Goal: Task Accomplishment & Management: Use online tool/utility

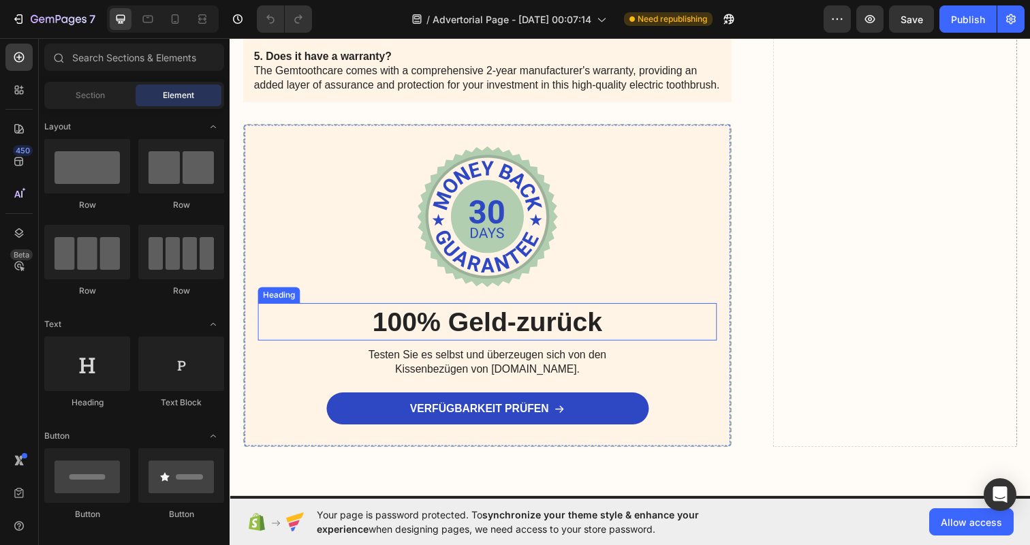
scroll to position [3493, 0]
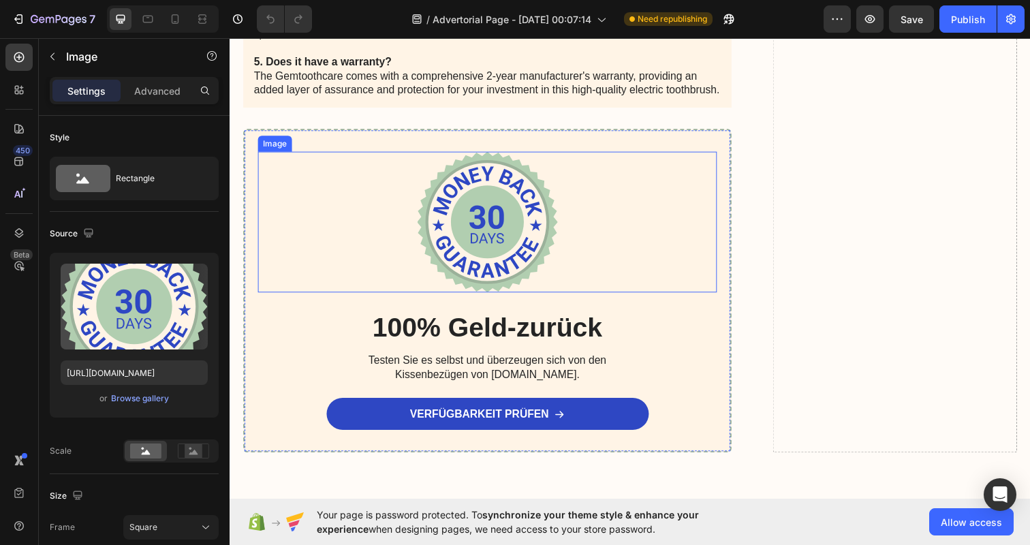
click at [494, 219] on img at bounding box center [493, 226] width 144 height 144
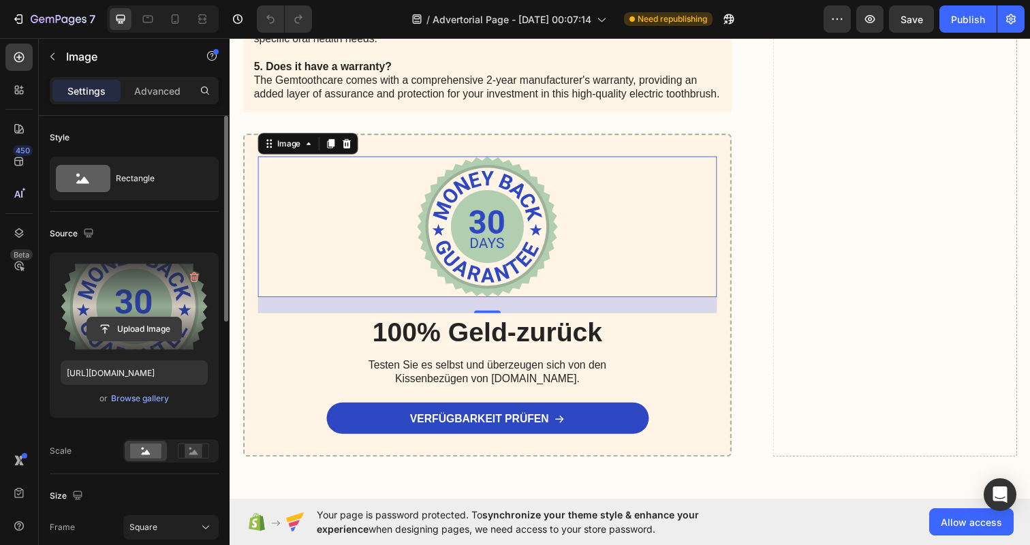
click at [134, 327] on input "file" at bounding box center [134, 328] width 94 height 23
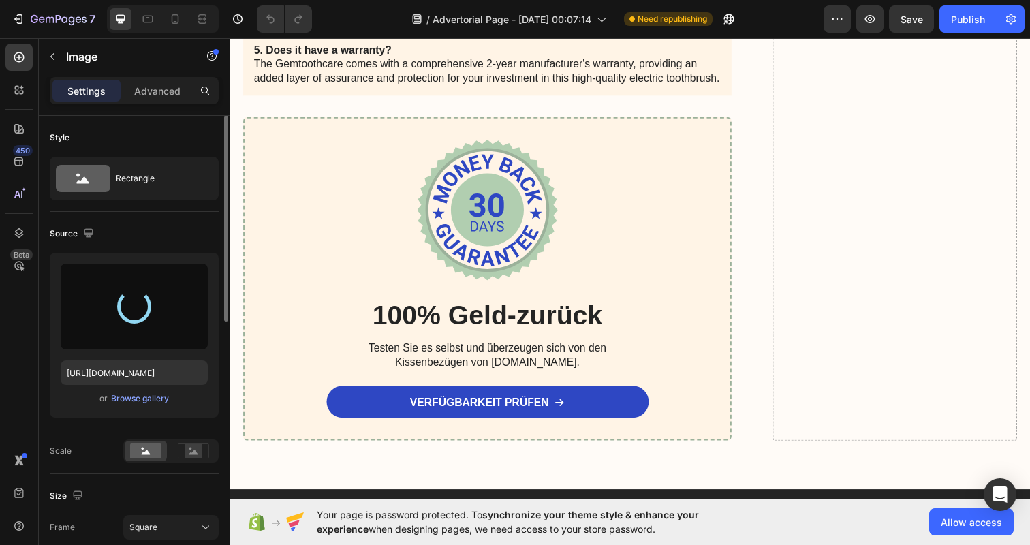
type input "[URL][DOMAIN_NAME]"
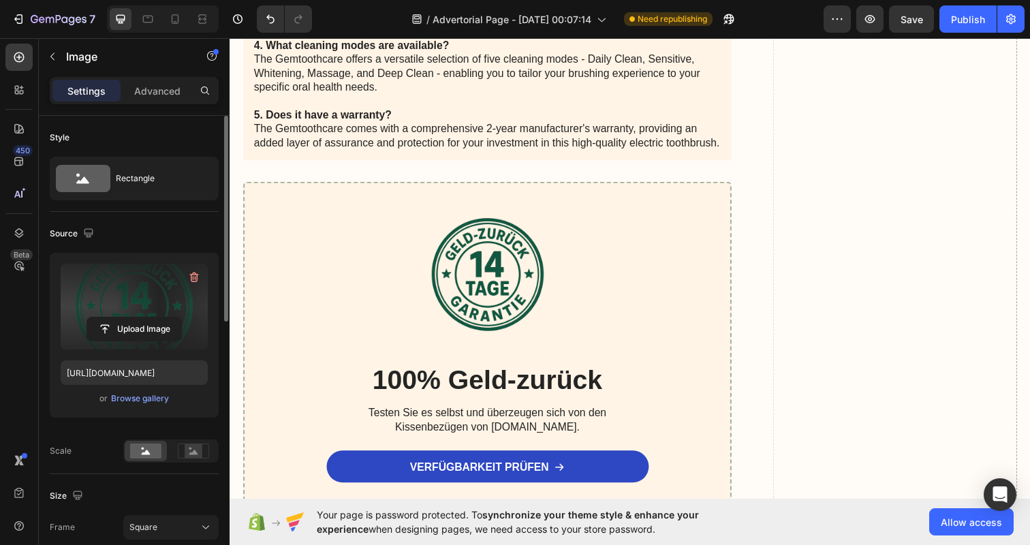
scroll to position [3451, 0]
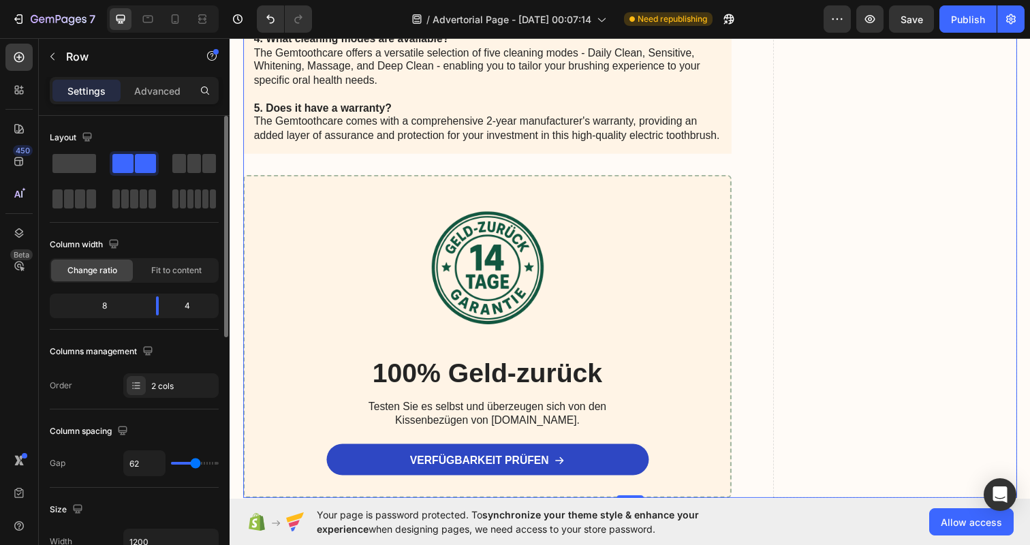
click at [863, 337] on div "Drop element here" at bounding box center [908, 14] width 249 height 987
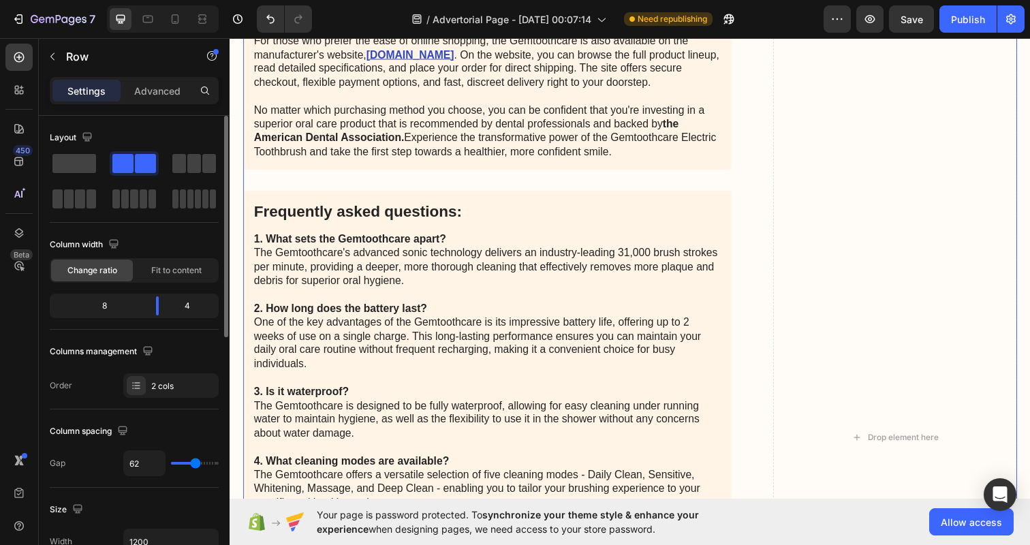
scroll to position [2973, 0]
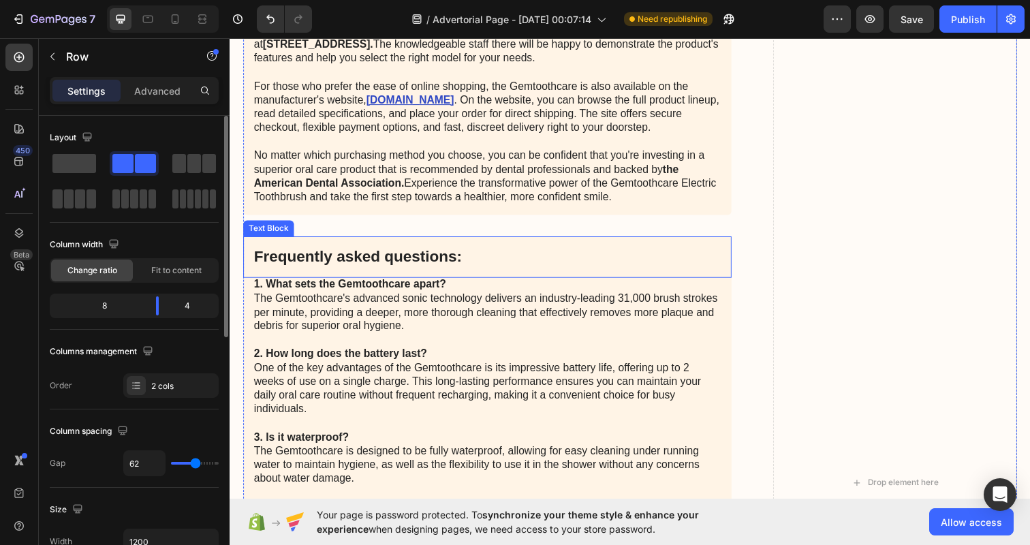
click at [667, 240] on div "Frequently asked questions:" at bounding box center [492, 261] width 499 height 42
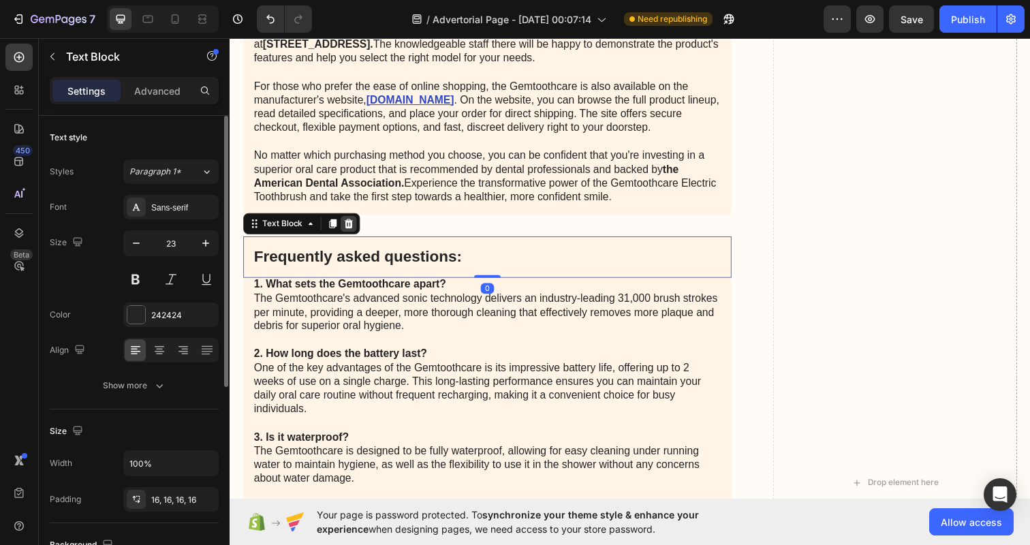
click at [352, 223] on icon at bounding box center [351, 228] width 9 height 10
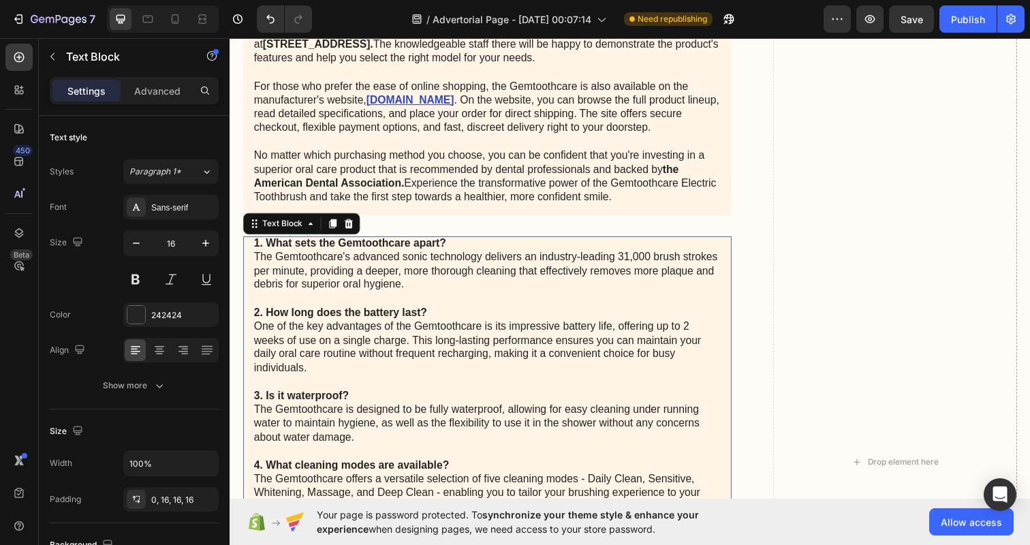
click at [482, 286] on p "1. What sets the Gemtoothcare apart? The Gemtoothcare's advanced sonic technolo…" at bounding box center [492, 410] width 477 height 340
click at [349, 222] on icon at bounding box center [350, 227] width 11 height 11
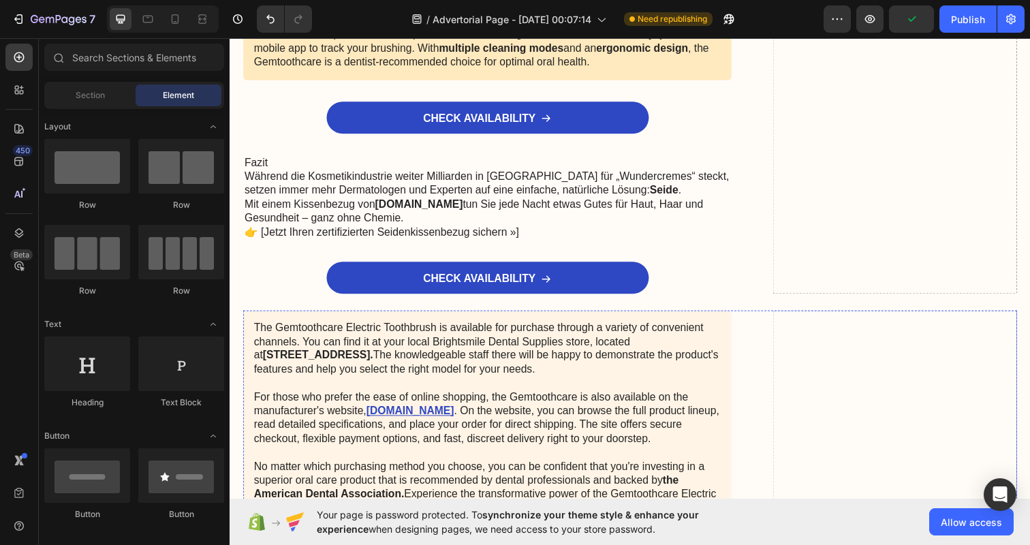
scroll to position [2604, 0]
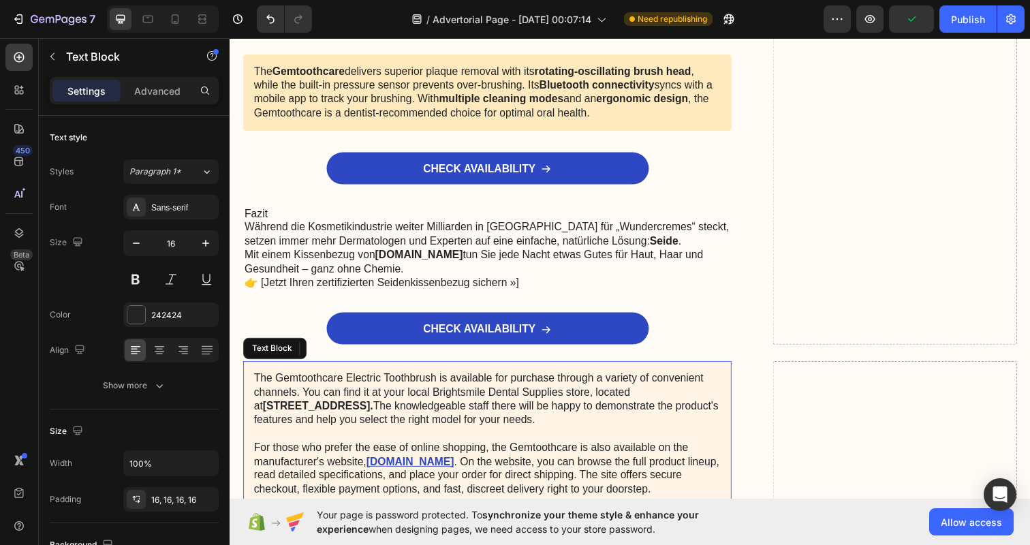
click at [631, 389] on p "The Gemtoothcare Electric Toothbrush is available for purchase through a variet…" at bounding box center [492, 478] width 477 height 198
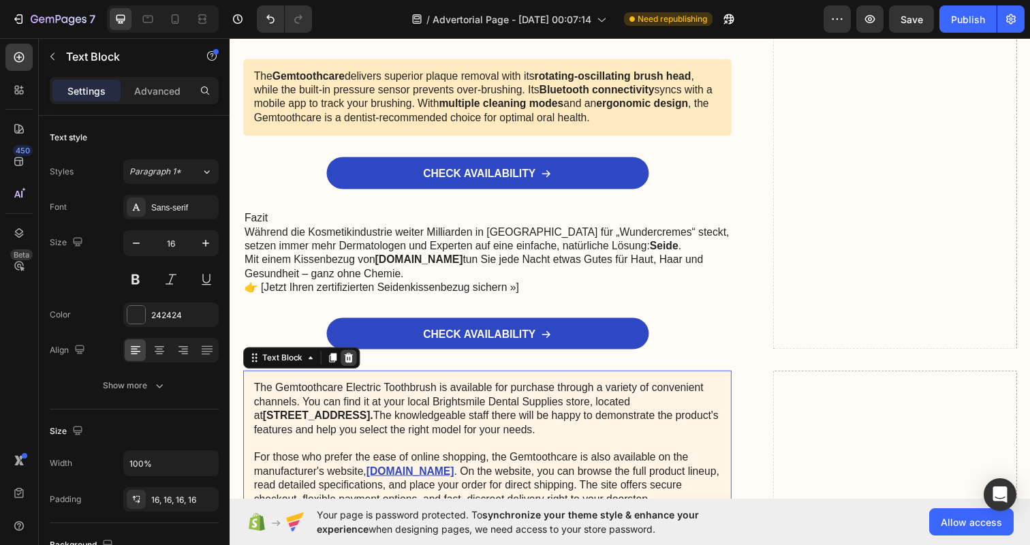
click at [351, 360] on icon at bounding box center [351, 365] width 9 height 10
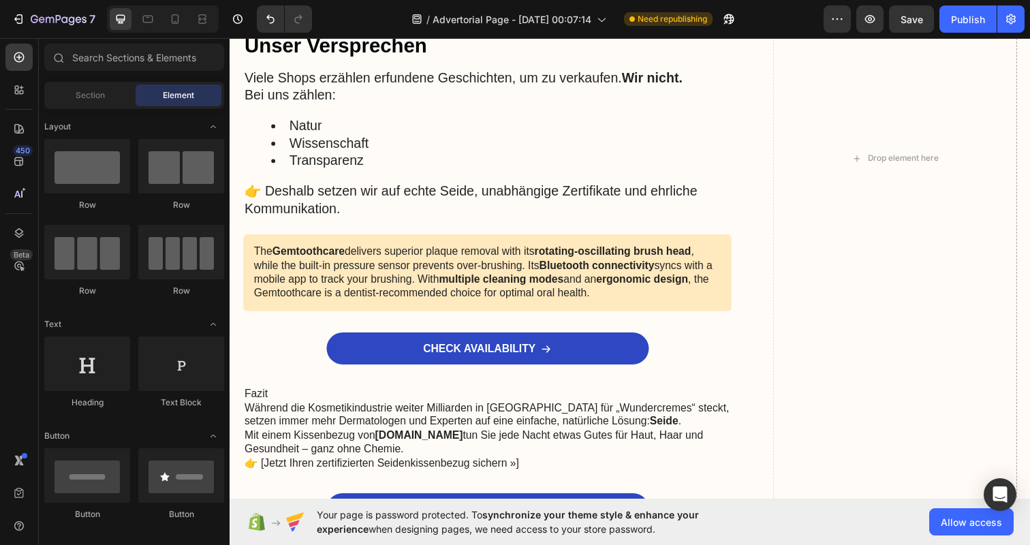
scroll to position [2440, 0]
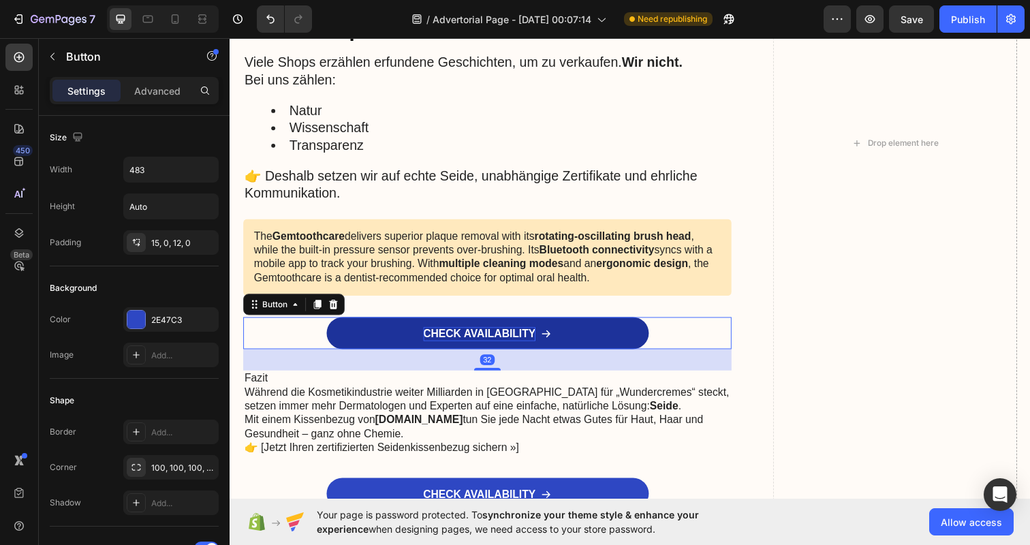
click at [476, 333] on p "CHECK AVAILABILITY" at bounding box center [484, 340] width 115 height 14
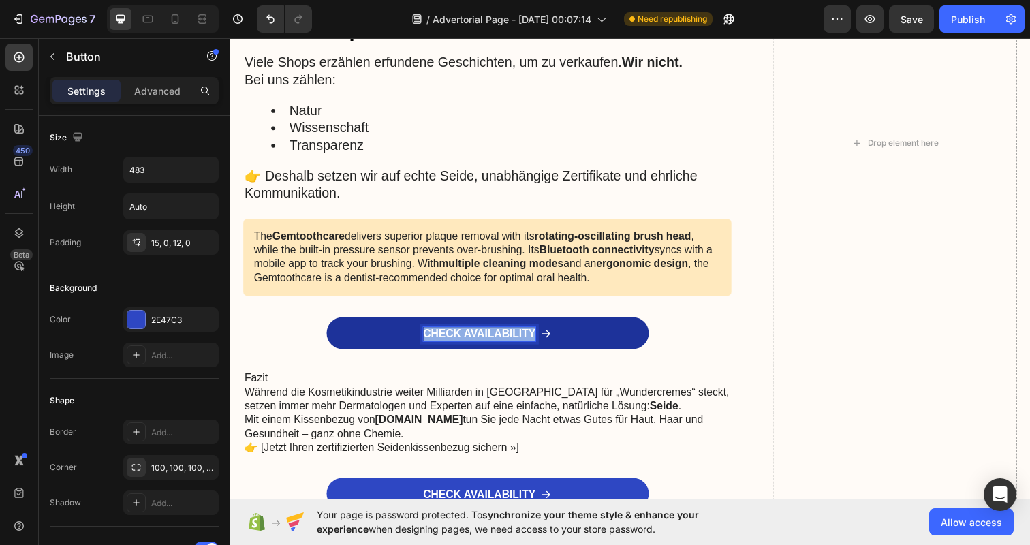
click at [476, 333] on p "CHECK AVAILABILITY" at bounding box center [484, 340] width 115 height 14
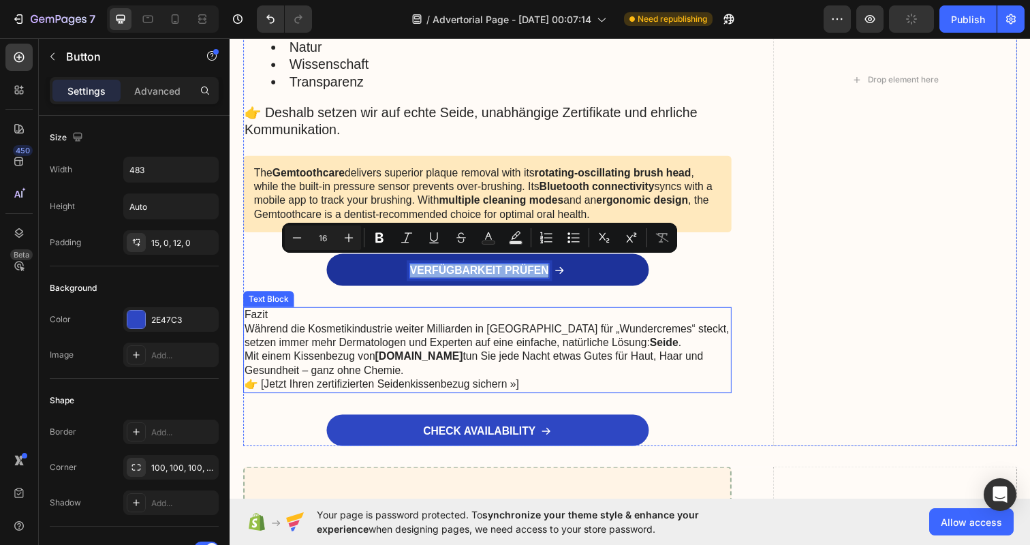
scroll to position [2506, 0]
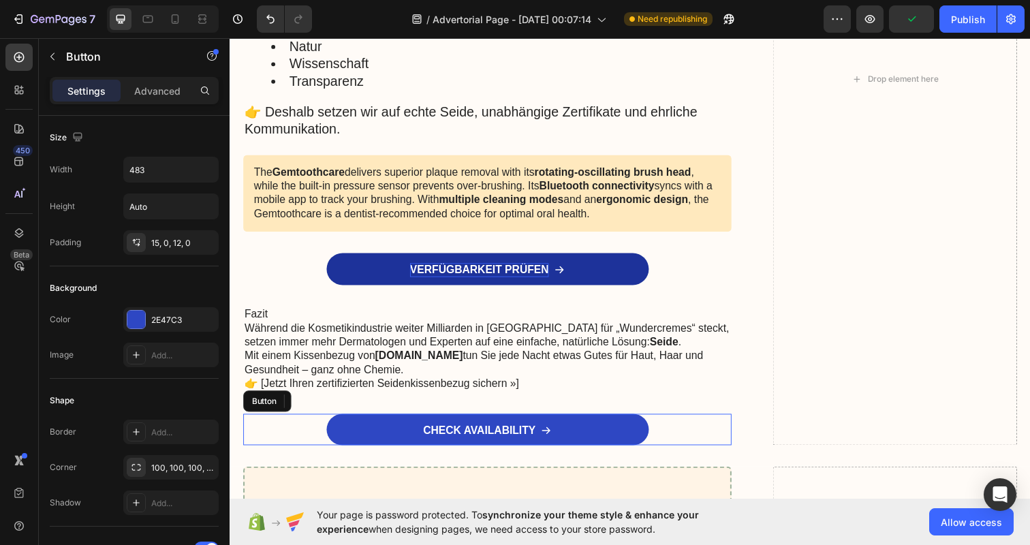
click at [683, 422] on div "CHECK AVAILABILITY Button" at bounding box center [492, 438] width 499 height 33
click at [340, 403] on icon at bounding box center [335, 408] width 11 height 11
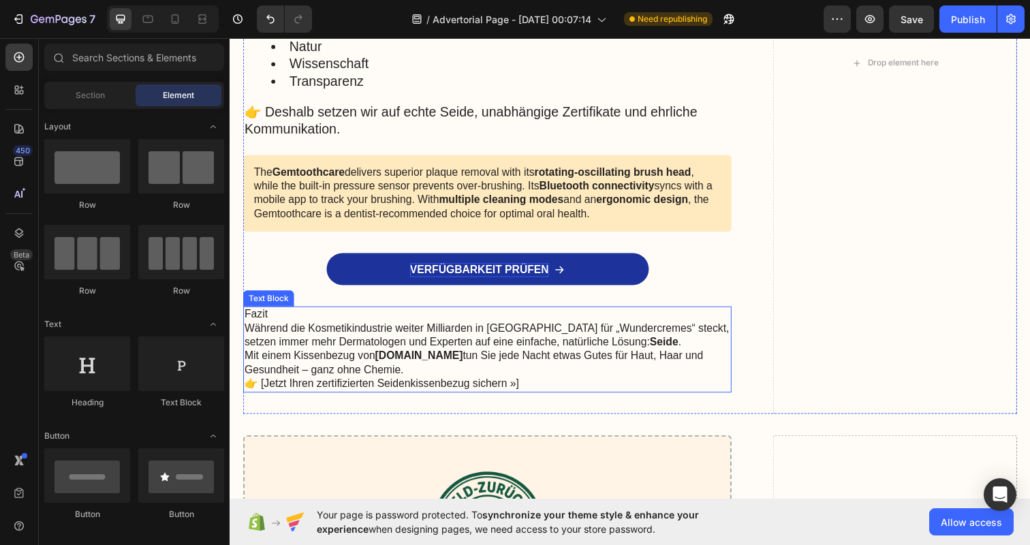
click at [286, 317] on p "Fazit" at bounding box center [493, 320] width 496 height 14
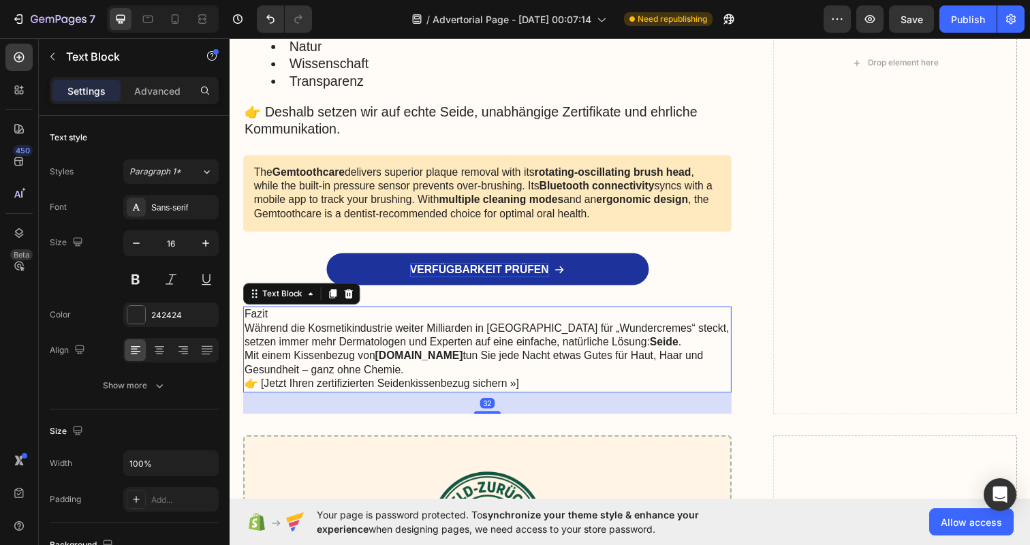
click at [286, 317] on p "Fazit" at bounding box center [493, 320] width 496 height 14
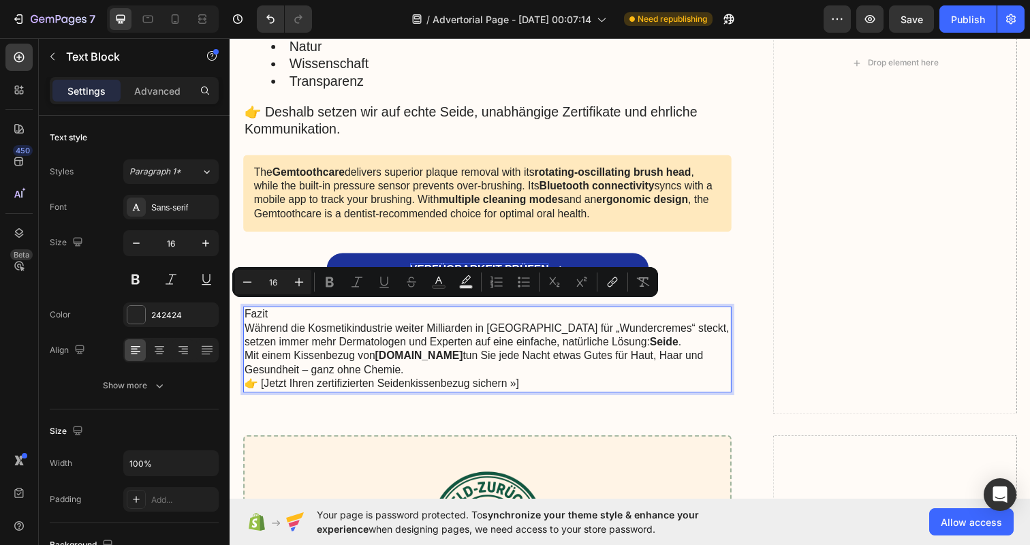
click at [278, 317] on p "Fazit" at bounding box center [493, 320] width 496 height 14
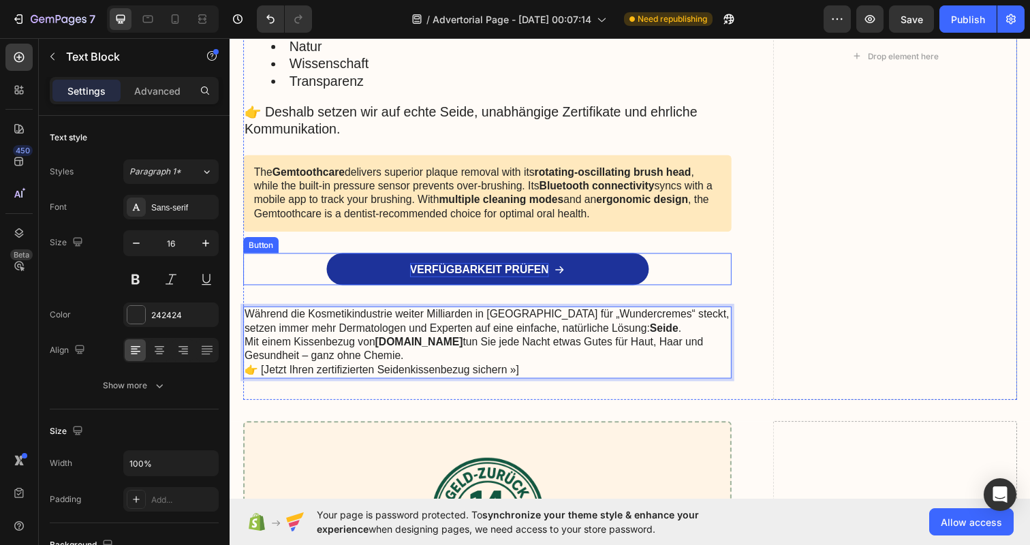
click at [701, 285] on div "VERFÜGBARKEIT PRÜFEN Button" at bounding box center [492, 285] width 499 height 55
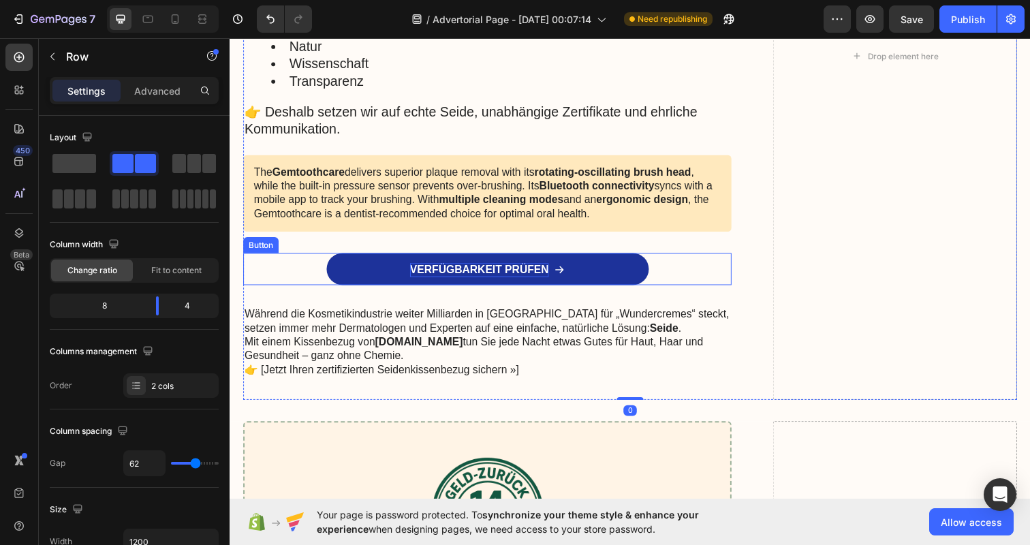
click at [605, 268] on link "VERFÜGBARKEIT PRÜFEN" at bounding box center [492, 274] width 329 height 33
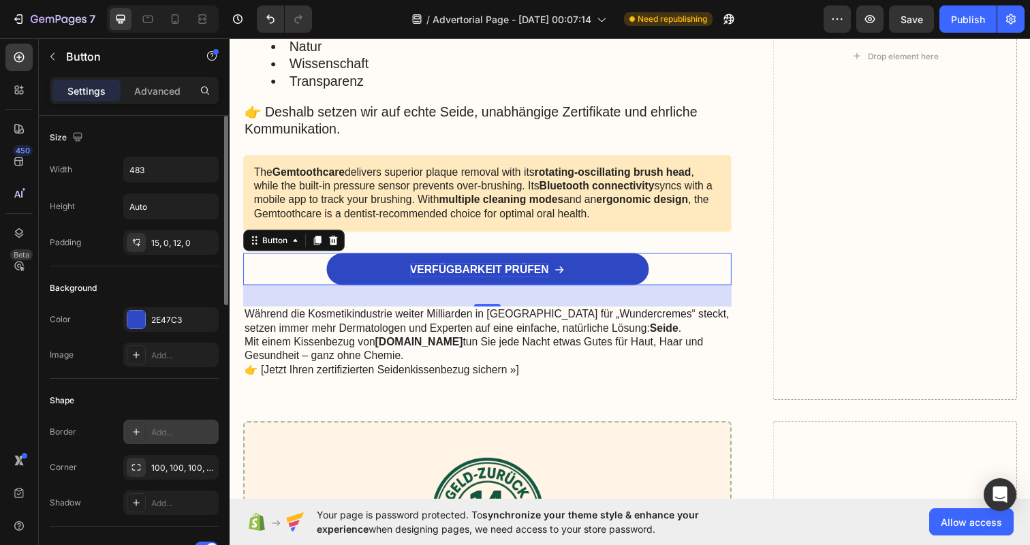
click at [165, 425] on div "Add..." at bounding box center [170, 432] width 95 height 25
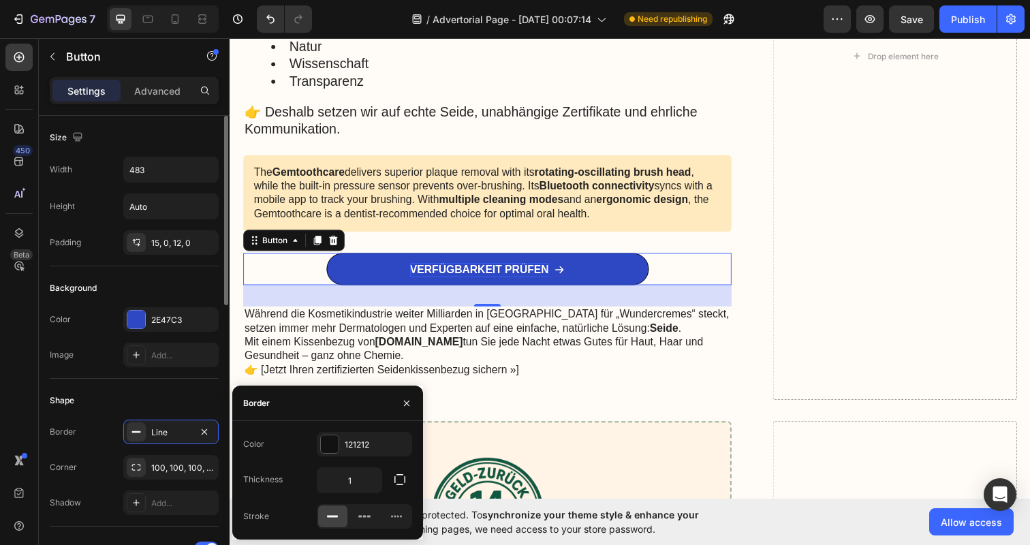
click at [191, 403] on div "Shape" at bounding box center [134, 401] width 169 height 22
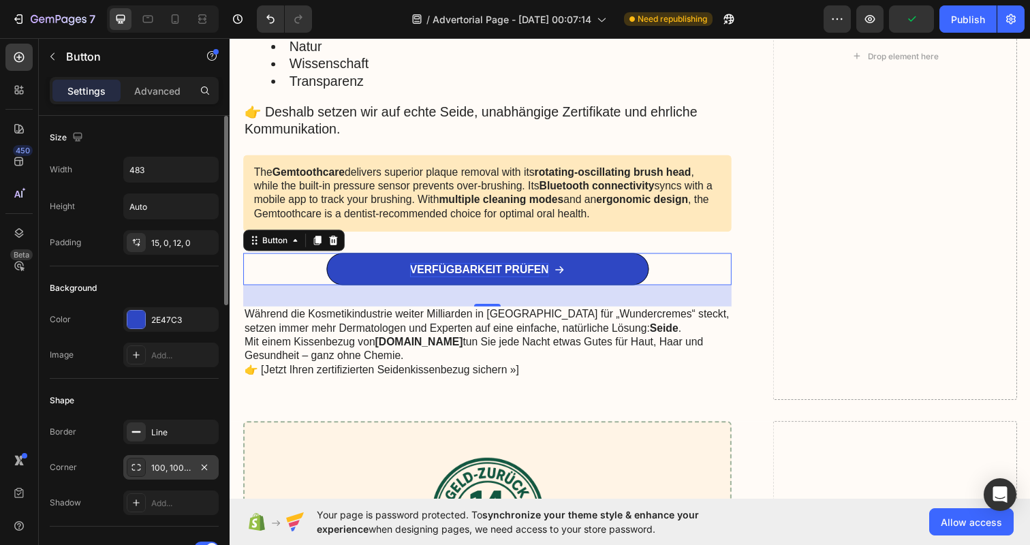
click at [179, 463] on div "100, 100, 100, 100" at bounding box center [171, 468] width 40 height 12
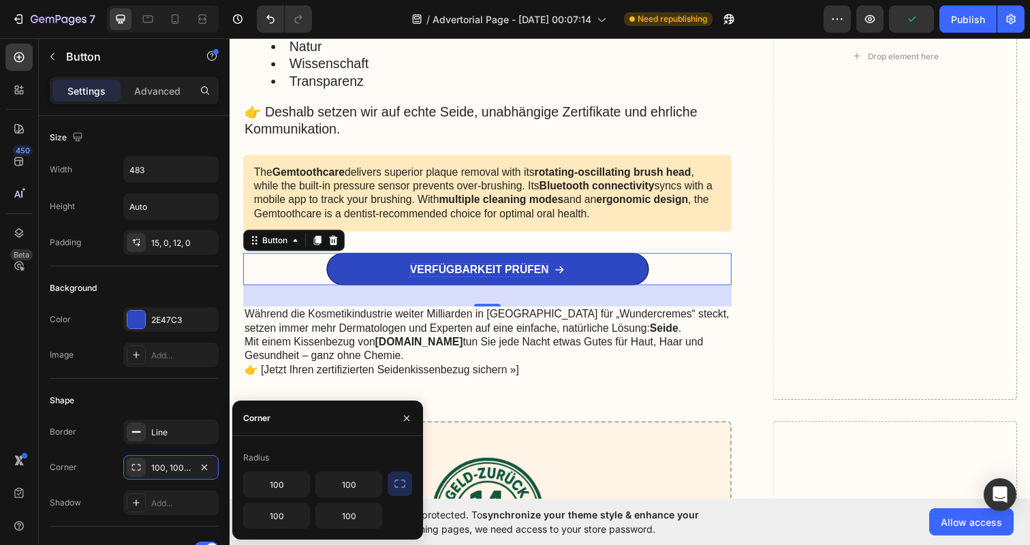
click at [394, 487] on icon "button" at bounding box center [400, 484] width 14 height 14
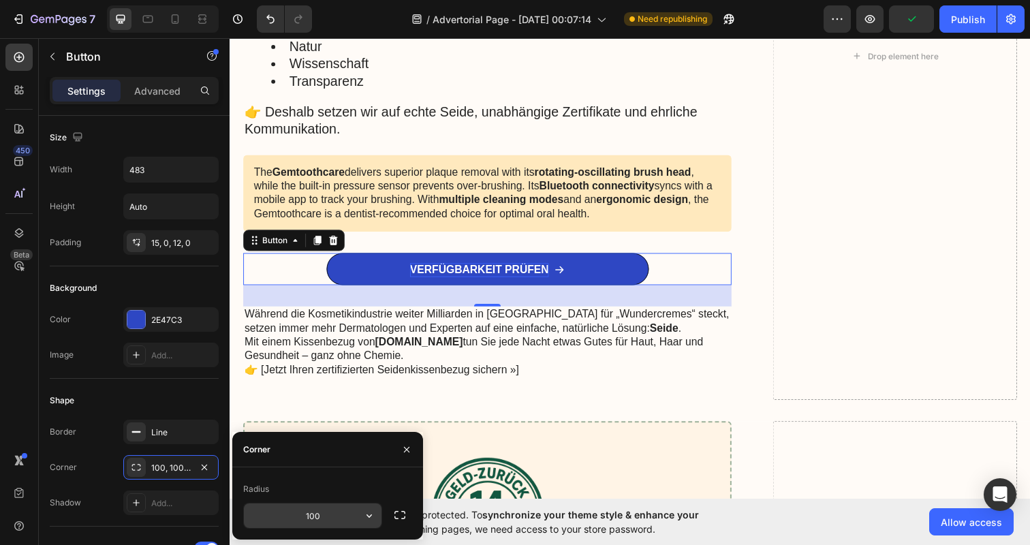
click at [352, 512] on input "100" at bounding box center [313, 515] width 138 height 25
click at [375, 512] on icon "button" at bounding box center [369, 516] width 14 height 14
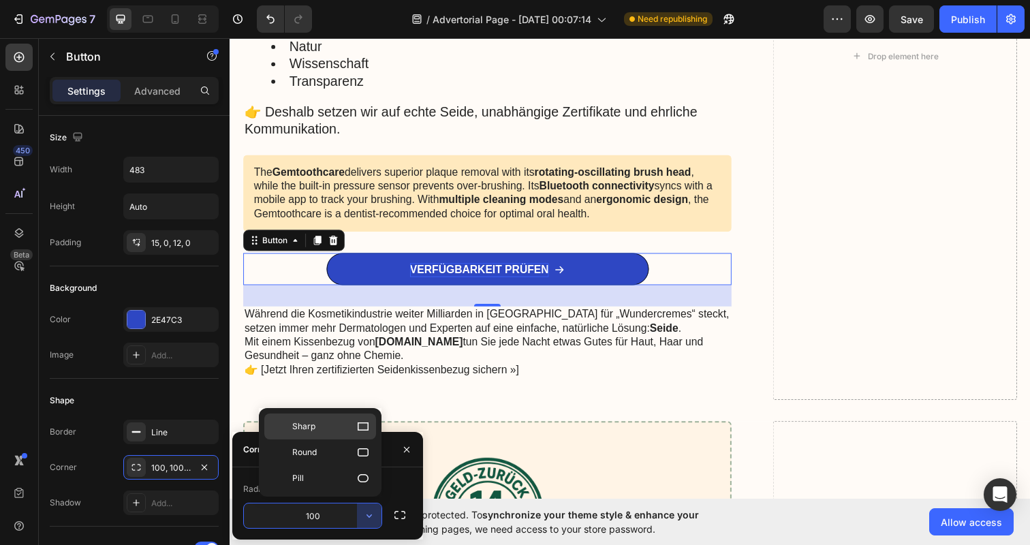
click at [352, 429] on p "Sharp" at bounding box center [331, 427] width 78 height 14
type input "0"
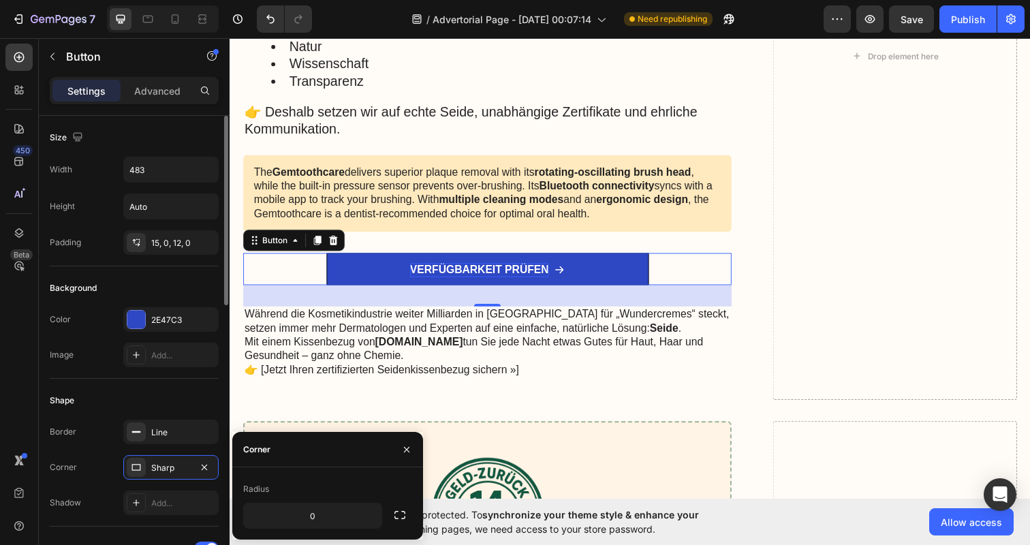
click at [185, 386] on div "Shape Border Line Corner Sharp Shadow Add..." at bounding box center [134, 453] width 169 height 148
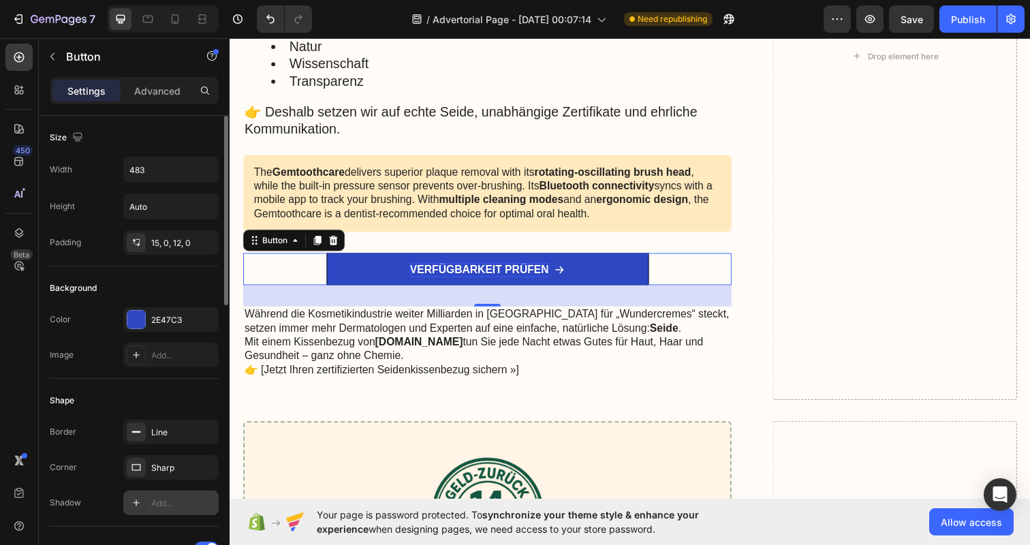
click at [133, 501] on icon at bounding box center [136, 502] width 11 height 11
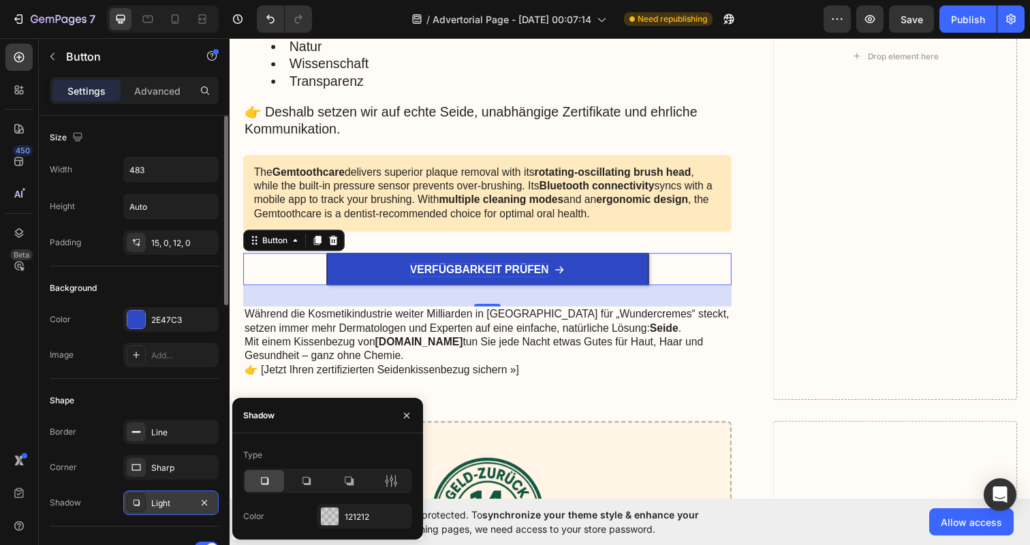
click at [172, 396] on div "Shape" at bounding box center [134, 401] width 169 height 22
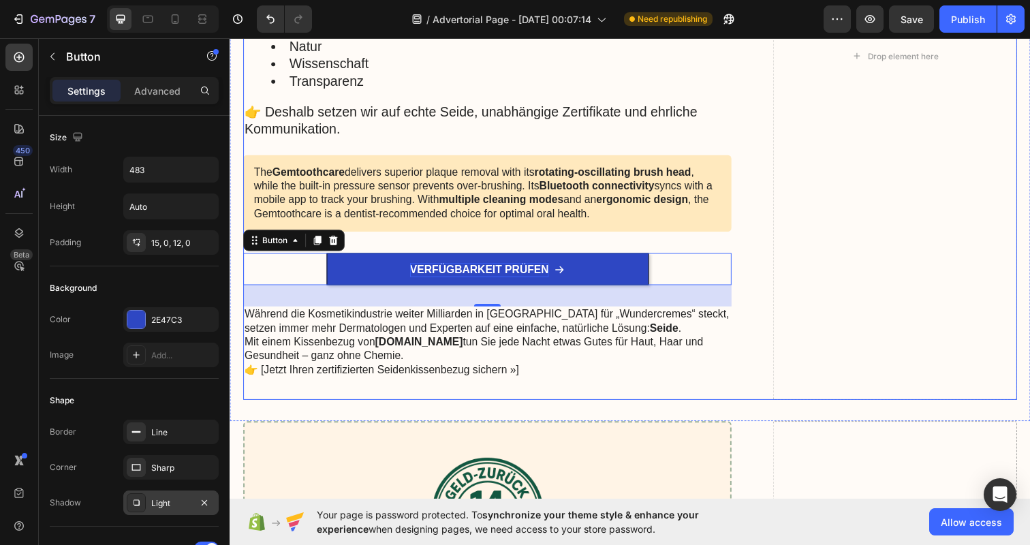
click at [764, 358] on div "Ihre Vorteile auf einen Blick Heading ✔️ Sichtbar weniger Hautfalten durch weni…" at bounding box center [638, 57] width 790 height 702
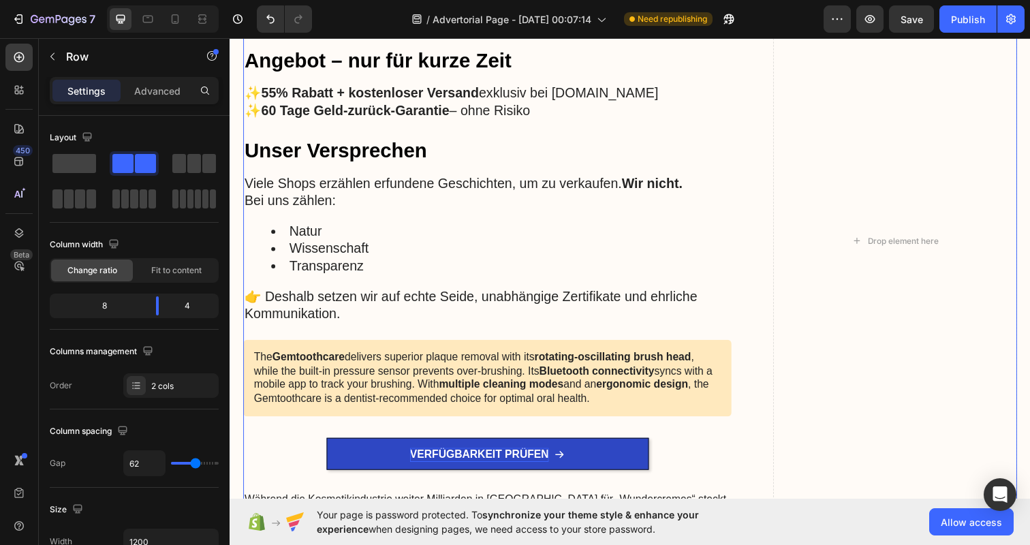
scroll to position [2312, 0]
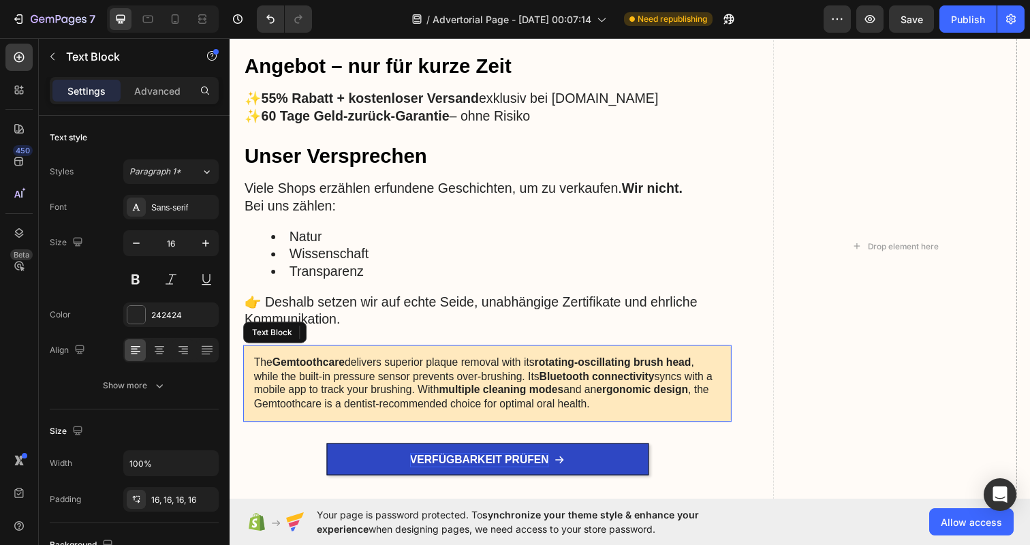
click at [424, 377] on p "The Gemtoothcare delivers superior plaque removal with its rotating-oscillating…" at bounding box center [492, 390] width 477 height 57
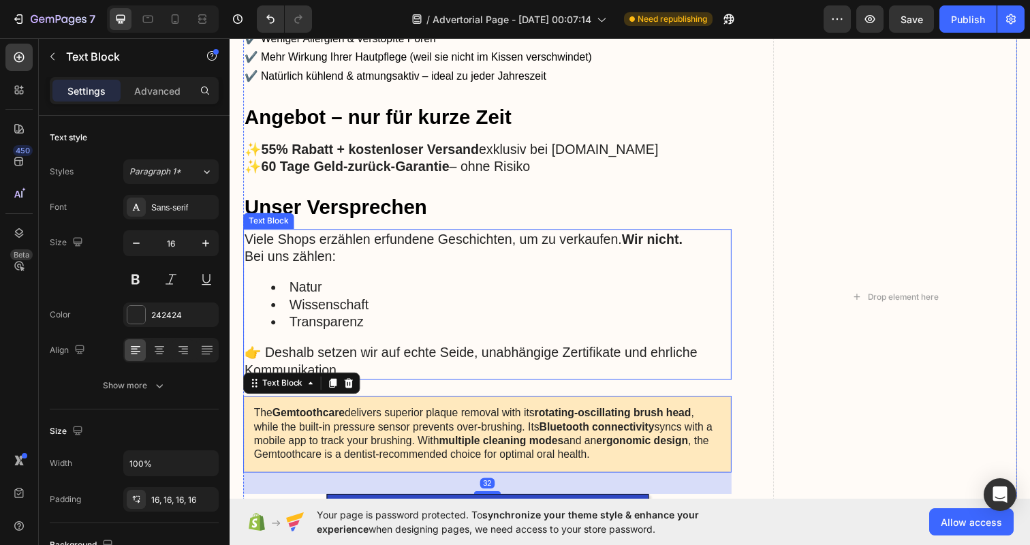
scroll to position [2259, 0]
click at [432, 326] on li "Transparenz" at bounding box center [506, 329] width 469 height 18
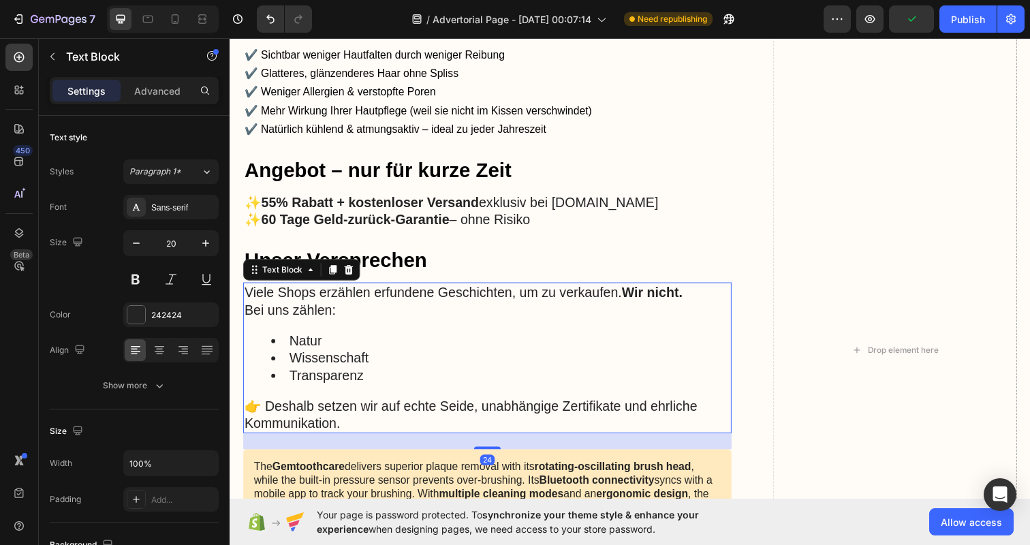
scroll to position [2205, 0]
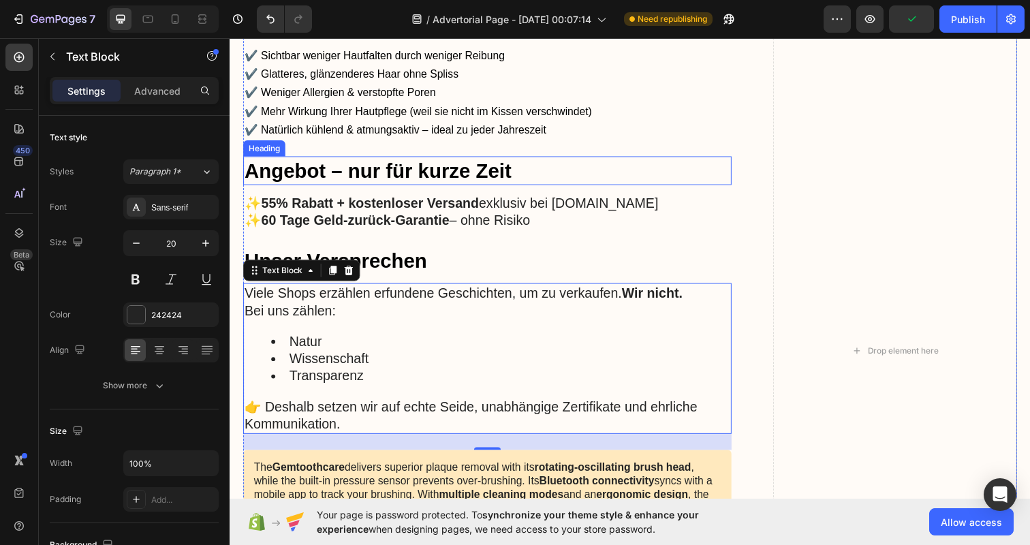
click at [352, 166] on h2 "Angebot – nur für kurze Zeit" at bounding box center [492, 173] width 499 height 29
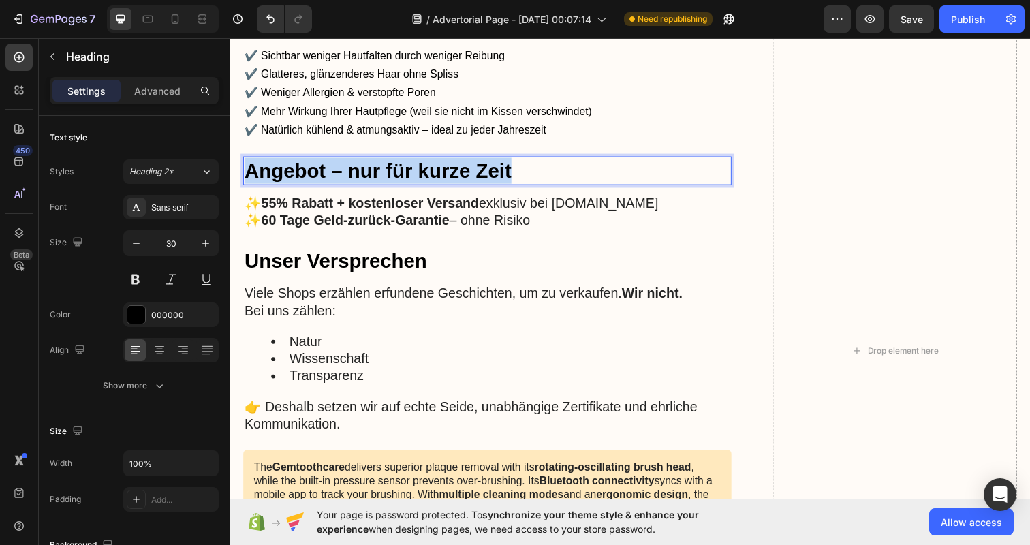
click at [352, 166] on p "Angebot – nur für kurze Zeit" at bounding box center [493, 173] width 496 height 27
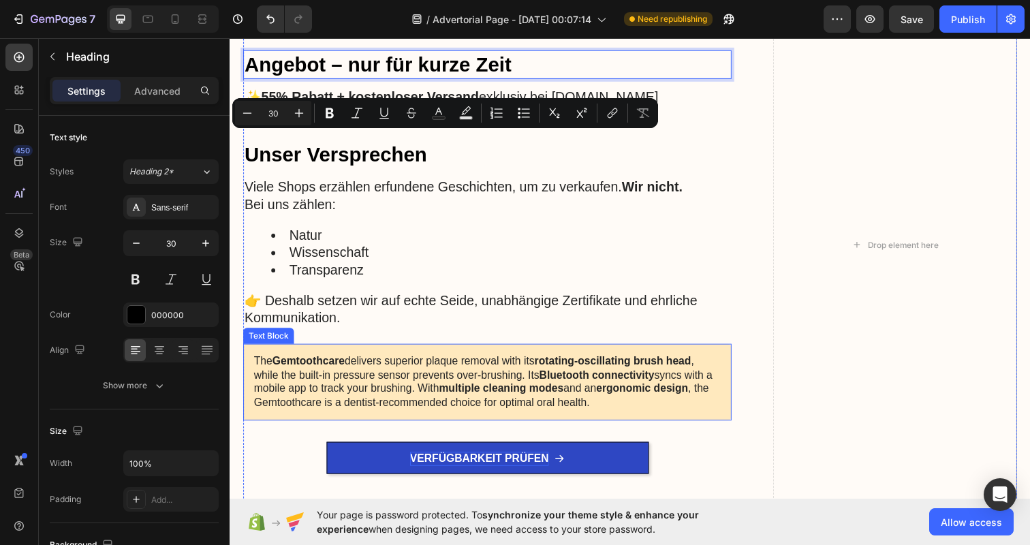
scroll to position [2329, 0]
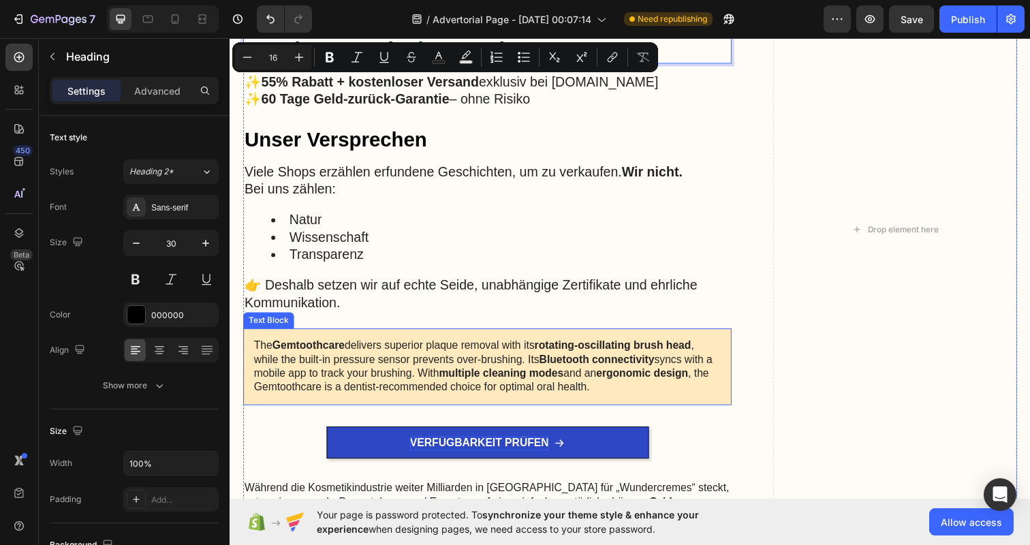
click at [364, 371] on p "The Gemtoothcare delivers superior plaque removal with its rotating-oscillating…" at bounding box center [492, 373] width 477 height 57
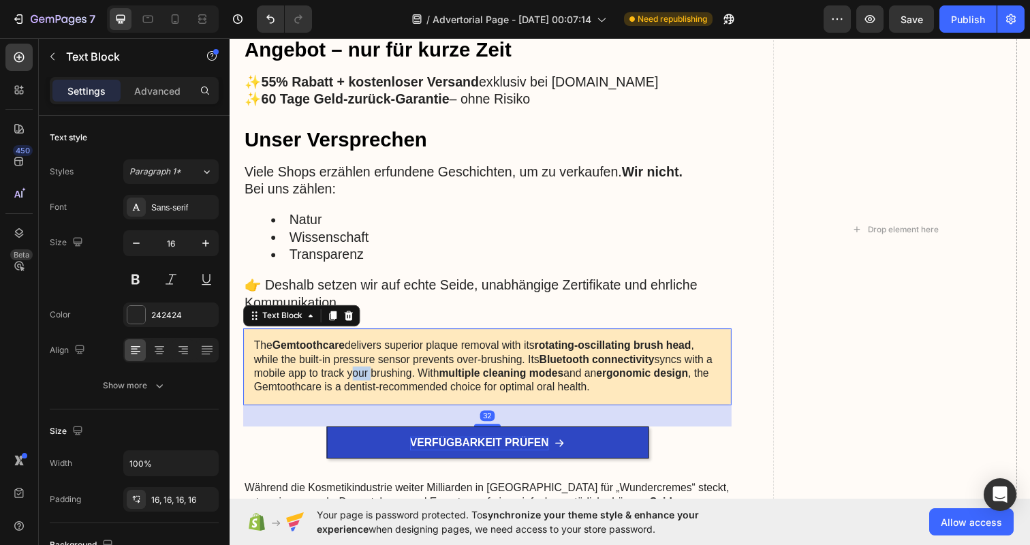
click at [364, 371] on p "The Gemtoothcare delivers superior plaque removal with its rotating-oscillating…" at bounding box center [492, 373] width 477 height 57
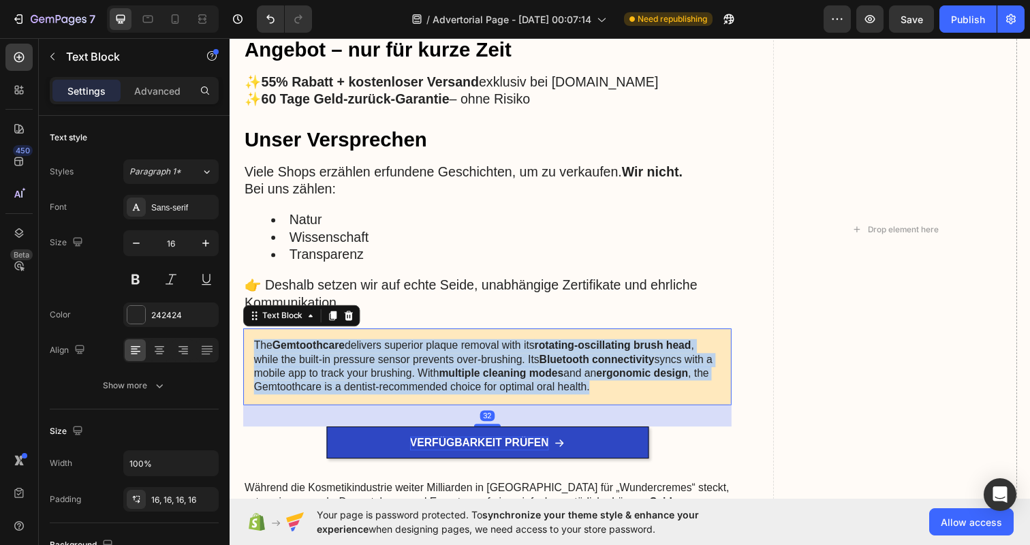
click at [364, 371] on p "The Gemtoothcare delivers superior plaque removal with its rotating-oscillating…" at bounding box center [492, 373] width 477 height 57
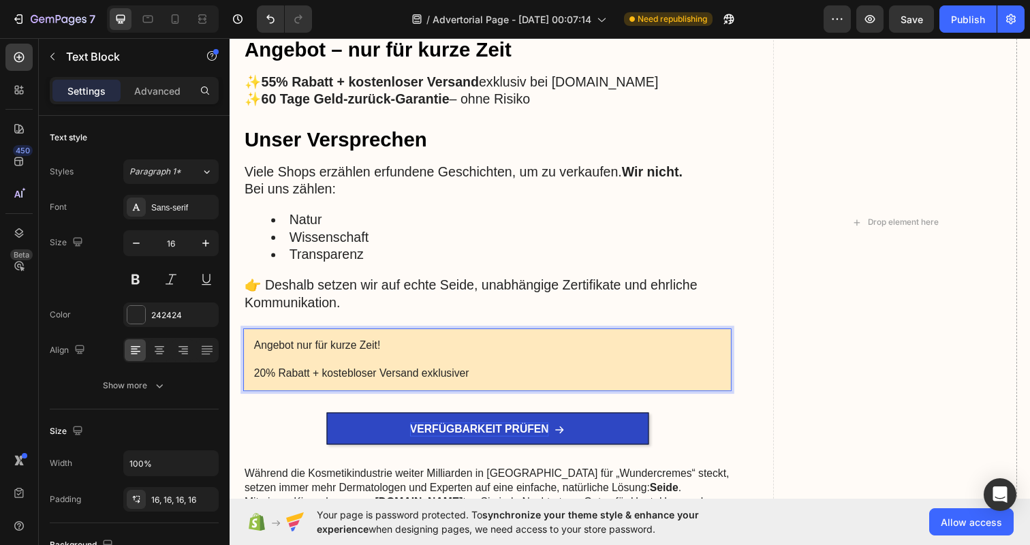
click at [354, 375] on p "20% Rabatt + kostebloser Versand exklusiver" at bounding box center [492, 380] width 477 height 14
click at [461, 377] on p "20% Rabatt + kostenloser Versand exklusiver" at bounding box center [492, 380] width 477 height 14
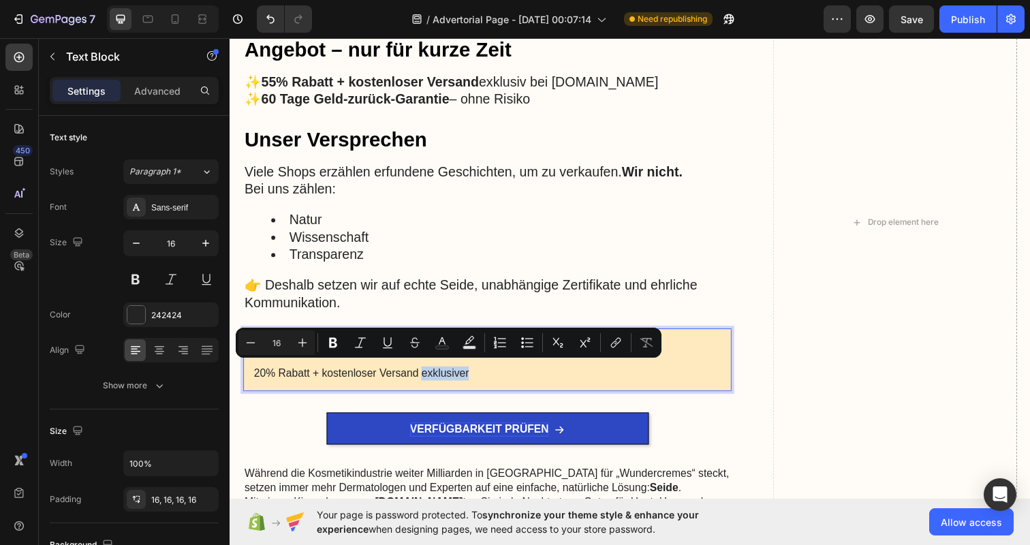
copy p "exklusiver"
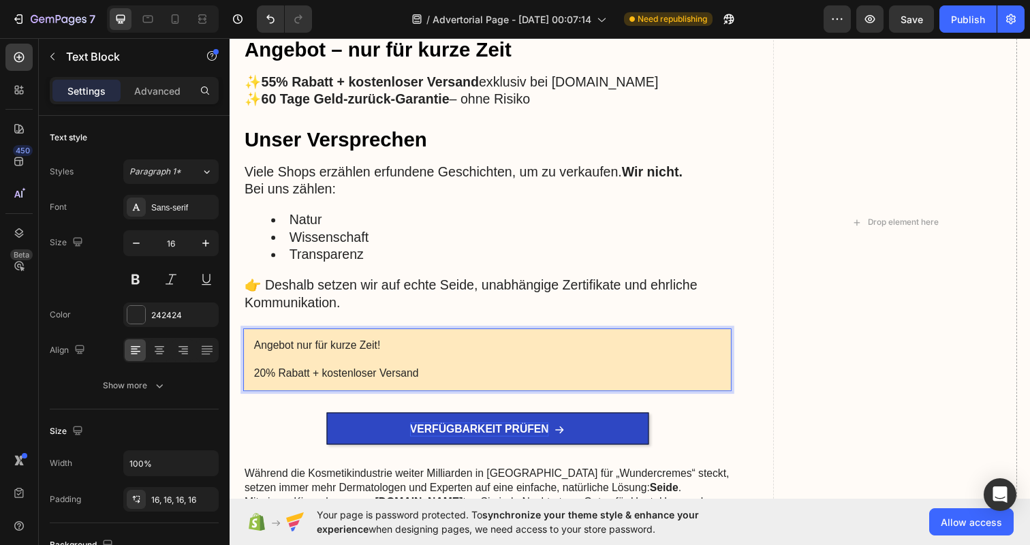
click at [253, 374] on div "Angebot nur für kurze Zeit! 20% Rabatt + kostenloser Versand" at bounding box center [492, 366] width 499 height 64
click at [491, 377] on p "exklusiver 20% Rabatt + kostenloser Versand" at bounding box center [492, 380] width 477 height 14
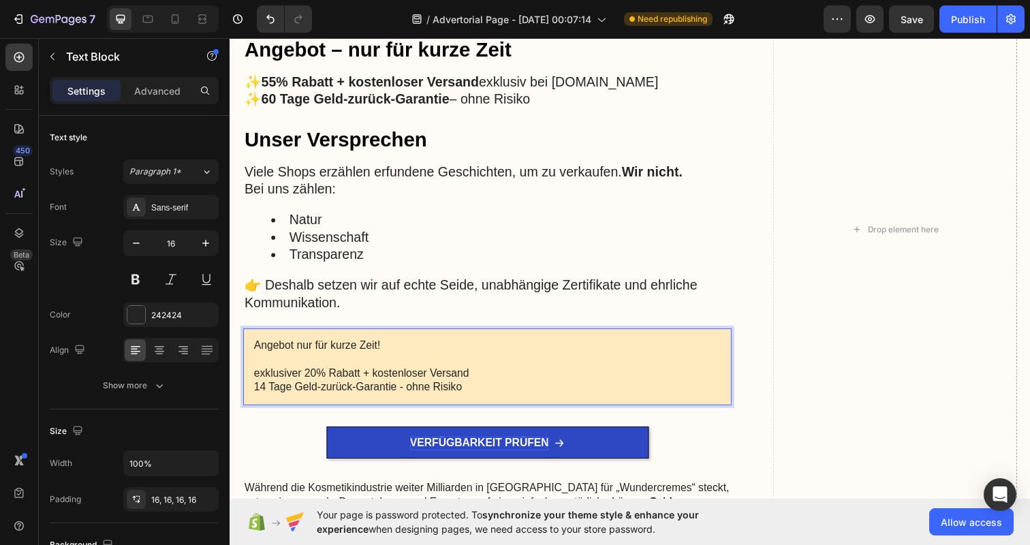
click at [295, 388] on p "14 Tage Geld-zurück-Garantie - ohne Risiko" at bounding box center [492, 395] width 477 height 14
click at [294, 388] on p "14 Tage testen mit Geld-zurück-Garantie - ohne Risiko" at bounding box center [492, 395] width 477 height 14
drag, startPoint x: 500, startPoint y: 392, endPoint x: 636, endPoint y: 392, distance: 136.3
click at [563, 392] on p "14 Tage Risikofrei testen mit Geld-zurück-Garantie - ohne Risiko" at bounding box center [492, 395] width 477 height 14
drag, startPoint x: 385, startPoint y: 344, endPoint x: 156, endPoint y: 344, distance: 228.9
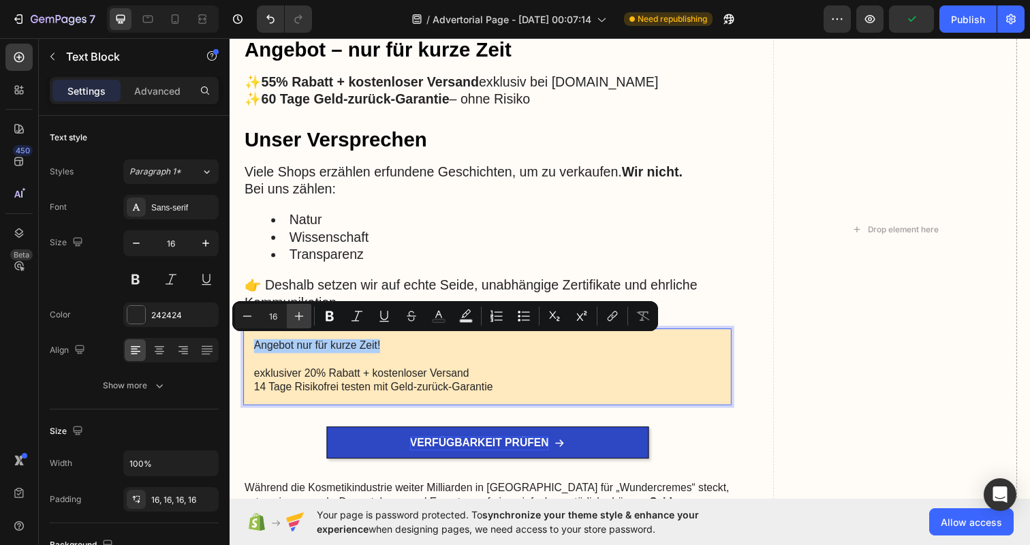
click at [292, 310] on icon "Editor contextual toolbar" at bounding box center [299, 316] width 14 height 14
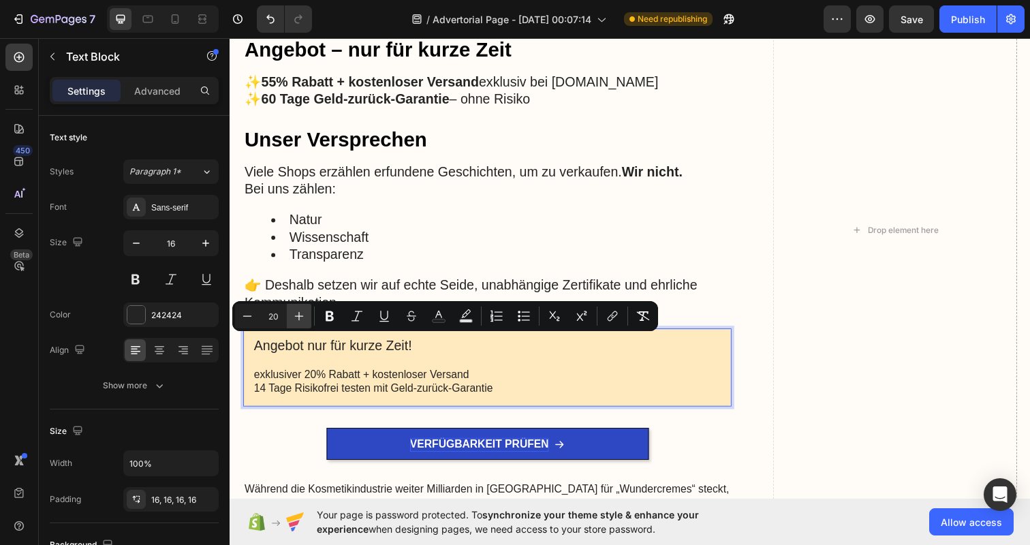
click at [292, 310] on icon "Editor contextual toolbar" at bounding box center [299, 316] width 14 height 14
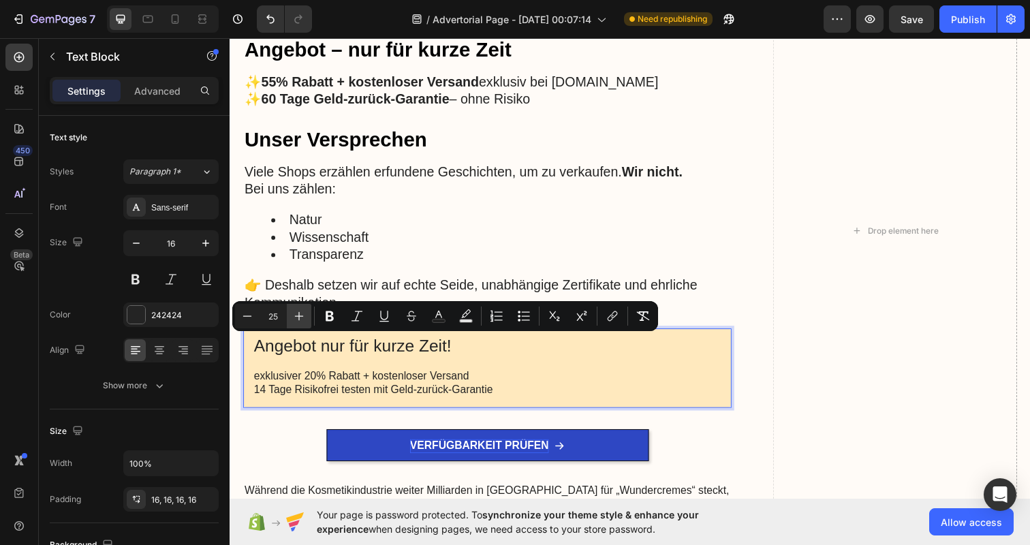
click at [292, 310] on icon "Editor contextual toolbar" at bounding box center [299, 316] width 14 height 14
type input "26"
click at [323, 313] on icon "Editor contextual toolbar" at bounding box center [330, 316] width 14 height 14
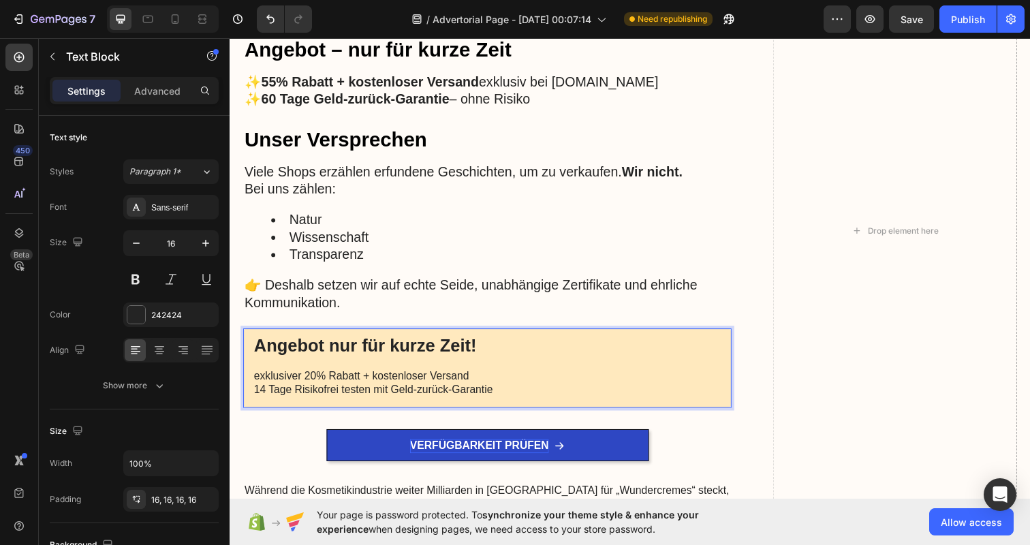
click at [510, 390] on p "14 Tage Risikofrei testen mit Geld-zurück-Garantie" at bounding box center [492, 397] width 477 height 14
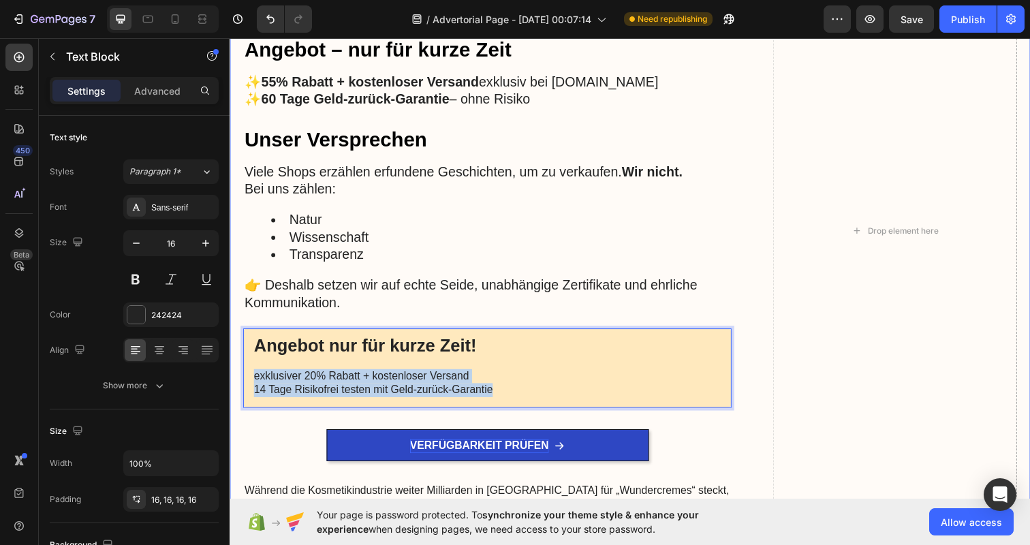
drag, startPoint x: 531, startPoint y: 388, endPoint x: 240, endPoint y: 377, distance: 291.8
click at [240, 377] on div "Ihre Vorteile auf einen Blick Heading ✔️ Sichtbar weniger Hautfalten durch weni…" at bounding box center [639, 246] width 818 height 726
click at [272, 376] on p "exklusiver 20% Rabatt + kostenloser Versand" at bounding box center [492, 383] width 477 height 14
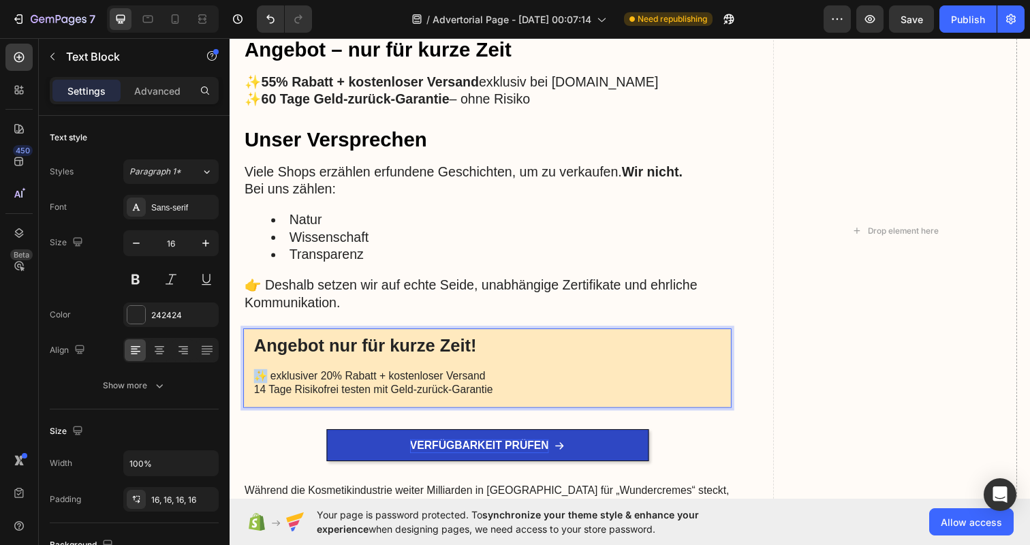
drag, startPoint x: 267, startPoint y: 377, endPoint x: 257, endPoint y: 377, distance: 10.2
click at [257, 377] on p "✨ exklusiver 20% Rabatt + kostenloser Versand" at bounding box center [492, 383] width 477 height 14
copy p "✨"
click at [251, 392] on div "Angebot nur für kurze Zeit! ✨ exklusiver 20% Rabatt + kostenloser Versand 14 Ta…" at bounding box center [492, 374] width 499 height 81
click at [266, 376] on p "✨ exklusiver 20% Rabatt + kostenloser Versand" at bounding box center [492, 383] width 477 height 14
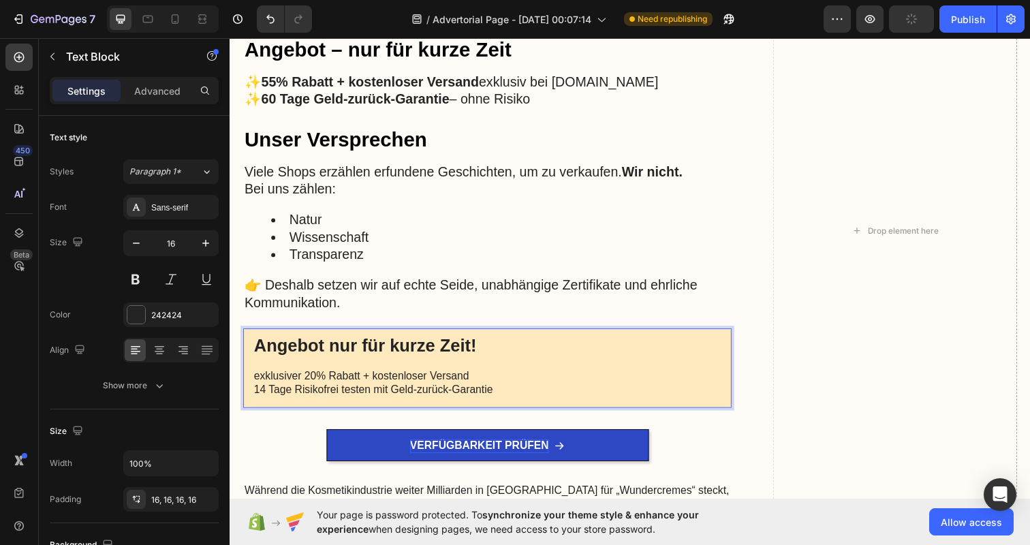
drag, startPoint x: 514, startPoint y: 388, endPoint x: 213, endPoint y: 385, distance: 301.8
click at [462, 405] on div "Angebot nur für kurze Zeit! exklusiver 20% Rabatt + kostenloser Versand 14 Tage…" at bounding box center [492, 374] width 499 height 81
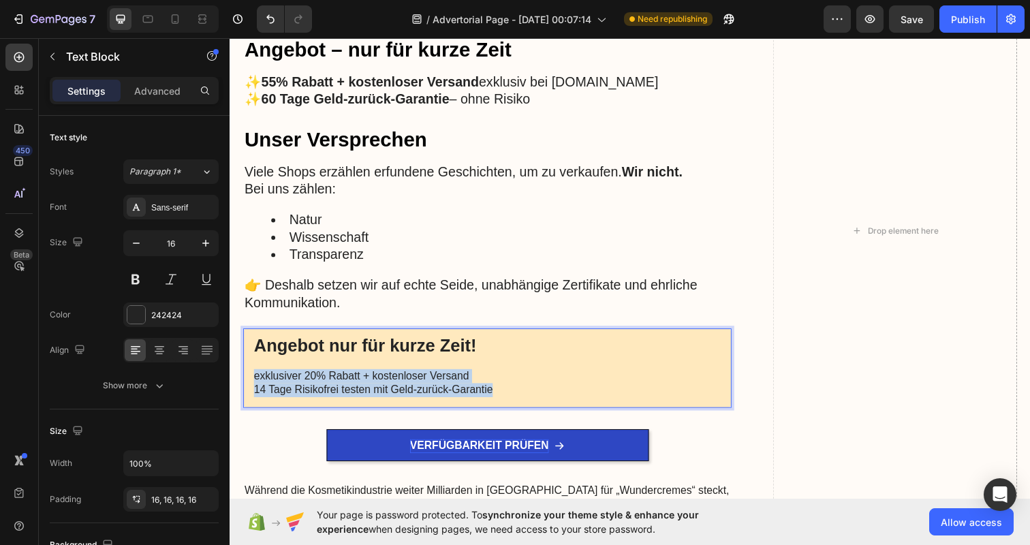
drag, startPoint x: 517, startPoint y: 396, endPoint x: 220, endPoint y: 383, distance: 297.3
click at [324, 376] on p "exklusiver 20% Rabatt + kostenloser Versand" at bounding box center [492, 383] width 477 height 14
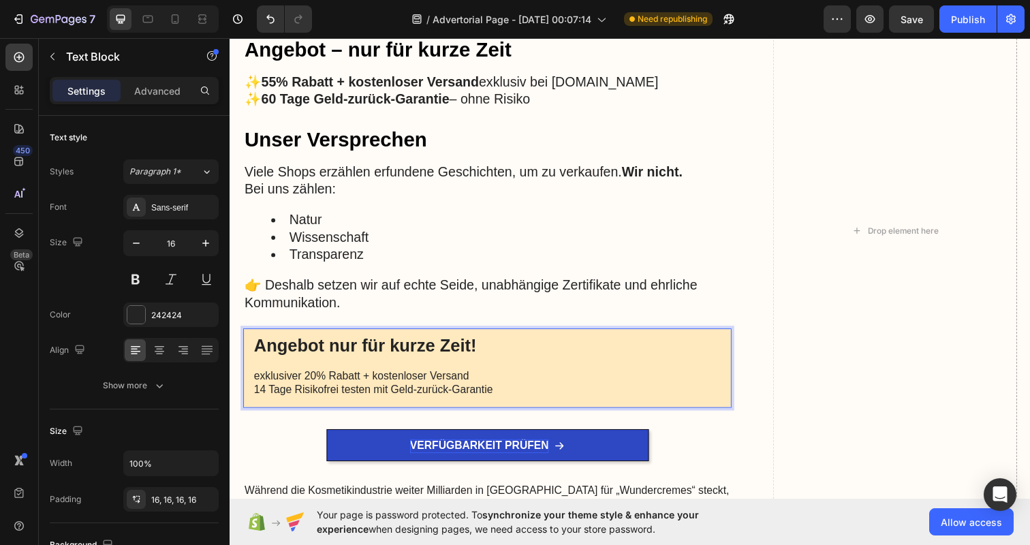
click at [258, 378] on p "exklusiver 20% Rabatt + kostenloser Versand" at bounding box center [492, 383] width 477 height 14
click at [388, 379] on p "exklusiver 20% Rabatt + kostenloser Versand" at bounding box center [492, 383] width 477 height 14
click at [413, 379] on p "exklusiver 20% Rabatt + kostenloser Versand" at bounding box center [492, 383] width 477 height 14
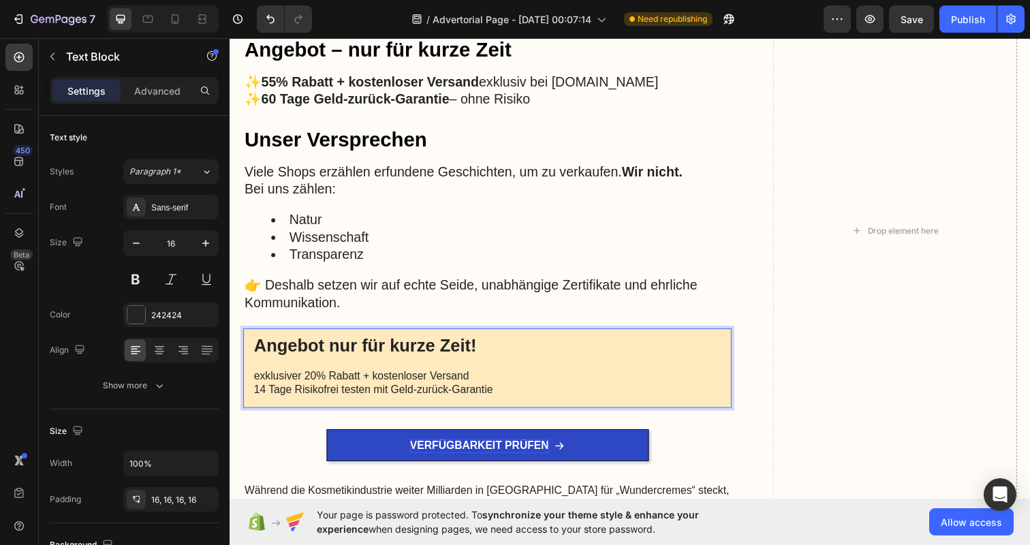
click at [431, 356] on strong "Angebot nur für kurze Zeit!" at bounding box center [368, 352] width 228 height 20
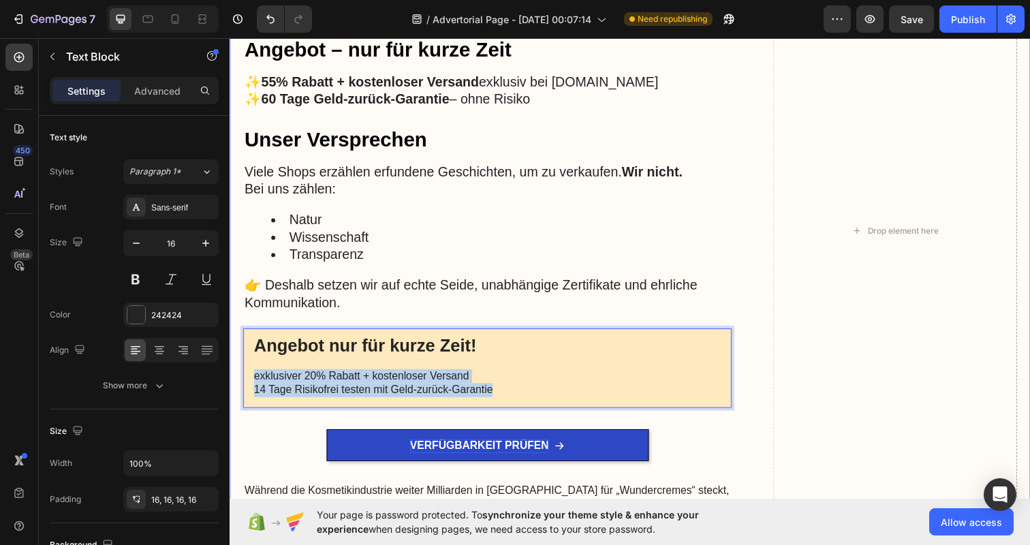
drag, startPoint x: 511, startPoint y: 394, endPoint x: 238, endPoint y: 384, distance: 273.4
click at [238, 384] on div "Ihre Vorteile auf einen Blick Heading ✔️ Sichtbar weniger Hautfalten durch weni…" at bounding box center [639, 246] width 818 height 726
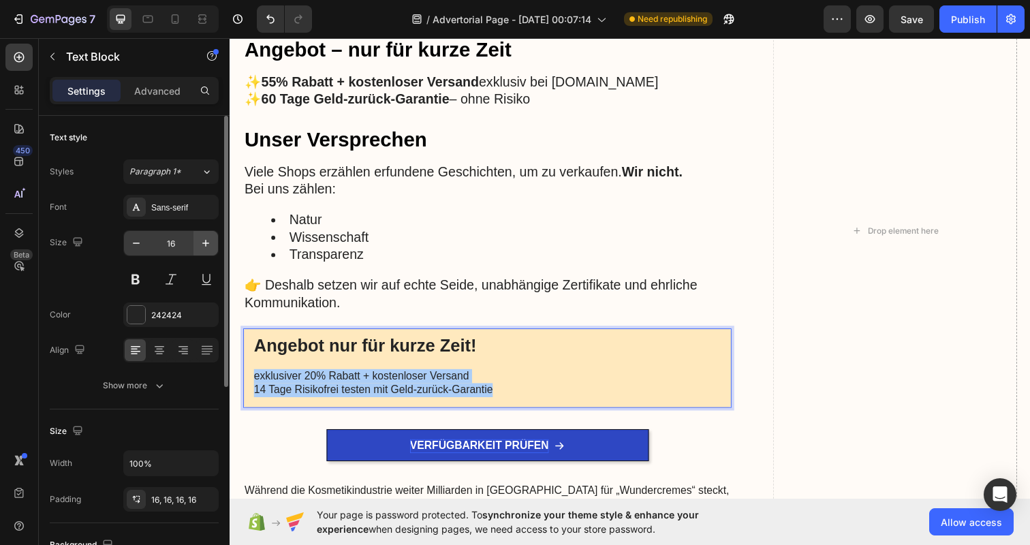
click at [205, 242] on icon "button" at bounding box center [206, 243] width 14 height 14
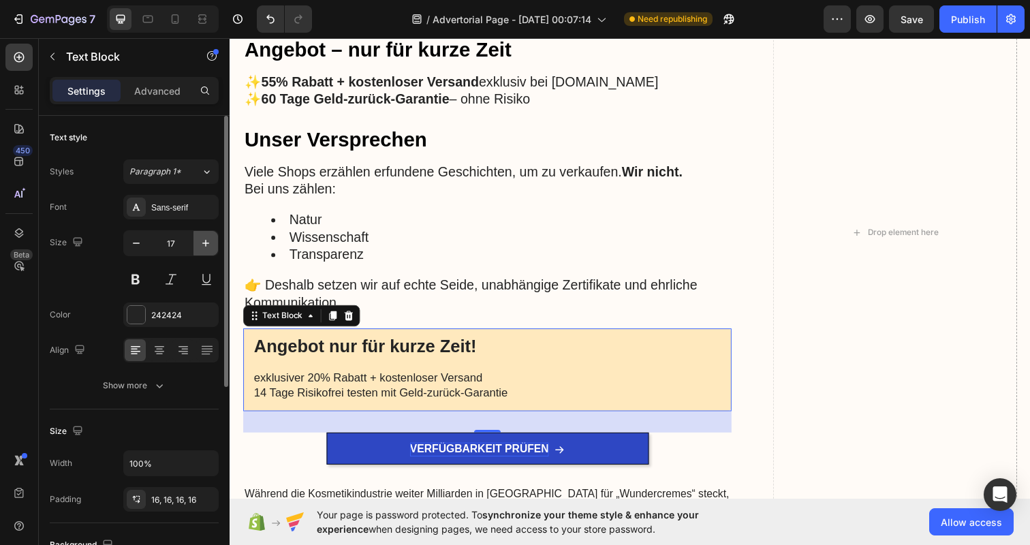
click at [205, 242] on icon "button" at bounding box center [206, 243] width 14 height 14
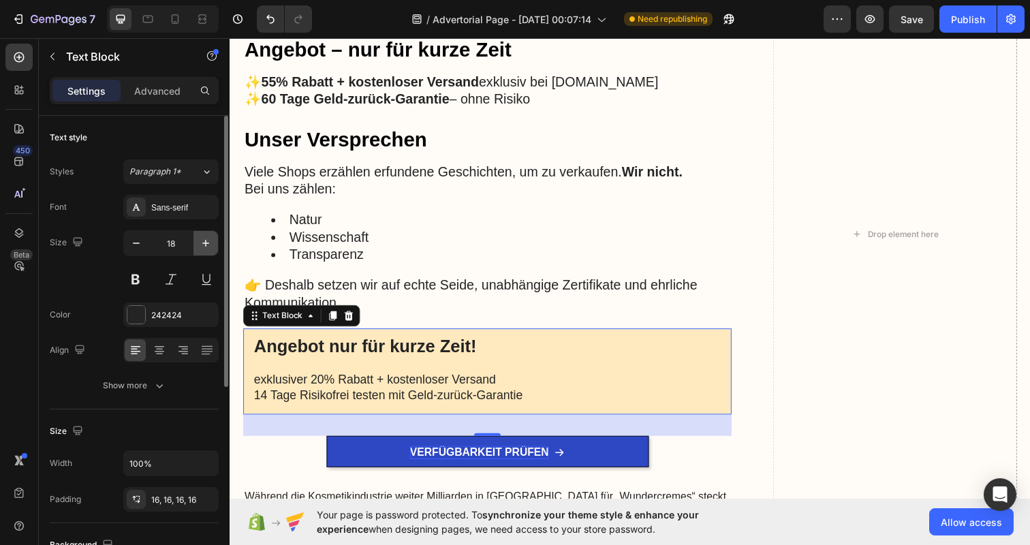
click at [205, 242] on icon "button" at bounding box center [206, 243] width 14 height 14
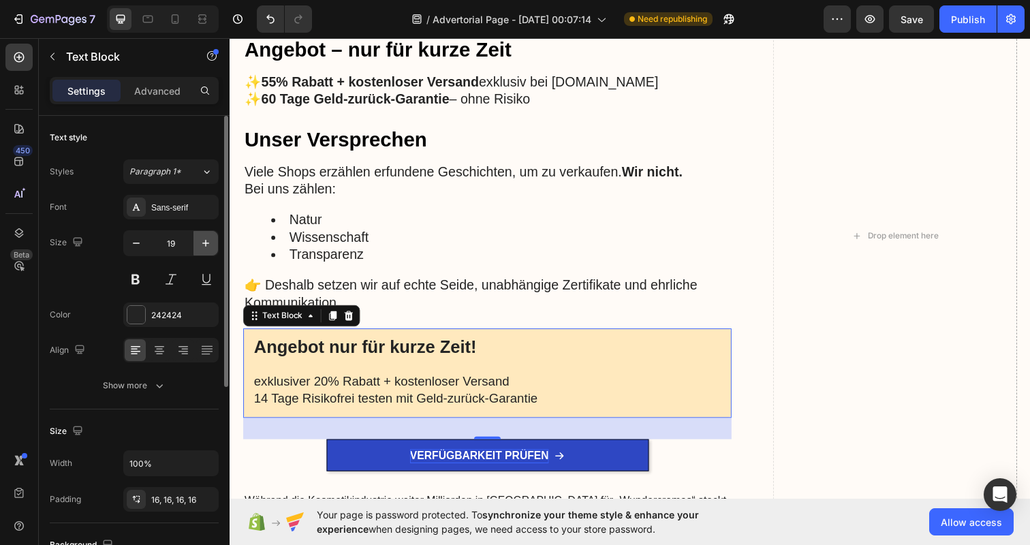
click at [205, 242] on icon "button" at bounding box center [206, 243] width 14 height 14
type input "20"
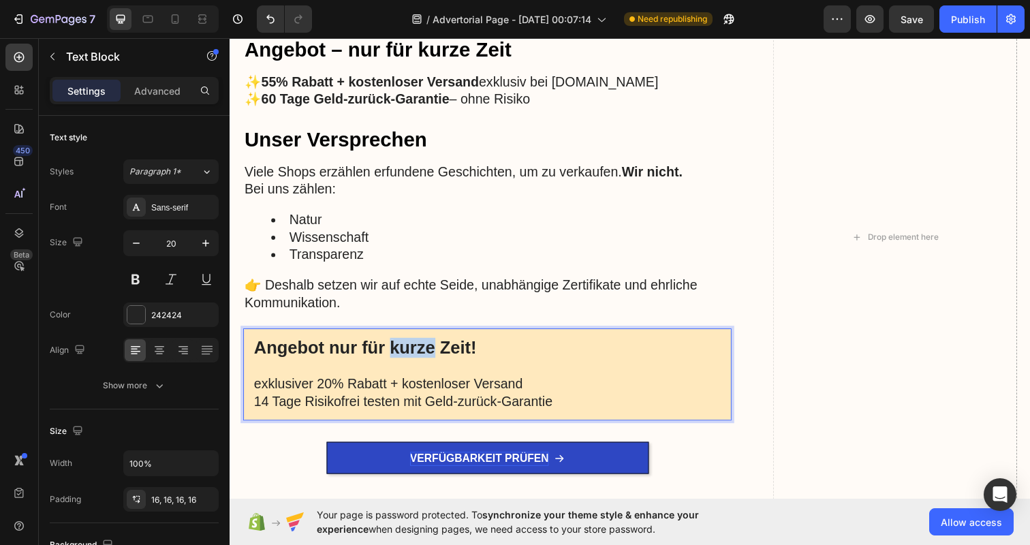
click at [407, 347] on strong "Angebot nur für kurze Zeit!" at bounding box center [368, 354] width 228 height 20
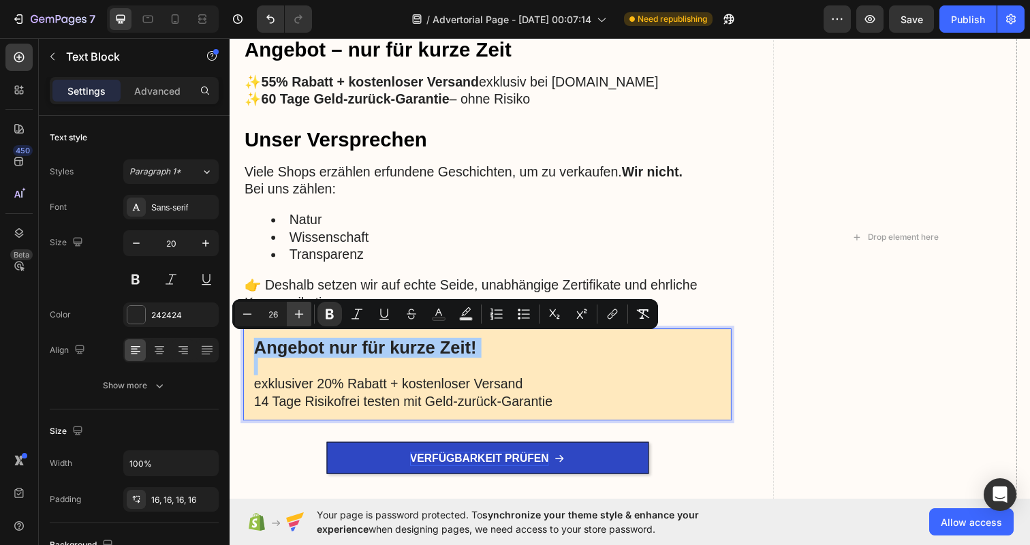
click at [298, 314] on icon "Editor contextual toolbar" at bounding box center [299, 314] width 9 height 9
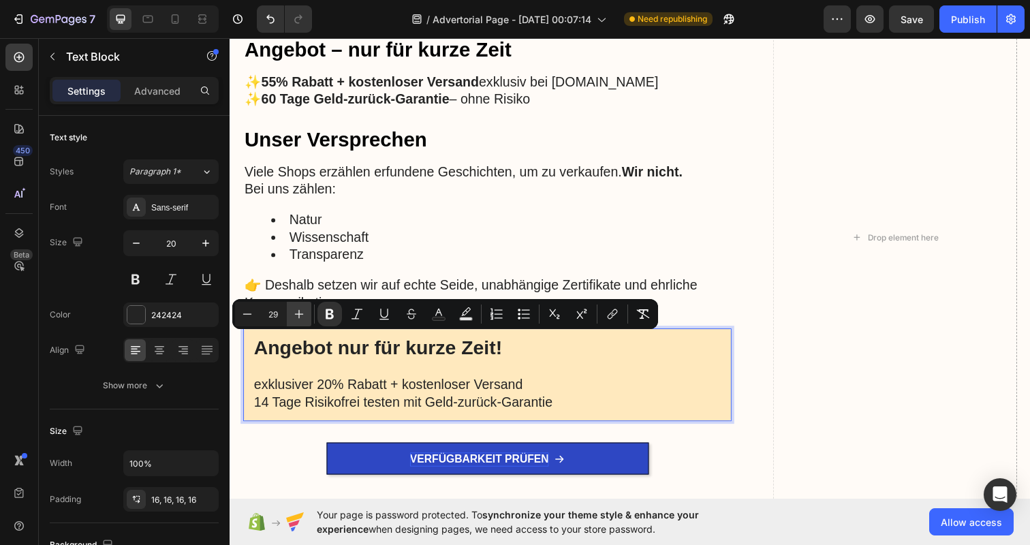
click at [298, 314] on icon "Editor contextual toolbar" at bounding box center [299, 314] width 9 height 9
type input "30"
click at [364, 383] on p "exklusiver 20% Rabatt + kostenloser Versand" at bounding box center [492, 392] width 477 height 18
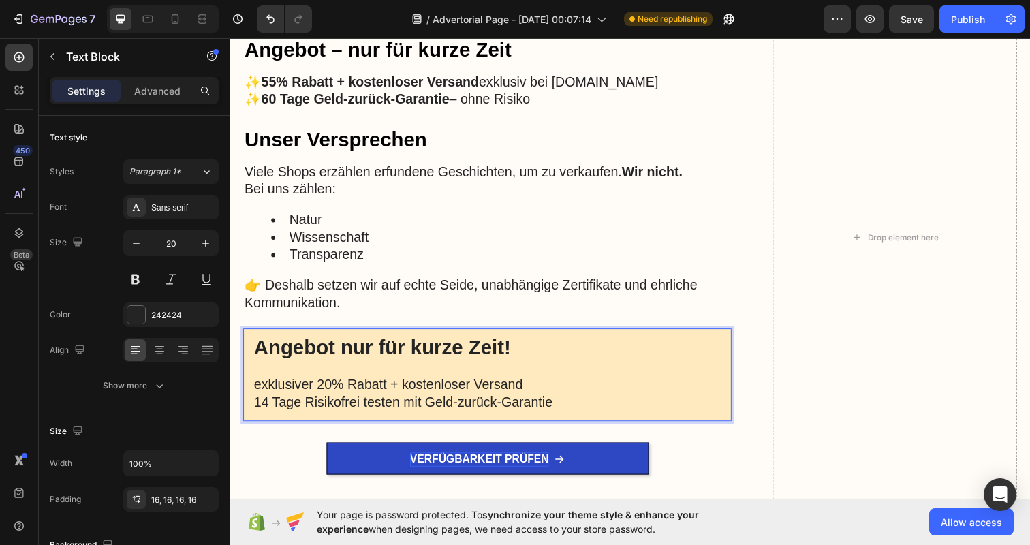
click at [510, 368] on p "Rich Text Editor. Editing area: main" at bounding box center [492, 374] width 477 height 18
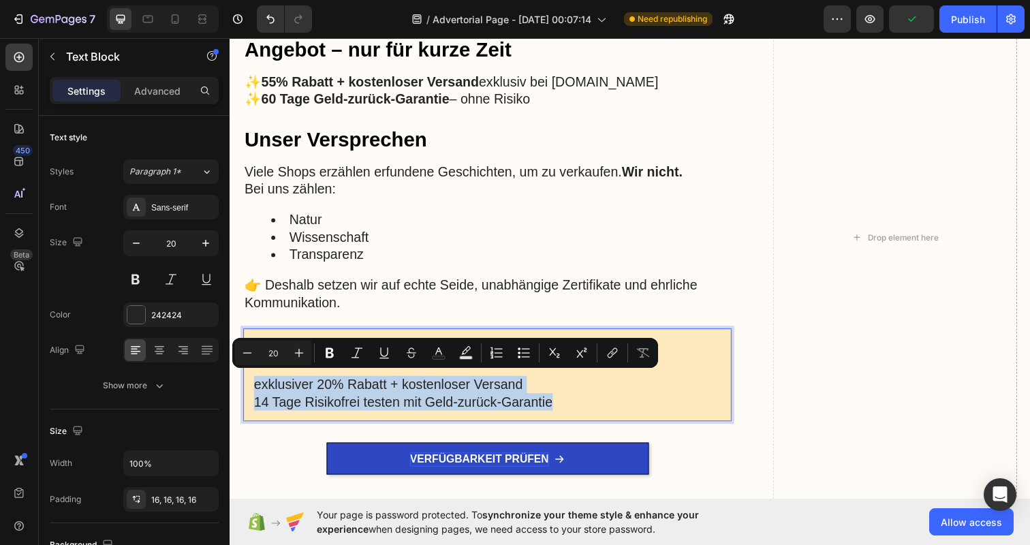
drag, startPoint x: 570, startPoint y: 405, endPoint x: 228, endPoint y: 388, distance: 342.4
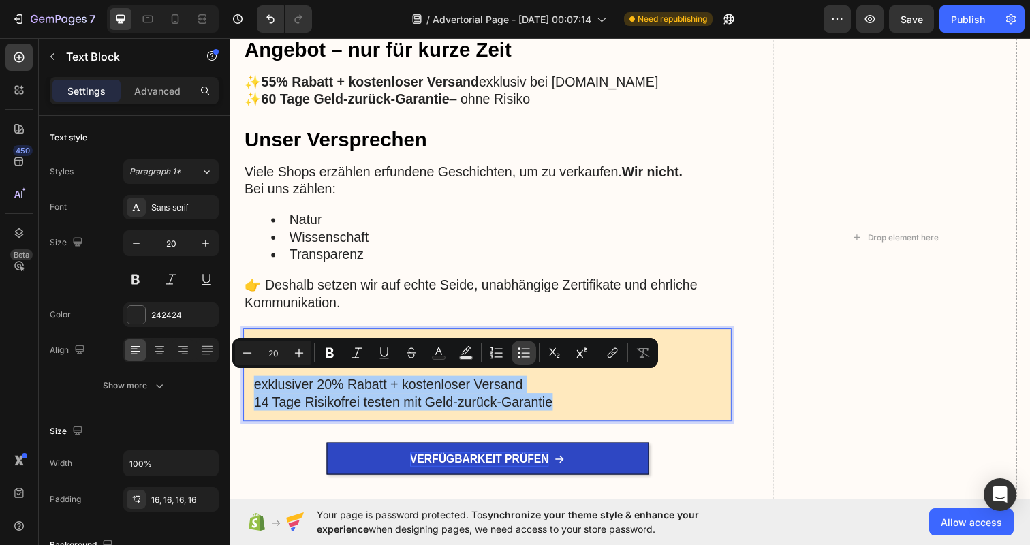
click at [523, 352] on icon "Editor contextual toolbar" at bounding box center [524, 353] width 14 height 14
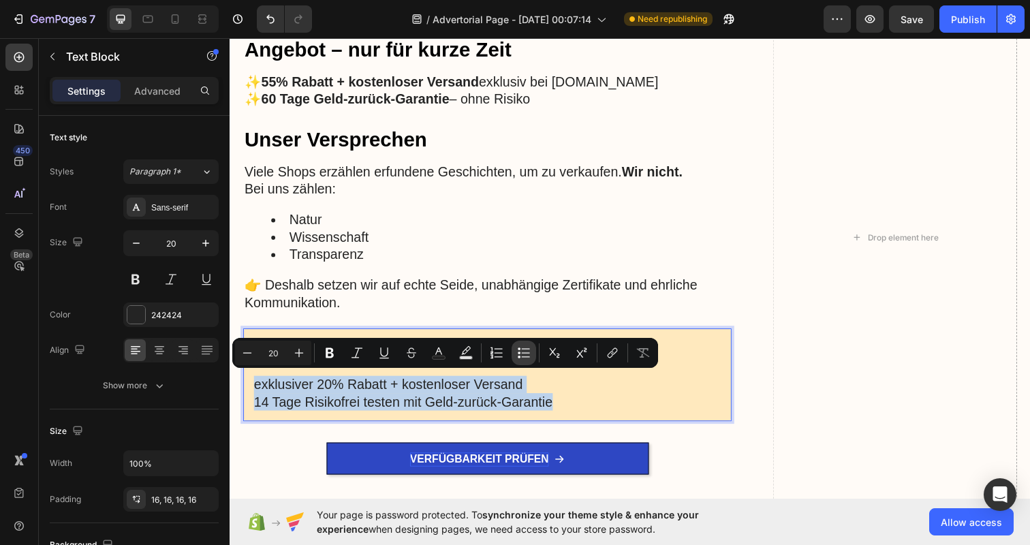
type input "20"
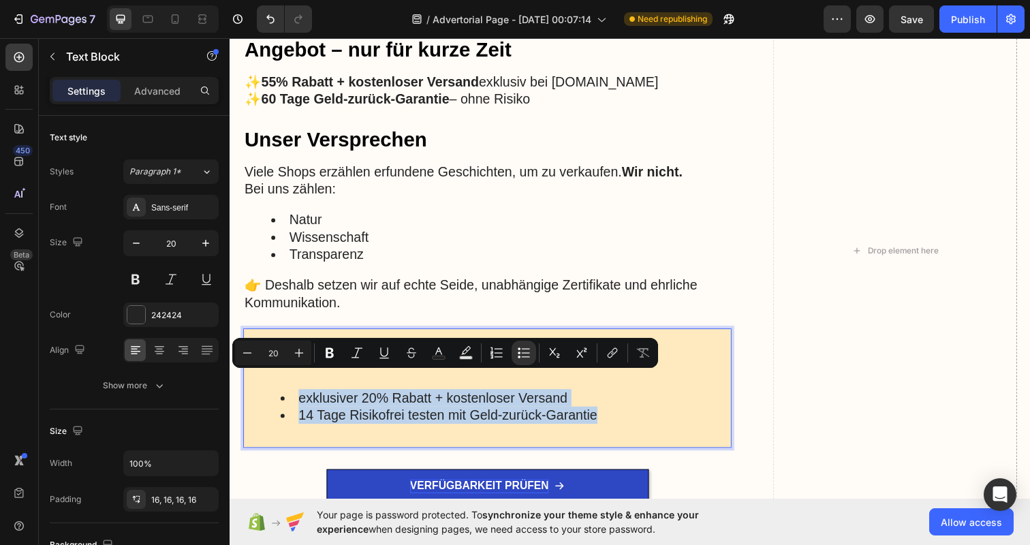
click at [541, 409] on li "exklusiver 20% Rabatt + kostenloser Versand" at bounding box center [506, 405] width 450 height 18
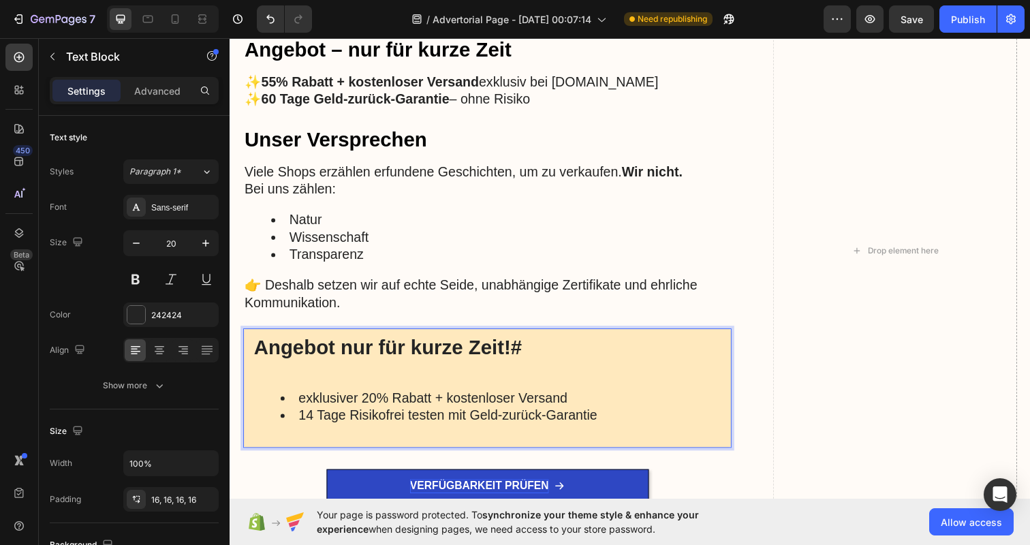
click at [465, 385] on div "Angebot nur für kurze Zeit!# exklusiver 20% Rabatt + kostenloser Versand 14 Tag…" at bounding box center [492, 395] width 499 height 122
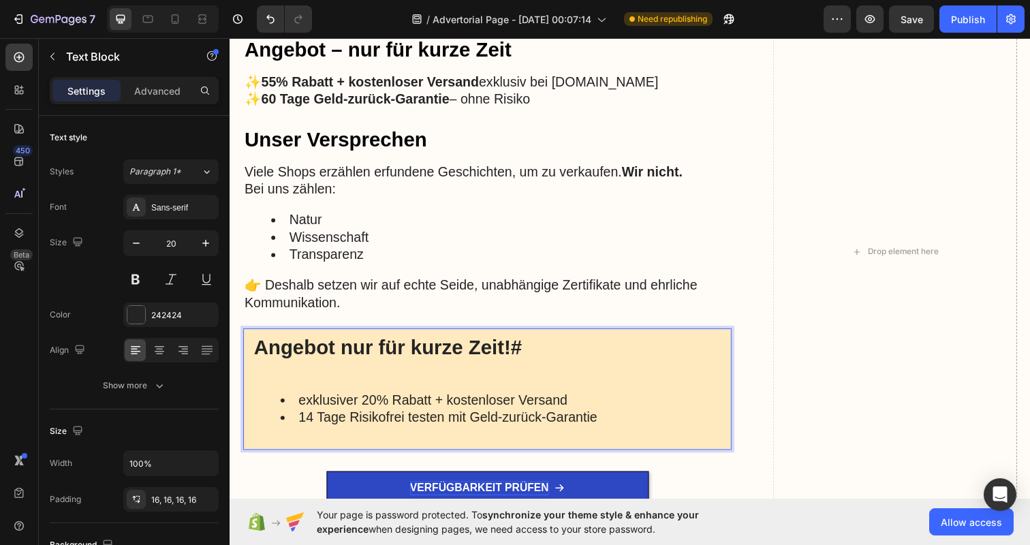
click at [434, 379] on p "Rich Text Editor. Editing area: main" at bounding box center [492, 375] width 477 height 20
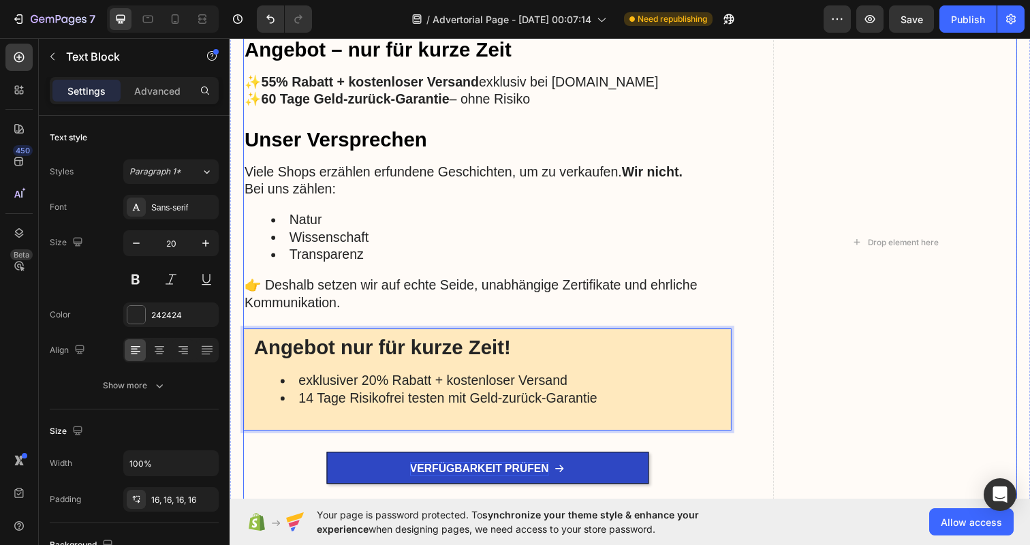
click at [755, 355] on div "Ihre Vorteile auf einen Blick Heading ✔️ Sichtbar weniger Hautfalten durch weni…" at bounding box center [638, 247] width 790 height 728
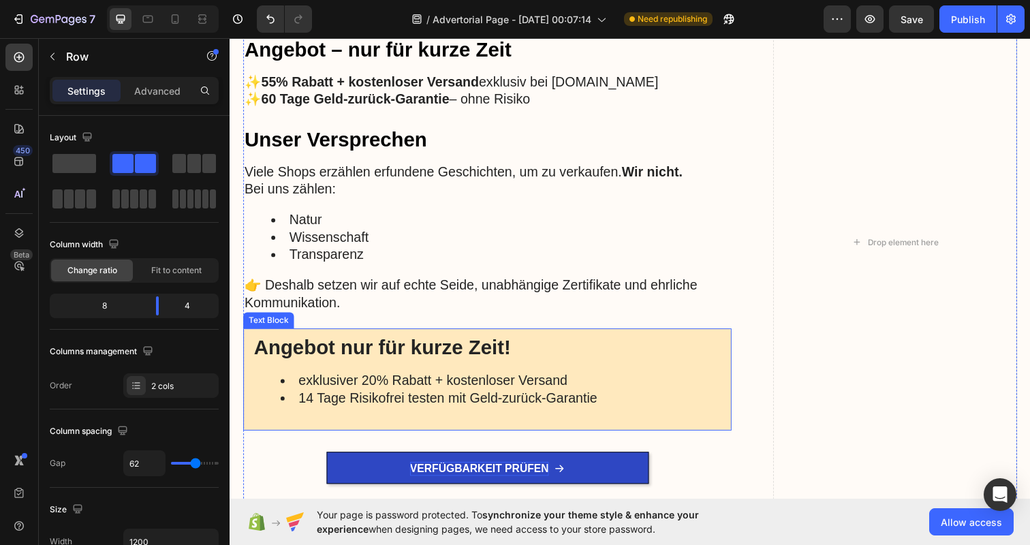
click at [696, 382] on li "exklusiver 20% Rabatt + kostenloser Versand" at bounding box center [506, 388] width 450 height 18
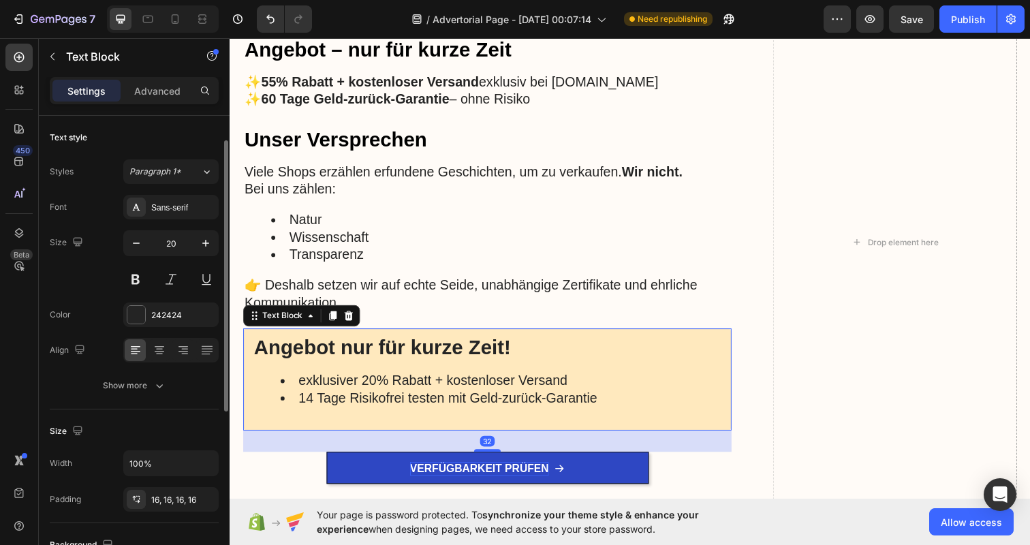
scroll to position [339, 0]
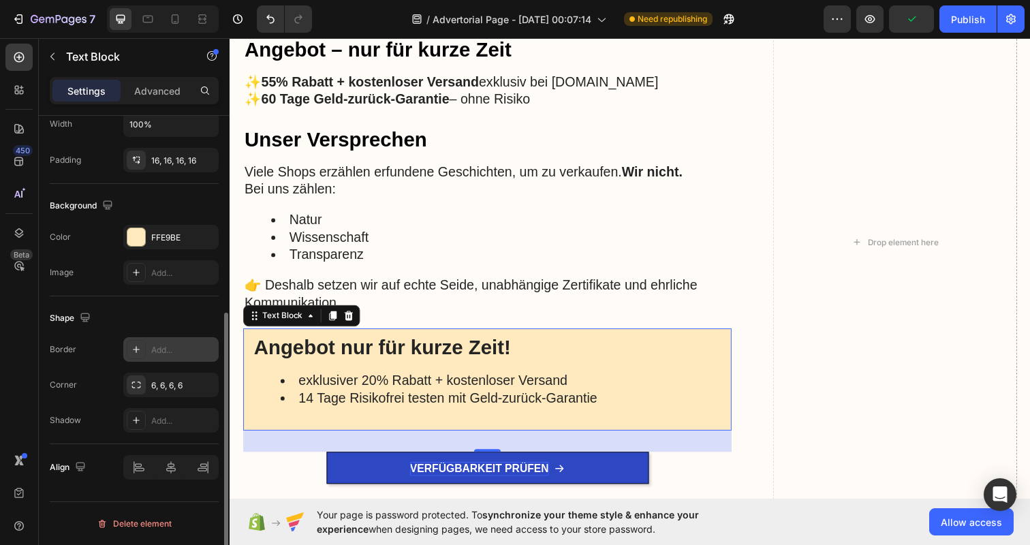
click at [138, 349] on icon at bounding box center [136, 349] width 11 height 11
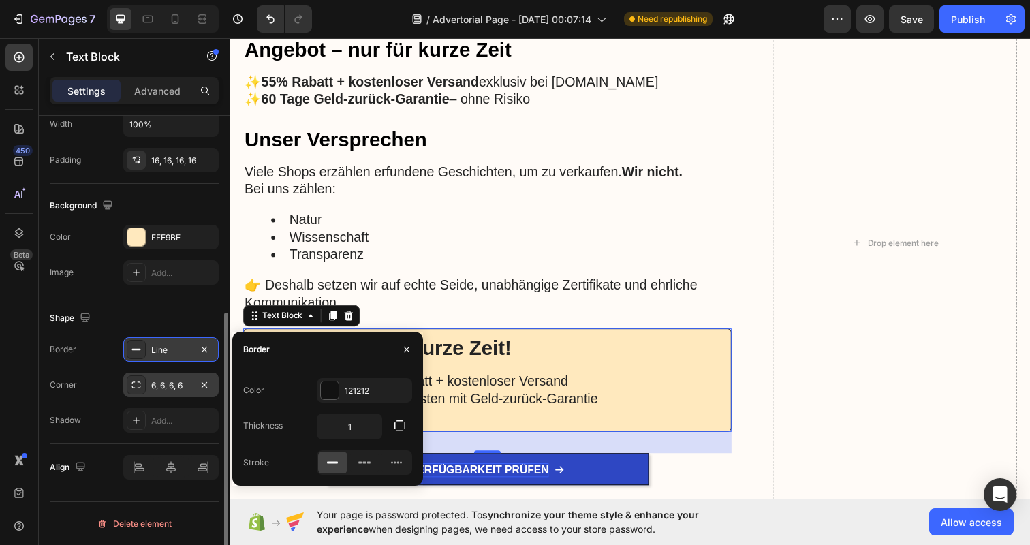
click at [183, 386] on div "6, 6, 6, 6" at bounding box center [171, 385] width 40 height 12
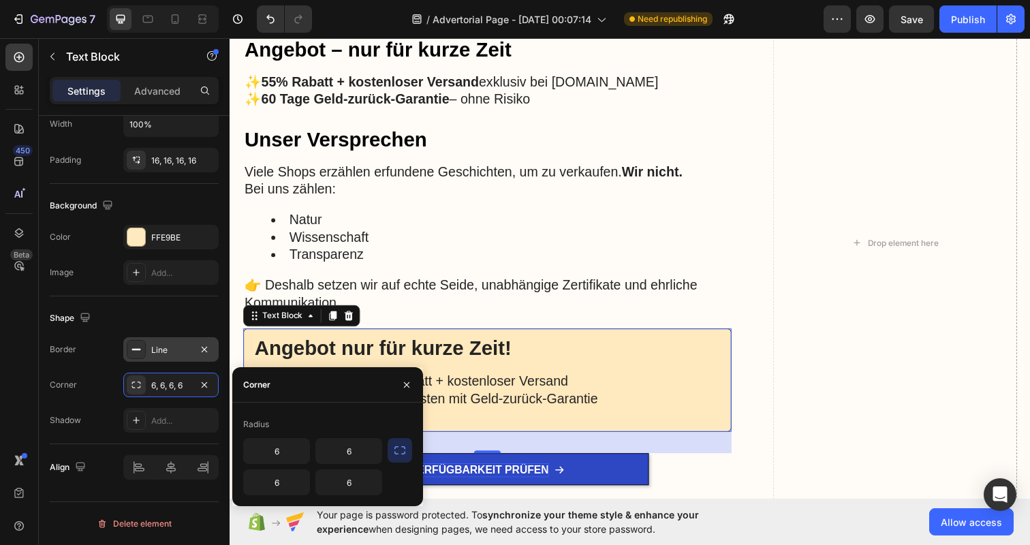
click at [401, 454] on icon "button" at bounding box center [400, 451] width 14 height 14
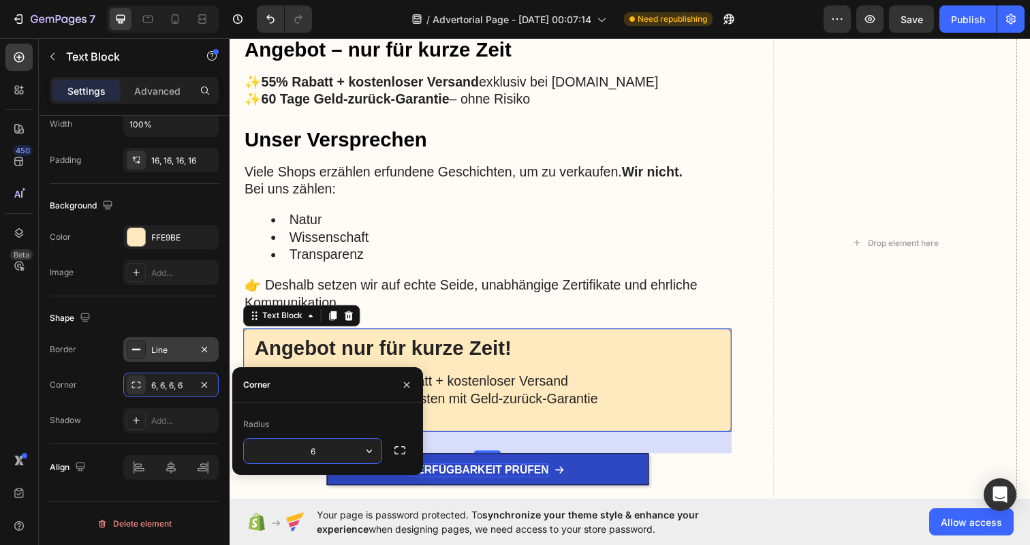
click at [328, 457] on input "6" at bounding box center [313, 451] width 138 height 25
click at [366, 456] on icon "button" at bounding box center [369, 451] width 14 height 14
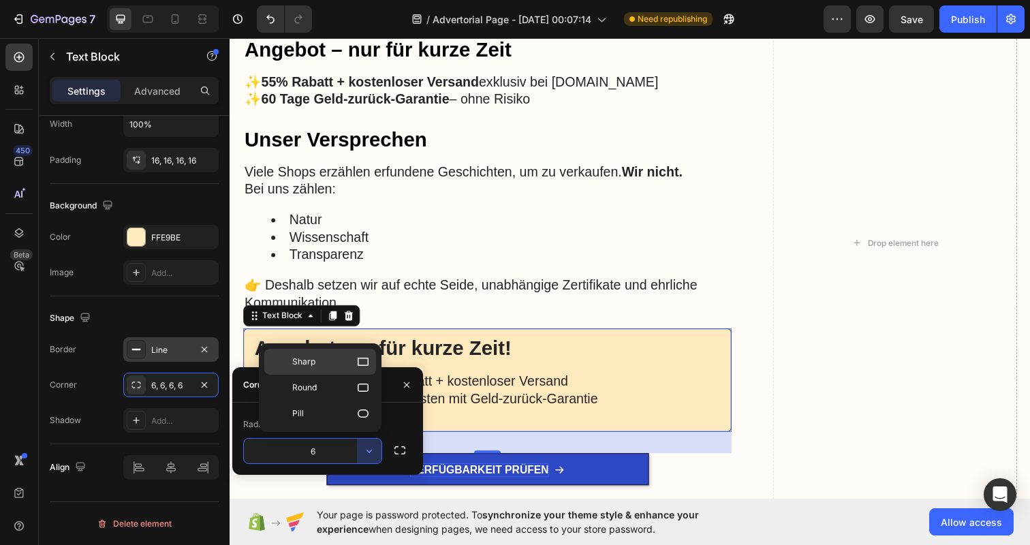
click at [347, 368] on p "Sharp" at bounding box center [331, 362] width 78 height 14
type input "0"
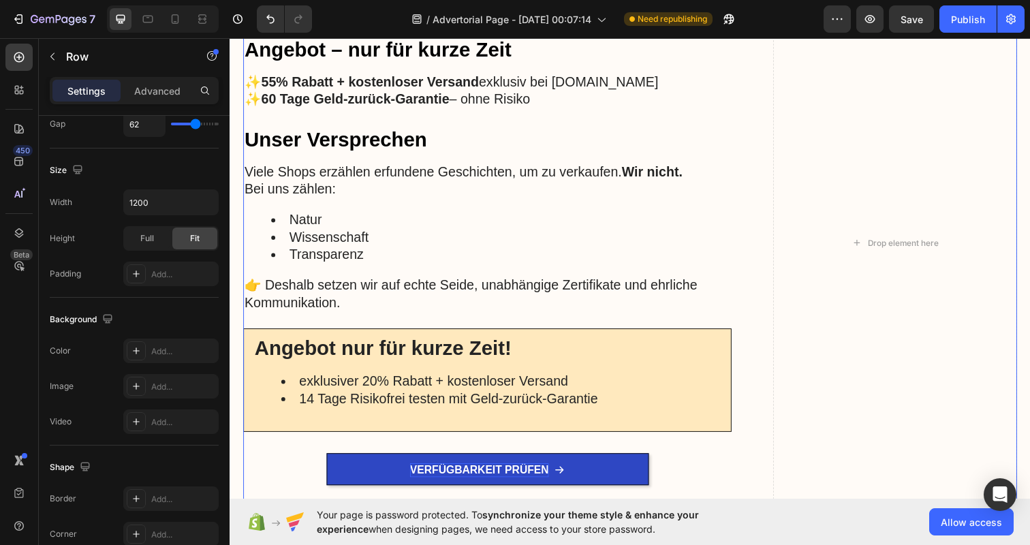
click at [527, 320] on div "Ihre Vorteile auf einen Blick Heading ✔️ Sichtbar weniger Hautfalten durch weni…" at bounding box center [492, 247] width 499 height 729
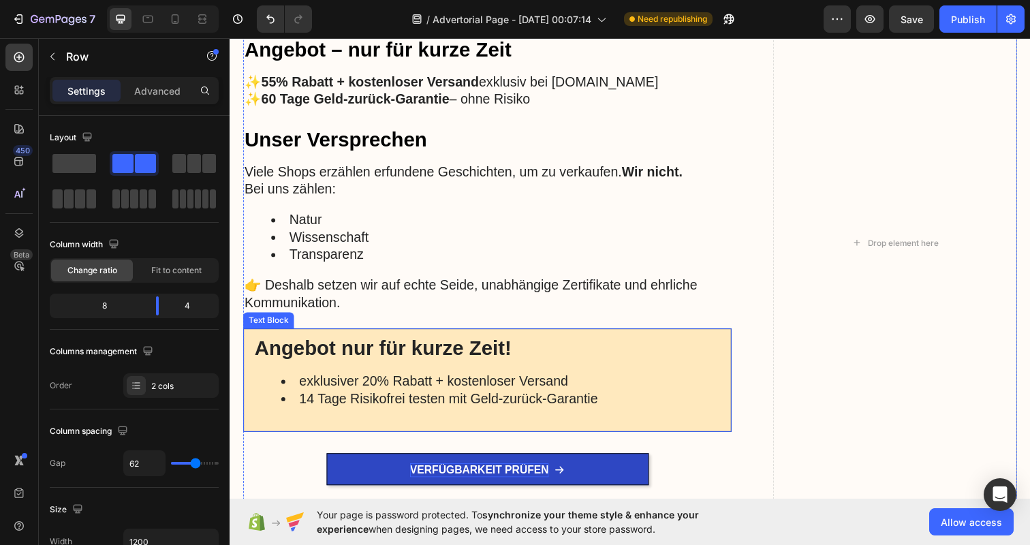
click at [717, 413] on div "Angebot nur für kurze Zeit! exklusiver 20% Rabatt + kostenloser Versand 14 Tage…" at bounding box center [492, 387] width 499 height 106
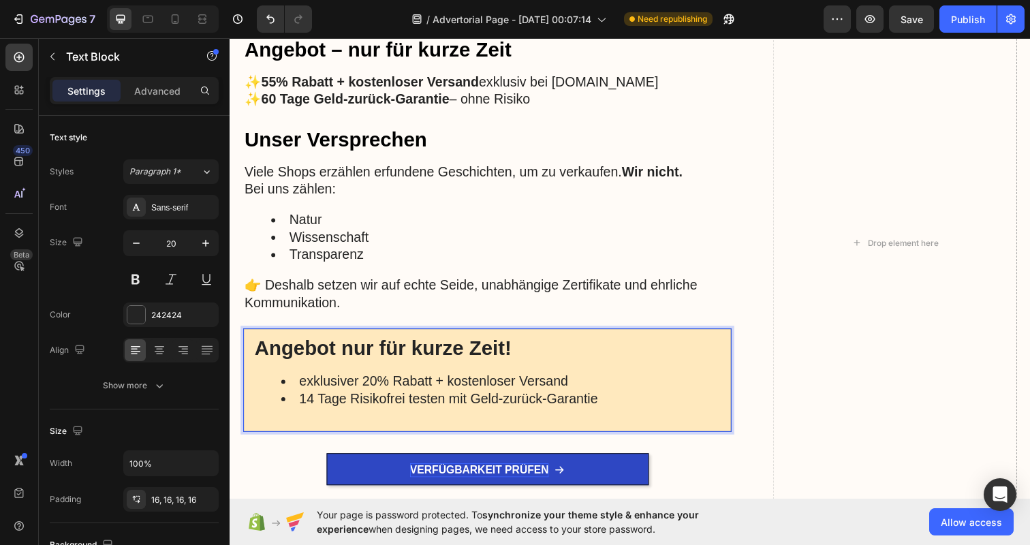
click at [296, 393] on li "exklusiver 20% Rabatt + kostenloser Versand" at bounding box center [506, 388] width 448 height 18
drag, startPoint x: 602, startPoint y: 392, endPoint x: 289, endPoint y: 405, distance: 313.6
click at [289, 405] on ul "exklusiver 20% Rabatt + kostenloser Versand 14 Tage Risikofrei testen mit Geld-…" at bounding box center [493, 396] width 476 height 35
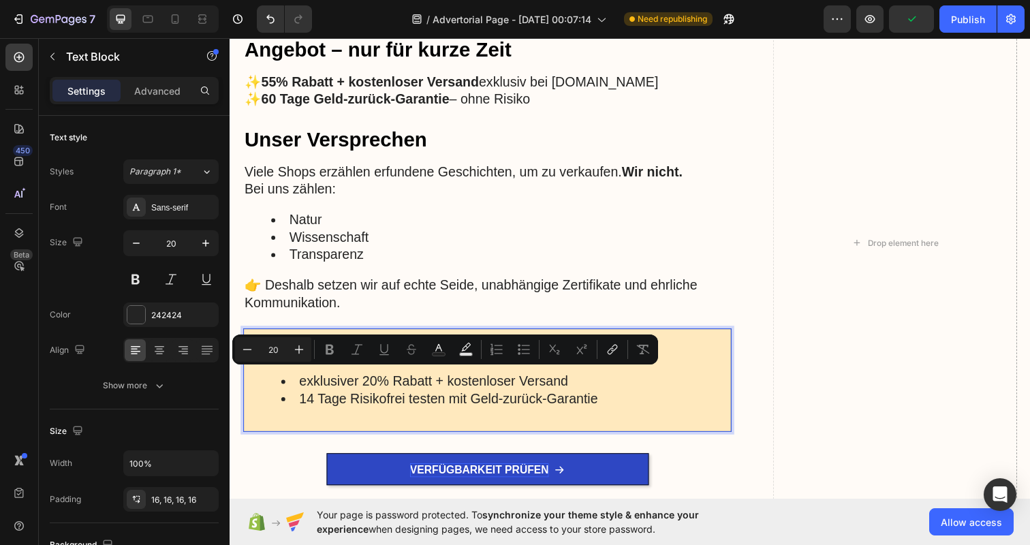
click at [299, 384] on li "exklusiver 20% Rabatt + kostenloser Versand" at bounding box center [506, 388] width 448 height 18
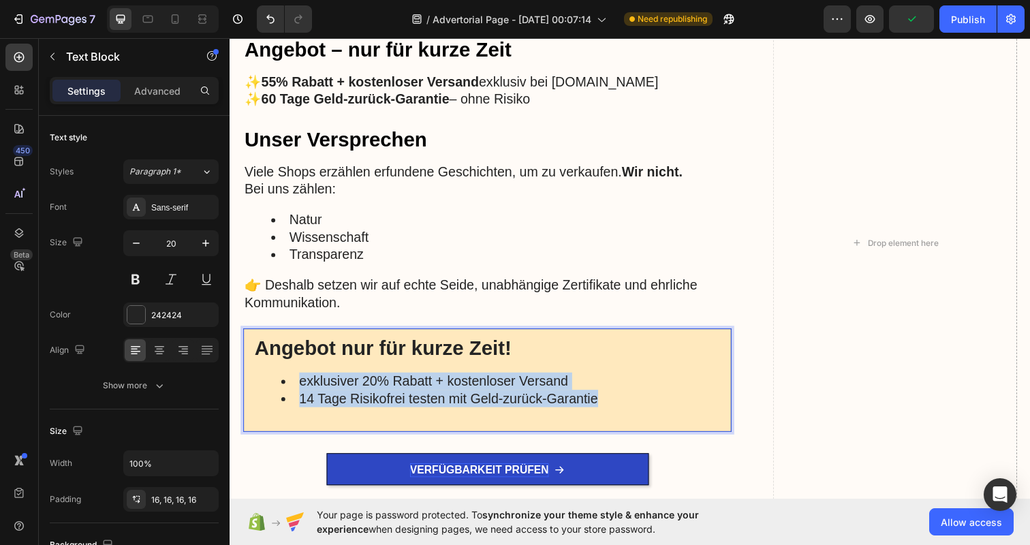
drag, startPoint x: 299, startPoint y: 384, endPoint x: 613, endPoint y: 403, distance: 314.6
click at [613, 403] on ul "exklusiver 20% Rabatt + kostenloser Versand 14 Tage Risikofrei testen mit Geld-…" at bounding box center [493, 396] width 476 height 35
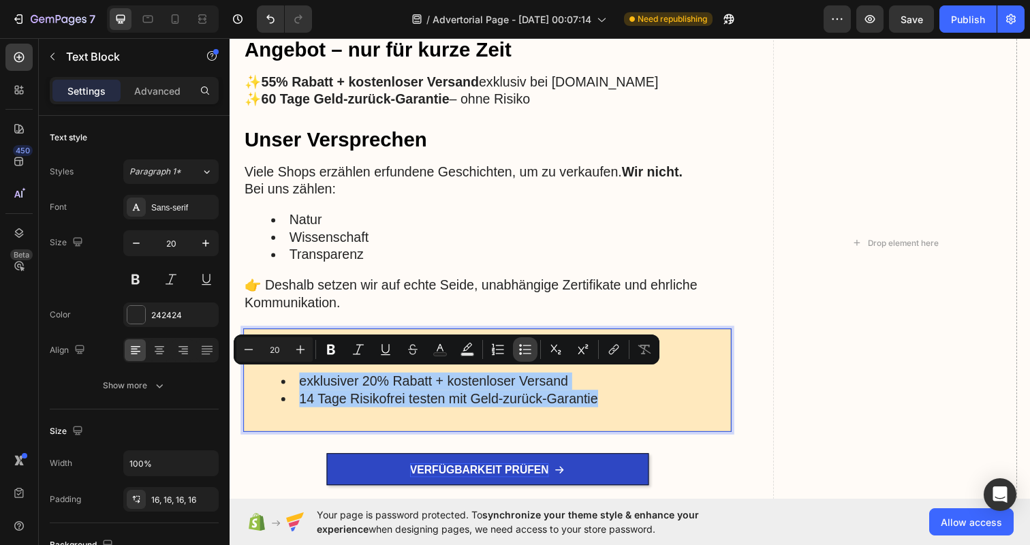
click at [524, 350] on icon "Editor contextual toolbar" at bounding box center [525, 350] width 14 height 14
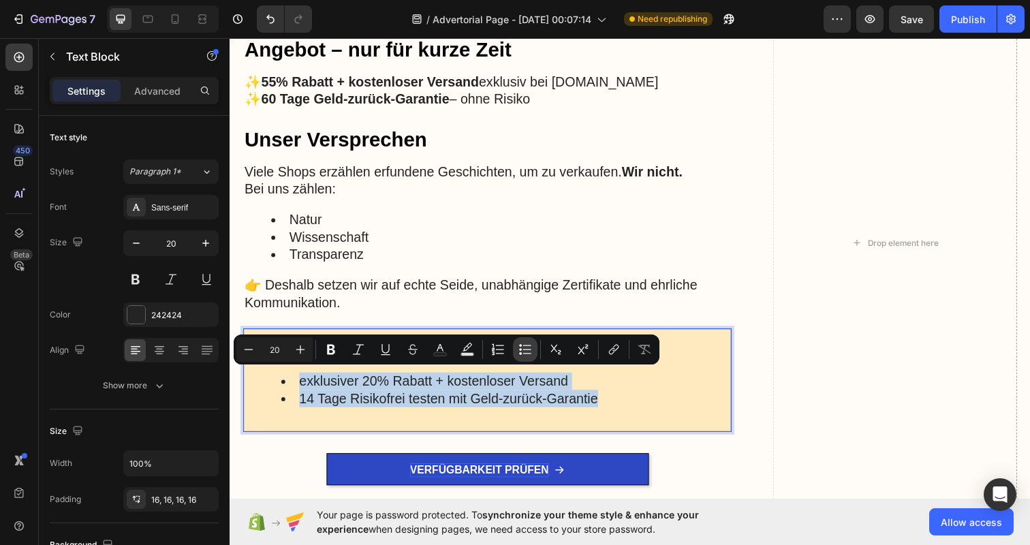
type input "20"
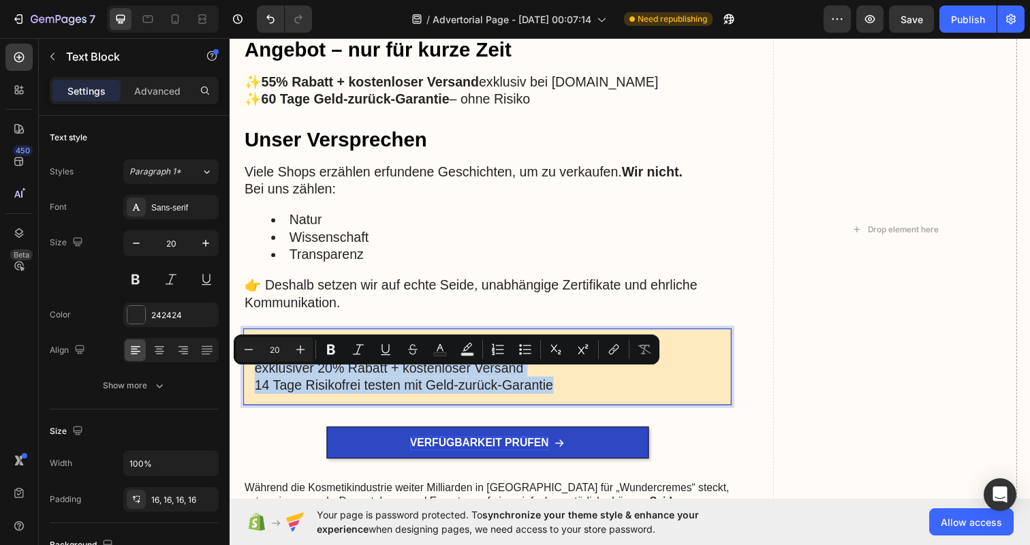
click at [567, 391] on p "14 Tage Risikofrei testen mit Geld-zurück-Garantie" at bounding box center [493, 393] width 476 height 18
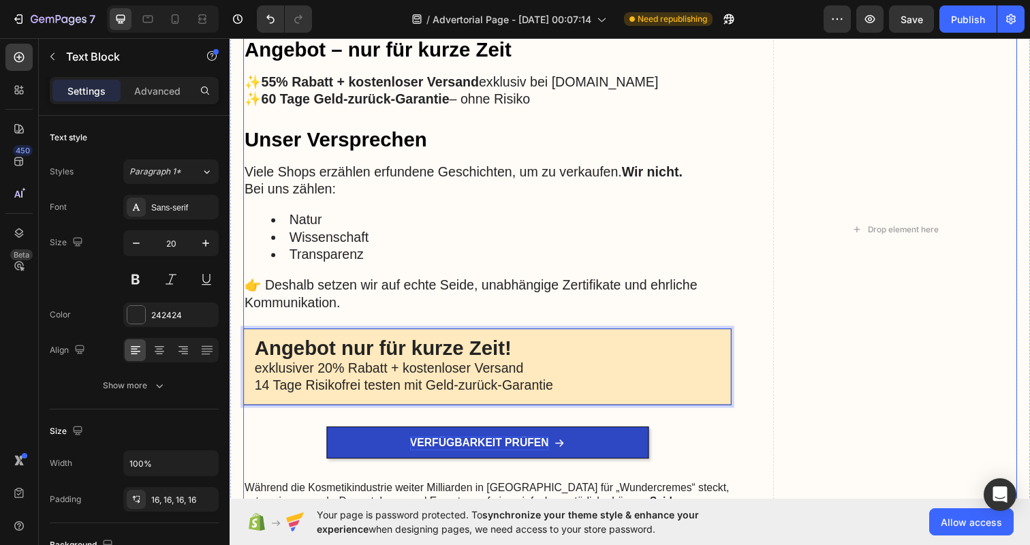
click at [773, 392] on div "Ihre Vorteile auf einen Blick Heading ✔️ Sichtbar weniger Hautfalten durch weni…" at bounding box center [638, 234] width 790 height 702
click at [571, 350] on p "Angebot nur für kurze Zeit!" at bounding box center [493, 356] width 476 height 20
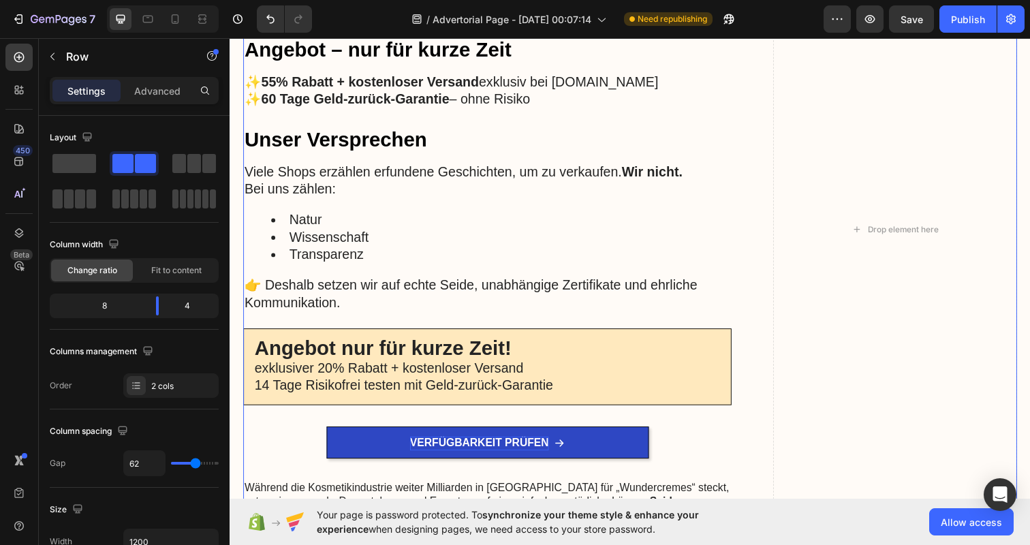
click at [752, 398] on div "Ihre Vorteile auf einen Blick Heading ✔️ Sichtbar weniger Hautfalten durch weni…" at bounding box center [638, 234] width 790 height 702
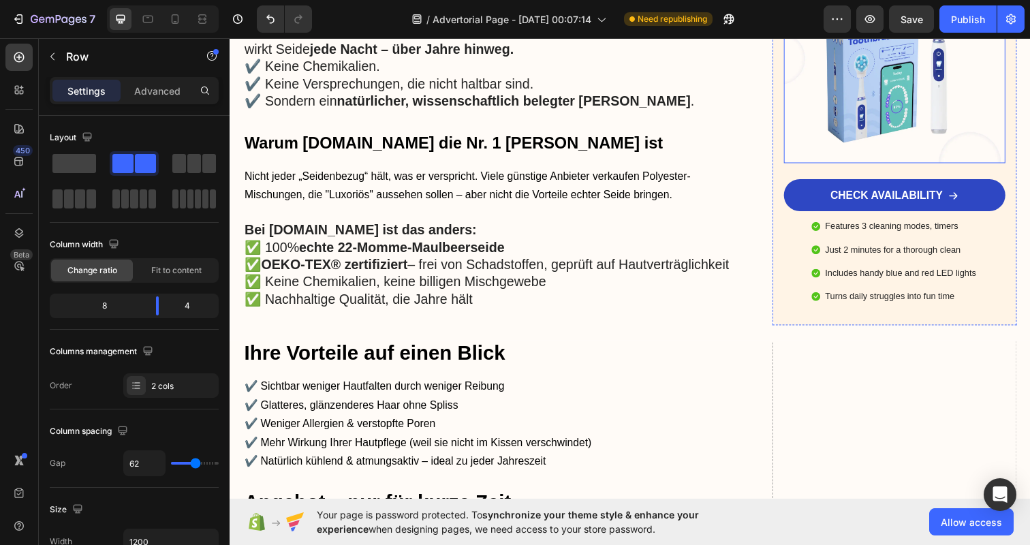
scroll to position [1858, 0]
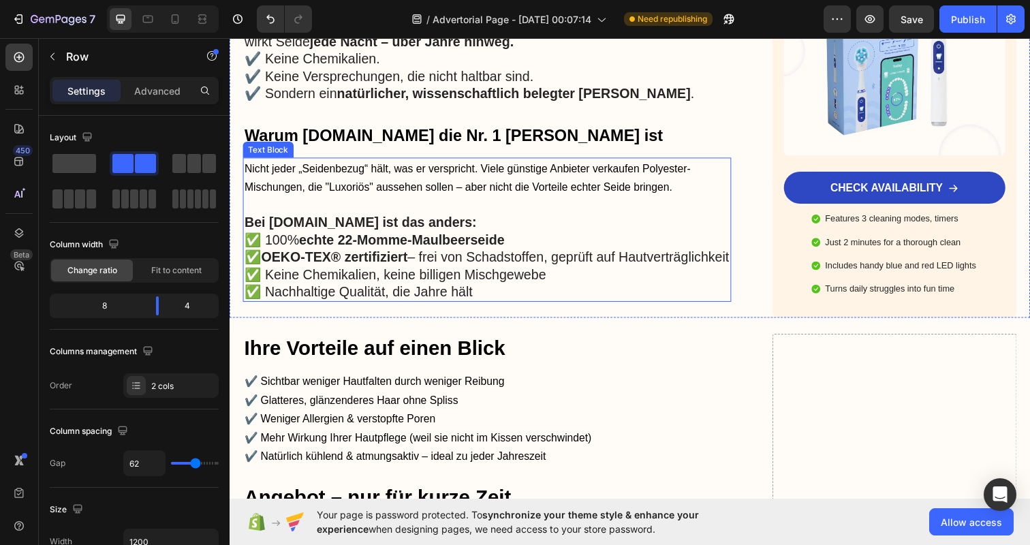
click at [335, 254] on strong "OEKO-TEX® zertifiziert" at bounding box center [336, 261] width 149 height 15
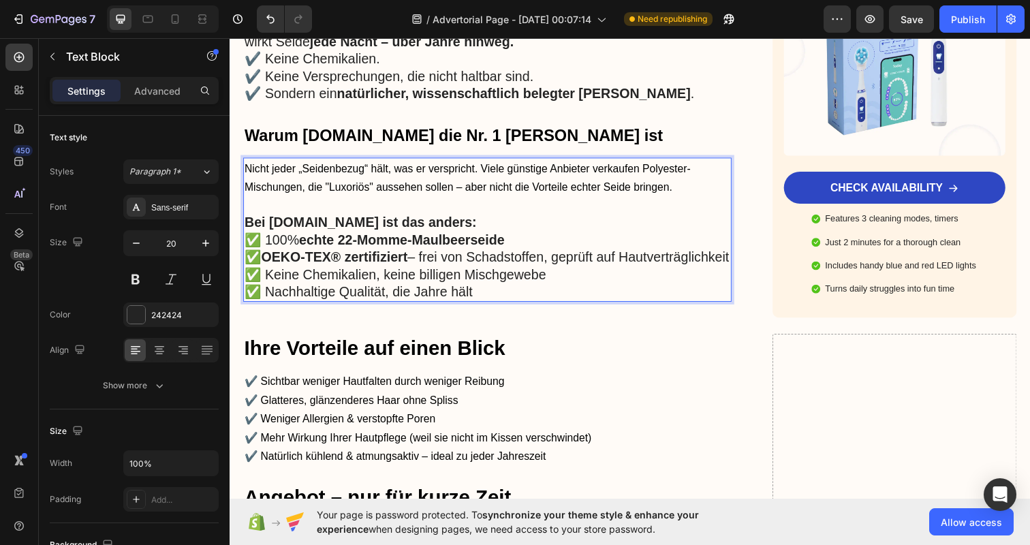
click at [275, 235] on p "✅ 100% echte 22-Momme-Maulbeerseide" at bounding box center [493, 244] width 496 height 18
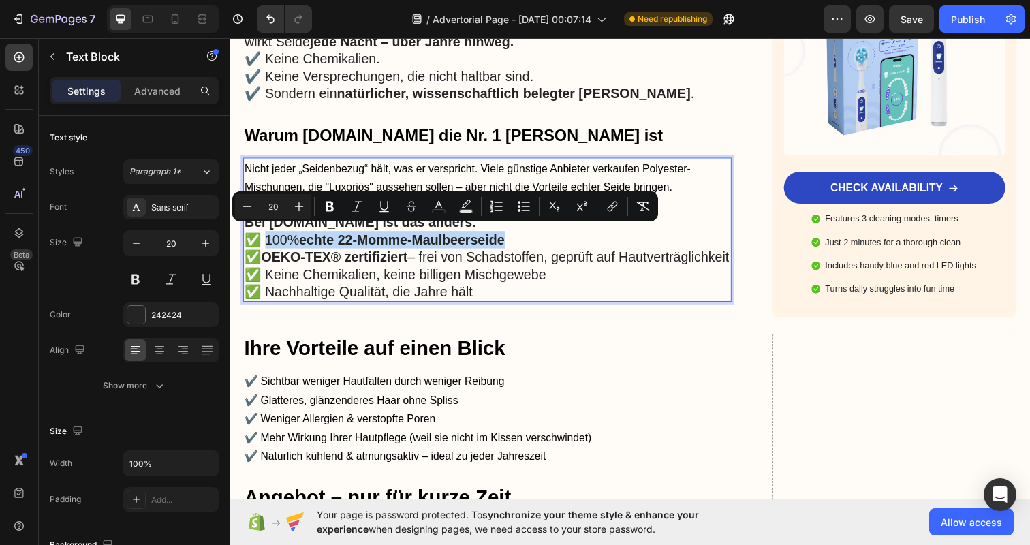
drag, startPoint x: 275, startPoint y: 235, endPoint x: 510, endPoint y: 235, distance: 235.0
click at [510, 235] on p "✅ 100% echte 22-Momme-Maulbeerseide" at bounding box center [493, 244] width 496 height 18
copy p "100% echte 22-Momme-Maulbeerseide"
click at [850, 229] on p "Features 3 cleaning modes, timers" at bounding box center [915, 223] width 154 height 12
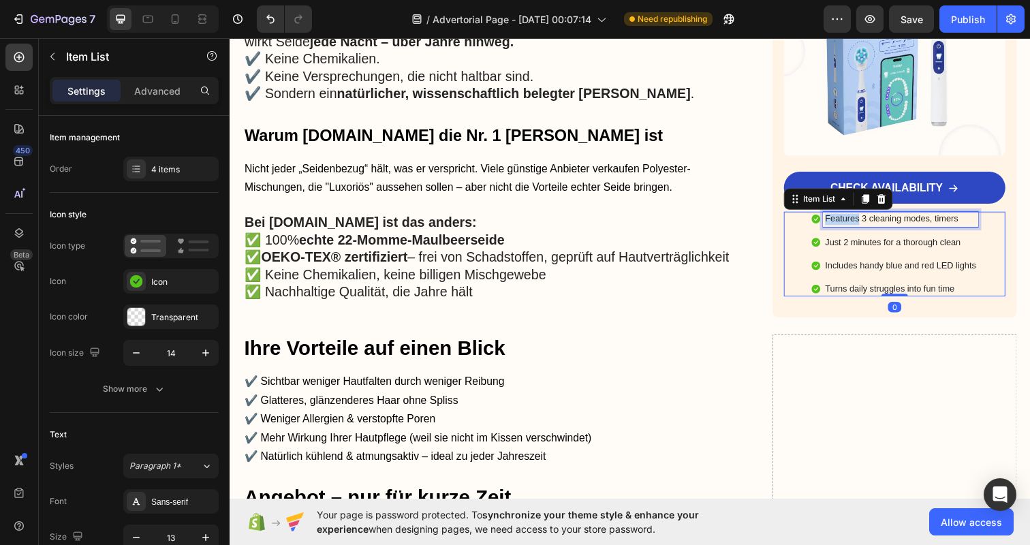
click at [850, 229] on p "Features 3 cleaning modes, timers" at bounding box center [915, 223] width 154 height 12
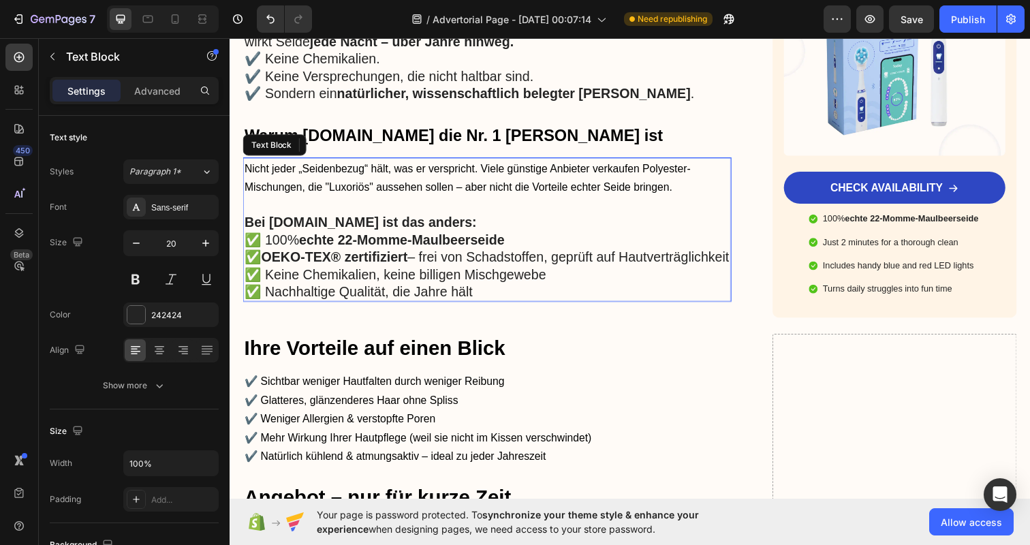
click at [292, 254] on strong "OEKO-TEX® zertifiziert" at bounding box center [336, 261] width 149 height 15
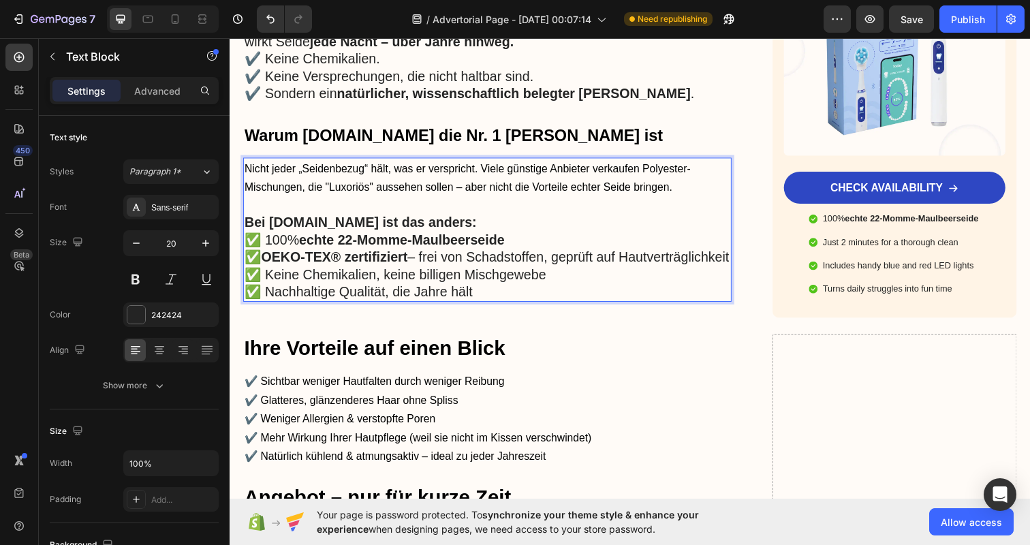
click at [277, 254] on strong "OEKO-TEX® zertifiziert" at bounding box center [336, 261] width 149 height 15
drag, startPoint x: 277, startPoint y: 253, endPoint x: 374, endPoint y: 253, distance: 97.4
click at [375, 254] on strong "OEKO-TEX® zertifiziert" at bounding box center [336, 261] width 149 height 15
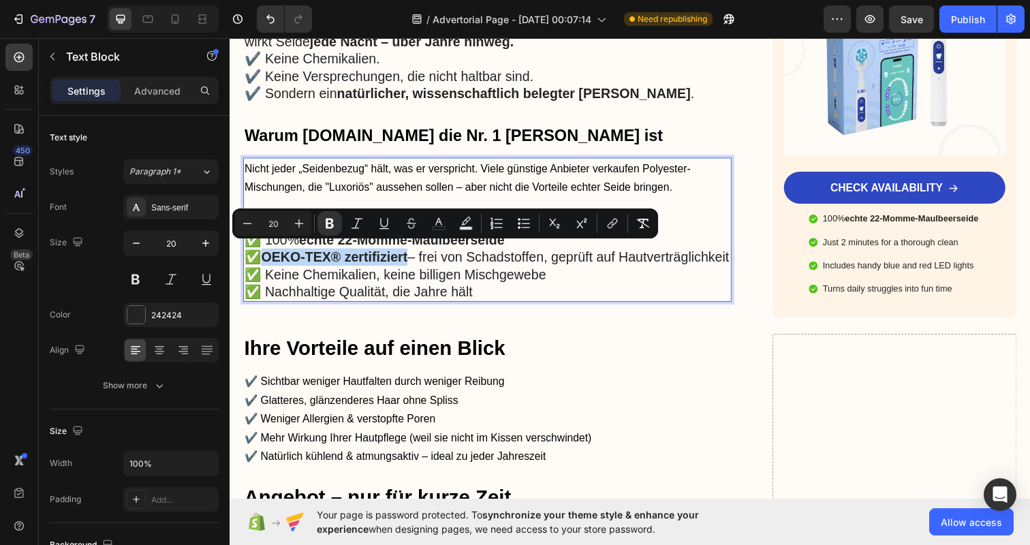
copy strong "OEKO-TEX® zertifiziert"
click at [843, 253] on p "Just 2 minutes for a thorough clean" at bounding box center [914, 247] width 159 height 12
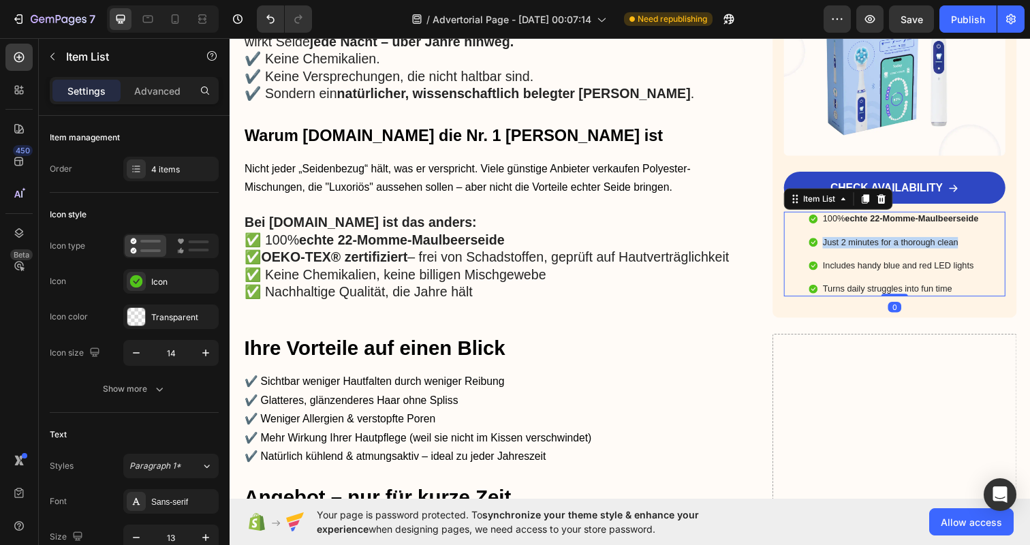
click at [843, 253] on p "Just 2 minutes for a thorough clean" at bounding box center [914, 247] width 159 height 12
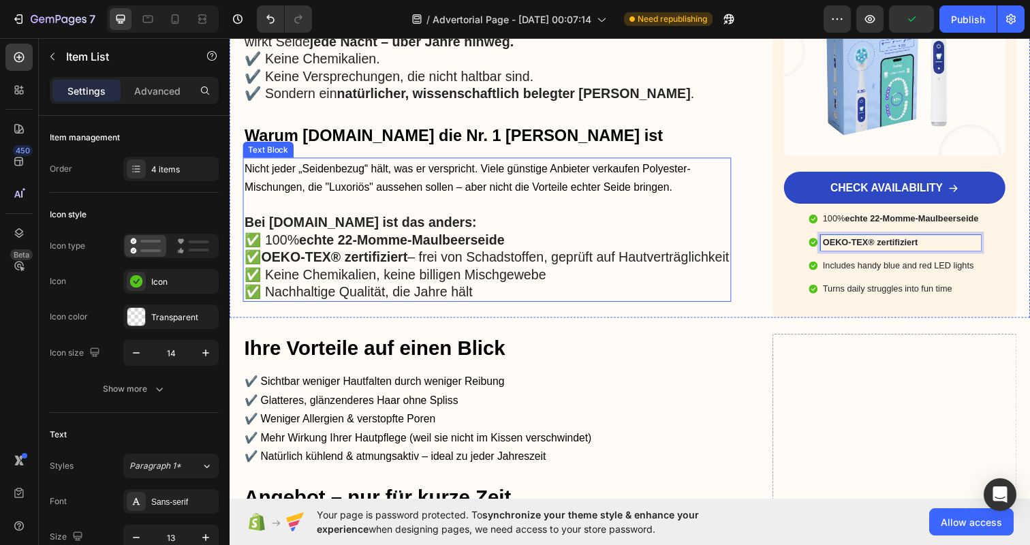
click at [277, 288] on p "✅ Keine Chemikalien, keine billigen Mischgewebe" at bounding box center [493, 279] width 496 height 18
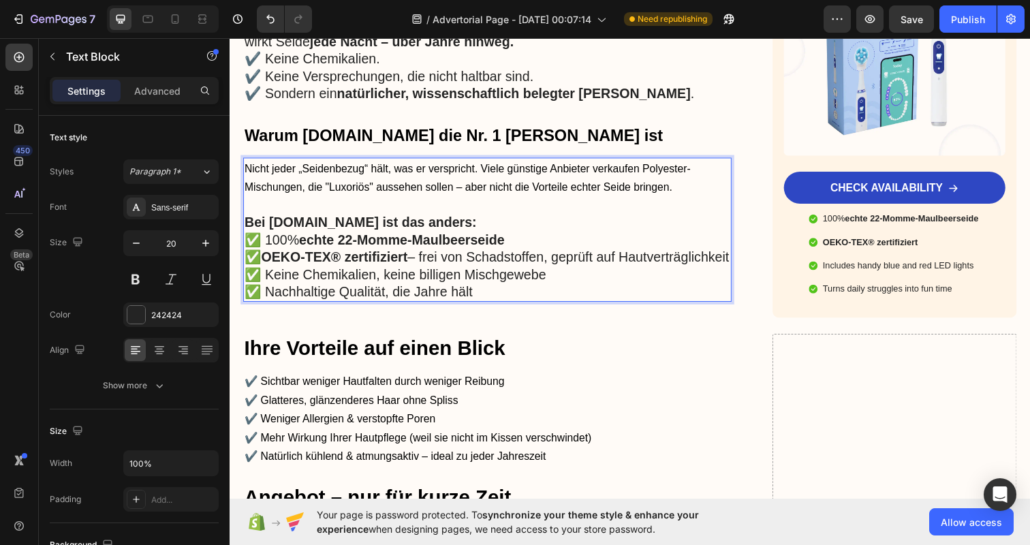
click at [277, 288] on p "✅ Keine Chemikalien, keine billigen Mischgewebe" at bounding box center [493, 279] width 496 height 18
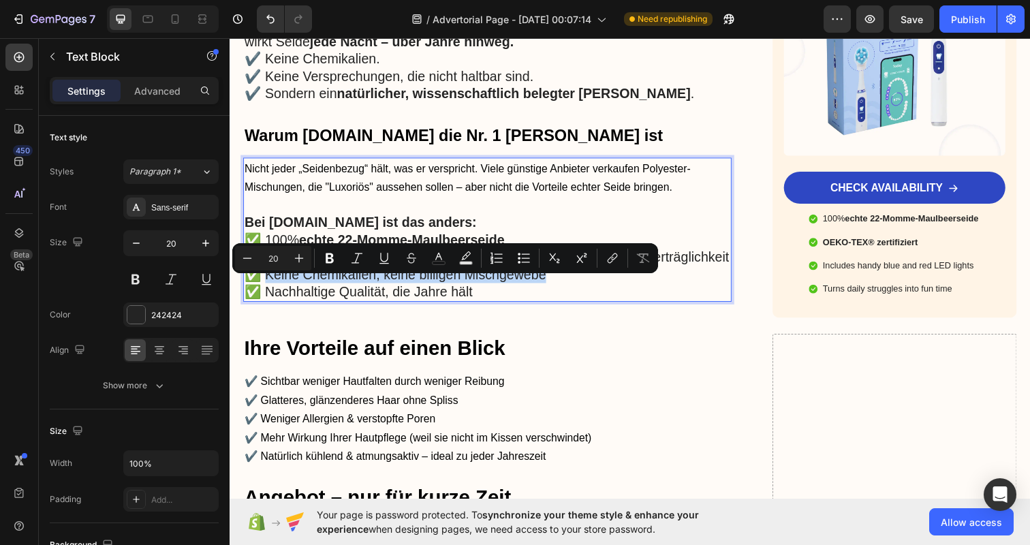
drag, startPoint x: 277, startPoint y: 290, endPoint x: 565, endPoint y: 287, distance: 287.5
click at [565, 287] on p "✅ Keine Chemikalien, keine billigen Mischgewebe" at bounding box center [493, 279] width 496 height 18
copy p "Keine Chemikalien, keine billigen Mischgewebe"
click at [865, 276] on p "Includes handy blue and red LED lights" at bounding box center [914, 270] width 159 height 12
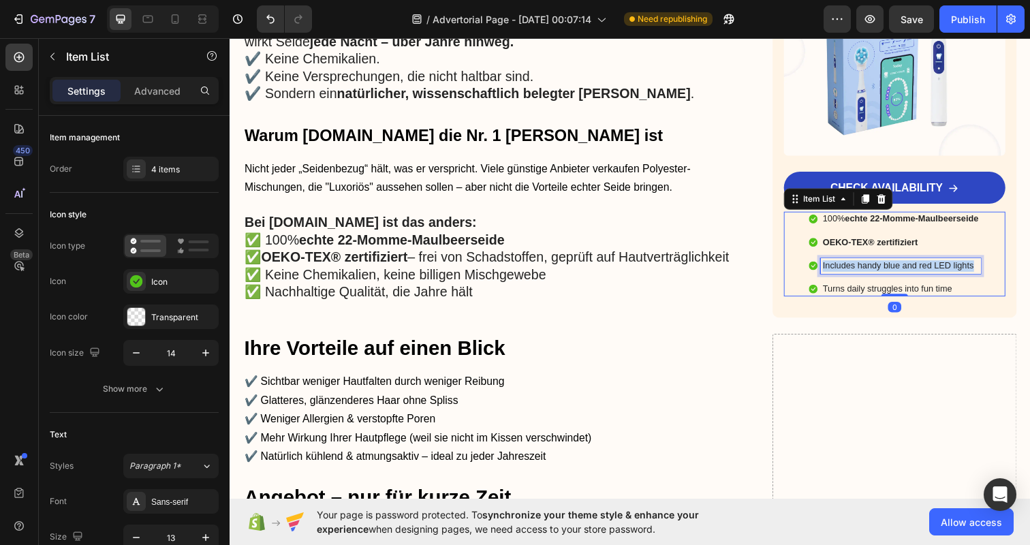
click at [865, 276] on p "Includes handy blue and red LED lights" at bounding box center [914, 270] width 159 height 12
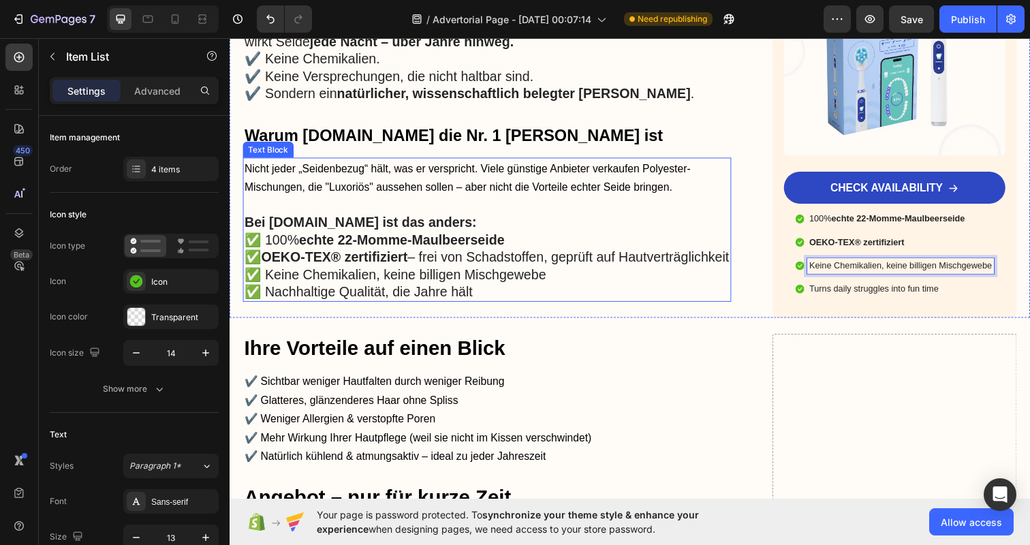
click at [347, 301] on p "✅ Nachhaltige Qualität, die Jahre hält" at bounding box center [493, 297] width 496 height 18
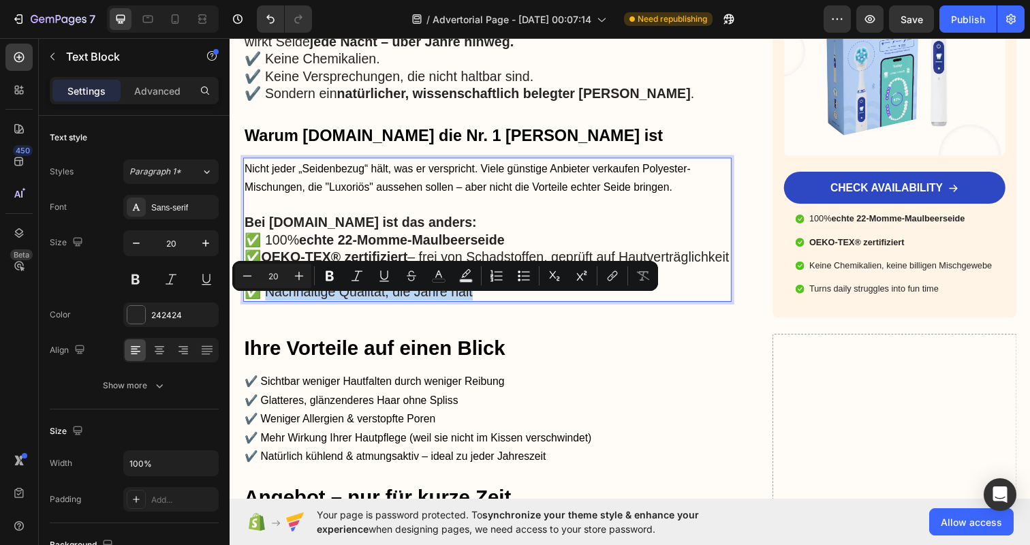
drag, startPoint x: 277, startPoint y: 308, endPoint x: 463, endPoint y: 307, distance: 186.0
click at [463, 306] on p "✅ Nachhaltige Qualität, die Jahre hält" at bounding box center [493, 297] width 496 height 18
click at [851, 300] on p "Turns daily struggles into fun time" at bounding box center [915, 294] width 187 height 12
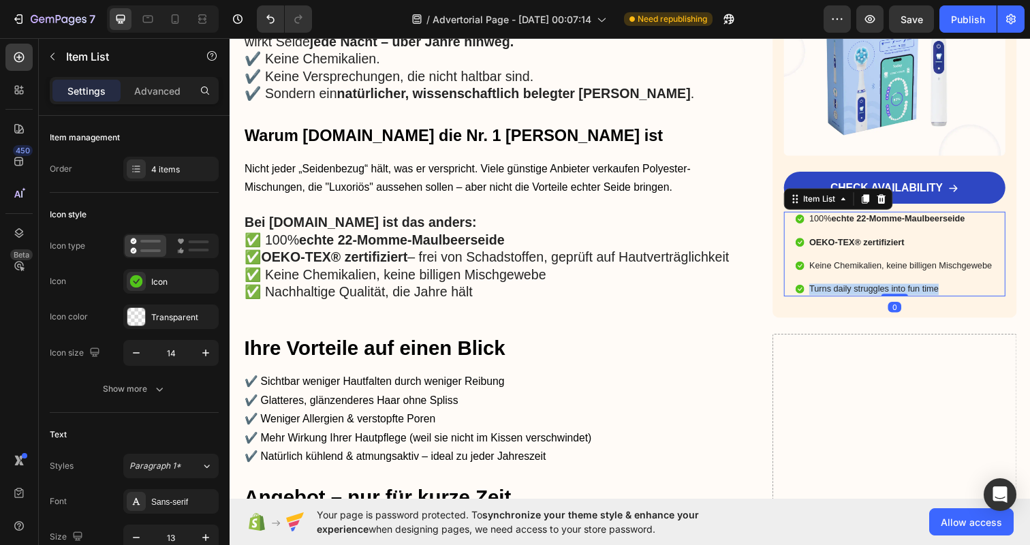
click at [851, 300] on p "Turns daily struggles into fun time" at bounding box center [915, 294] width 187 height 12
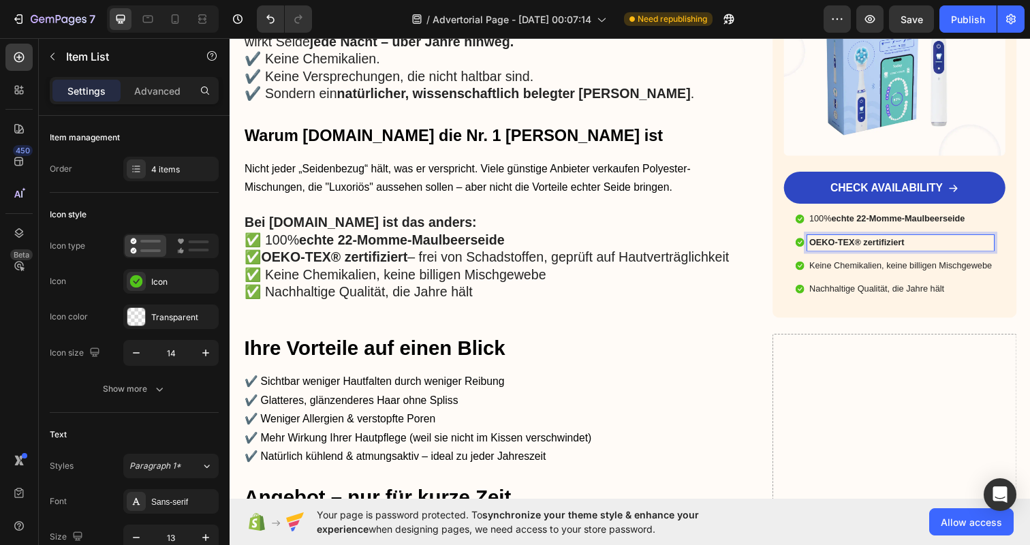
click at [939, 253] on p "OEKO-TEX® zertifiziert" at bounding box center [915, 247] width 187 height 12
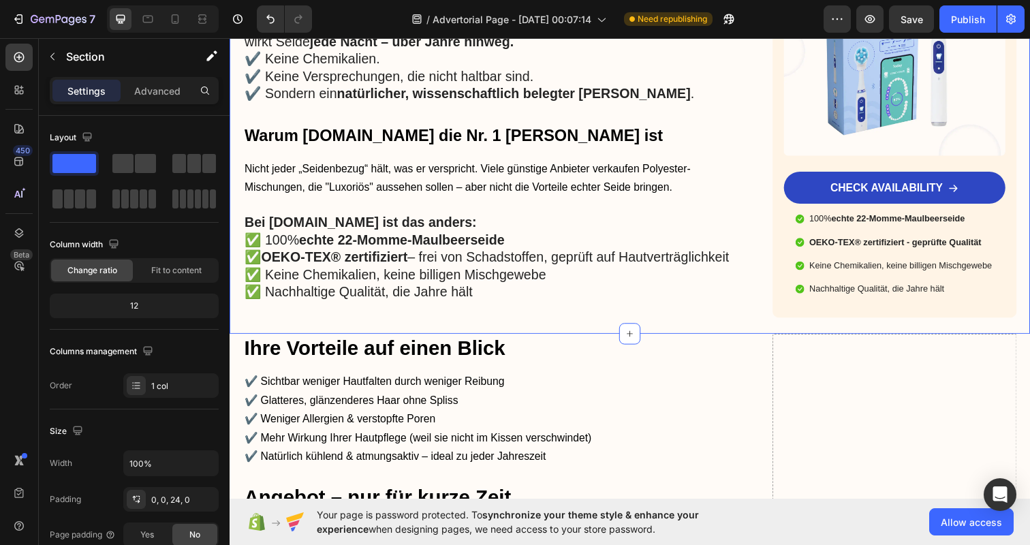
click at [919, 253] on p "OEKO-TEX® zertifiziert - geprüfte Qualität" at bounding box center [915, 247] width 187 height 12
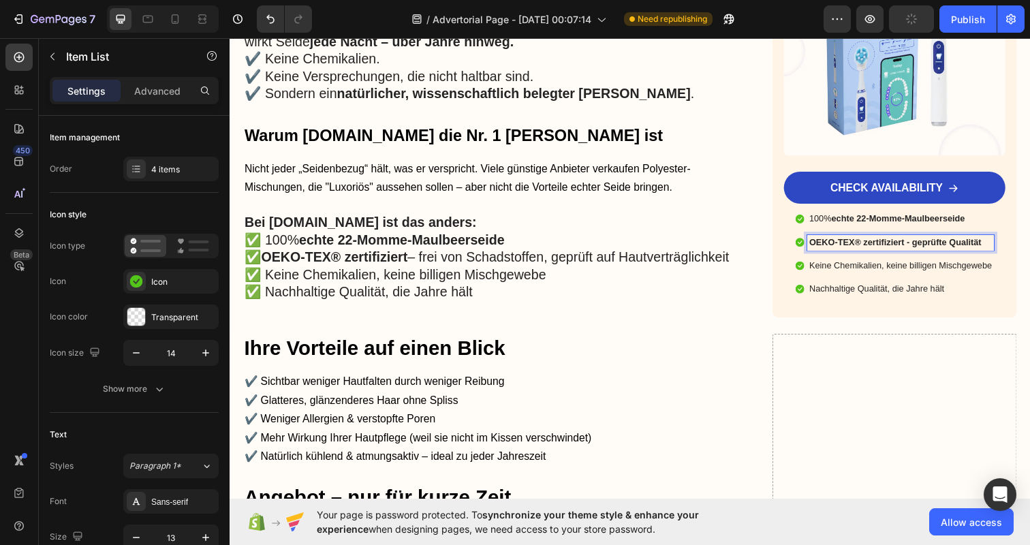
click at [919, 253] on p "OEKO-TEX® zertifiziert - geprüfte Qualität" at bounding box center [915, 247] width 187 height 12
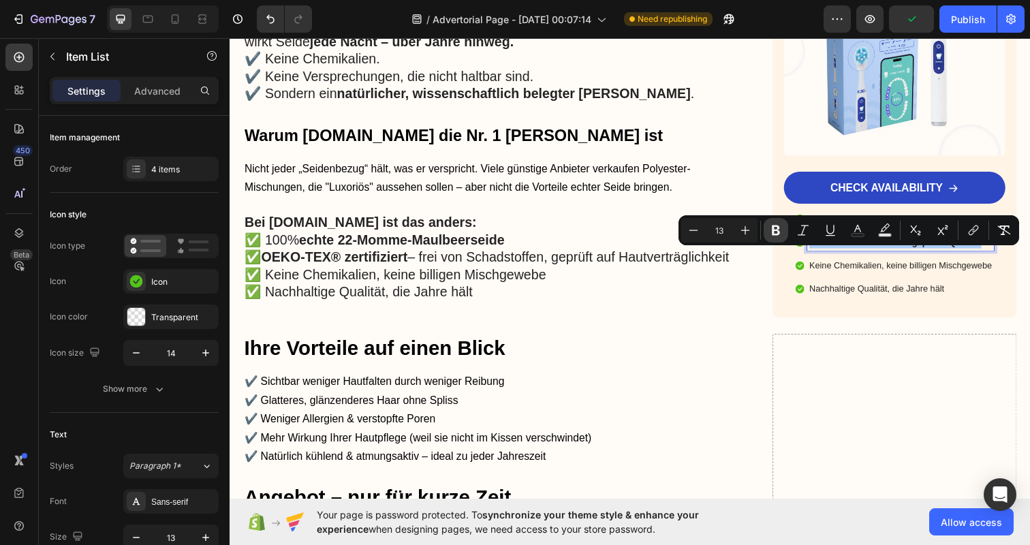
click at [775, 228] on icon "Editor contextual toolbar" at bounding box center [776, 230] width 14 height 14
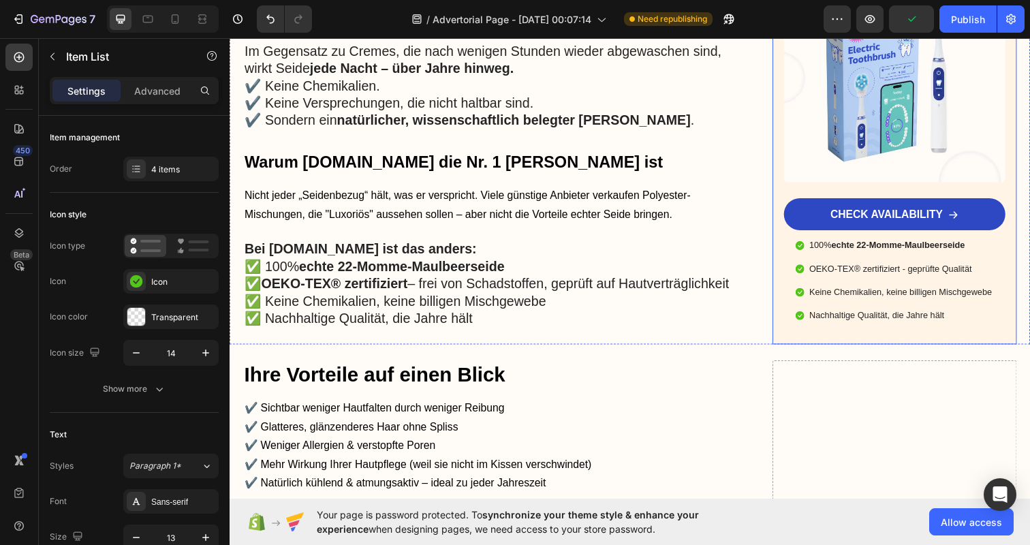
scroll to position [1826, 0]
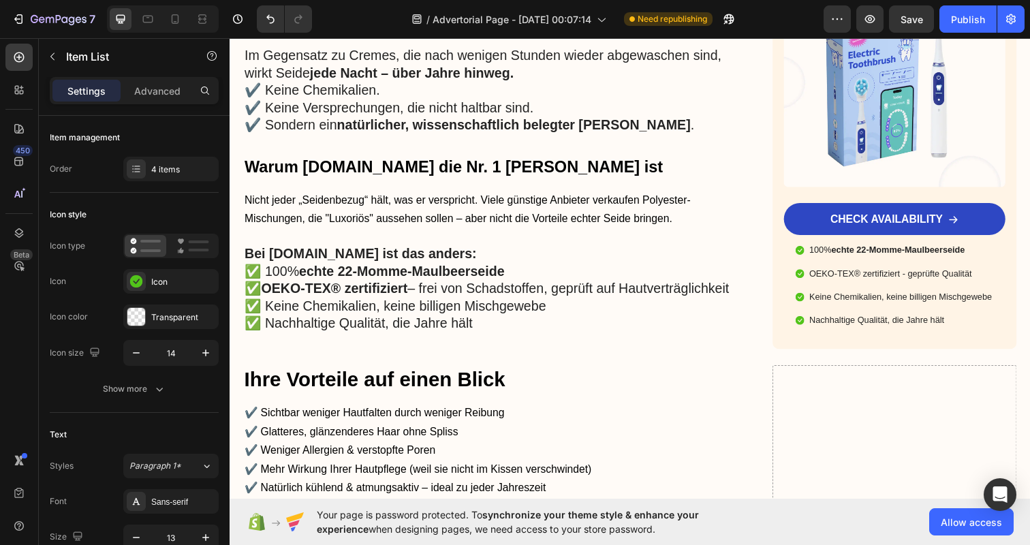
click at [910, 260] on strong "echte 22-Momme-Maulbeerseide" at bounding box center [912, 254] width 136 height 10
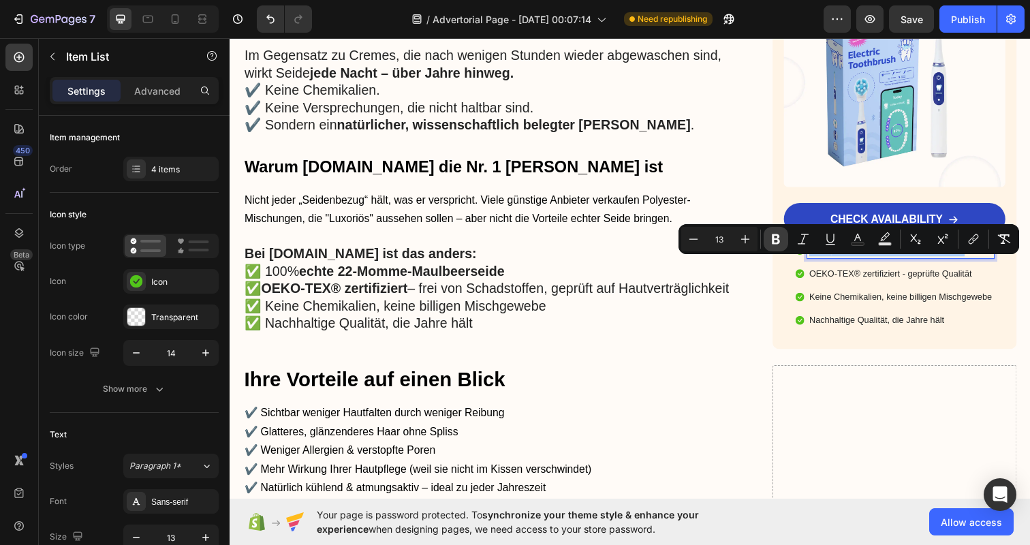
click at [774, 239] on icon "Editor contextual toolbar" at bounding box center [776, 239] width 8 height 10
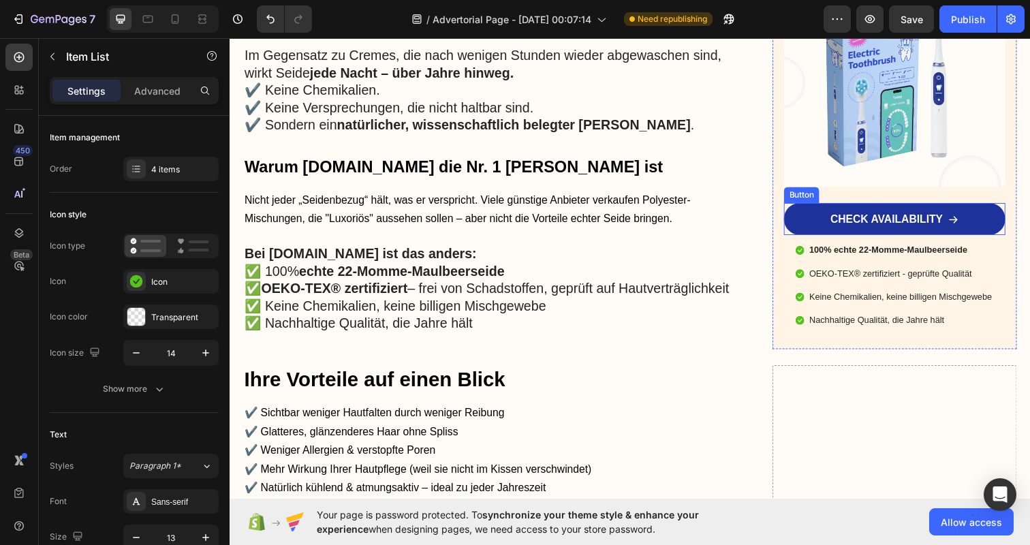
click at [814, 234] on link "CHECK AVAILABILITY" at bounding box center [909, 222] width 226 height 33
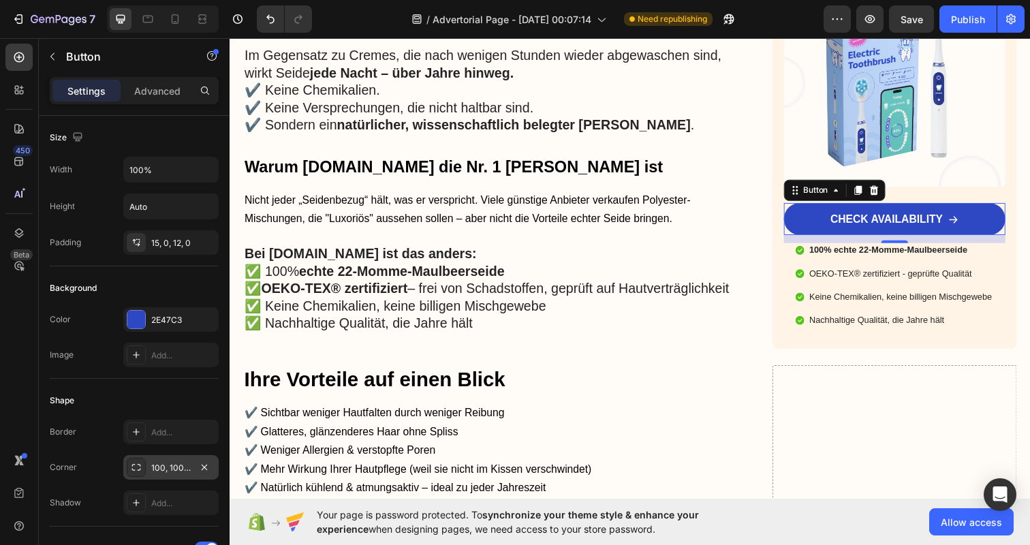
click at [172, 463] on div "100, 100, 100, 100" at bounding box center [171, 468] width 40 height 12
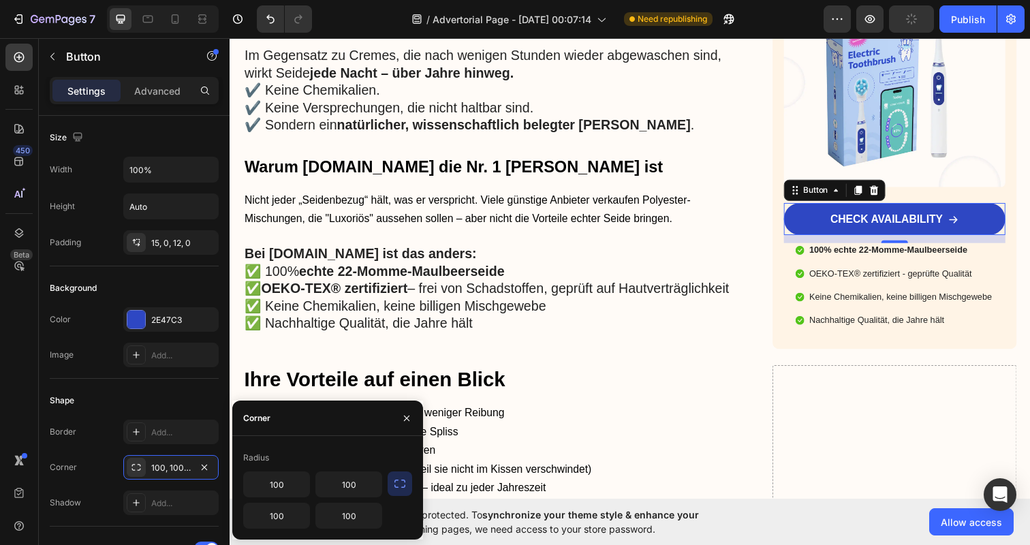
click at [405, 486] on icon "button" at bounding box center [399, 484] width 11 height 8
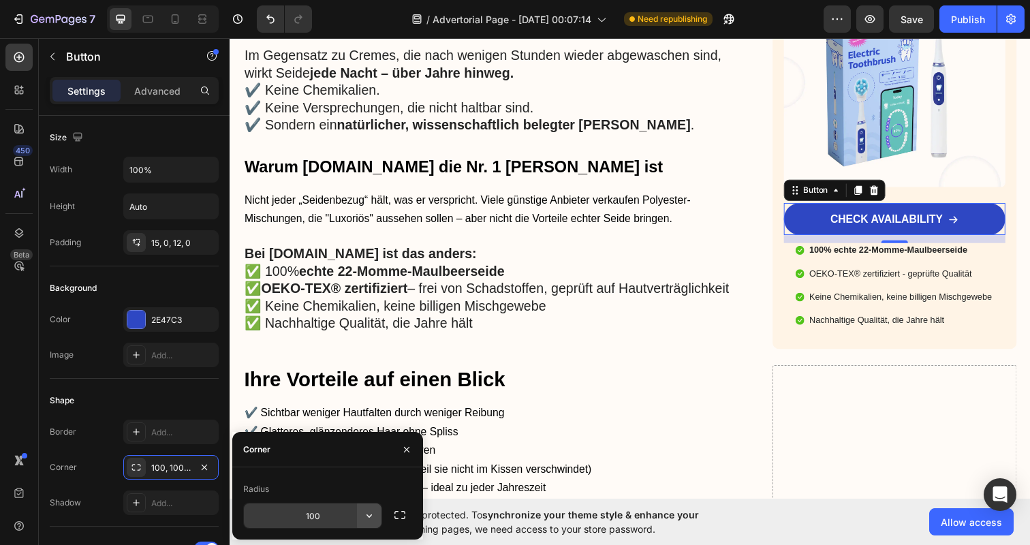
click at [360, 520] on button "button" at bounding box center [369, 515] width 25 height 25
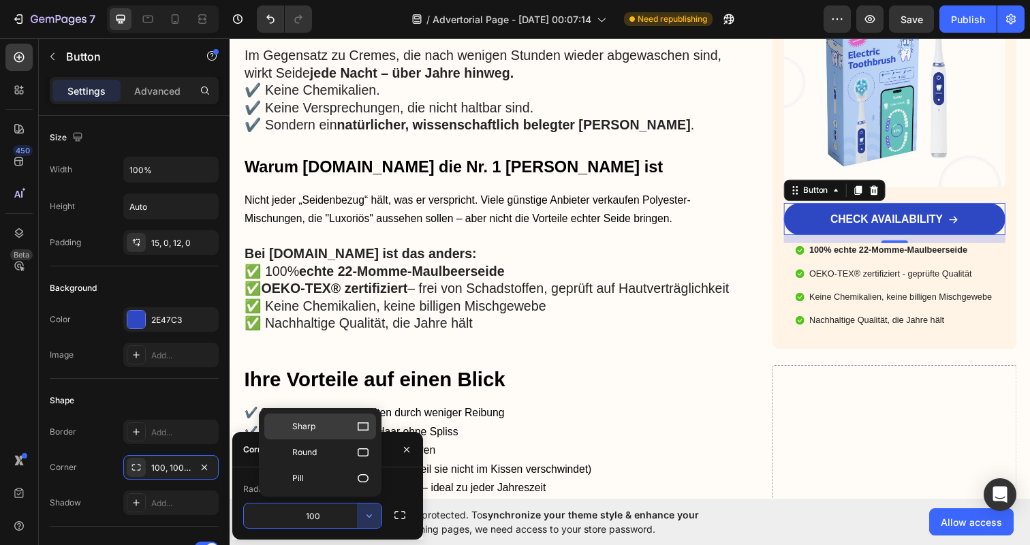
click at [357, 425] on icon at bounding box center [363, 427] width 14 height 14
type input "0"
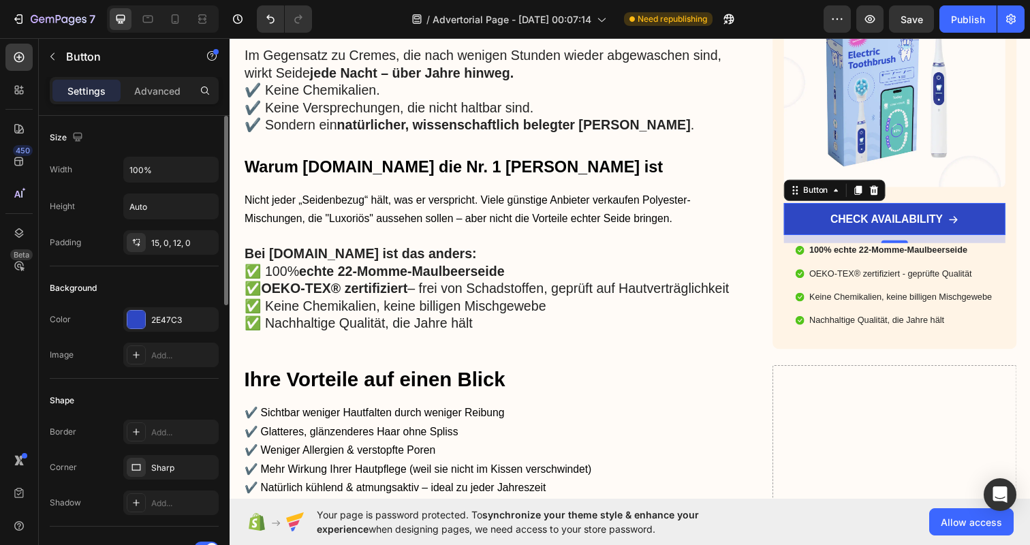
click at [197, 389] on div "Shape Border Add... Corner Sharp Shadow Add..." at bounding box center [134, 453] width 169 height 148
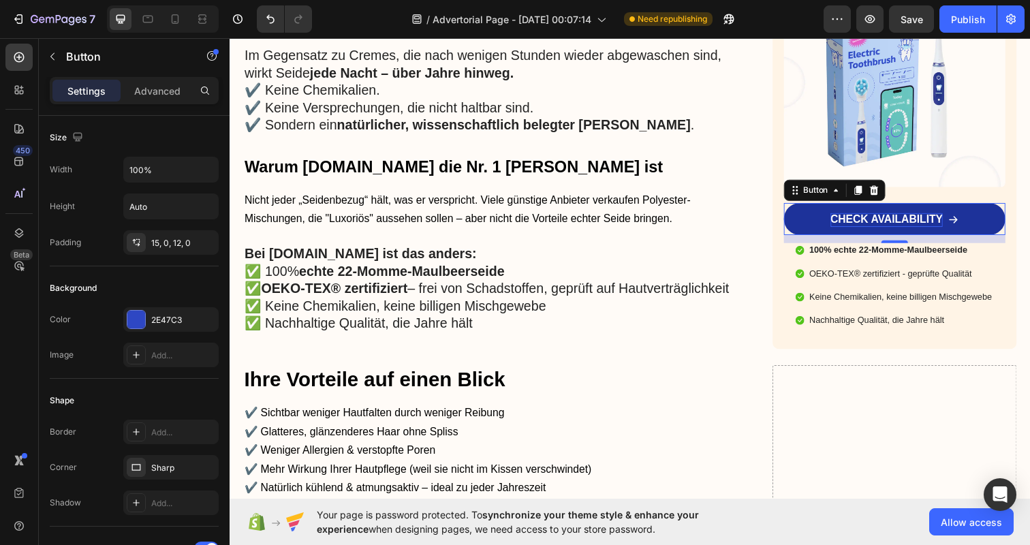
click at [923, 231] on p "CHECK AVAILABILITY" at bounding box center [900, 224] width 115 height 14
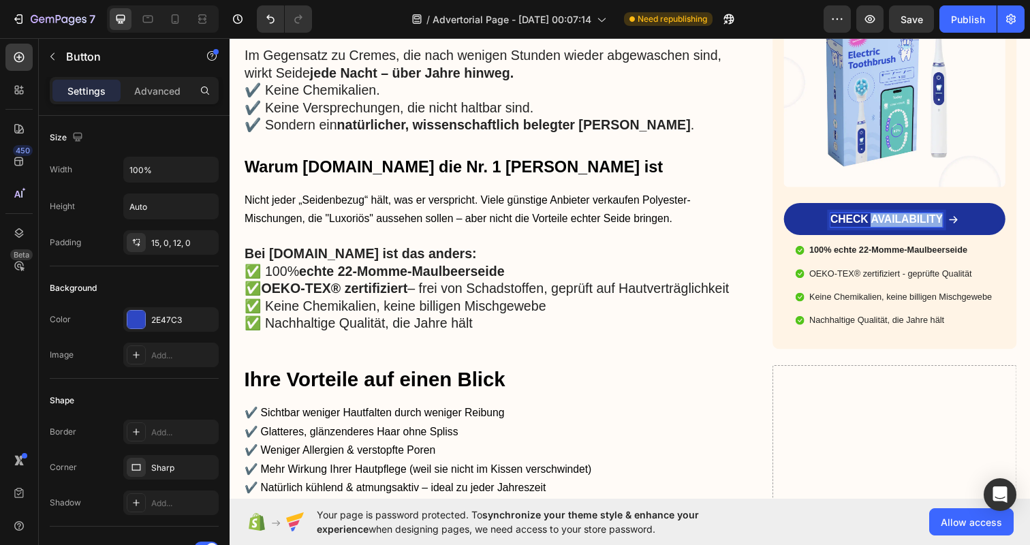
click at [923, 231] on p "CHECK AVAILABILITY" at bounding box center [900, 224] width 115 height 14
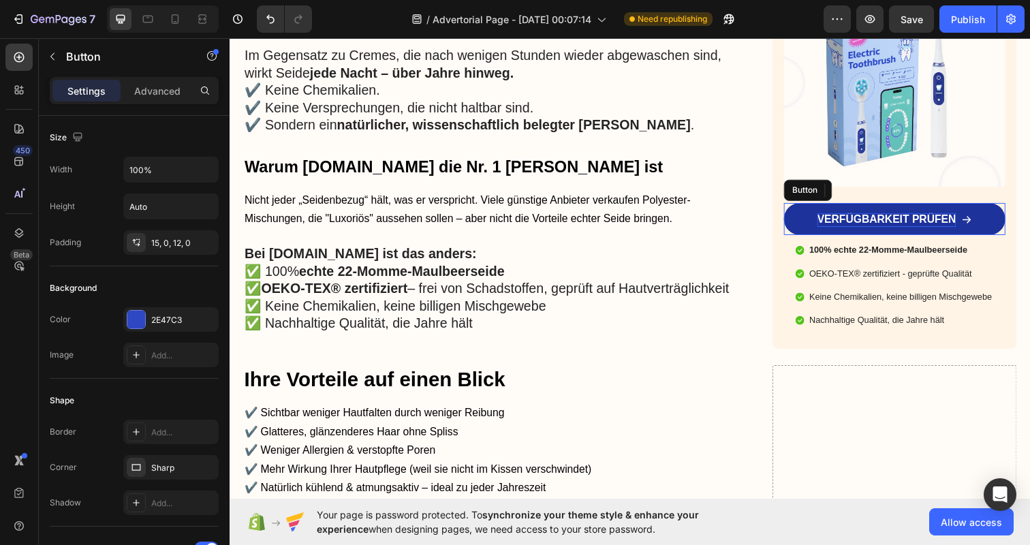
click at [997, 239] on link "VERFÜGBARKEIT PRÜFEN" at bounding box center [909, 222] width 226 height 33
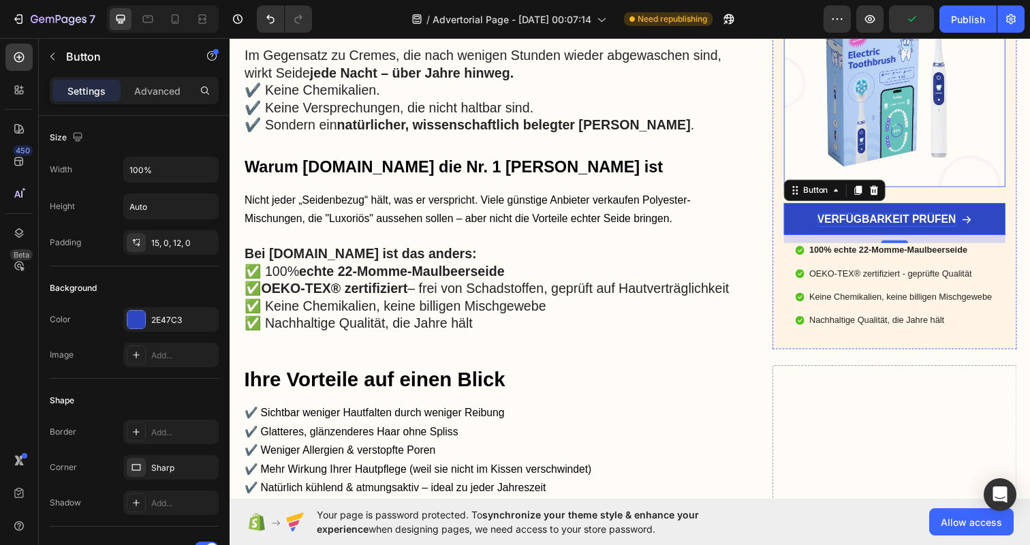
click at [924, 104] on img at bounding box center [909, 83] width 226 height 214
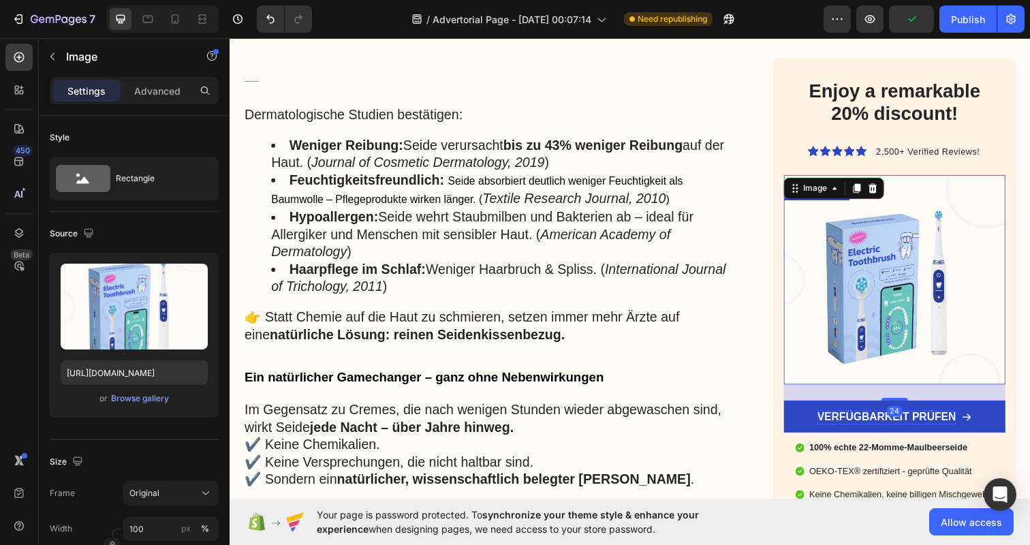
scroll to position [1418, 0]
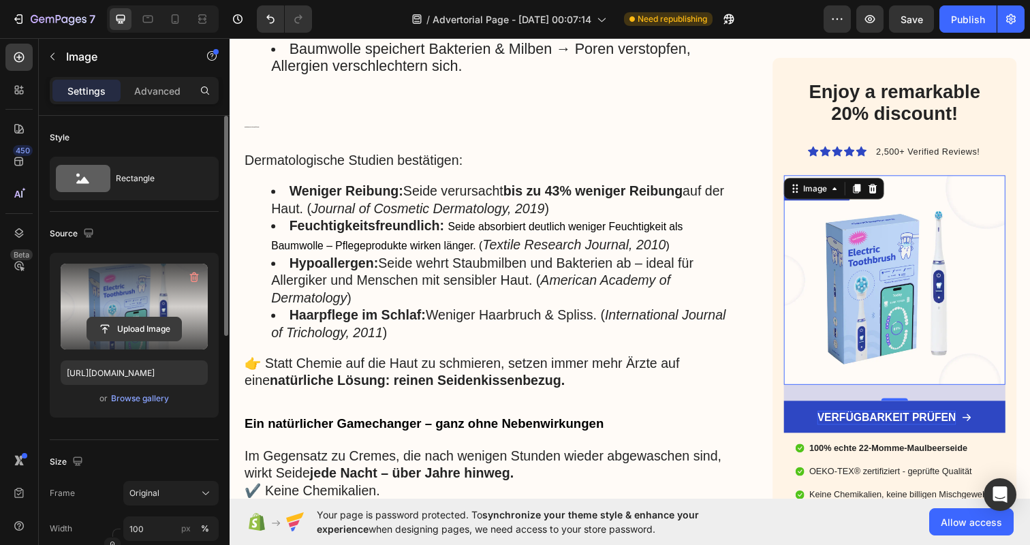
click at [140, 329] on input "file" at bounding box center [134, 328] width 94 height 23
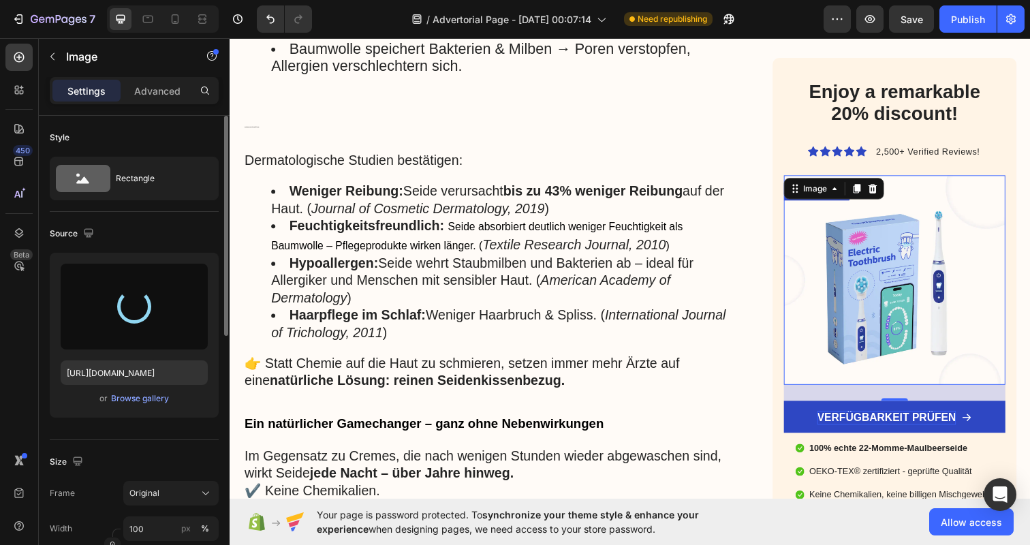
type input "[URL][DOMAIN_NAME]"
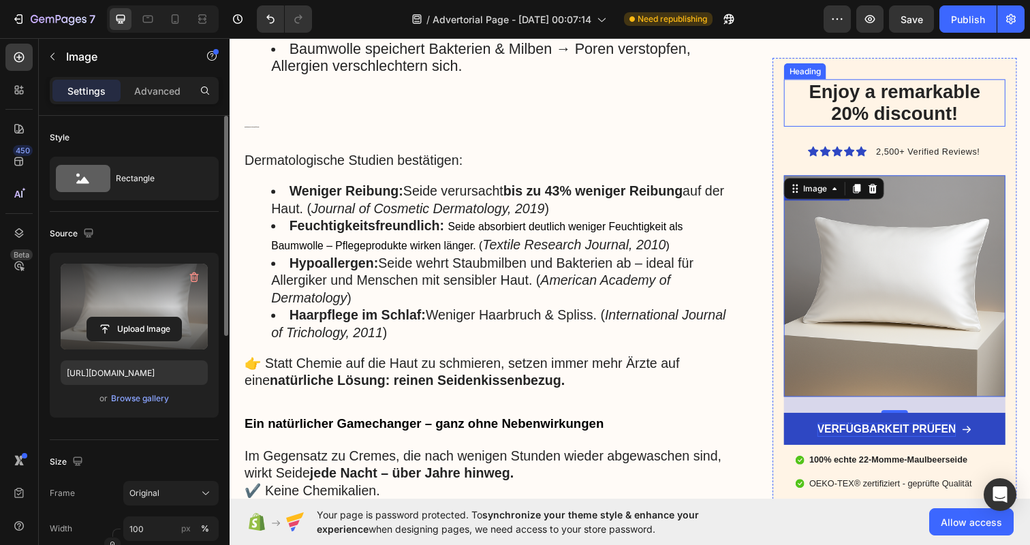
click at [890, 93] on div "Enjoy a remarkable 20% discount! Heading" at bounding box center [909, 104] width 226 height 48
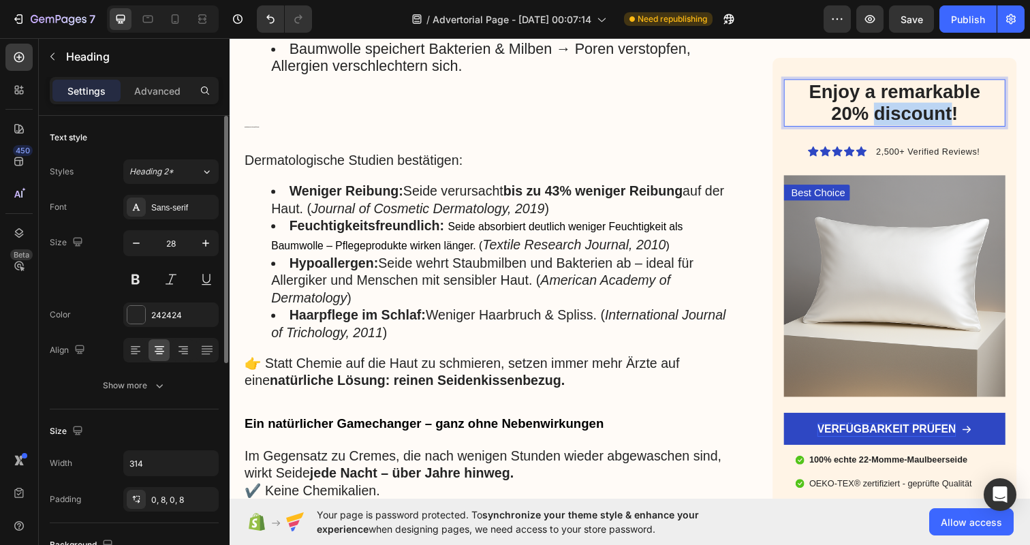
click at [934, 116] on p "Enjoy a remarkable 20% discount!" at bounding box center [908, 104] width 203 height 46
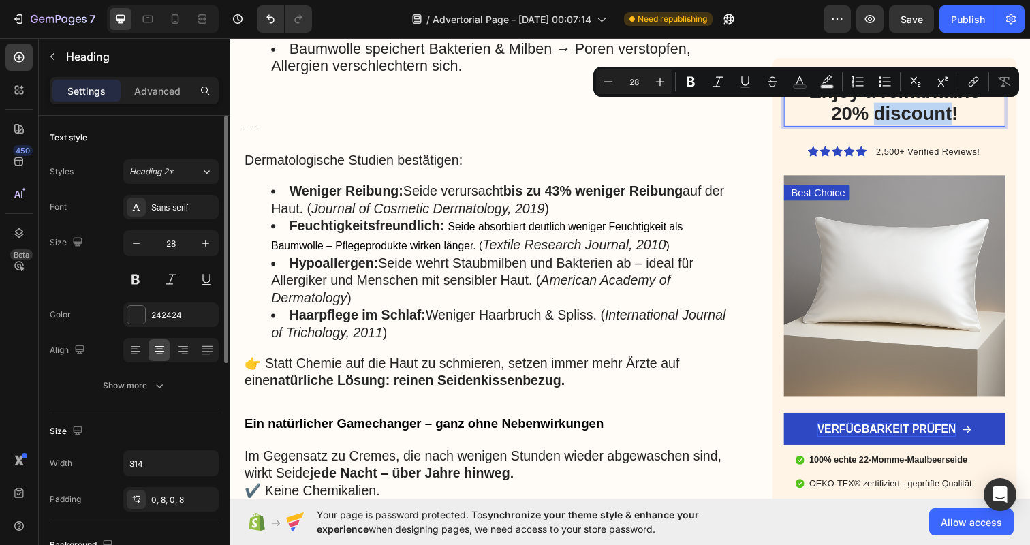
click at [916, 116] on p "Enjoy a remarkable 20% discount!" at bounding box center [908, 104] width 203 height 46
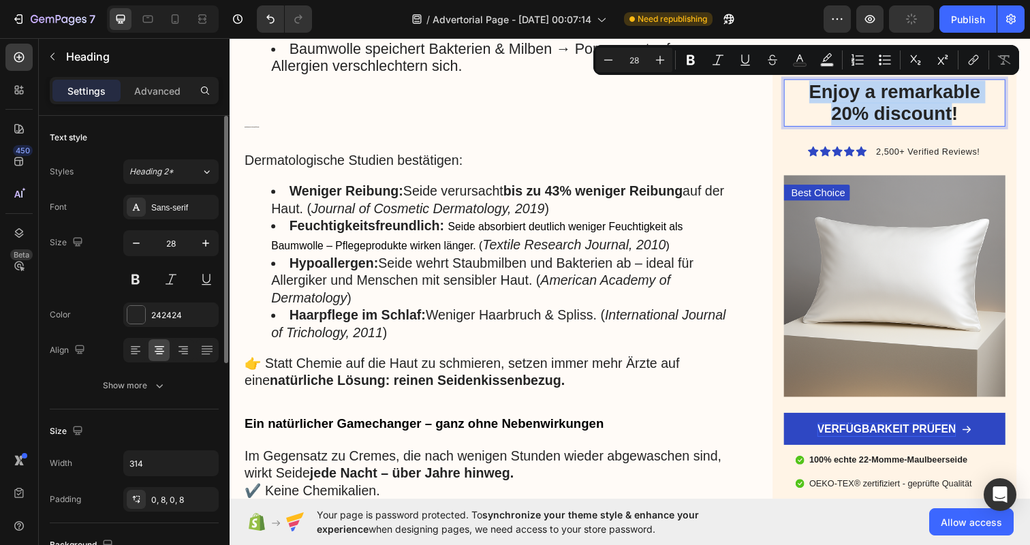
drag, startPoint x: 916, startPoint y: 116, endPoint x: 844, endPoint y: 97, distance: 74.5
click at [844, 97] on p "Enjoy a remarkable 20% discount!" at bounding box center [908, 104] width 203 height 46
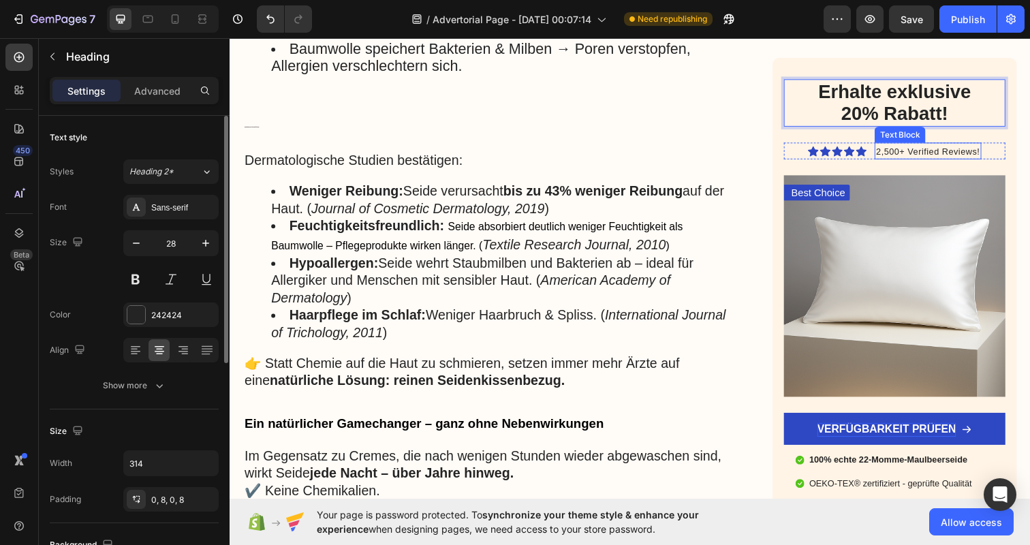
click at [948, 155] on span "2,500+ Verified Reviews!" at bounding box center [943, 154] width 106 height 10
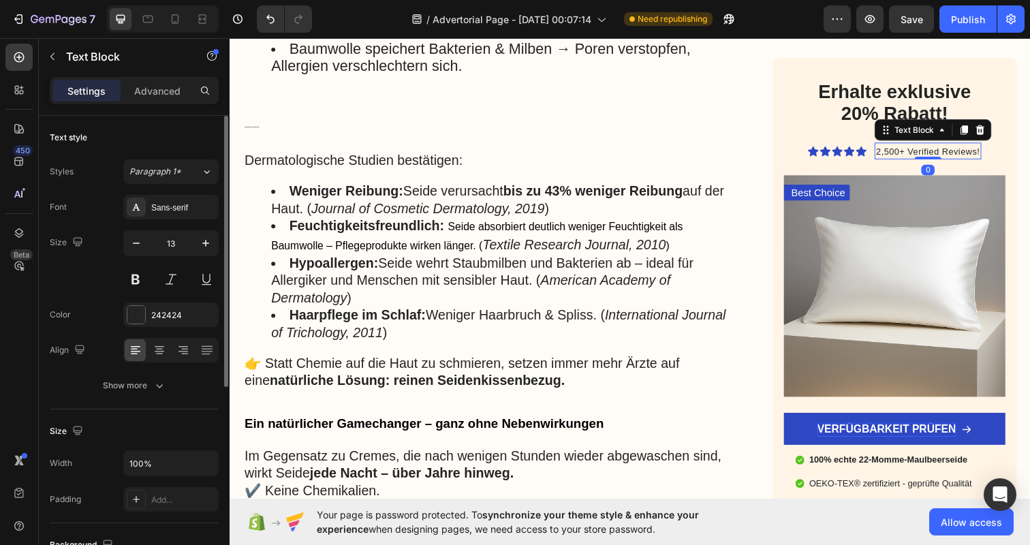
click at [902, 153] on span "2,500+ Verified Reviews!" at bounding box center [943, 154] width 106 height 10
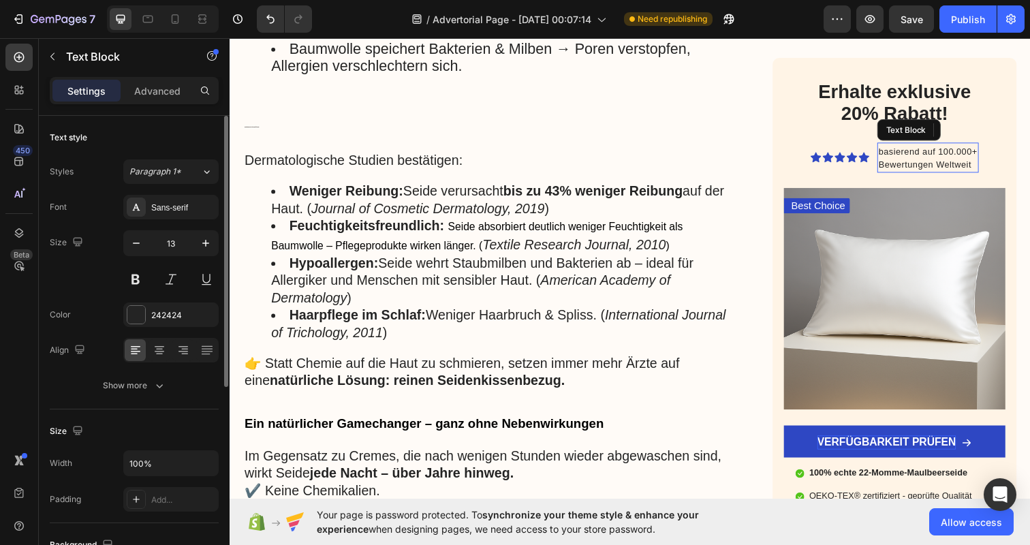
click at [917, 157] on span "basierend auf 100.000+" at bounding box center [942, 154] width 101 height 10
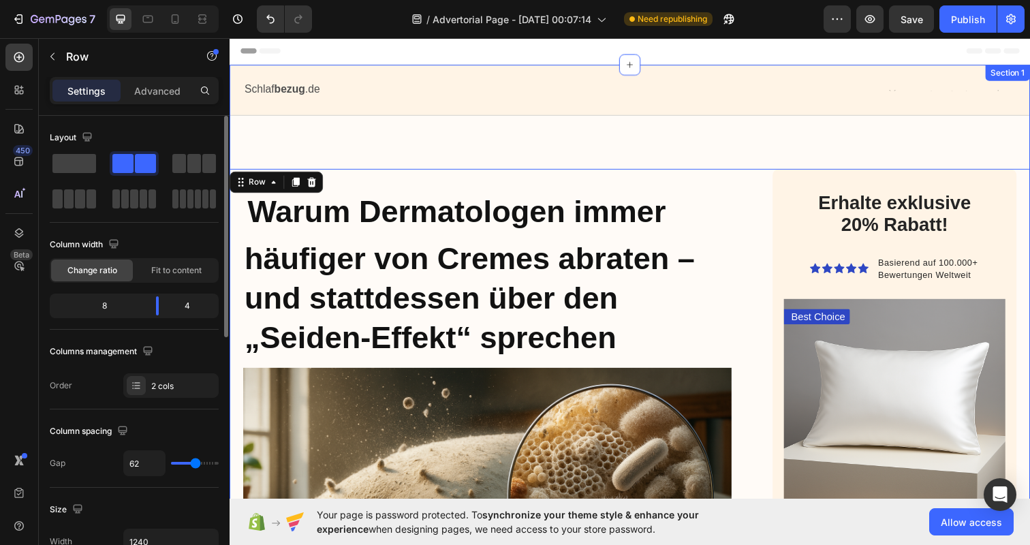
scroll to position [0, 0]
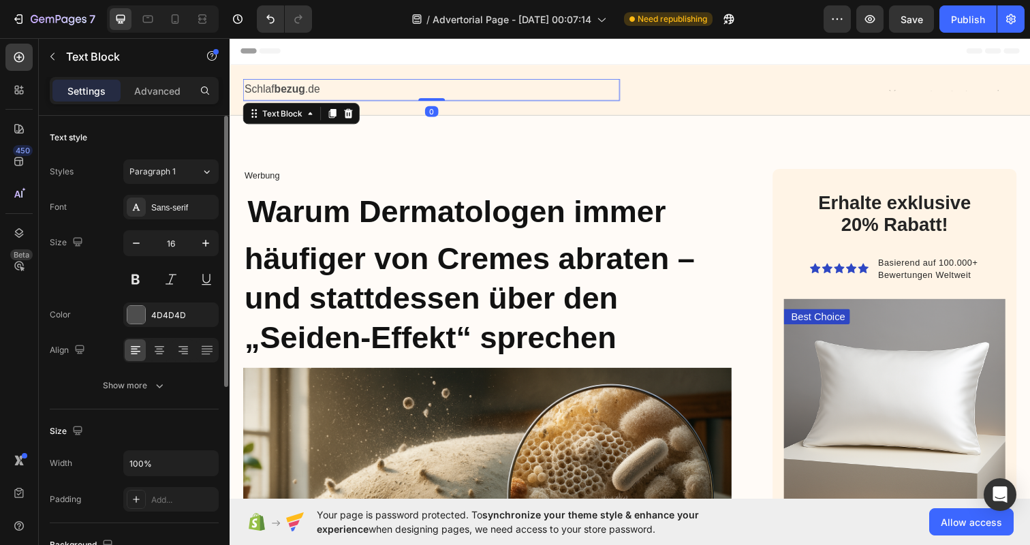
click at [614, 93] on p "Schlaf bezug .de" at bounding box center [436, 91] width 382 height 20
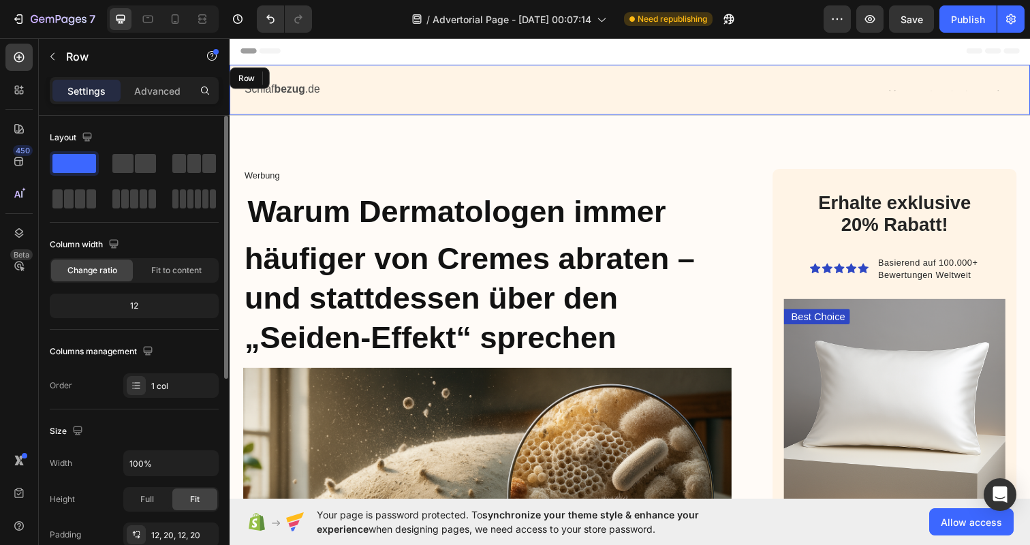
click at [768, 70] on div "Schlaf bezug .de Text Block 0 Text Block Row Row" at bounding box center [639, 91] width 818 height 52
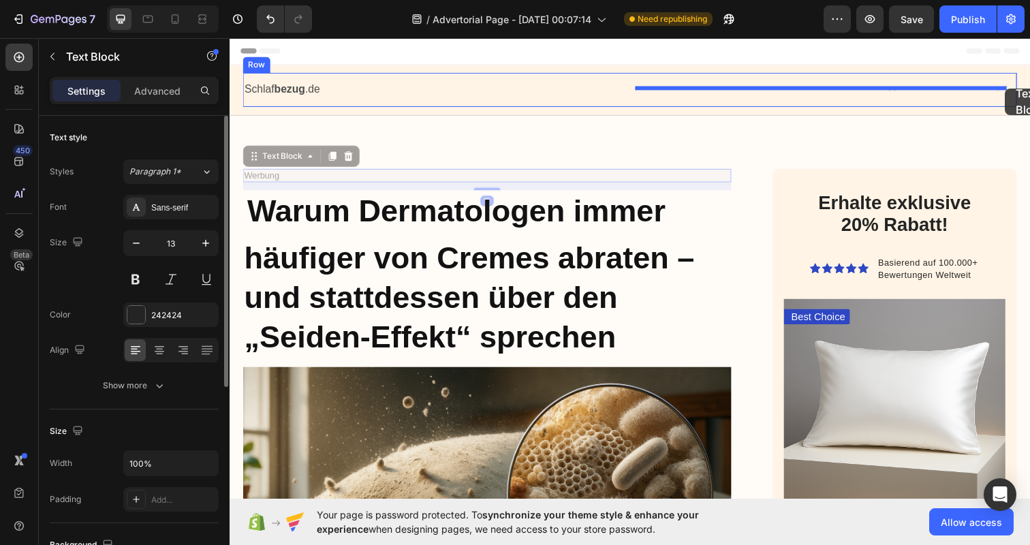
drag, startPoint x: 273, startPoint y: 179, endPoint x: 1021, endPoint y: 89, distance: 753.4
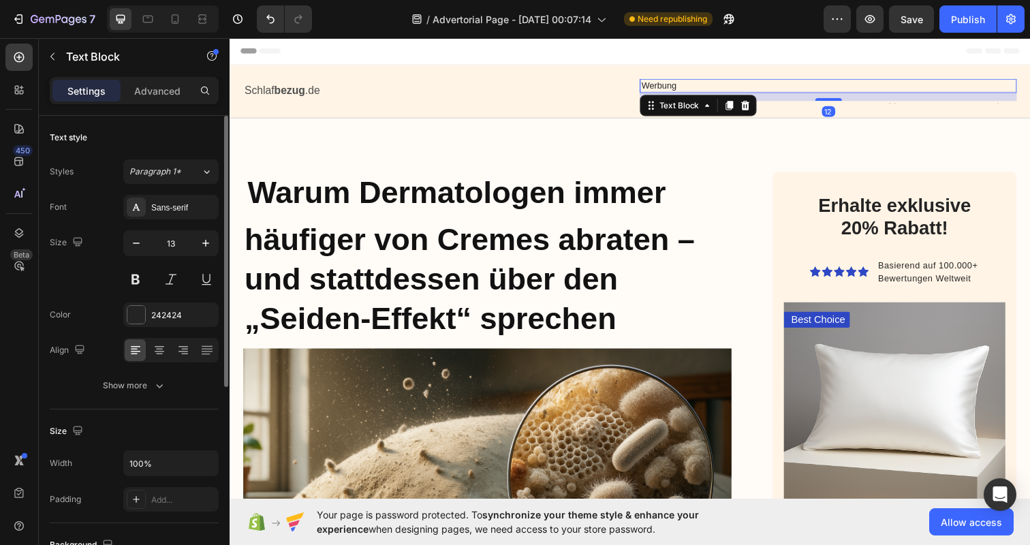
click at [877, 89] on p "Werbung" at bounding box center [841, 87] width 382 height 12
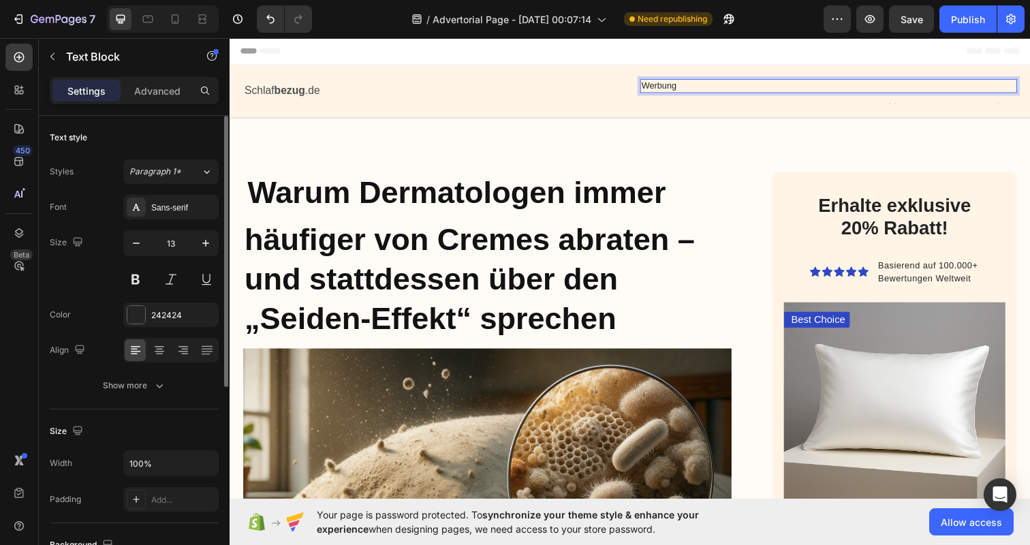
click at [877, 89] on p "Werbung" at bounding box center [841, 87] width 382 height 12
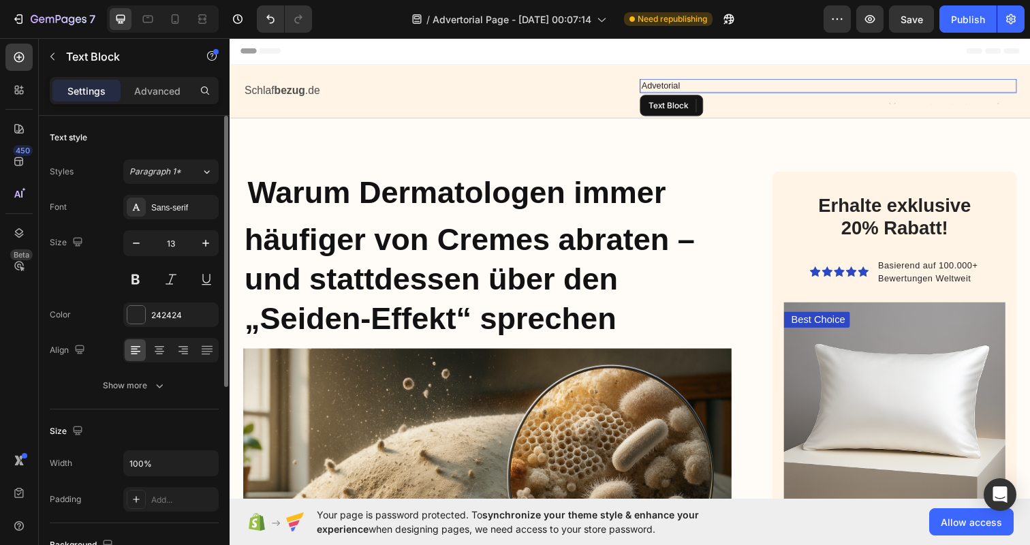
click at [721, 86] on p "Advetorial" at bounding box center [841, 87] width 382 height 12
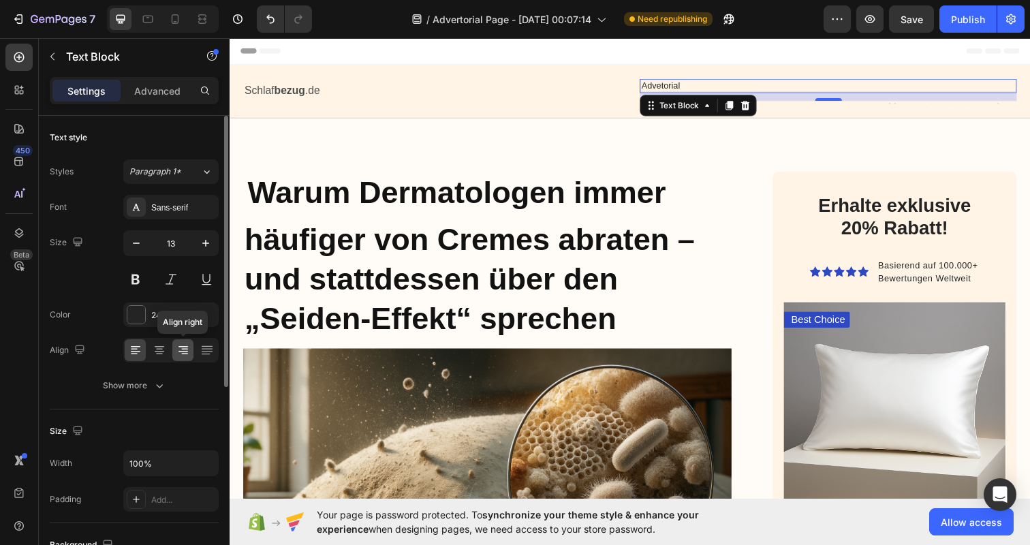
click at [188, 352] on icon at bounding box center [183, 350] width 14 height 14
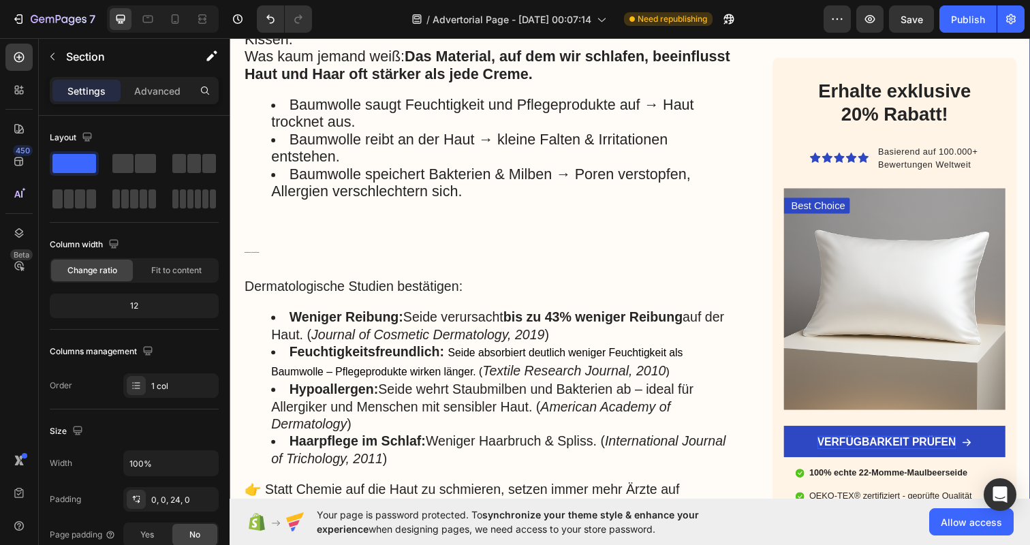
scroll to position [1274, 0]
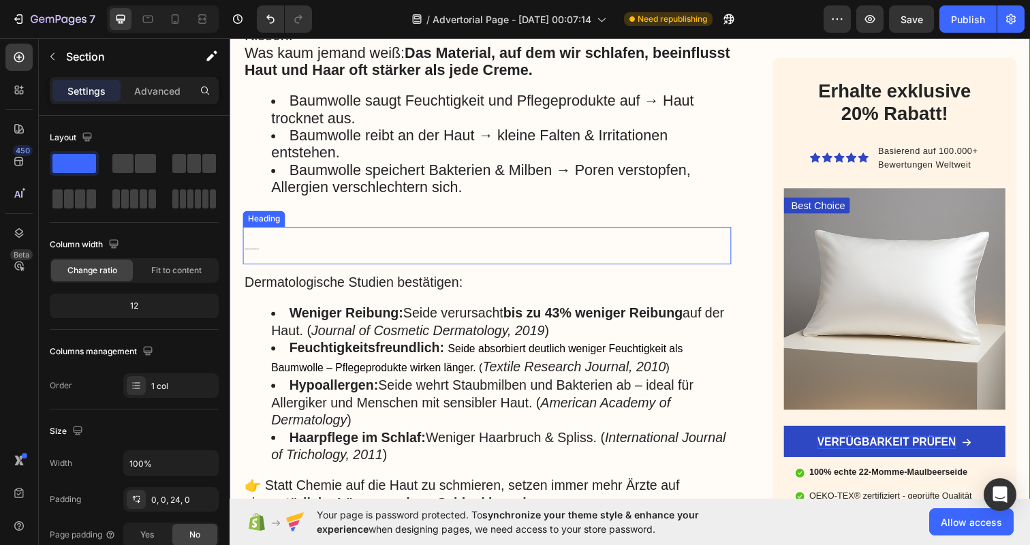
click at [341, 247] on h2 "Die Entdeckung der Ärzte: Seide statt Chemie" at bounding box center [492, 250] width 499 height 38
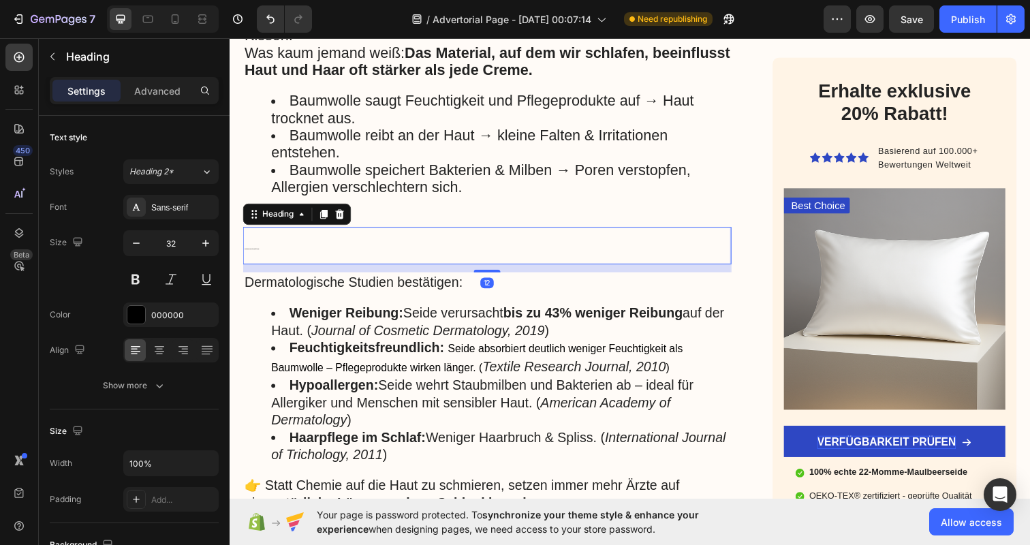
click at [274, 251] on h2 "Die Entdeckung der Ärzte: Seide statt Chemie" at bounding box center [492, 250] width 499 height 38
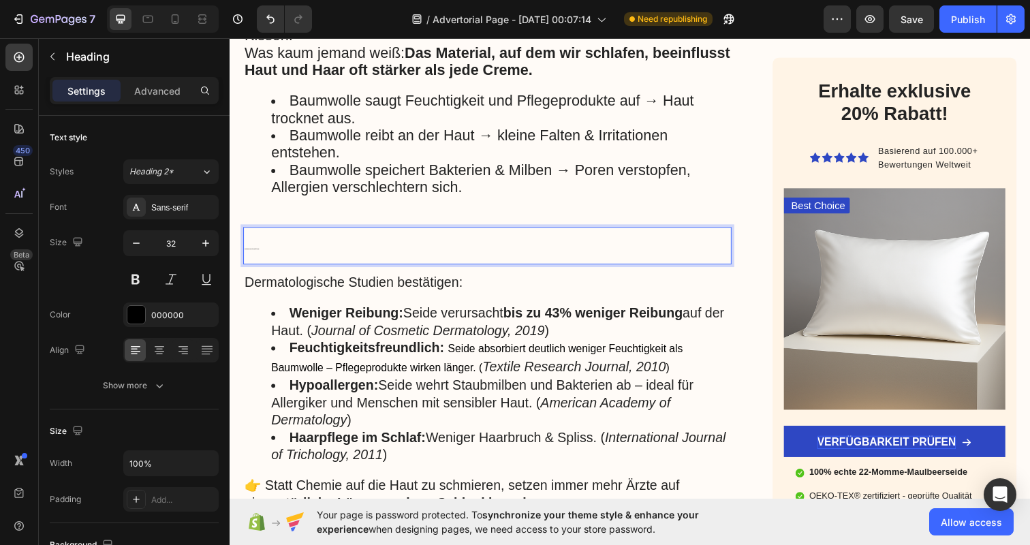
click at [274, 251] on p "Die Entdeckung der Ärzte: Seide statt Chemie" at bounding box center [493, 249] width 496 height 35
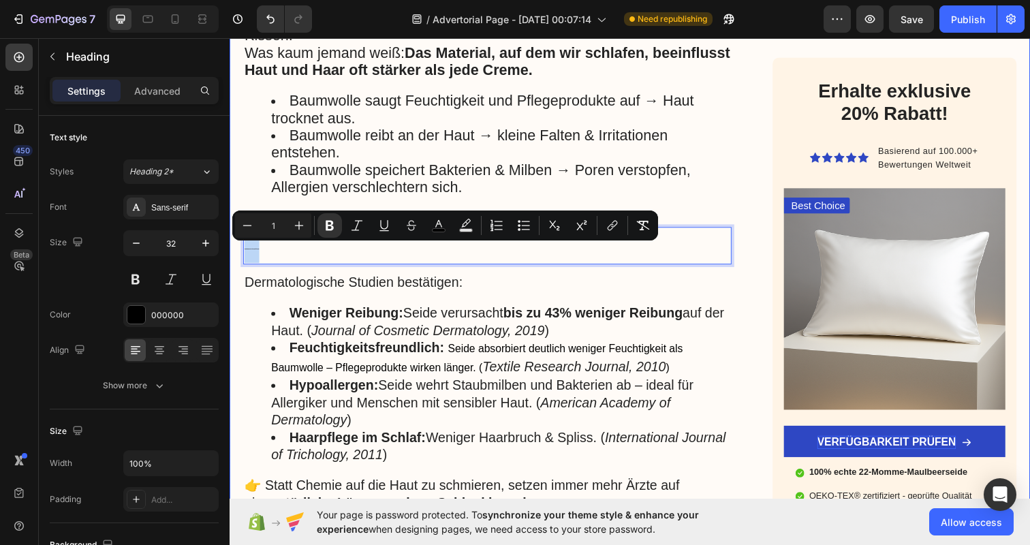
drag, startPoint x: 274, startPoint y: 251, endPoint x: 241, endPoint y: 251, distance: 32.7
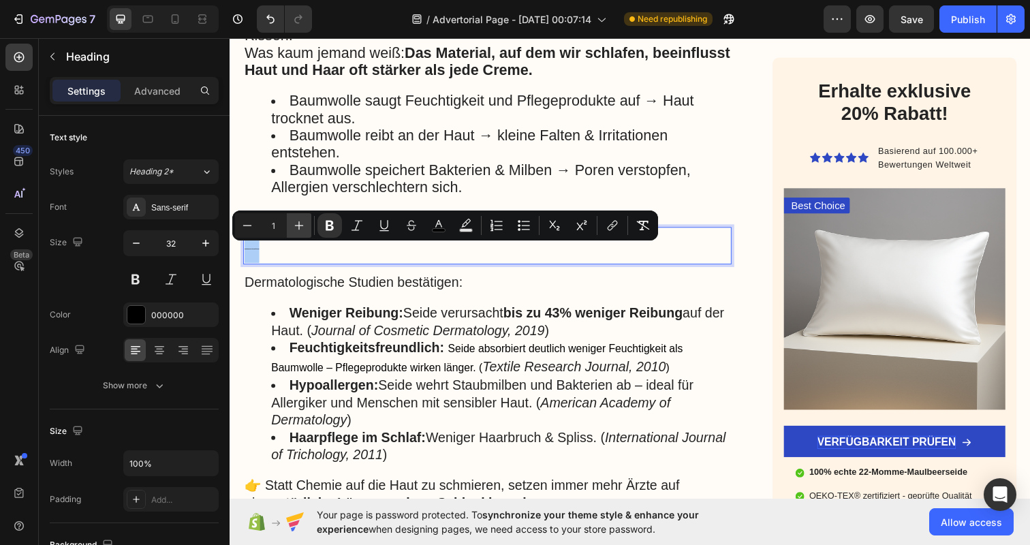
click at [304, 227] on icon "Editor contextual toolbar" at bounding box center [299, 226] width 14 height 14
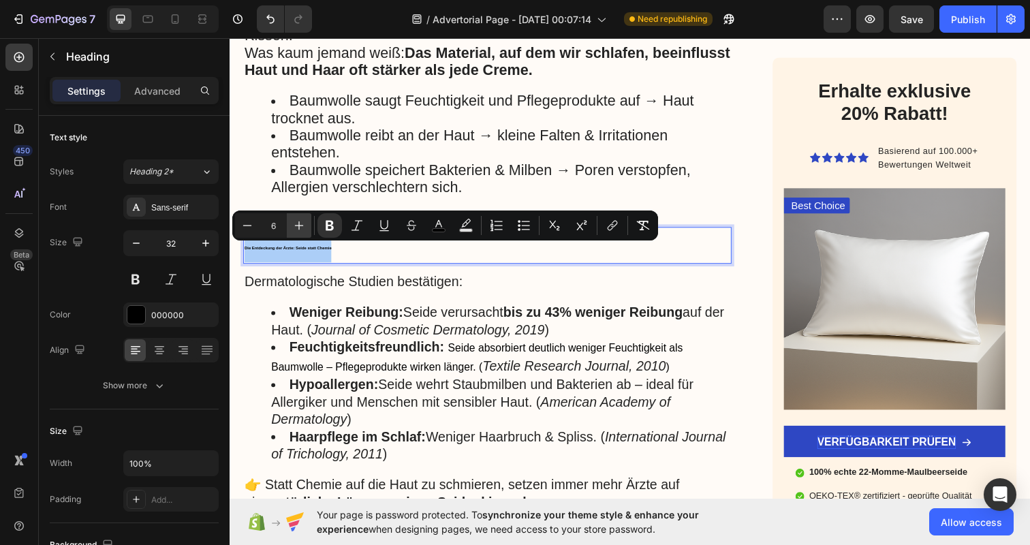
click at [304, 227] on icon "Editor contextual toolbar" at bounding box center [299, 226] width 14 height 14
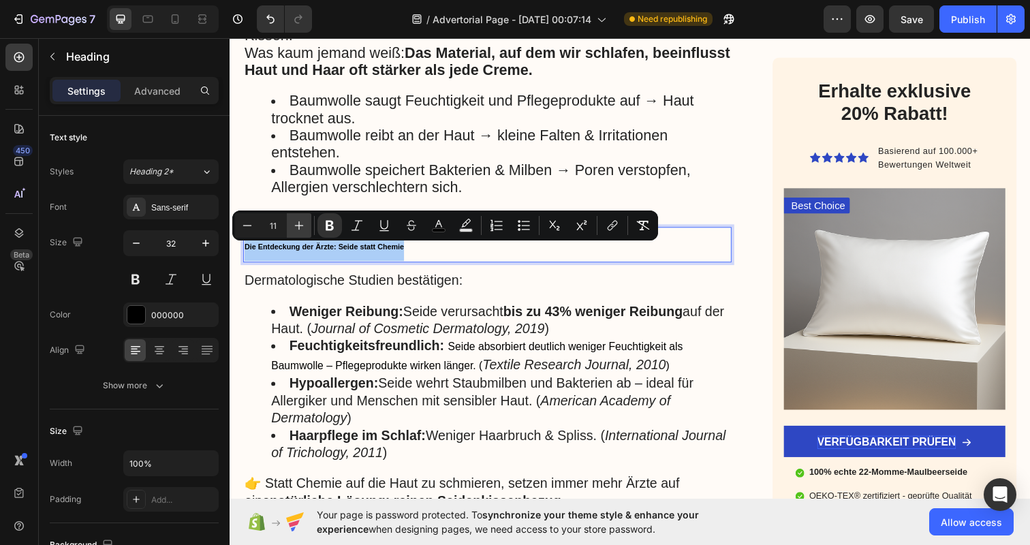
click at [304, 227] on icon "Editor contextual toolbar" at bounding box center [299, 226] width 14 height 14
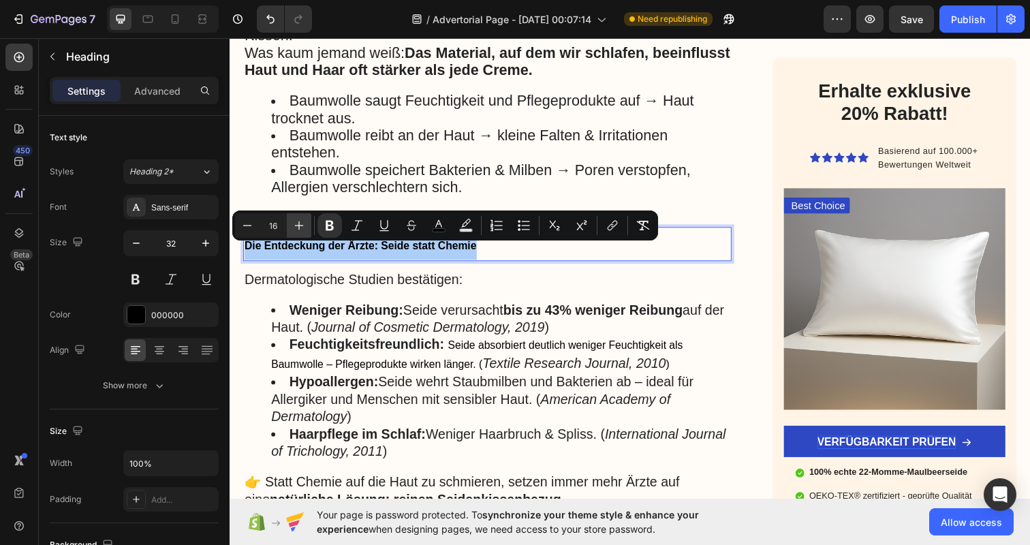
click at [304, 227] on icon "Editor contextual toolbar" at bounding box center [299, 226] width 14 height 14
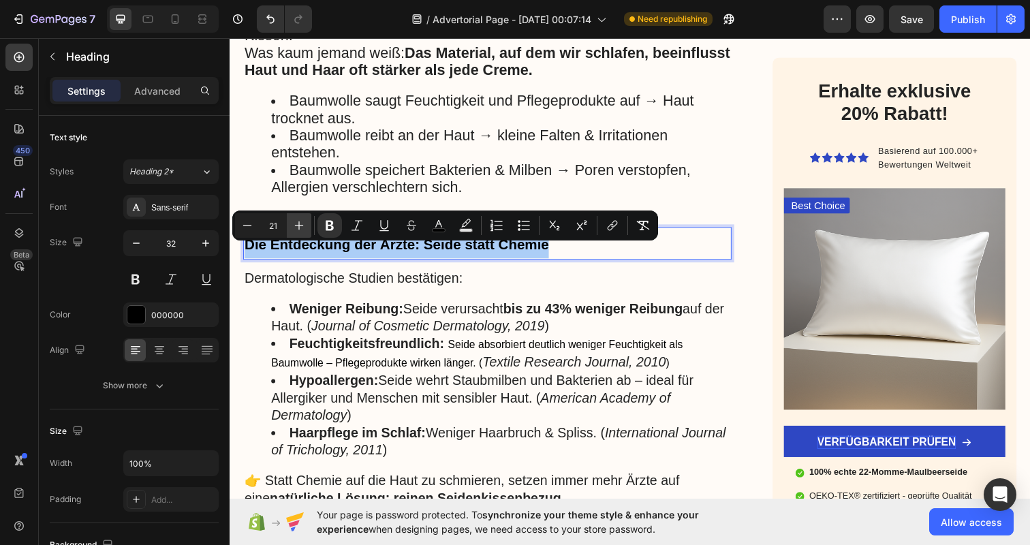
click at [304, 227] on icon "Editor contextual toolbar" at bounding box center [299, 226] width 14 height 14
type input "24"
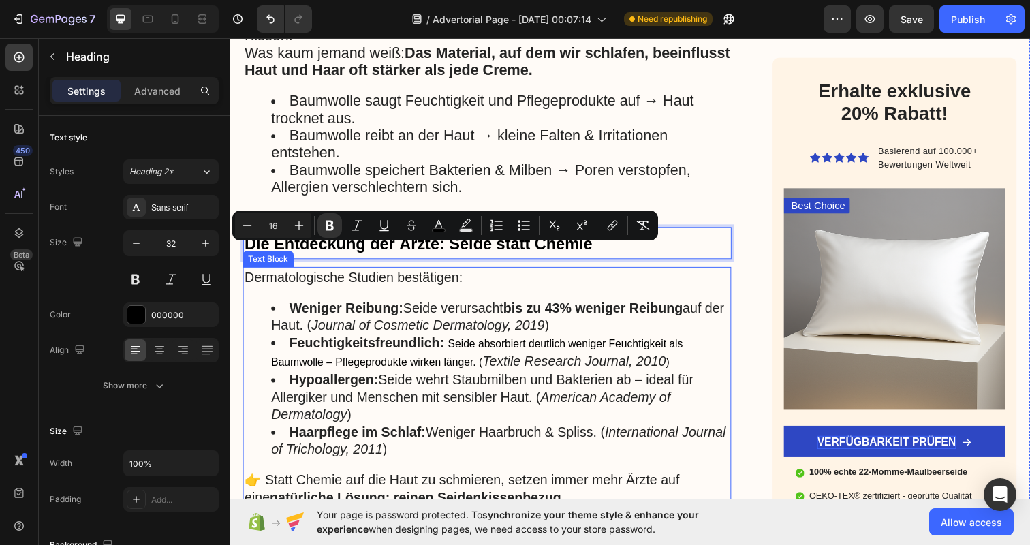
click at [319, 308] on strong "Weniger Reibung:" at bounding box center [348, 313] width 116 height 15
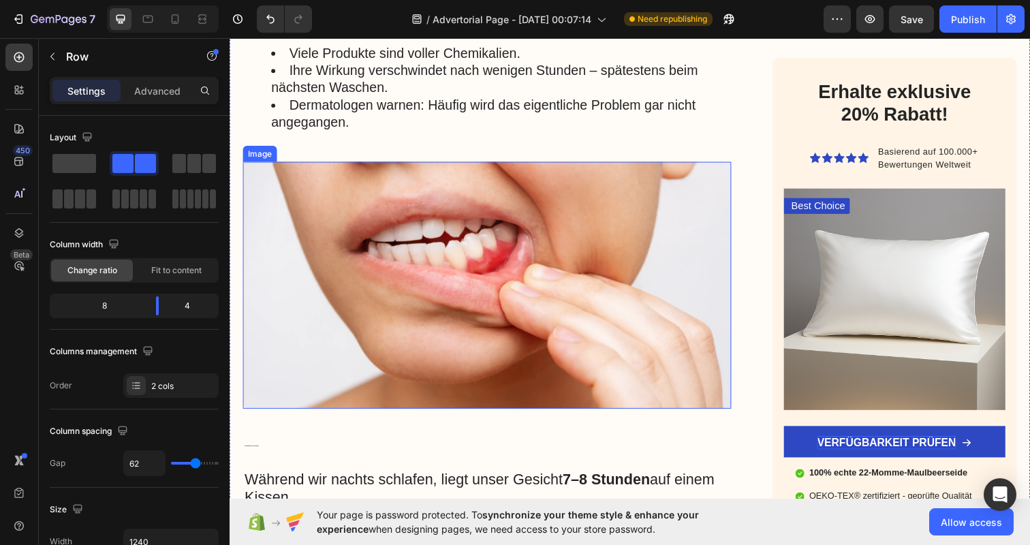
scroll to position [814, 0]
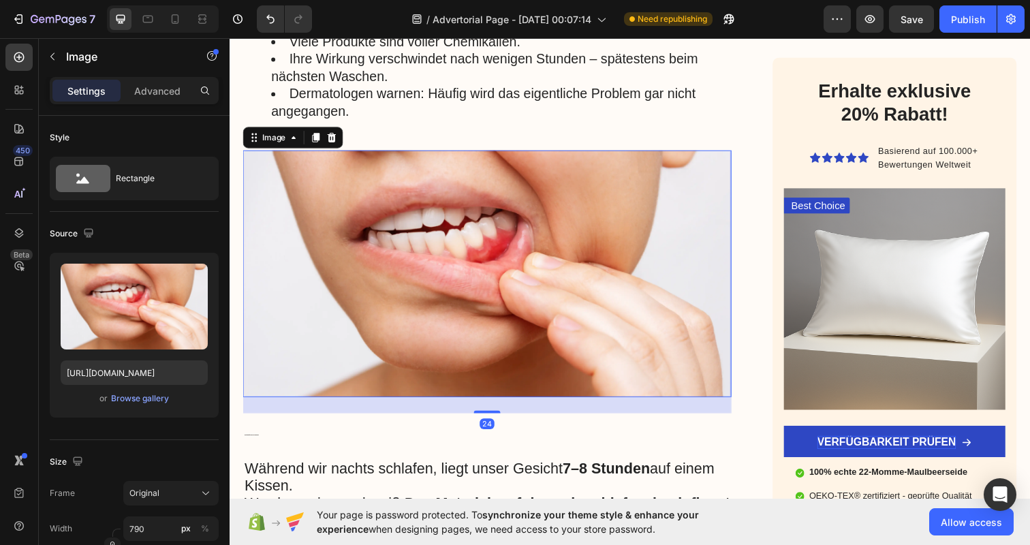
click at [596, 263] on img at bounding box center [492, 279] width 499 height 253
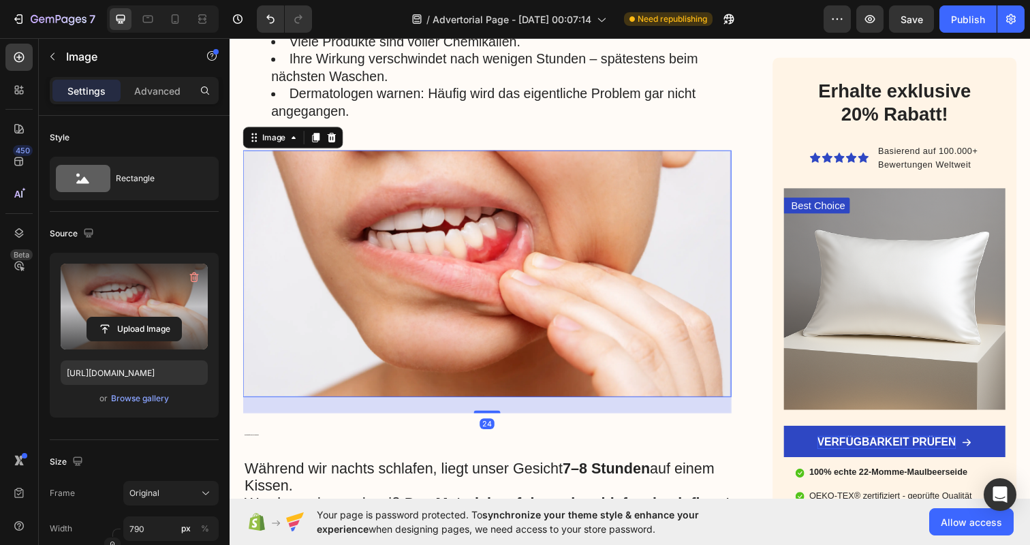
click at [181, 302] on label at bounding box center [134, 307] width 147 height 86
click at [181, 317] on input "file" at bounding box center [134, 328] width 94 height 23
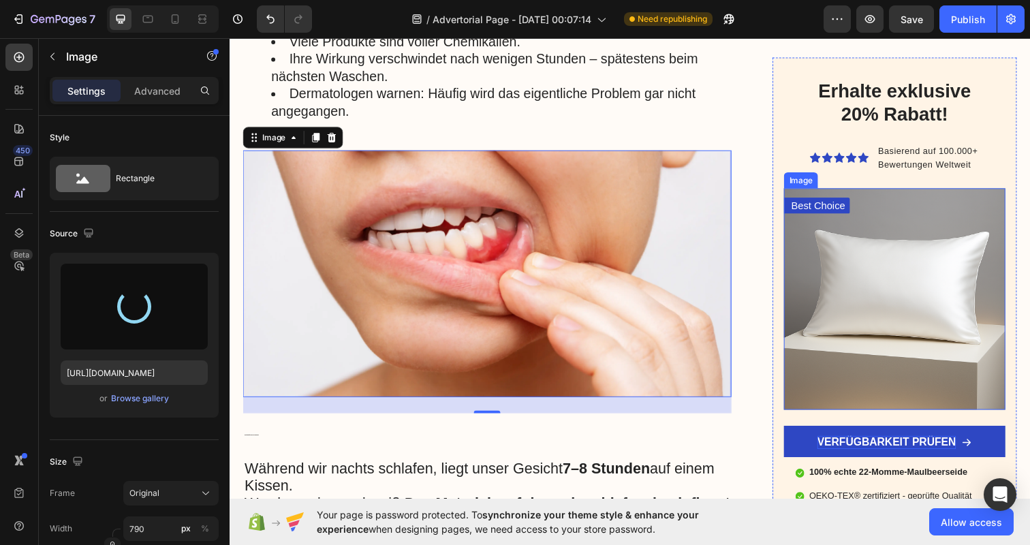
type input "[URL][DOMAIN_NAME]"
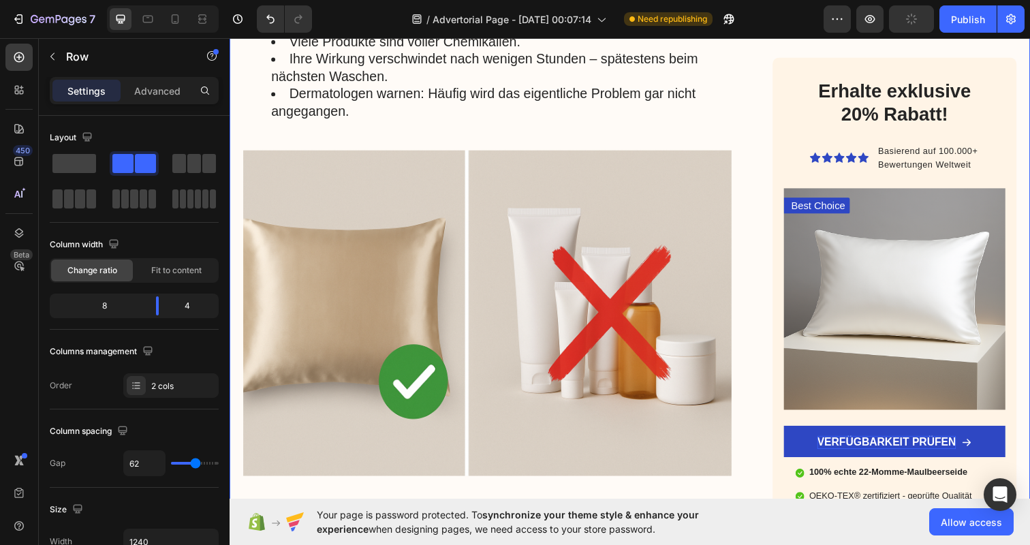
click at [767, 179] on div "Warum Dermatologen immer häufiger von Cremes abraten – und stattdessen über den…" at bounding box center [639, 391] width 818 height 2063
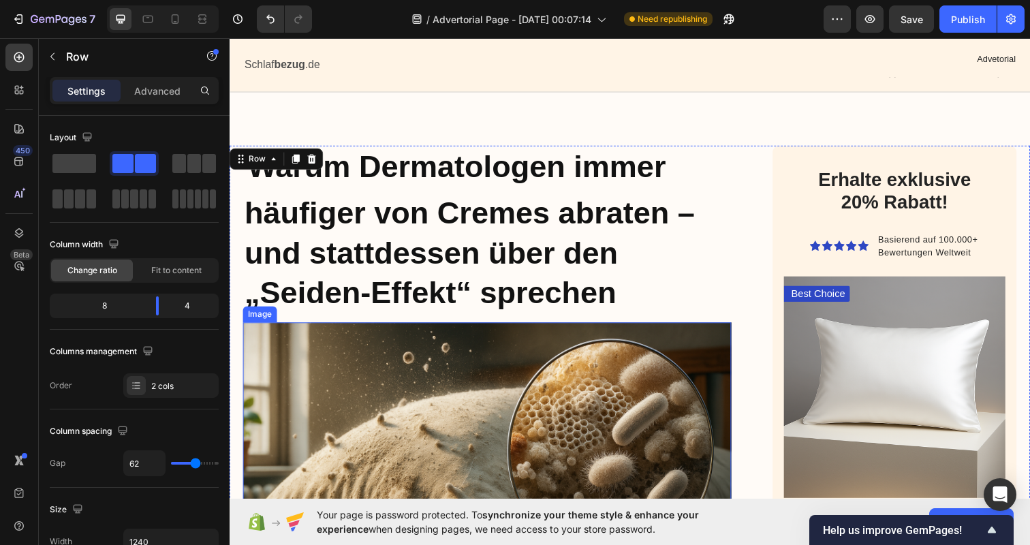
scroll to position [25, 0]
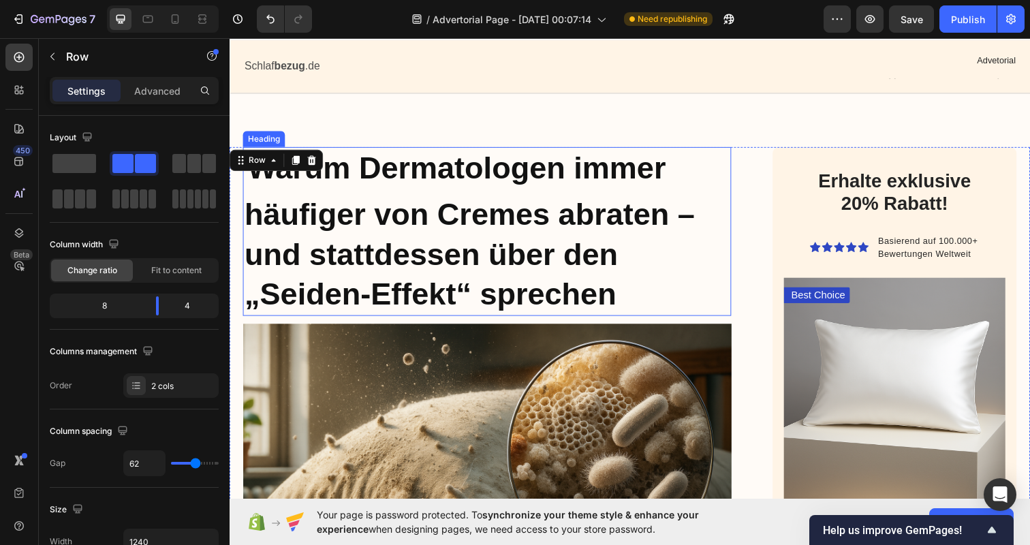
click at [587, 271] on strong "Warum Dermatologen immer häufiger von Cremes abraten – und stattdessen über den…" at bounding box center [475, 235] width 460 height 164
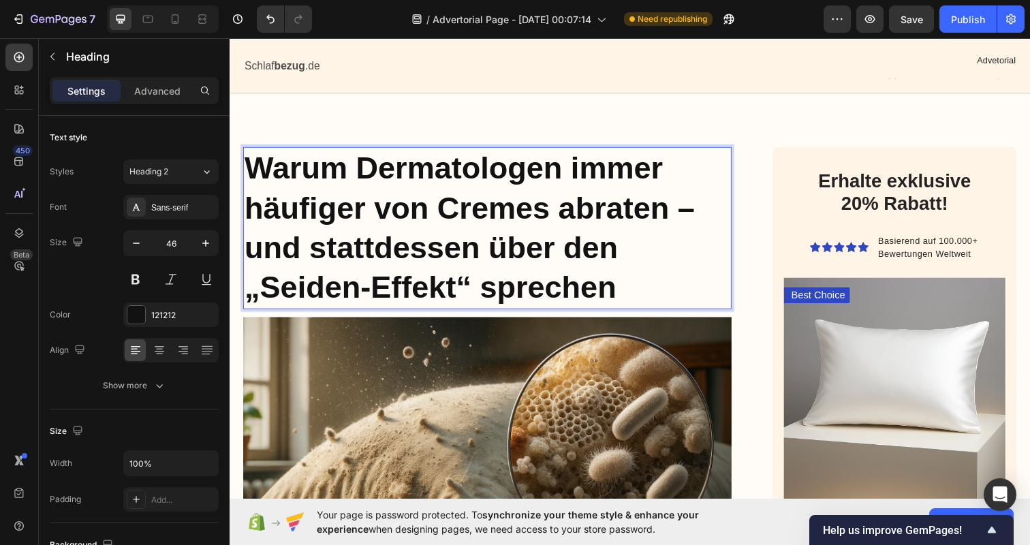
click at [653, 290] on h2 "Warum Dermatologen immer häufiger von Cremes abraten – und stattdessen über den…" at bounding box center [492, 232] width 499 height 166
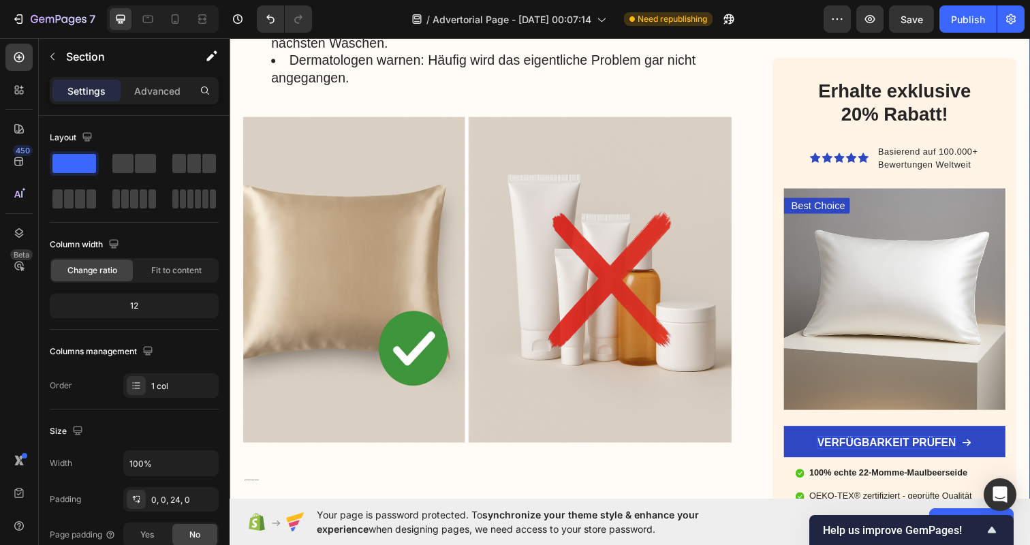
scroll to position [974, 0]
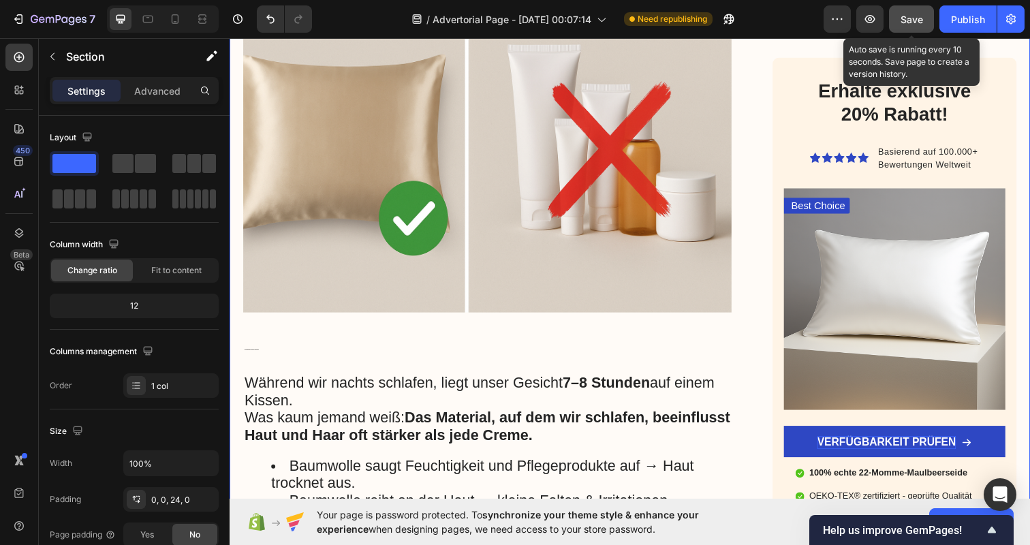
click at [920, 22] on span "Save" at bounding box center [912, 20] width 22 height 12
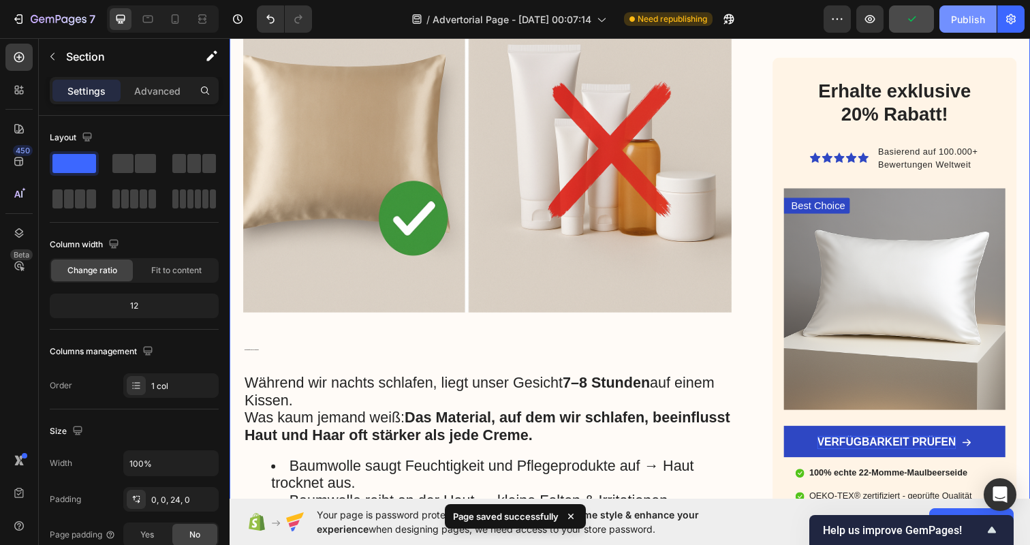
click at [970, 22] on div "Publish" at bounding box center [968, 19] width 34 height 14
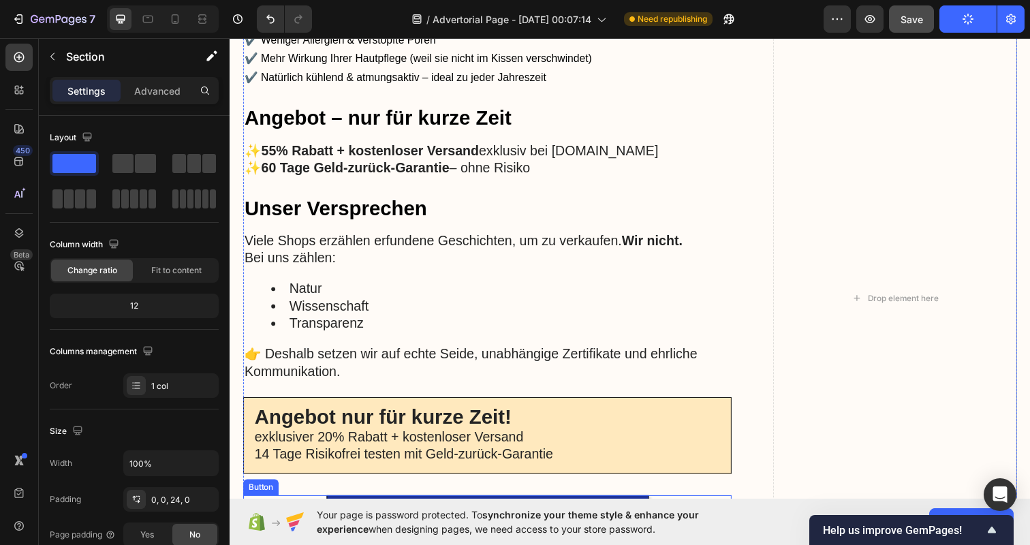
scroll to position [2288, 0]
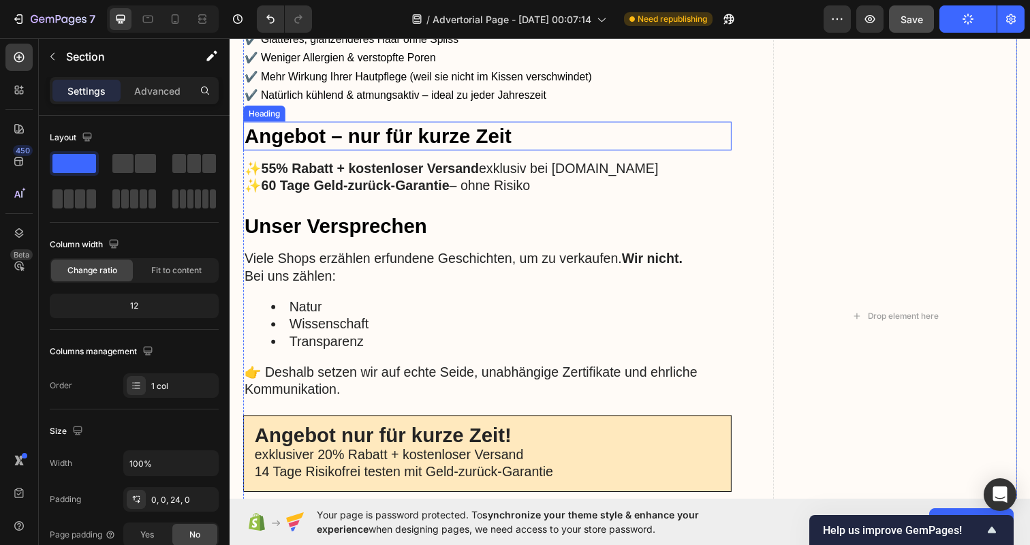
click at [480, 134] on h2 "Angebot – nur für kurze Zeit" at bounding box center [492, 137] width 499 height 29
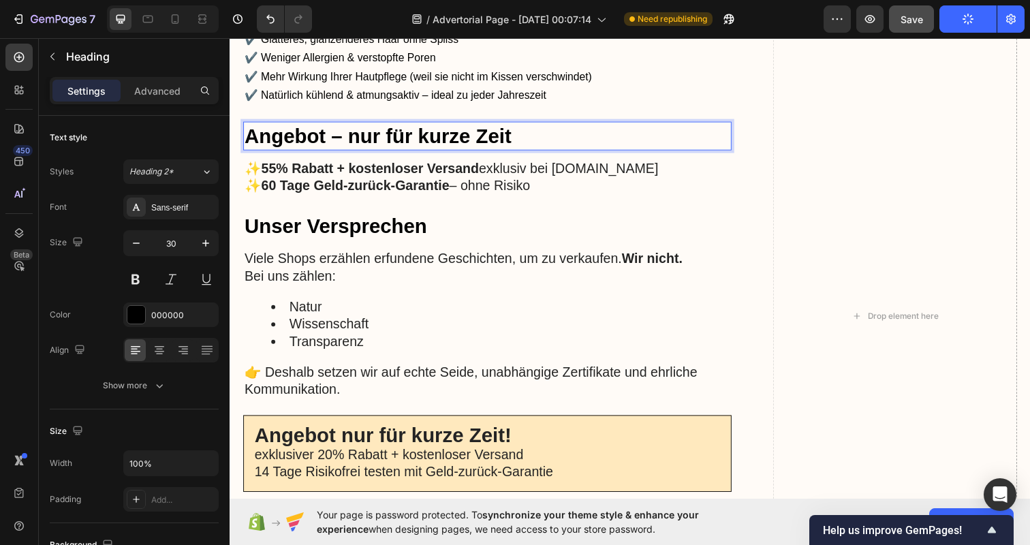
click at [557, 131] on h2 "Angebot – nur für kurze Zeit" at bounding box center [492, 137] width 499 height 29
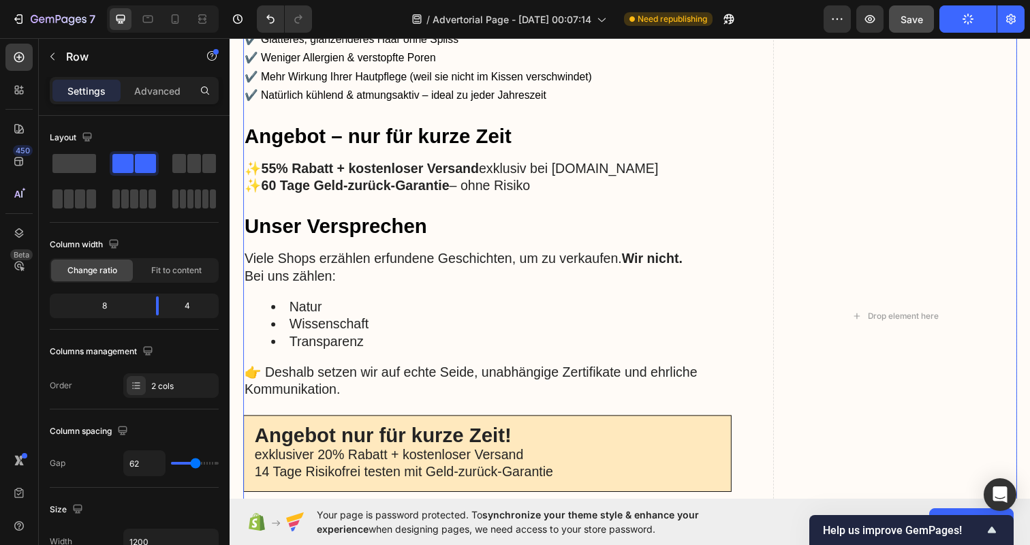
click at [575, 116] on div "Ihre Vorteile auf einen Blick Heading ✔️ Sichtbar weniger Hautfalten durch weni…" at bounding box center [492, 322] width 499 height 702
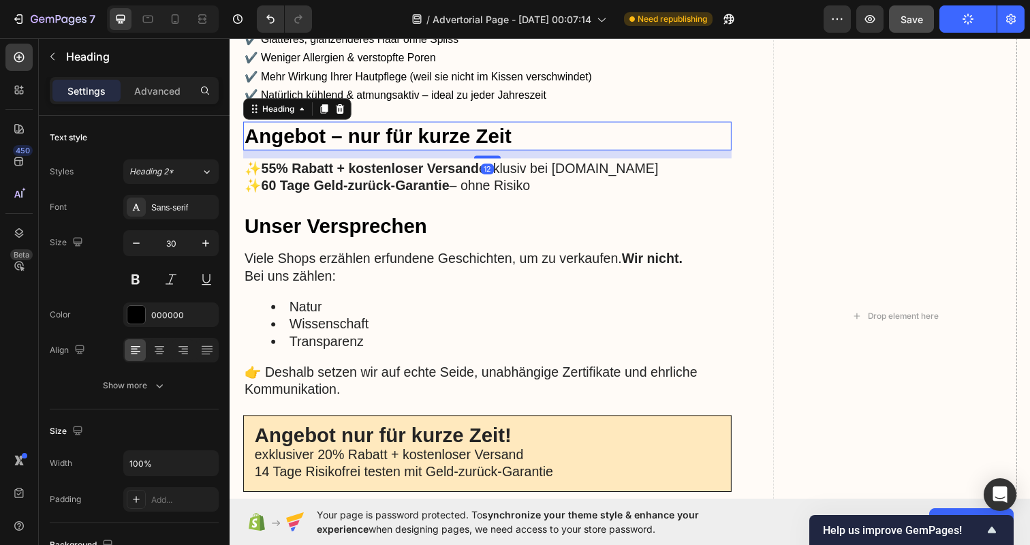
click at [575, 127] on p "Angebot – nur für kurze Zeit" at bounding box center [493, 138] width 496 height 27
click at [347, 105] on icon at bounding box center [342, 110] width 11 height 11
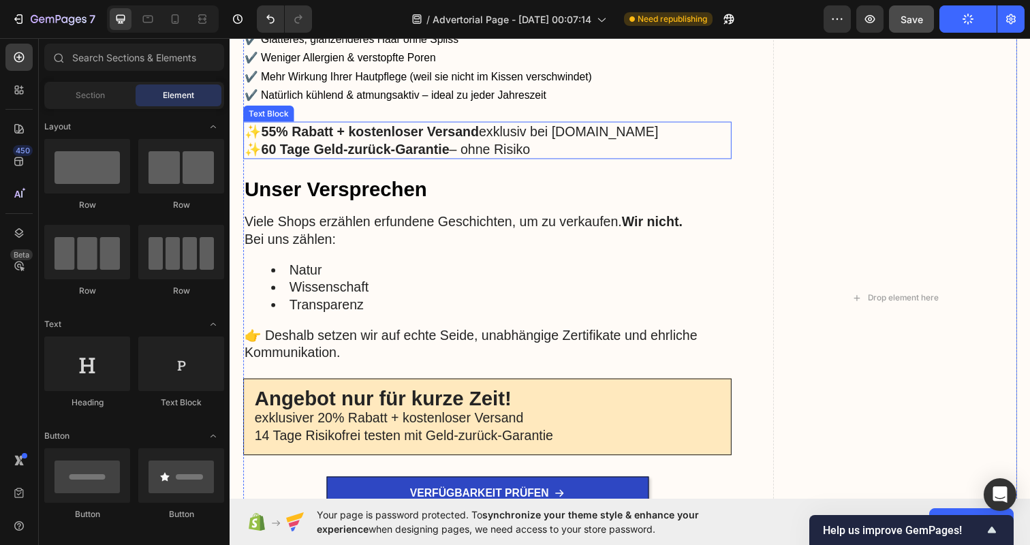
click at [355, 135] on strong "55% Rabatt + kostenloser Versand" at bounding box center [373, 133] width 222 height 15
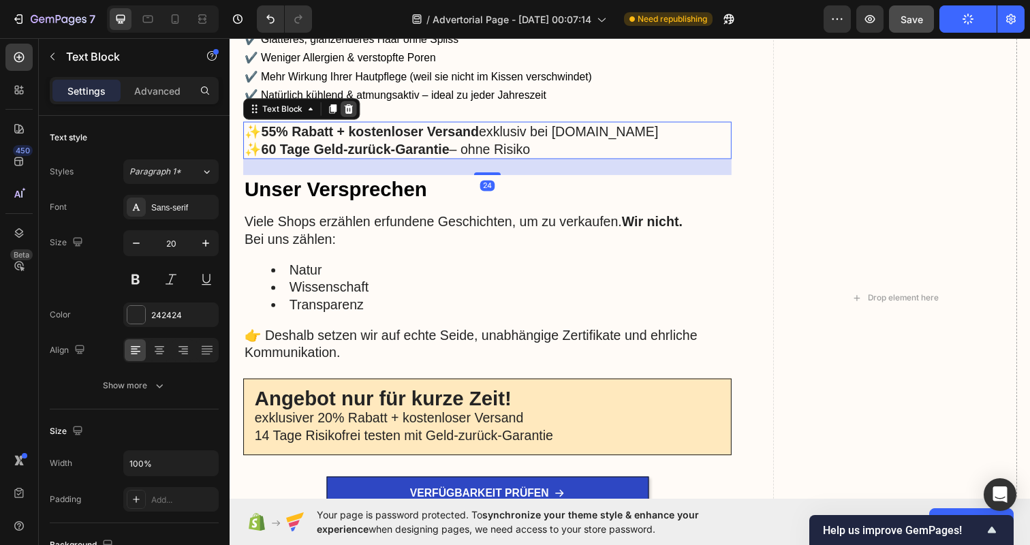
click at [355, 108] on icon at bounding box center [350, 110] width 11 height 11
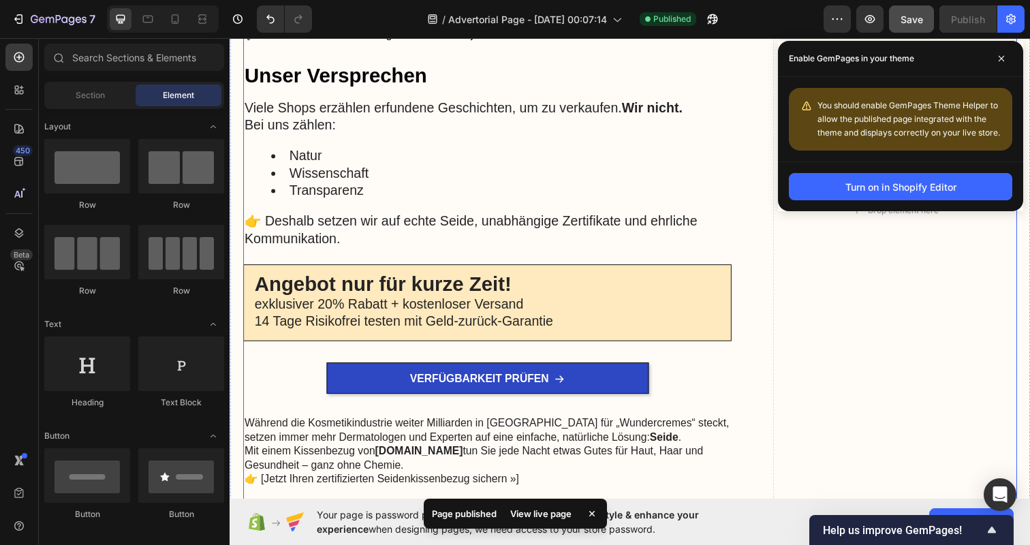
scroll to position [2353, 0]
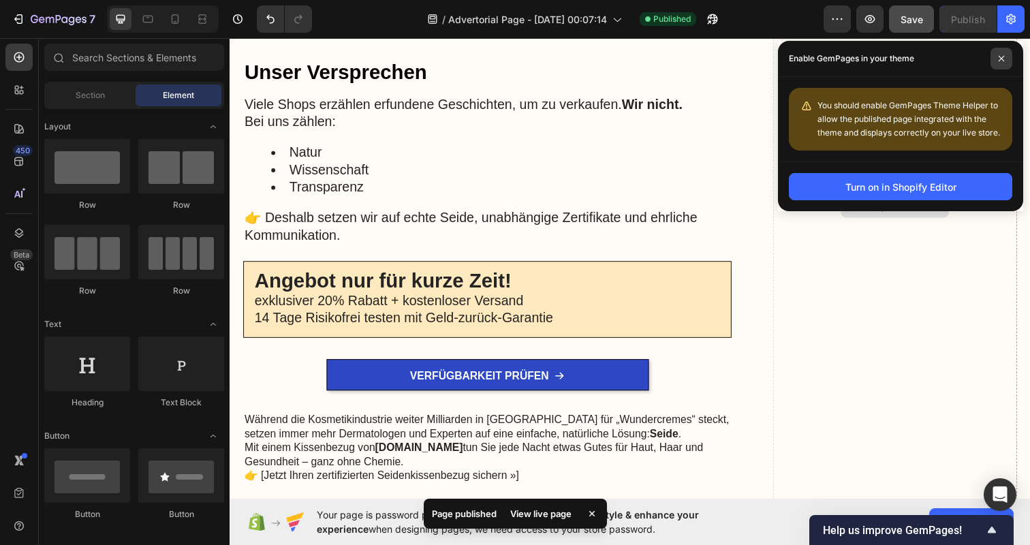
click at [1001, 57] on icon at bounding box center [1001, 58] width 7 height 7
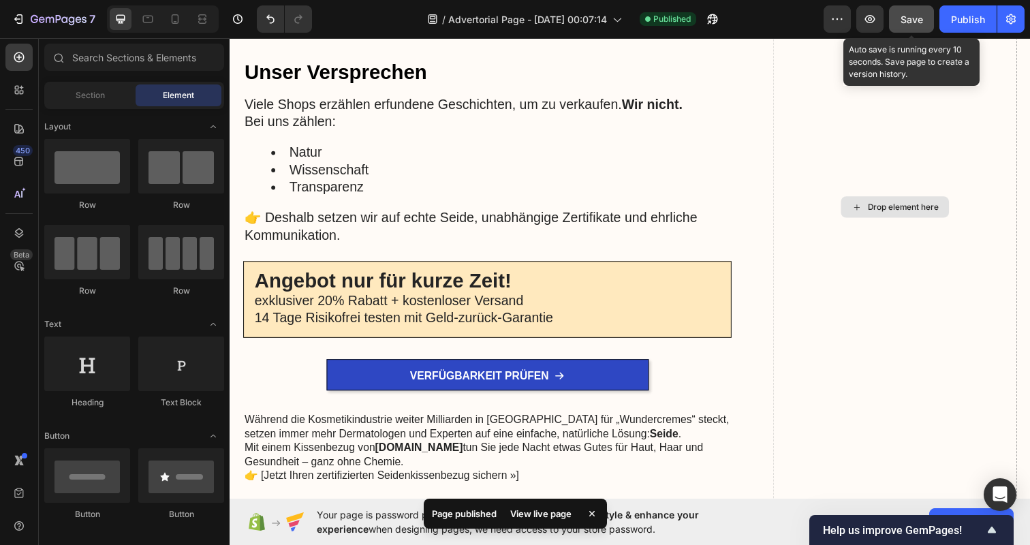
click at [914, 19] on span "Save" at bounding box center [912, 20] width 22 height 12
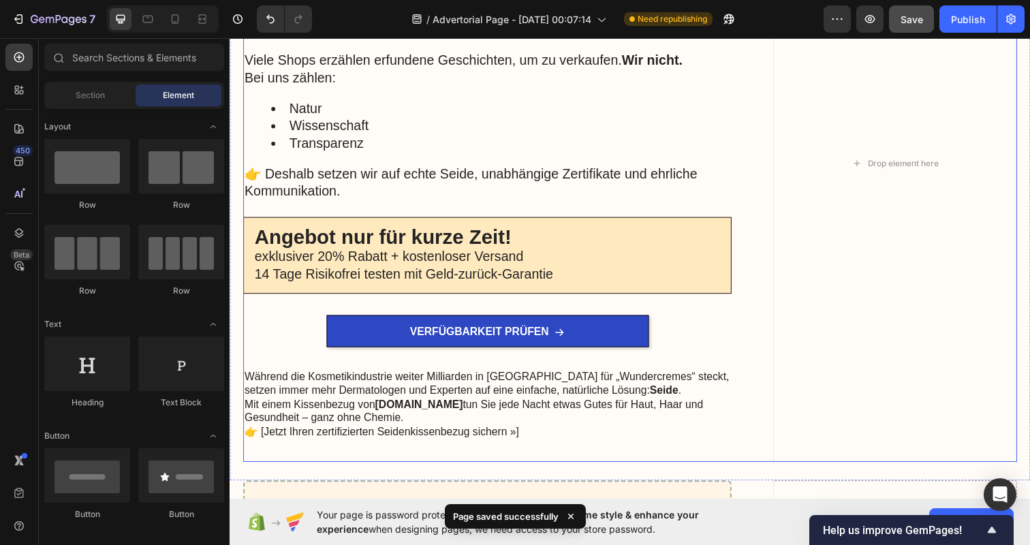
scroll to position [2396, 0]
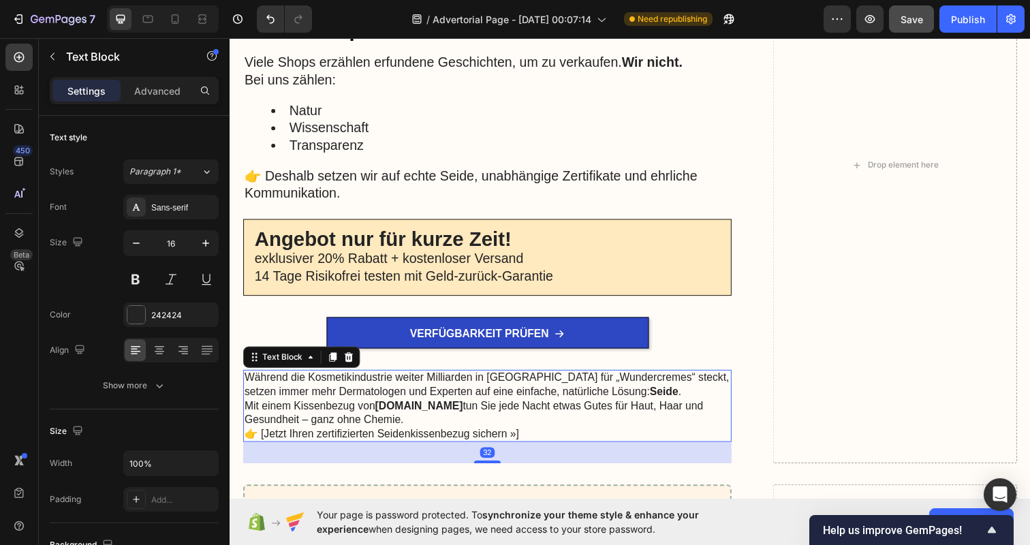
click at [382, 440] on p "👉 [Jetzt Ihren zertifizierten Seidenkissenbezug sichern »]" at bounding box center [493, 442] width 496 height 14
click at [382, 435] on p "👉 [Jetzt Ihren zertifizierten Seidenkissenbezug sichern »]" at bounding box center [493, 442] width 496 height 14
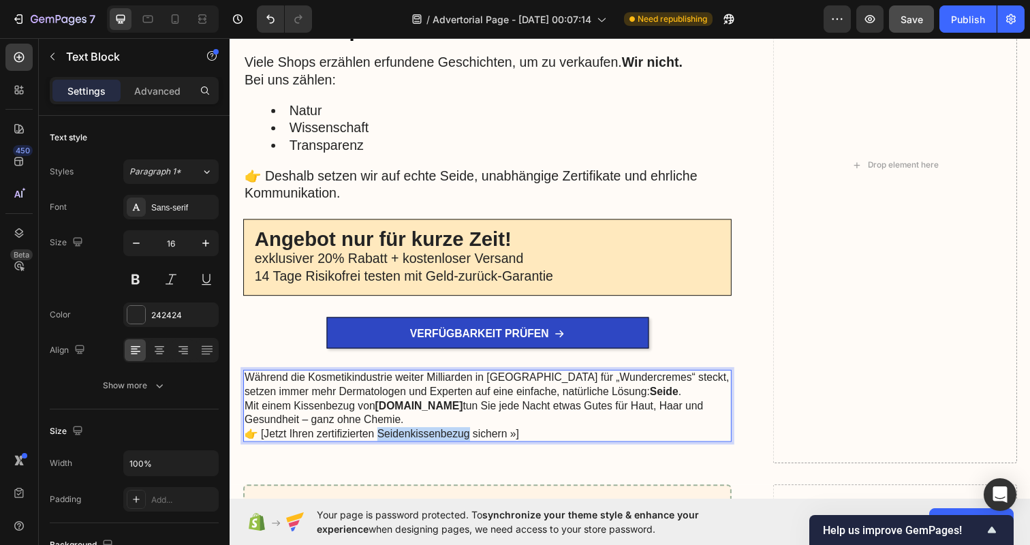
click at [382, 435] on p "👉 [Jetzt Ihren zertifizierten Seidenkissenbezug sichern »]" at bounding box center [493, 442] width 496 height 14
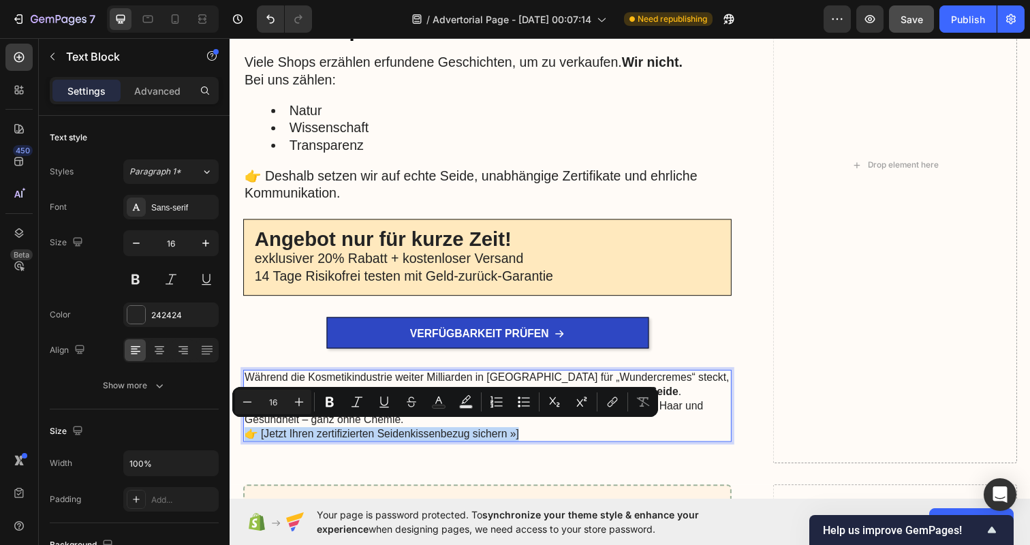
click at [304, 435] on p "👉 [Jetzt Ihren zertifizierten Seidenkissenbezug sichern »]" at bounding box center [493, 442] width 496 height 14
drag, startPoint x: 262, startPoint y: 436, endPoint x: 538, endPoint y: 438, distance: 275.9
click at [538, 438] on p "👉 [Jetzt Ihren zertifizierten Seidenkissenbezug sichern »]" at bounding box center [493, 442] width 496 height 14
click at [544, 450] on div "Ihre Vorteile auf einen Blick Heading ✔️ Sichtbar weniger Hautfalten durch weni…" at bounding box center [492, 168] width 499 height 610
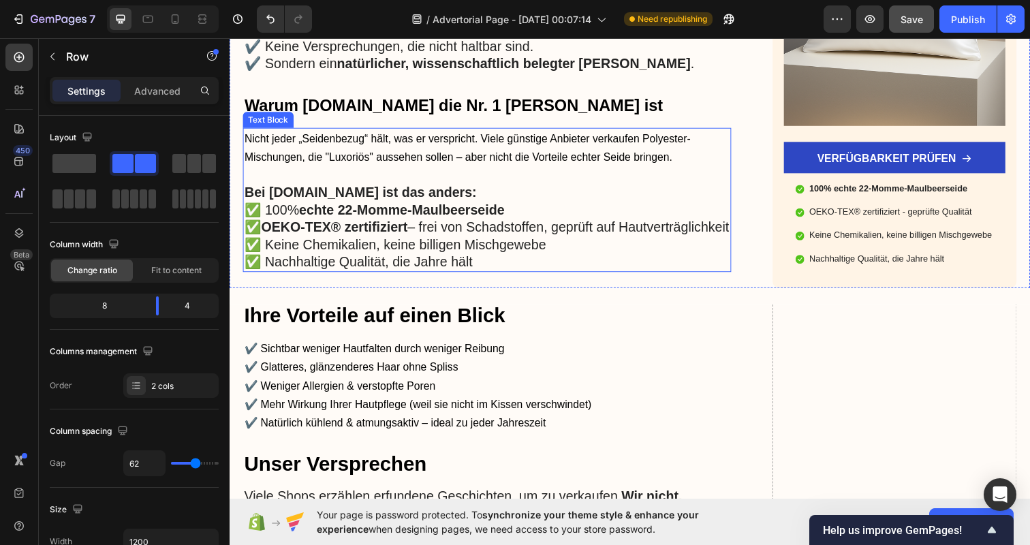
scroll to position [1956, 0]
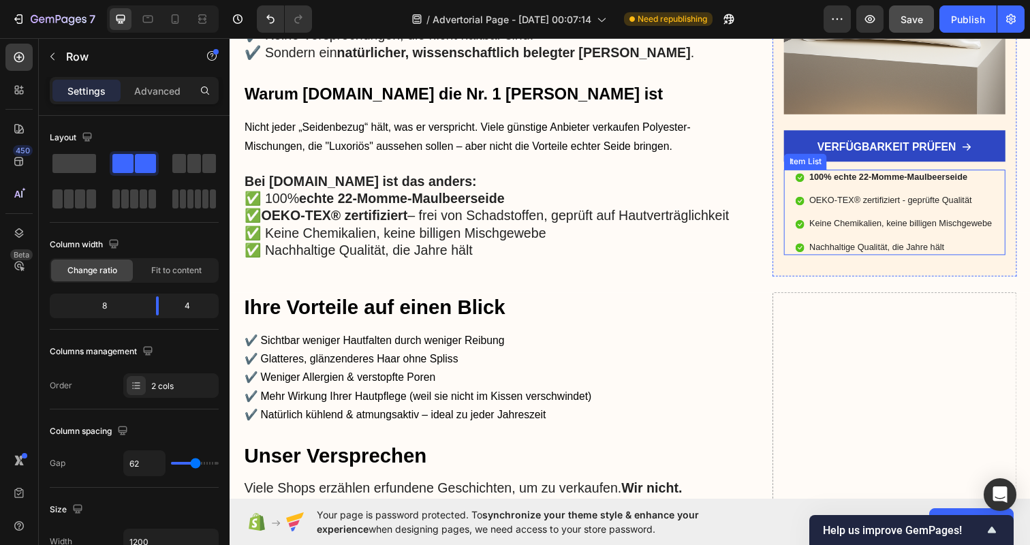
click at [877, 185] on strong "100% echte 22-Momme-Maulbeerseide" at bounding box center [902, 179] width 161 height 10
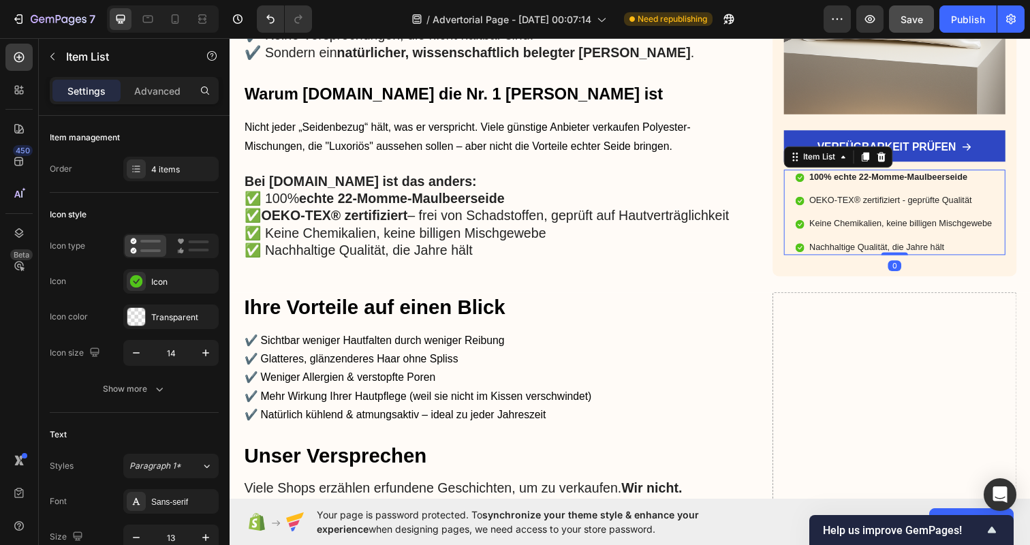
click at [872, 185] on strong "100% echte 22-Momme-Maulbeerseide" at bounding box center [902, 179] width 161 height 10
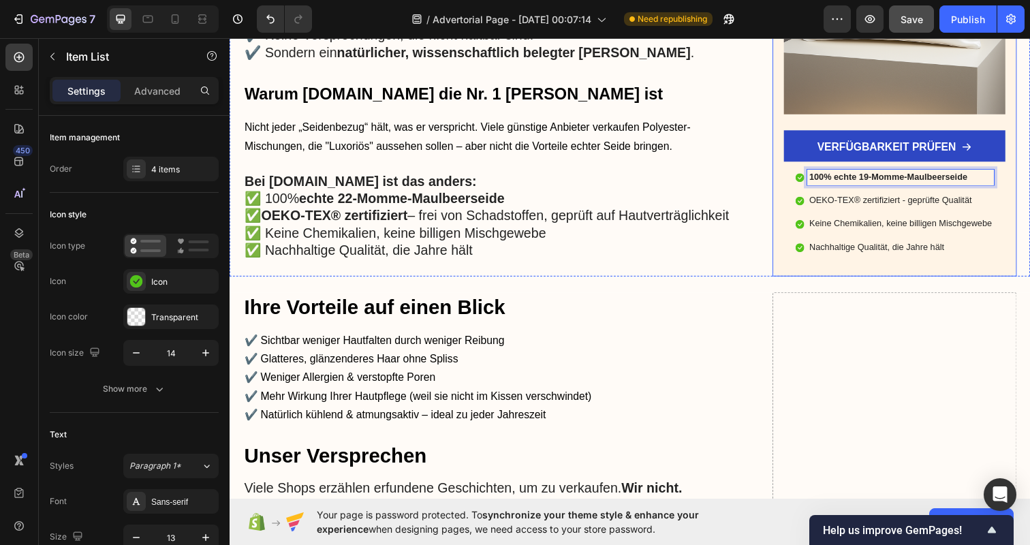
click at [1019, 233] on div "Erhalte exklusive 20% Rabatt! Heading Icon Icon Icon Icon Icon Icon List Basier…" at bounding box center [908, 18] width 249 height 525
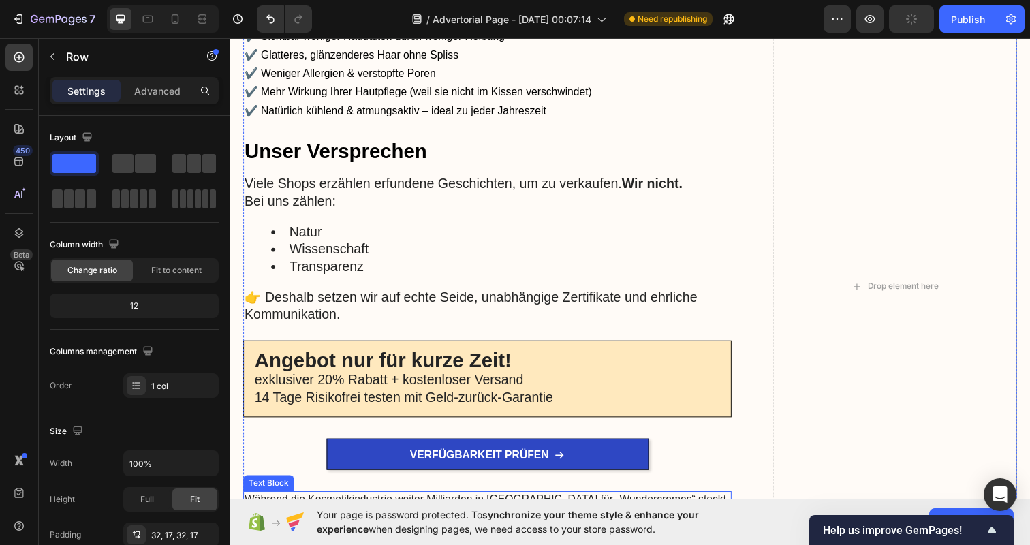
scroll to position [2270, 0]
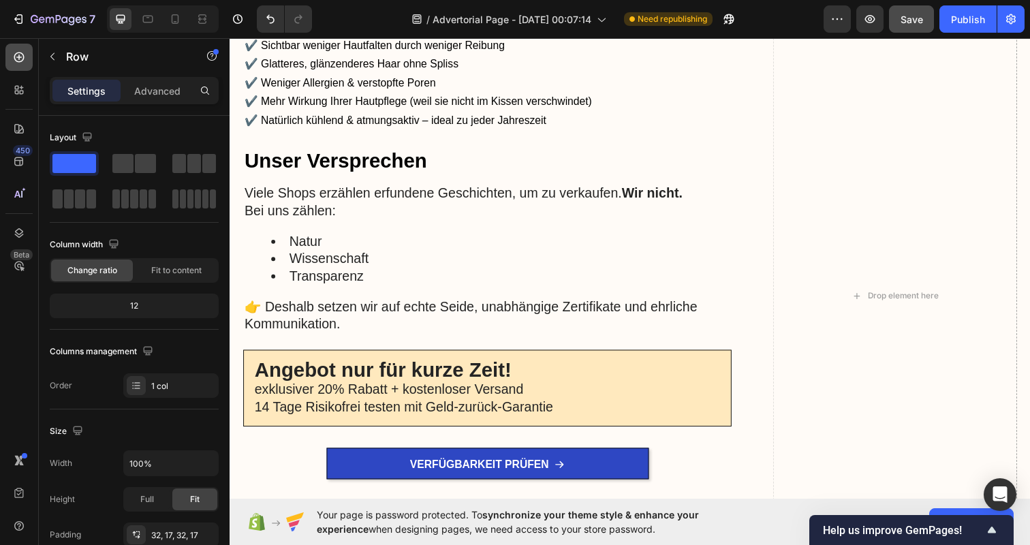
click at [17, 55] on icon at bounding box center [19, 57] width 14 height 14
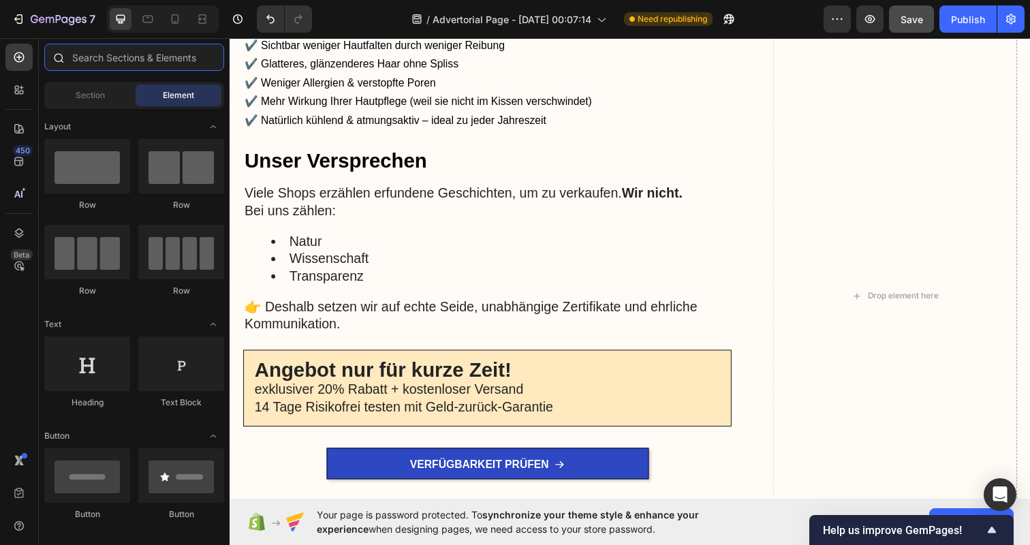
click at [116, 63] on input "text" at bounding box center [134, 57] width 180 height 27
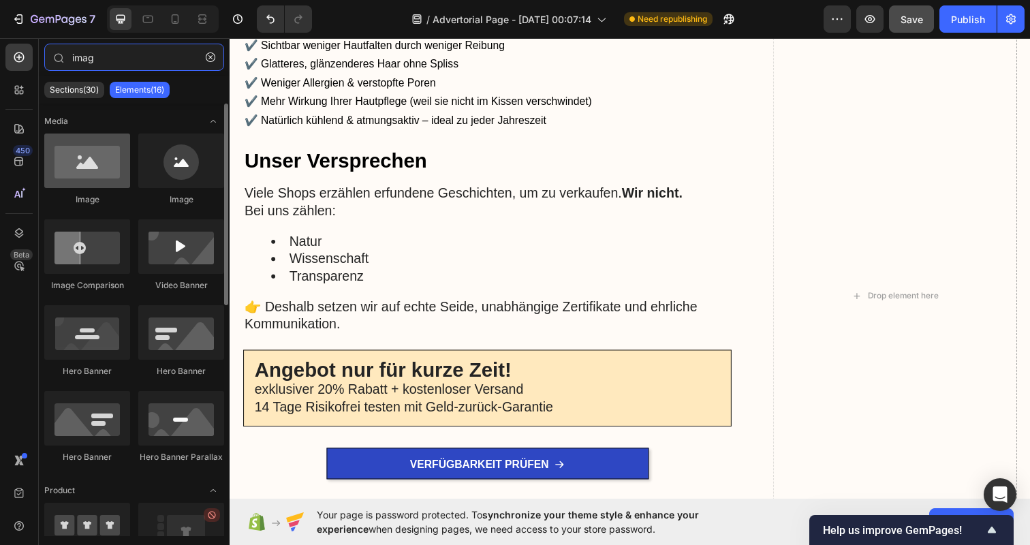
type input "imag"
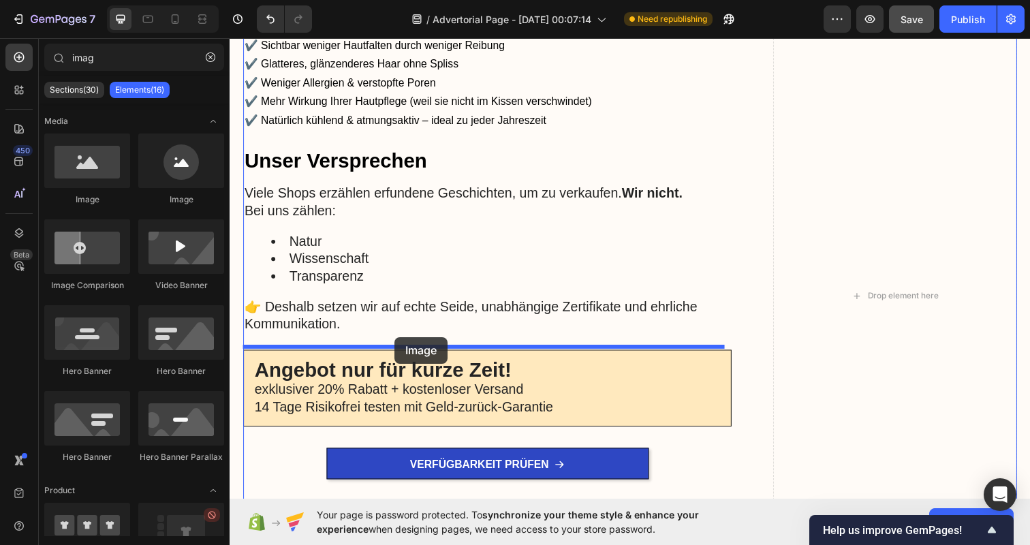
drag, startPoint x: 308, startPoint y: 194, endPoint x: 398, endPoint y: 343, distance: 174.2
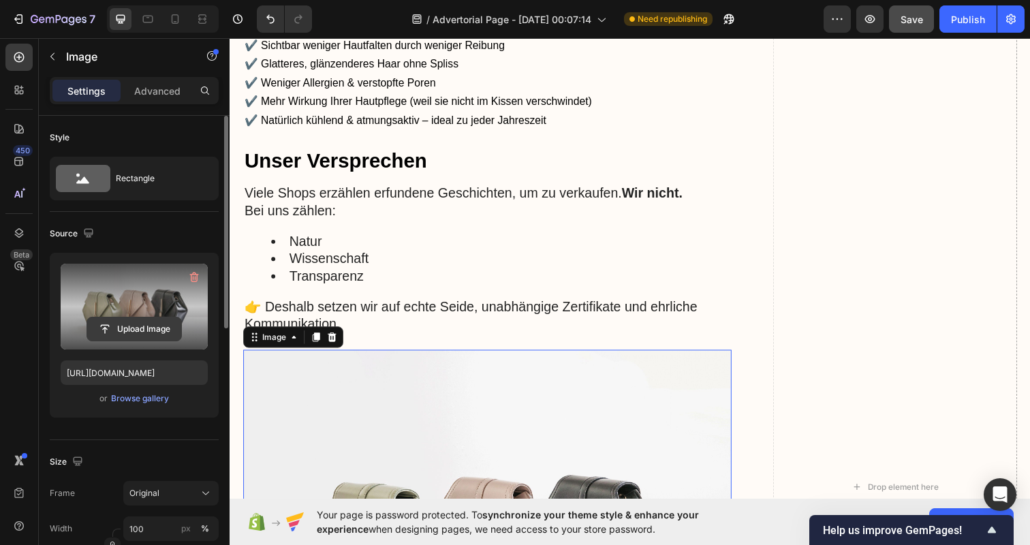
click at [151, 322] on input "file" at bounding box center [134, 328] width 94 height 23
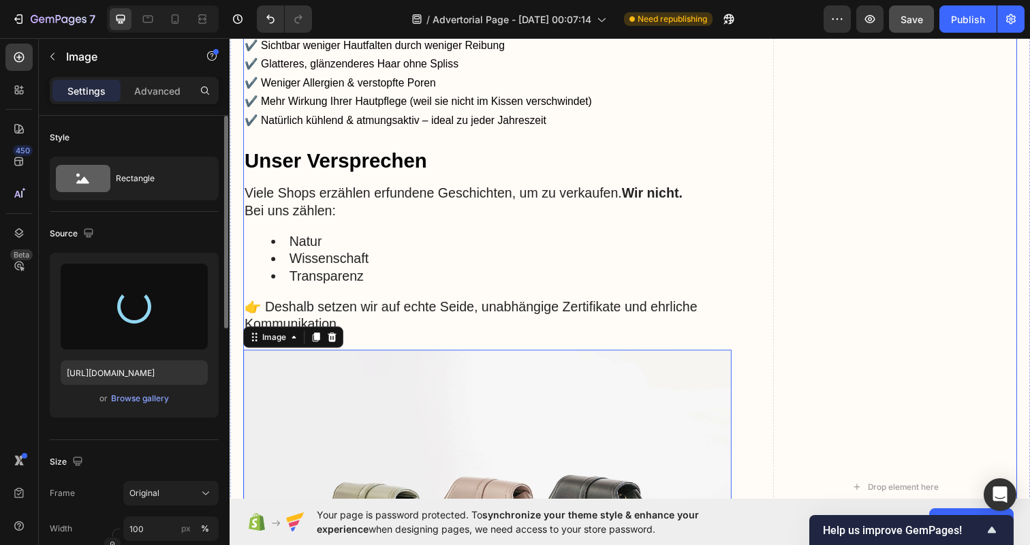
type input "[URL][DOMAIN_NAME]"
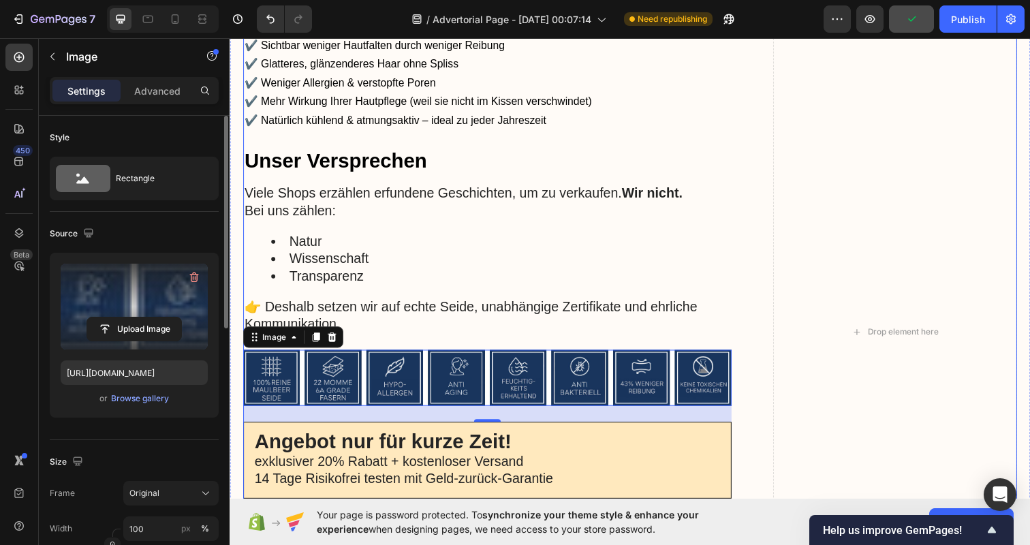
click at [774, 368] on div "Ihre Vorteile auf einen Blick Heading ✔️ Sichtbar weniger Hautfalten durch weni…" at bounding box center [638, 339] width 790 height 684
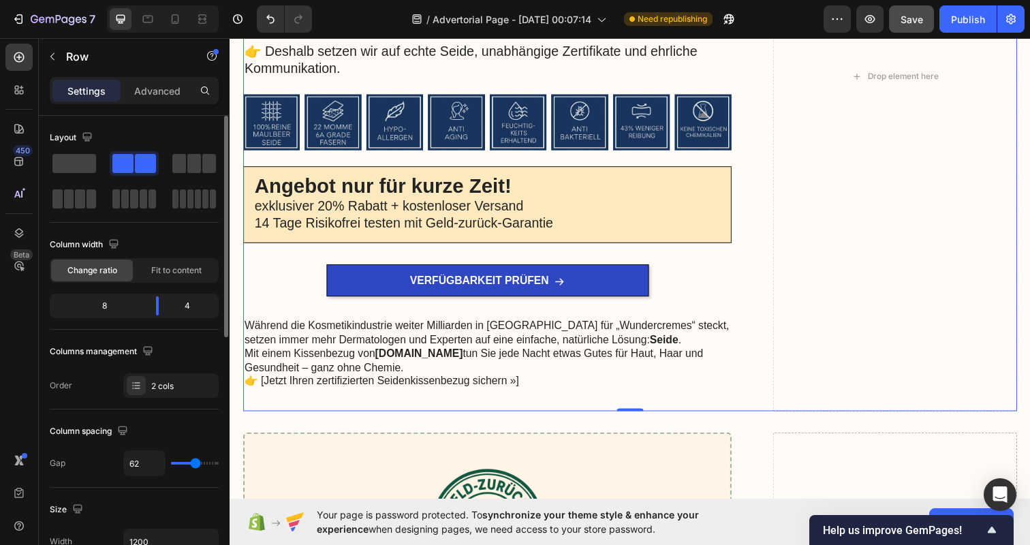
scroll to position [2522, 0]
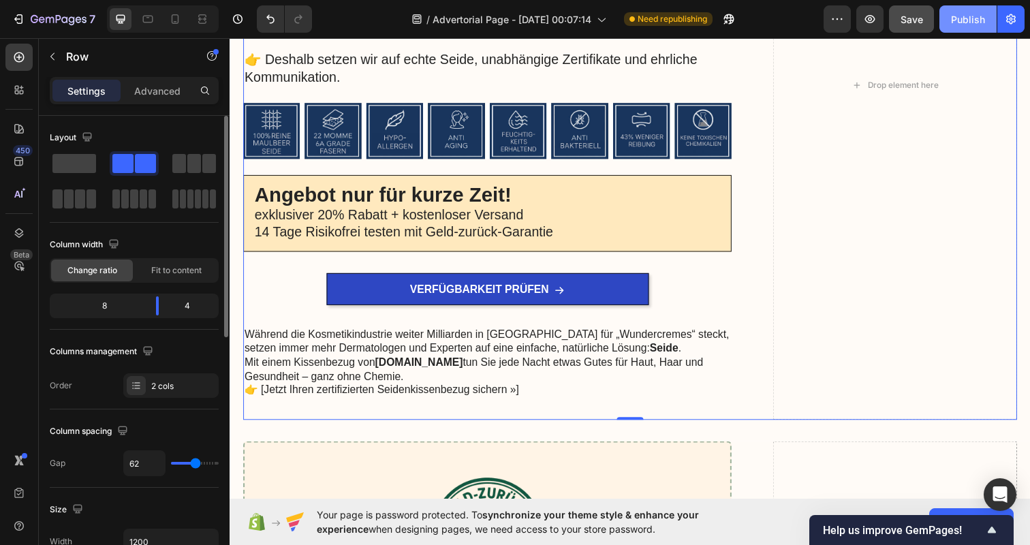
click at [969, 26] on div "Publish" at bounding box center [968, 19] width 34 height 14
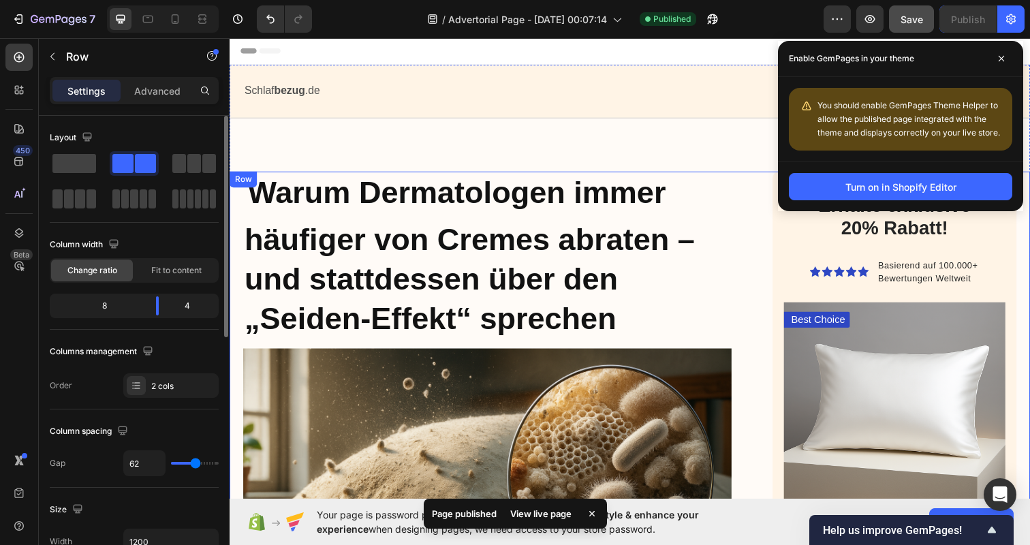
scroll to position [0, 0]
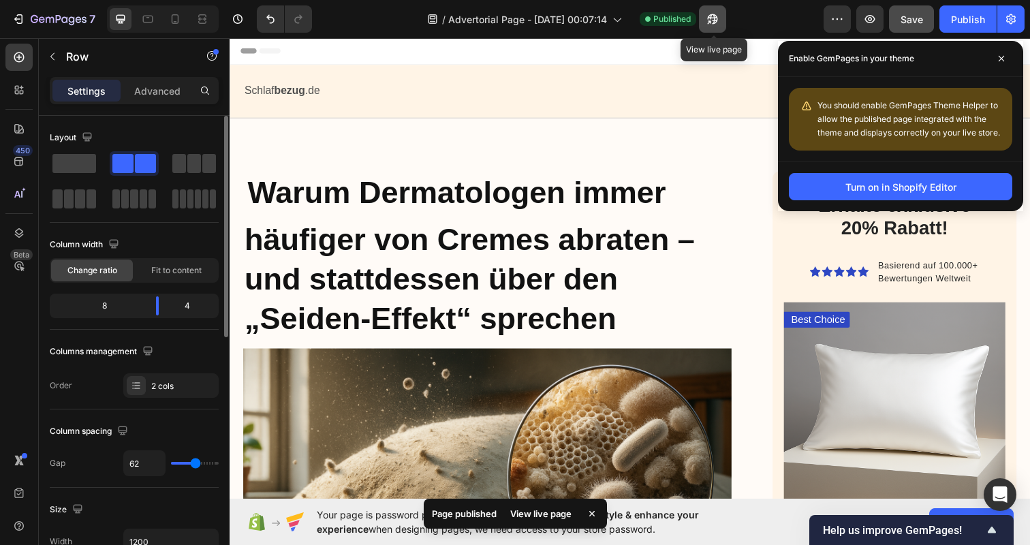
click at [718, 20] on icon "button" at bounding box center [713, 19] width 10 height 10
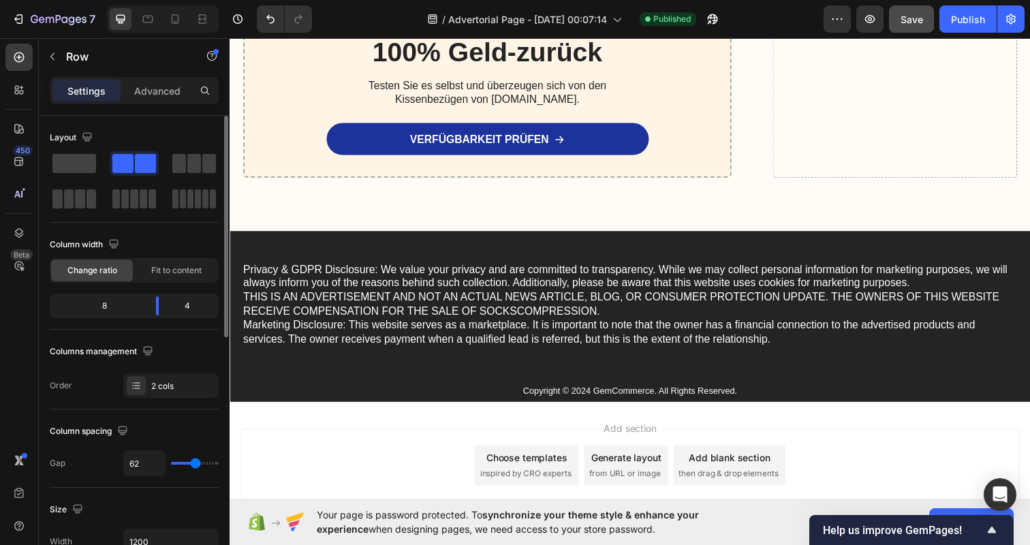
scroll to position [3116, 0]
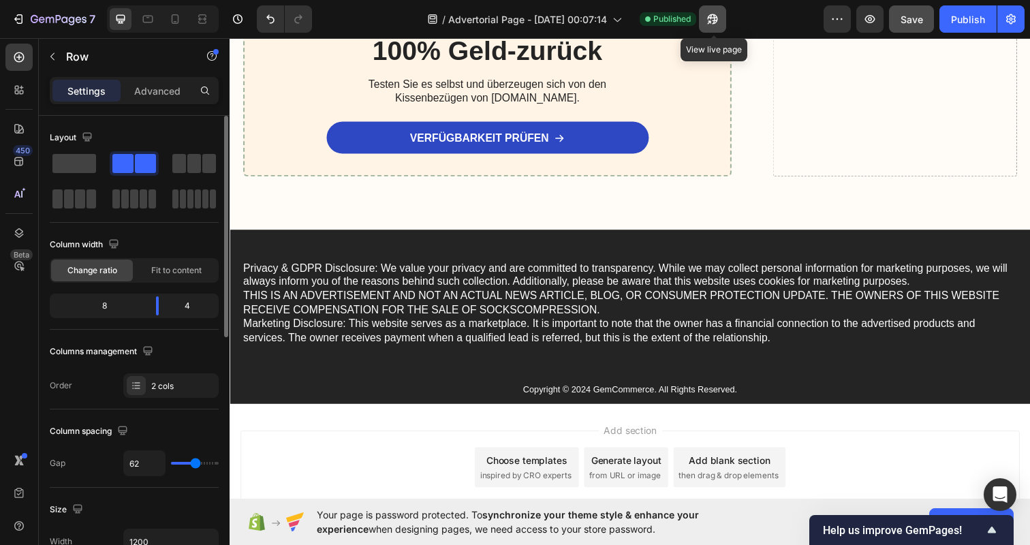
click at [714, 22] on icon "button" at bounding box center [713, 19] width 14 height 14
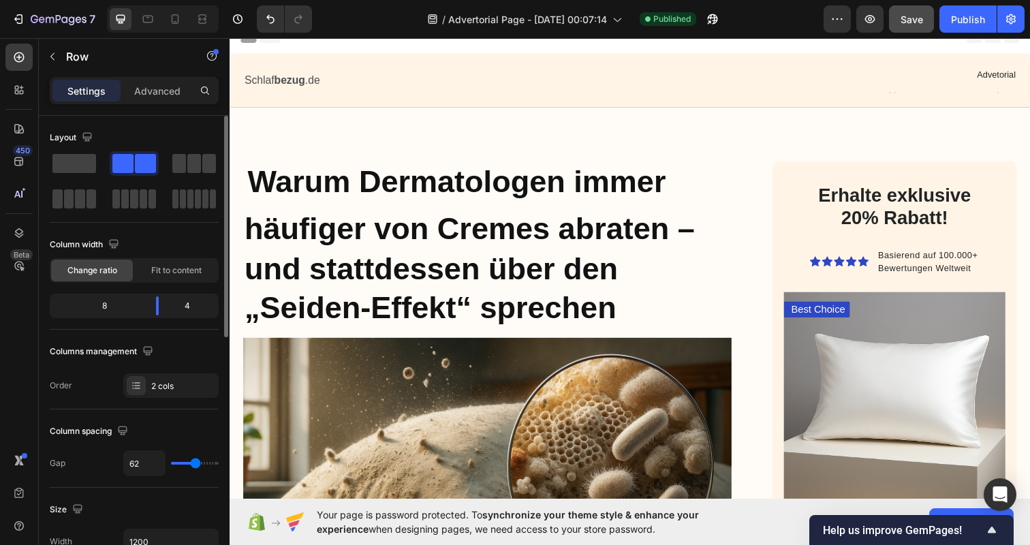
scroll to position [12, 0]
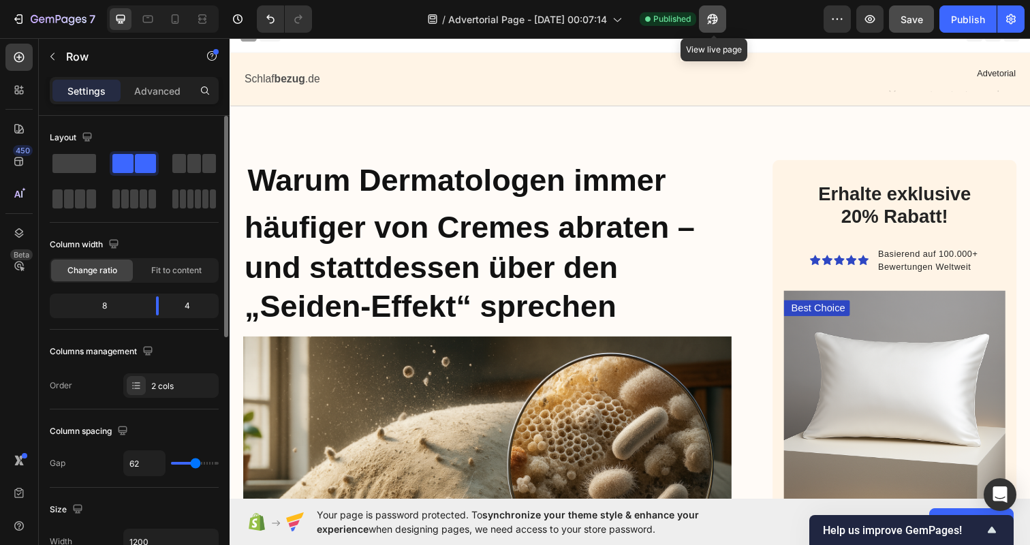
click at [713, 20] on icon "button" at bounding box center [713, 19] width 14 height 14
click at [871, 22] on icon "button" at bounding box center [870, 19] width 10 height 8
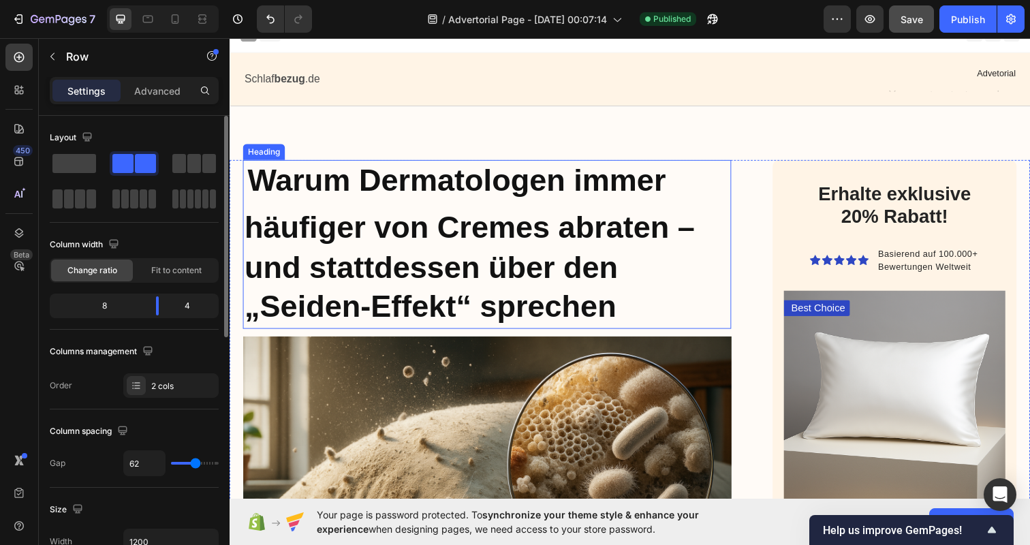
click at [476, 235] on strong "Warum Dermatologen immer häufiger von Cremes abraten – und stattdessen über den…" at bounding box center [475, 248] width 460 height 164
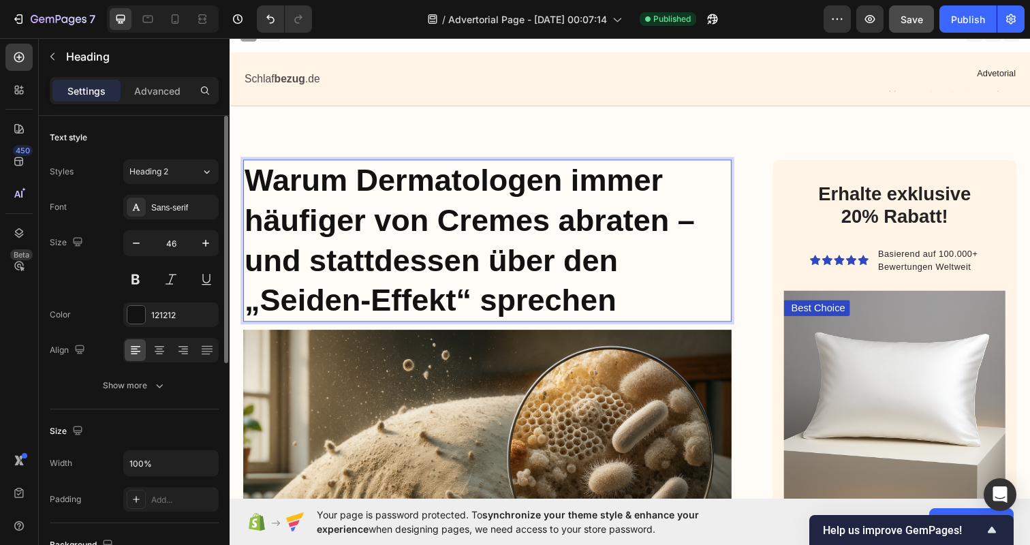
click at [486, 221] on strong "Warum Dermatologen immer häufiger von Cremes abraten – und stattdessen über den…" at bounding box center [475, 244] width 460 height 157
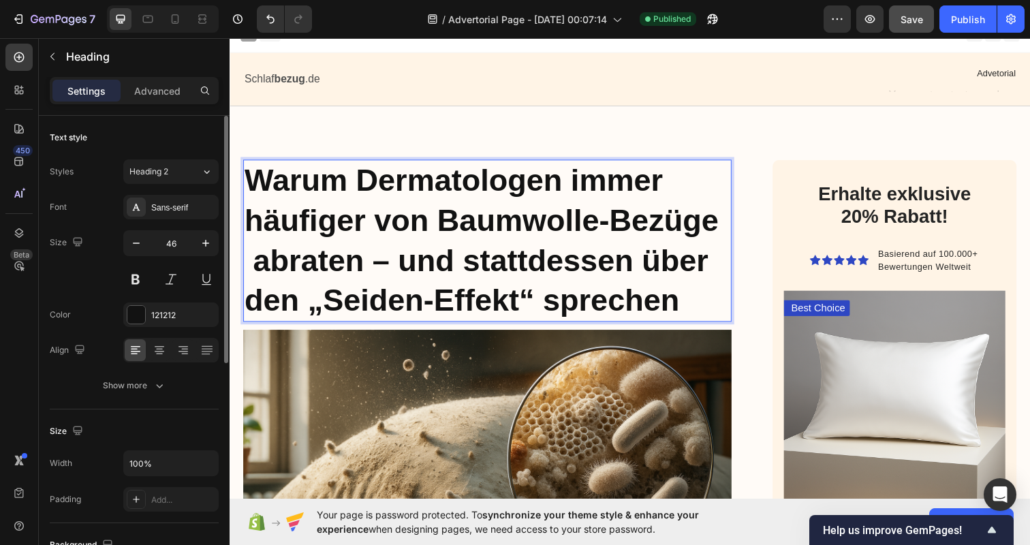
scroll to position [0, 2]
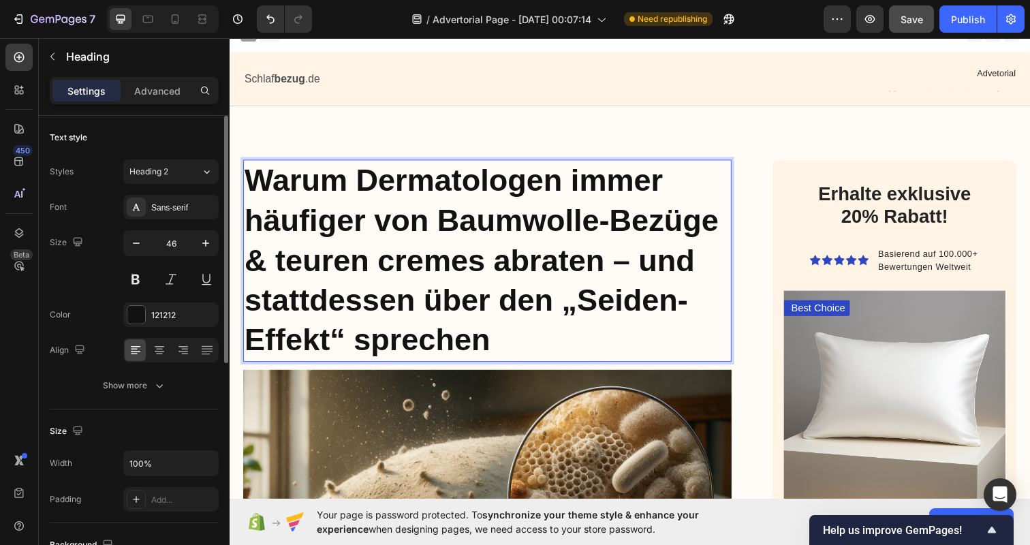
click at [391, 258] on strong "Warum Dermatologen immer häufiger von Baumwolle-Bezüge & teuren cremes abraten …" at bounding box center [487, 265] width 484 height 198
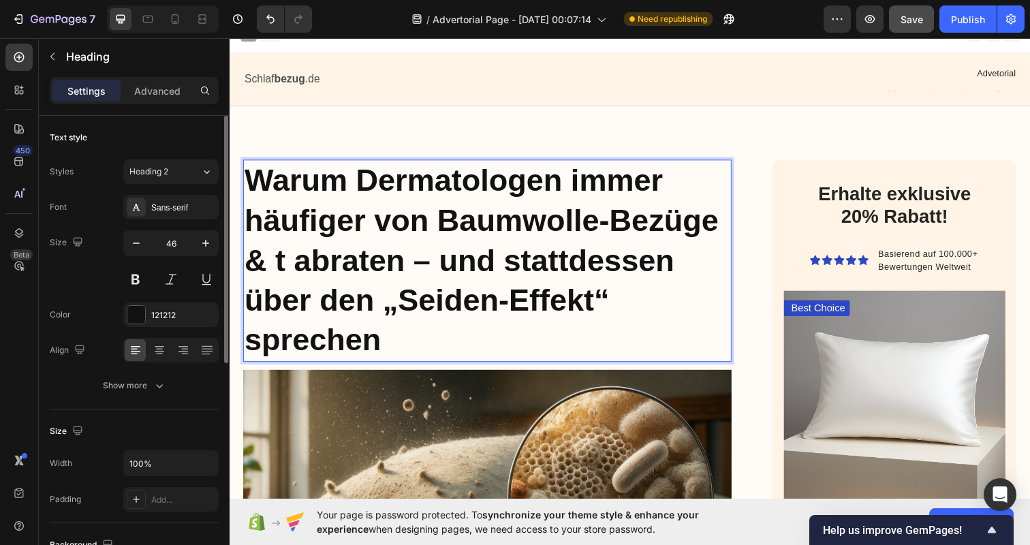
scroll to position [0, 0]
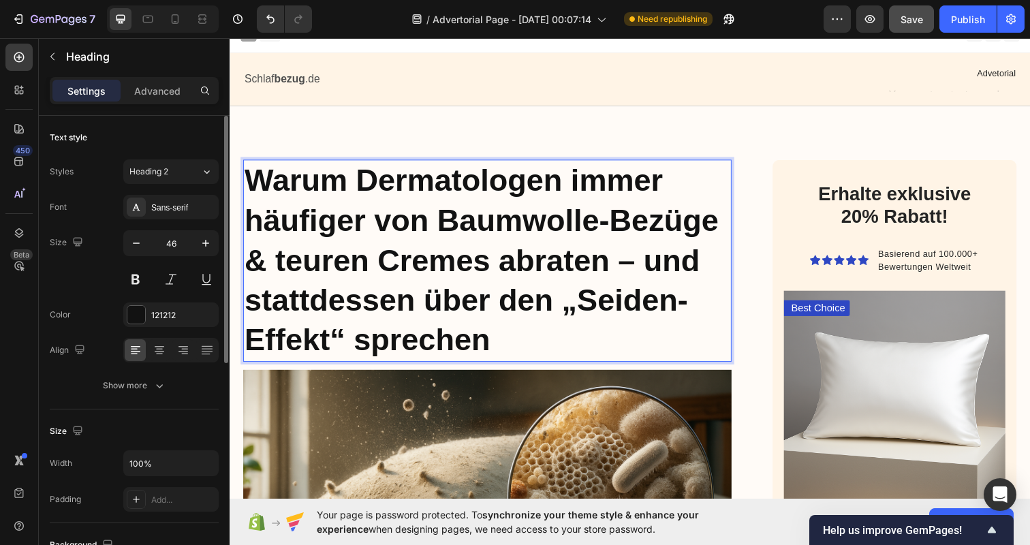
click at [329, 253] on strong "Warum Dermatologen immer häufiger von Baumwolle-Bezüge & teuren Cremes abraten …" at bounding box center [487, 265] width 484 height 198
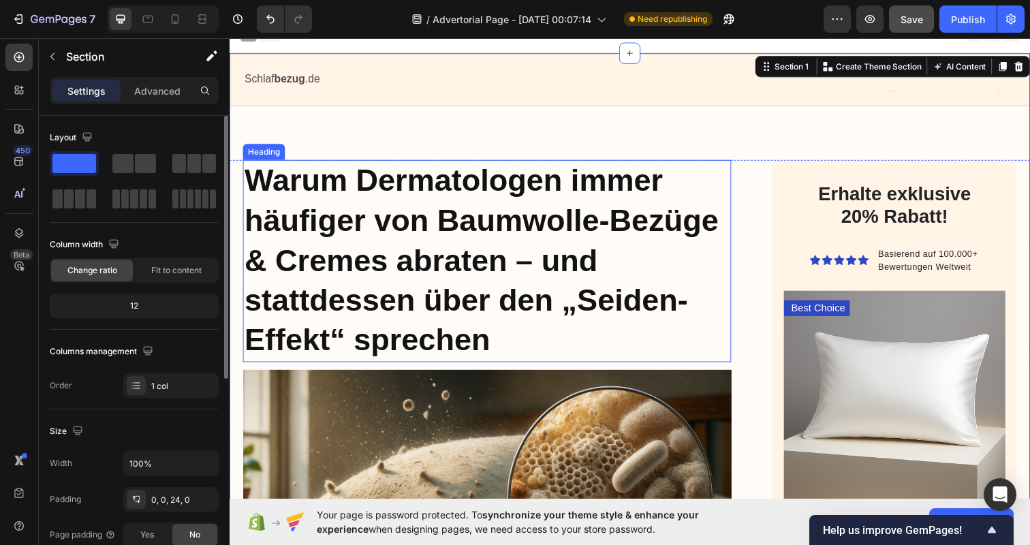
click at [531, 301] on strong "Warum Dermatologen immer häufiger von Baumwolle-Bezüge & Cremes abraten – und s…" at bounding box center [487, 265] width 484 height 198
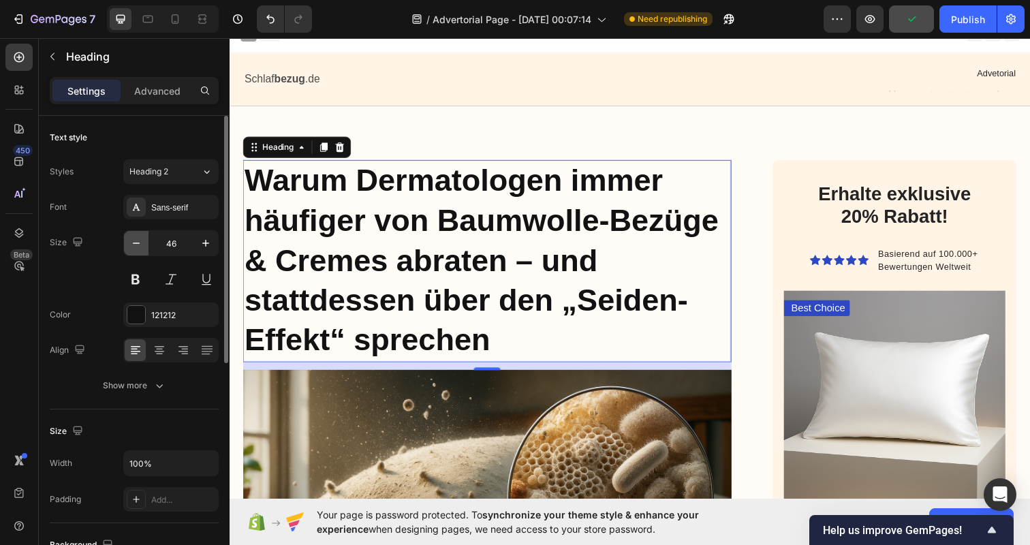
click at [136, 243] on icon "button" at bounding box center [136, 243] width 14 height 14
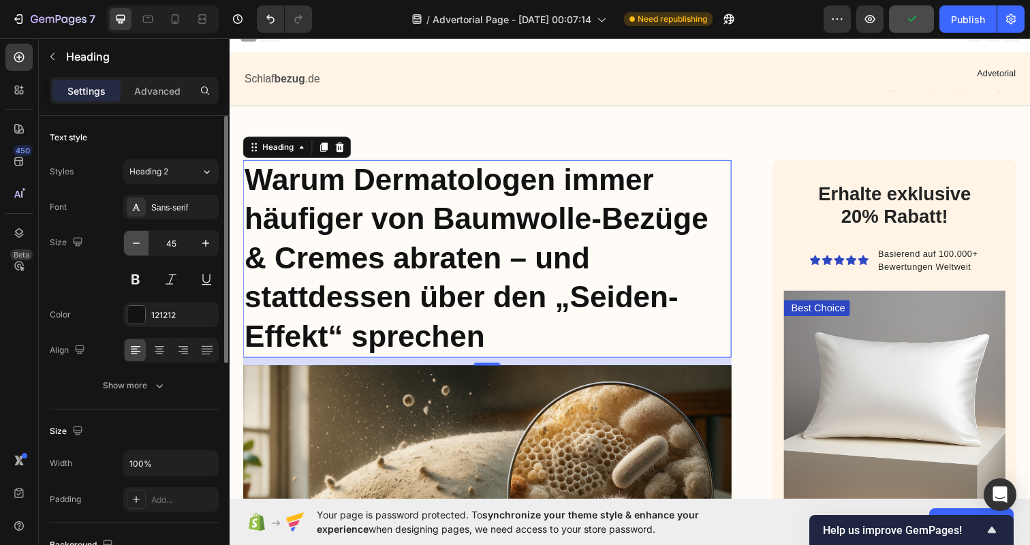
click at [136, 243] on icon "button" at bounding box center [136, 243] width 14 height 14
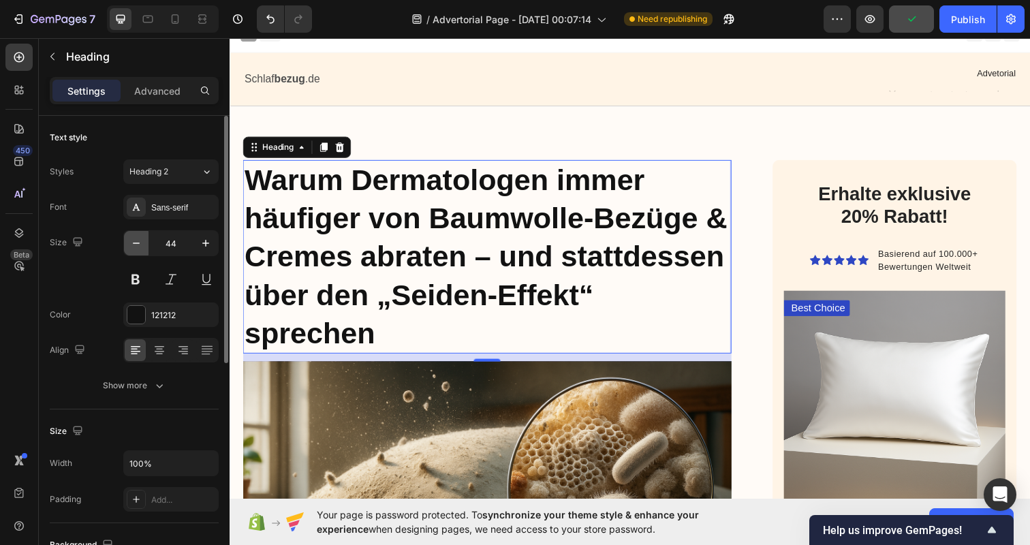
click at [136, 243] on icon "button" at bounding box center [136, 243] width 14 height 14
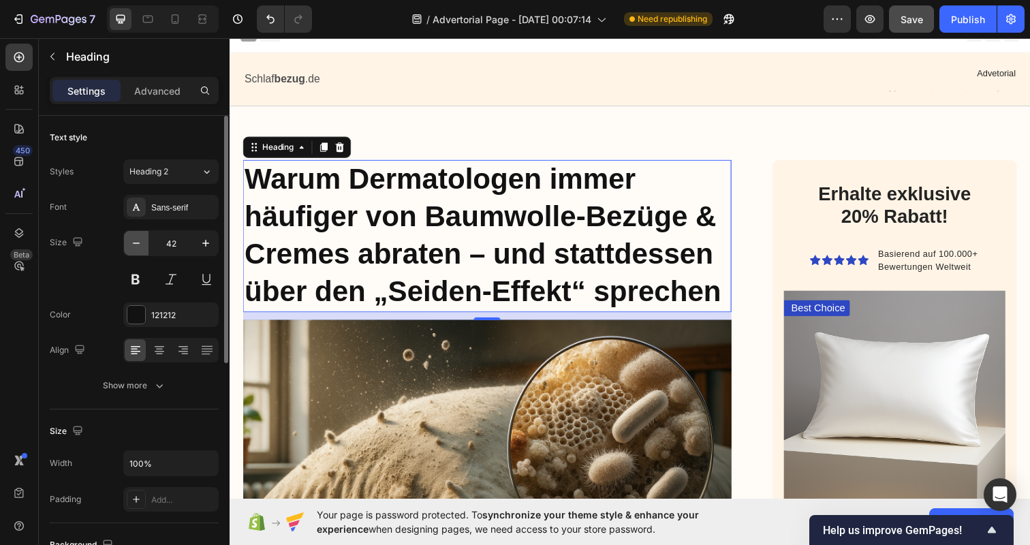
click at [136, 243] on icon "button" at bounding box center [136, 243] width 14 height 14
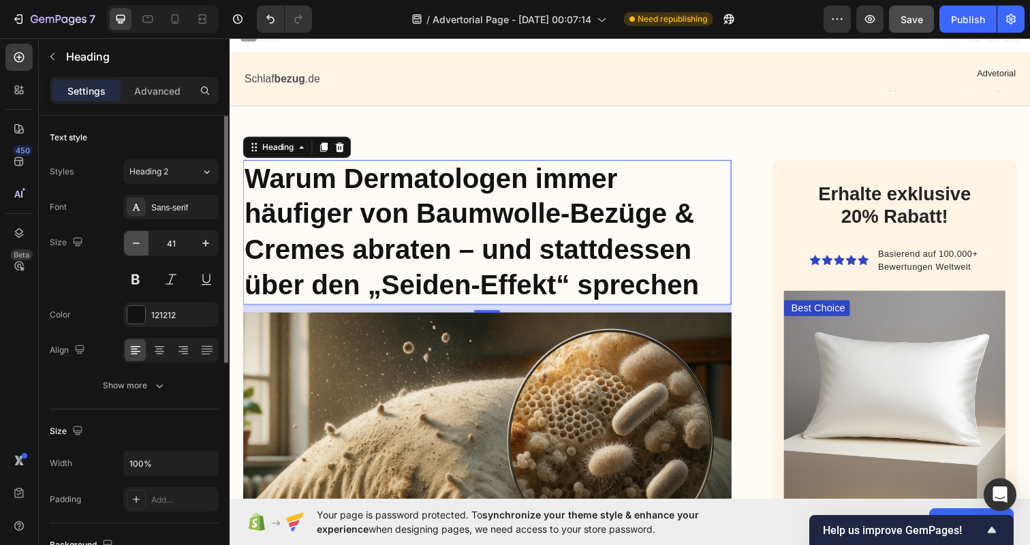
click at [136, 243] on icon "button" at bounding box center [136, 243] width 14 height 14
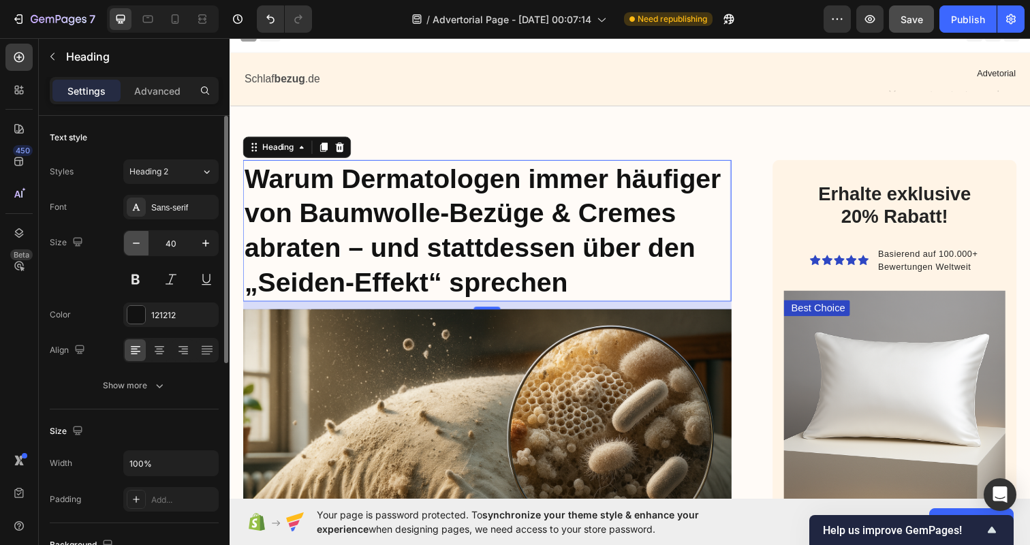
click at [136, 243] on icon "button" at bounding box center [136, 243] width 14 height 14
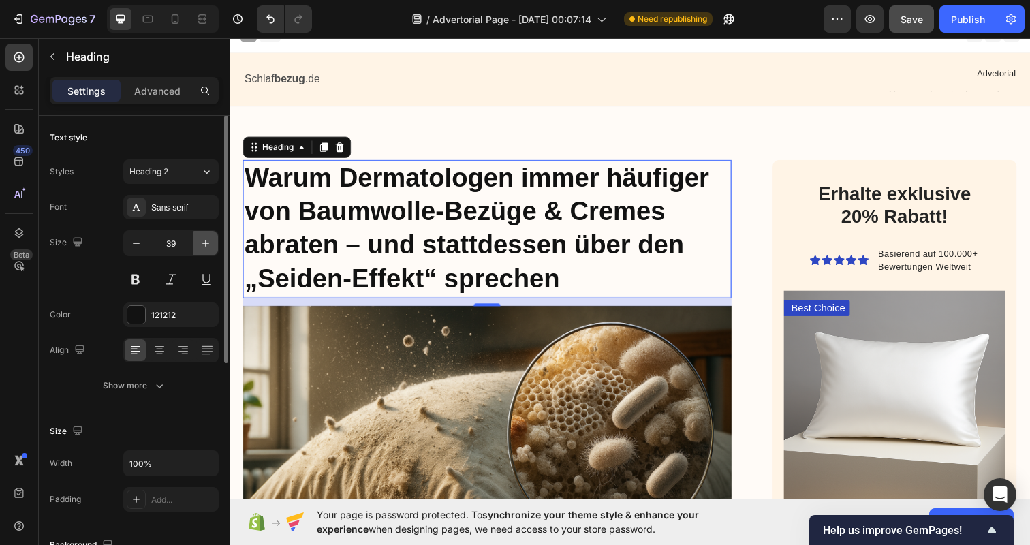
click at [208, 242] on icon "button" at bounding box center [206, 243] width 14 height 14
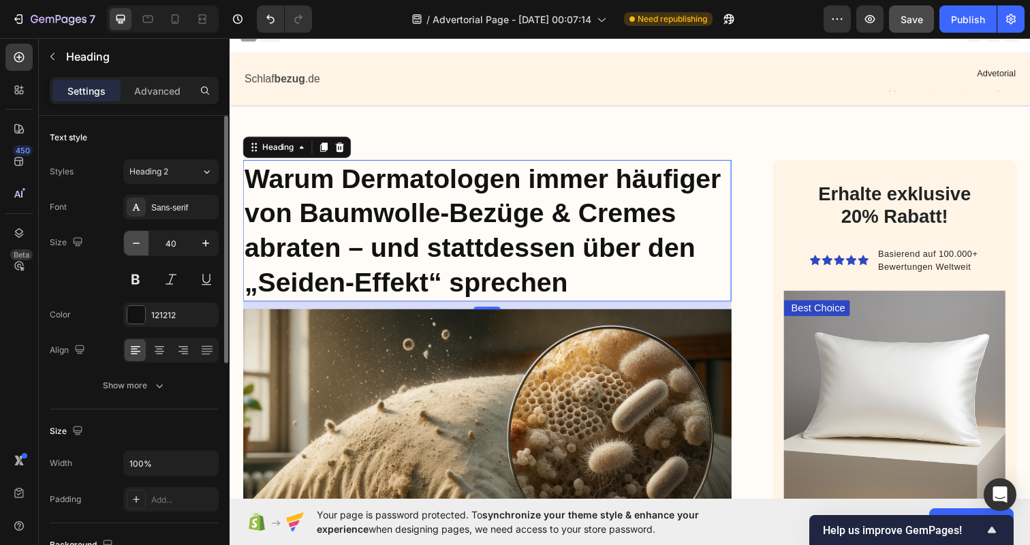
click at [133, 243] on icon "button" at bounding box center [136, 243] width 14 height 14
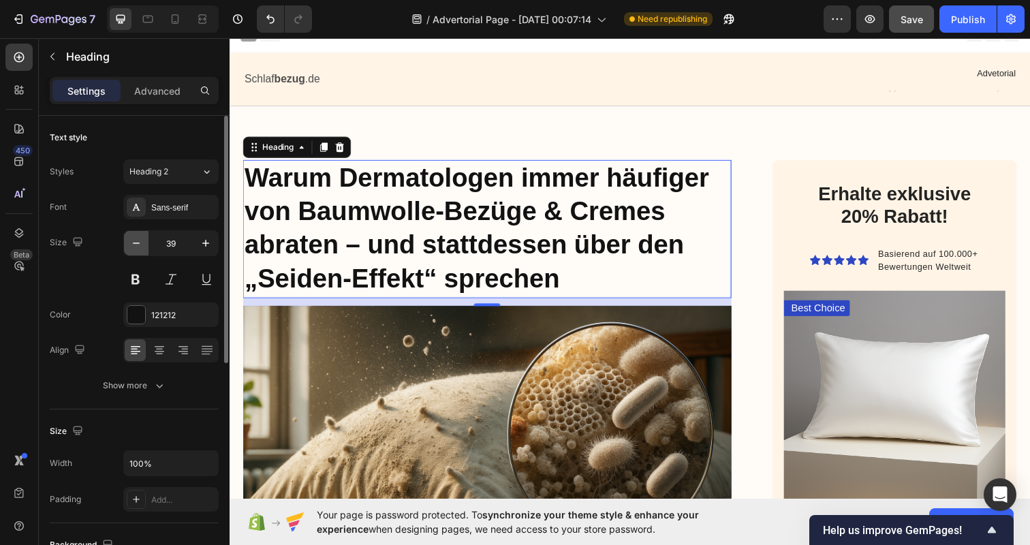
click at [133, 243] on icon "button" at bounding box center [136, 243] width 14 height 14
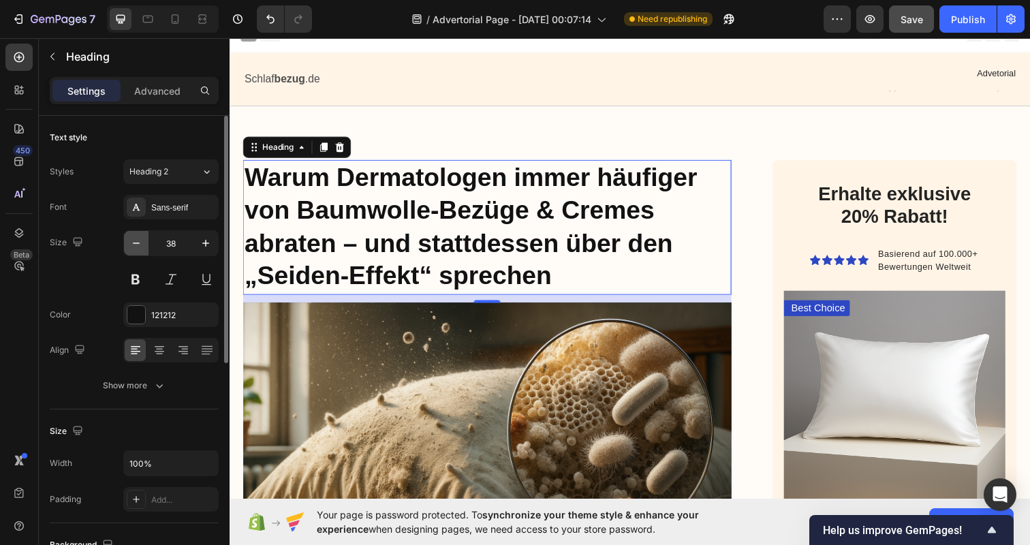
click at [133, 243] on icon "button" at bounding box center [136, 243] width 14 height 14
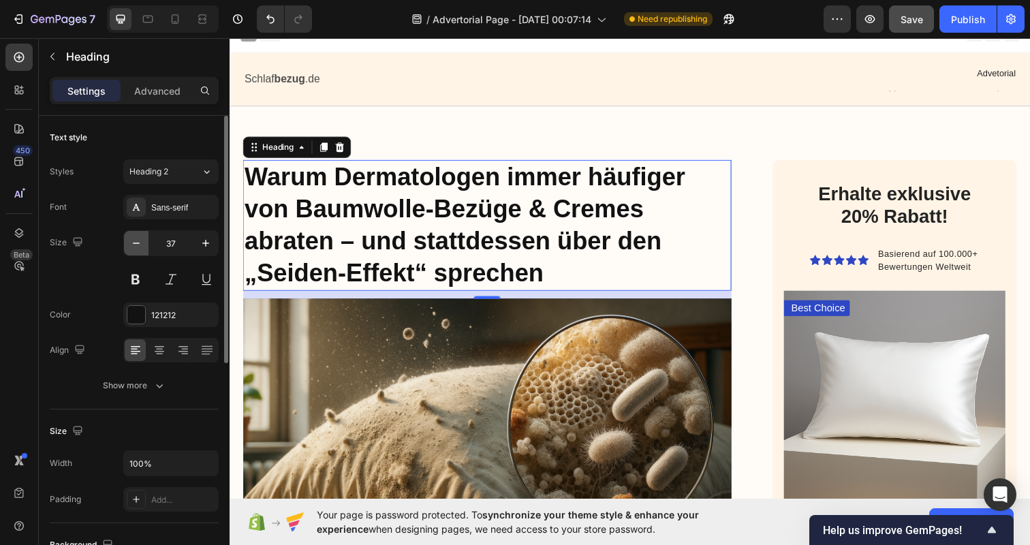
click at [133, 243] on icon "button" at bounding box center [136, 243] width 14 height 14
type input "36"
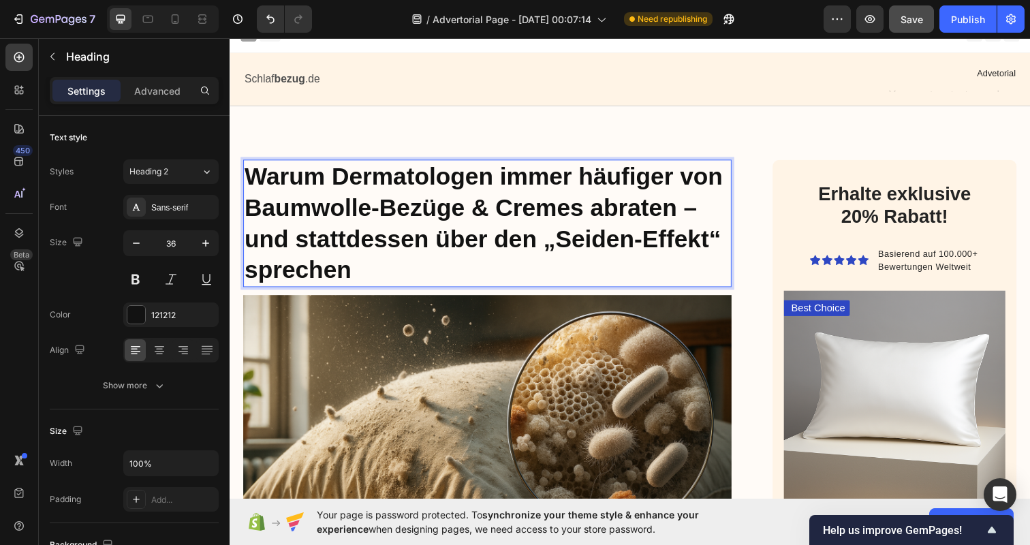
click at [363, 271] on p "Warum Dermatologen immer häufiger von Baumwolle-Bezüge & Cremes abraten – und s…" at bounding box center [493, 227] width 496 height 127
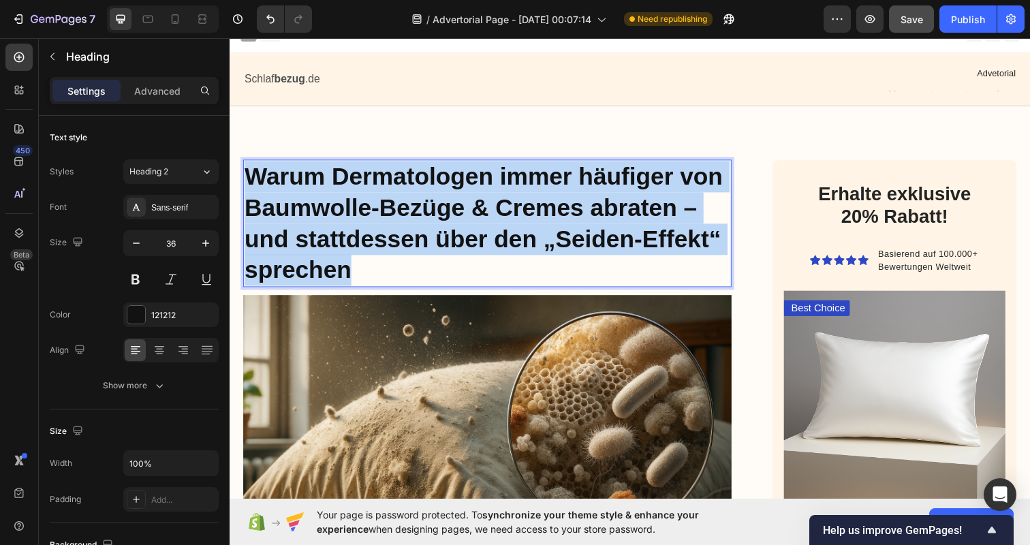
drag, startPoint x: 363, startPoint y: 271, endPoint x: 247, endPoint y: 178, distance: 148.8
click at [247, 178] on p "Warum Dermatologen immer häufiger von Baumwolle-Bezüge & Cremes abraten – und s…" at bounding box center [493, 227] width 496 height 127
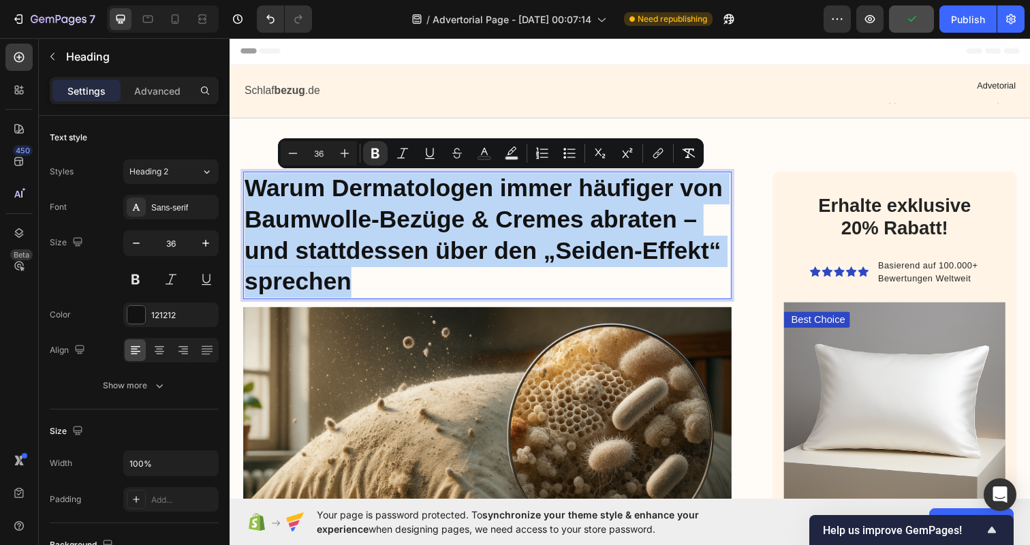
click at [658, 283] on p "Warum Dermatologen immer häufiger von Baumwolle-Bezüge & Cremes abraten – und s…" at bounding box center [493, 239] width 496 height 127
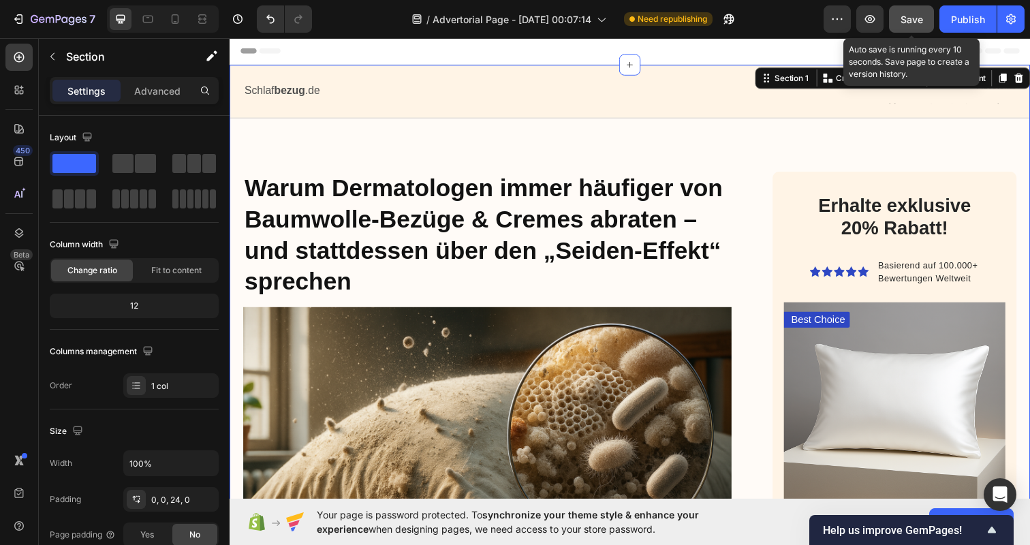
scroll to position [129, 0]
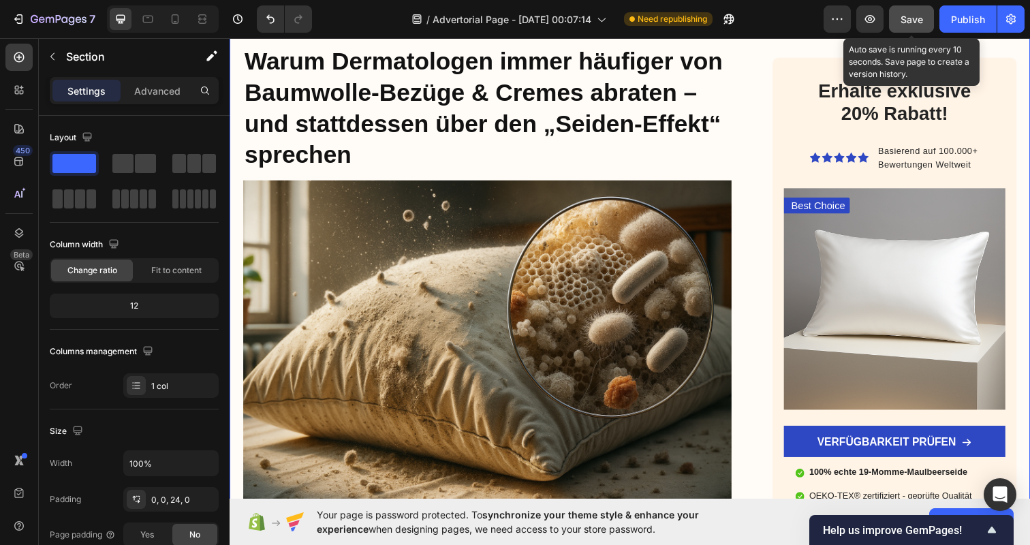
click at [900, 16] on button "Save" at bounding box center [911, 18] width 45 height 27
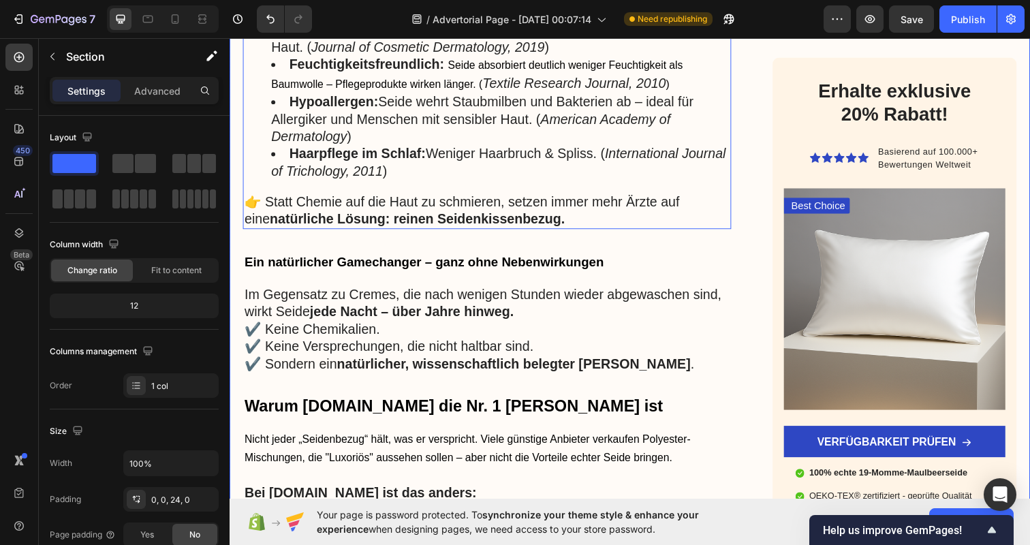
scroll to position [1604, 0]
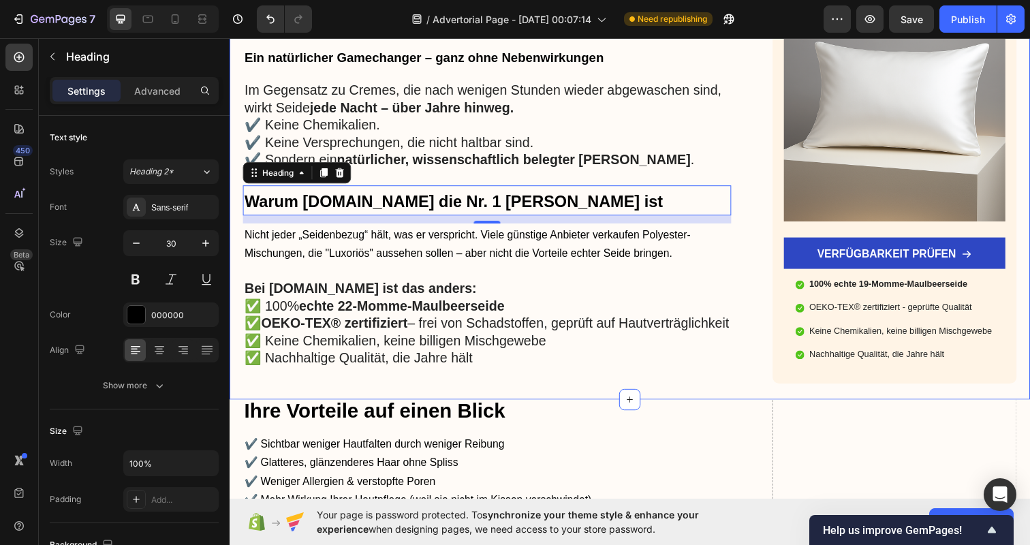
scroll to position [1792, 0]
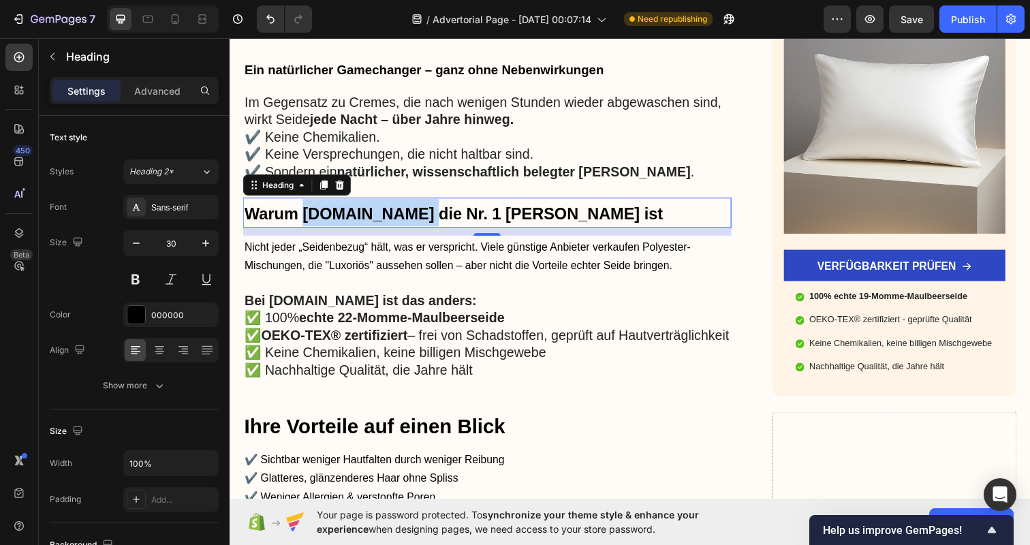
click at [385, 209] on span "Warum [DOMAIN_NAME] die Nr. 1 [PERSON_NAME] ist" at bounding box center [458, 217] width 427 height 18
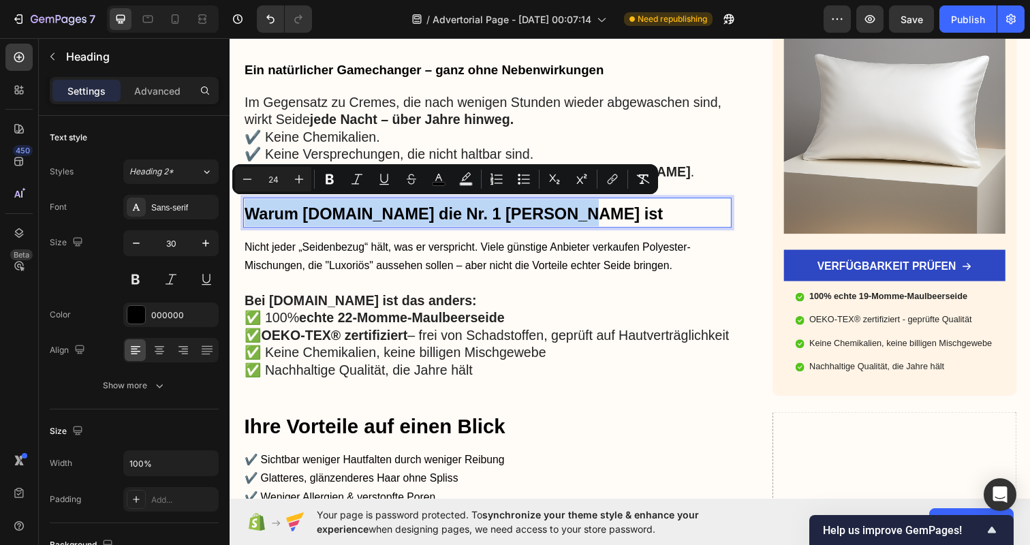
click at [385, 209] on span "Warum [DOMAIN_NAME] die Nr. 1 [PERSON_NAME] ist" at bounding box center [458, 217] width 427 height 18
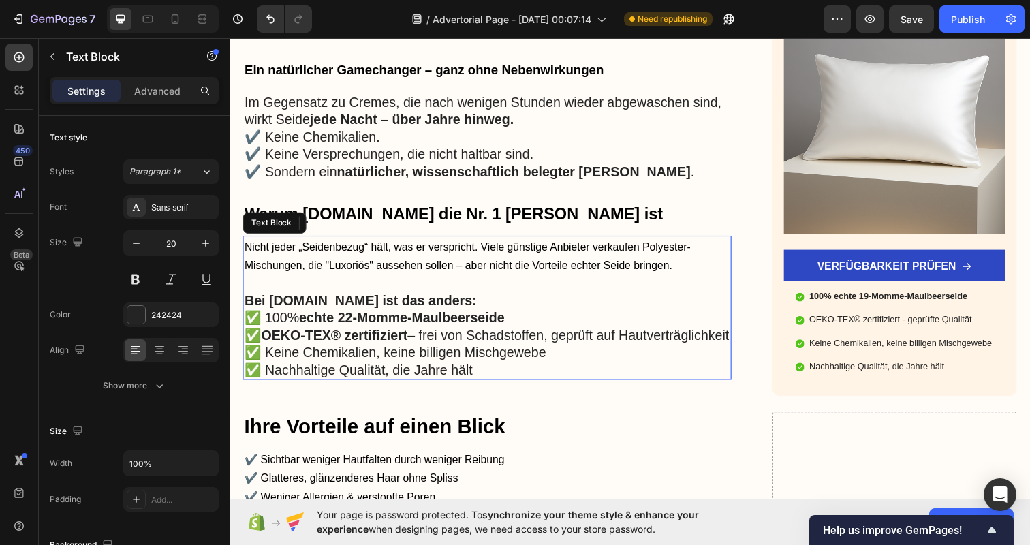
click at [484, 270] on span "Nicht jeder „Seidenbezug“ hält, was er verspricht. Viele günstige Anbieter verk…" at bounding box center [473, 260] width 456 height 31
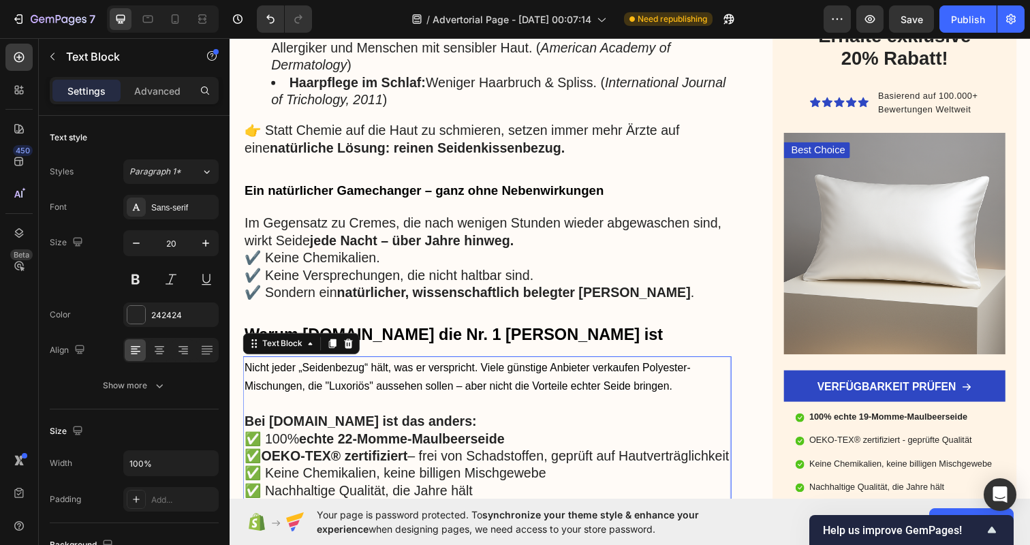
scroll to position [1629, 0]
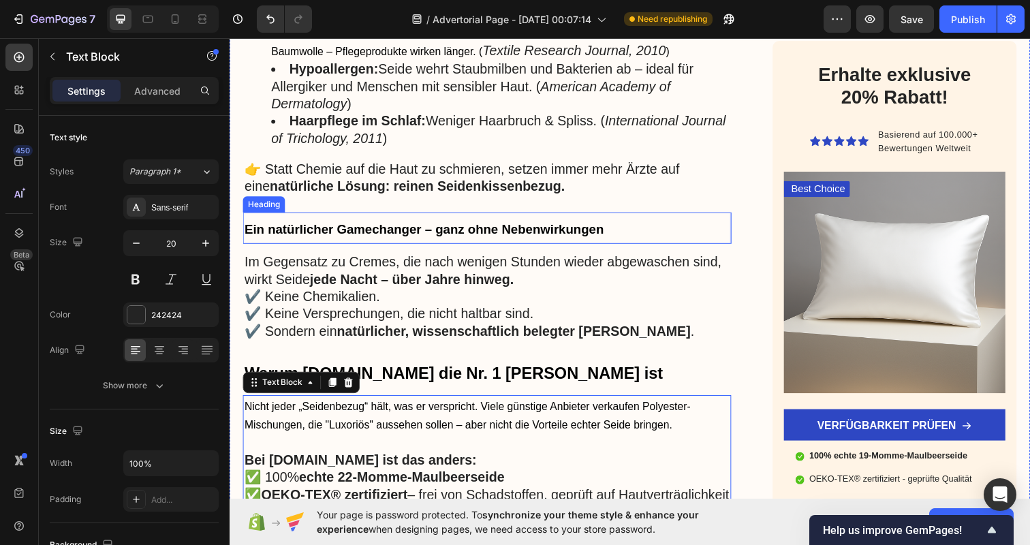
click at [444, 226] on span "Ein natürlicher Gamechanger – ganz ohne Nebenwirkungen" at bounding box center [428, 233] width 367 height 14
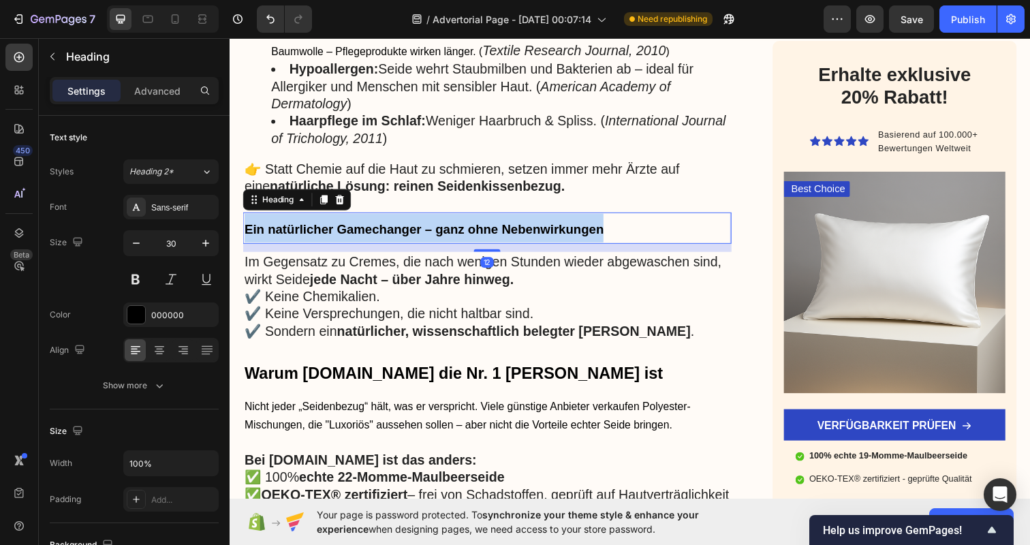
click at [444, 226] on span "Ein natürlicher Gamechanger – ganz ohne Nebenwirkungen" at bounding box center [428, 233] width 367 height 14
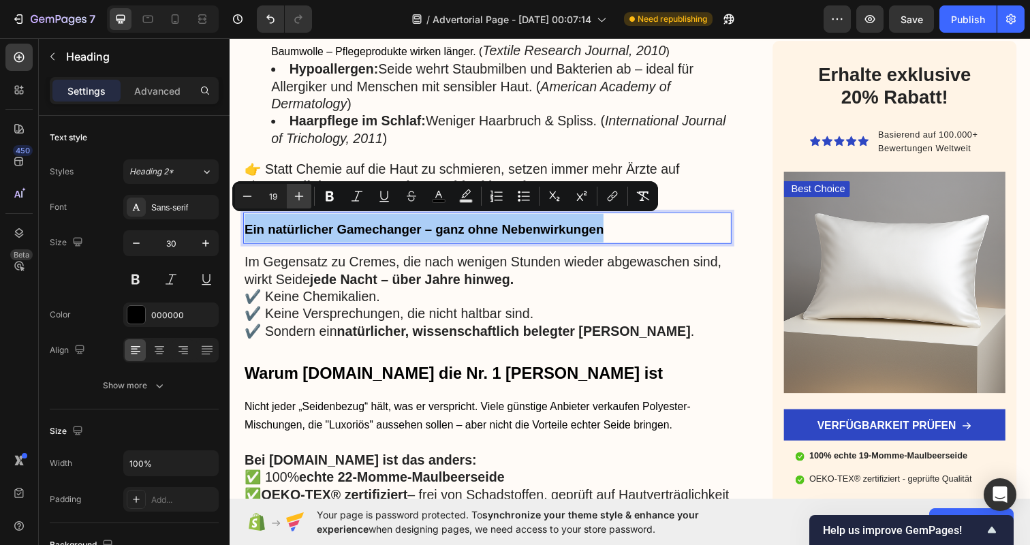
click at [294, 197] on icon "Editor contextual toolbar" at bounding box center [299, 196] width 14 height 14
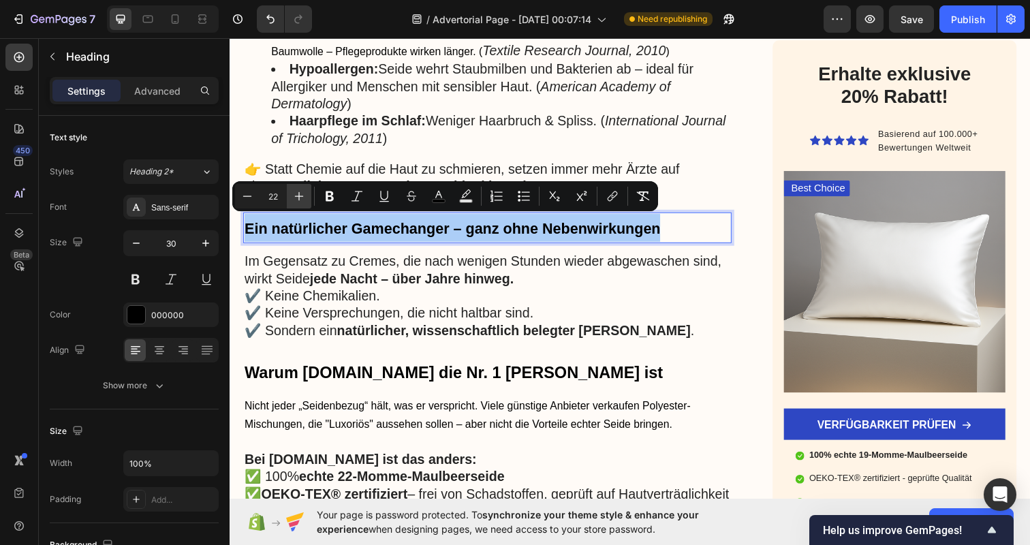
click at [294, 197] on icon "Editor contextual toolbar" at bounding box center [299, 196] width 14 height 14
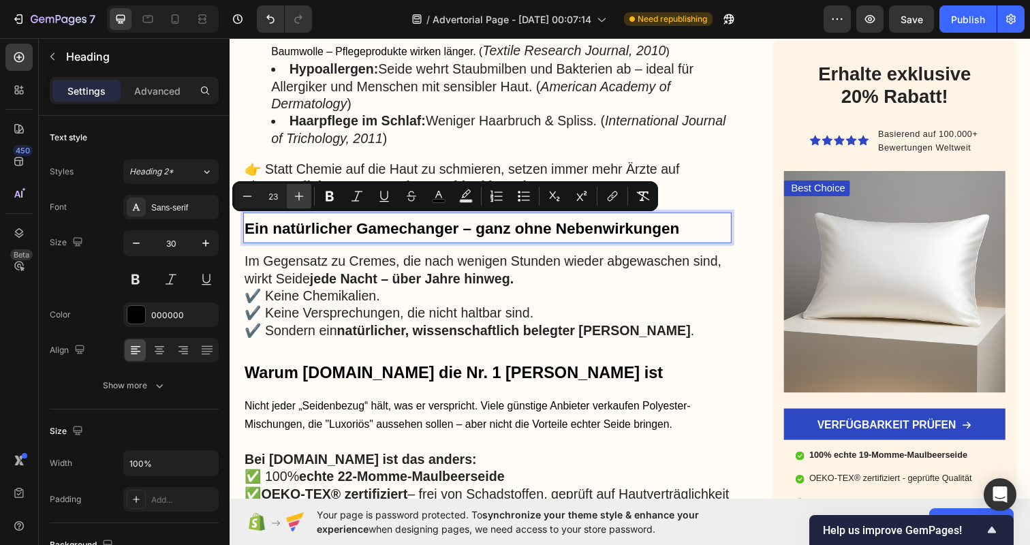
click at [294, 197] on icon "Editor contextual toolbar" at bounding box center [299, 196] width 14 height 14
type input "24"
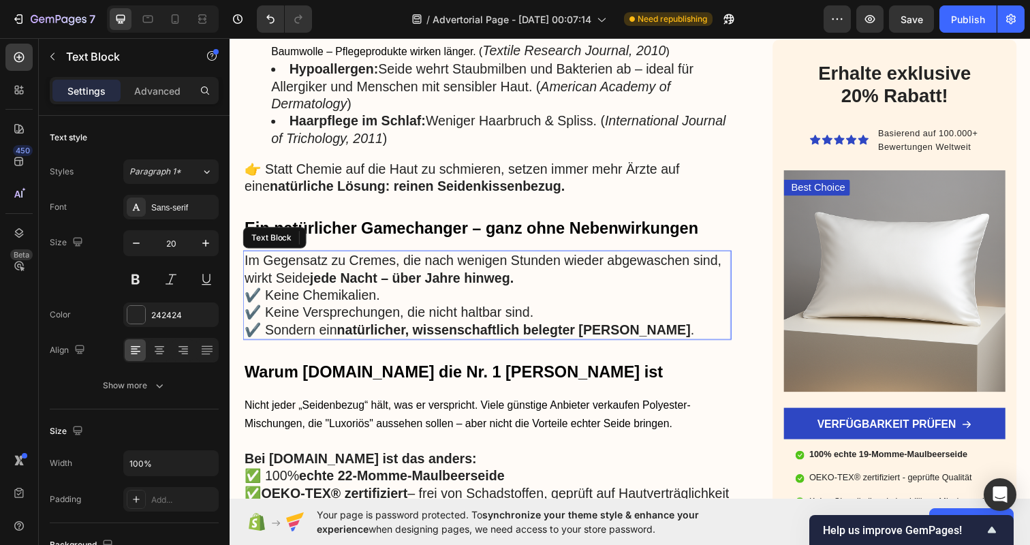
click at [469, 305] on p "✔️ Keine Chemikalien. ✔️ Keine Versprechungen, die nicht haltbar sind. ✔️ Sonde…" at bounding box center [493, 318] width 496 height 53
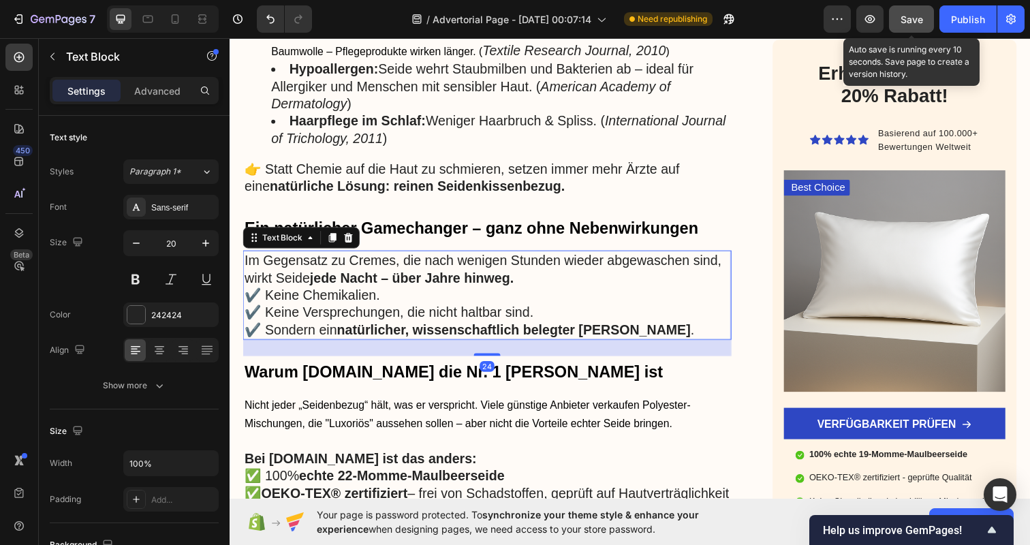
click at [899, 31] on button "Save" at bounding box center [911, 18] width 45 height 27
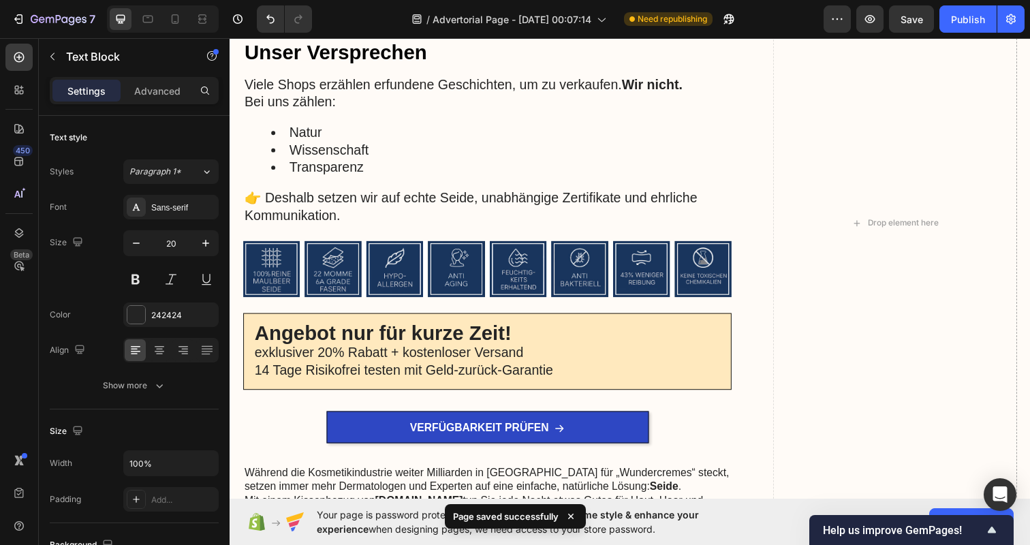
scroll to position [2335, 0]
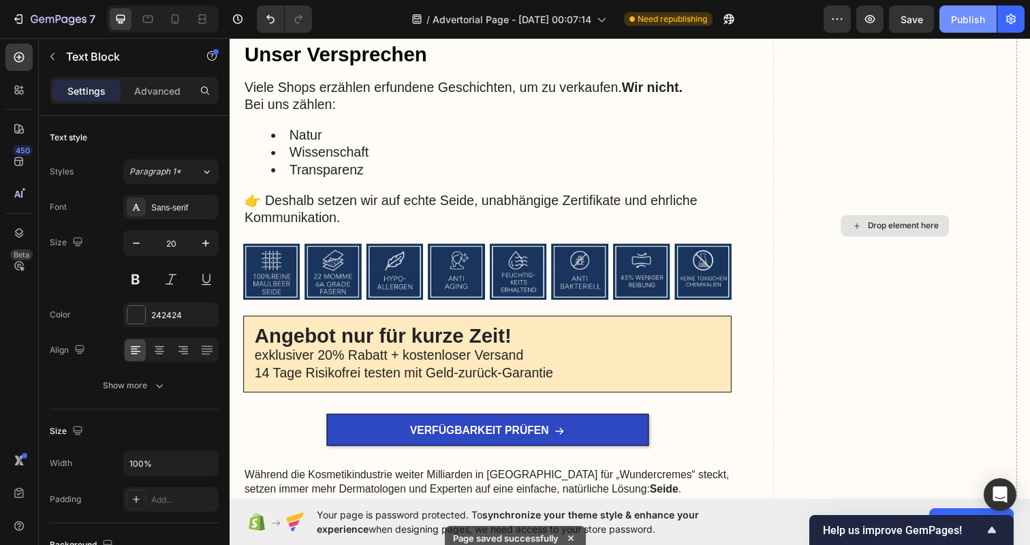
click at [974, 23] on div "Publish" at bounding box center [968, 19] width 34 height 14
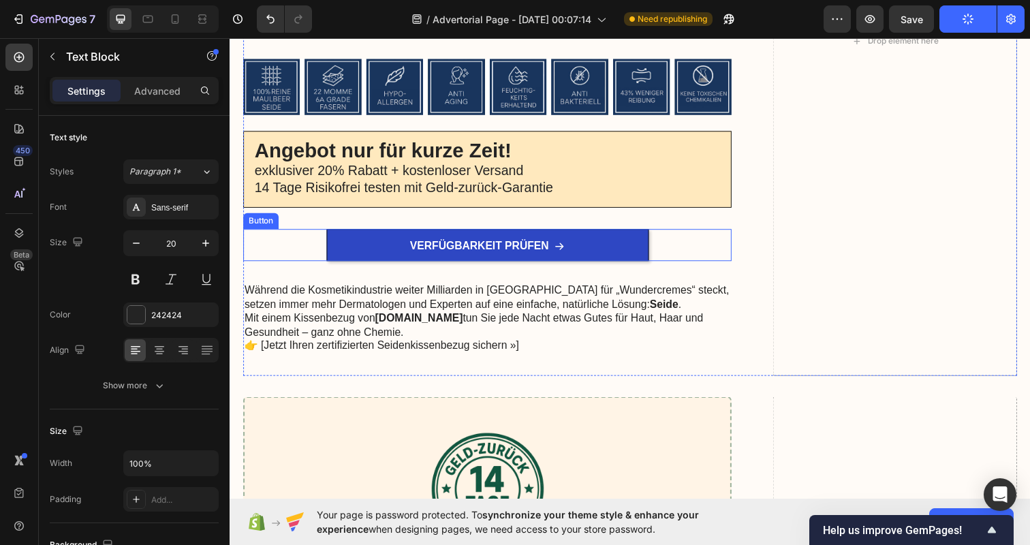
scroll to position [2532, 0]
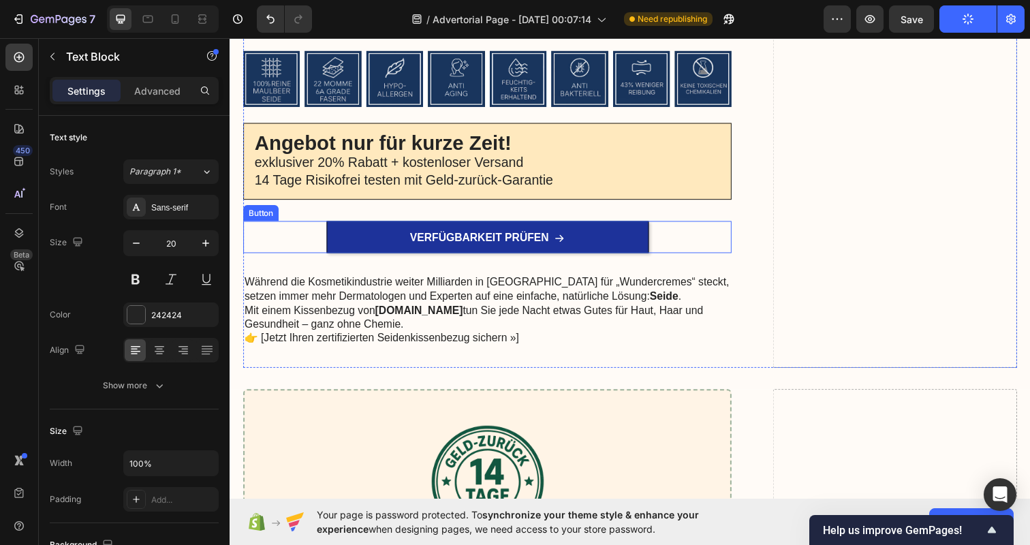
click at [612, 237] on link "VERFÜGBARKEIT PRÜFEN" at bounding box center [492, 241] width 329 height 33
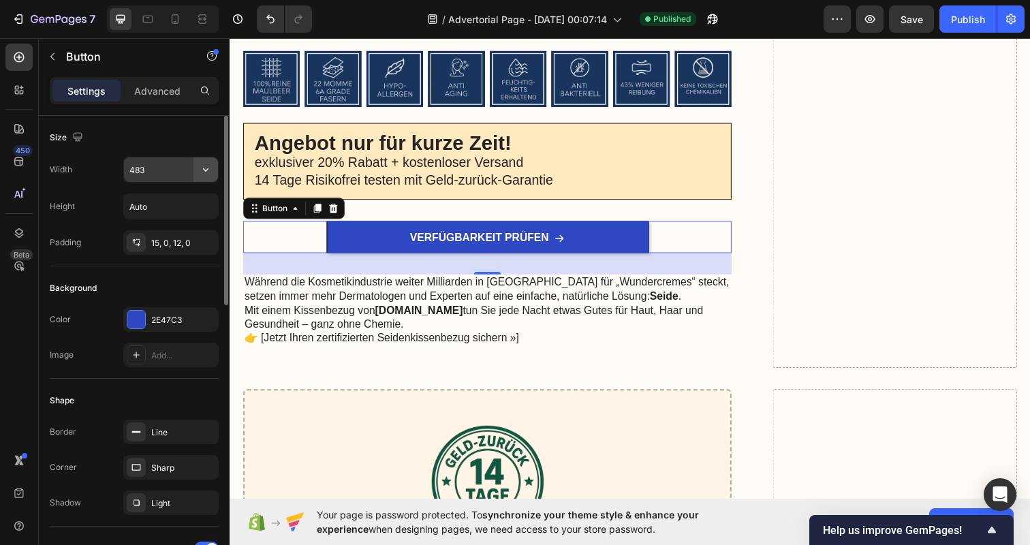
click at [210, 172] on icon "button" at bounding box center [206, 170] width 14 height 14
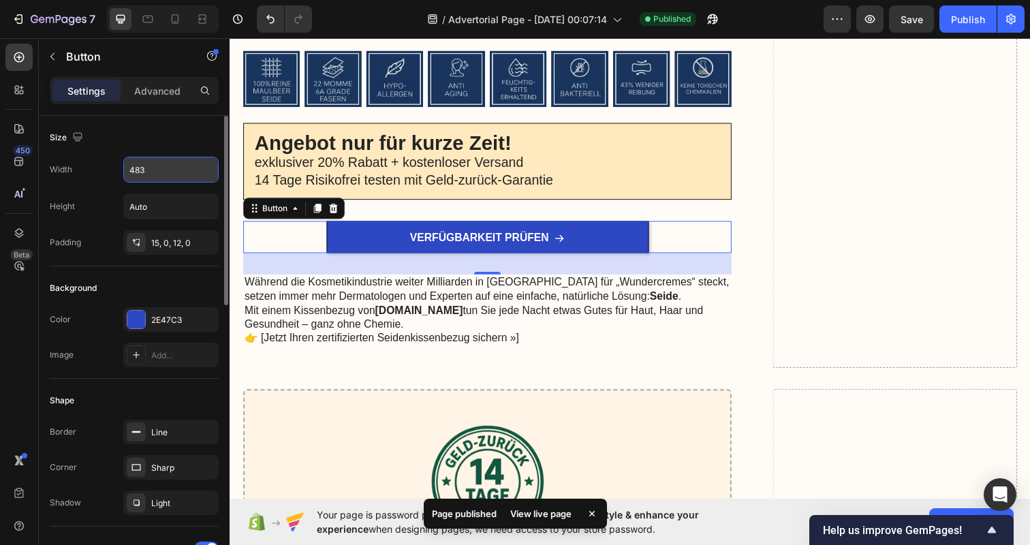
click at [208, 163] on div "483" at bounding box center [171, 169] width 94 height 25
click at [217, 166] on button "button" at bounding box center [205, 169] width 25 height 25
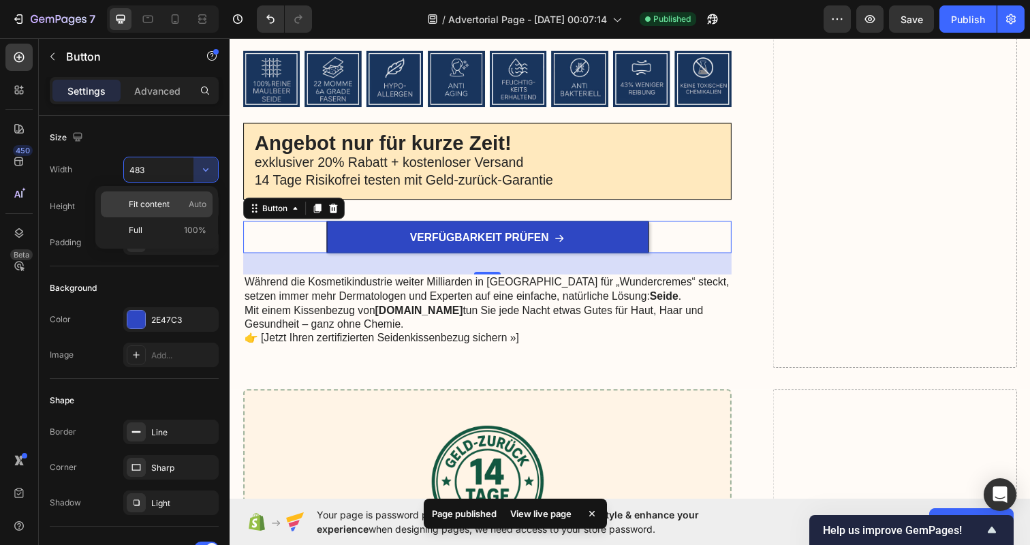
click at [202, 193] on div "Fit content Auto" at bounding box center [157, 204] width 112 height 26
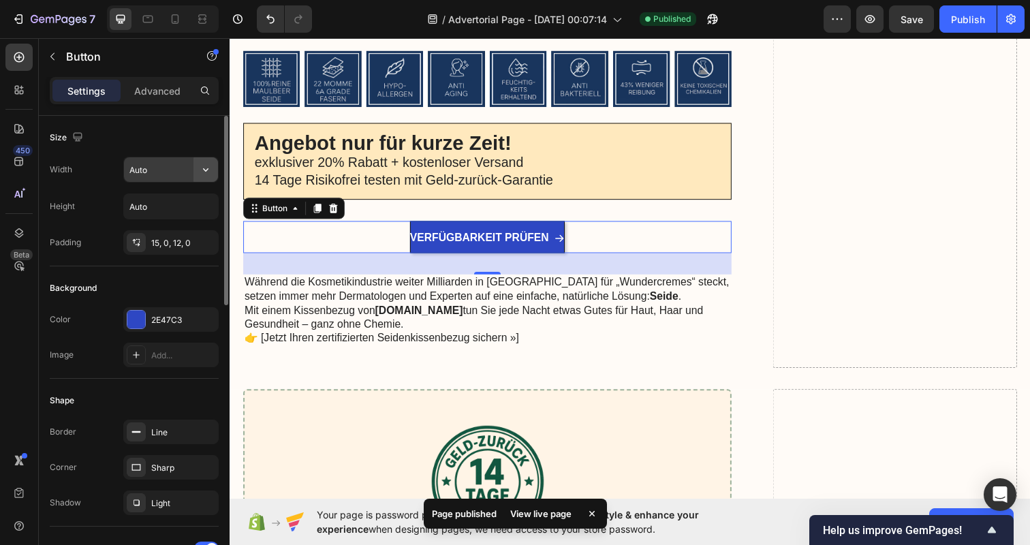
click at [211, 160] on button "button" at bounding box center [205, 169] width 25 height 25
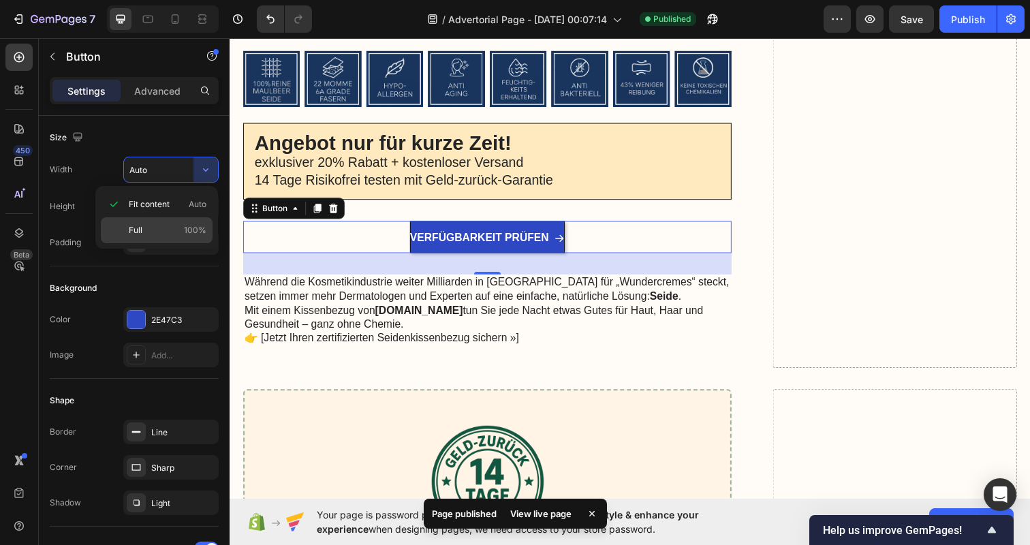
click at [189, 229] on span "100%" at bounding box center [195, 230] width 22 height 12
type input "100%"
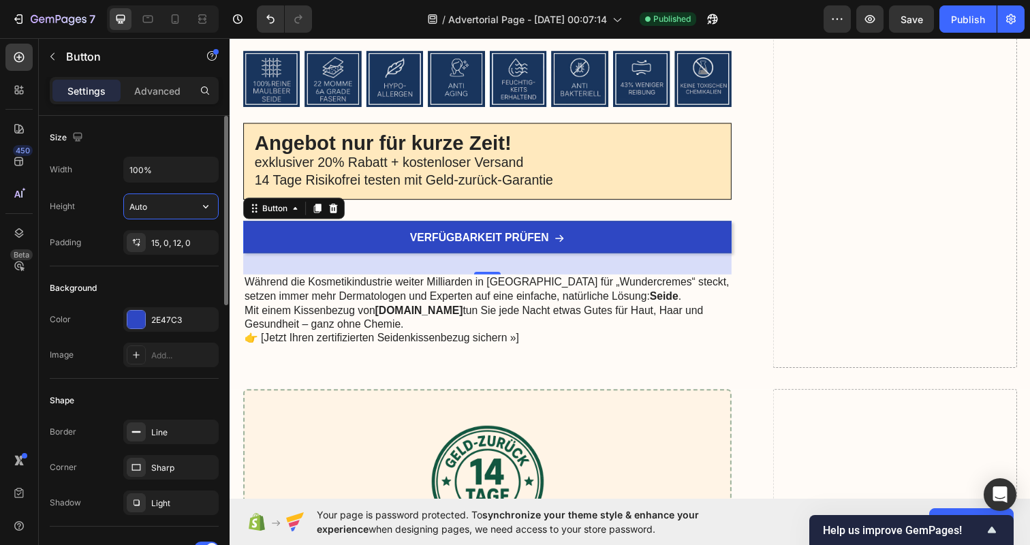
click at [171, 208] on input "Auto" at bounding box center [171, 206] width 94 height 25
click at [209, 206] on icon "button" at bounding box center [206, 207] width 14 height 14
click at [196, 239] on span "Auto" at bounding box center [198, 241] width 18 height 12
click at [211, 214] on button "button" at bounding box center [205, 206] width 25 height 25
click at [206, 240] on icon "button" at bounding box center [204, 241] width 5 height 5
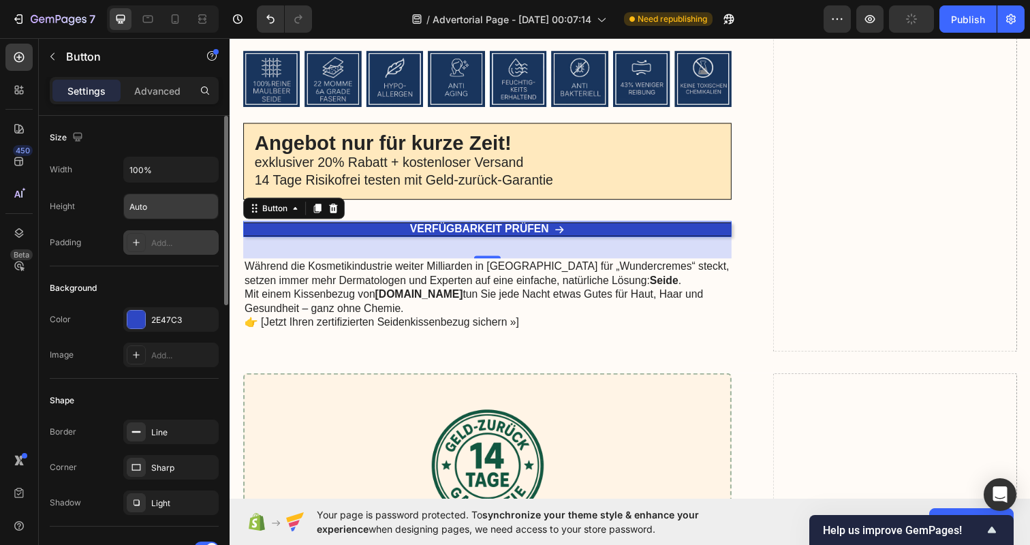
click at [187, 244] on div "Add..." at bounding box center [183, 243] width 64 height 12
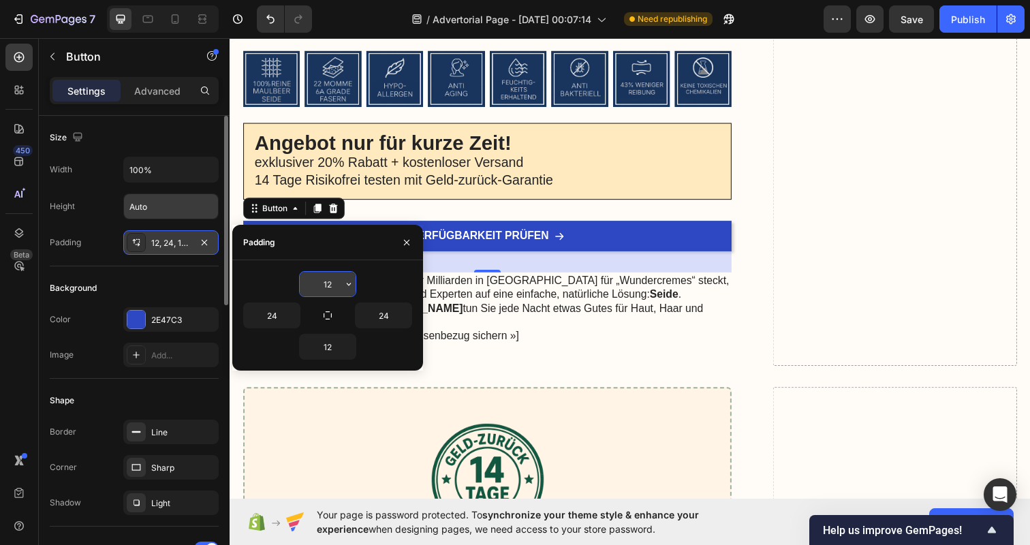
click at [347, 281] on icon "button" at bounding box center [348, 284] width 11 height 11
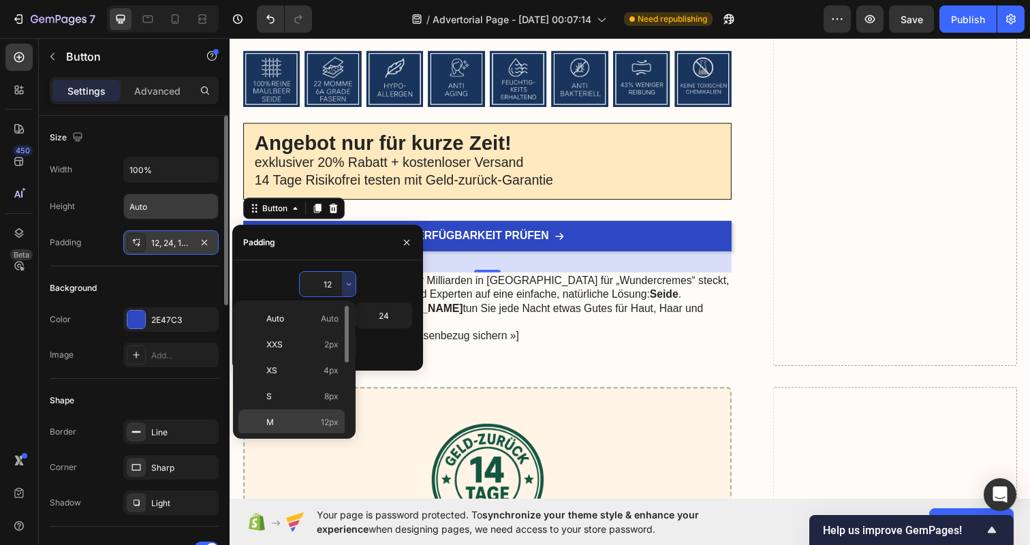
click at [306, 420] on p "M 12px" at bounding box center [302, 422] width 72 height 12
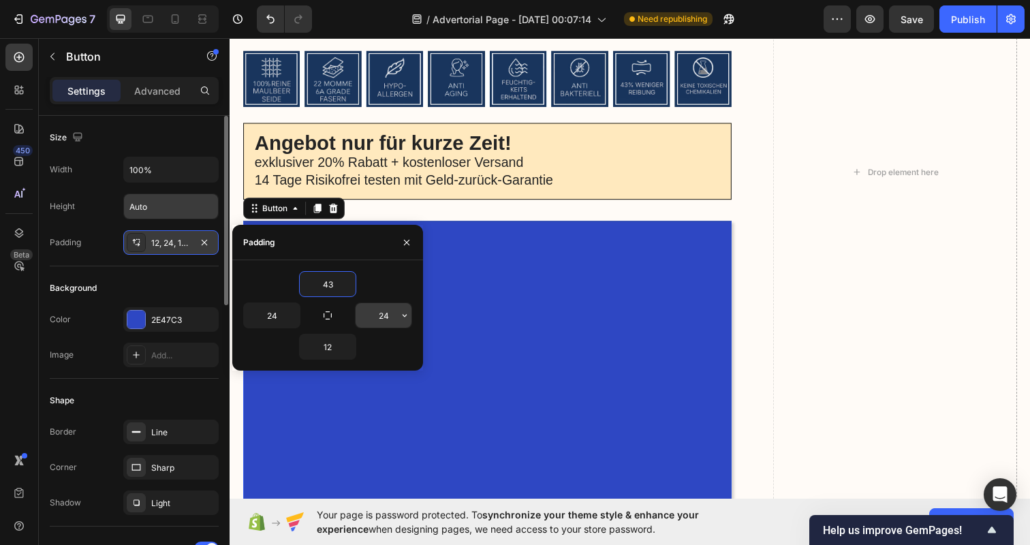
type input "4"
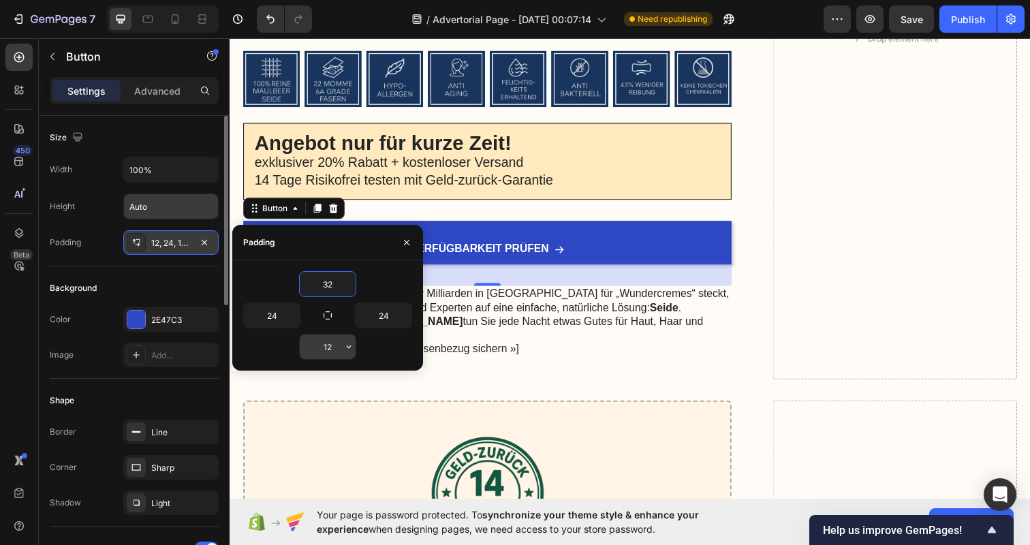
type input "3"
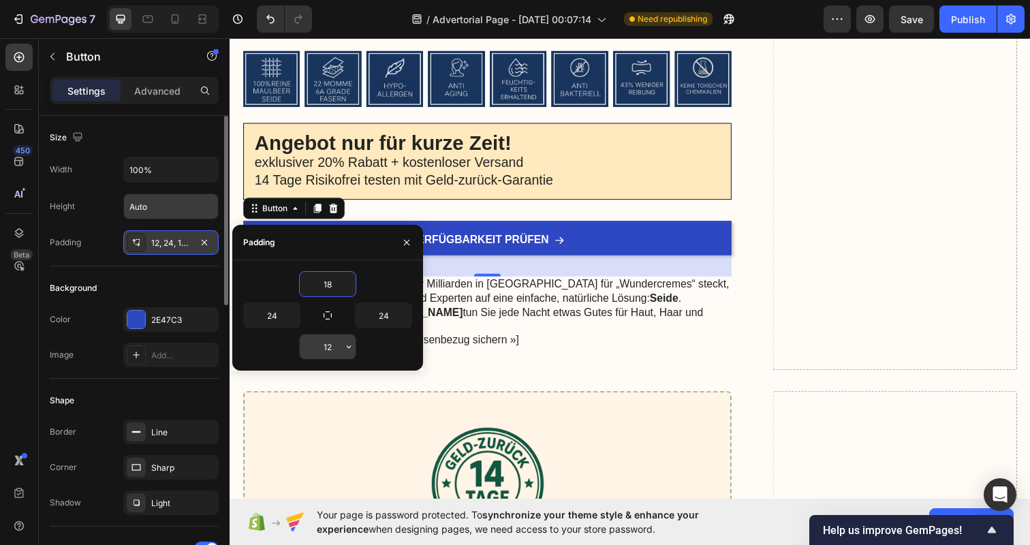
type input "18"
click at [334, 350] on input "12" at bounding box center [328, 346] width 56 height 25
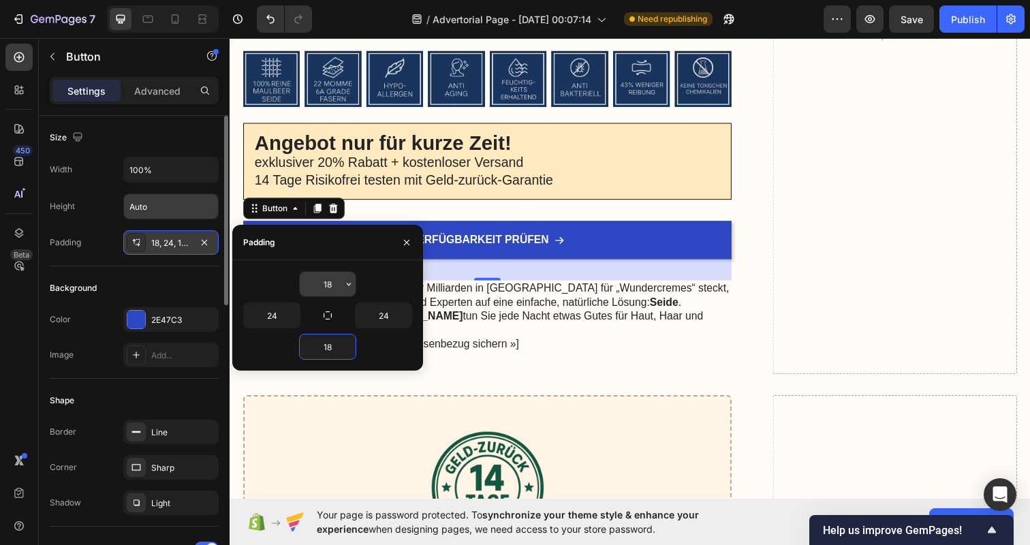
type input "18"
click at [329, 285] on input "18" at bounding box center [328, 284] width 56 height 25
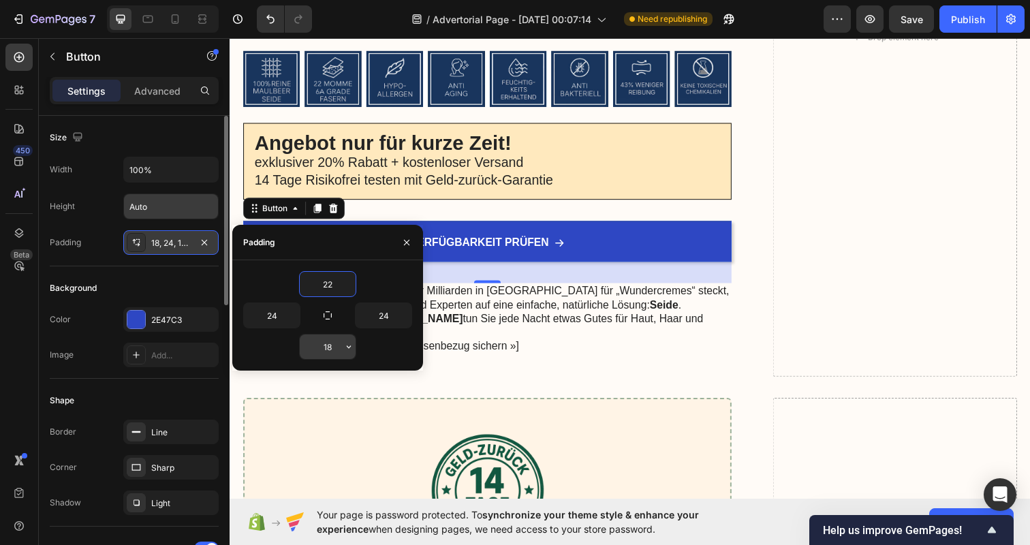
type input "22"
click at [327, 349] on input "18" at bounding box center [328, 346] width 56 height 25
type input "22"
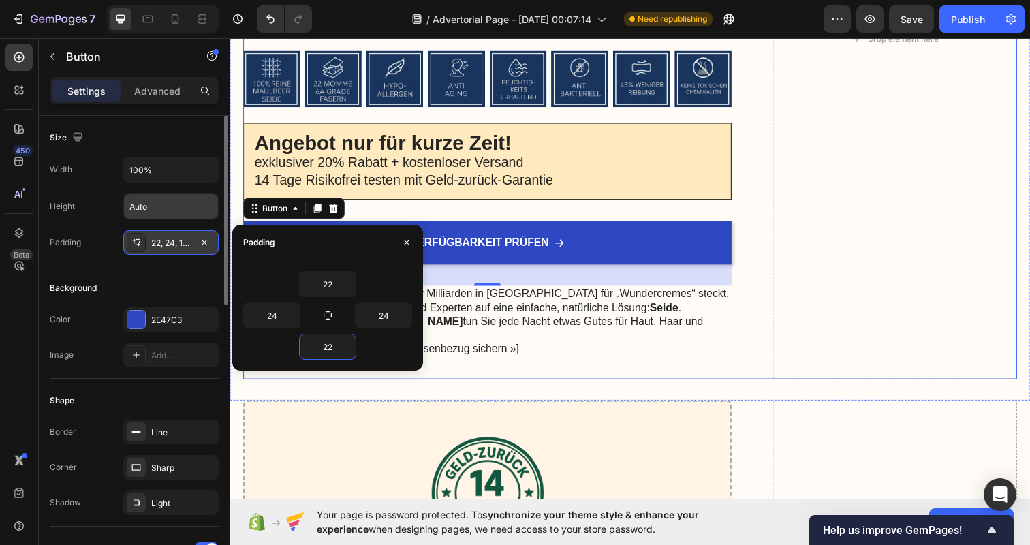
click at [760, 273] on div "Ihre Vorteile auf einen Blick Heading ✔️ Sichtbar weniger Hautfalten durch weni…" at bounding box center [638, 39] width 790 height 696
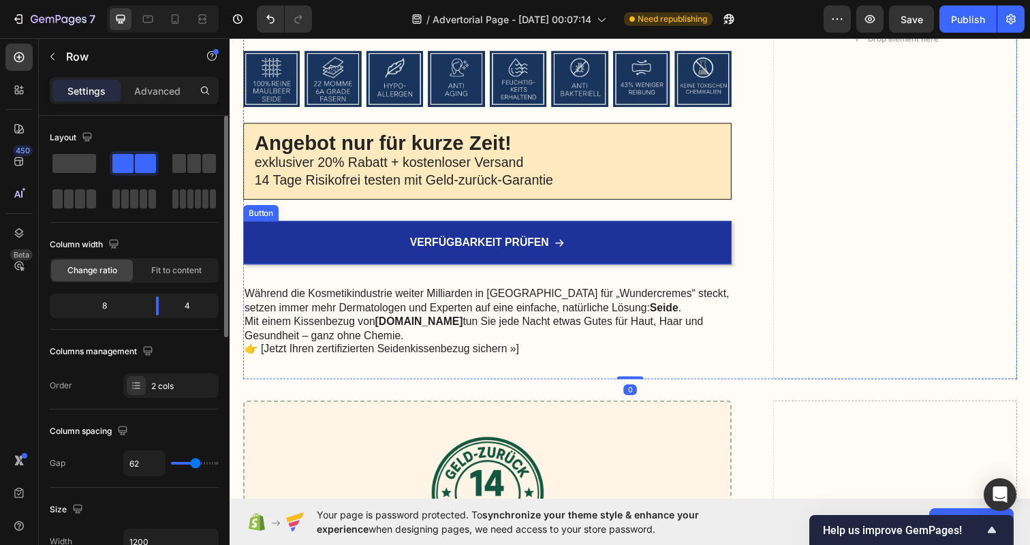
click at [494, 235] on link "VERFÜGBARKEIT PRÜFEN" at bounding box center [492, 247] width 499 height 44
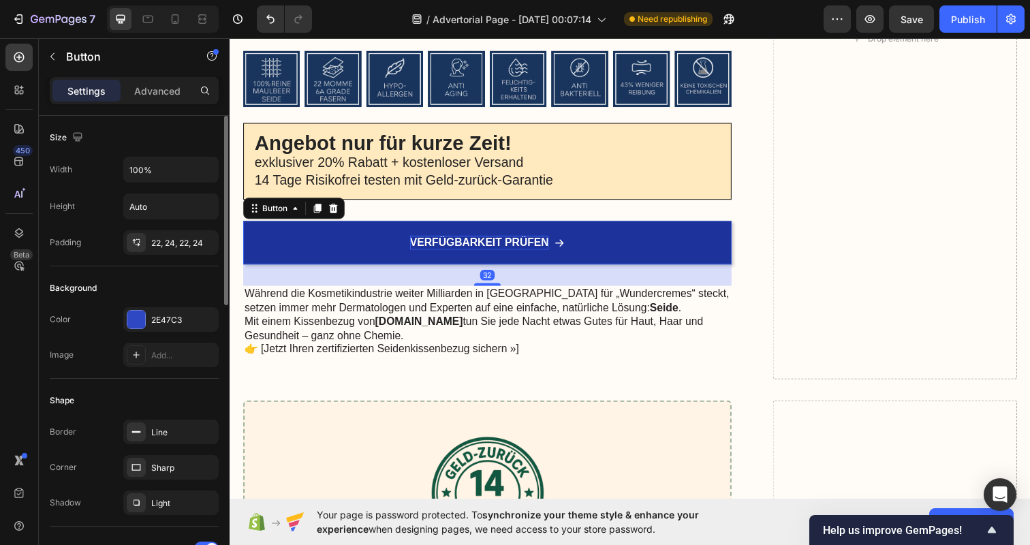
click at [494, 245] on p "VERFÜGBARKEIT PRÜFEN" at bounding box center [485, 247] width 142 height 14
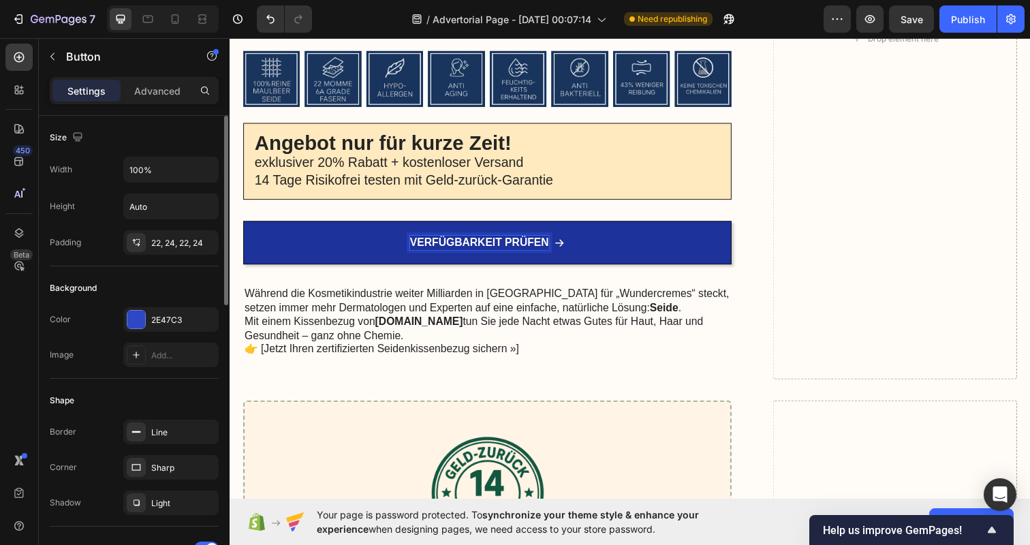
click at [494, 240] on p "VERFÜGBARKEIT PRÜFEN" at bounding box center [485, 247] width 142 height 14
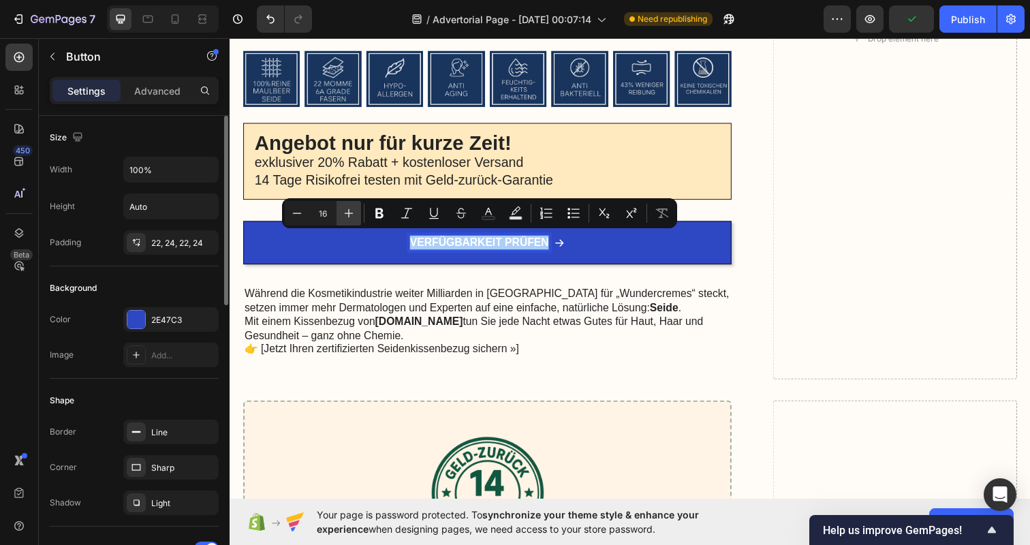
click at [347, 212] on icon "Editor contextual toolbar" at bounding box center [349, 213] width 14 height 14
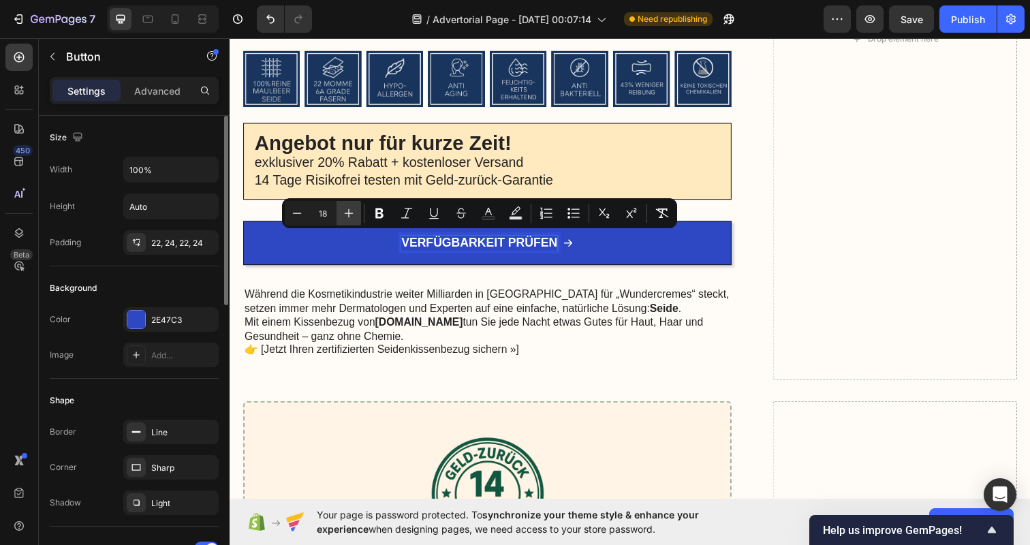
click at [347, 212] on icon "Editor contextual toolbar" at bounding box center [349, 213] width 14 height 14
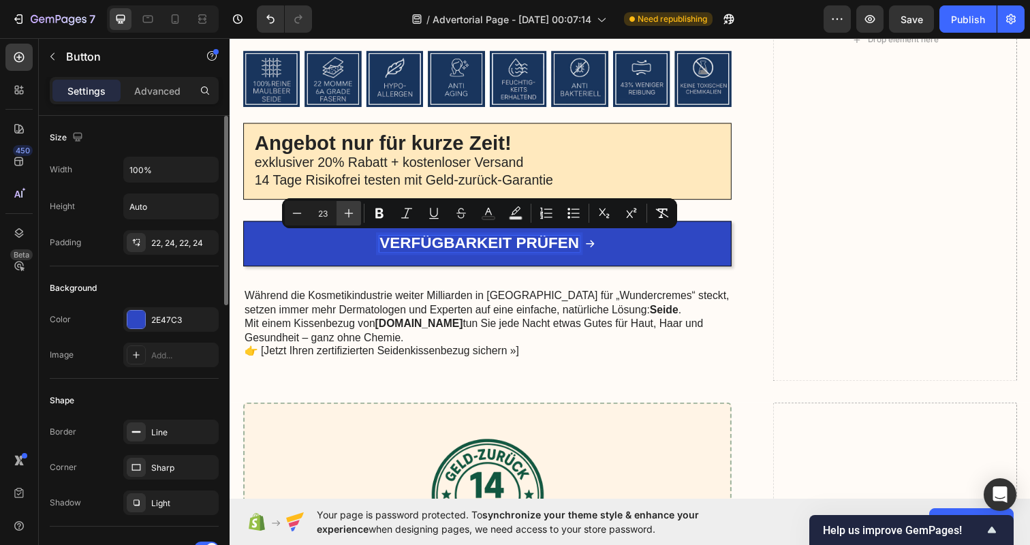
click at [347, 212] on icon "Editor contextual toolbar" at bounding box center [349, 213] width 14 height 14
type input "24"
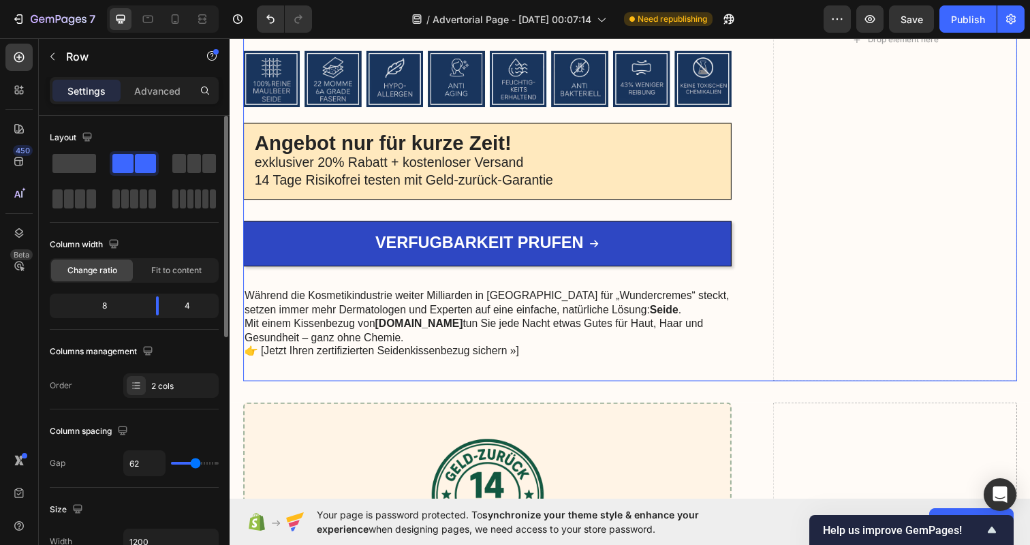
click at [749, 283] on div "Ihre Vorteile auf einen Blick Heading ✔️ Sichtbar weniger Hautfalten durch weni…" at bounding box center [638, 40] width 790 height 698
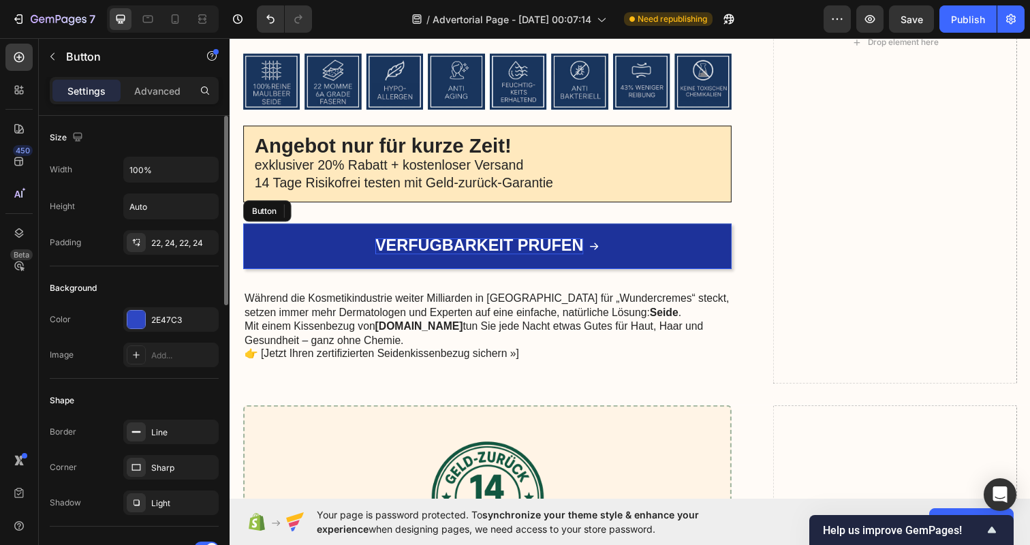
click at [432, 247] on span "VERFÜGBARKEIT PRÜFEN" at bounding box center [484, 249] width 213 height 18
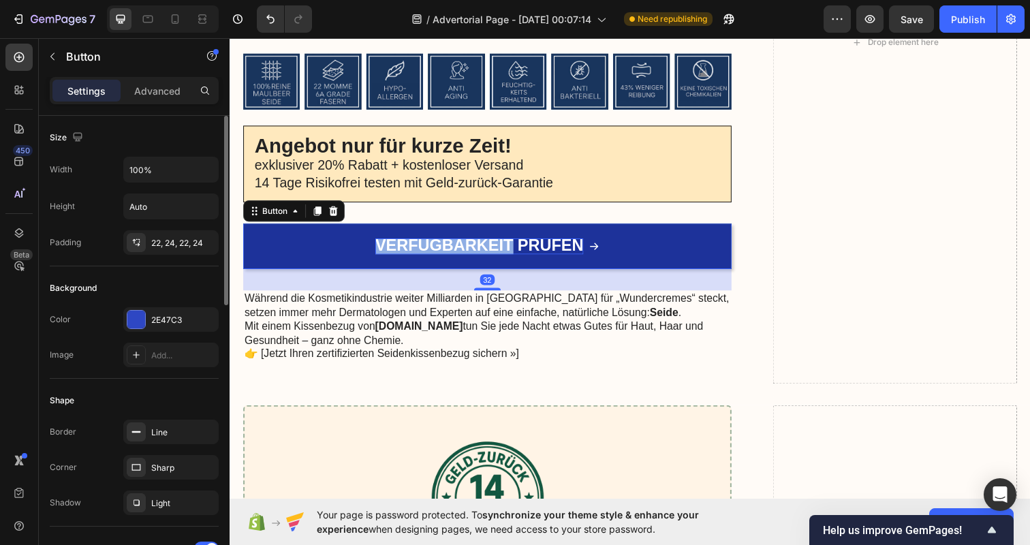
click at [428, 246] on span "VERFÜGBARKEIT PRÜFEN" at bounding box center [484, 249] width 213 height 18
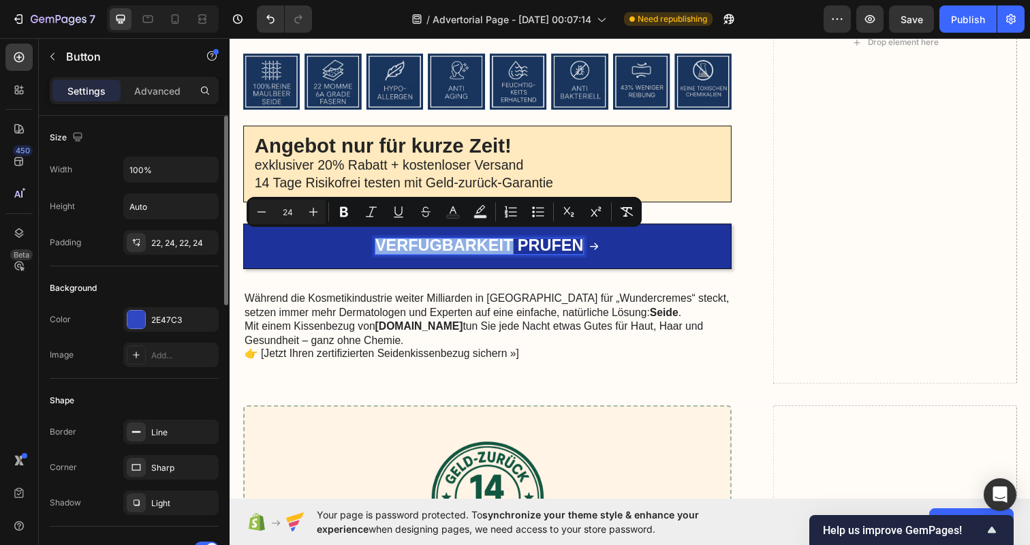
click at [434, 245] on span "VERFÜGBARKEIT PRÜFEN" at bounding box center [484, 249] width 213 height 18
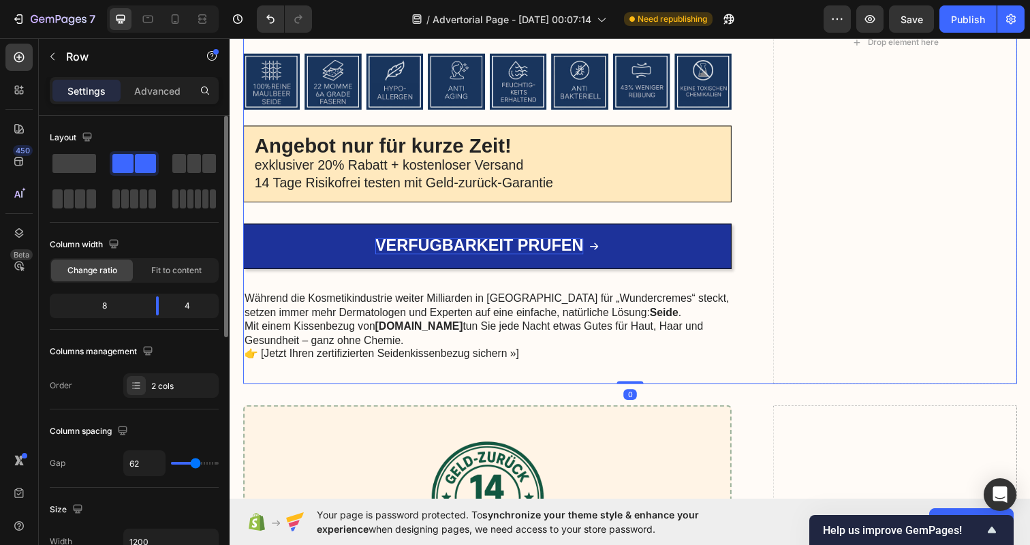
click at [762, 198] on div "Ihre Vorteile auf einen Blick Heading ✔️ Sichtbar weniger Hautfalten durch weni…" at bounding box center [638, 43] width 790 height 698
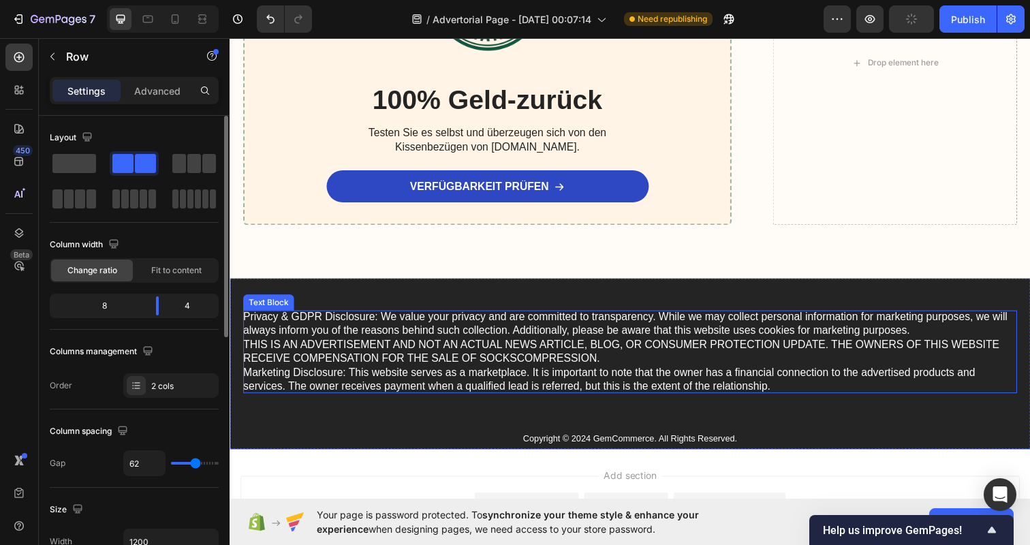
scroll to position [3062, 0]
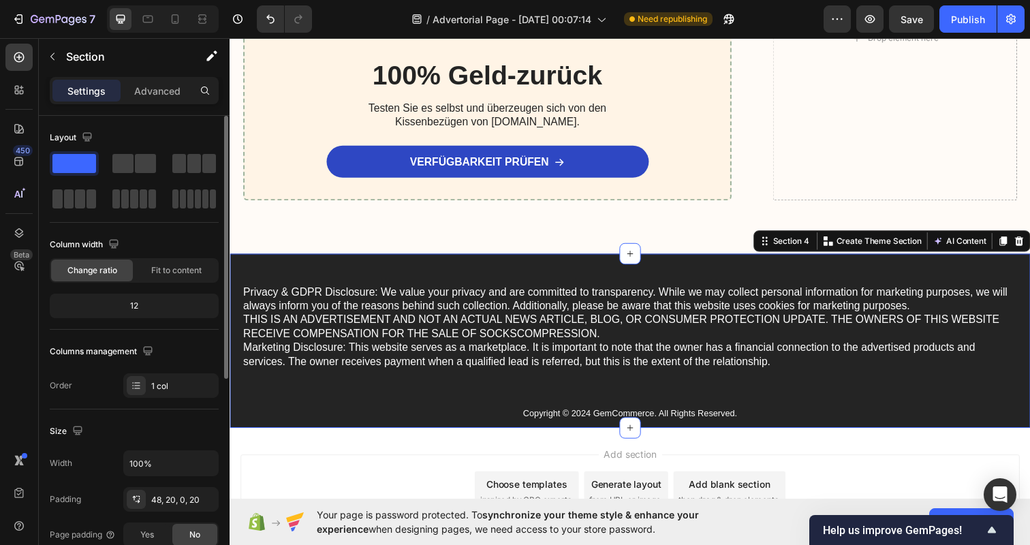
click at [550, 268] on div "Privacy & GDPR Disclosure: We value your privacy and are committed to transpare…" at bounding box center [639, 347] width 818 height 178
click at [583, 280] on div "Privacy & GDPR Disclosure: We value your privacy and are committed to transpare…" at bounding box center [639, 347] width 818 height 178
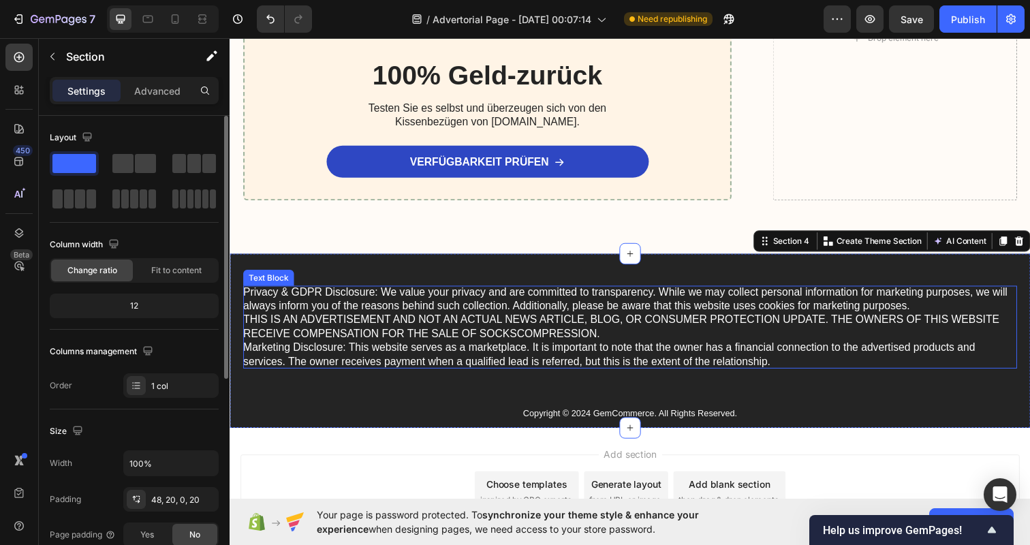
click at [751, 360] on p "Privacy & GDPR Disclosure: We value your privacy and are committed to transpare…" at bounding box center [638, 333] width 790 height 85
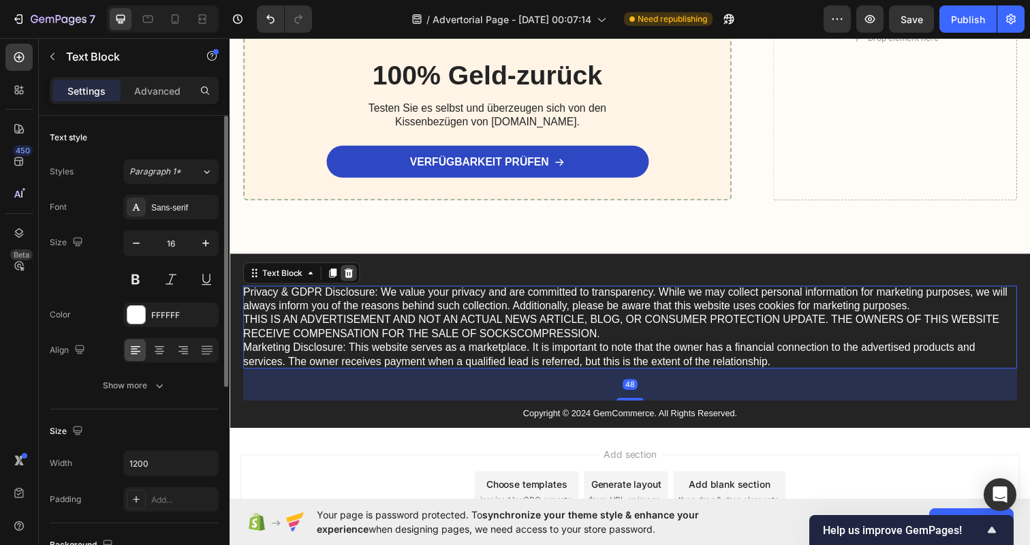
click at [352, 278] on icon at bounding box center [350, 278] width 11 height 11
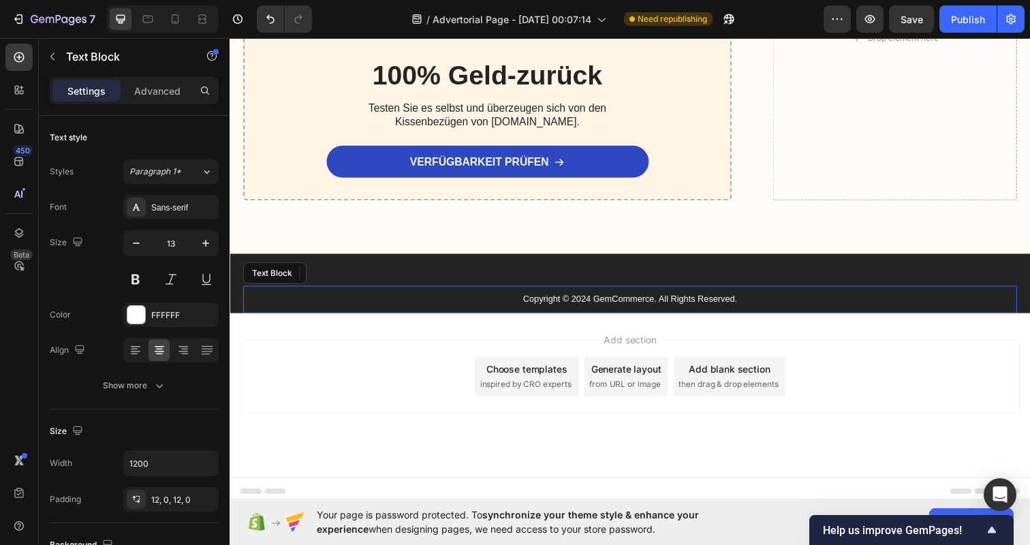
click at [609, 305] on p "Copyright © 2024 GemCommerce. All Rights Reserved." at bounding box center [639, 305] width 788 height 12
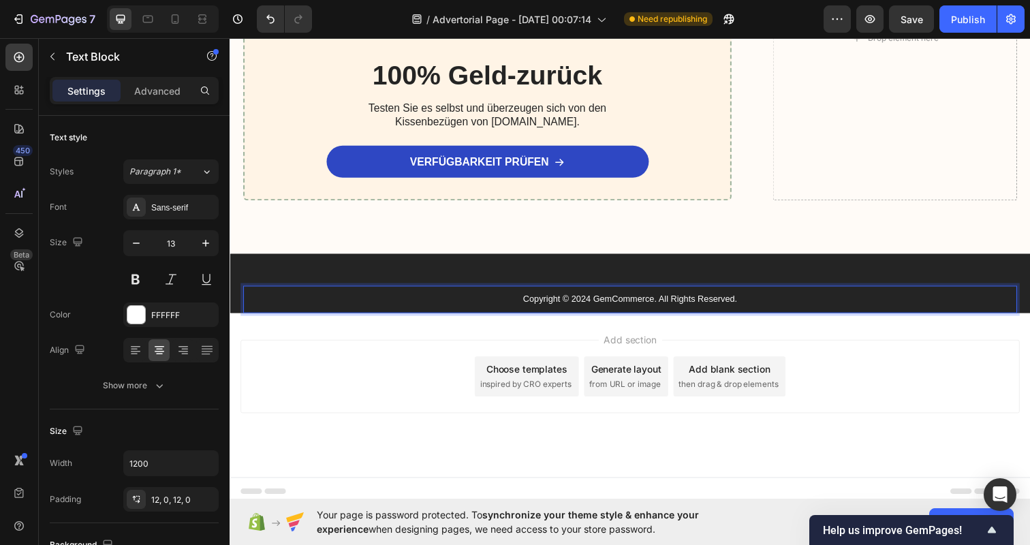
click at [587, 302] on p "Copyright © 2024 GemCommerce. All Rights Reserved." at bounding box center [639, 305] width 788 height 12
click at [666, 301] on p "Copyright © 2025 [DOMAIN_NAME]. All Rights Reserved." at bounding box center [639, 305] width 788 height 12
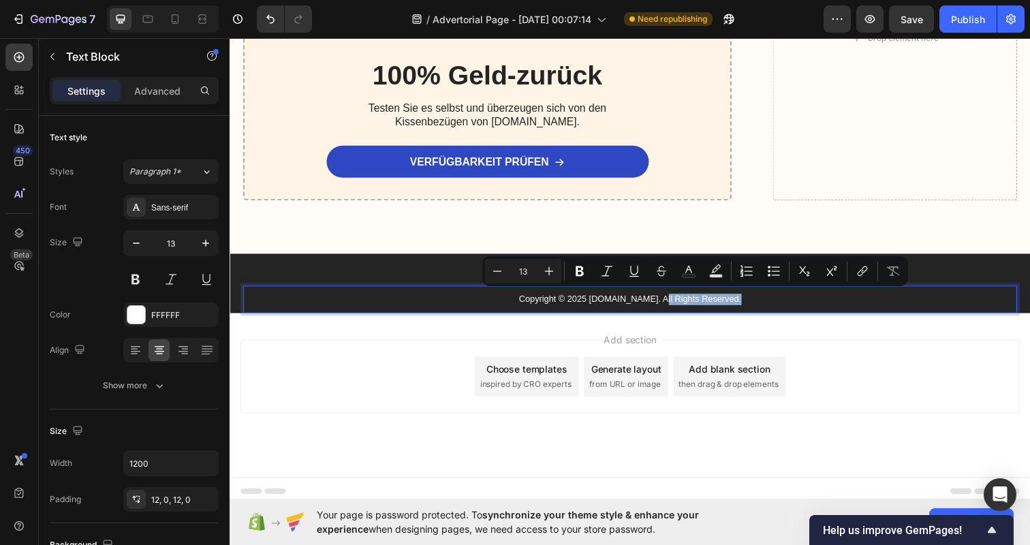
drag, startPoint x: 666, startPoint y: 301, endPoint x: 709, endPoint y: 301, distance: 42.9
click at [709, 301] on p "Copyright © 2025 [DOMAIN_NAME]. All Rights Reserved." at bounding box center [639, 305] width 788 height 12
click at [781, 334] on div "Add section Choose templates inspired by CRO experts Generate layout from URL o…" at bounding box center [639, 403] width 818 height 168
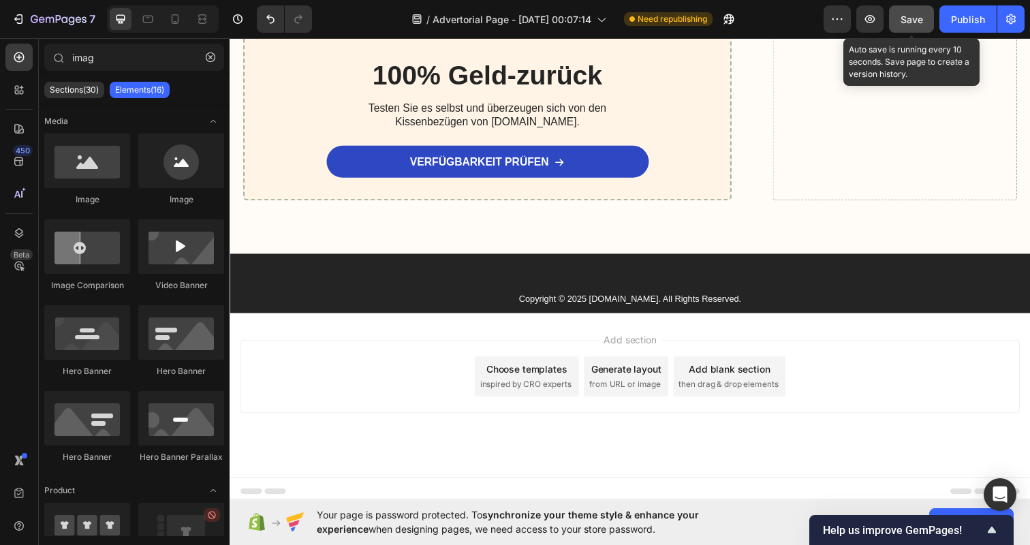
click at [924, 22] on button "Save" at bounding box center [911, 18] width 45 height 27
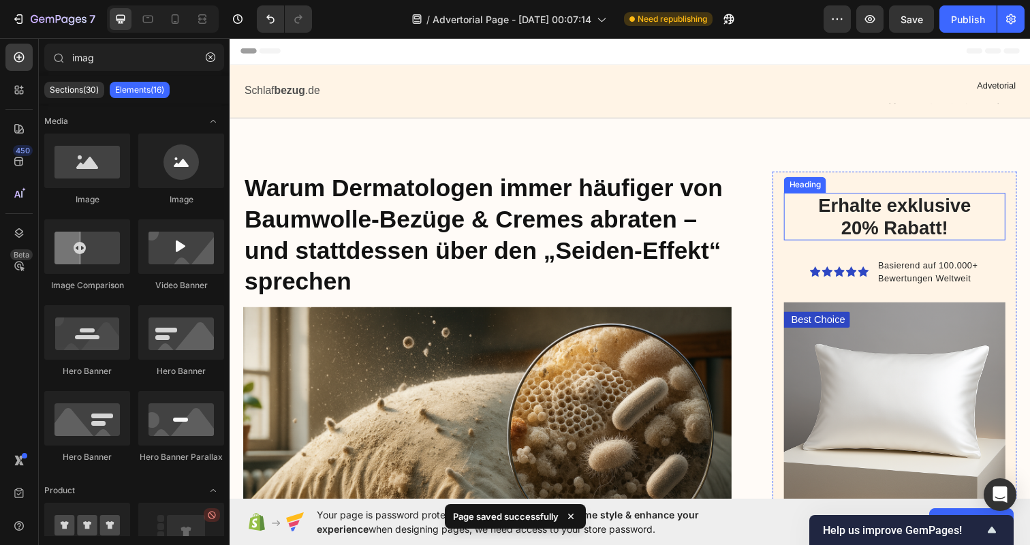
scroll to position [0, 0]
click at [962, 18] on div "Publish" at bounding box center [968, 19] width 34 height 14
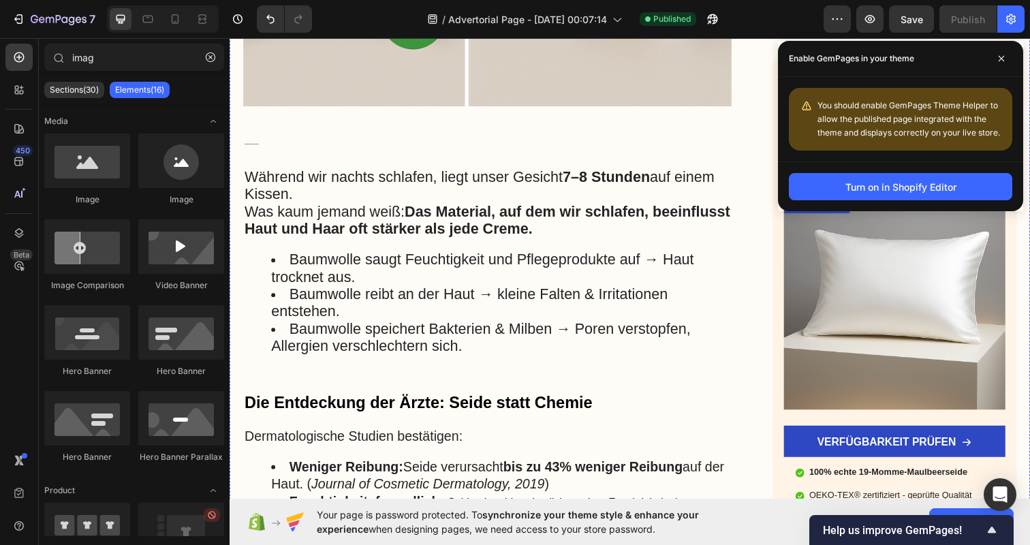
scroll to position [1113, 0]
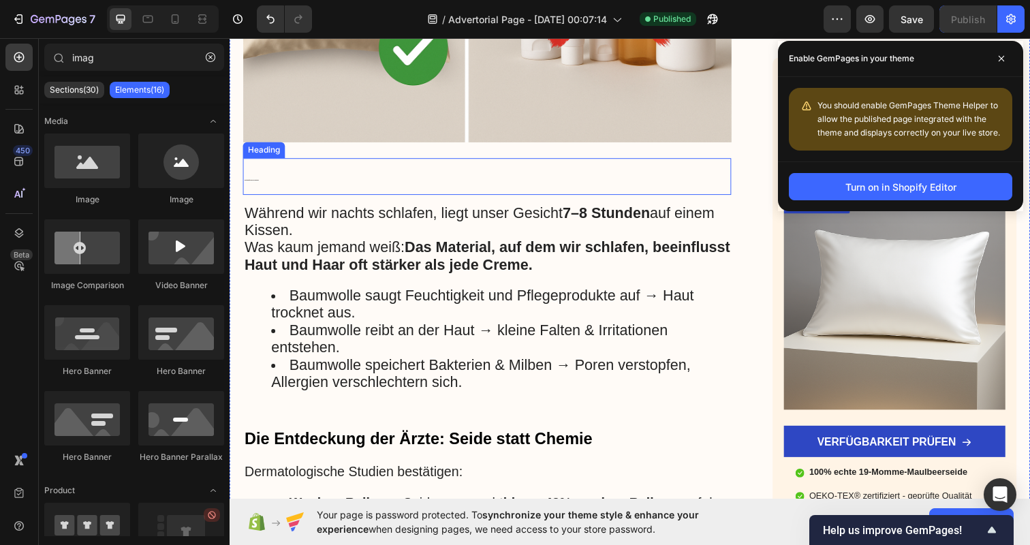
click at [268, 171] on h3 "Die unterschätzte Ursache: Ihr Kissenbezug" at bounding box center [492, 180] width 499 height 38
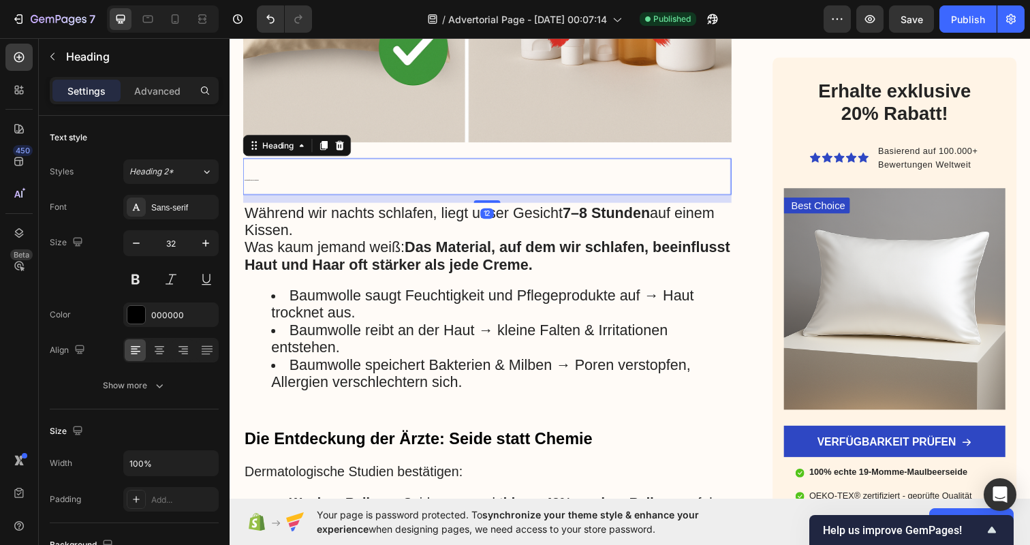
click at [268, 171] on h3 "Die unterschätzte Ursache: Ihr Kissenbezug" at bounding box center [492, 180] width 499 height 38
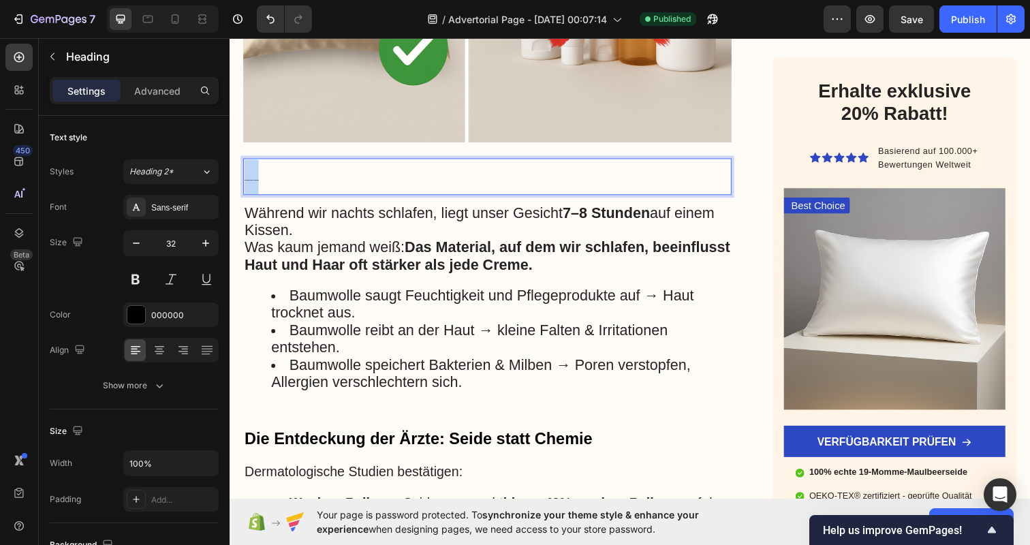
click at [268, 171] on p "Die unterschätzte Ursache: Ihr Kissenbezug" at bounding box center [493, 179] width 496 height 35
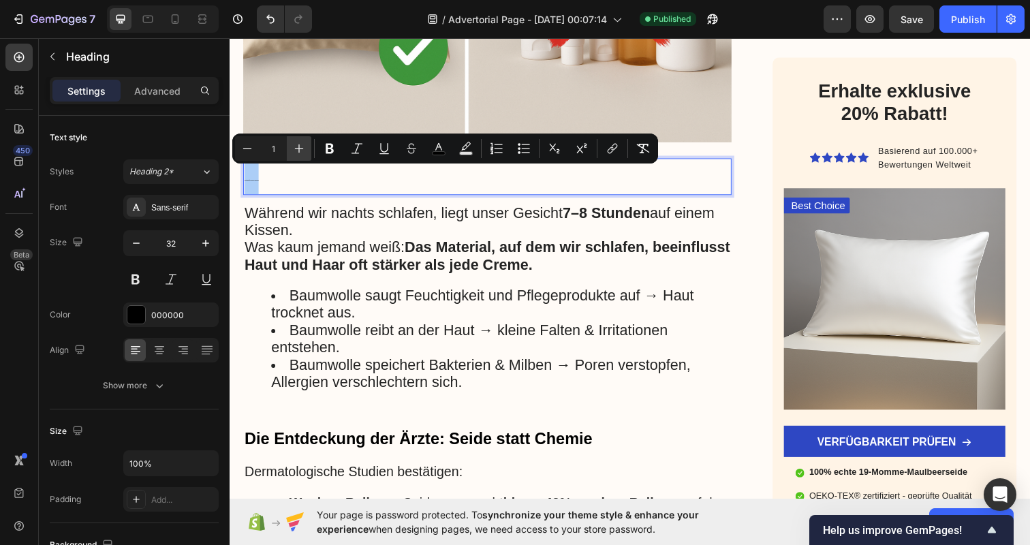
click at [299, 151] on icon "Editor contextual toolbar" at bounding box center [299, 148] width 9 height 9
click at [296, 148] on icon "Editor contextual toolbar" at bounding box center [299, 149] width 14 height 14
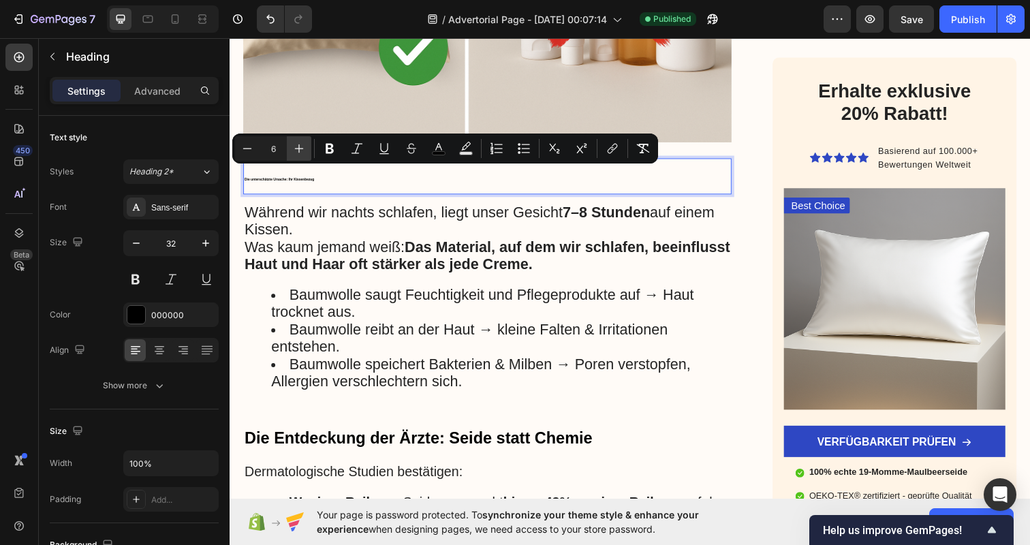
click at [296, 148] on icon "Editor contextual toolbar" at bounding box center [299, 149] width 14 height 14
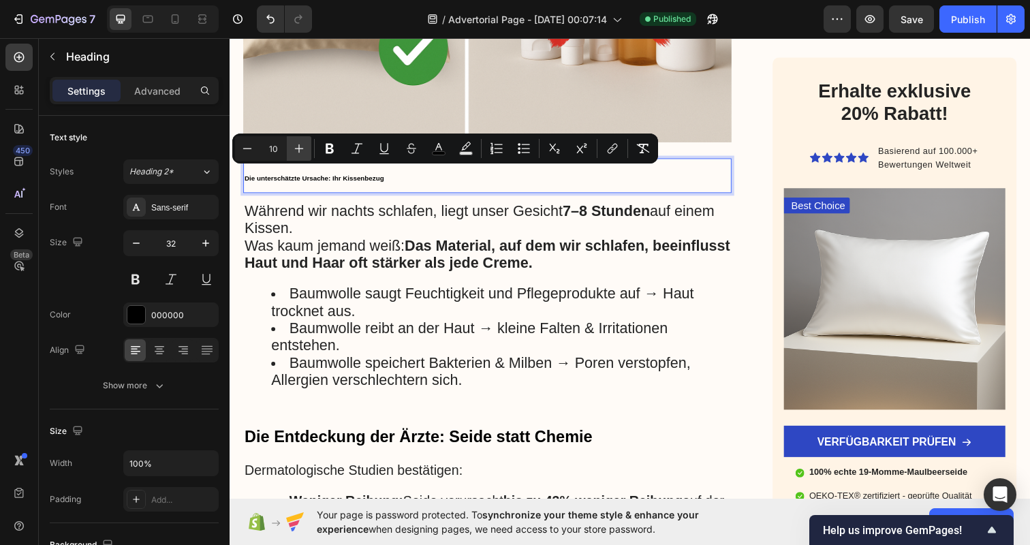
click at [296, 148] on icon "Editor contextual toolbar" at bounding box center [299, 149] width 14 height 14
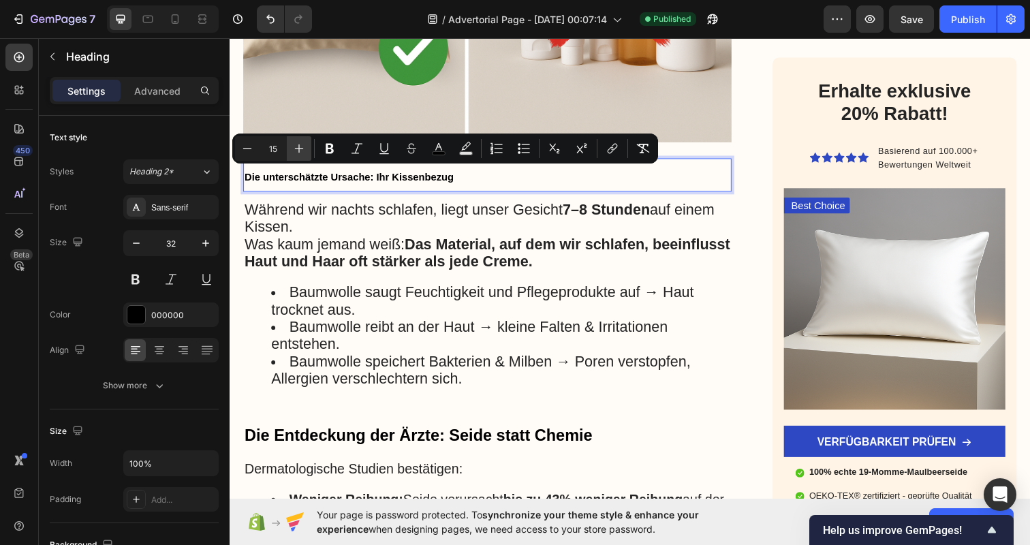
click at [296, 148] on icon "Editor contextual toolbar" at bounding box center [299, 149] width 14 height 14
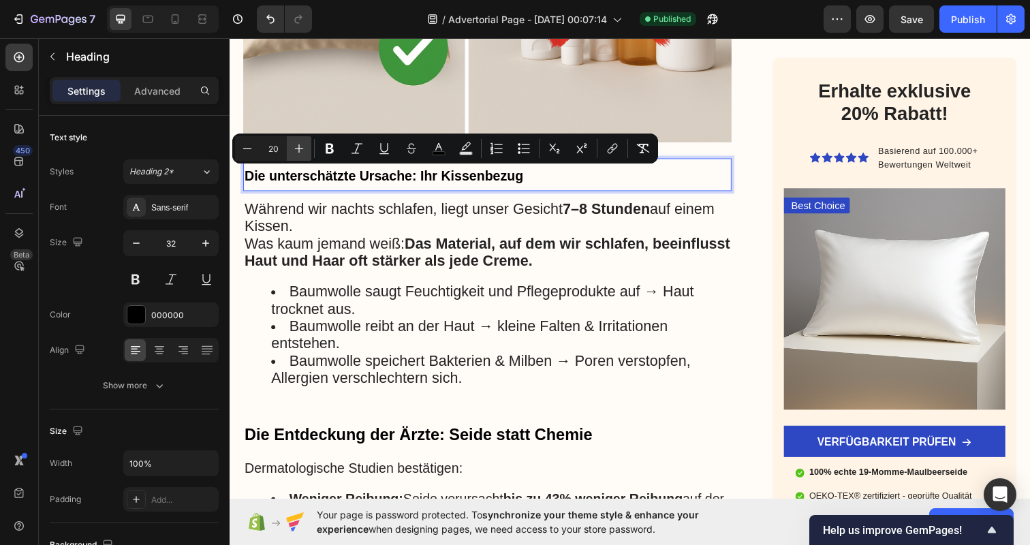
click at [296, 148] on icon "Editor contextual toolbar" at bounding box center [299, 149] width 14 height 14
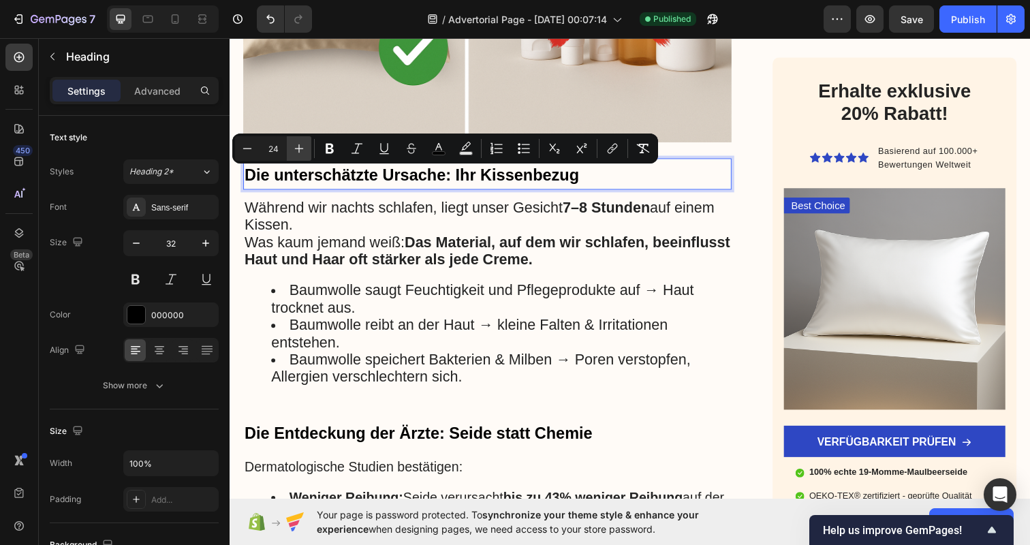
click at [296, 148] on icon "Editor contextual toolbar" at bounding box center [299, 149] width 14 height 14
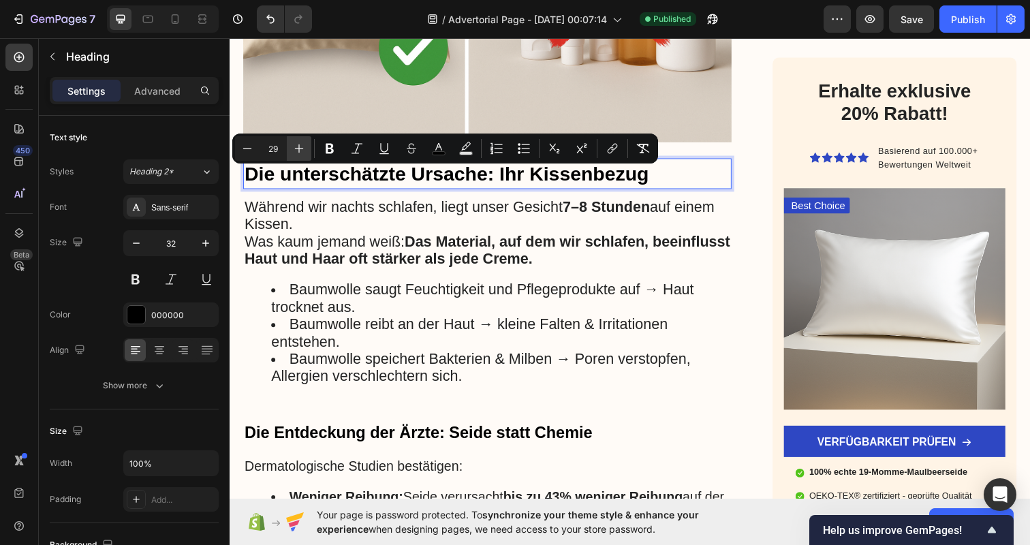
click at [296, 148] on icon "Editor contextual toolbar" at bounding box center [299, 149] width 14 height 14
type input "30"
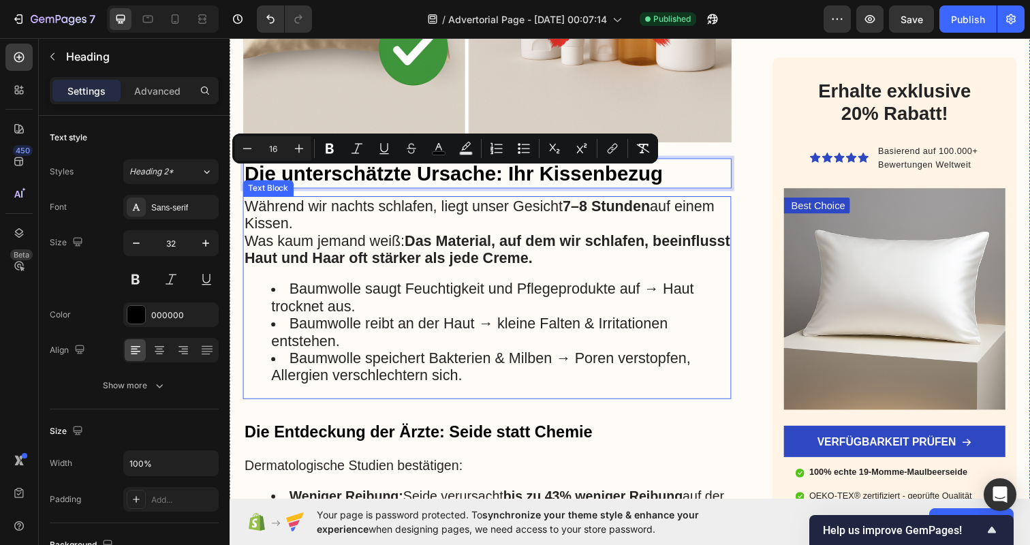
click at [329, 204] on span "Während wir nachts schlafen, liegt unser Gesicht 7–8 Stunden auf einem Kissen." at bounding box center [485, 218] width 480 height 35
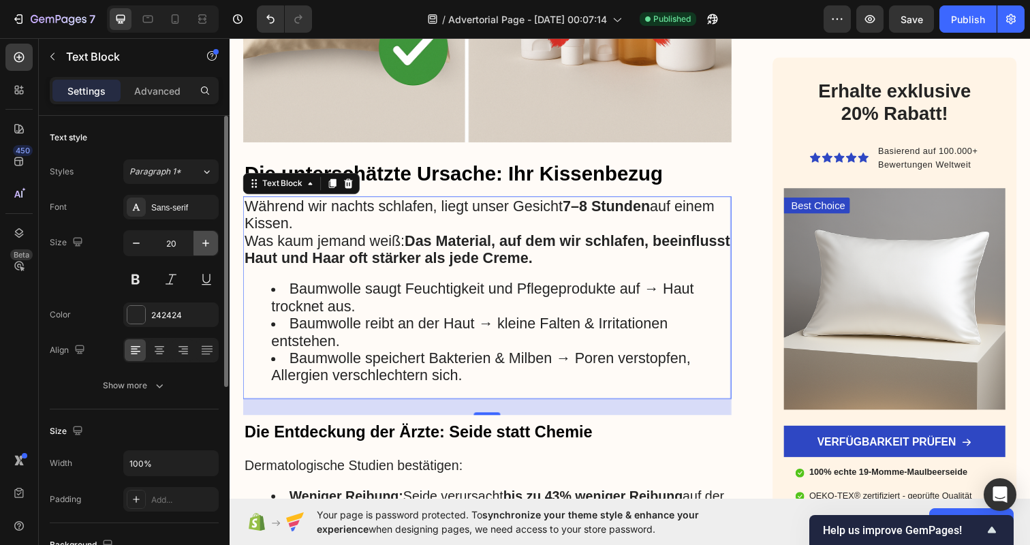
click at [204, 243] on icon "button" at bounding box center [206, 243] width 14 height 14
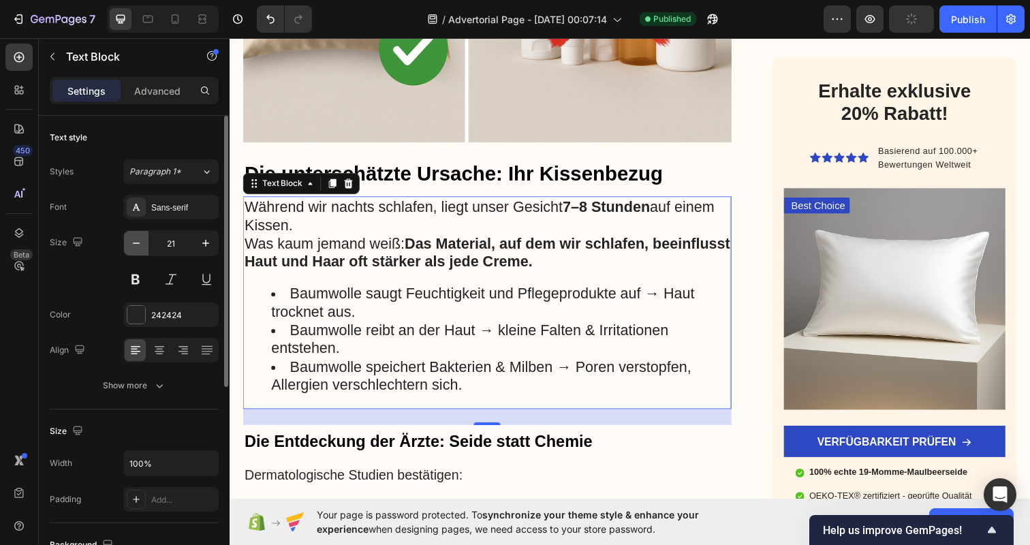
click at [129, 249] on icon "button" at bounding box center [136, 243] width 14 height 14
type input "20"
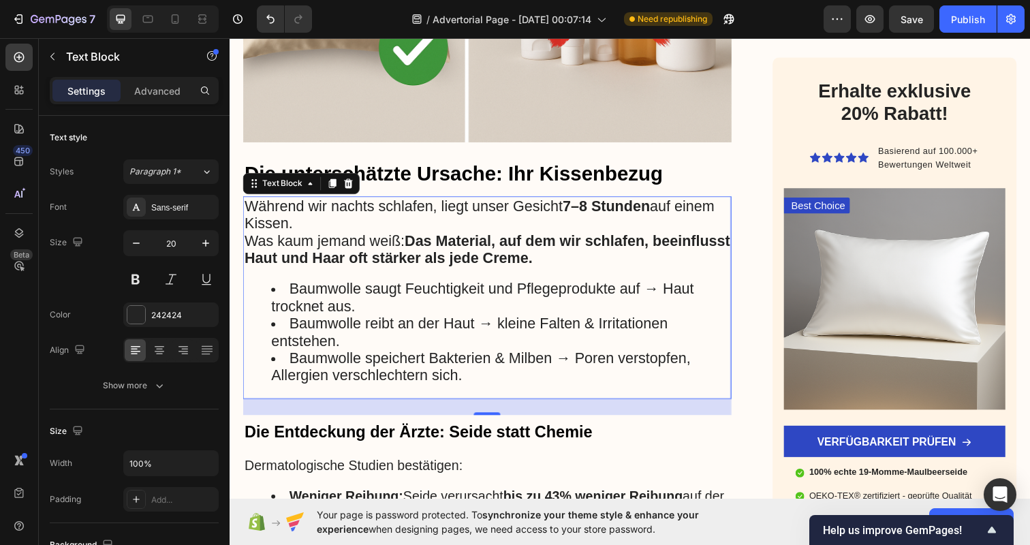
scroll to position [1210, 0]
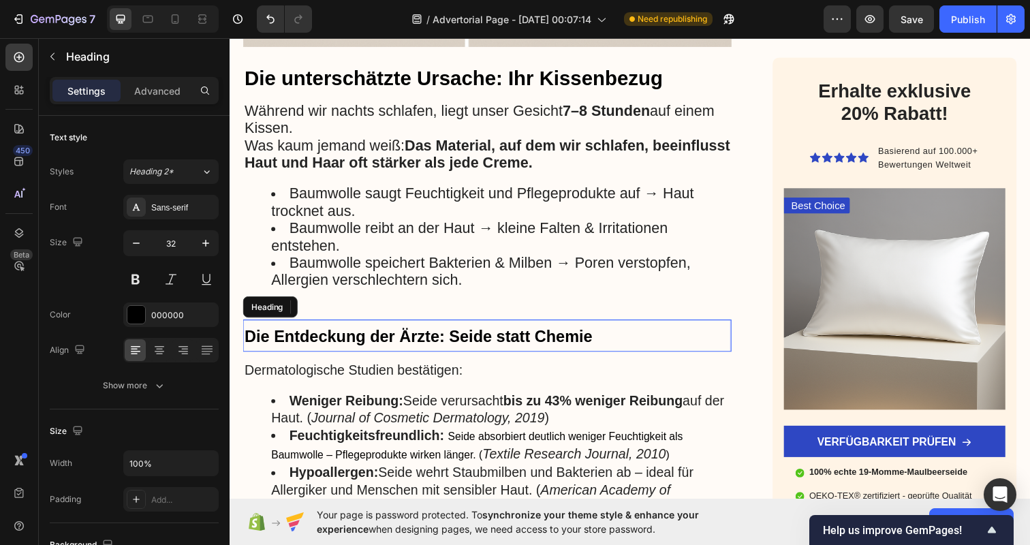
click at [385, 334] on strong "Die Entdeckung der Ärzte: Seide statt Chemie" at bounding box center [422, 342] width 355 height 18
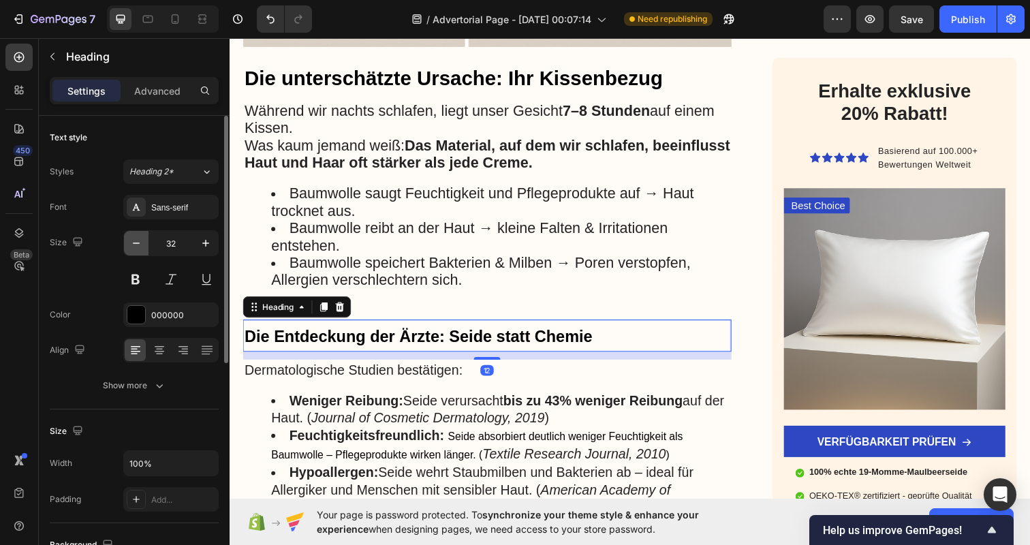
click at [143, 247] on button "button" at bounding box center [136, 243] width 25 height 25
type input "30"
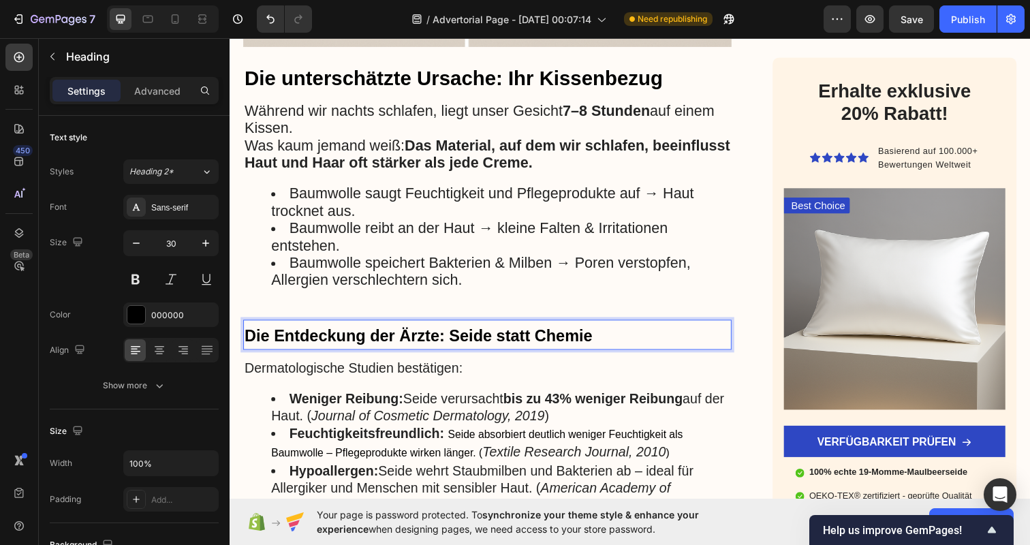
click at [337, 332] on strong "Die Entdeckung der Ärzte: Seide statt Chemie" at bounding box center [422, 341] width 355 height 18
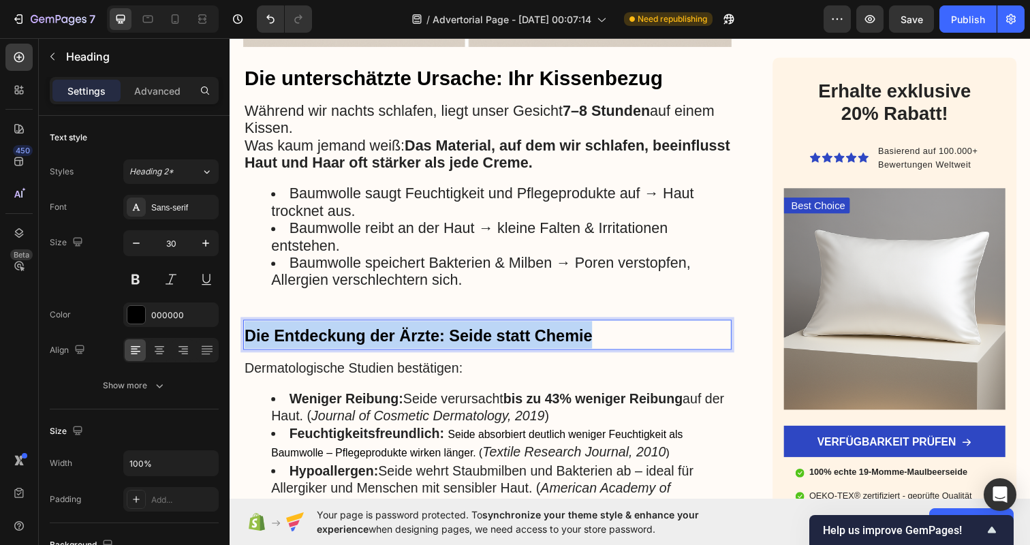
click at [337, 332] on strong "Die Entdeckung der Ärzte: Seide statt Chemie" at bounding box center [422, 341] width 355 height 18
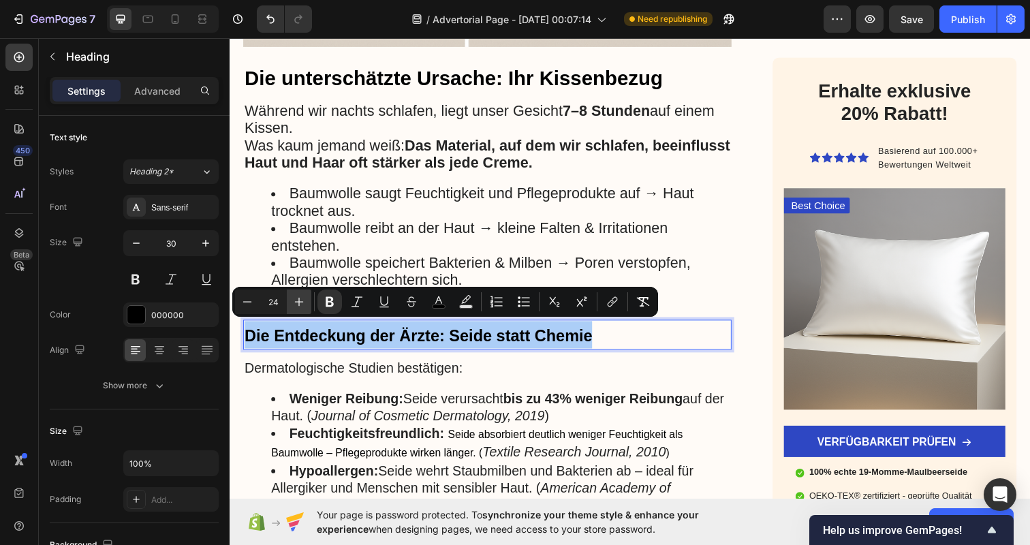
click at [298, 306] on icon "Editor contextual toolbar" at bounding box center [299, 302] width 14 height 14
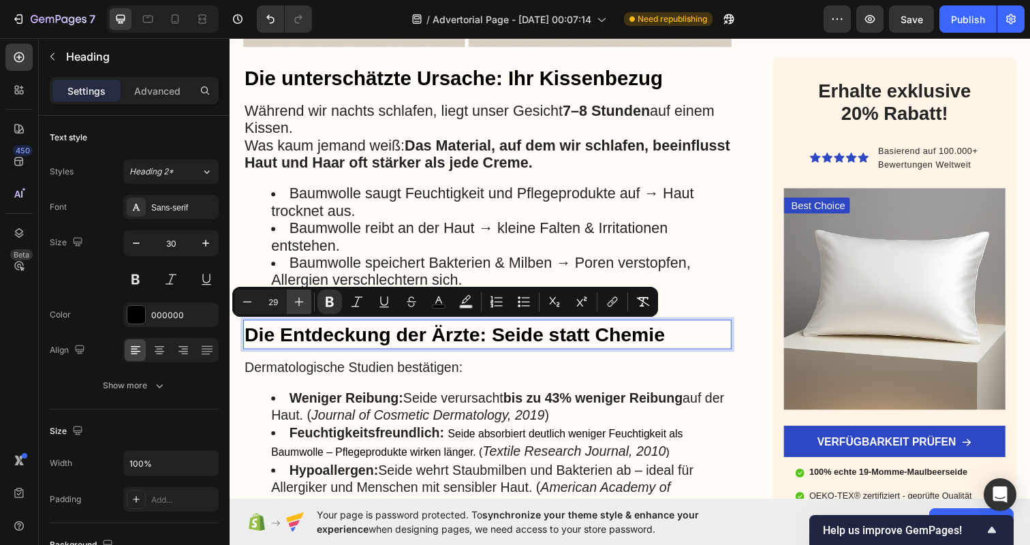
click at [298, 306] on icon "Editor contextual toolbar" at bounding box center [299, 302] width 14 height 14
type input "30"
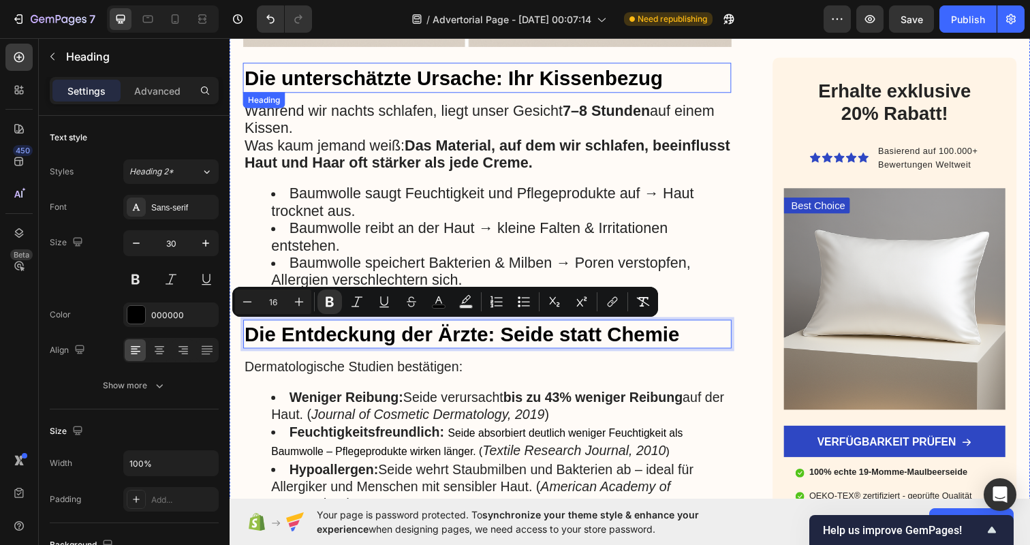
click at [347, 73] on span "Die unterschätzte Ursache: Ihr Kissenbezug" at bounding box center [458, 78] width 427 height 22
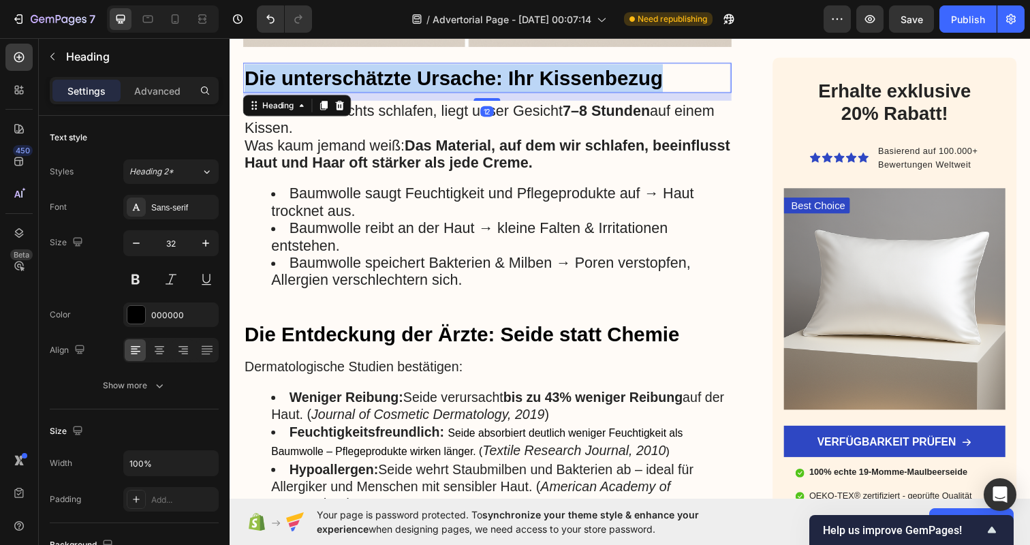
click at [347, 73] on span "Die unterschätzte Ursache: Ihr Kissenbezug" at bounding box center [458, 78] width 427 height 22
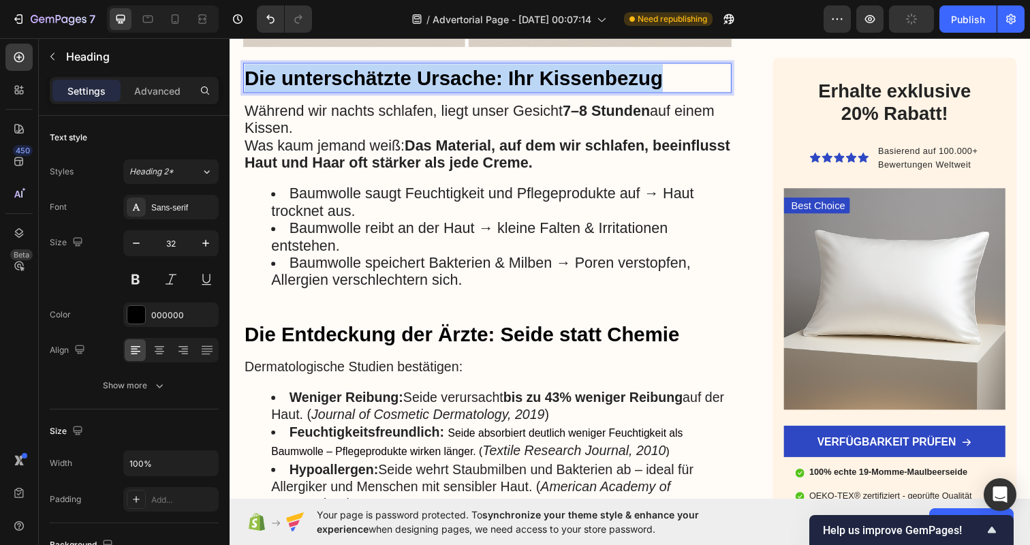
click at [347, 73] on span "Die unterschätzte Ursache: Ihr Kissenbezug" at bounding box center [458, 78] width 427 height 22
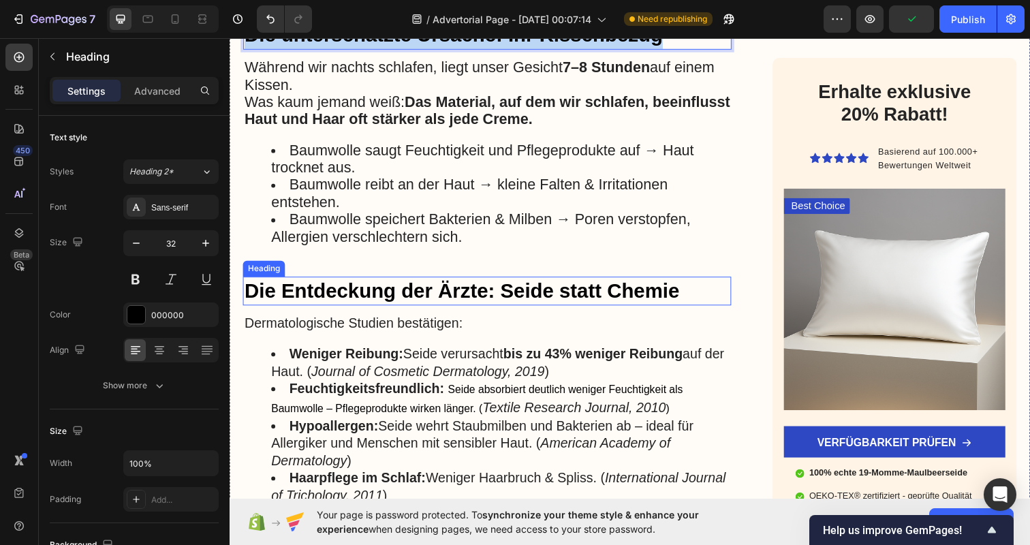
scroll to position [1286, 0]
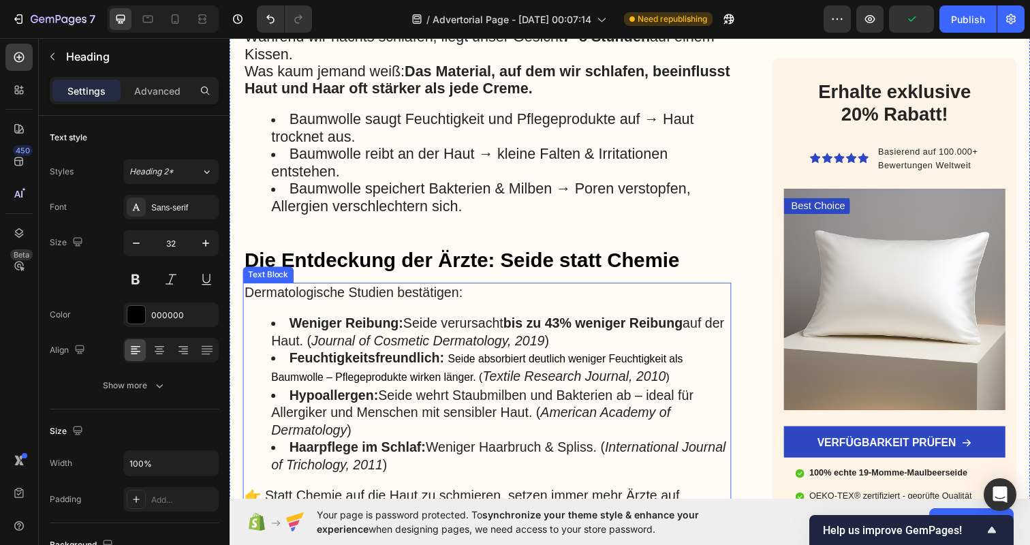
click at [341, 296] on p "Dermatologische Studien bestätigen:" at bounding box center [493, 298] width 496 height 18
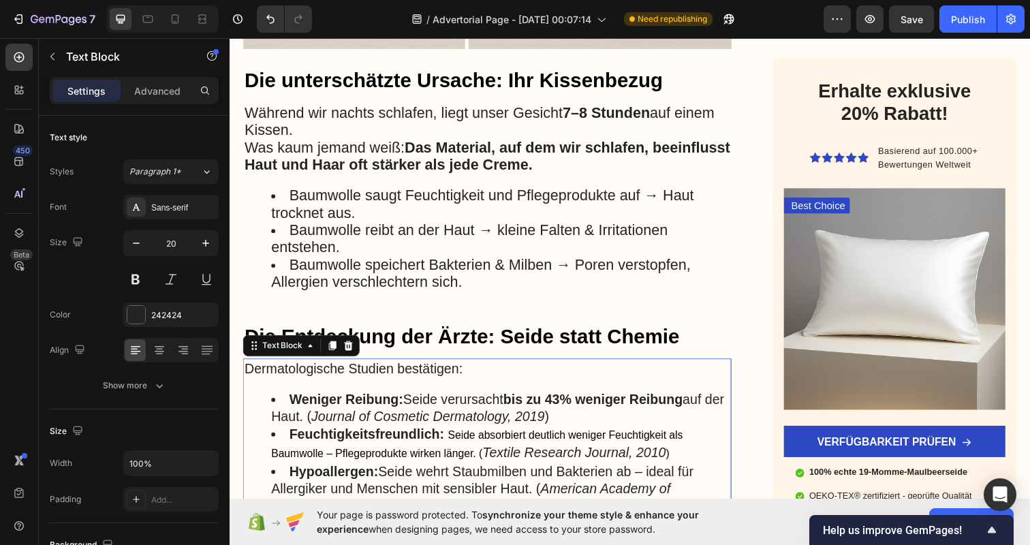
scroll to position [1334, 0]
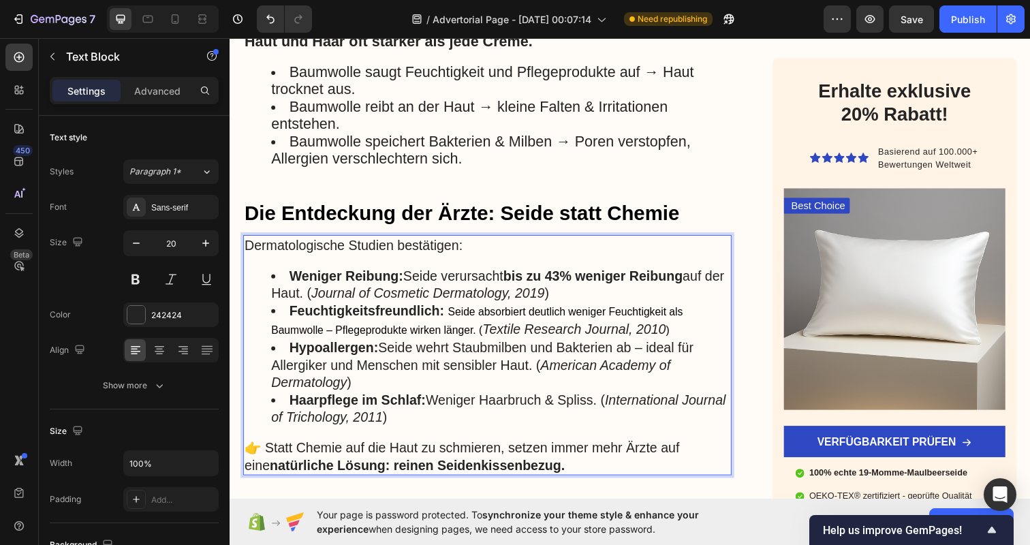
click at [354, 337] on span "Seide absorbiert deutlich weniger Feuchtigkeit als Baumwolle – Pflegeprodukte w…" at bounding box center [482, 326] width 420 height 31
click at [303, 273] on strong "Weniger Reibung:" at bounding box center [348, 280] width 116 height 15
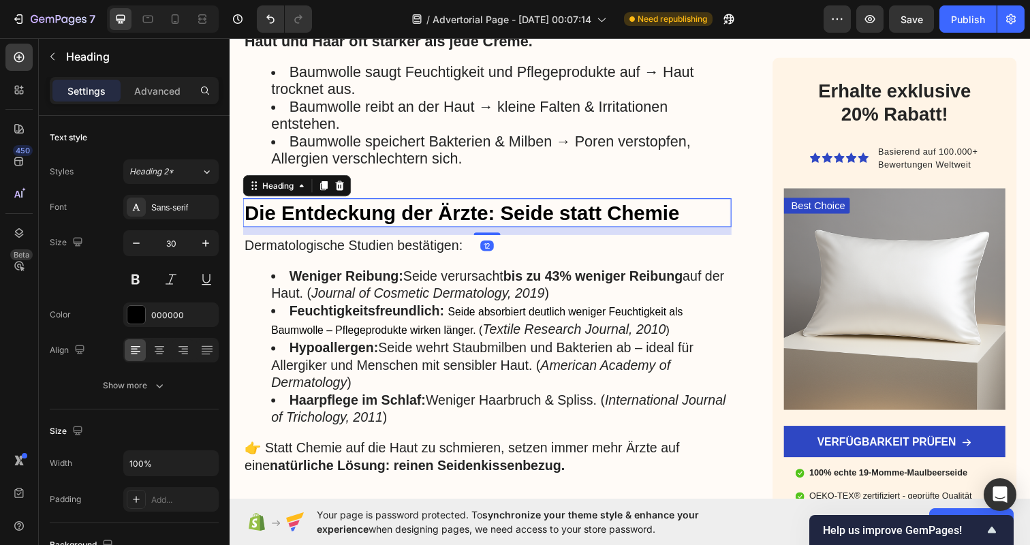
click at [483, 216] on strong "Die Entdeckung der Ärzte: Seide statt Chemie" at bounding box center [467, 216] width 444 height 22
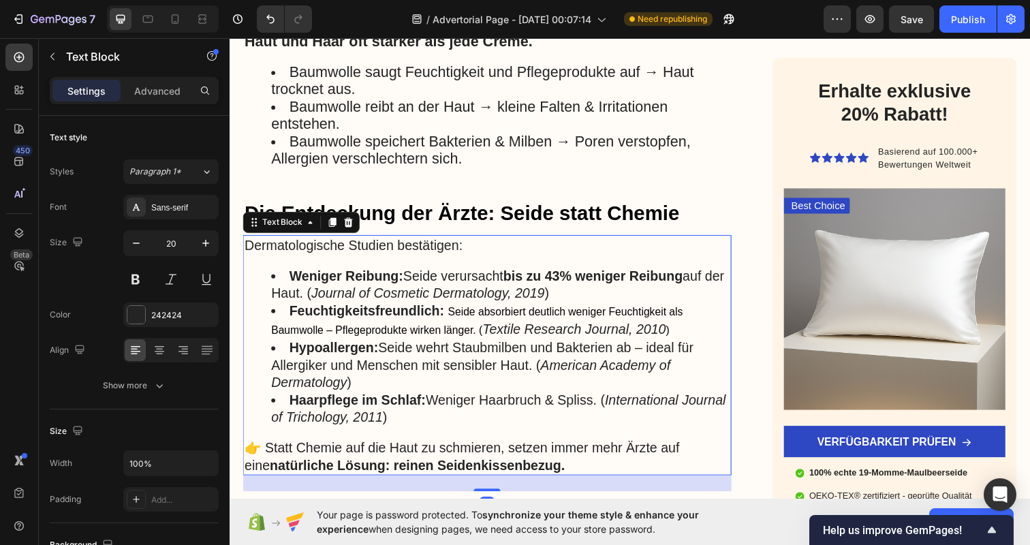
click at [479, 275] on li "Weniger Reibung: Seide verursacht bis zu 43% weniger Reibung auf der Haut. ( Jo…" at bounding box center [506, 289] width 469 height 35
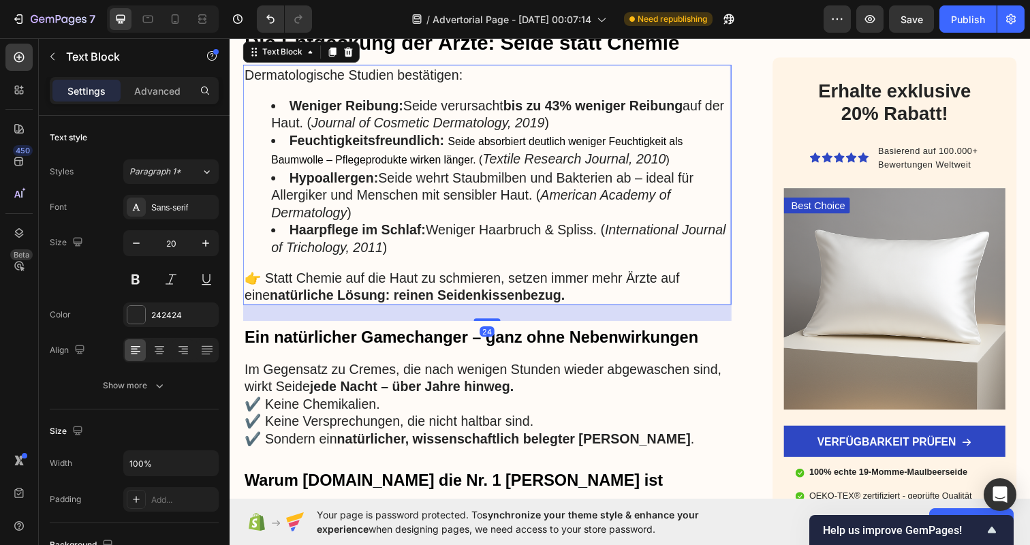
scroll to position [1619, 0]
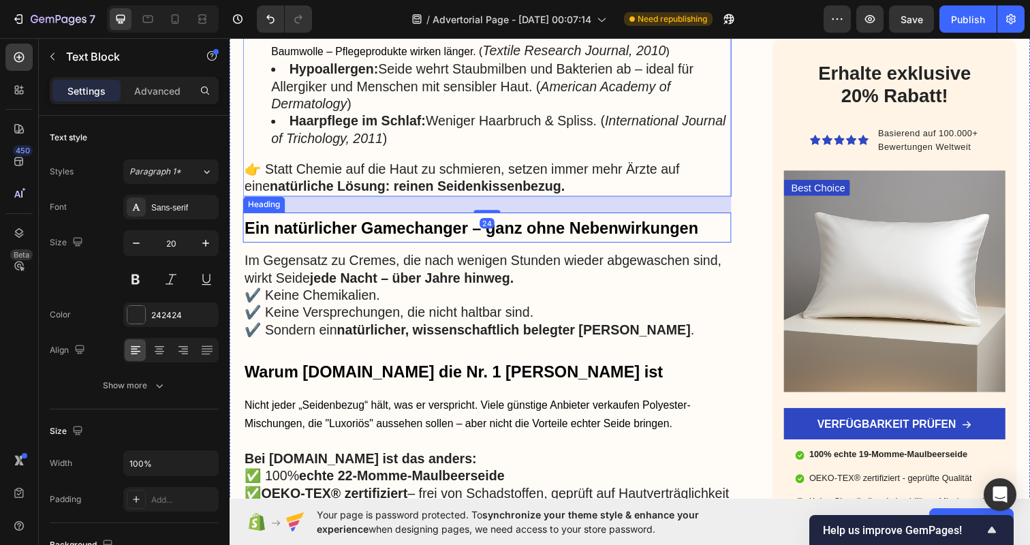
click at [398, 234] on span "Ein natürlicher Gamechanger – ganz ohne Nebenwirkungen" at bounding box center [476, 232] width 463 height 18
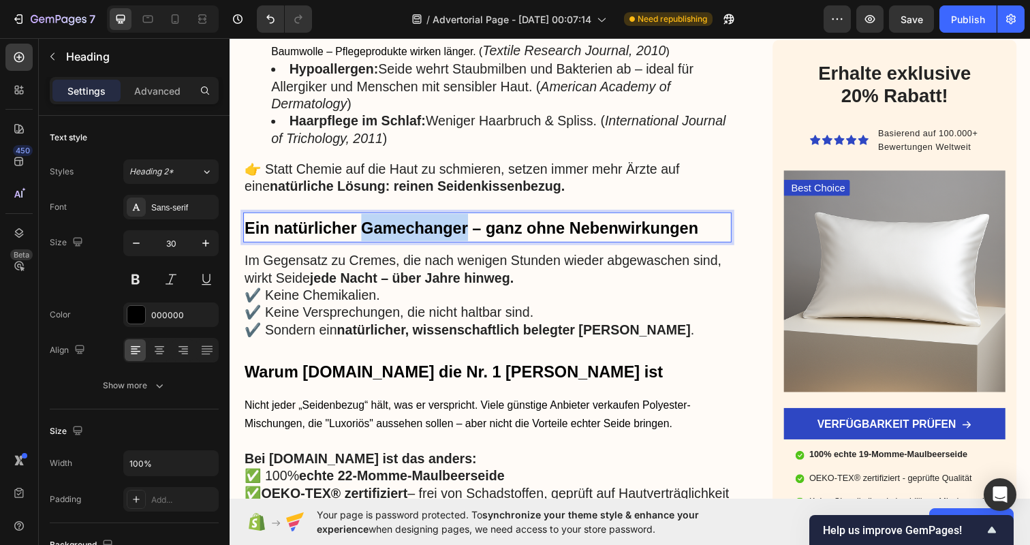
click at [390, 228] on span "Ein natürlicher Gamechanger – ganz ohne Nebenwirkungen" at bounding box center [476, 232] width 463 height 18
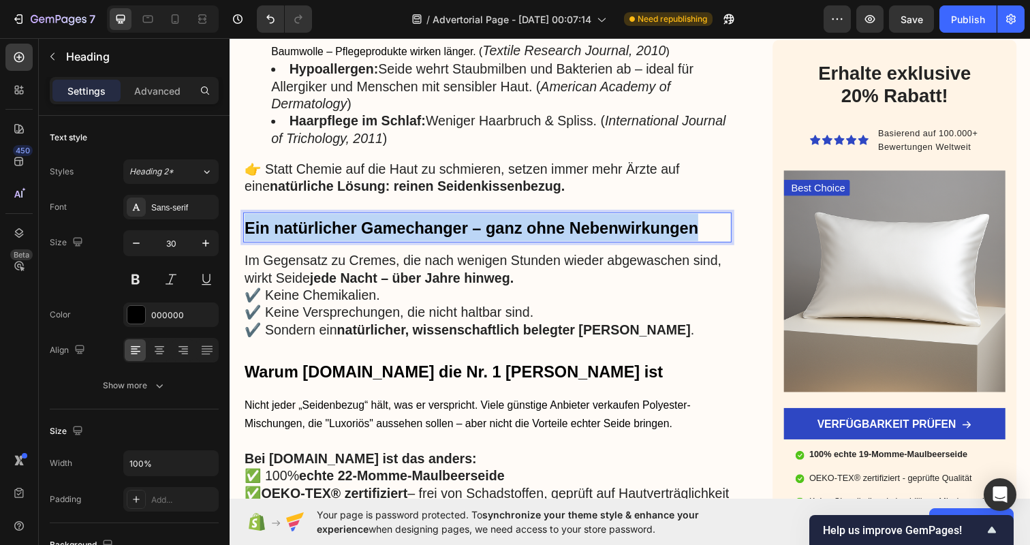
click at [390, 228] on span "Ein natürlicher Gamechanger – ganz ohne Nebenwirkungen" at bounding box center [476, 232] width 463 height 18
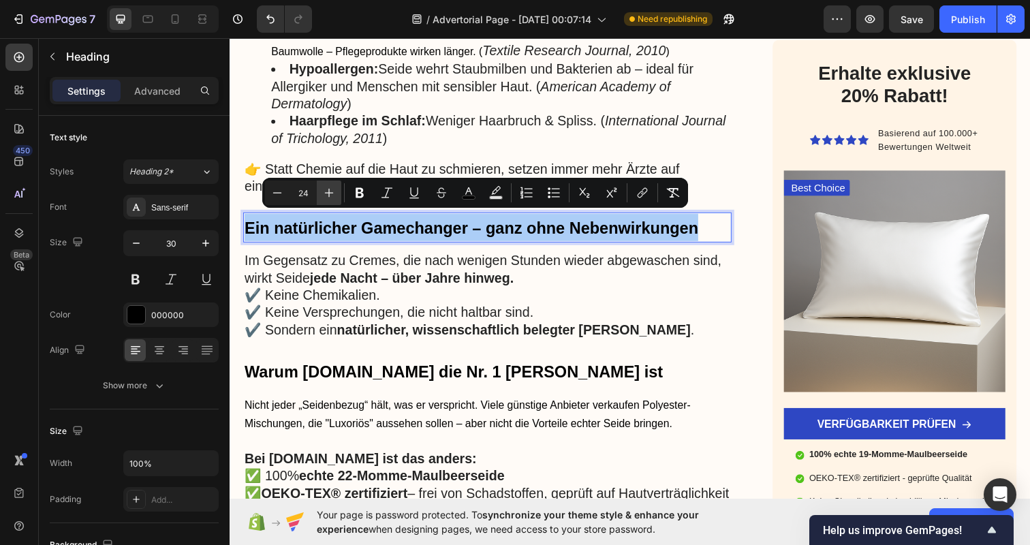
click at [323, 189] on icon "Editor contextual toolbar" at bounding box center [329, 193] width 14 height 14
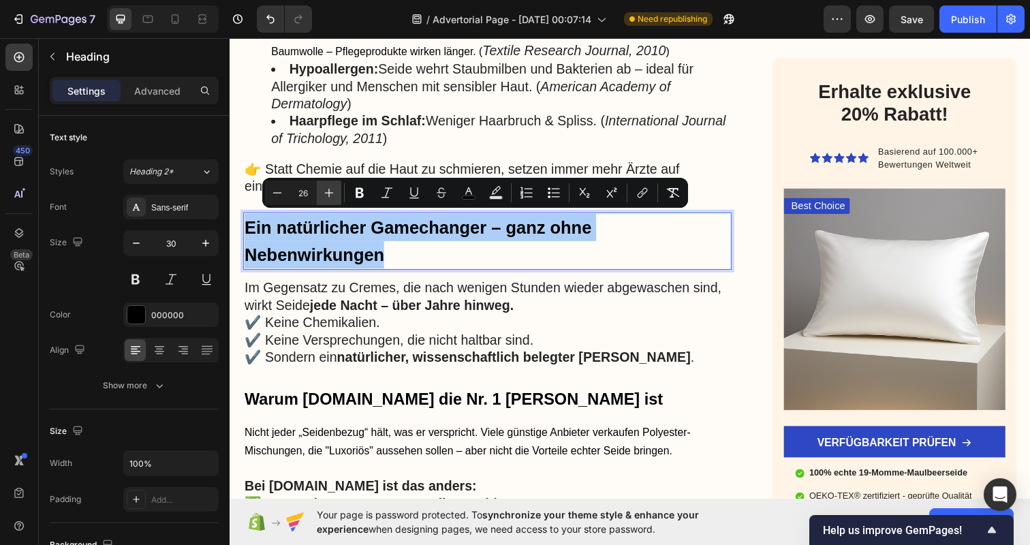
click at [323, 189] on icon "Editor contextual toolbar" at bounding box center [329, 193] width 14 height 14
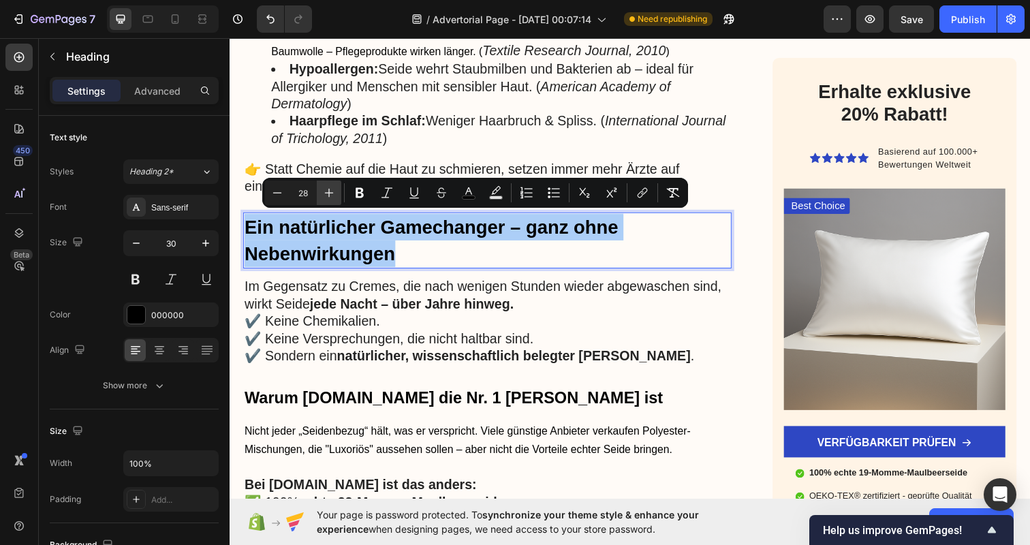
click at [323, 189] on icon "Editor contextual toolbar" at bounding box center [329, 193] width 14 height 14
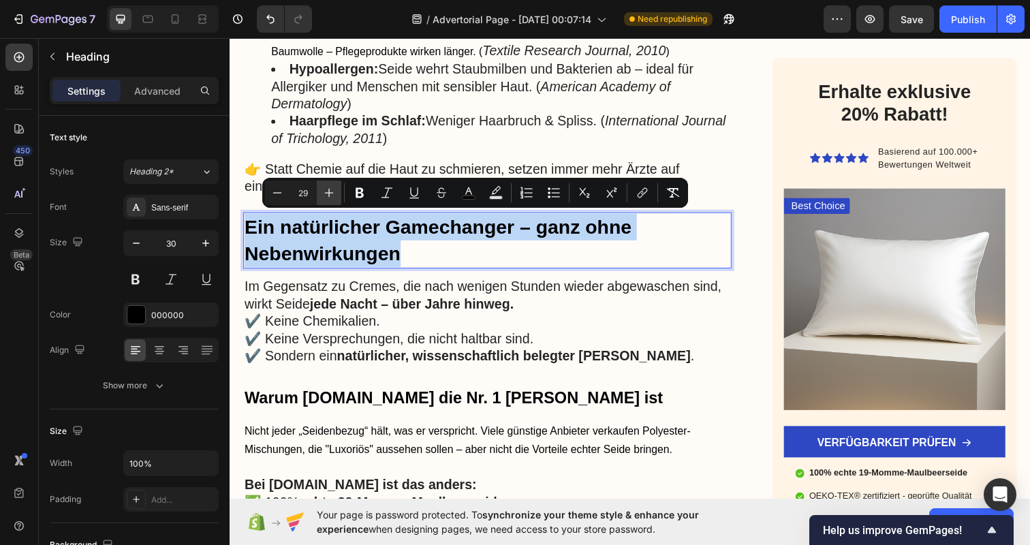
type input "30"
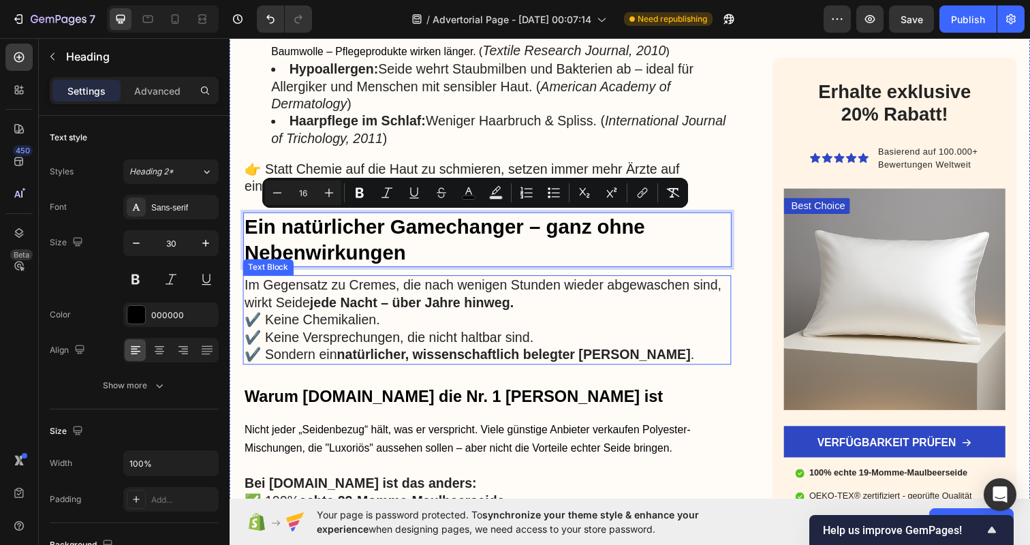
click at [439, 317] on p "✔️ Keine Chemikalien. ✔️ Keine Versprechungen, die nicht haltbar sind. ✔️ Sonde…" at bounding box center [493, 343] width 496 height 53
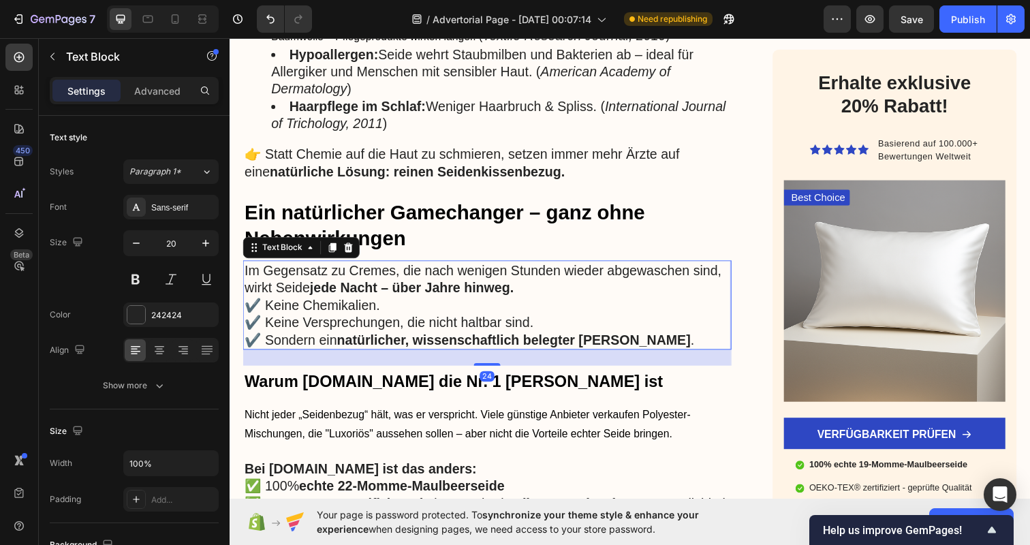
scroll to position [1641, 0]
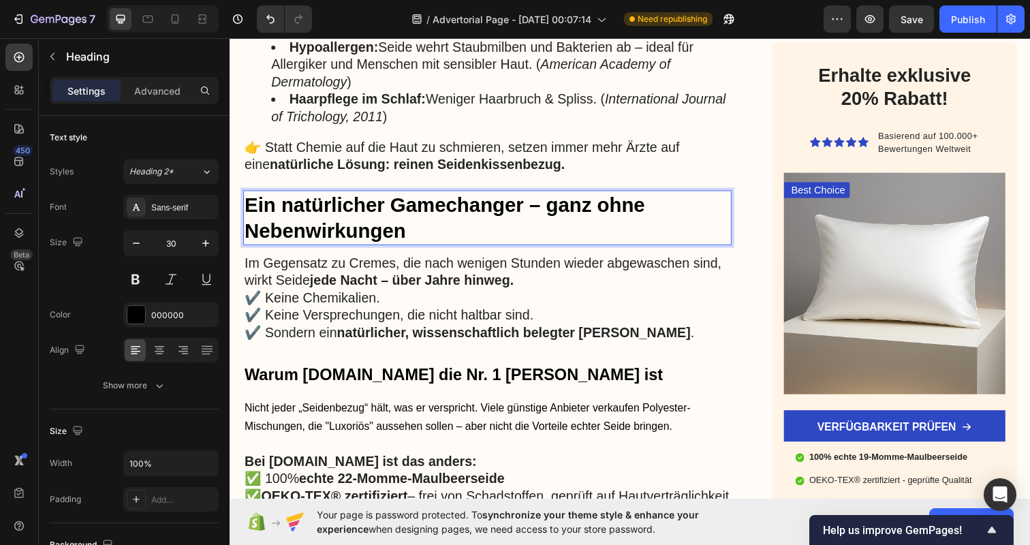
click at [428, 205] on span "Ein natürlicher Gamechanger – ganz ohne Nebenwirkungen" at bounding box center [449, 221] width 409 height 49
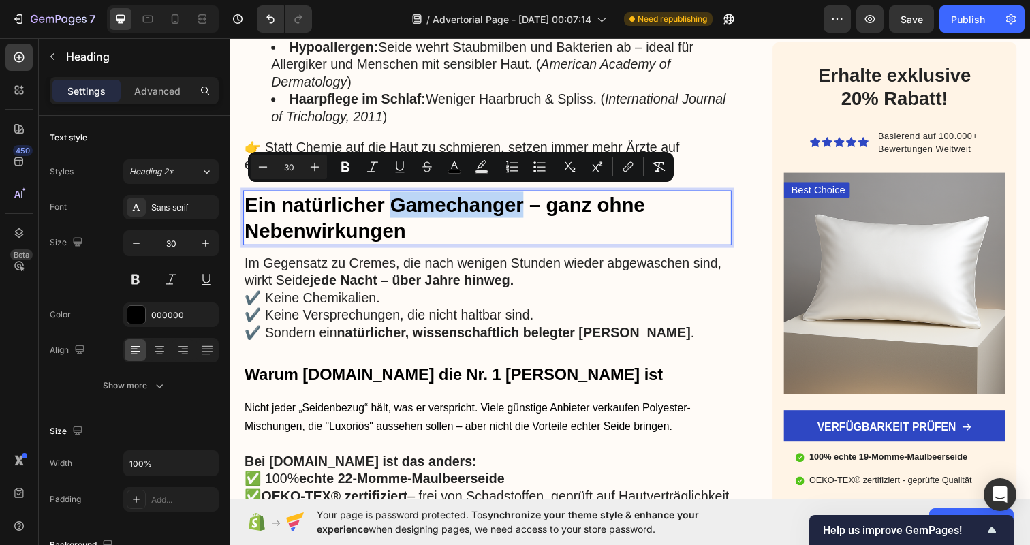
click at [428, 205] on span "Ein natürlicher Gamechanger – ganz ohne Nebenwirkungen" at bounding box center [449, 221] width 409 height 49
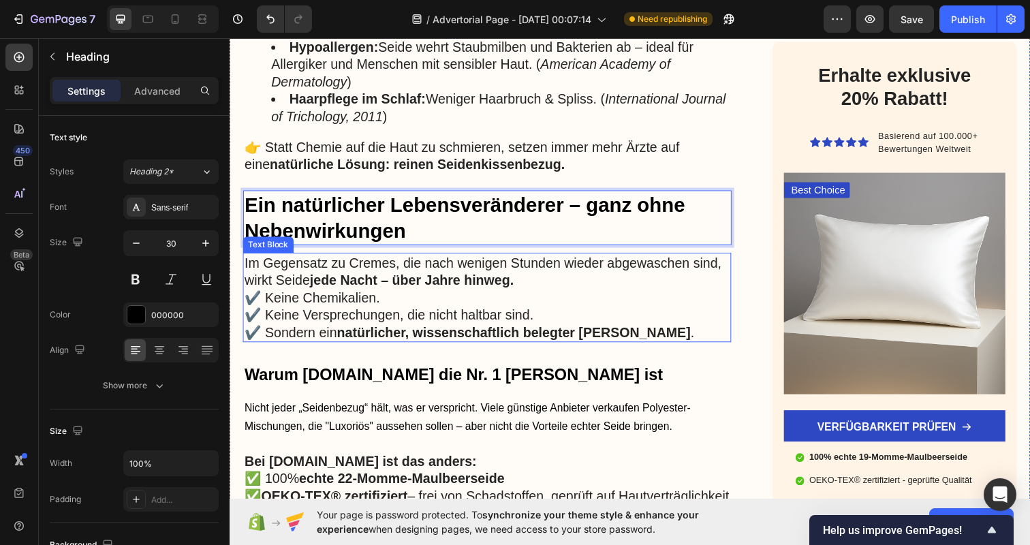
click at [520, 278] on strong "jede Nacht – über Jahre hinweg." at bounding box center [415, 285] width 208 height 15
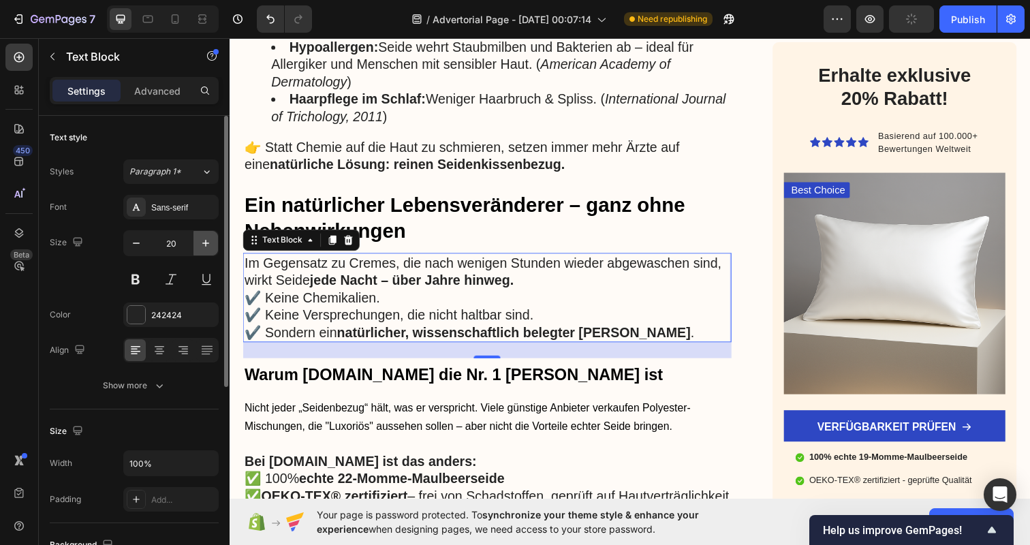
click at [204, 243] on icon "button" at bounding box center [206, 243] width 14 height 14
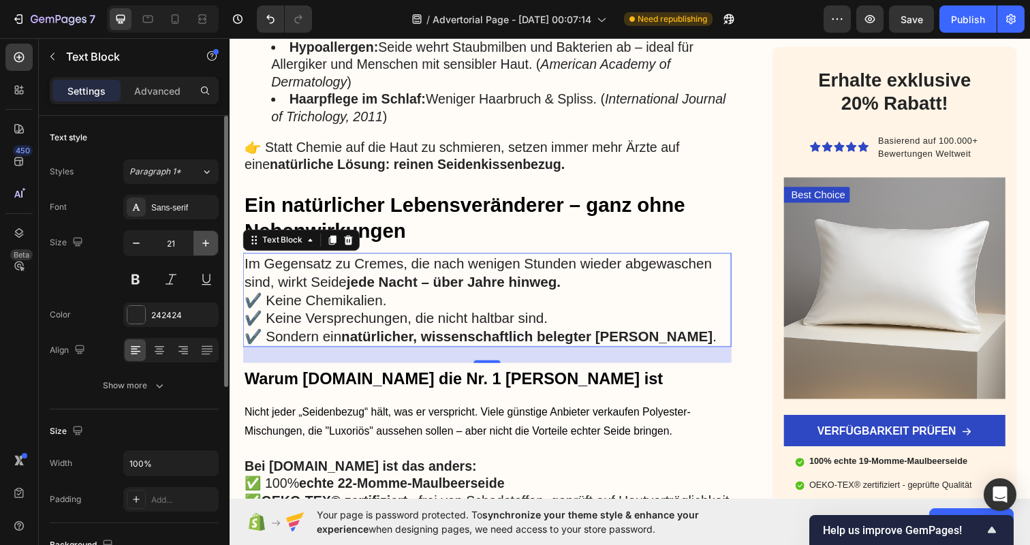
click at [204, 243] on icon "button" at bounding box center [206, 243] width 14 height 14
type input "22"
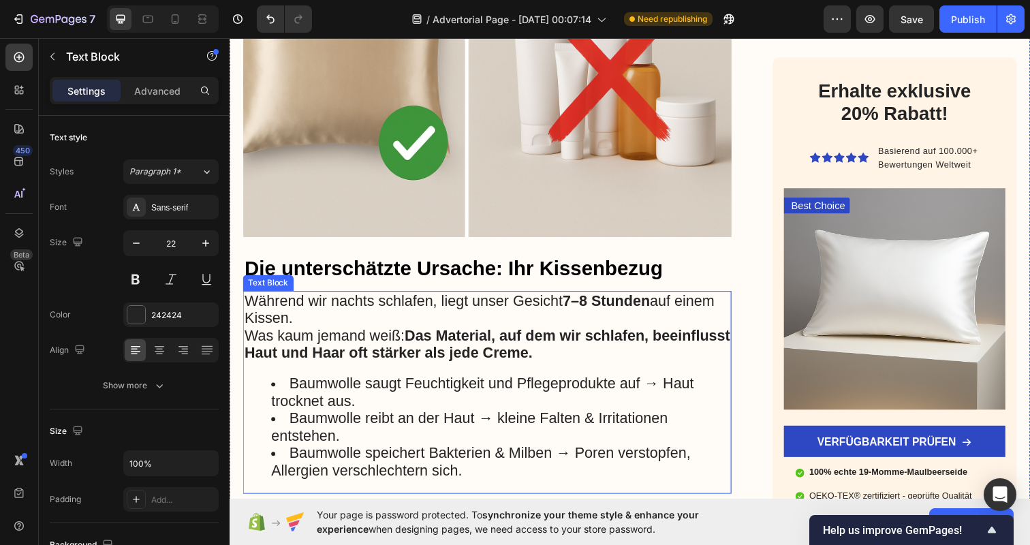
scroll to position [1057, 0]
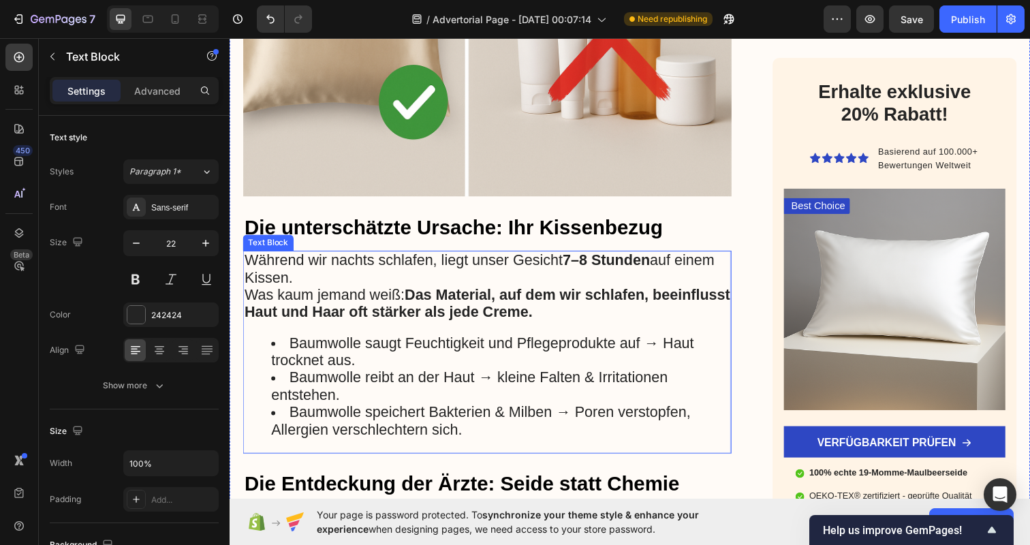
click at [407, 309] on strong "Das Material, auf dem wir schlafen, beeinflusst Haut und Haar oft stärker als j…" at bounding box center [493, 309] width 496 height 35
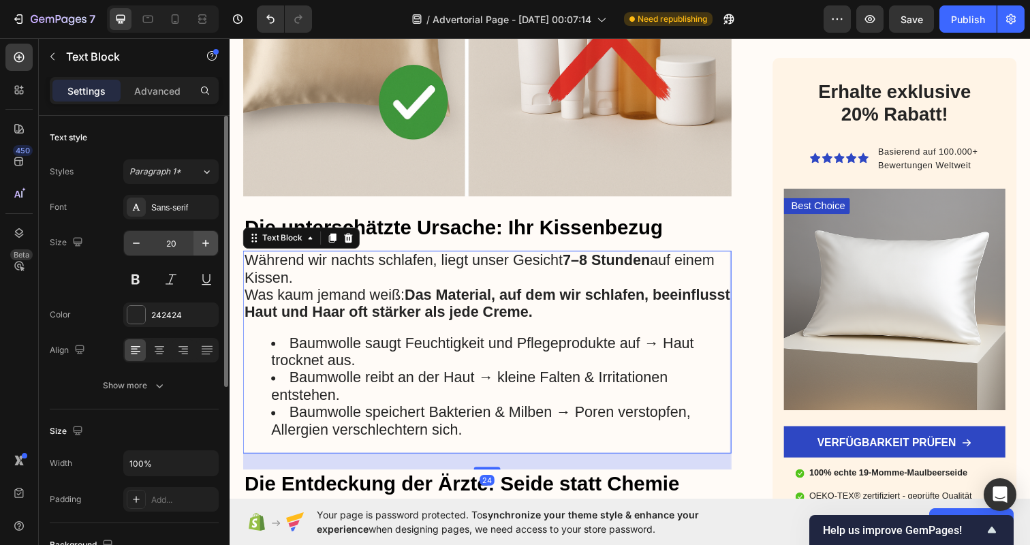
click at [196, 246] on button "button" at bounding box center [205, 243] width 25 height 25
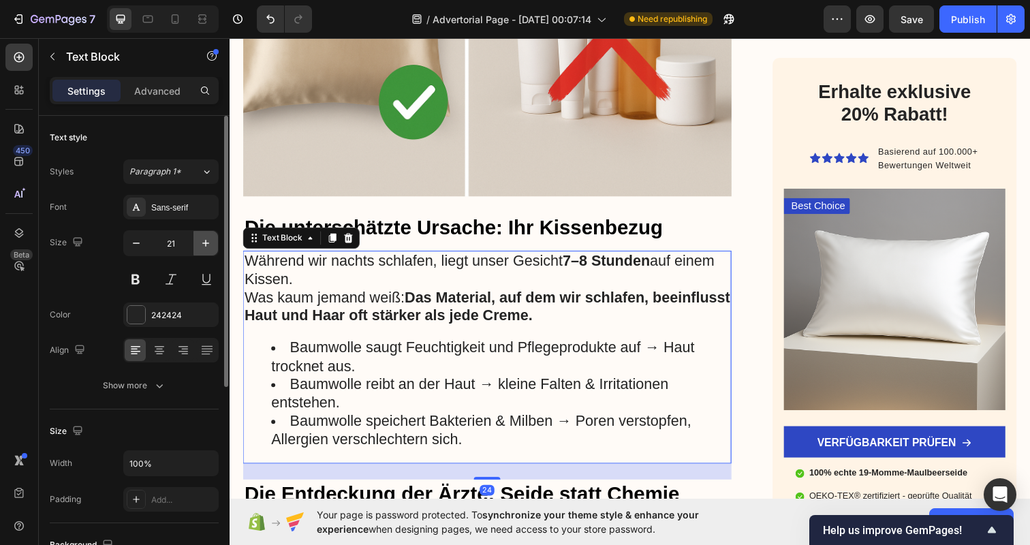
type input "22"
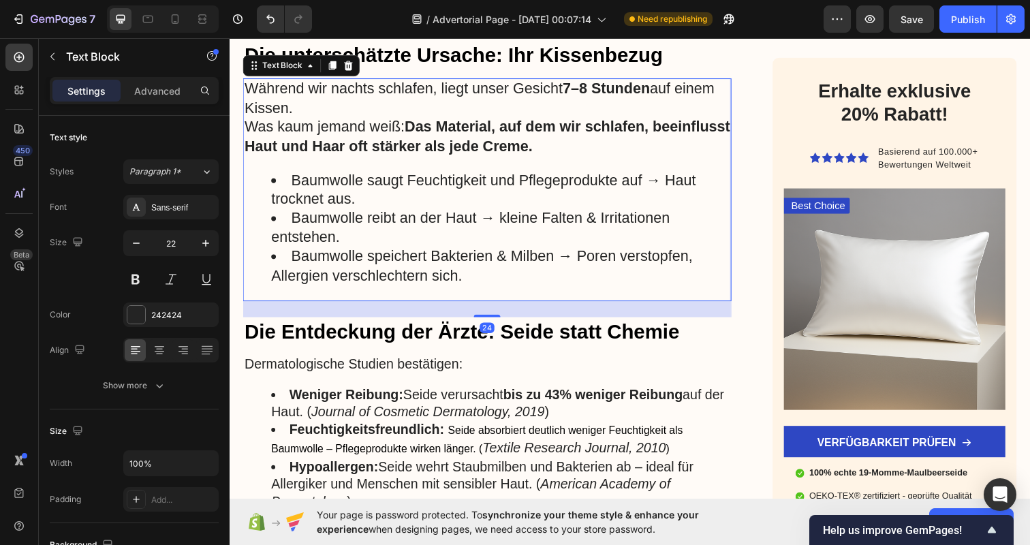
scroll to position [1241, 0]
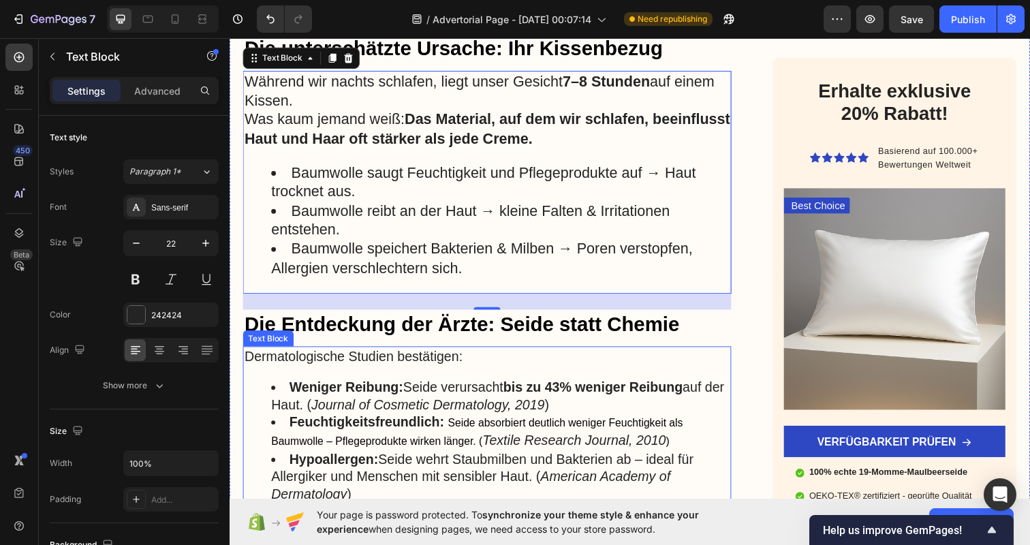
click at [424, 405] on icon "Journal of Cosmetic Dermatology, 2019" at bounding box center [432, 412] width 238 height 15
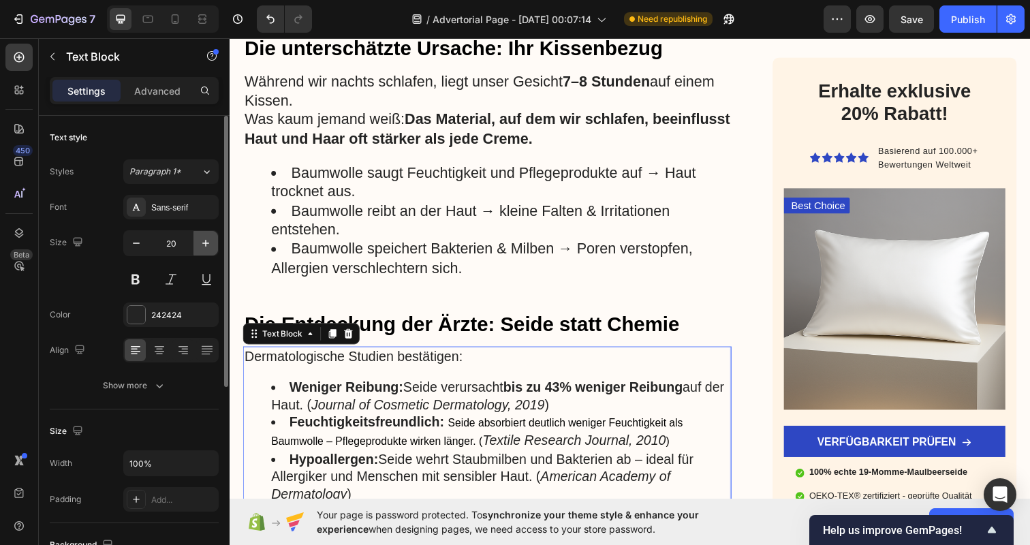
click at [198, 246] on button "button" at bounding box center [205, 243] width 25 height 25
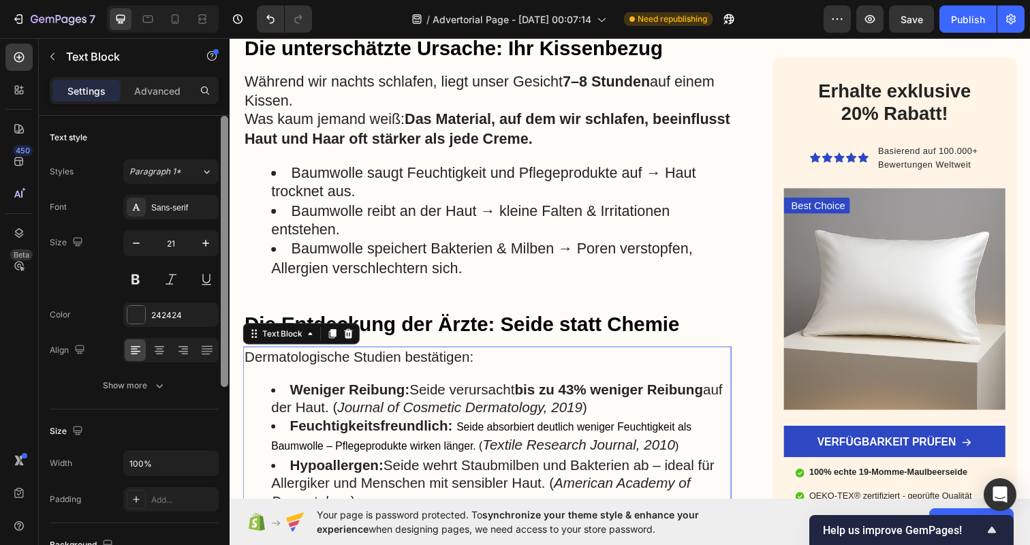
type input "22"
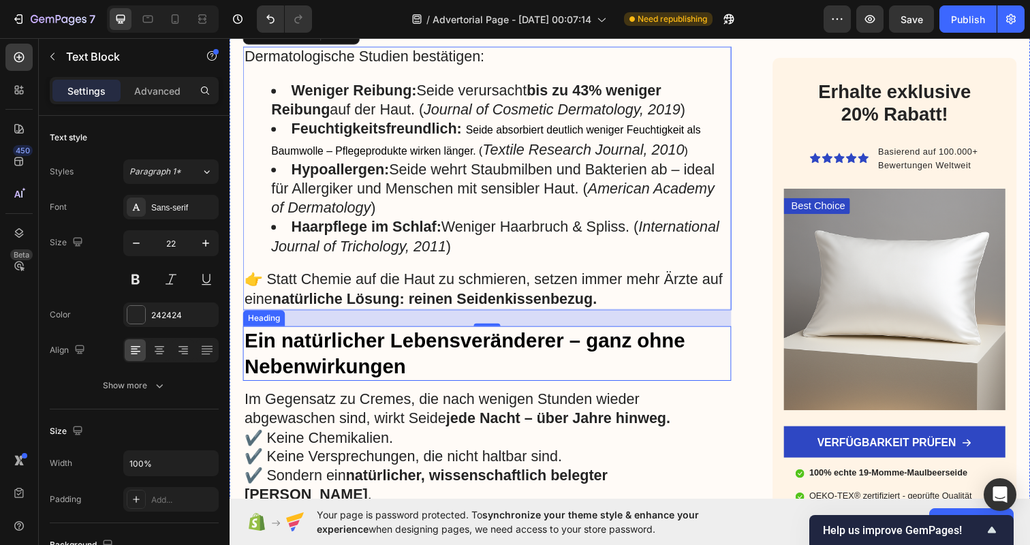
scroll to position [1556, 0]
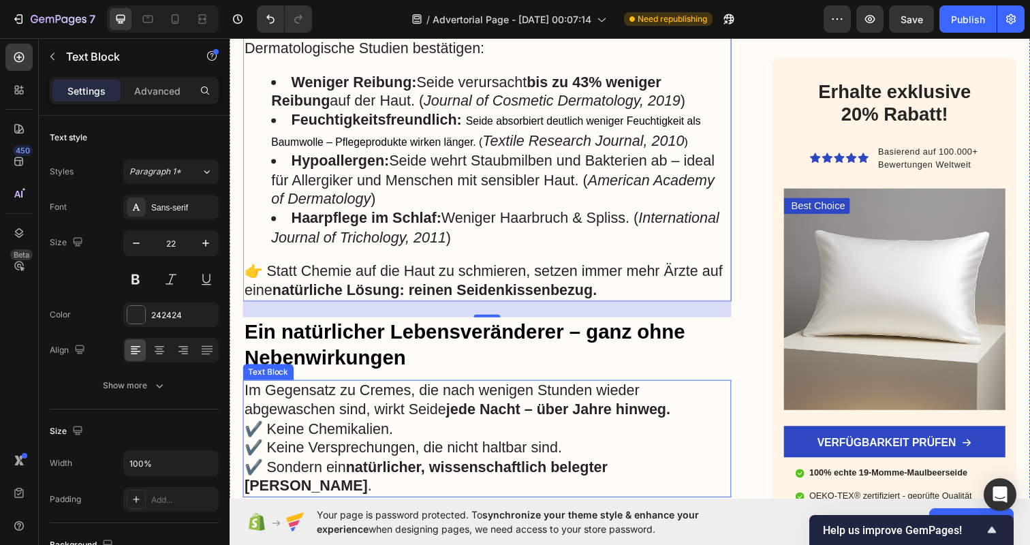
click at [375, 399] on p "Im Gegensatz zu Cremes, die nach wenigen Stunden wieder abgewaschen sind, wirkt…" at bounding box center [493, 407] width 496 height 39
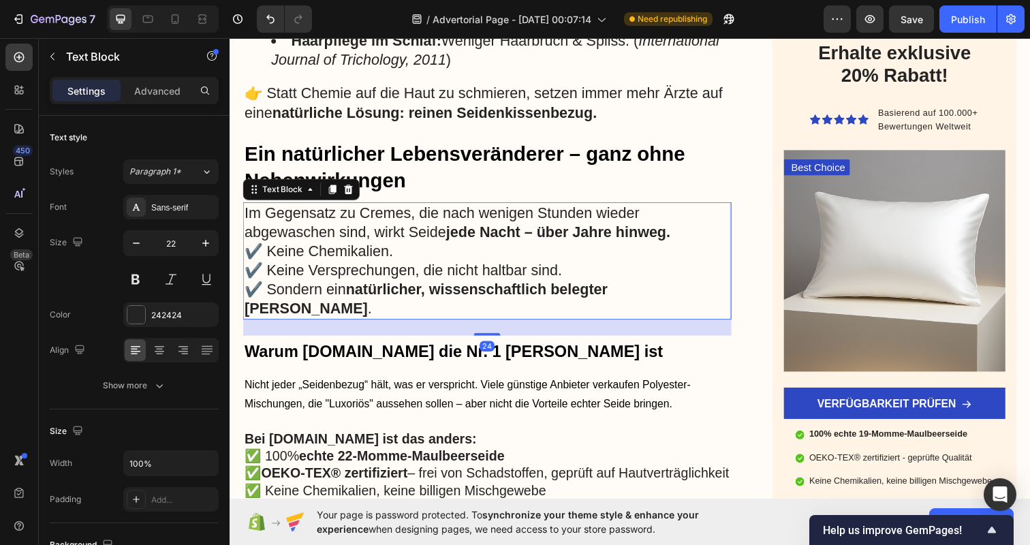
scroll to position [1745, 0]
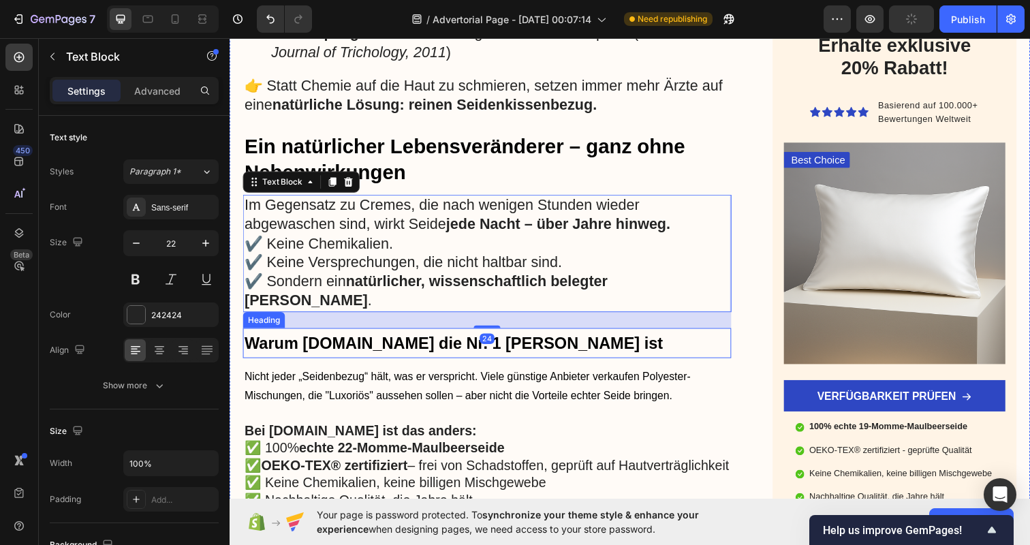
click at [350, 341] on span "Warum [DOMAIN_NAME] die Nr. 1 [PERSON_NAME] ist" at bounding box center [458, 350] width 427 height 18
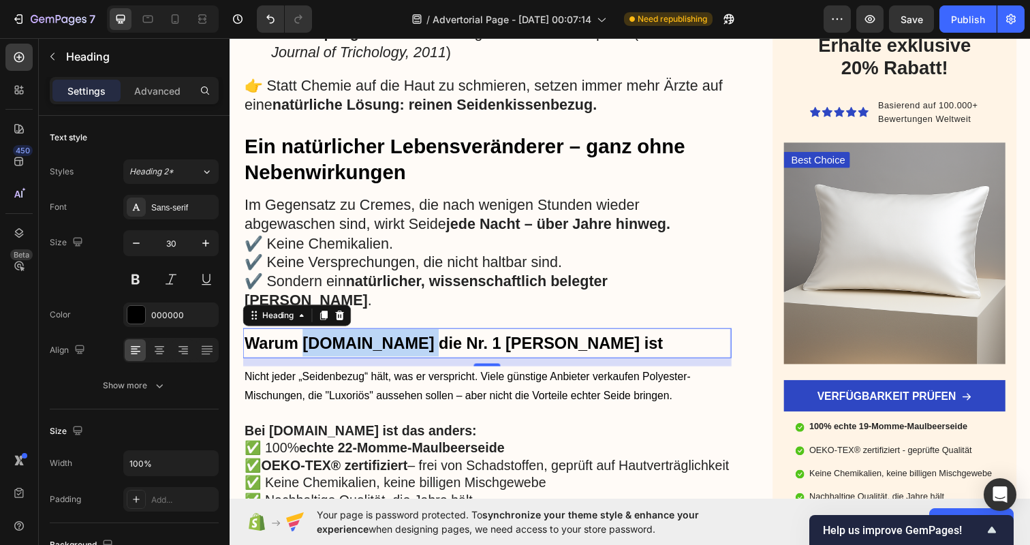
click at [410, 341] on span "Warum [DOMAIN_NAME] die Nr. 1 [PERSON_NAME] ist" at bounding box center [458, 350] width 427 height 18
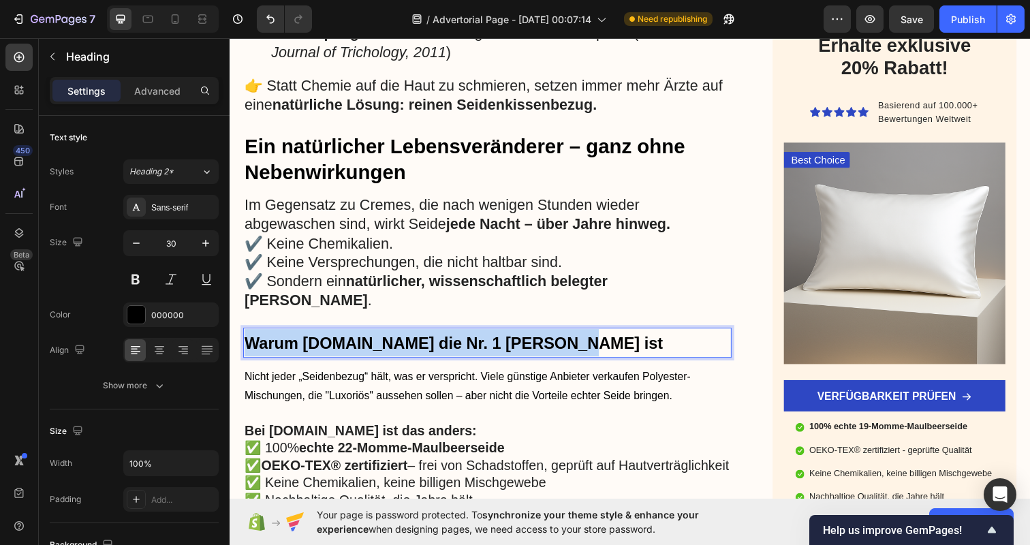
click at [410, 341] on span "Warum [DOMAIN_NAME] die Nr. 1 [PERSON_NAME] ist" at bounding box center [458, 350] width 427 height 18
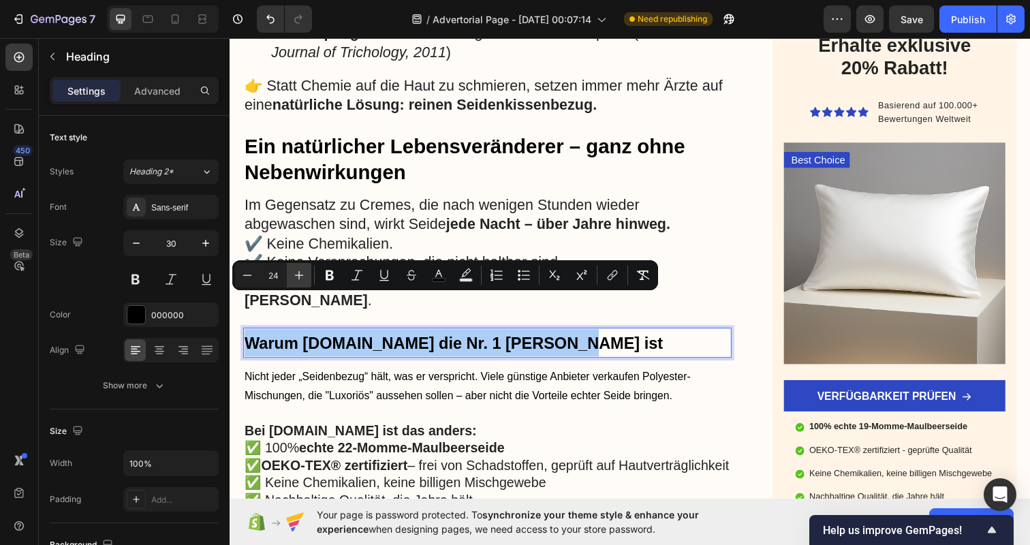
click at [301, 270] on icon "Editor contextual toolbar" at bounding box center [299, 275] width 14 height 14
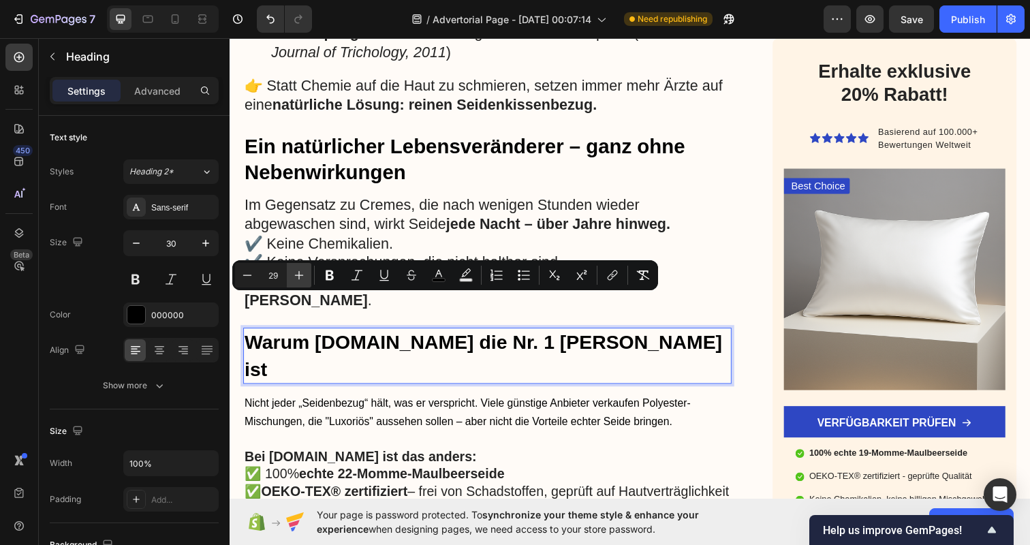
click at [301, 270] on icon "Editor contextual toolbar" at bounding box center [299, 275] width 14 height 14
type input "30"
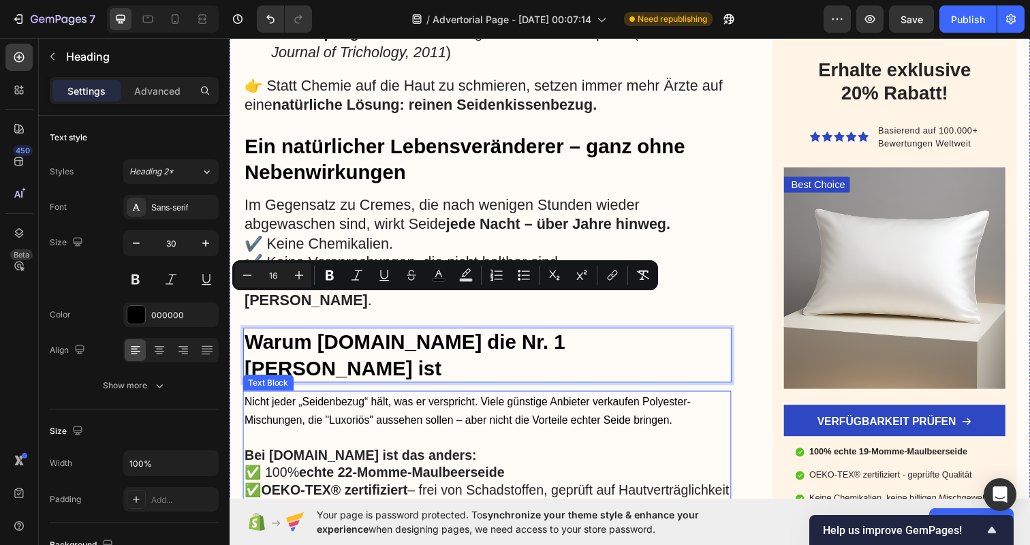
click at [305, 403] on span "Nicht jeder „Seidenbezug“ hält, was er verspricht. Viele günstige Anbieter verk…" at bounding box center [473, 418] width 456 height 31
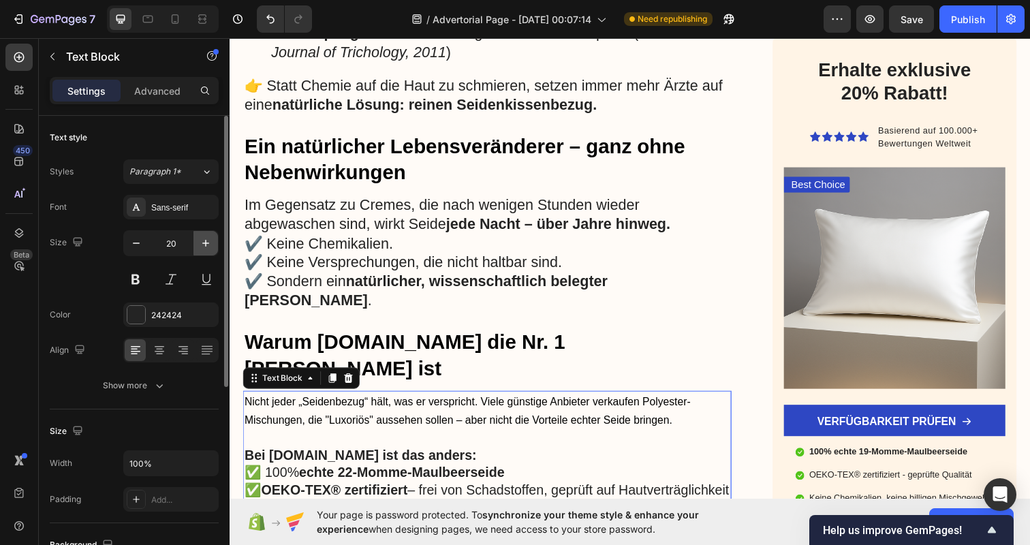
click at [211, 244] on icon "button" at bounding box center [206, 243] width 14 height 14
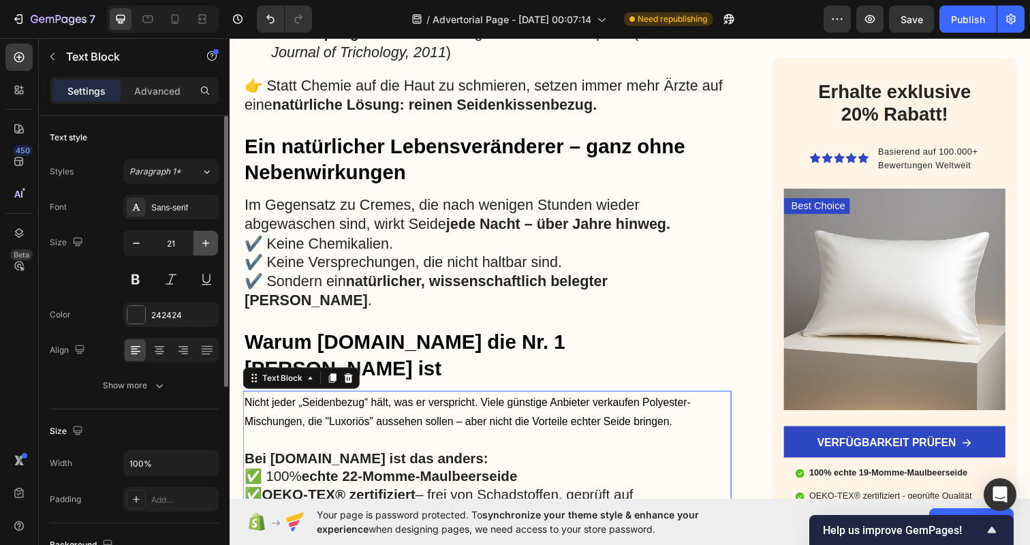
click at [211, 244] on icon "button" at bounding box center [206, 243] width 14 height 14
type input "22"
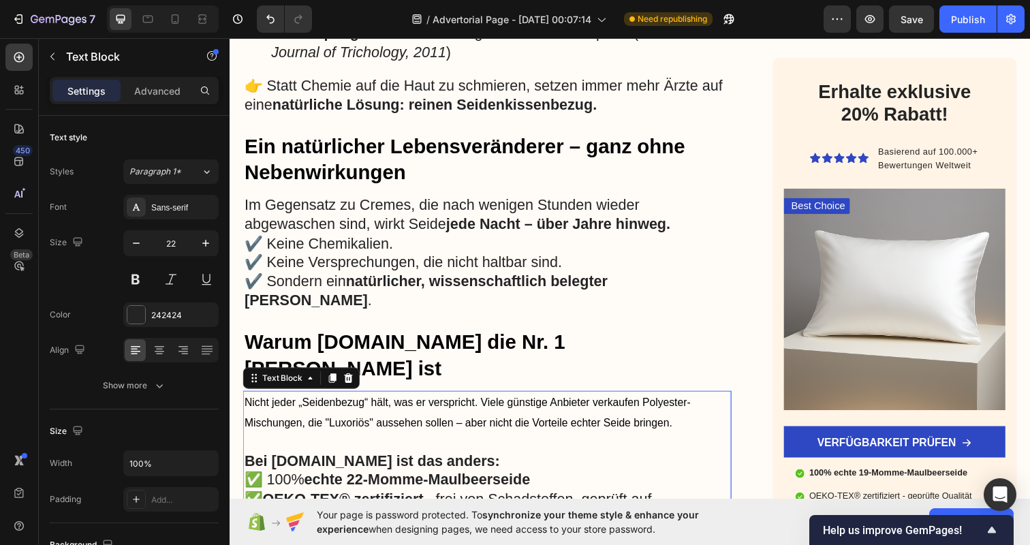
click at [391, 404] on span "Nicht jeder „Seidenbezug“ hält, was er verspricht. Viele günstige Anbieter verk…" at bounding box center [473, 420] width 456 height 33
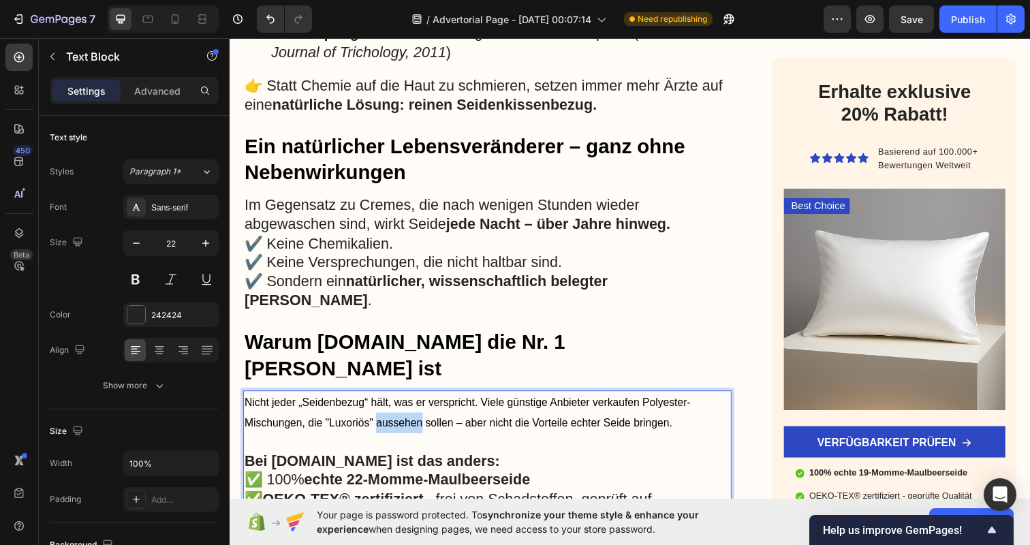
click at [391, 404] on span "Nicht jeder „Seidenbezug“ hält, was er verspricht. Viele günstige Anbieter verk…" at bounding box center [473, 420] width 456 height 33
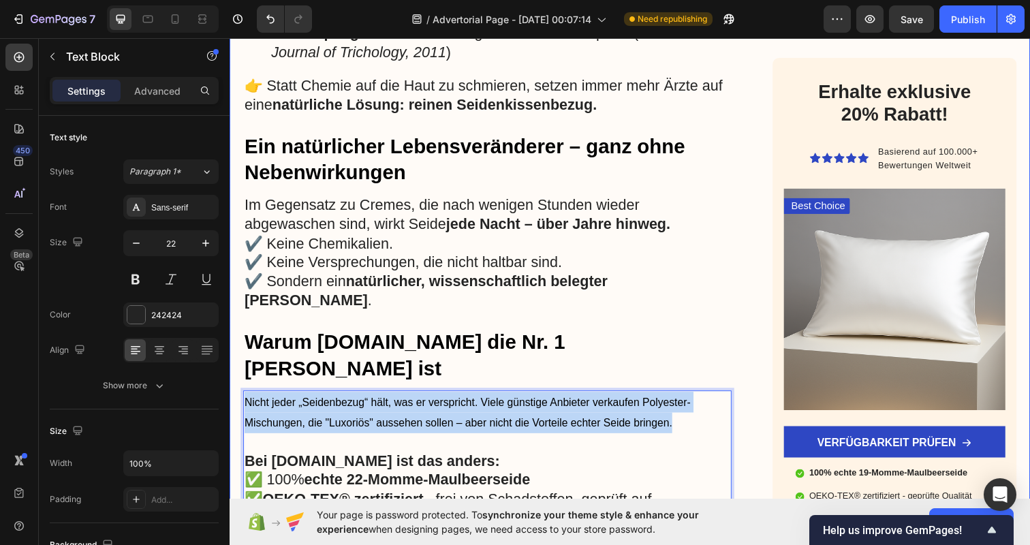
drag, startPoint x: 687, startPoint y: 363, endPoint x: 236, endPoint y: 301, distance: 455.2
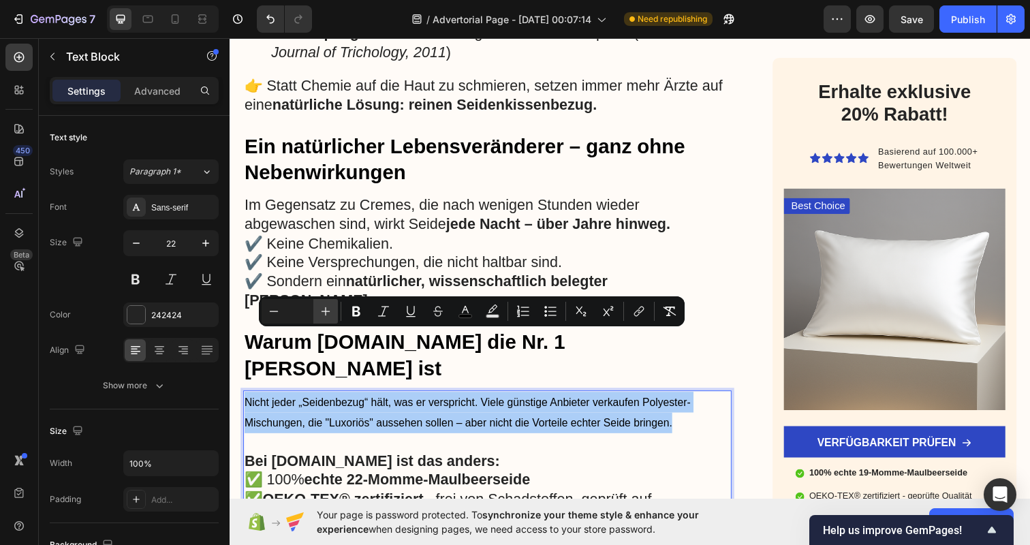
click at [330, 311] on icon "Editor contextual toolbar" at bounding box center [326, 311] width 9 height 9
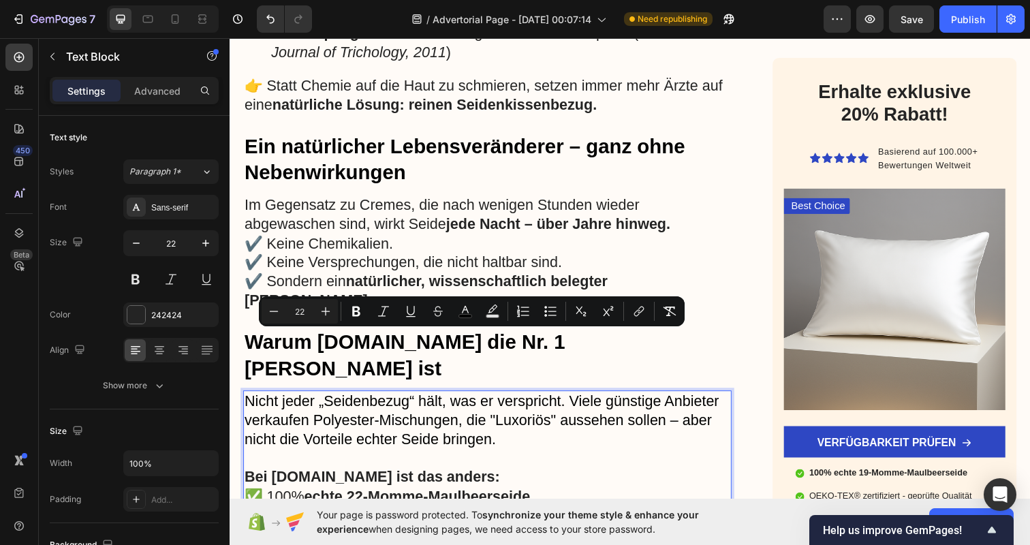
click at [361, 458] on p "Bei [DOMAIN_NAME] ist das anders:" at bounding box center [493, 477] width 496 height 39
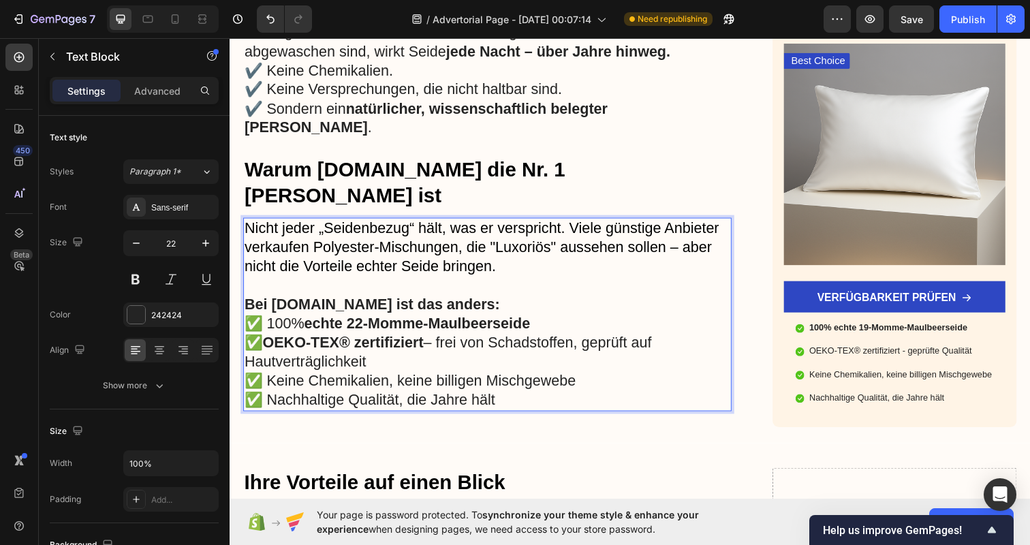
scroll to position [1931, 0]
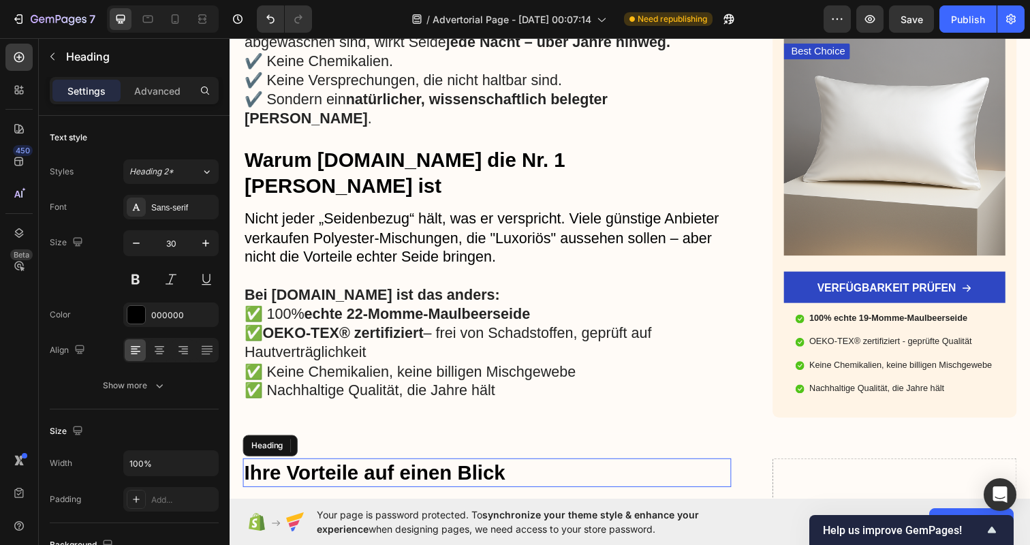
click at [428, 471] on span "Ihre Vorteile auf einen Blick" at bounding box center [378, 482] width 266 height 22
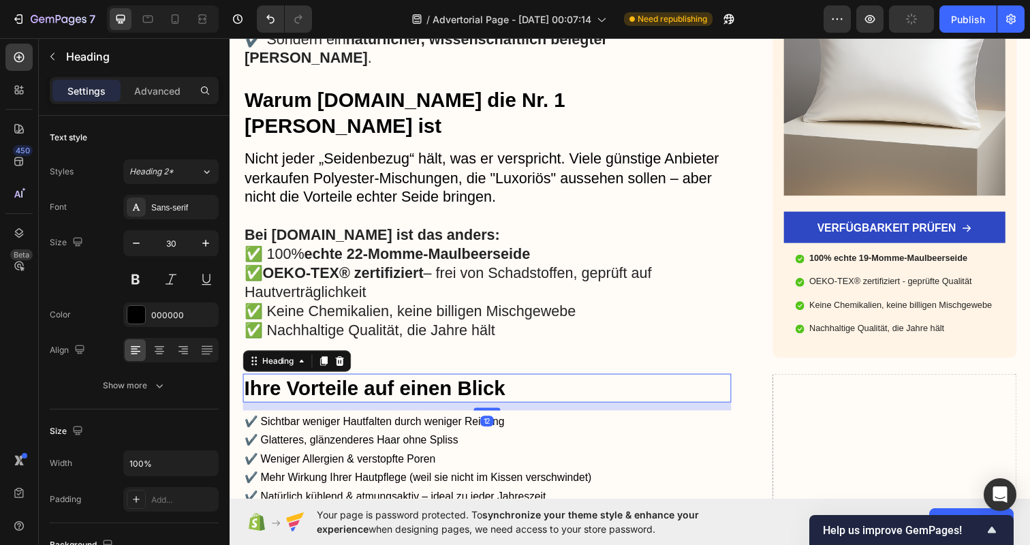
scroll to position [1998, 0]
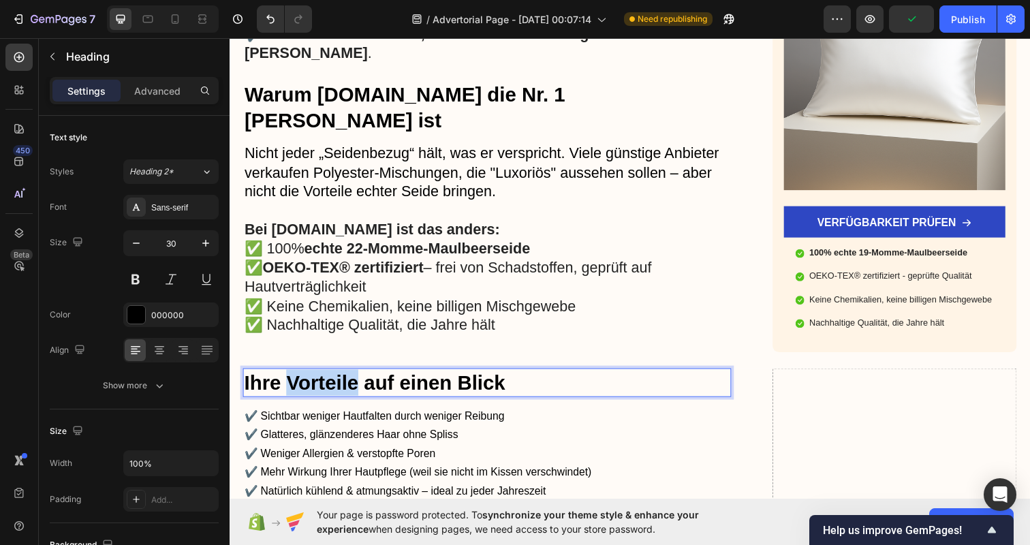
click at [352, 379] on span "Ihre Vorteile auf einen Blick" at bounding box center [378, 390] width 266 height 22
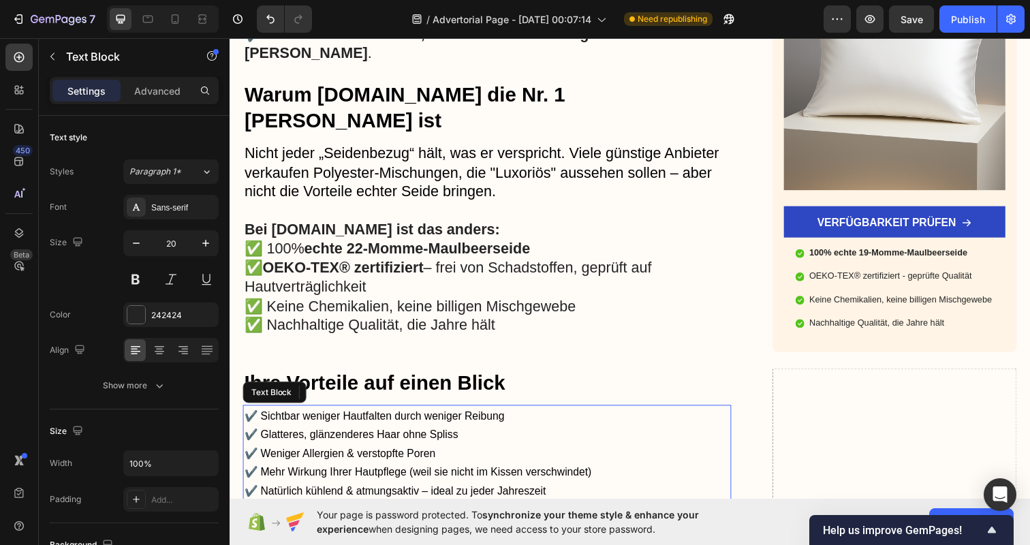
click at [435, 456] on span "✔️ Weniger Allergien & verstopfte Poren" at bounding box center [343, 462] width 196 height 12
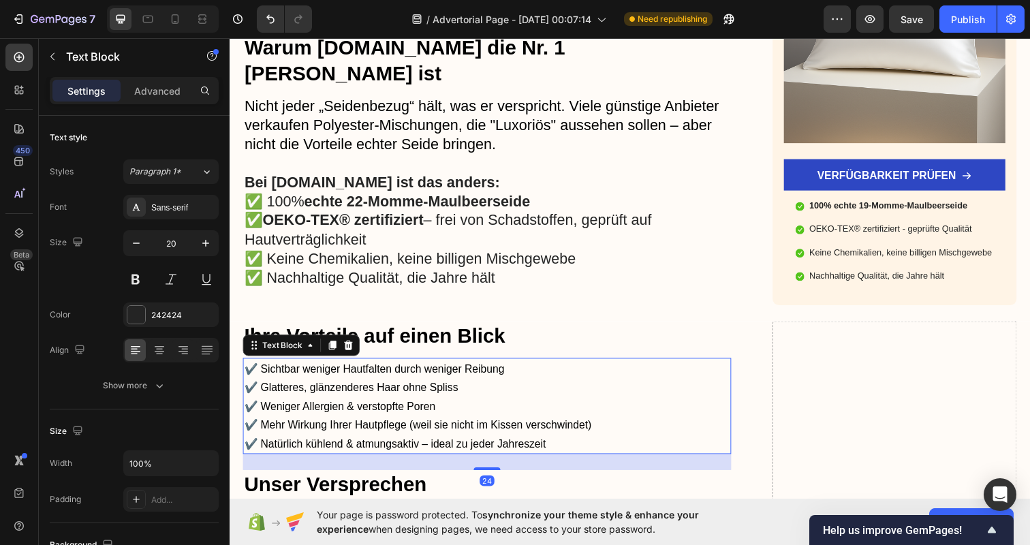
scroll to position [2058, 0]
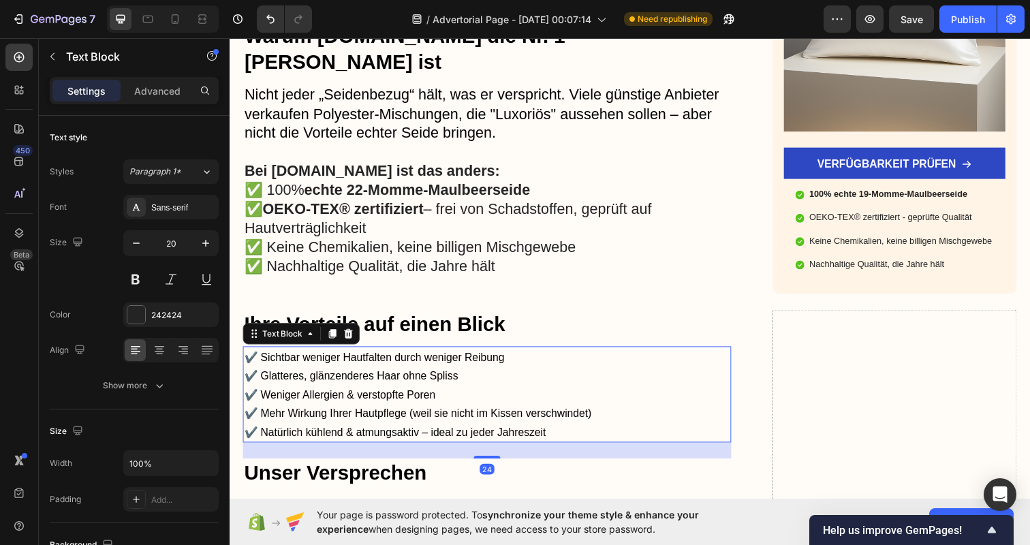
click at [404, 416] on span "✔️ Mehr Wirkung Ihrer Hautpflege (weil sie nicht im Kissen verschwindet)" at bounding box center [422, 422] width 355 height 12
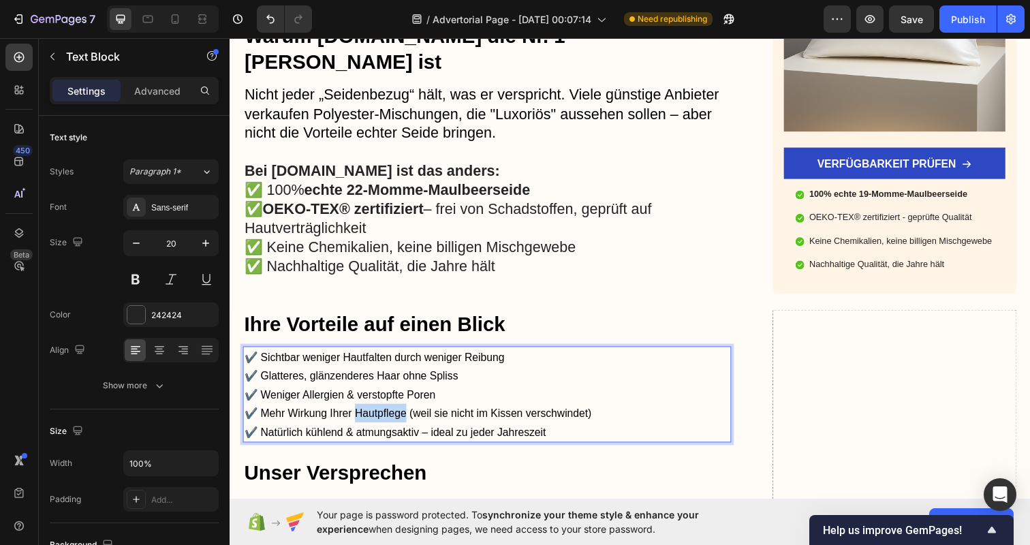
click at [404, 416] on span "✔️ Mehr Wirkung Ihrer Hautpflege (weil sie nicht im Kissen verschwindet)" at bounding box center [422, 422] width 355 height 12
click at [589, 357] on p "✔️ Sichtbar weniger Hautfalten durch weniger Reibung ✔️ Glatteres, glänzenderes…" at bounding box center [493, 401] width 496 height 95
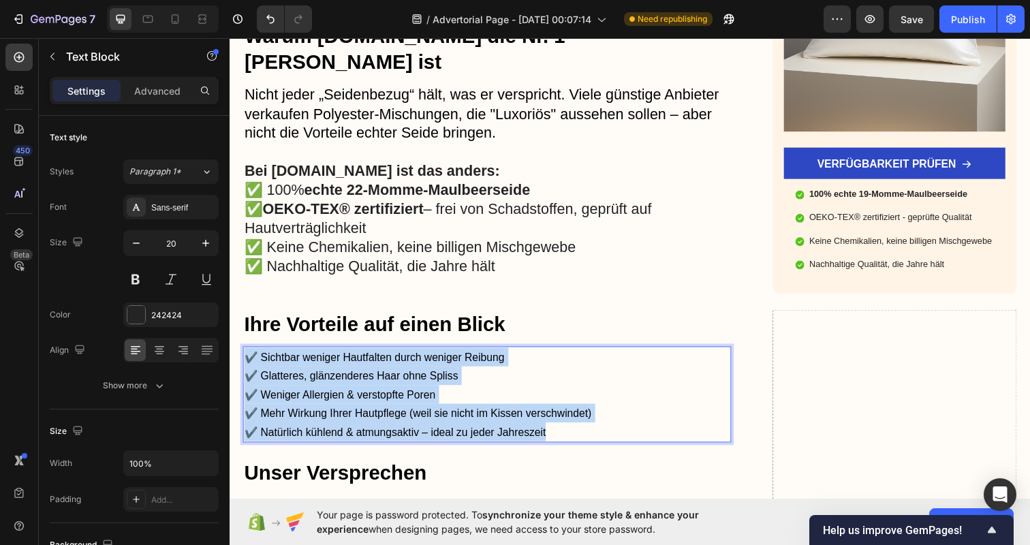
drag, startPoint x: 589, startPoint y: 358, endPoint x: 236, endPoint y: 279, distance: 362.3
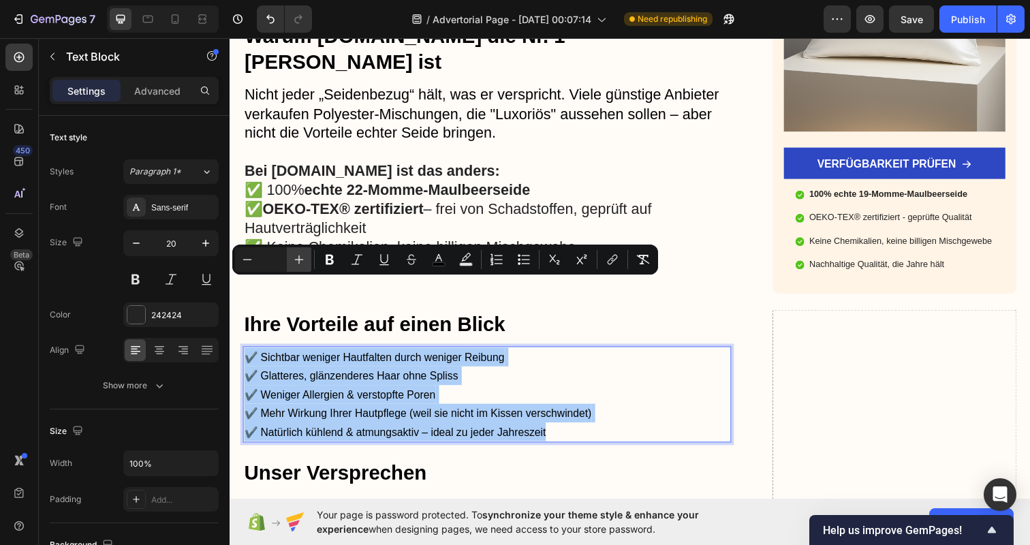
click at [302, 260] on icon "Editor contextual toolbar" at bounding box center [299, 259] width 9 height 9
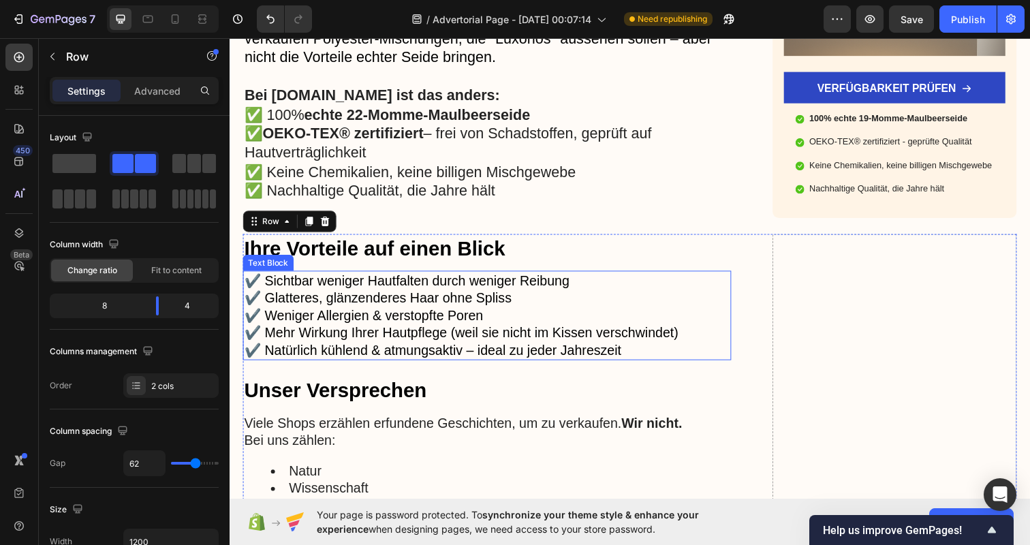
scroll to position [2184, 0]
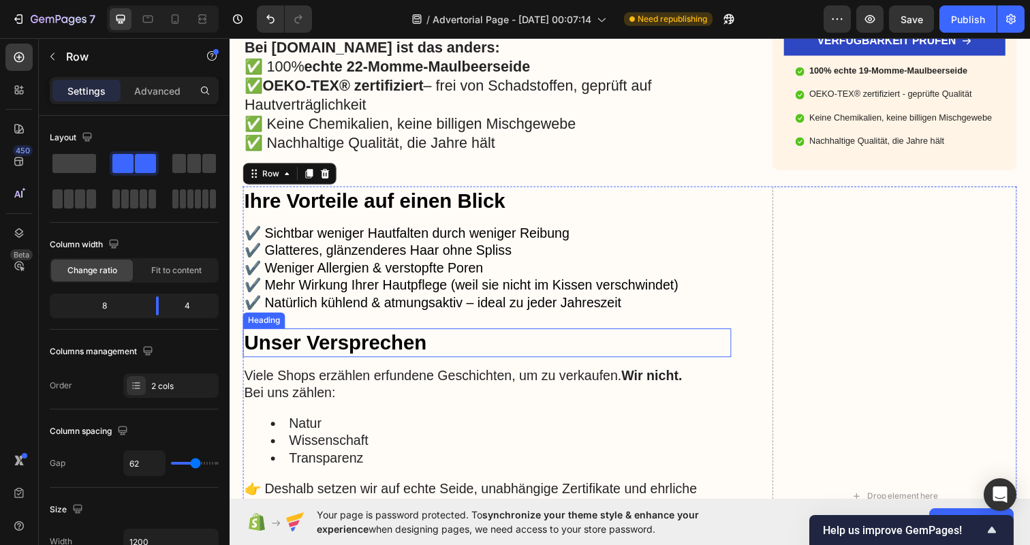
click at [375, 334] on h2 "Unser Versprechen" at bounding box center [492, 348] width 499 height 29
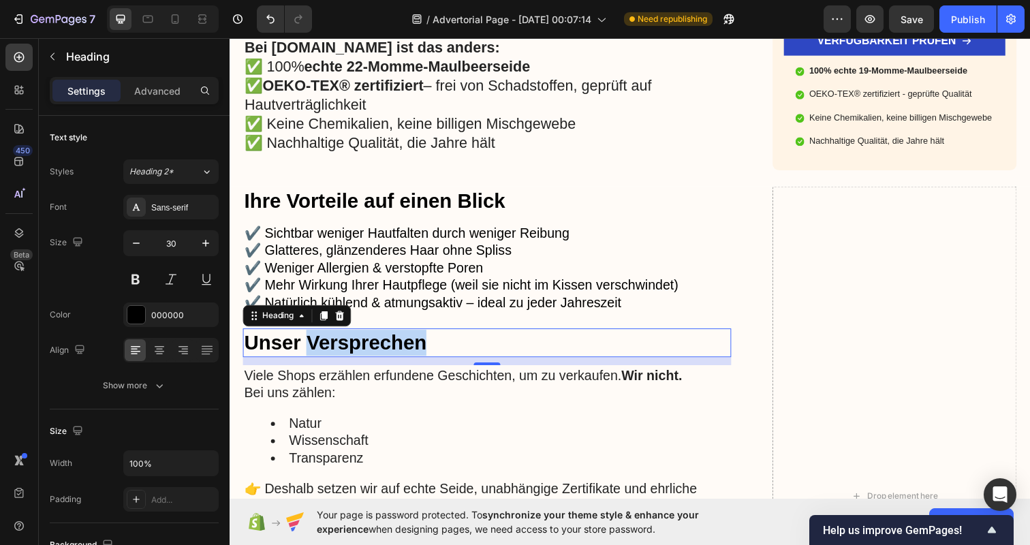
click at [332, 336] on p "Unser Versprechen" at bounding box center [493, 349] width 496 height 27
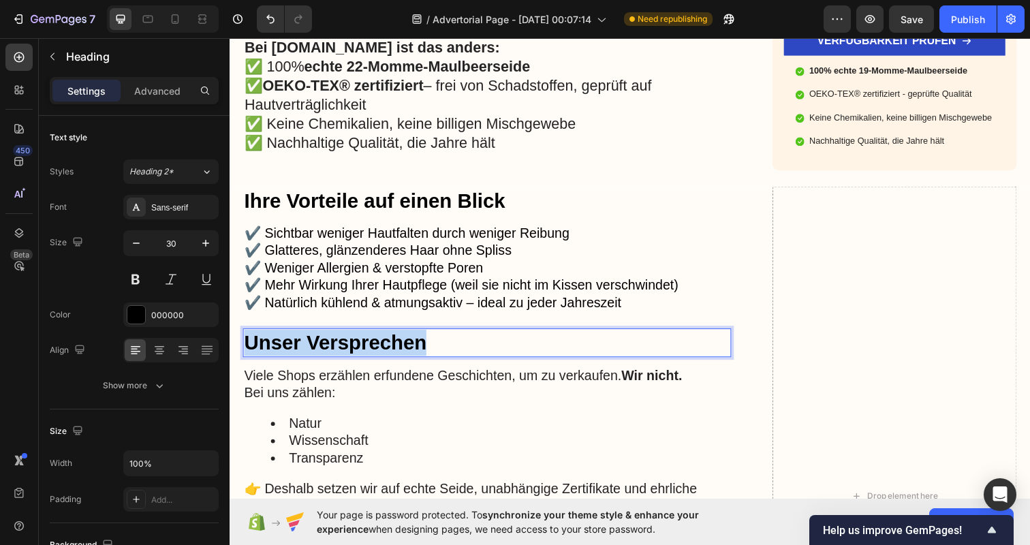
click at [332, 336] on p "Unser Versprechen" at bounding box center [493, 349] width 496 height 27
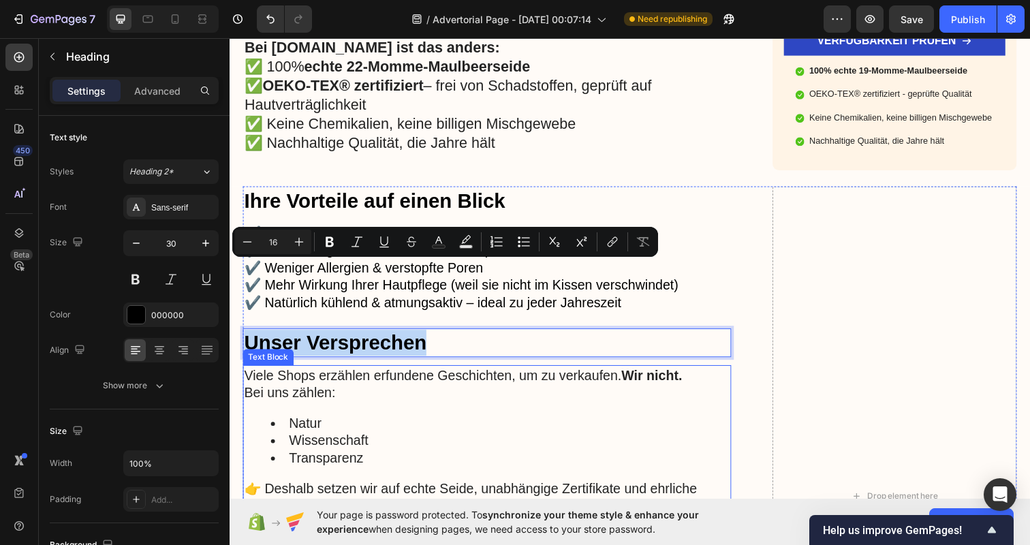
click at [435, 458] on li "Transparenz" at bounding box center [506, 467] width 469 height 18
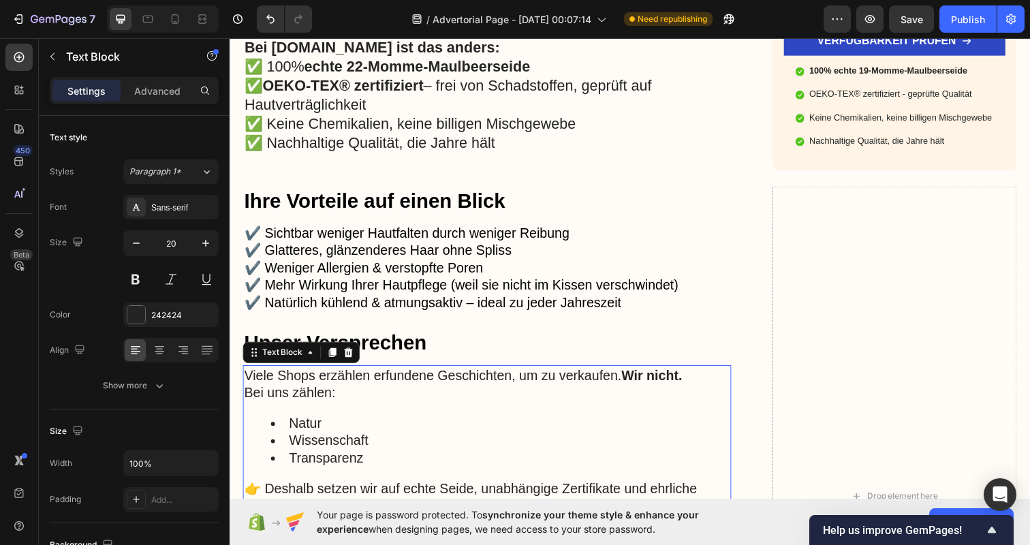
click at [435, 458] on li "Transparenz" at bounding box center [506, 467] width 469 height 18
click at [353, 373] on p "Viele Shops erzählen erfundene Geschichten, um zu verkaufen. Wir nicht. Bei uns…" at bounding box center [493, 390] width 496 height 35
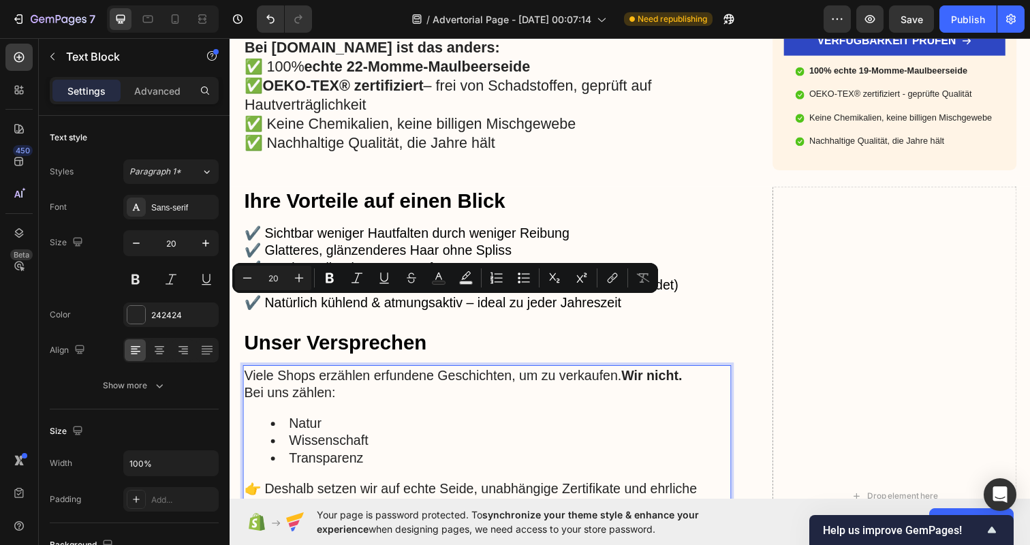
click at [395, 372] on div "Viele Shops erzählen erfundene Geschichten, um zu verkaufen. Wir nicht. Bei uns…" at bounding box center [492, 449] width 499 height 154
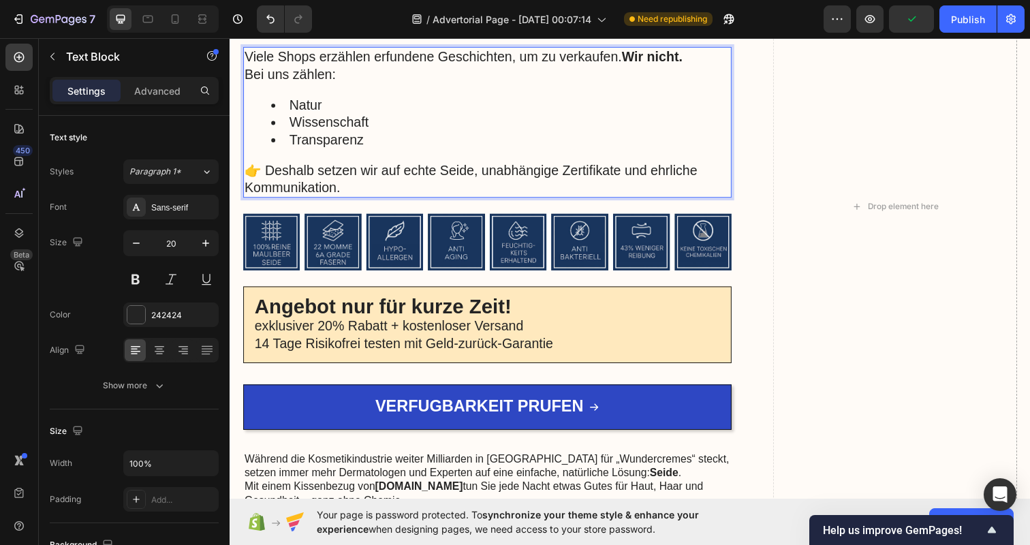
scroll to position [2471, 0]
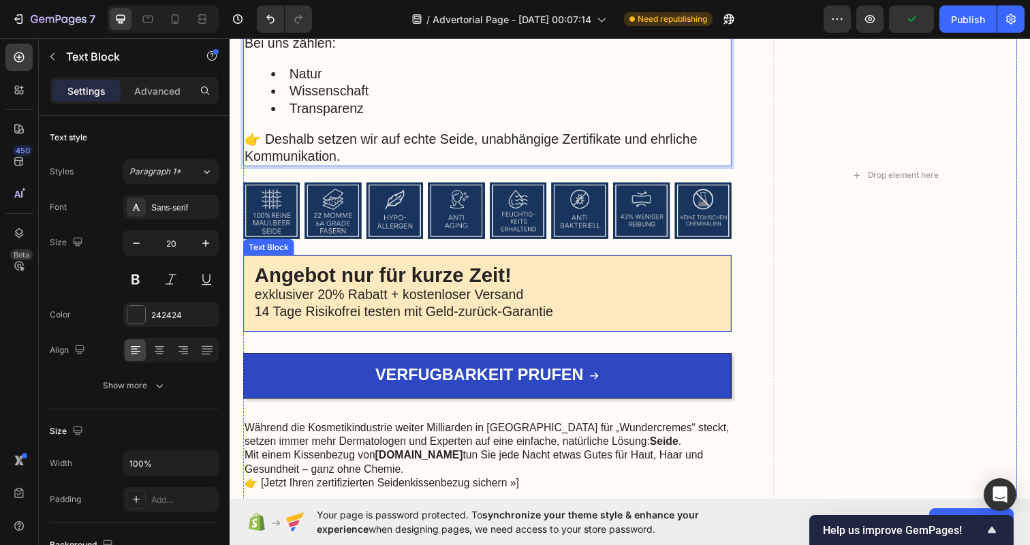
click at [415, 305] on p "exklusiver 20% Rabatt + kostenloser Versand" at bounding box center [493, 300] width 476 height 18
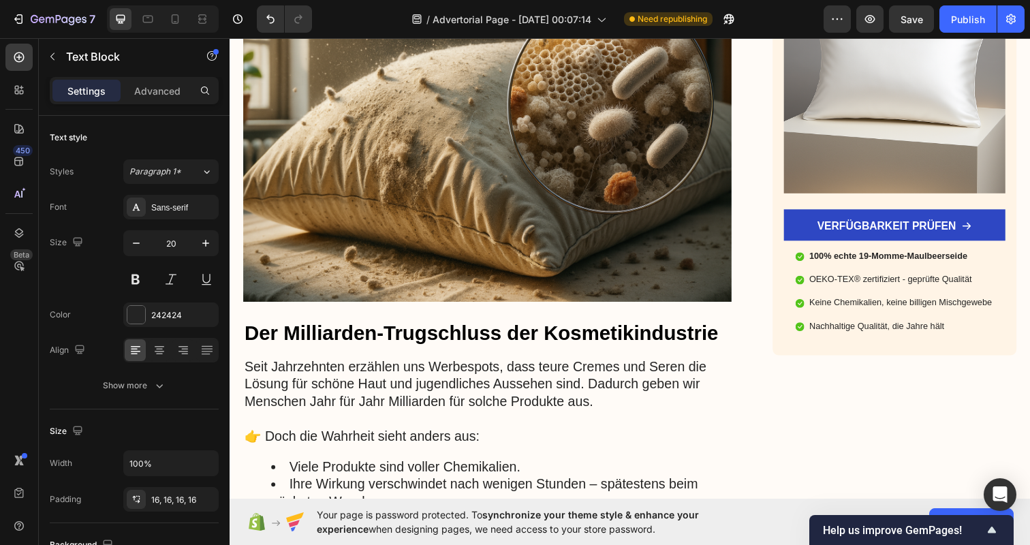
scroll to position [365, 0]
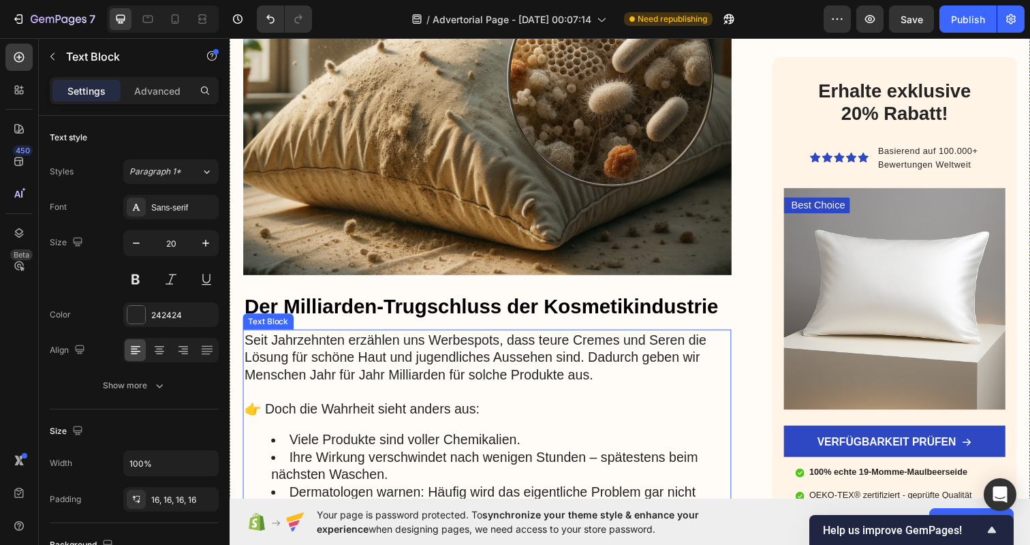
click at [438, 390] on p at bounding box center [493, 399] width 496 height 18
click at [438, 390] on p "Rich Text Editor. Editing area: main" at bounding box center [493, 399] width 496 height 18
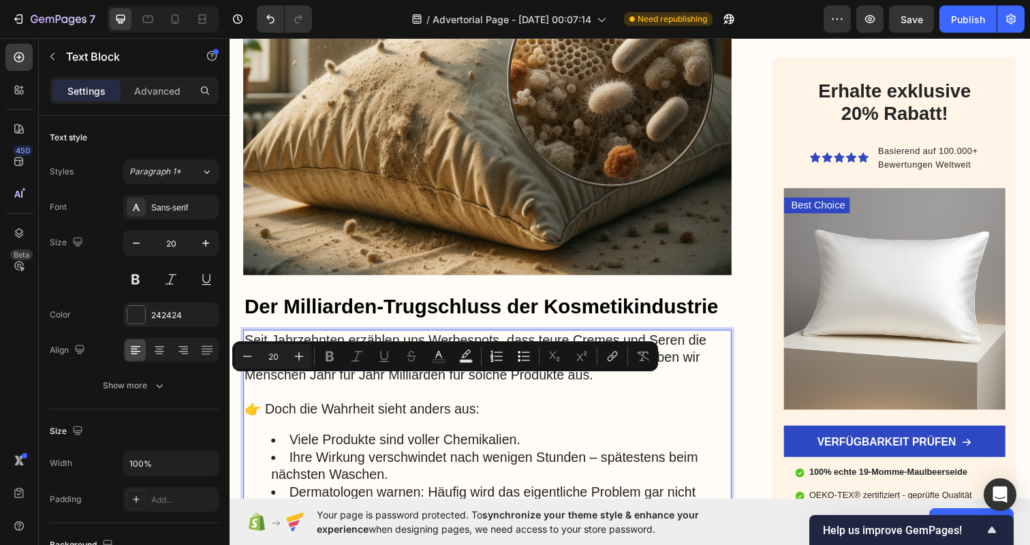
click at [405, 337] on p "Seit Jahrzehnten erzählen uns Werbespots, dass teure Cremes und Seren die Lösun…" at bounding box center [493, 363] width 496 height 53
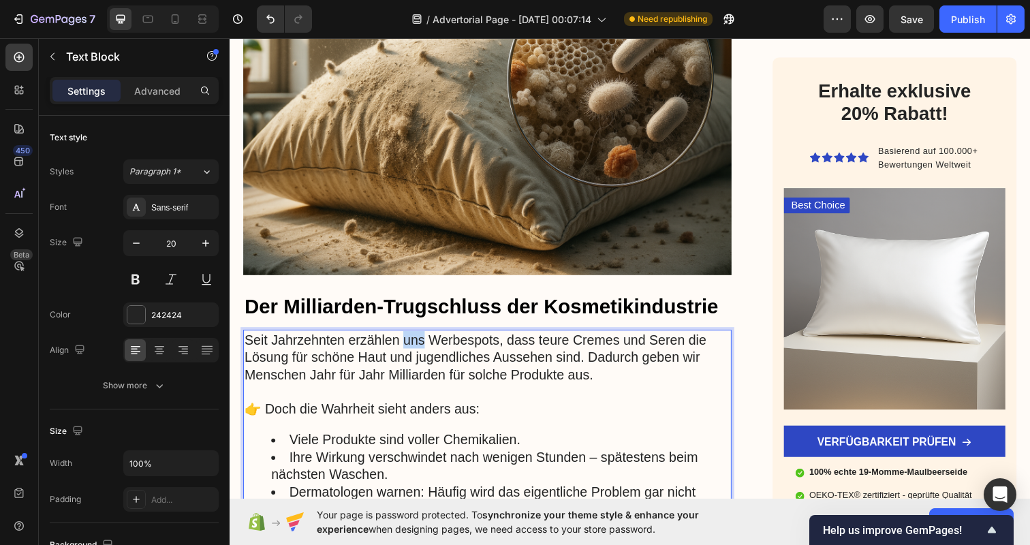
click at [405, 337] on p "Seit Jahrzehnten erzählen uns Werbespots, dass teure Cremes und Seren die Lösun…" at bounding box center [493, 363] width 496 height 53
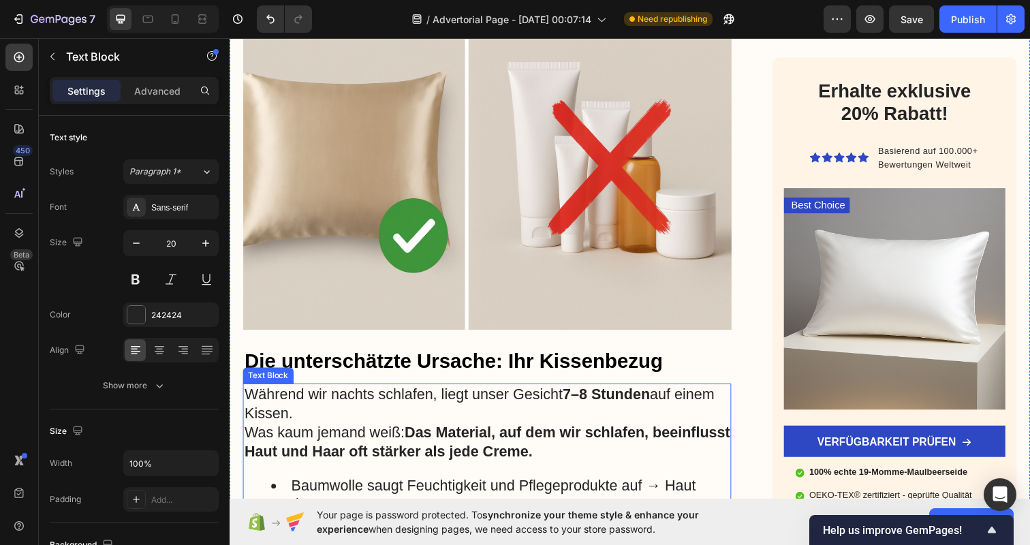
scroll to position [931, 0]
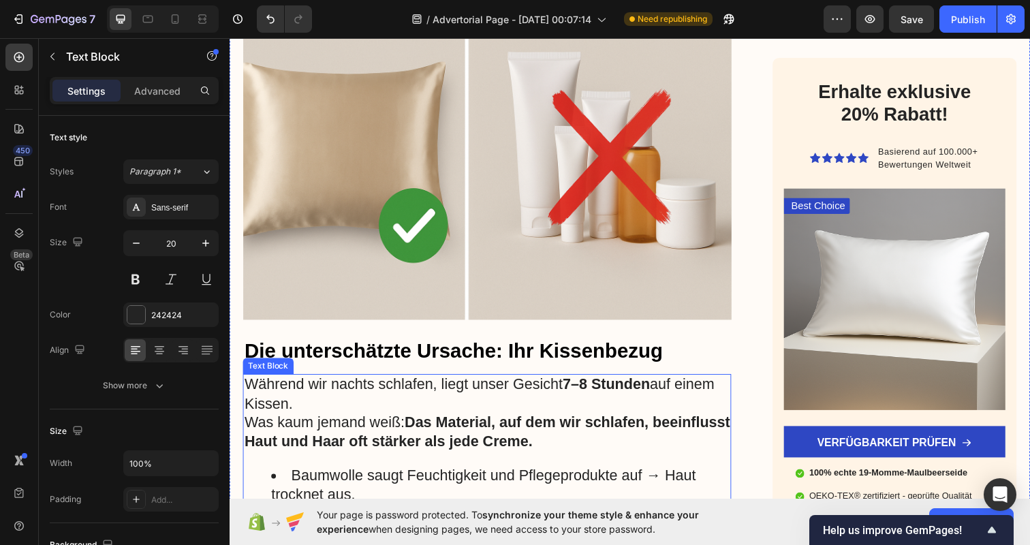
click at [377, 399] on p "Während wir nachts schlafen, liegt unser Gesicht 7–8 Stunden auf einem Kissen. …" at bounding box center [493, 421] width 496 height 78
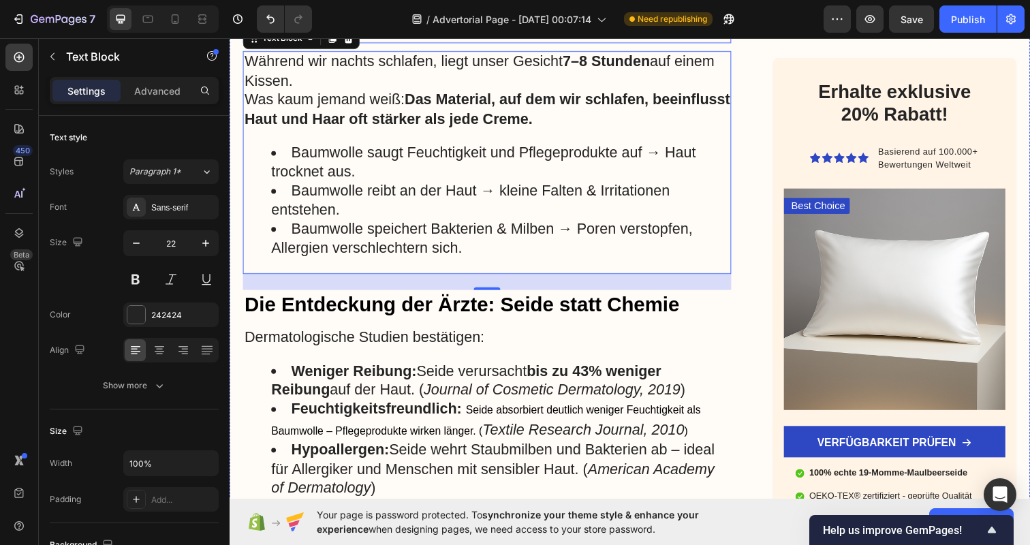
scroll to position [1266, 0]
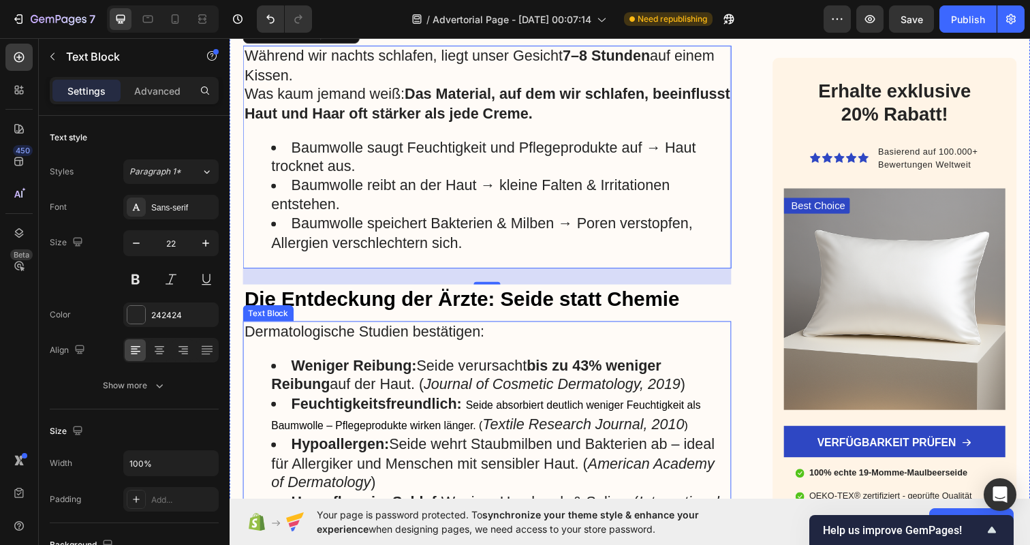
click at [382, 382] on li "Weniger Reibung: Seide verursacht bis zu 43% weniger Reibung auf der Haut. ( Jo…" at bounding box center [506, 382] width 469 height 39
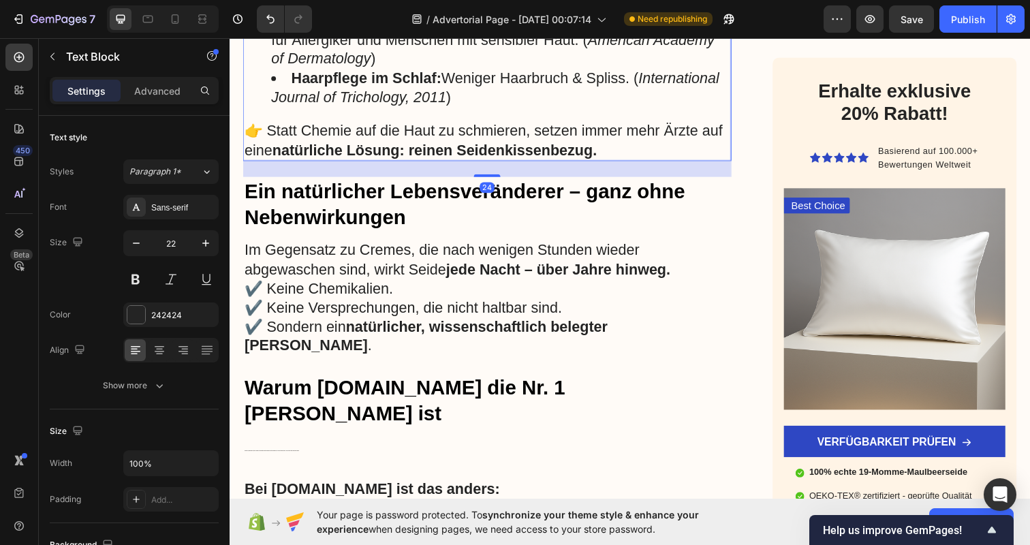
scroll to position [1702, 0]
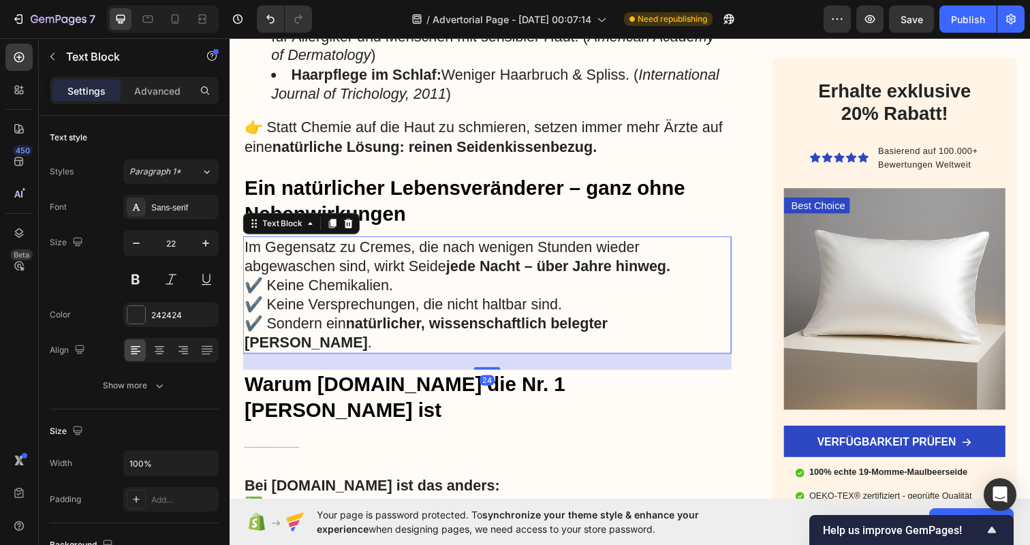
click at [363, 281] on p "✔️ Keine Chemikalien. ✔️ Keine Versprechungen, die nicht haltbar sind. ✔️ Sonde…" at bounding box center [493, 320] width 496 height 78
click at [420, 506] on strong "echte 22-Momme-Maulbeerseide" at bounding box center [420, 514] width 231 height 17
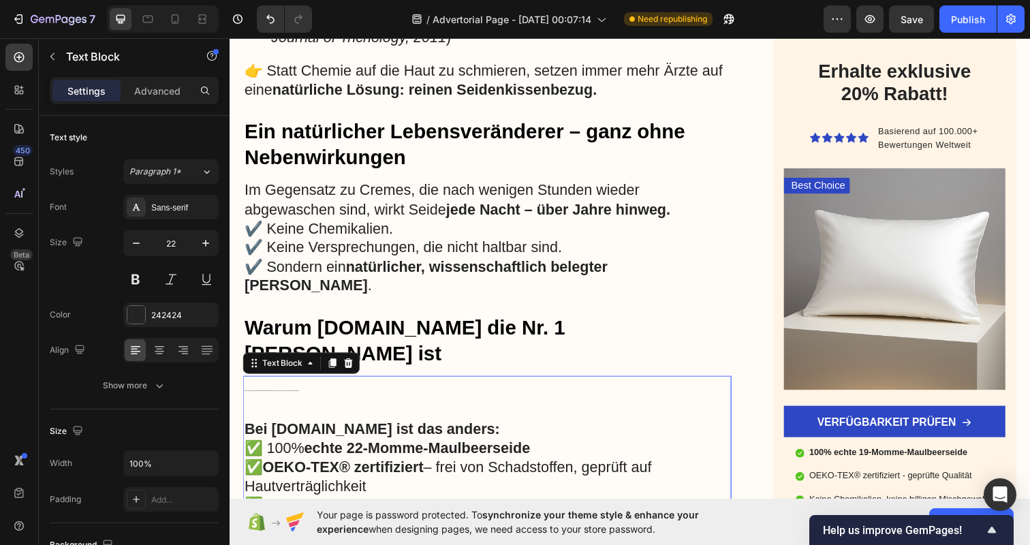
scroll to position [1771, 0]
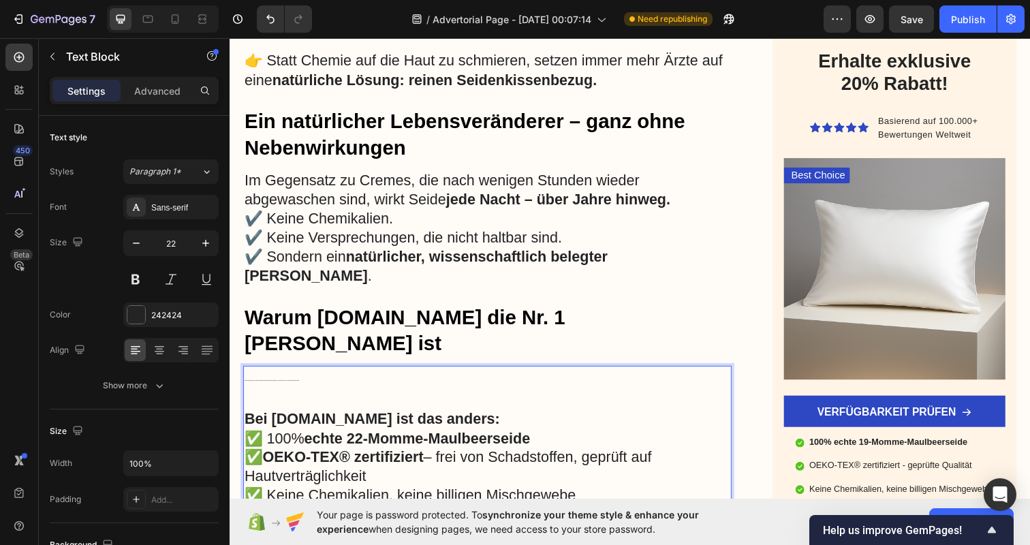
click at [302, 374] on p "Nicht jeder „Seidenbezug“ hält, was er verspricht. Viele günstige Anbieter verk…" at bounding box center [493, 386] width 496 height 25
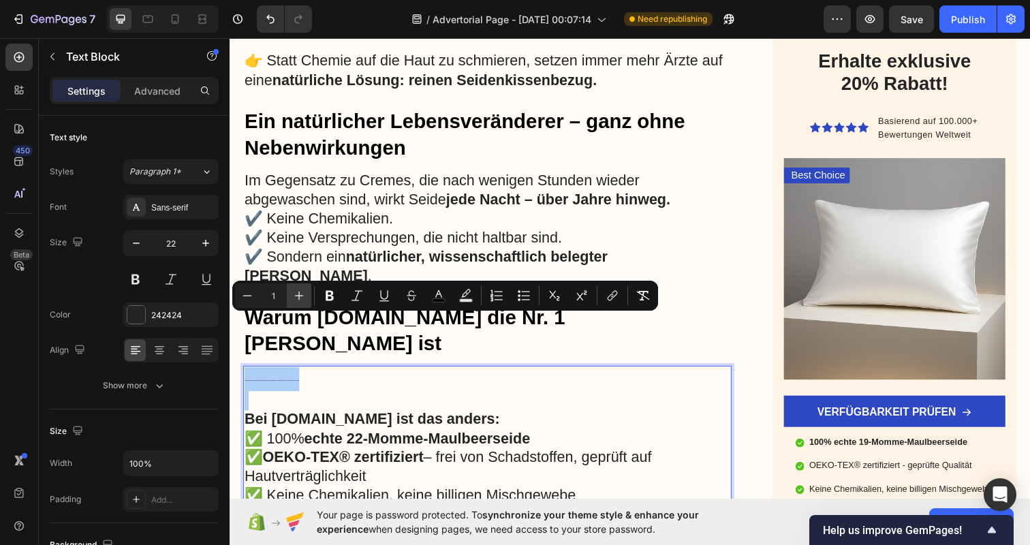
click at [297, 297] on icon "Editor contextual toolbar" at bounding box center [299, 296] width 14 height 14
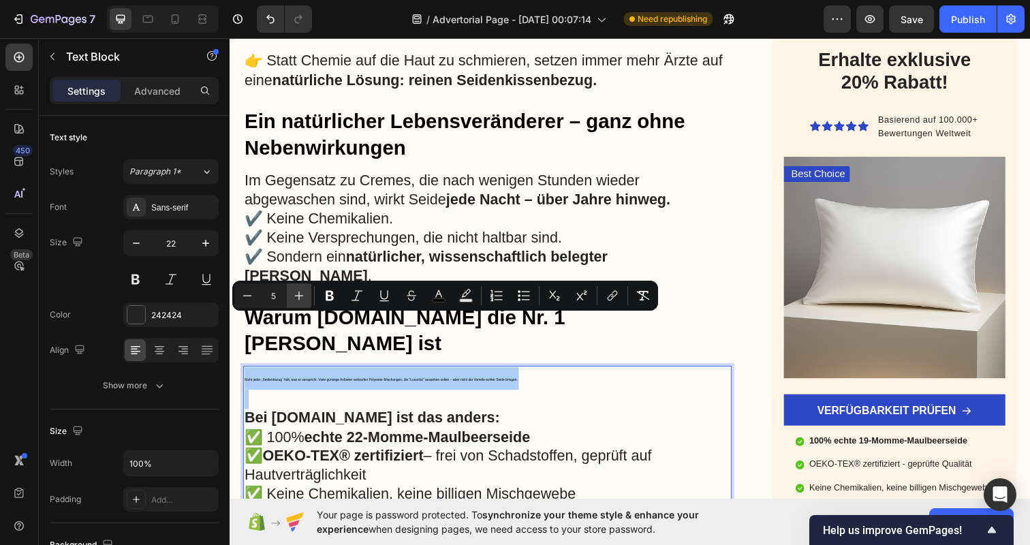
click at [297, 297] on icon "Editor contextual toolbar" at bounding box center [299, 296] width 14 height 14
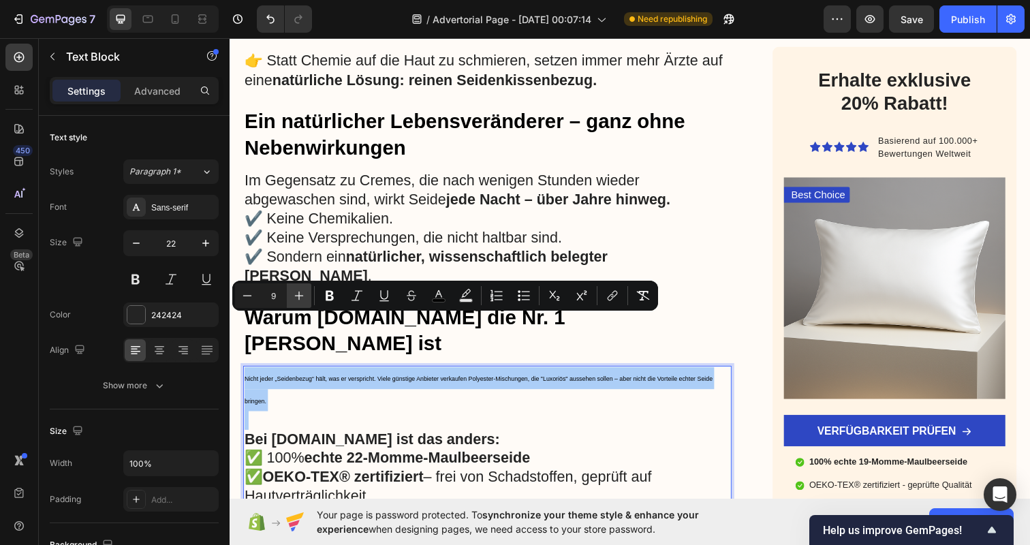
click at [297, 297] on icon "Editor contextual toolbar" at bounding box center [299, 296] width 14 height 14
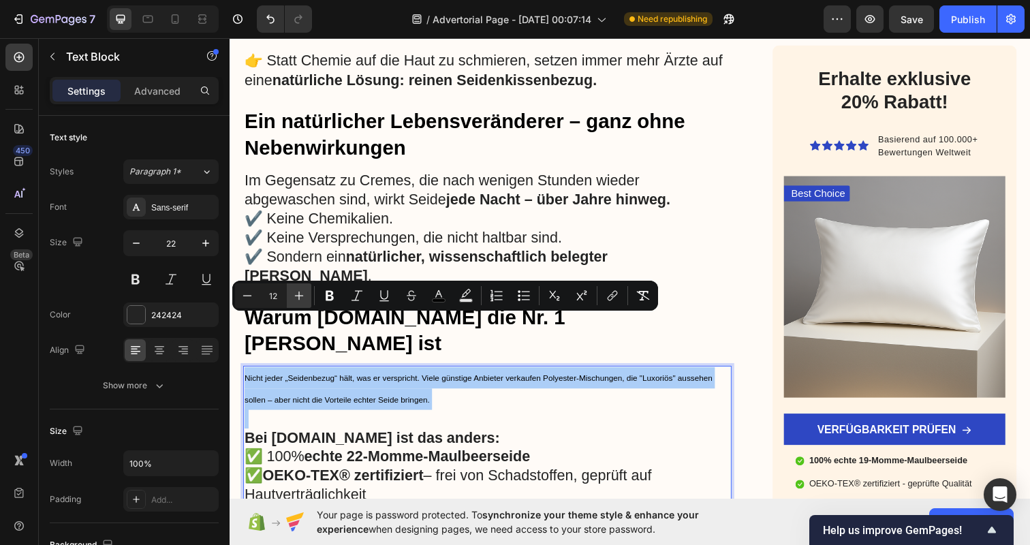
click at [297, 297] on icon "Editor contextual toolbar" at bounding box center [299, 296] width 14 height 14
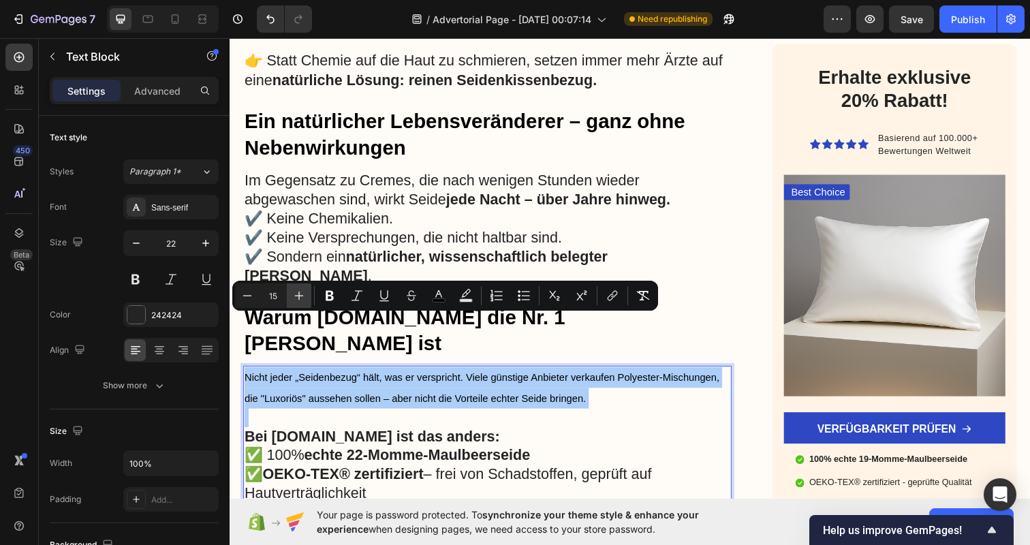
click at [297, 297] on icon "Editor contextual toolbar" at bounding box center [299, 296] width 14 height 14
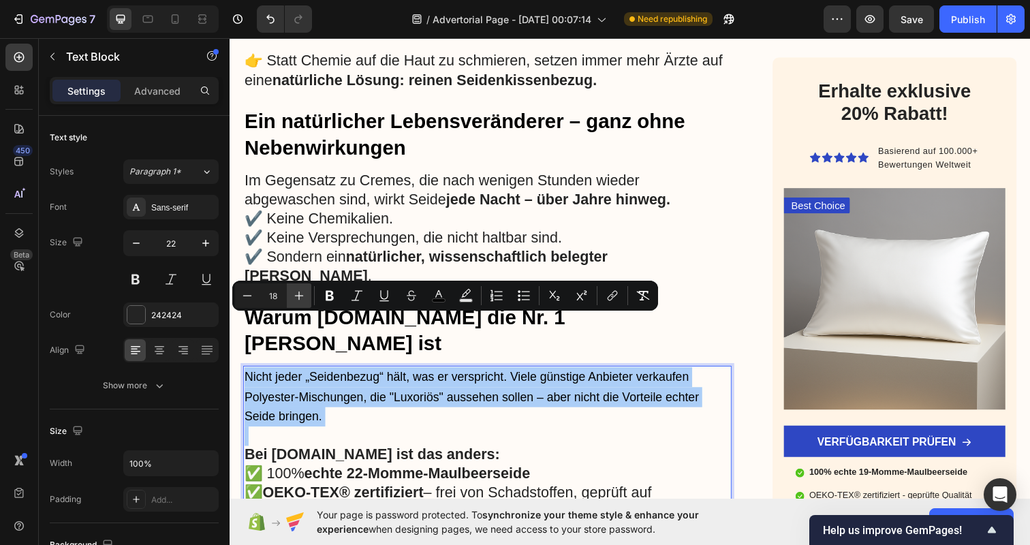
click at [297, 297] on icon "Editor contextual toolbar" at bounding box center [299, 296] width 14 height 14
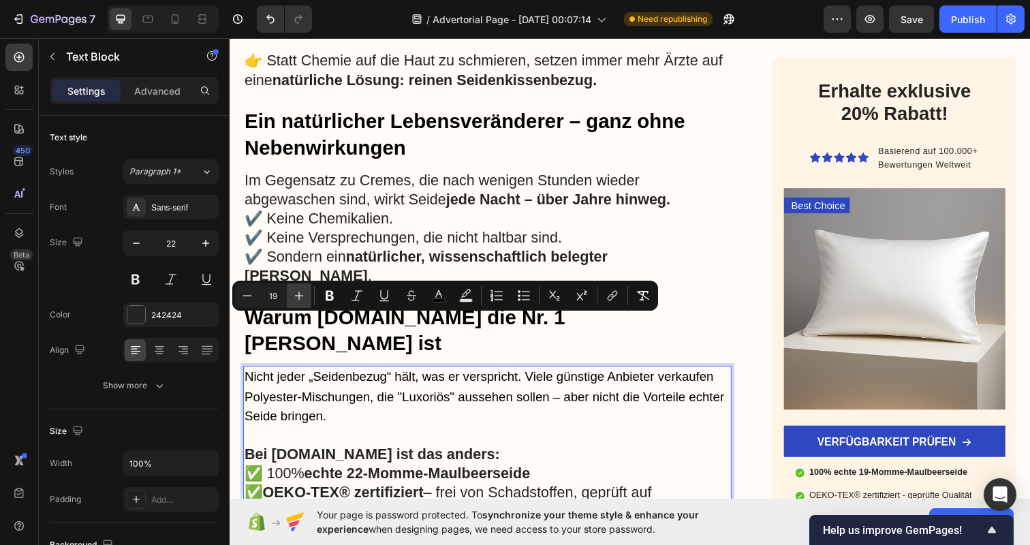
click at [297, 297] on icon "Editor contextual toolbar" at bounding box center [299, 296] width 14 height 14
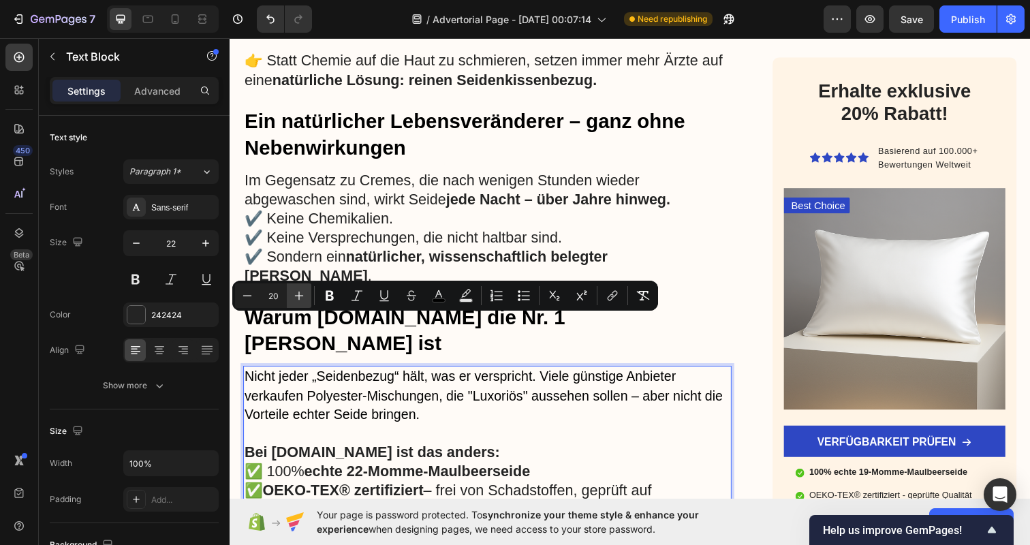
click at [297, 297] on icon "Editor contextual toolbar" at bounding box center [299, 296] width 14 height 14
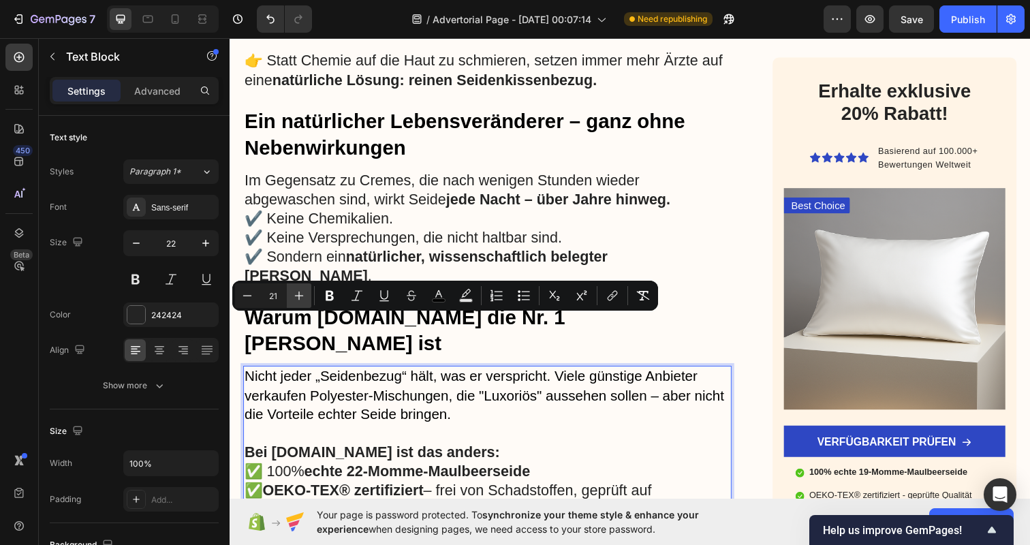
click at [297, 297] on icon "Editor contextual toolbar" at bounding box center [299, 296] width 14 height 14
type input "22"
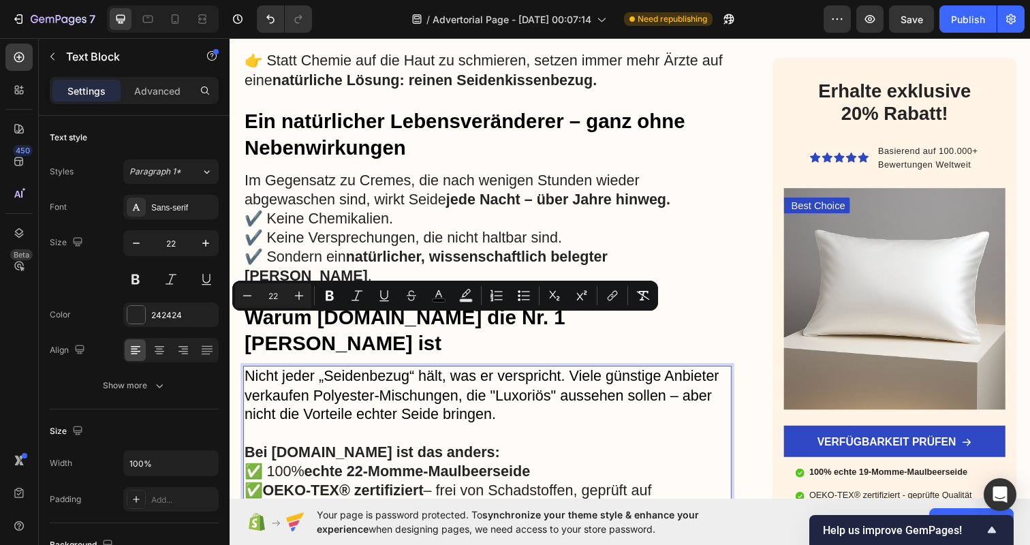
click at [354, 452] on strong "Bei [DOMAIN_NAME] ist das anders:" at bounding box center [375, 460] width 261 height 17
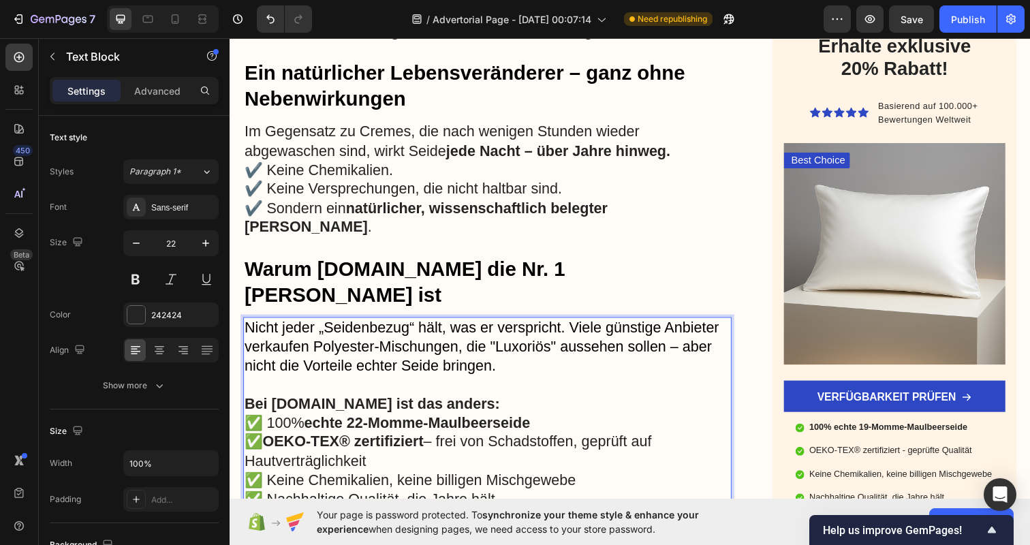
scroll to position [1863, 0]
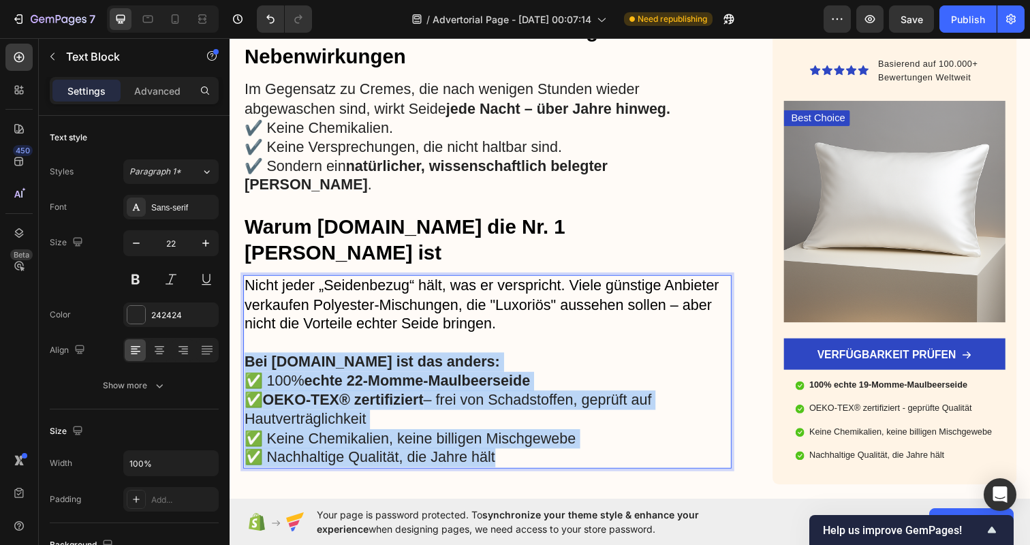
drag, startPoint x: 531, startPoint y: 399, endPoint x: 225, endPoint y: 308, distance: 319.0
click at [230, 308] on html "Header Schlaf bezug .de Text Block Advetorial Text Block Text Block Row Row War…" at bounding box center [639, 29] width 818 height 3711
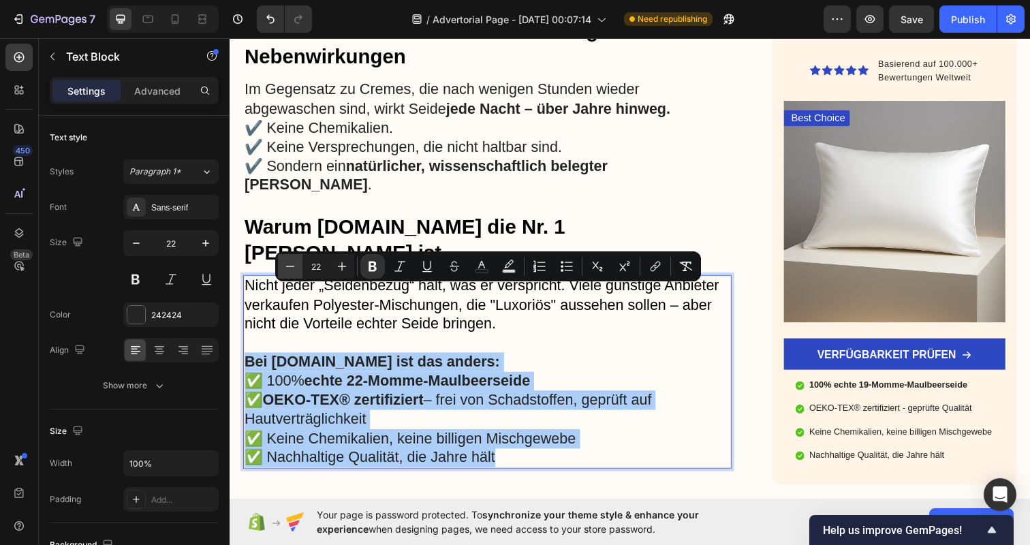
click at [289, 265] on icon "Editor contextual toolbar" at bounding box center [290, 267] width 14 height 14
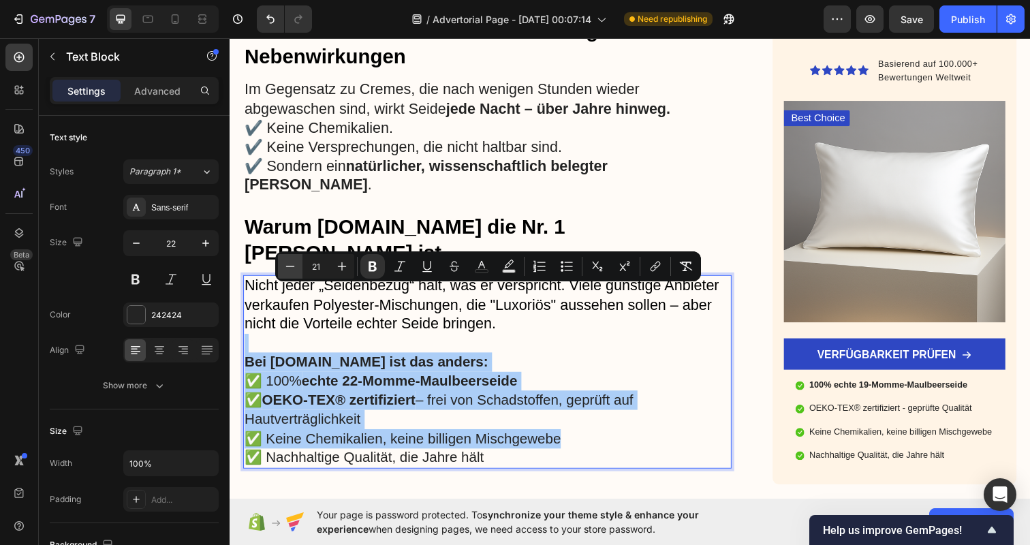
click at [289, 265] on icon "Editor contextual toolbar" at bounding box center [290, 267] width 14 height 14
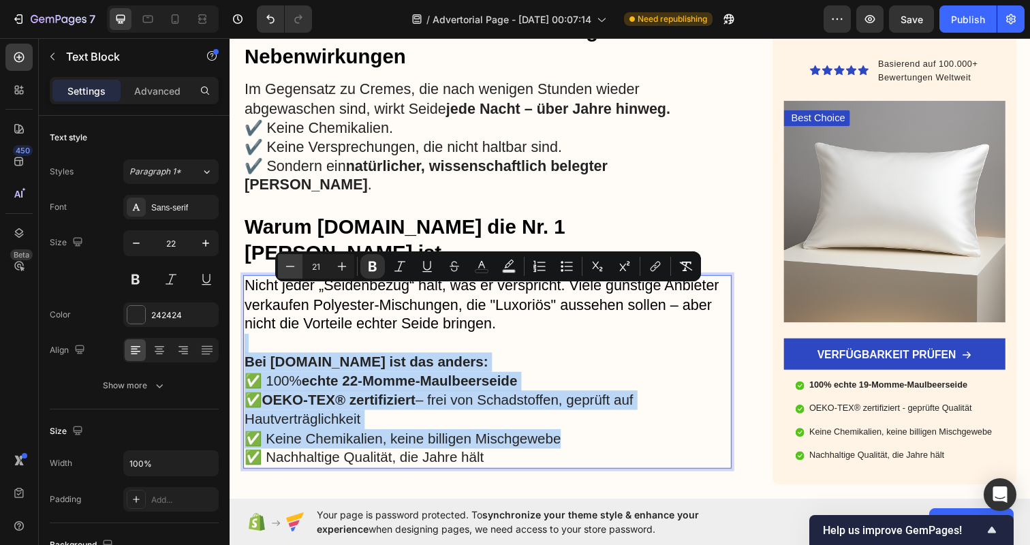
type input "20"
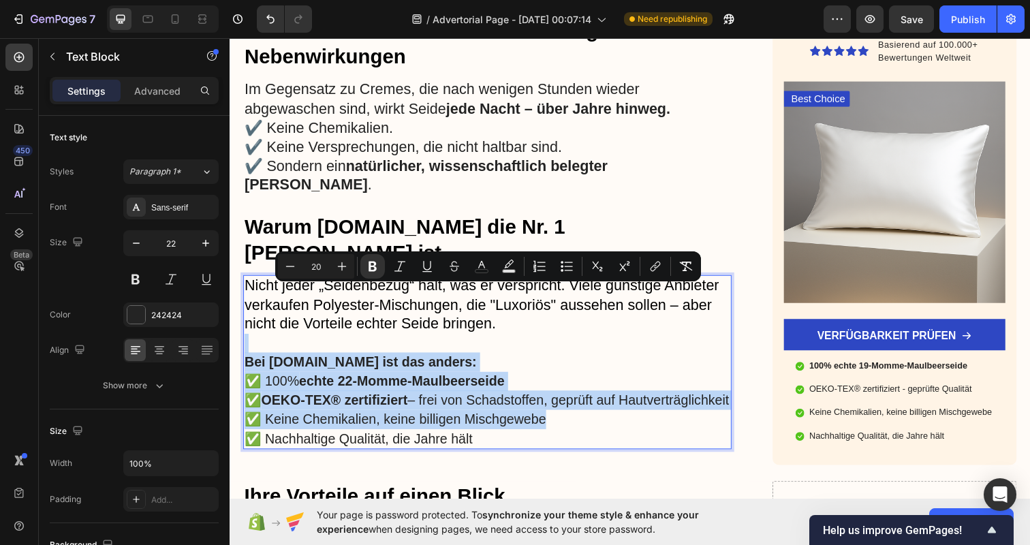
click at [296, 361] on strong "Bei [DOMAIN_NAME] ist das anders:" at bounding box center [363, 368] width 237 height 15
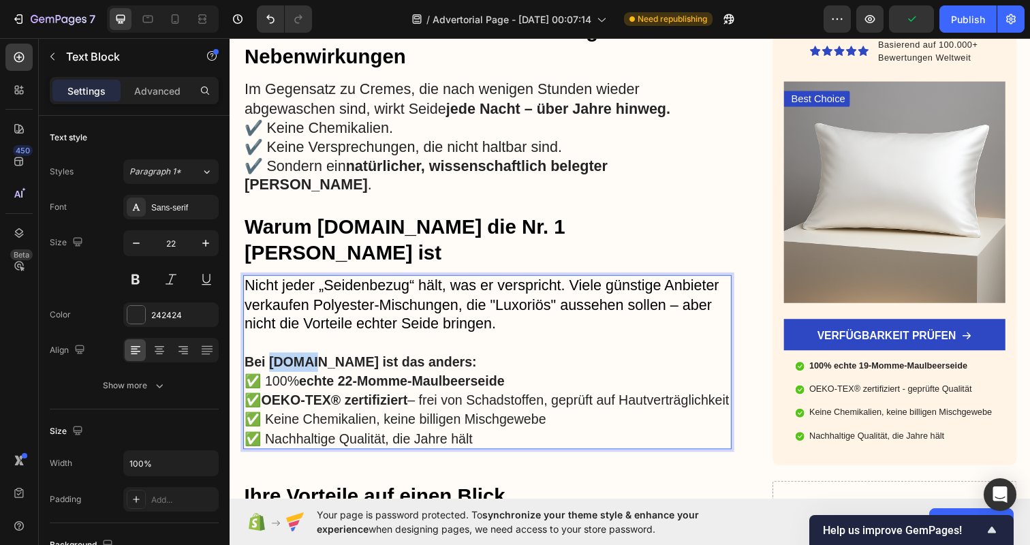
drag, startPoint x: 313, startPoint y: 301, endPoint x: 273, endPoint y: 302, distance: 40.2
click at [273, 361] on strong "Bei [DOMAIN_NAME] ist das anders:" at bounding box center [363, 368] width 237 height 15
click at [491, 398] on p "✅ OEKO-TEX® zertifiziert – frei von Schadstoffen, geprüft auf Hautverträglichke…" at bounding box center [493, 408] width 496 height 20
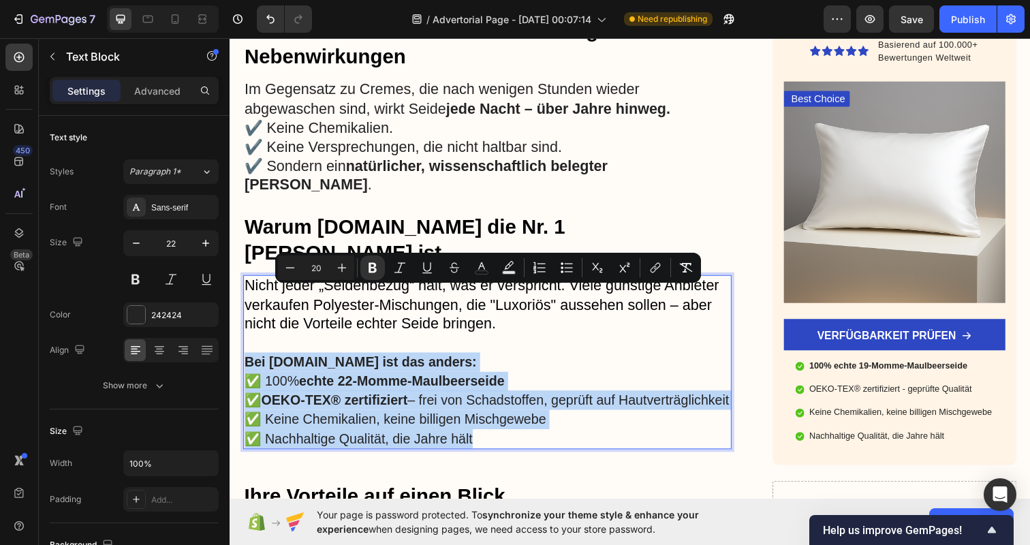
type input "22"
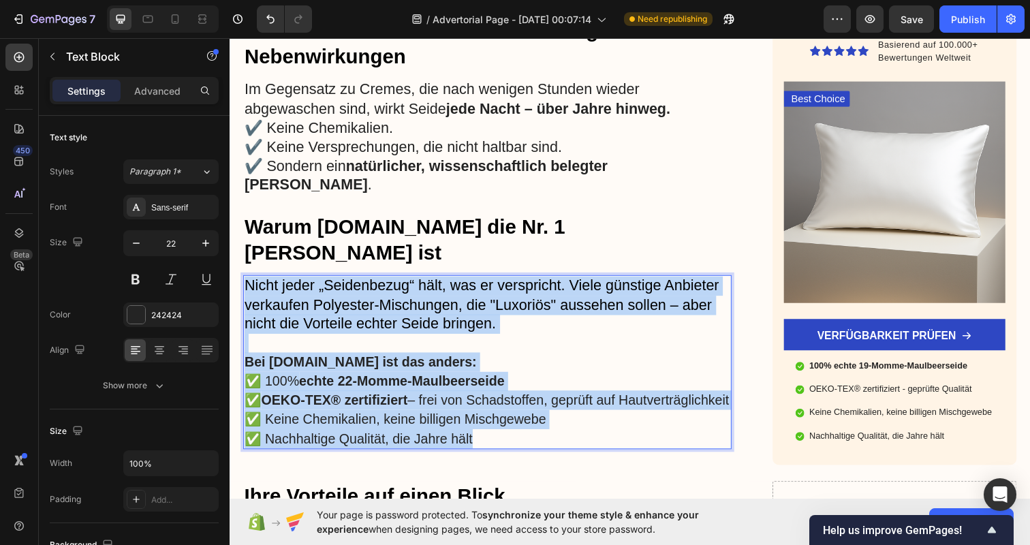
drag, startPoint x: 491, startPoint y: 403, endPoint x: 205, endPoint y: 211, distance: 344.1
click at [230, 211] on html "Header Schlaf bezug .de Text Block Advetorial Text Block Text Block Row Row War…" at bounding box center [639, 20] width 818 height 3692
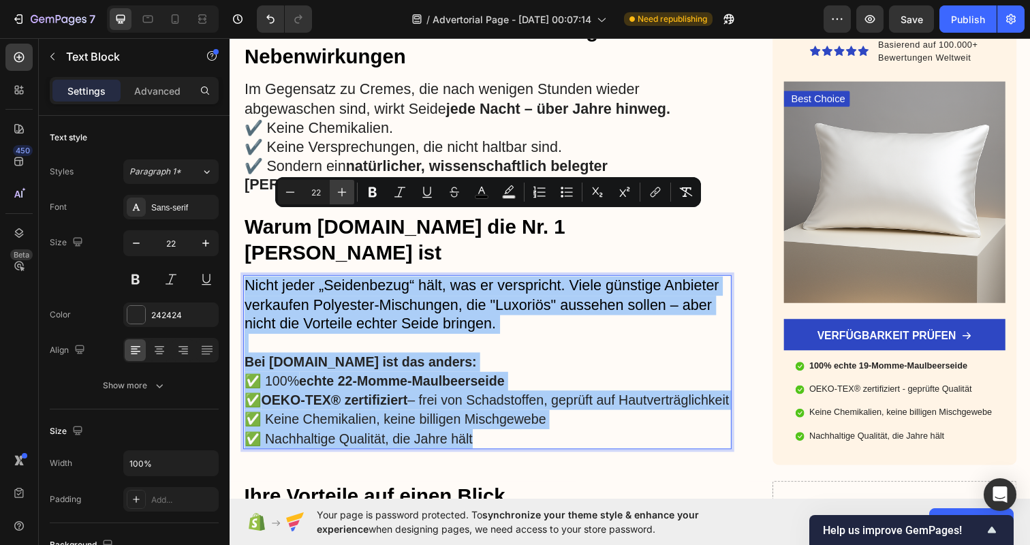
click at [344, 196] on icon "Editor contextual toolbar" at bounding box center [342, 192] width 14 height 14
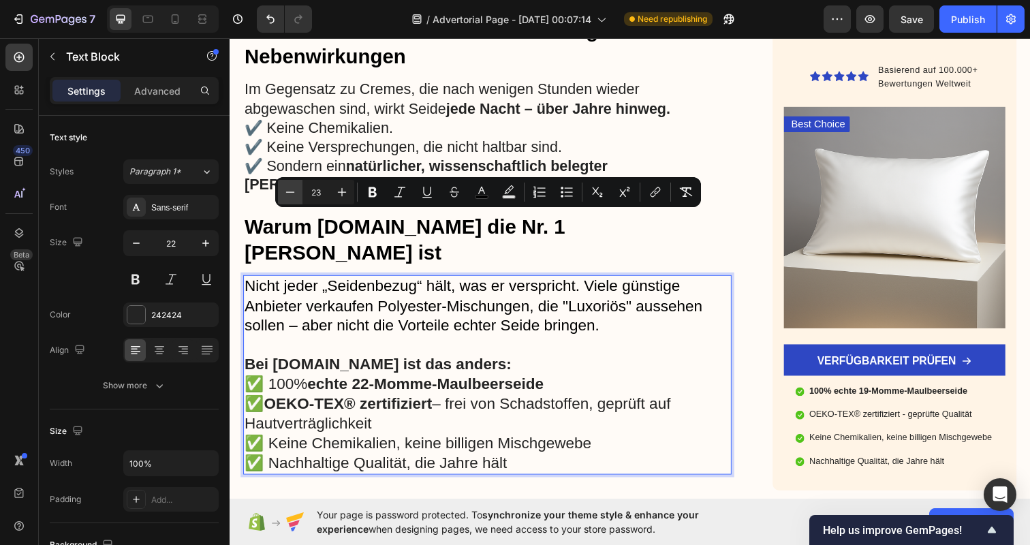
click at [287, 192] on icon "Editor contextual toolbar" at bounding box center [290, 191] width 9 height 1
type input "22"
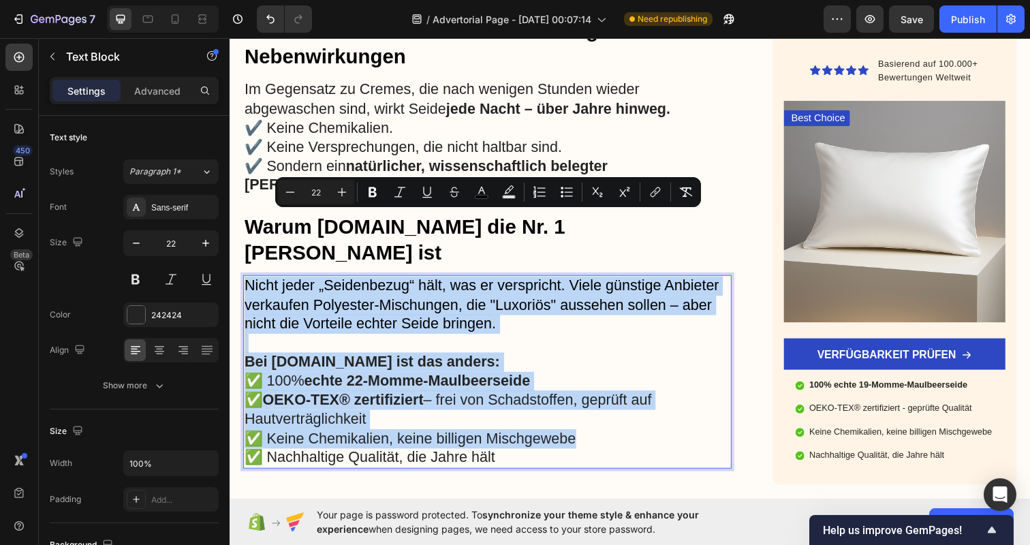
click at [474, 457] on span "✅ Nachhaltige Qualität, die Jahre hält" at bounding box center [373, 465] width 256 height 17
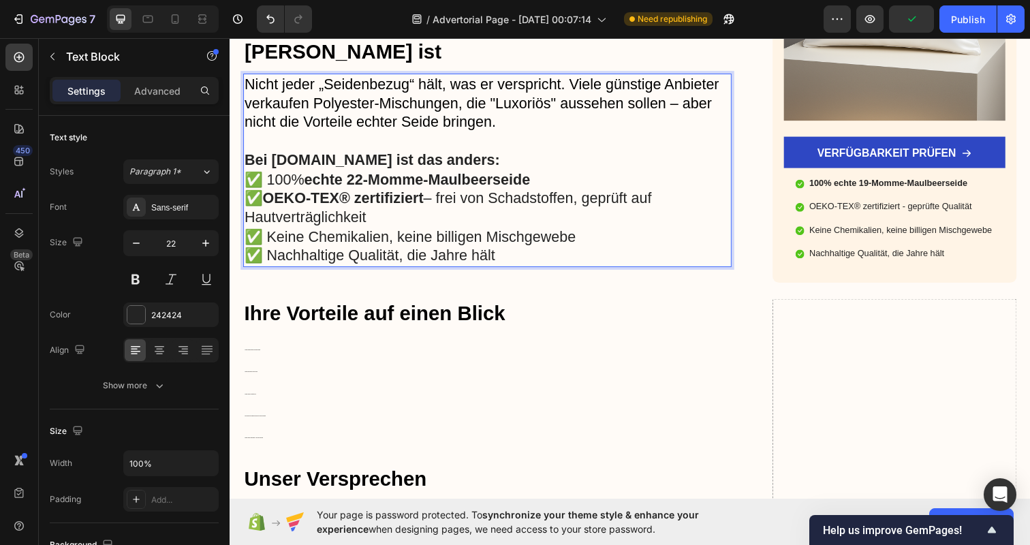
scroll to position [2111, 0]
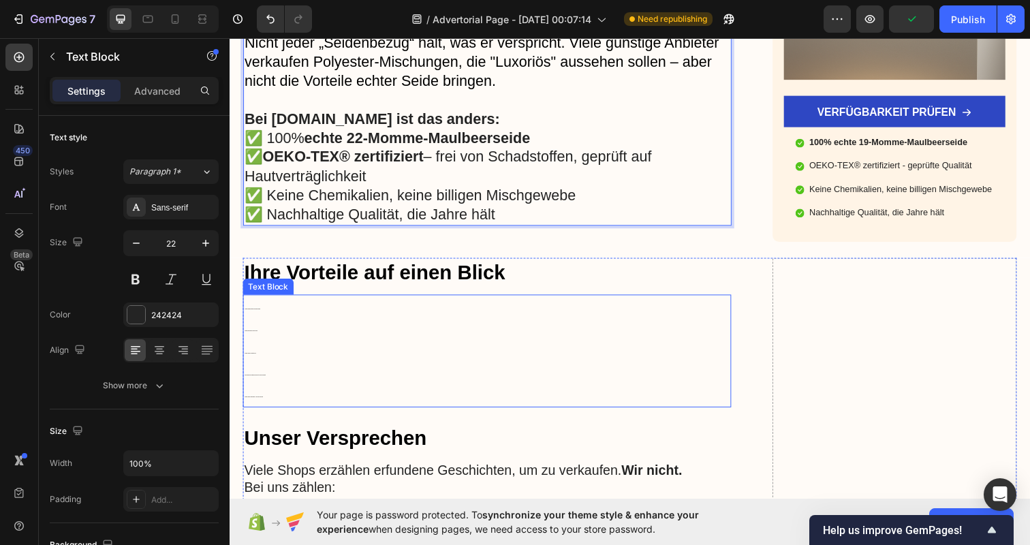
click at [431, 311] on p "✔️ Sichtbar weniger Hautfalten durch weniger Reibung ✔️ Glatteres, glänzenderes…" at bounding box center [493, 357] width 496 height 112
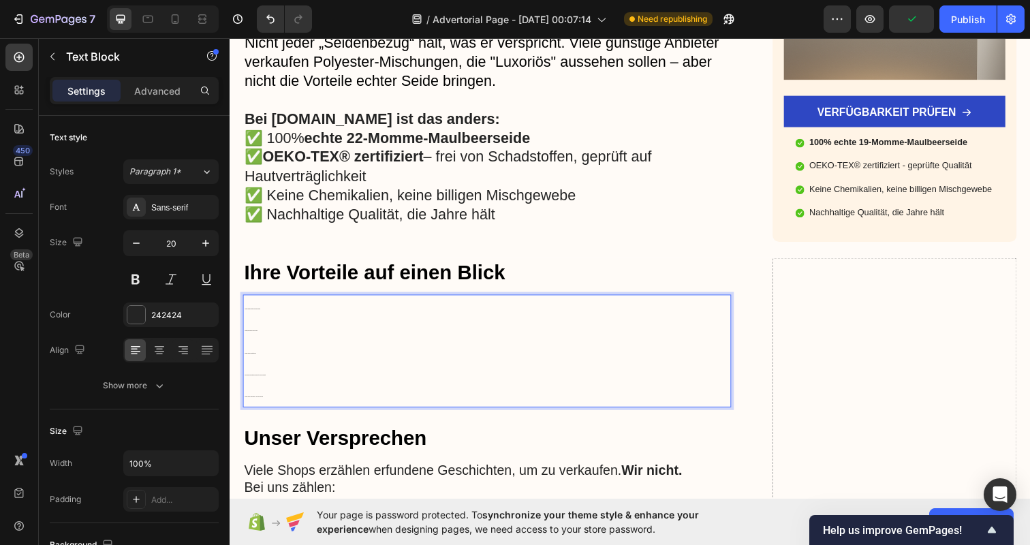
click at [343, 301] on p "✔️ Sichtbar weniger Hautfalten durch weniger Reibung ✔️ Glatteres, glänzenderes…" at bounding box center [493, 357] width 496 height 112
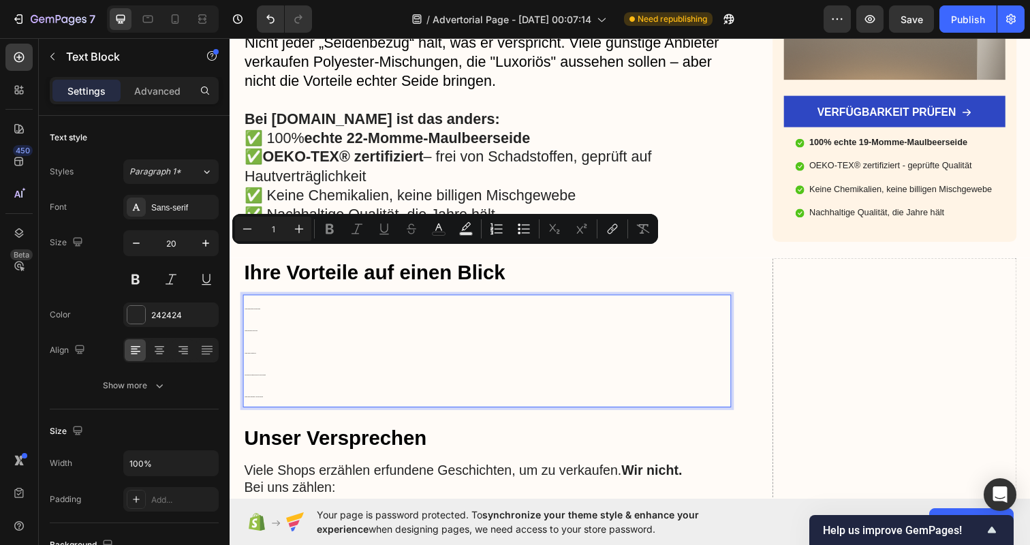
click at [311, 328] on p "✔️ Sichtbar weniger Hautfalten durch weniger Reibung ✔️ Glatteres, glänzenderes…" at bounding box center [493, 357] width 496 height 112
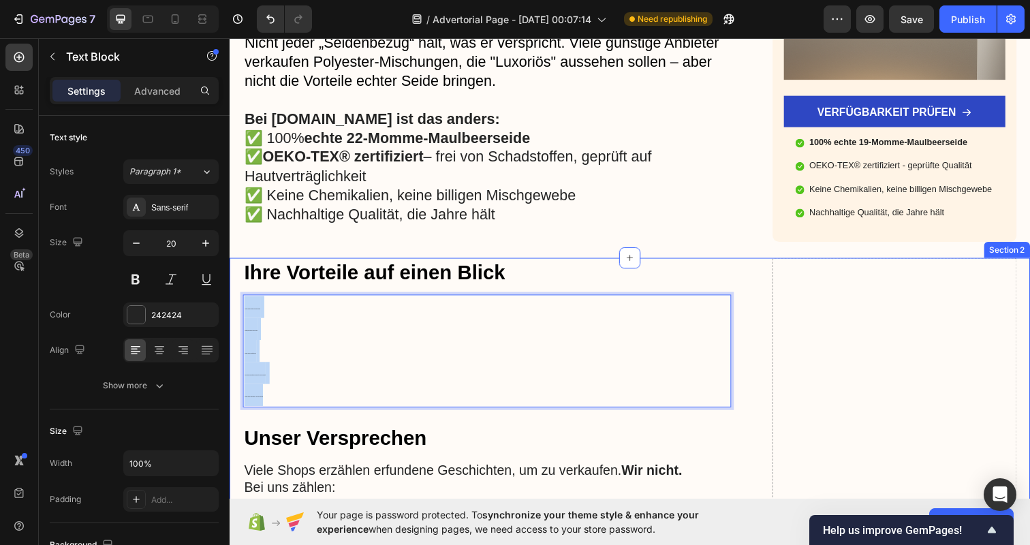
drag, startPoint x: 311, startPoint y: 328, endPoint x: 238, endPoint y: 228, distance: 122.9
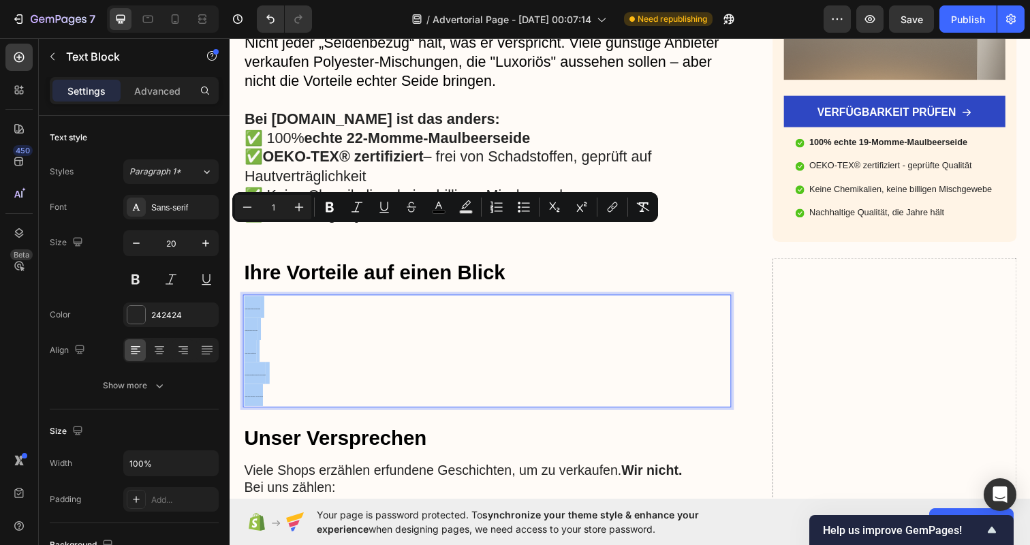
click at [278, 207] on input "1" at bounding box center [273, 207] width 27 height 16
type input "22"
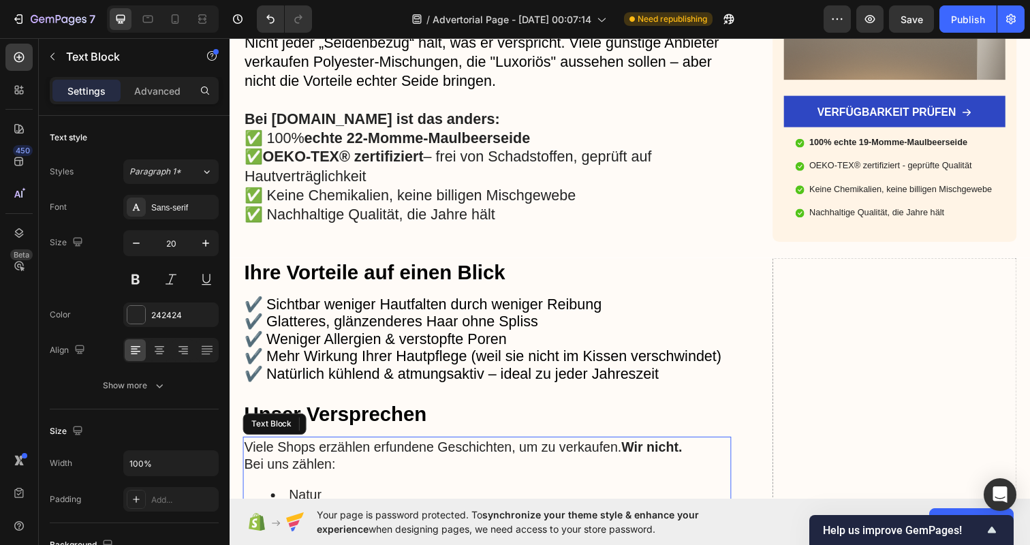
click at [527, 495] on li "Natur" at bounding box center [506, 504] width 469 height 18
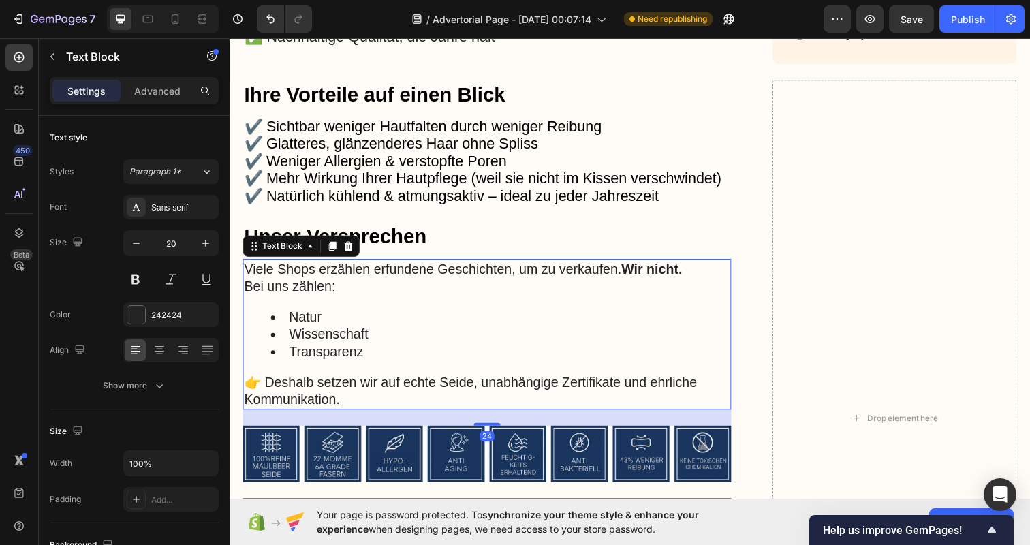
scroll to position [2316, 0]
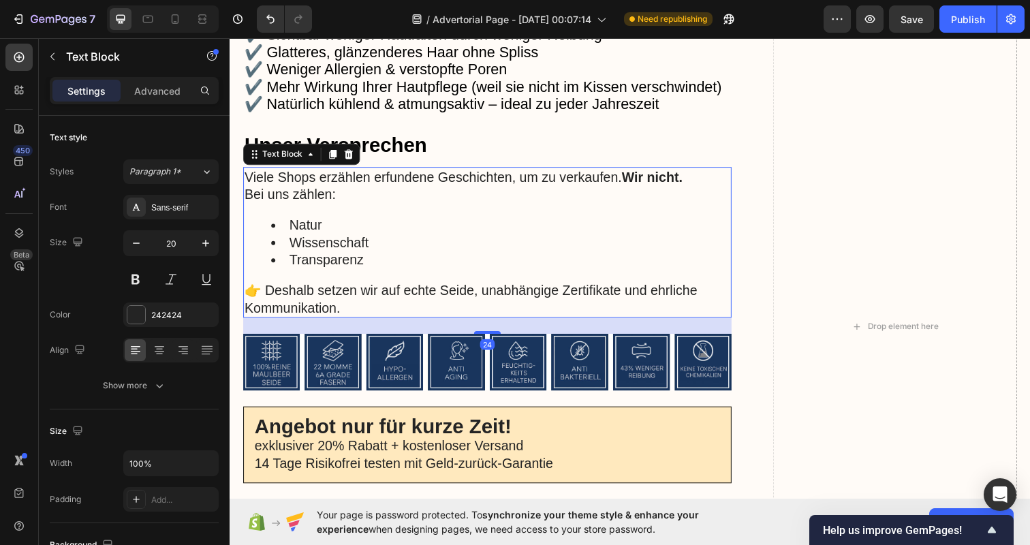
click at [425, 283] on div "Viele Shops erzählen erfundene Geschichten, um zu verkaufen. Wir nicht. Bei uns…" at bounding box center [492, 247] width 499 height 154
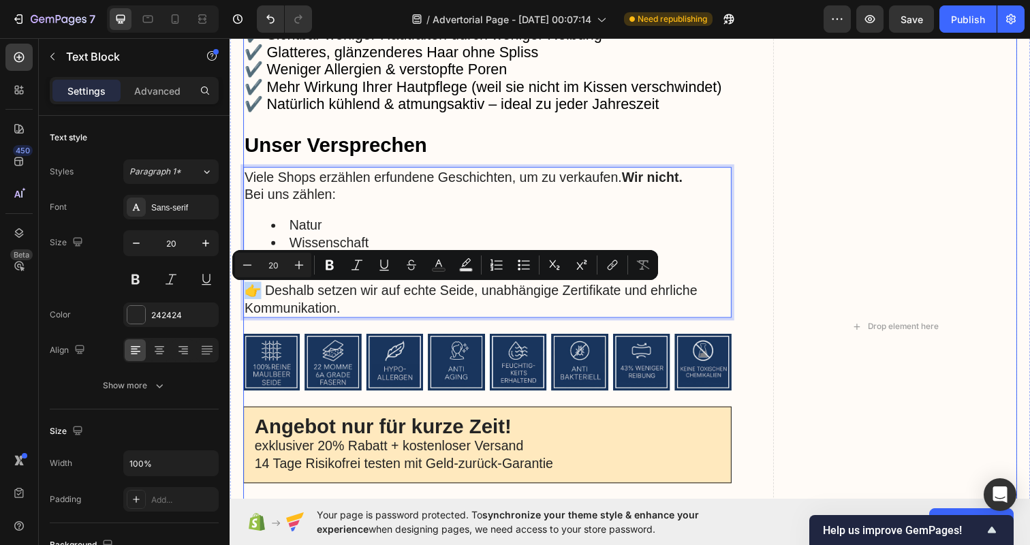
click at [687, 354] on img at bounding box center [492, 369] width 499 height 58
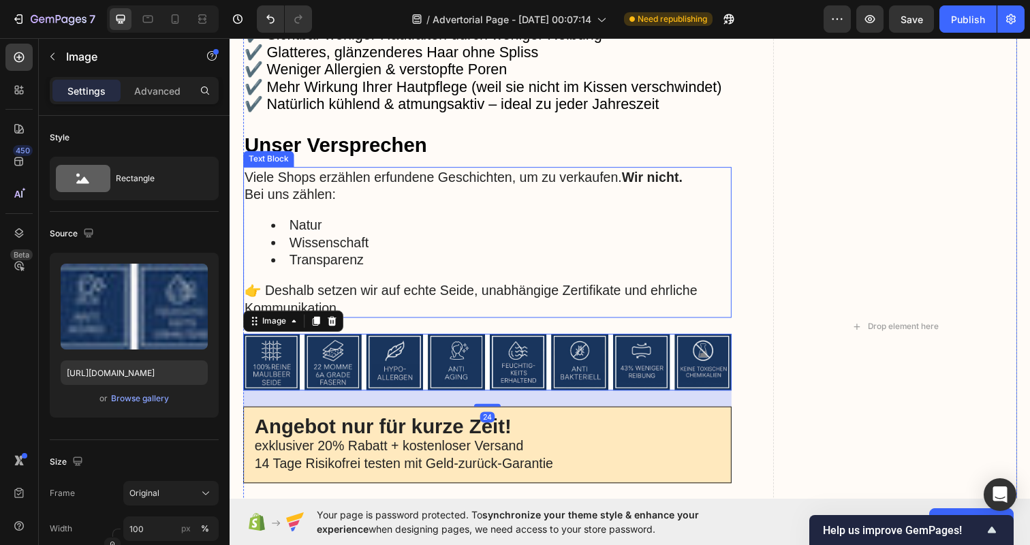
click at [632, 259] on li "Transparenz" at bounding box center [506, 264] width 469 height 18
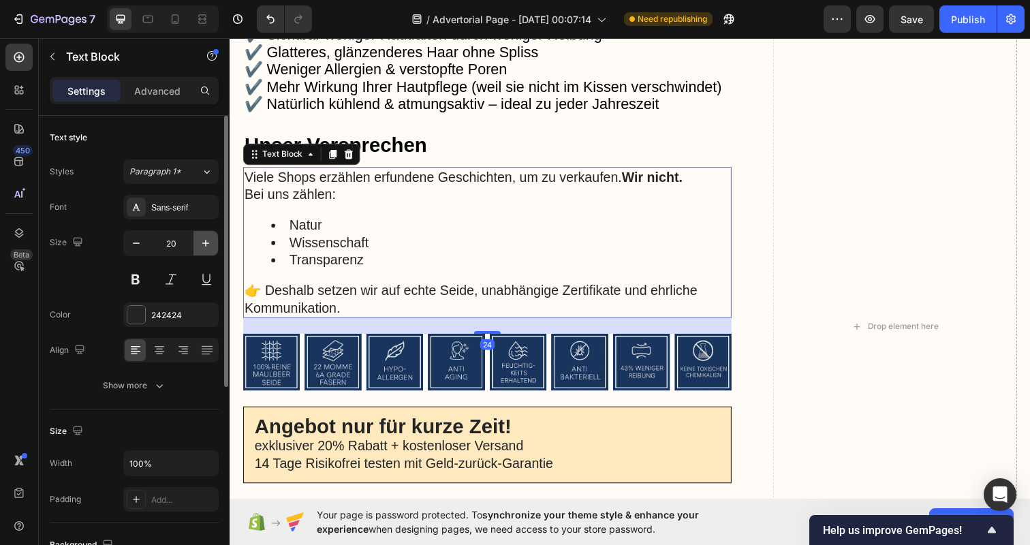
click at [205, 247] on icon "button" at bounding box center [206, 243] width 14 height 14
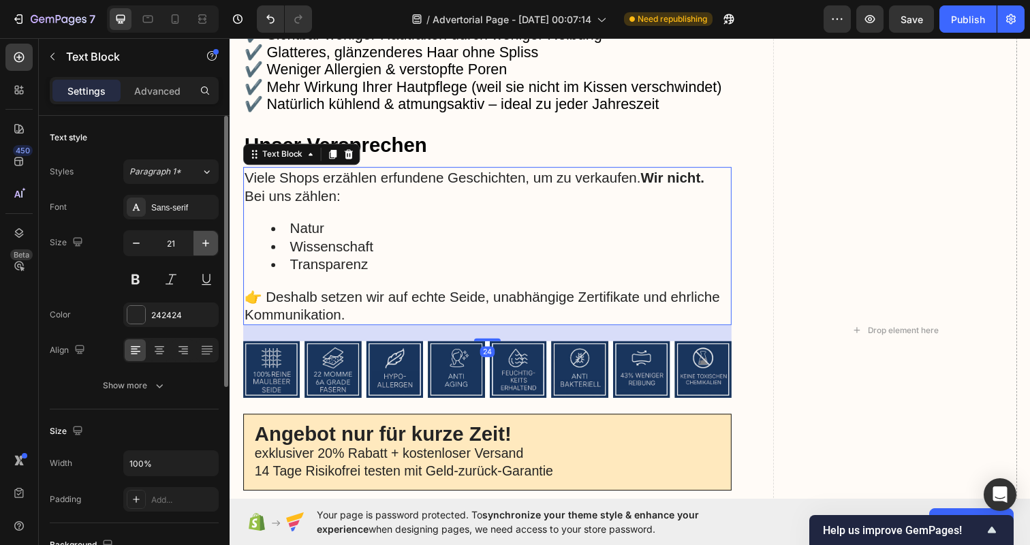
type input "22"
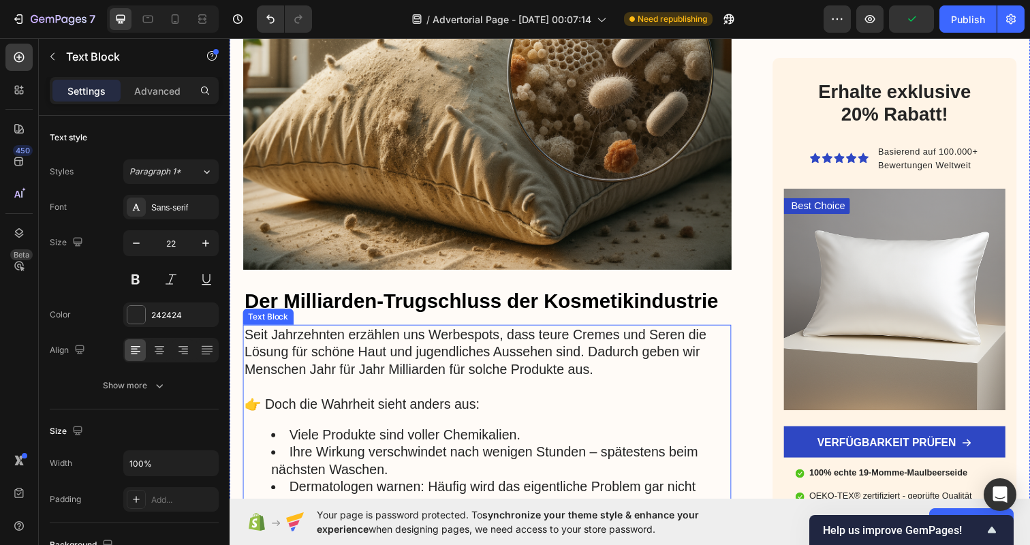
click at [401, 353] on p "Seit Jahrzehnten erzählen uns Werbespots, dass teure Cremes und Seren die Lösun…" at bounding box center [493, 358] width 496 height 53
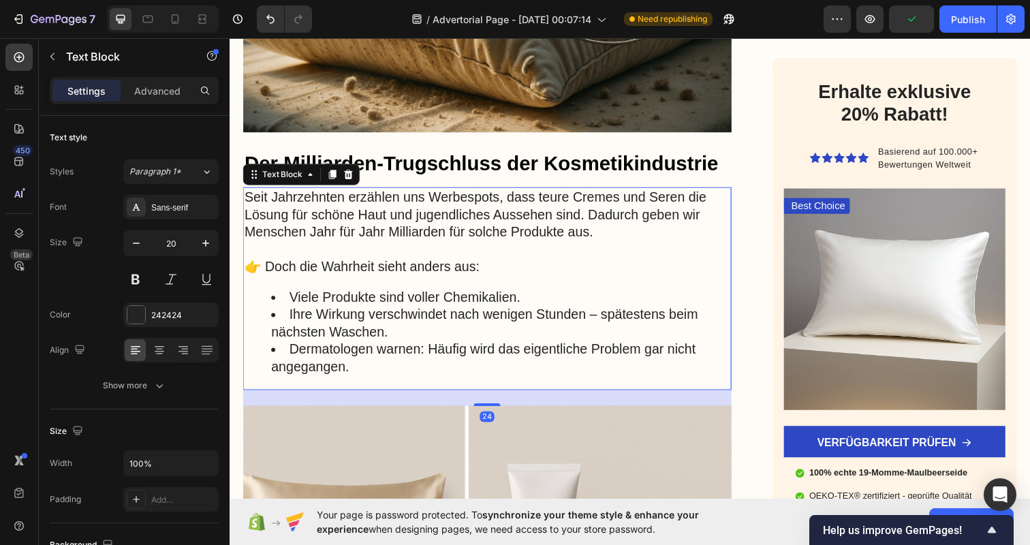
scroll to position [500, 0]
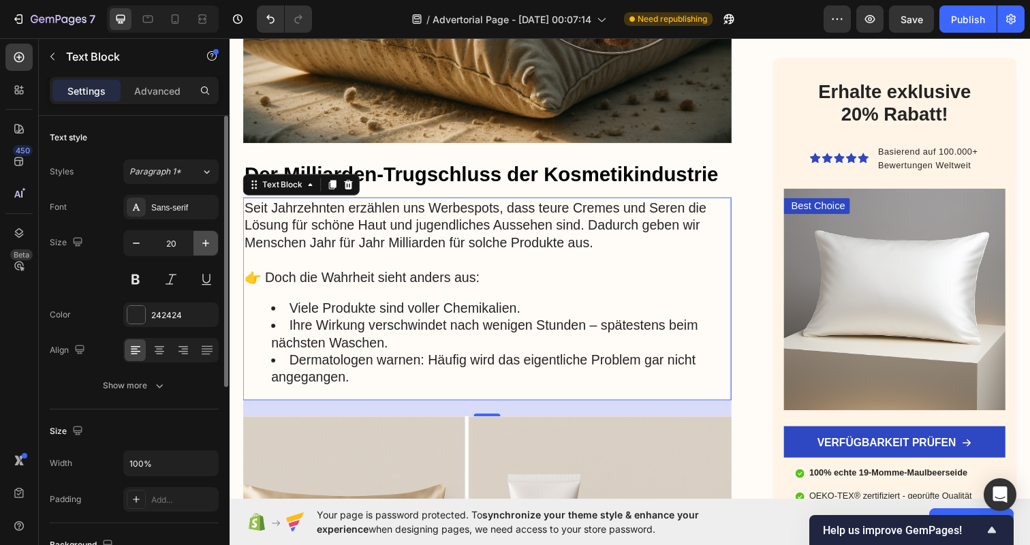
click at [207, 236] on icon "button" at bounding box center [206, 243] width 14 height 14
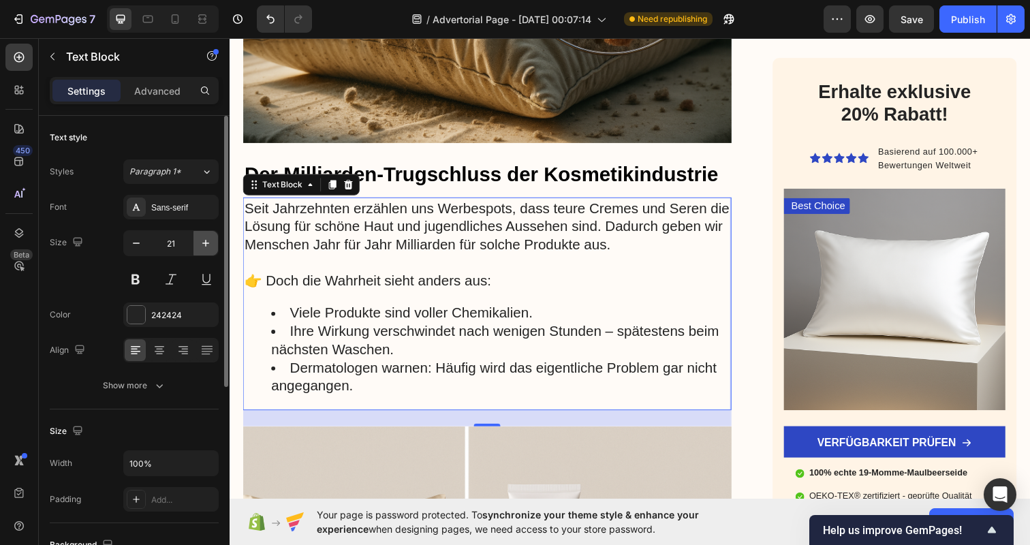
click at [207, 236] on icon "button" at bounding box center [206, 243] width 14 height 14
type input "22"
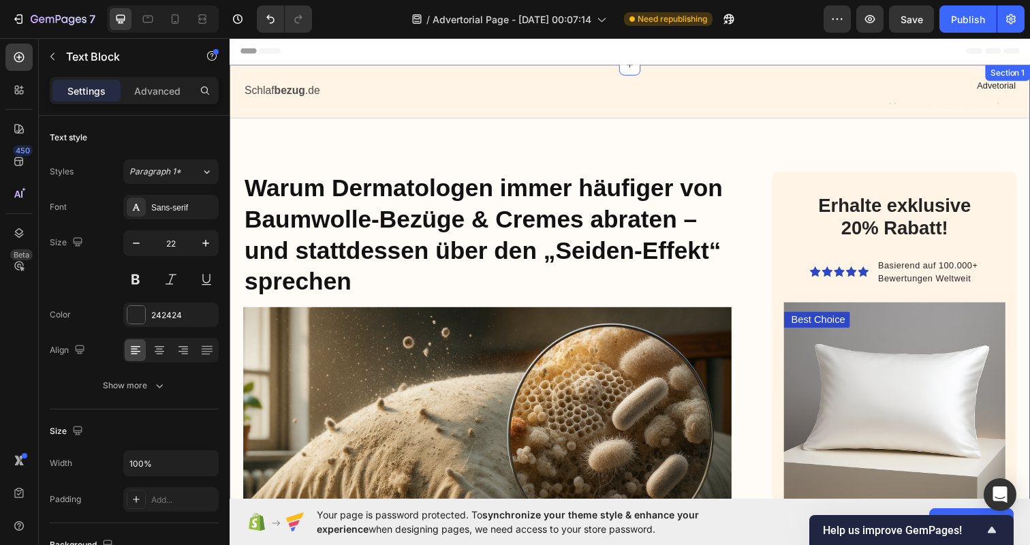
scroll to position [0, 0]
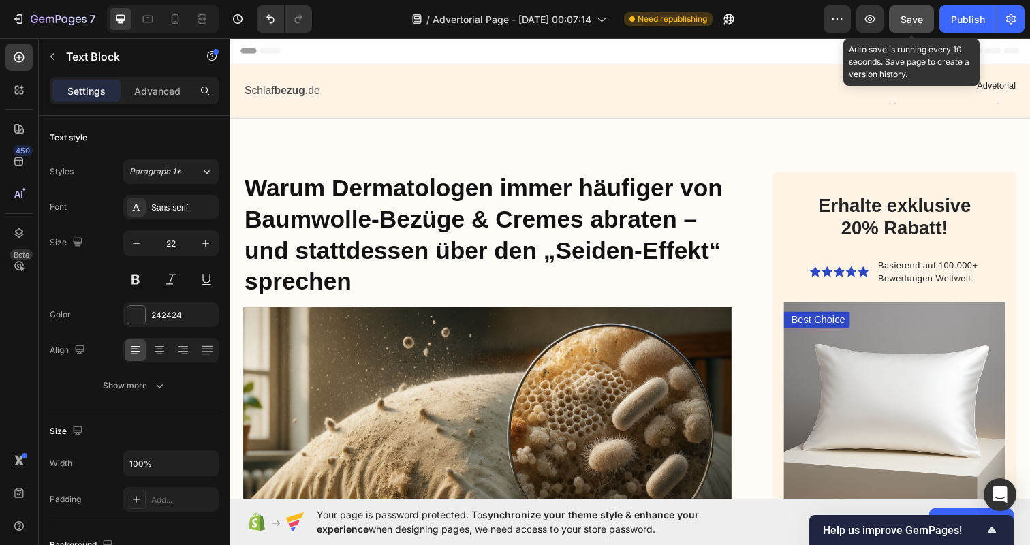
click at [918, 17] on span "Save" at bounding box center [912, 20] width 22 height 12
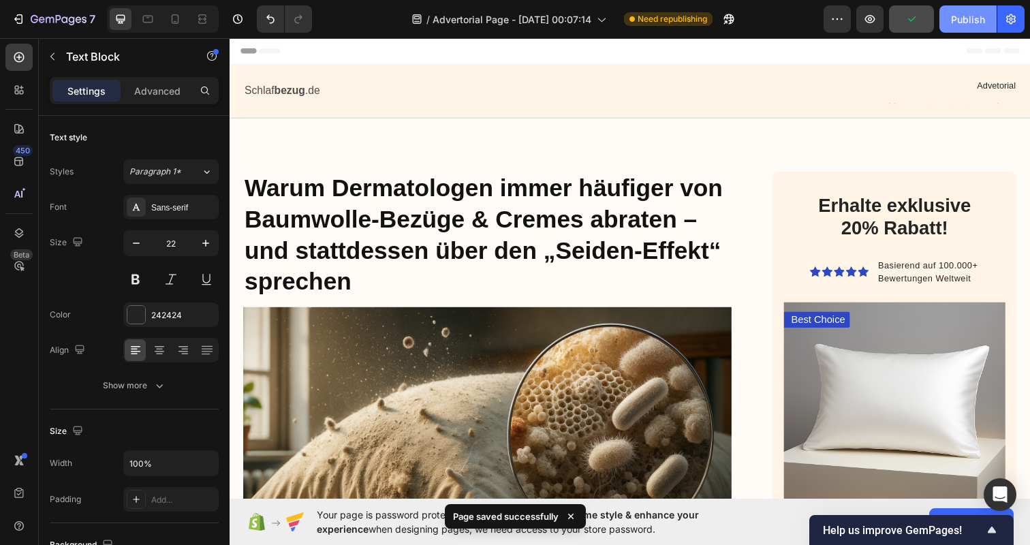
click at [969, 17] on div "Publish" at bounding box center [968, 19] width 34 height 14
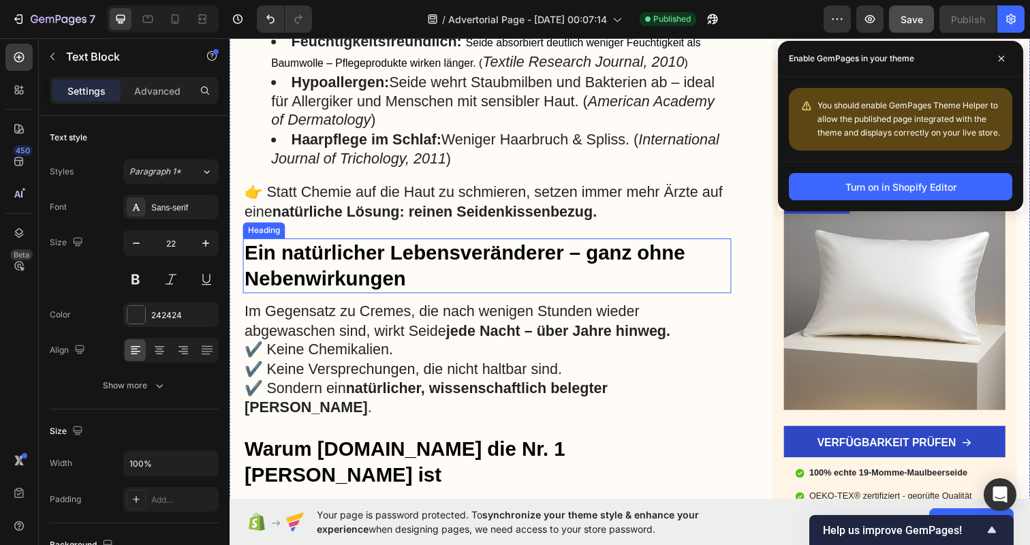
scroll to position [1659, 0]
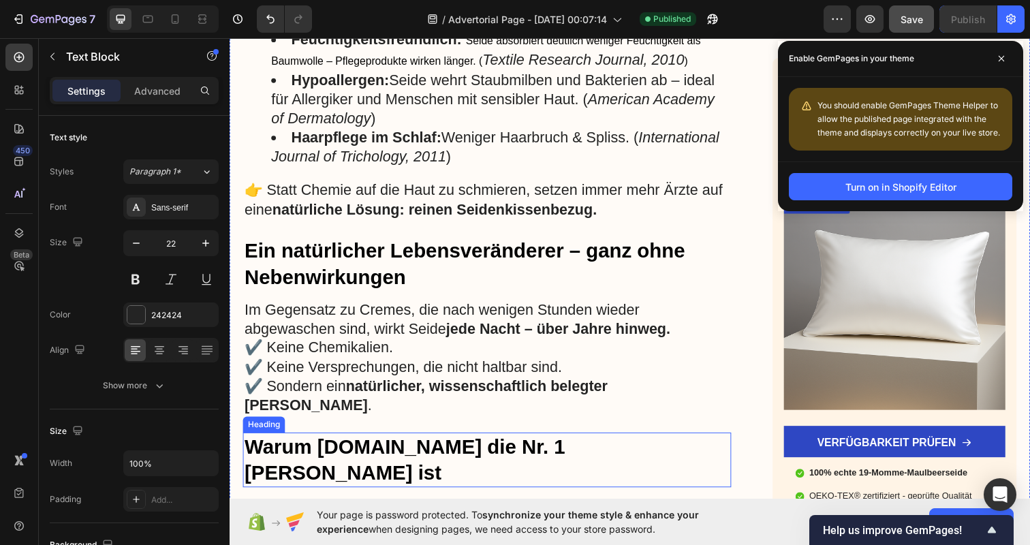
click at [405, 444] on span "Warum [DOMAIN_NAME] die Nr. 1 [PERSON_NAME] ist" at bounding box center [409, 468] width 328 height 49
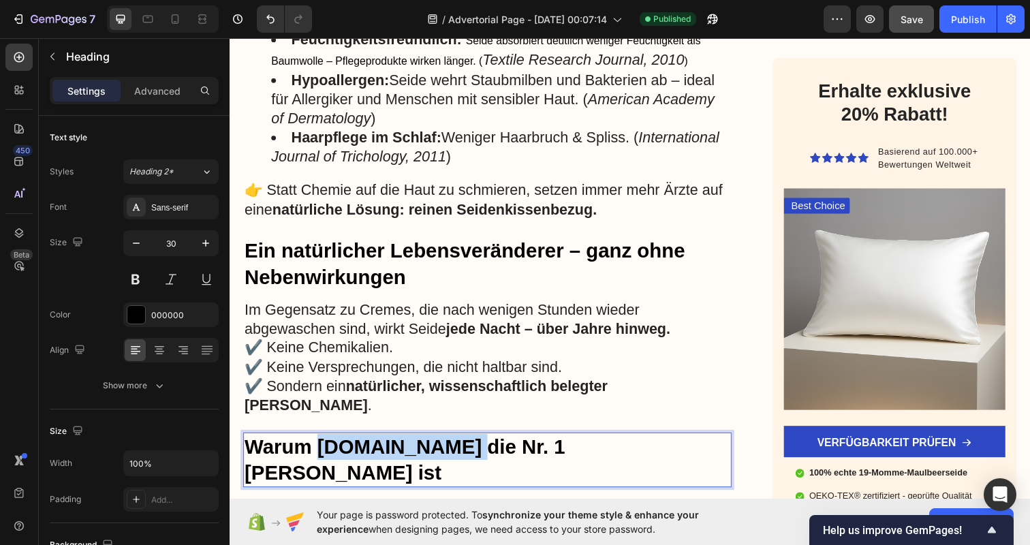
click at [382, 444] on span "Warum [DOMAIN_NAME] die Nr. 1 [PERSON_NAME] ist" at bounding box center [409, 468] width 328 height 49
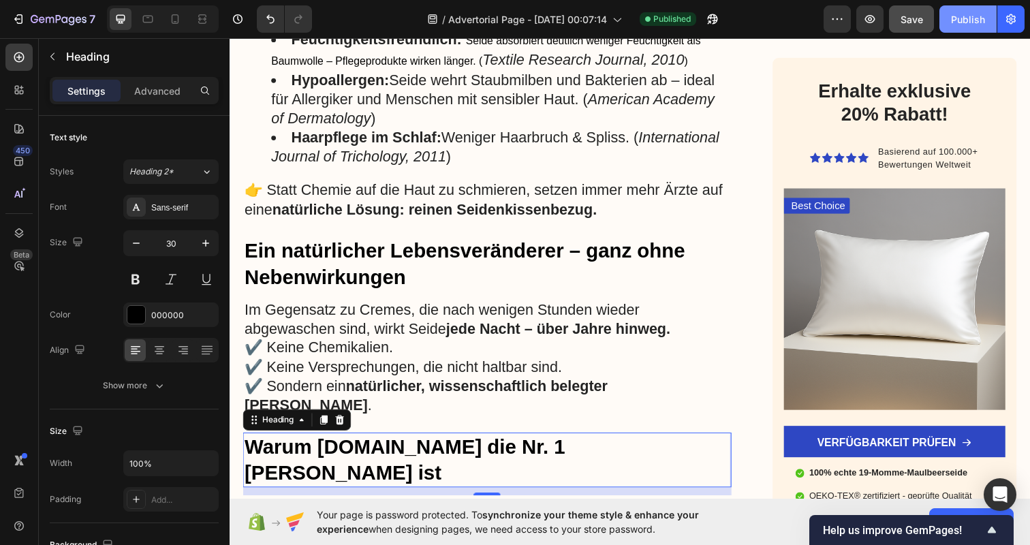
click at [971, 18] on div "Publish" at bounding box center [968, 19] width 34 height 14
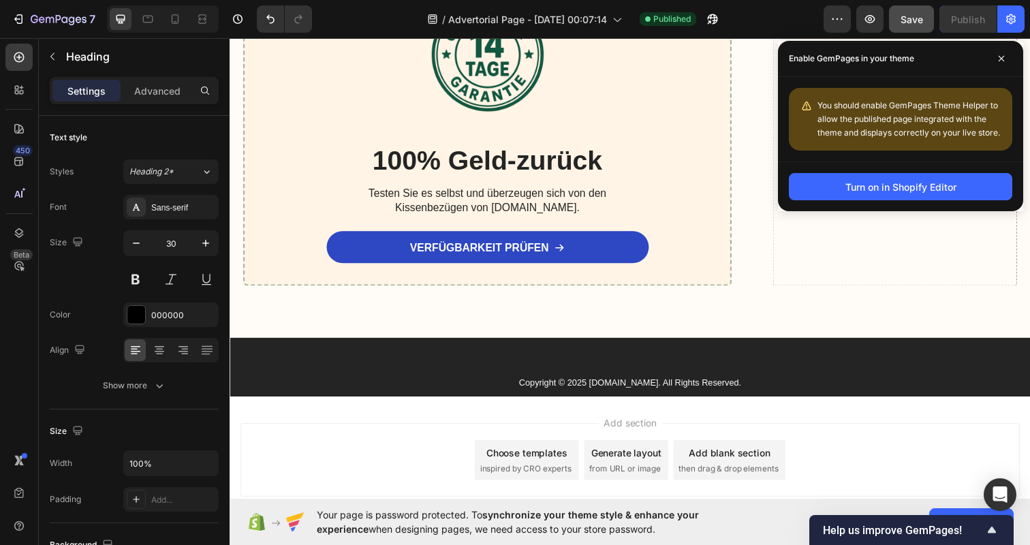
scroll to position [3122, 0]
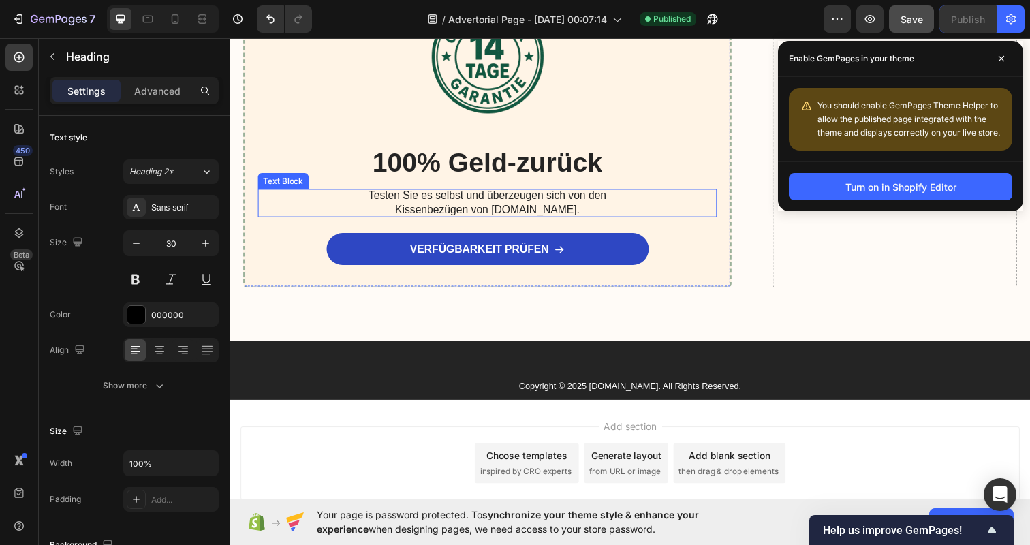
click at [531, 214] on p "Testen Sie es selbst und überzeugen sich von den Kissenbezügen von [DOMAIN_NAME…" at bounding box center [493, 206] width 300 height 29
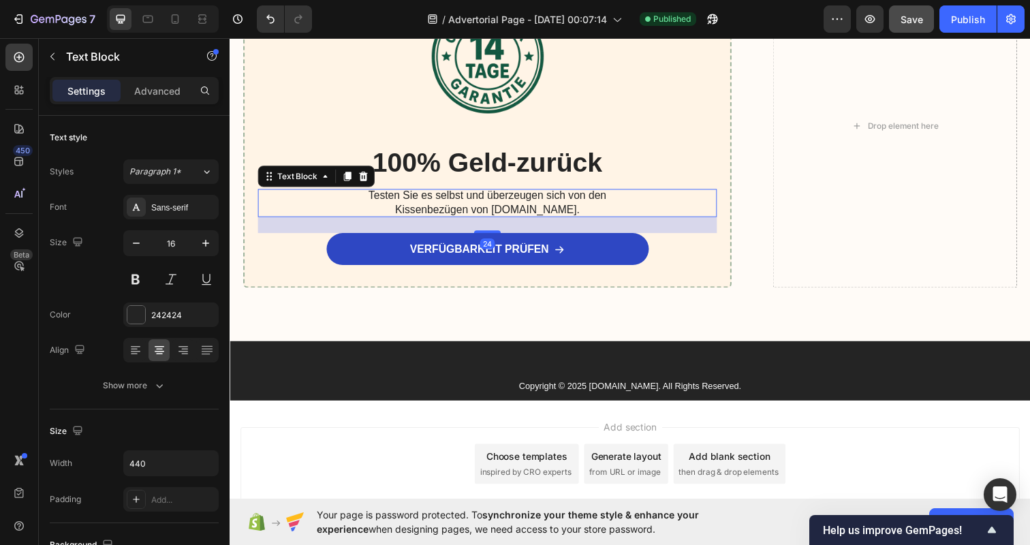
click at [531, 214] on p "Testen Sie es selbst und überzeugen sich von den Kissenbezügen von [DOMAIN_NAME…" at bounding box center [493, 206] width 300 height 29
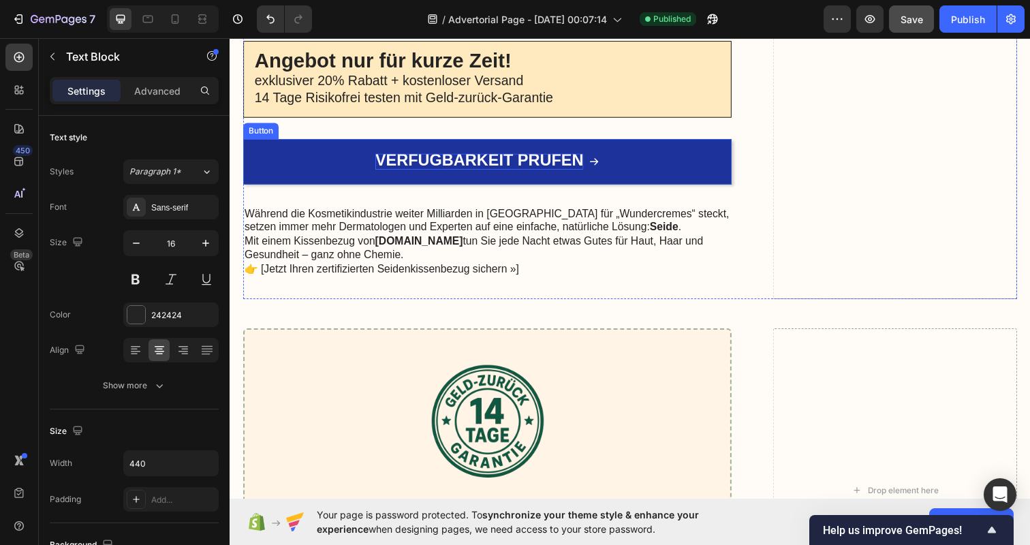
scroll to position [2732, 0]
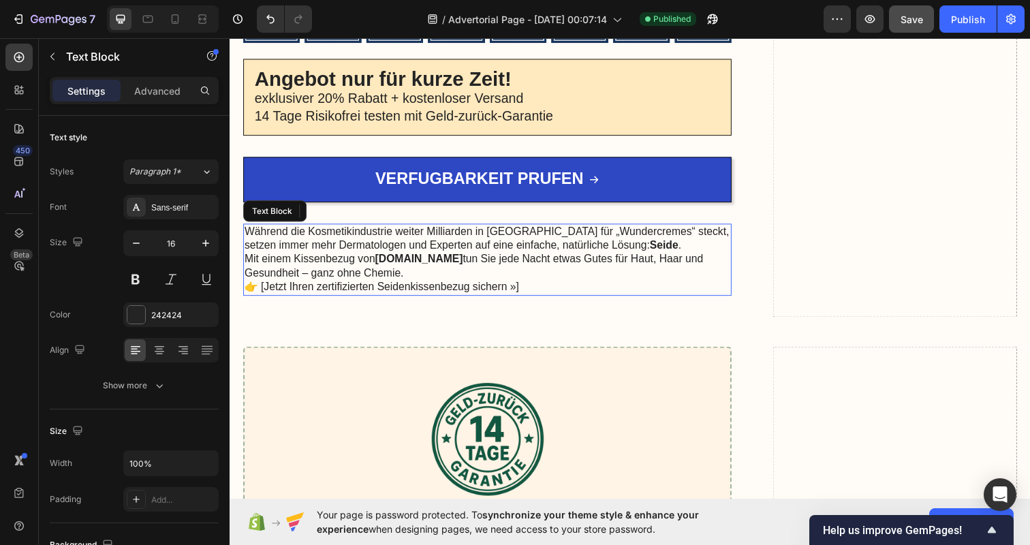
click at [414, 269] on strong "[DOMAIN_NAME]" at bounding box center [423, 264] width 90 height 12
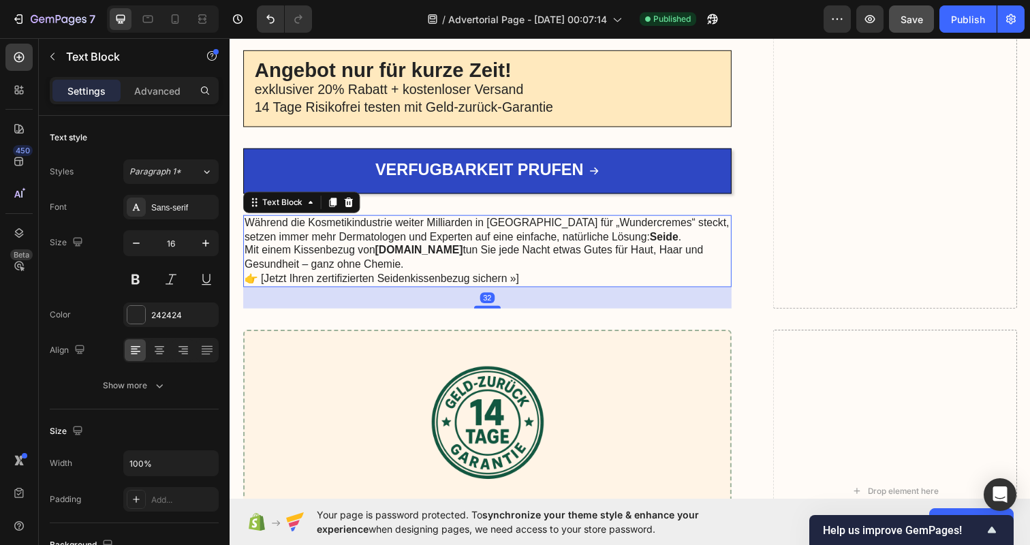
click at [414, 260] on strong "[DOMAIN_NAME]" at bounding box center [423, 255] width 90 height 12
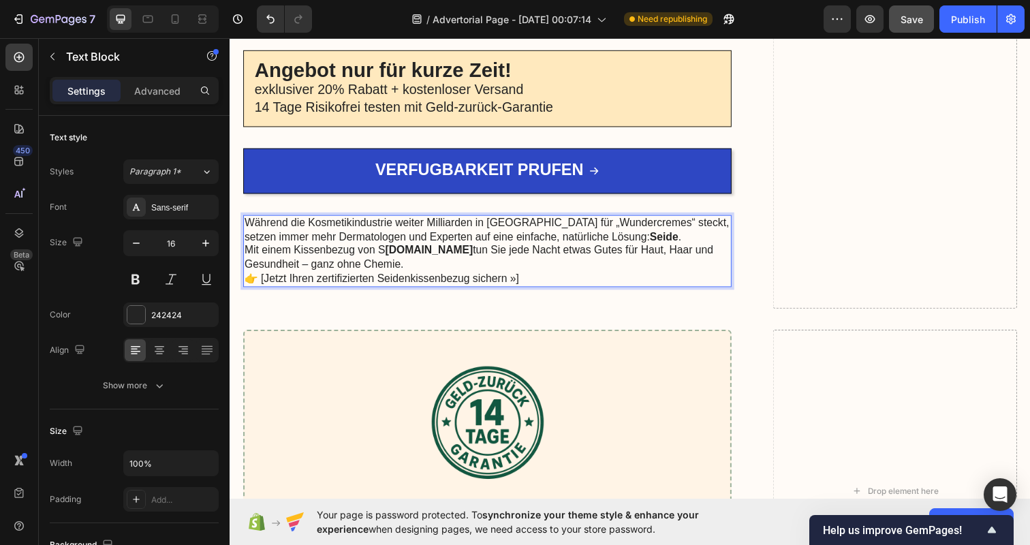
click at [922, 22] on span "Save" at bounding box center [912, 20] width 22 height 12
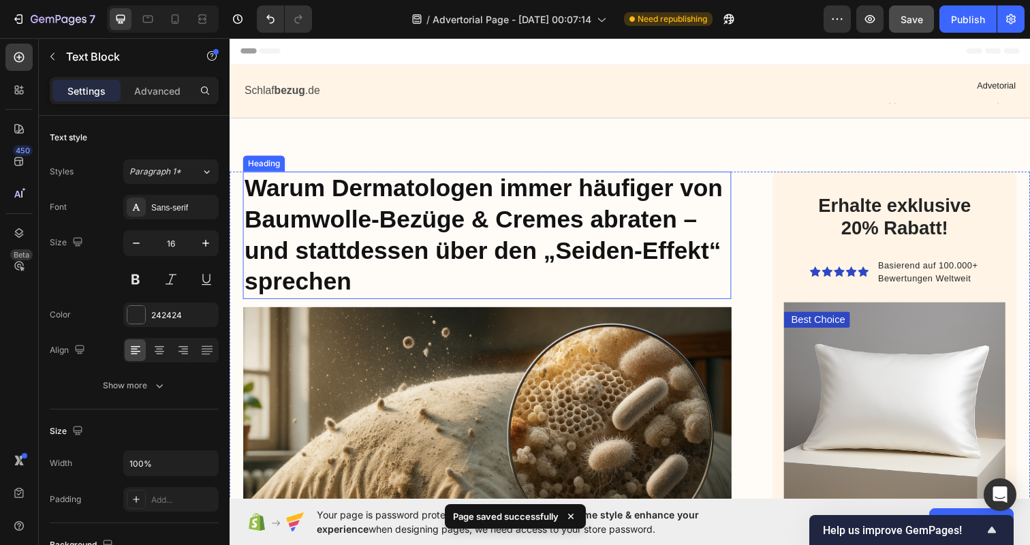
scroll to position [0, 0]
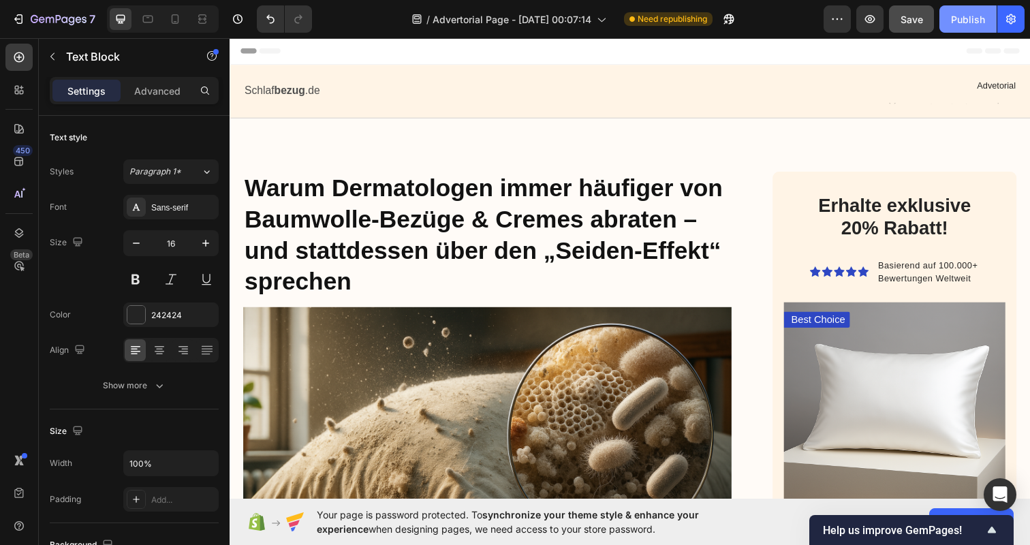
click at [974, 25] on div "Publish" at bounding box center [968, 19] width 34 height 14
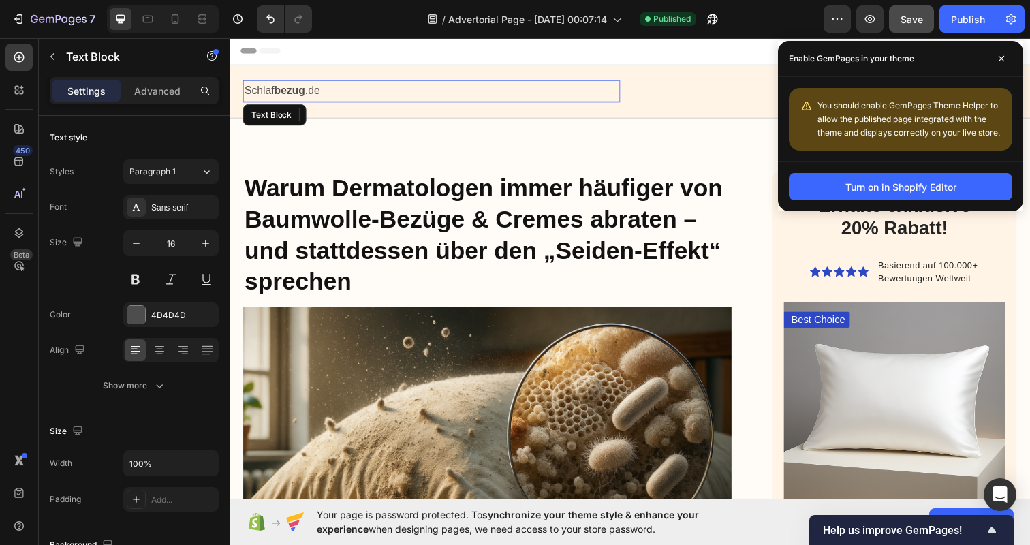
click at [301, 90] on strong "bezug" at bounding box center [290, 92] width 31 height 12
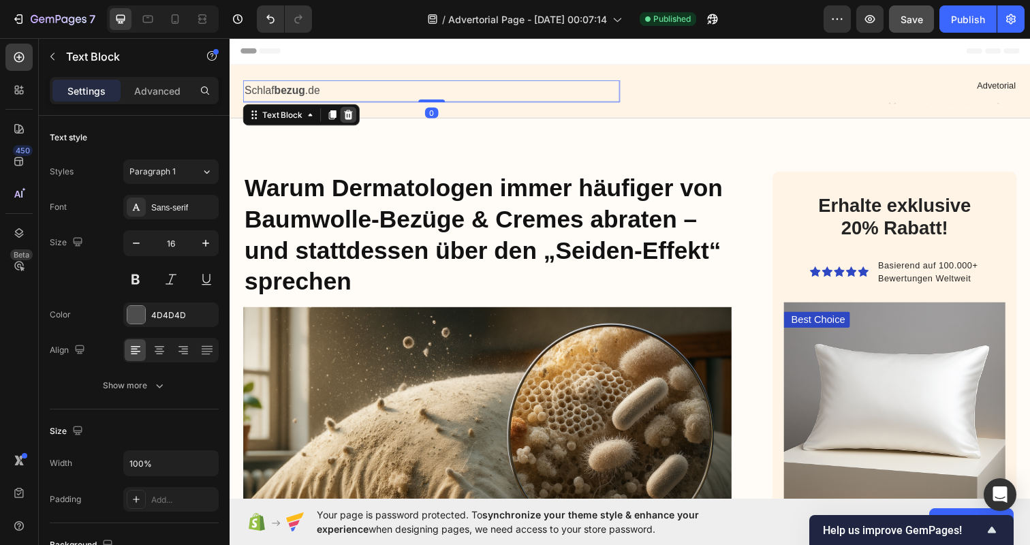
click at [352, 112] on icon at bounding box center [351, 117] width 9 height 10
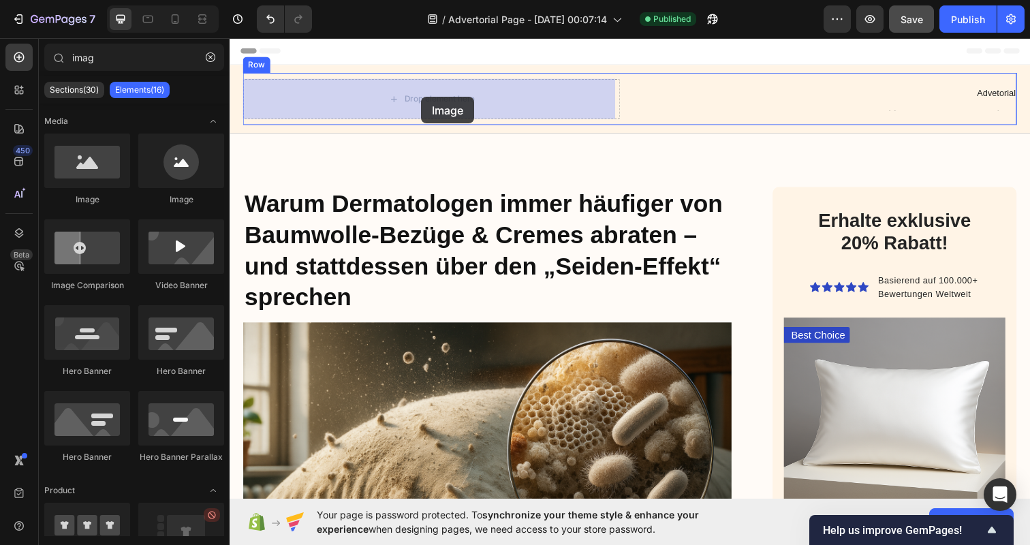
drag, startPoint x: 312, startPoint y: 211, endPoint x: 425, endPoint y: 98, distance: 159.9
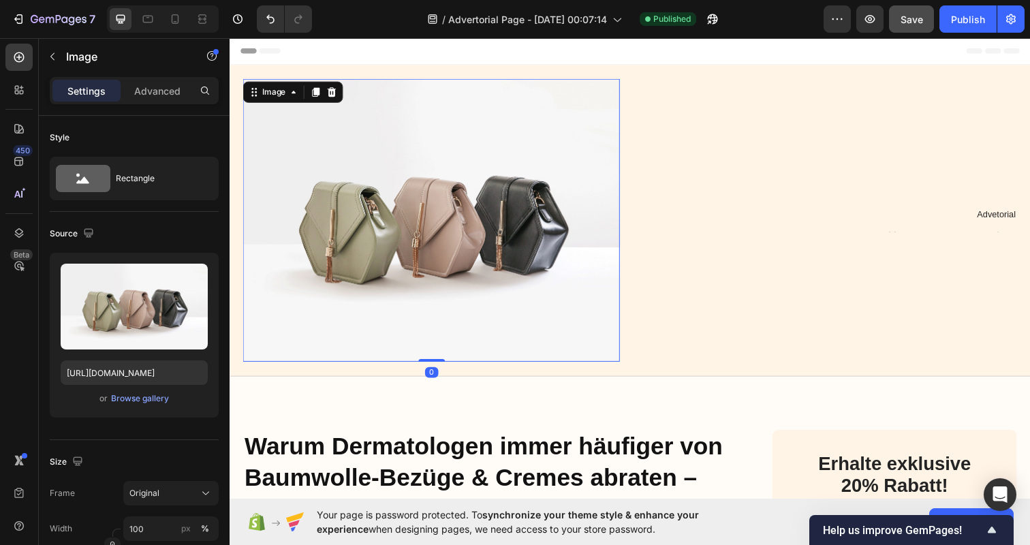
click at [392, 213] on img at bounding box center [435, 224] width 385 height 289
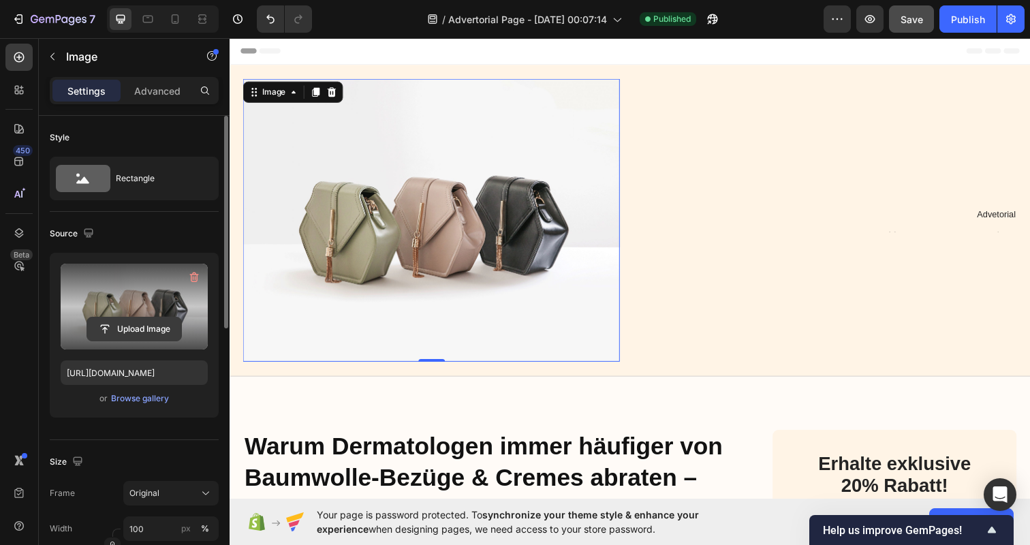
click at [143, 324] on input "file" at bounding box center [134, 328] width 94 height 23
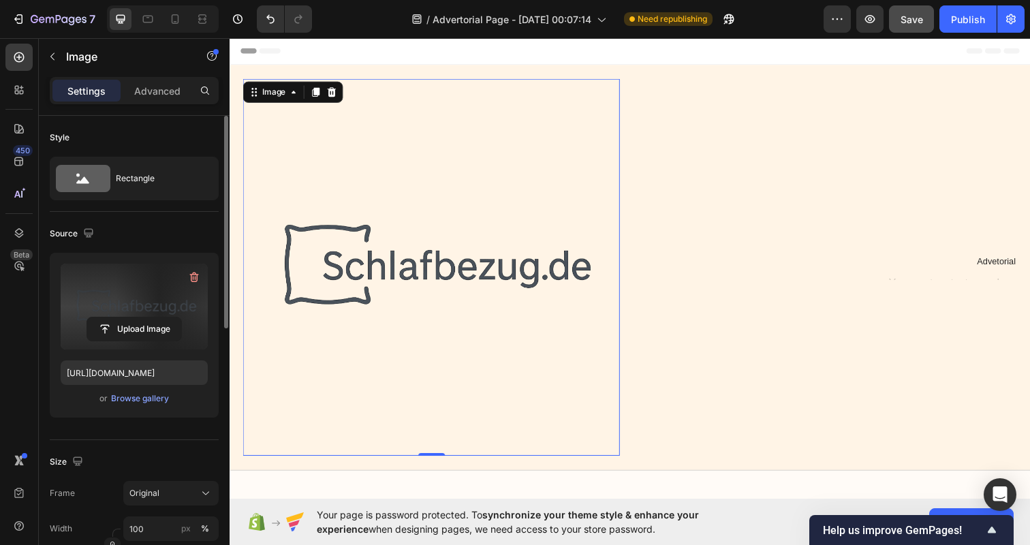
type input "https://cdn.shopify.com/s/files/1/0913/4030/8746/files/gempages_585315320734942…"
click at [449, 330] on img at bounding box center [435, 272] width 385 height 385
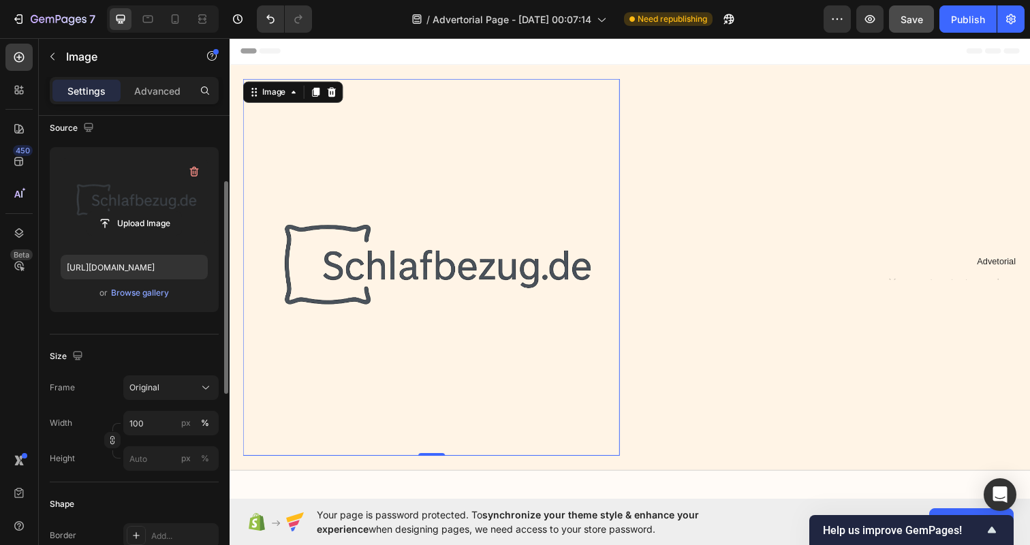
scroll to position [118, 0]
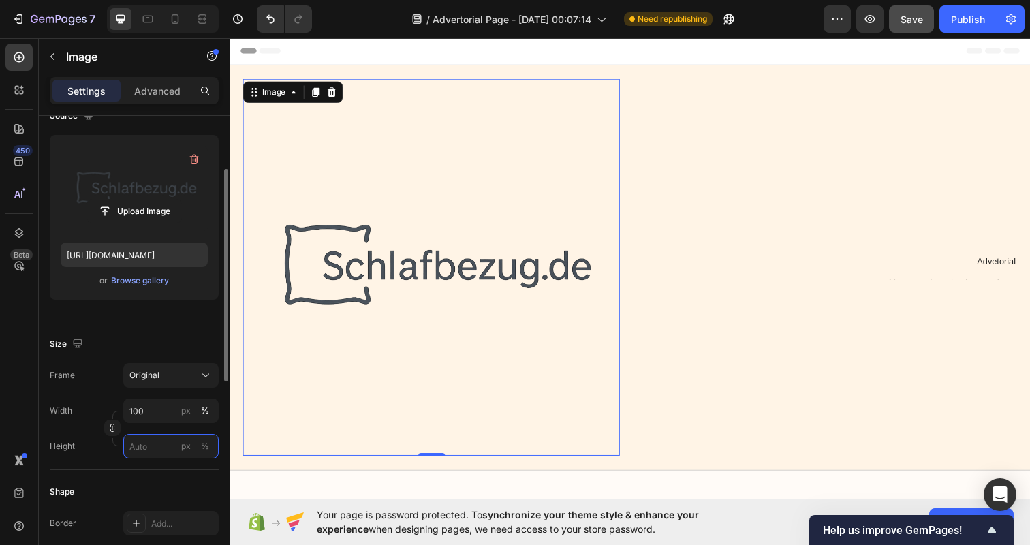
click at [149, 452] on input "px %" at bounding box center [170, 446] width 95 height 25
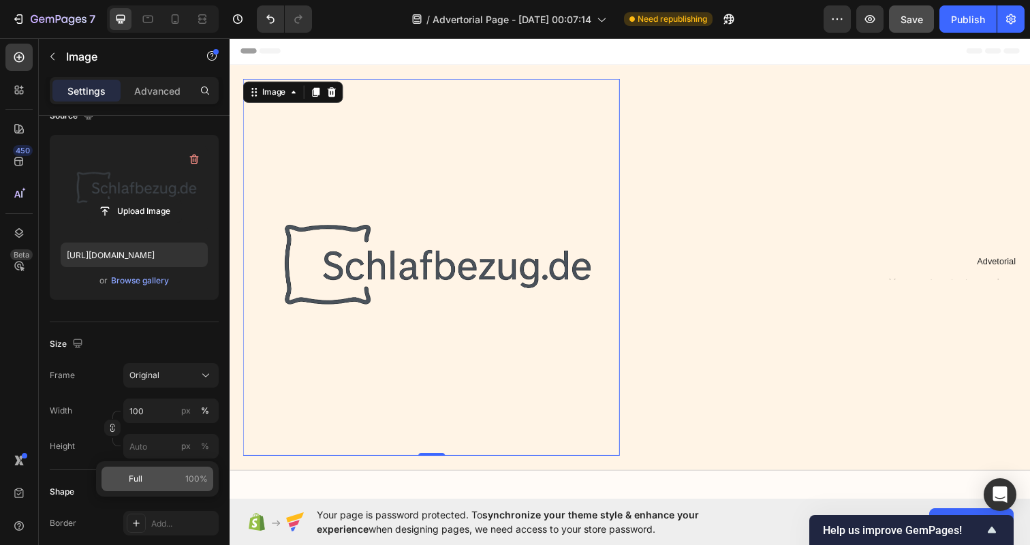
click at [187, 482] on span "100%" at bounding box center [196, 479] width 22 height 12
type input "100"
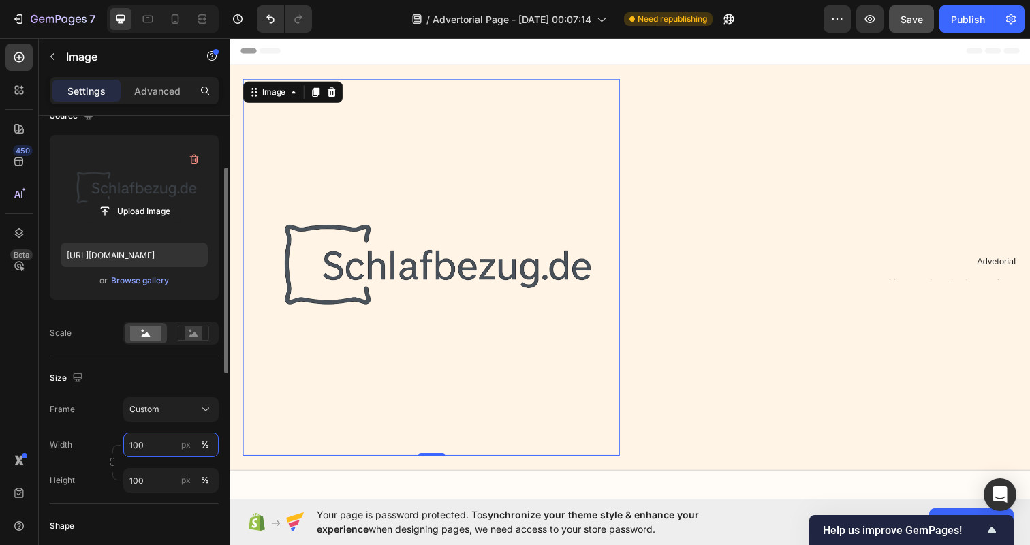
click at [155, 444] on input "100" at bounding box center [170, 445] width 95 height 25
click at [209, 445] on button "%" at bounding box center [205, 445] width 16 height 16
click at [208, 445] on div "%" at bounding box center [205, 445] width 8 height 12
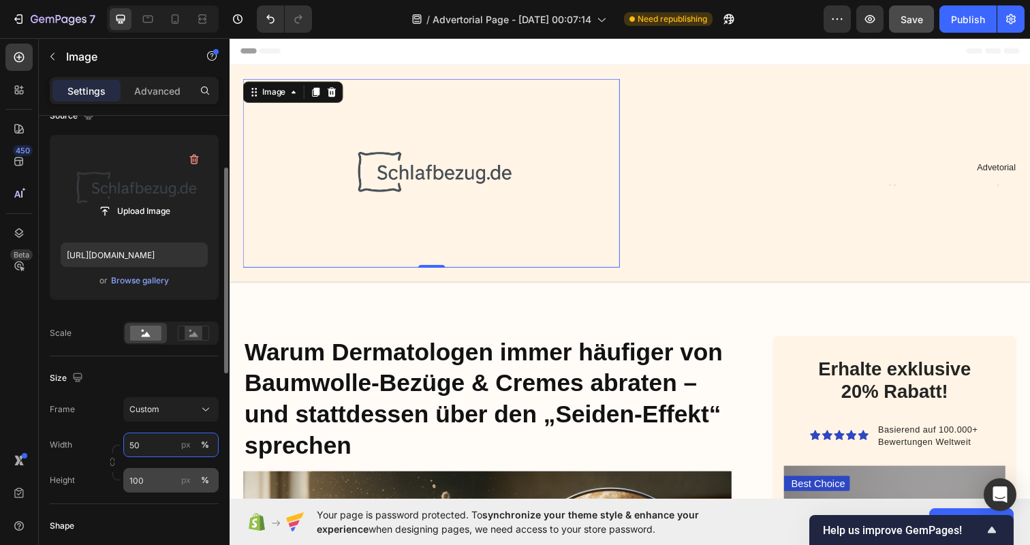
type input "50"
click at [164, 473] on input "100" at bounding box center [170, 480] width 95 height 25
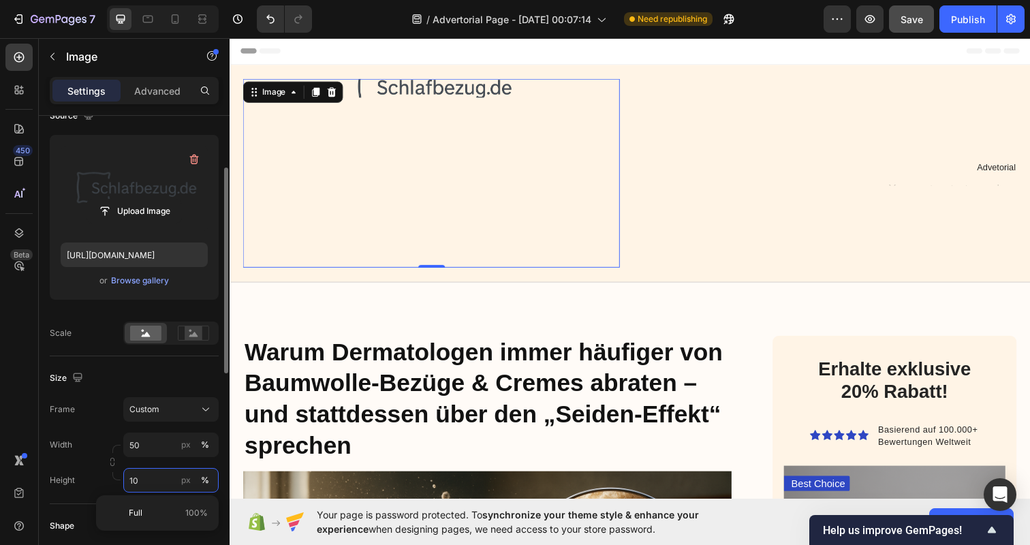
type input "1"
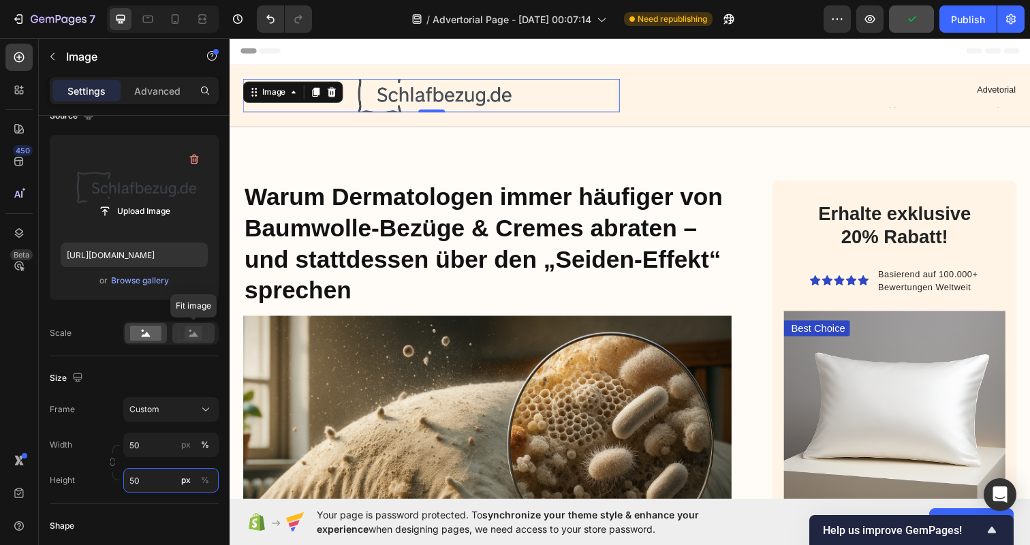
type input "50"
click at [181, 328] on icon at bounding box center [193, 333] width 31 height 15
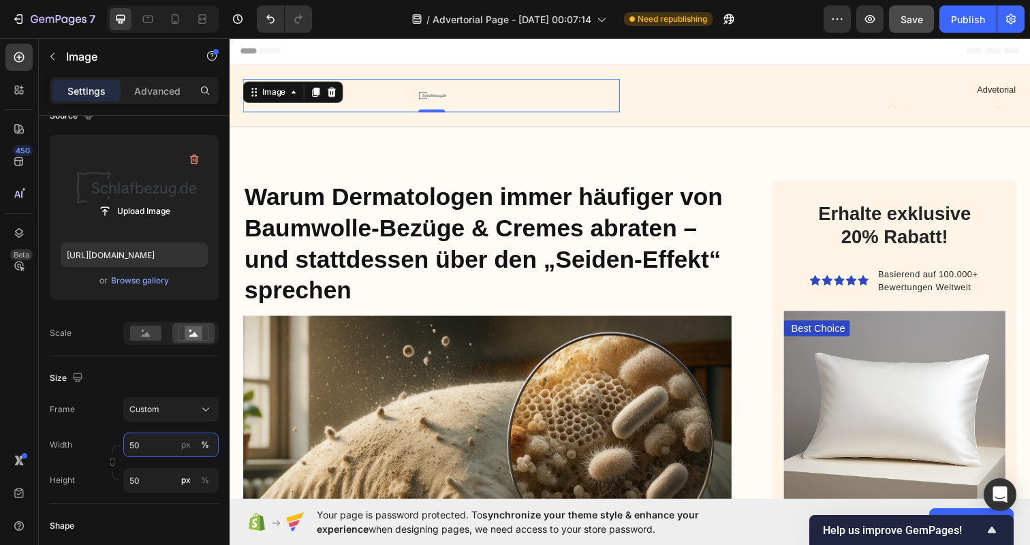
click at [161, 450] on input "50" at bounding box center [170, 445] width 95 height 25
type input "100"
click at [156, 473] on input "50" at bounding box center [170, 480] width 95 height 25
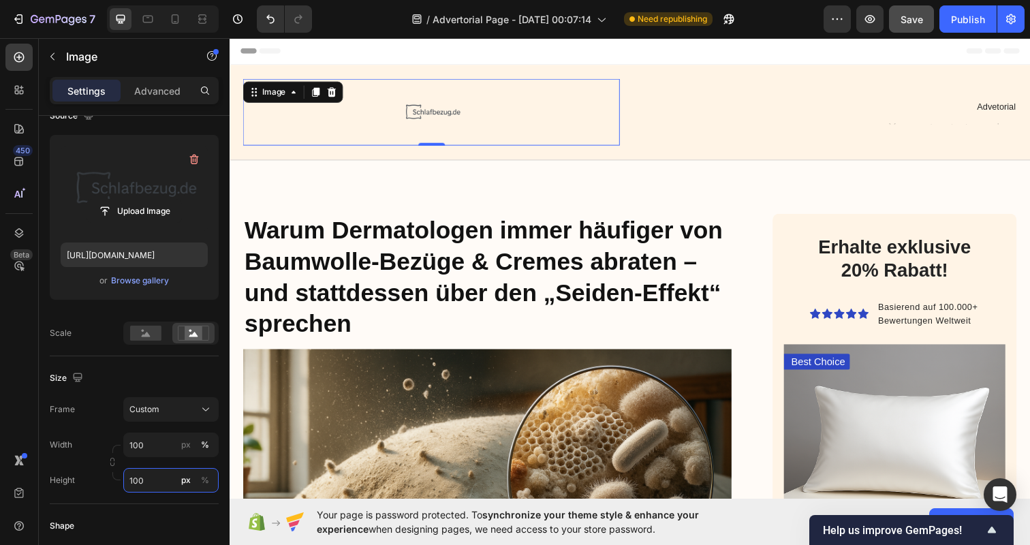
type input "100"
click at [175, 373] on div "Size" at bounding box center [134, 378] width 169 height 22
click at [208, 480] on div "%" at bounding box center [205, 480] width 8 height 12
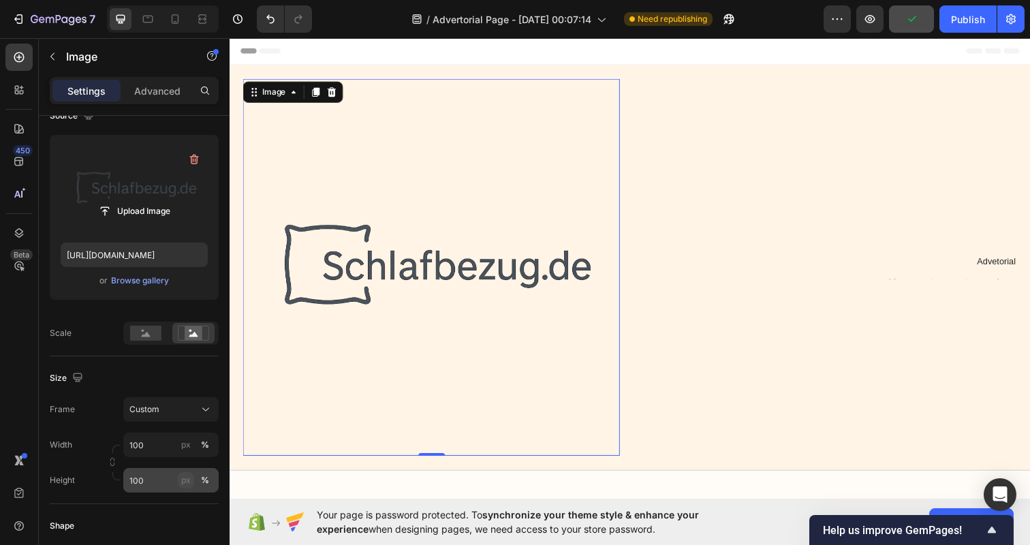
click at [183, 481] on div "px" at bounding box center [186, 480] width 10 height 12
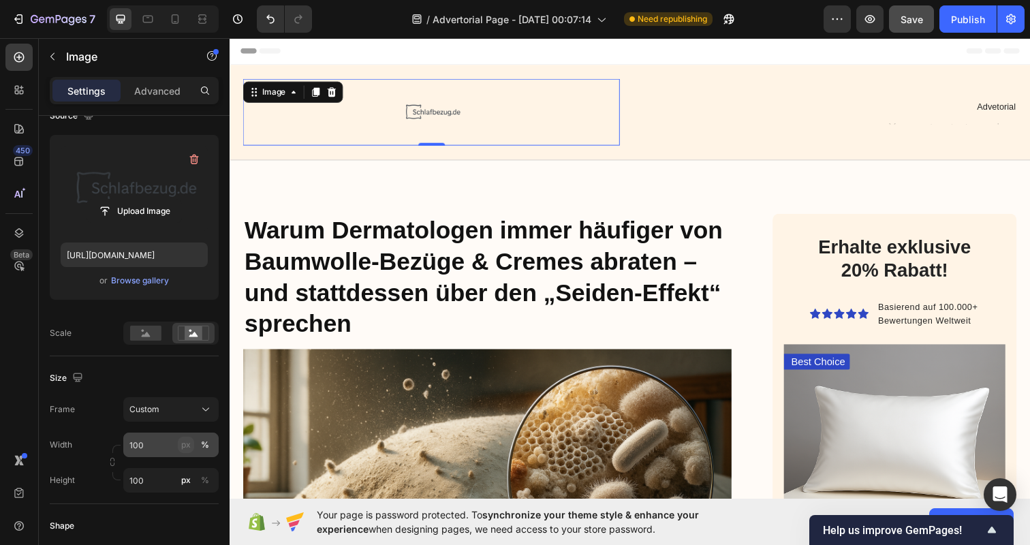
click at [187, 442] on div "px" at bounding box center [186, 445] width 10 height 12
type input "150"
click at [157, 476] on input "100" at bounding box center [170, 480] width 95 height 25
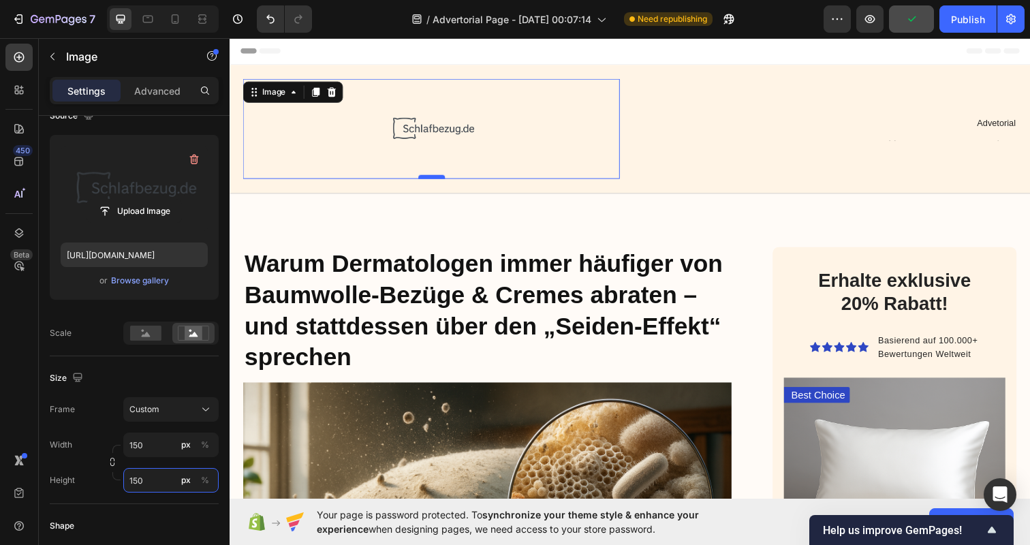
type input "150"
drag, startPoint x: 429, startPoint y: 181, endPoint x: 432, endPoint y: 149, distance: 32.8
click at [432, 149] on div "Image 0" at bounding box center [435, 131] width 385 height 102
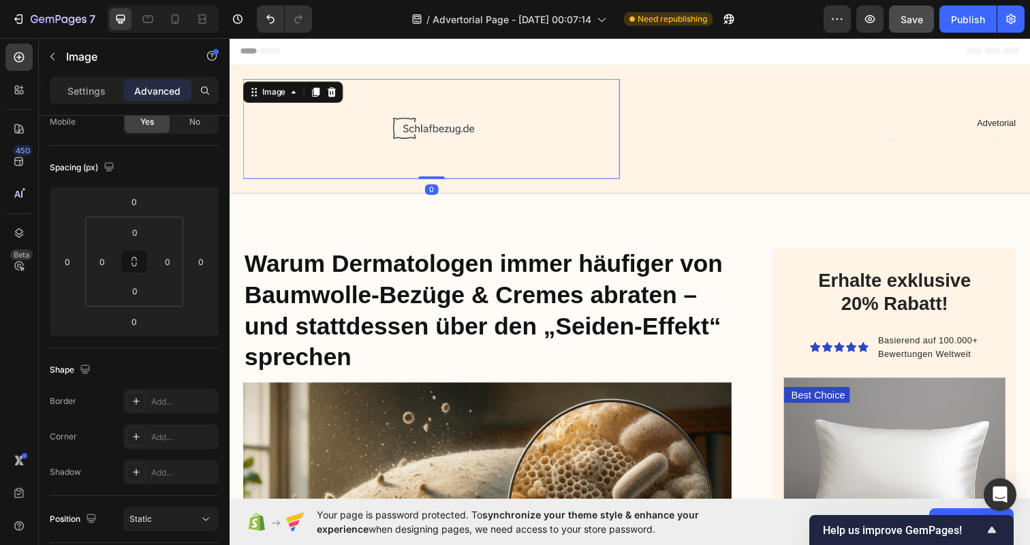
drag, startPoint x: 431, startPoint y: 181, endPoint x: 439, endPoint y: 138, distance: 43.8
click at [435, 110] on img at bounding box center [436, 131] width 102 height 102
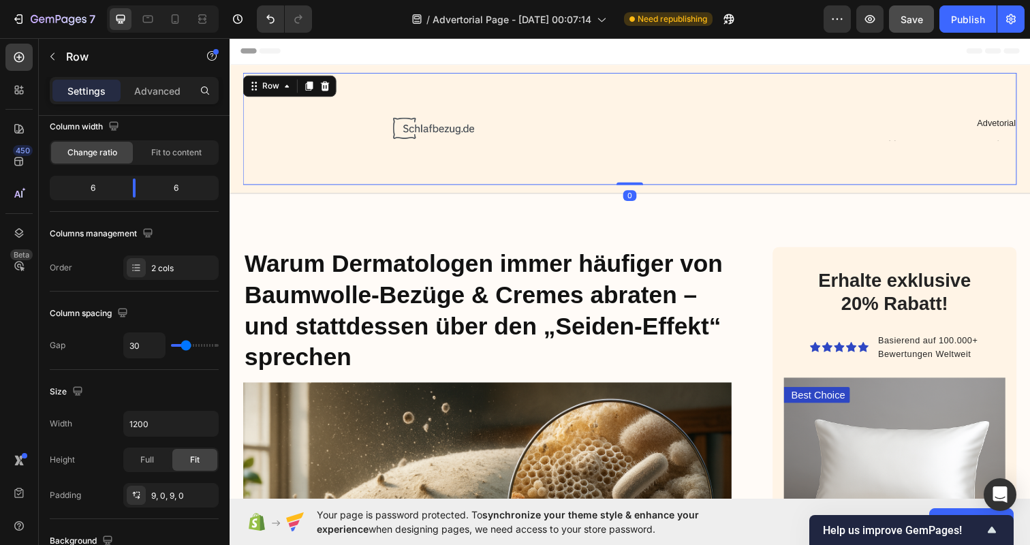
click at [655, 110] on div "Advetorial Text Block Text Block" at bounding box center [841, 131] width 385 height 102
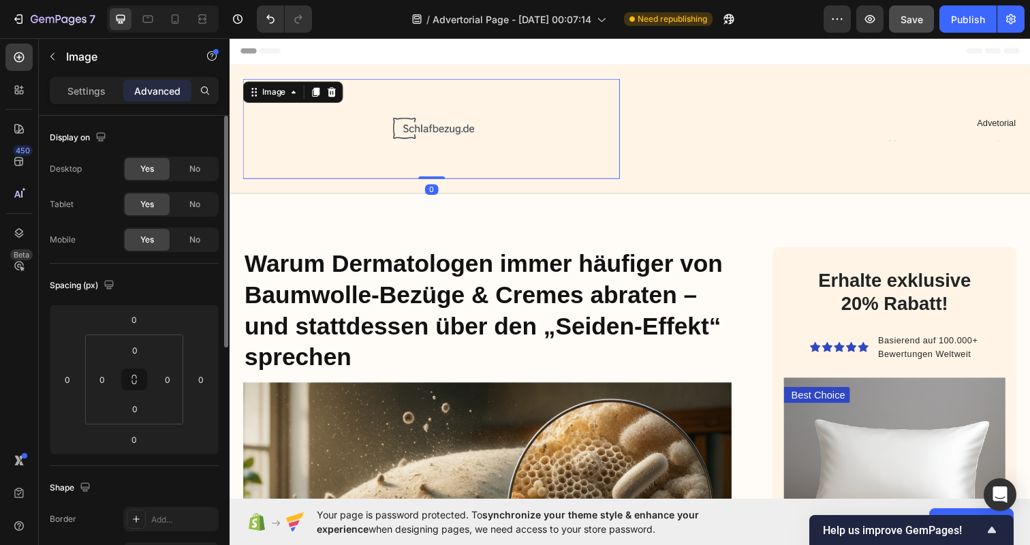
click at [457, 129] on img at bounding box center [436, 131] width 102 height 102
click at [428, 122] on img at bounding box center [436, 131] width 102 height 102
click at [65, 94] on div "Settings" at bounding box center [86, 91] width 68 height 22
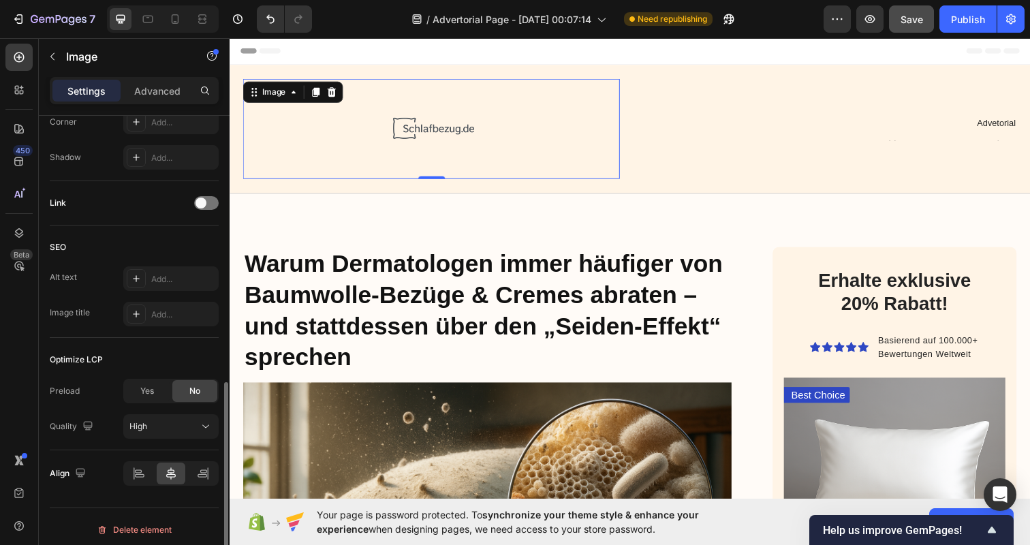
scroll to position [595, 0]
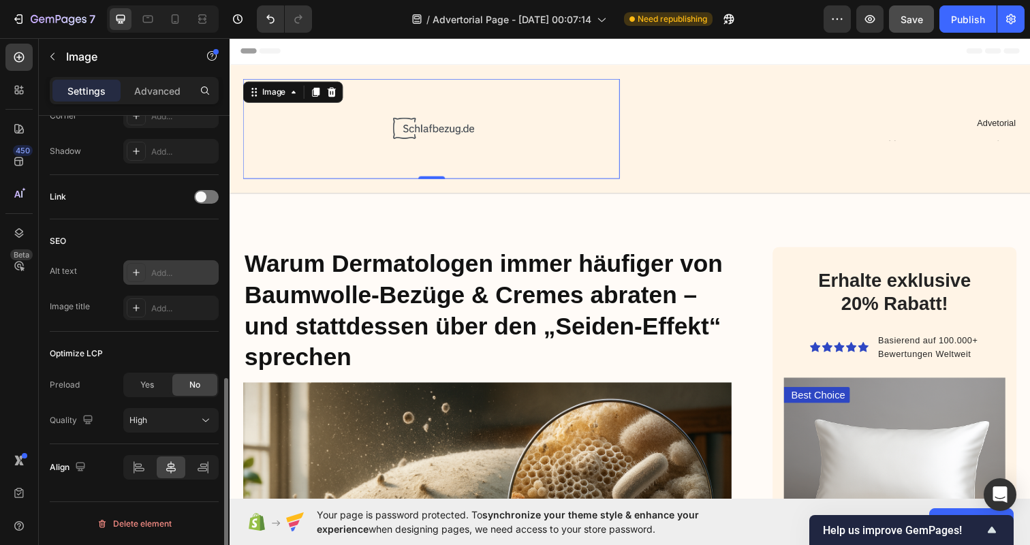
click at [164, 270] on div "Add..." at bounding box center [183, 273] width 64 height 12
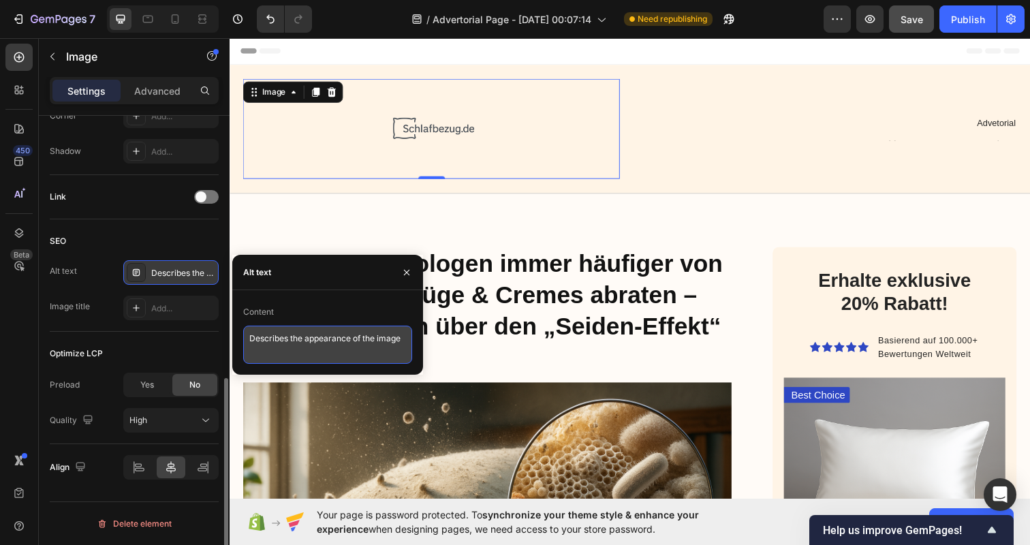
click at [305, 352] on textarea "Describes the appearance of the image" at bounding box center [327, 345] width 169 height 38
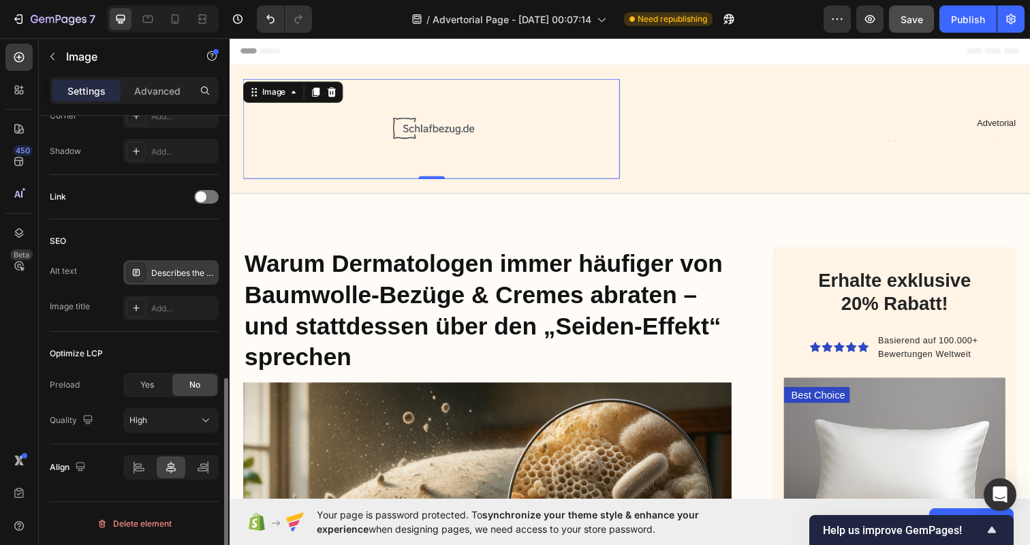
click at [178, 238] on div "SEO" at bounding box center [134, 241] width 169 height 22
click at [169, 272] on div "Describes the appearance of the image" at bounding box center [183, 273] width 64 height 12
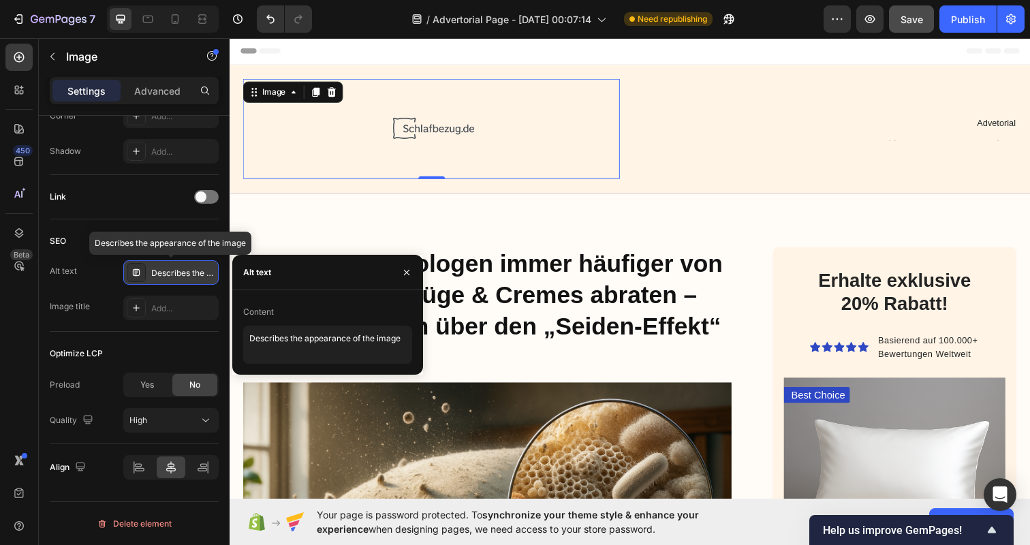
click at [140, 272] on icon at bounding box center [136, 272] width 11 height 11
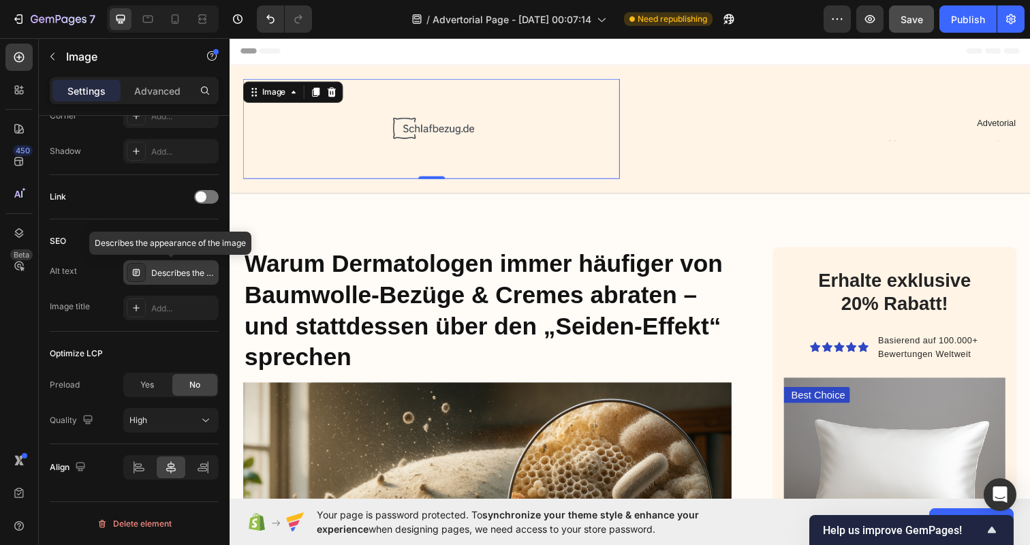
click at [134, 272] on icon at bounding box center [136, 272] width 11 height 11
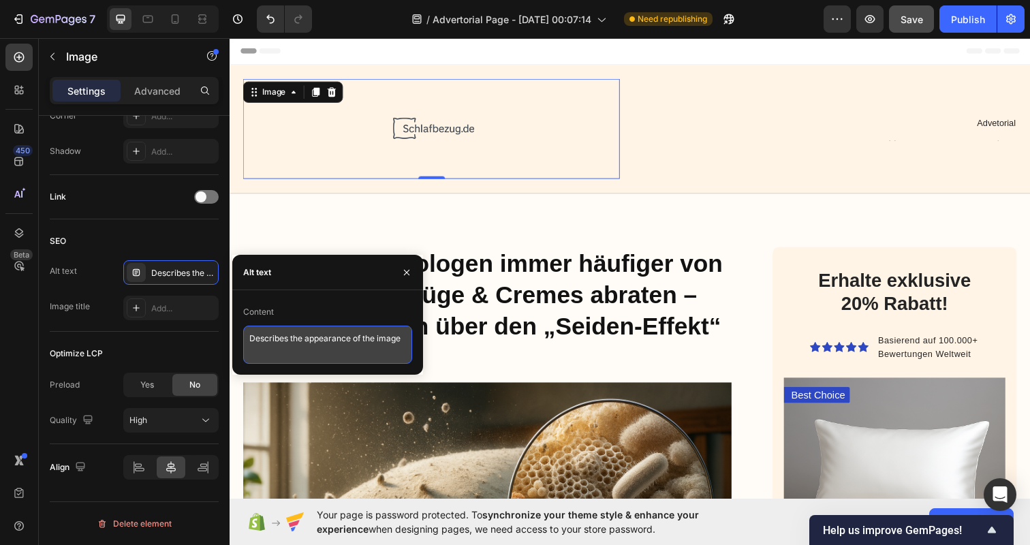
click at [302, 337] on textarea "Describes the appearance of the image" at bounding box center [327, 345] width 169 height 38
type textarea "Schlafbezug.de"
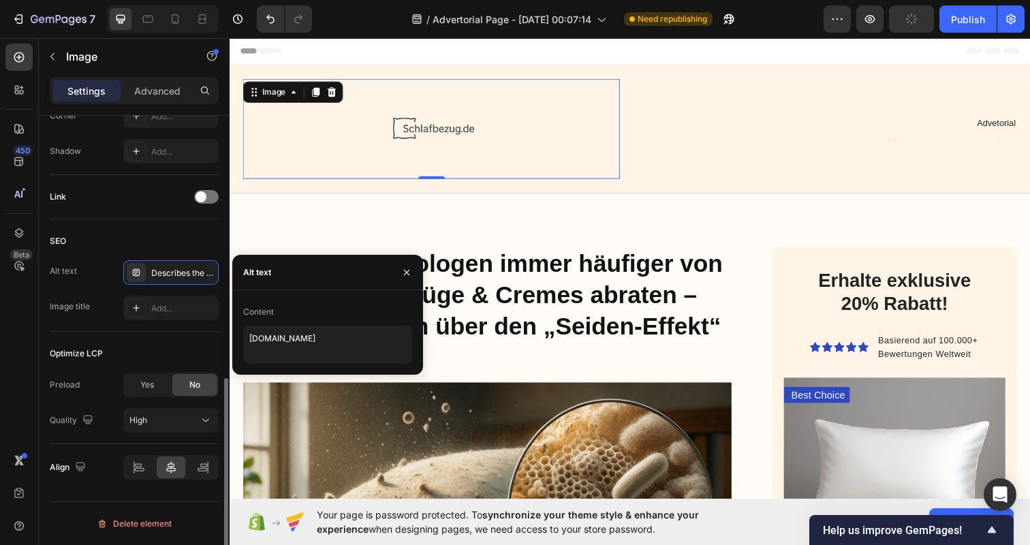
click at [202, 232] on div "SEO" at bounding box center [134, 241] width 169 height 22
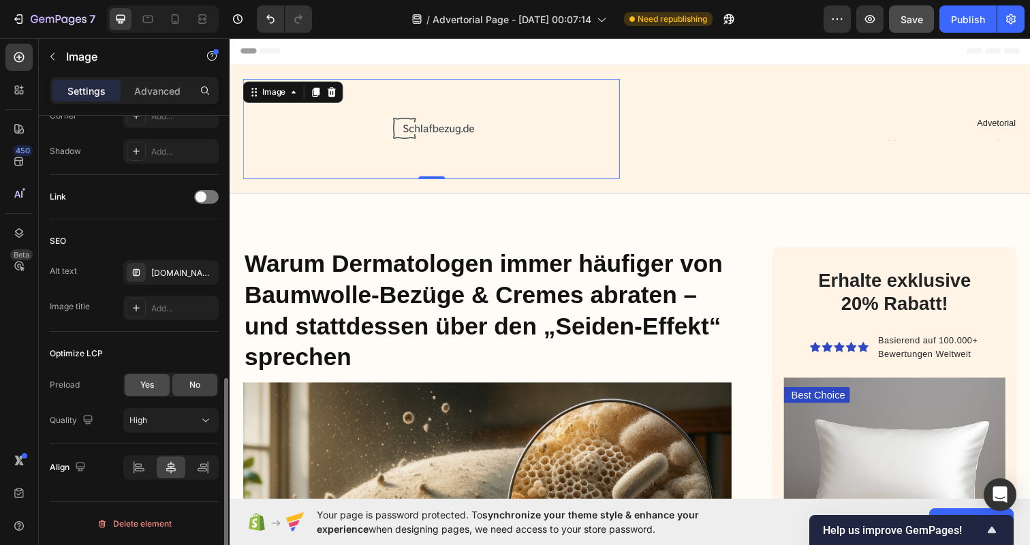
click at [151, 382] on span "Yes" at bounding box center [147, 385] width 14 height 12
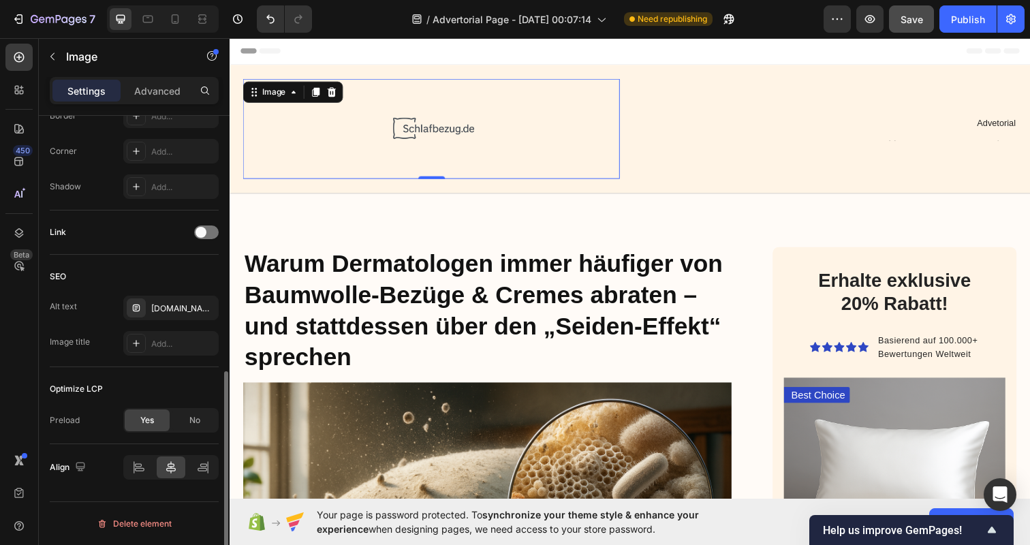
scroll to position [559, 0]
click at [137, 477] on div at bounding box center [139, 467] width 29 height 22
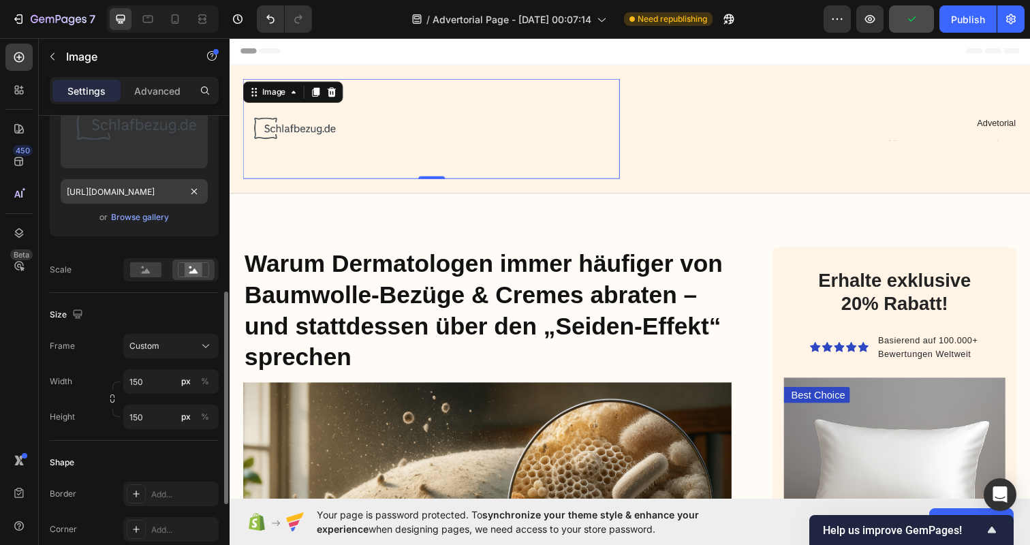
scroll to position [258, 0]
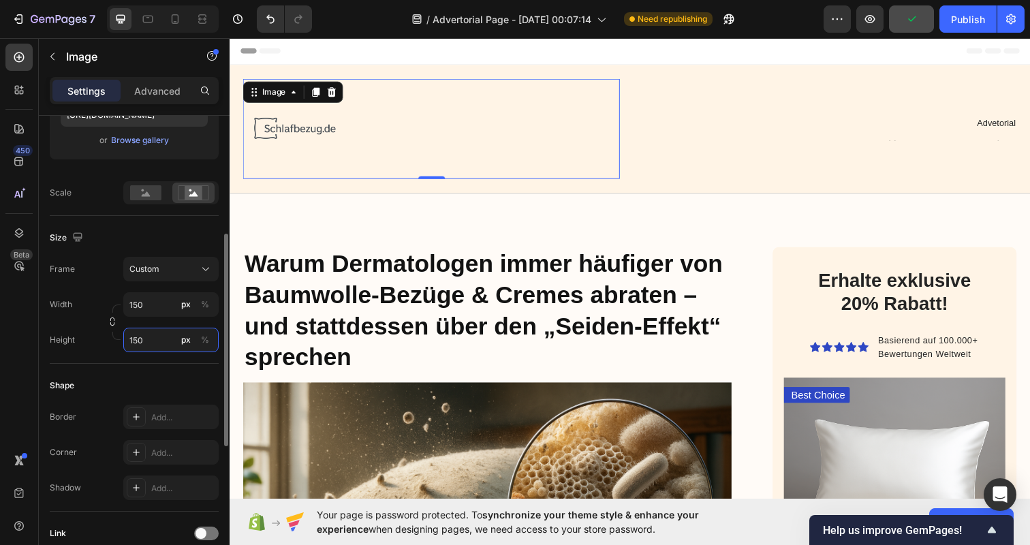
click at [159, 343] on input "150" at bounding box center [170, 340] width 95 height 25
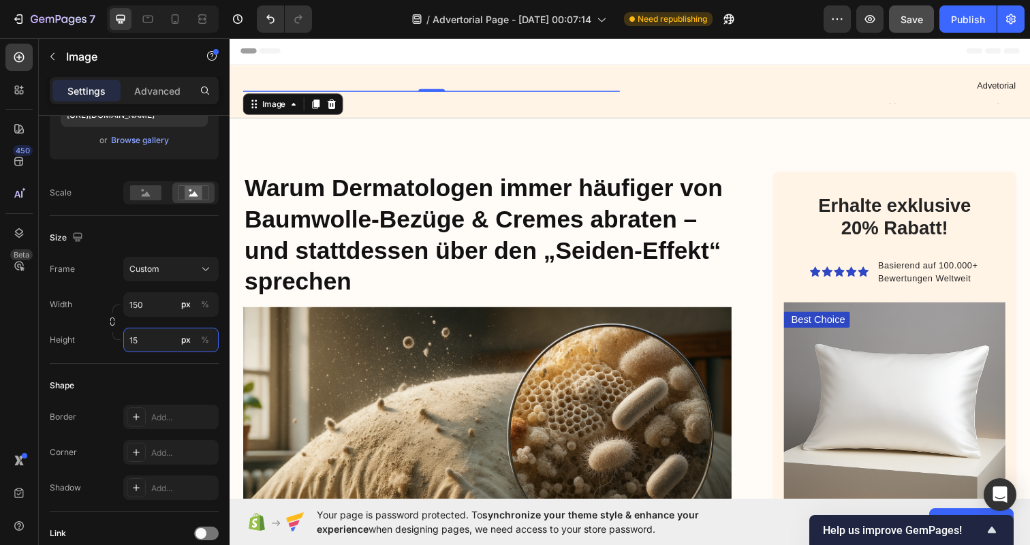
type input "150"
click at [160, 234] on div "Size" at bounding box center [134, 238] width 169 height 22
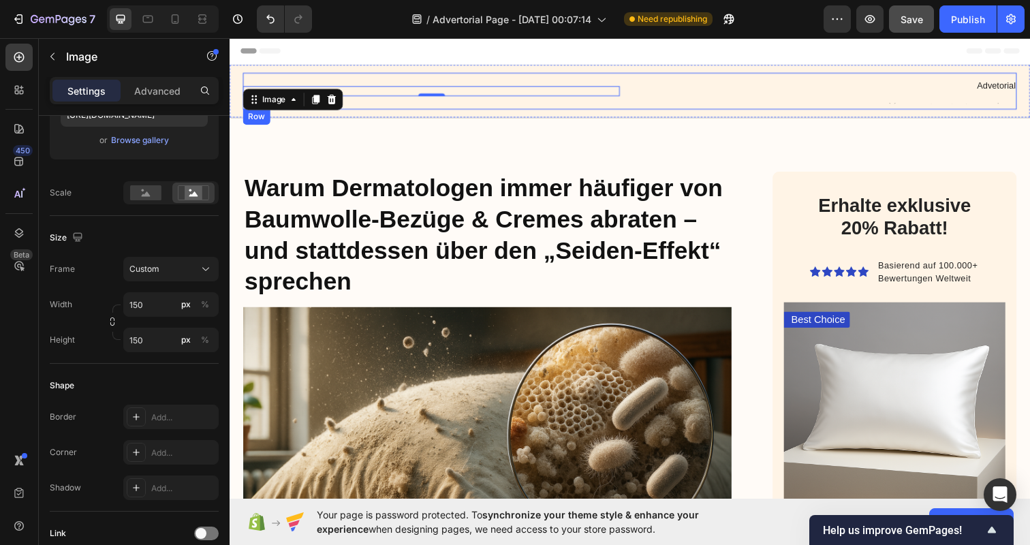
scroll to position [0, 0]
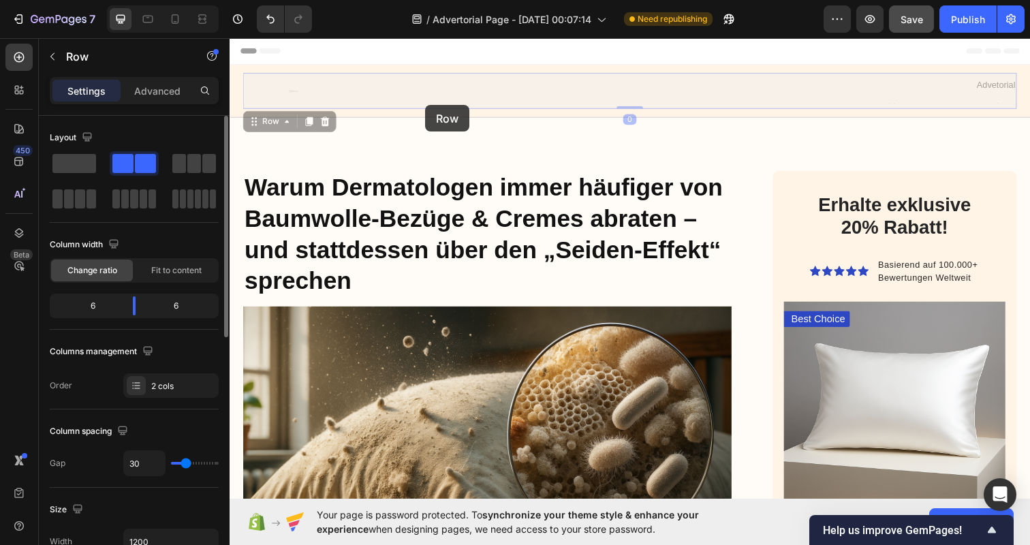
drag, startPoint x: 429, startPoint y: 97, endPoint x: 429, endPoint y: 115, distance: 17.7
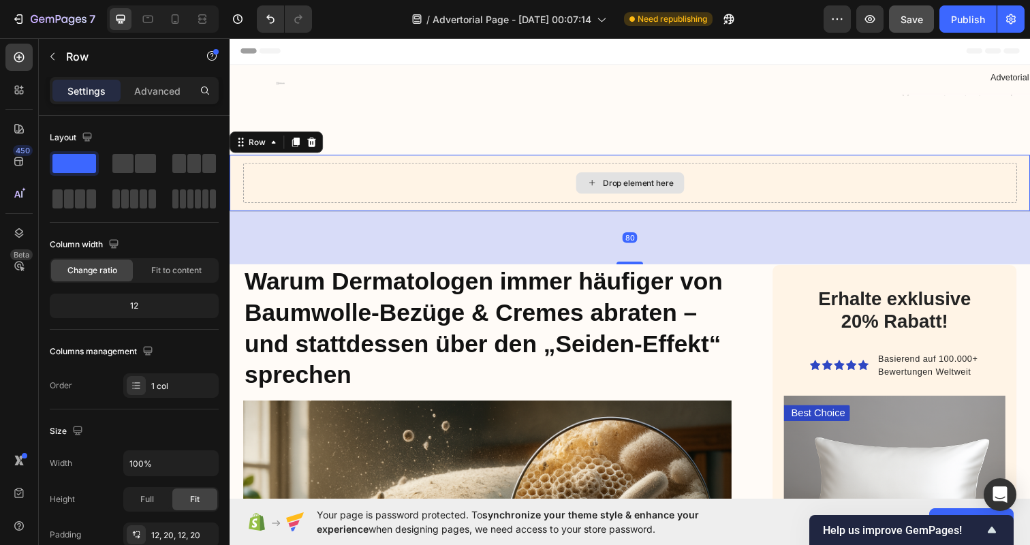
click at [555, 204] on div "Drop element here" at bounding box center [638, 186] width 790 height 41
click at [272, 22] on icon "Undo/Redo" at bounding box center [270, 19] width 8 height 9
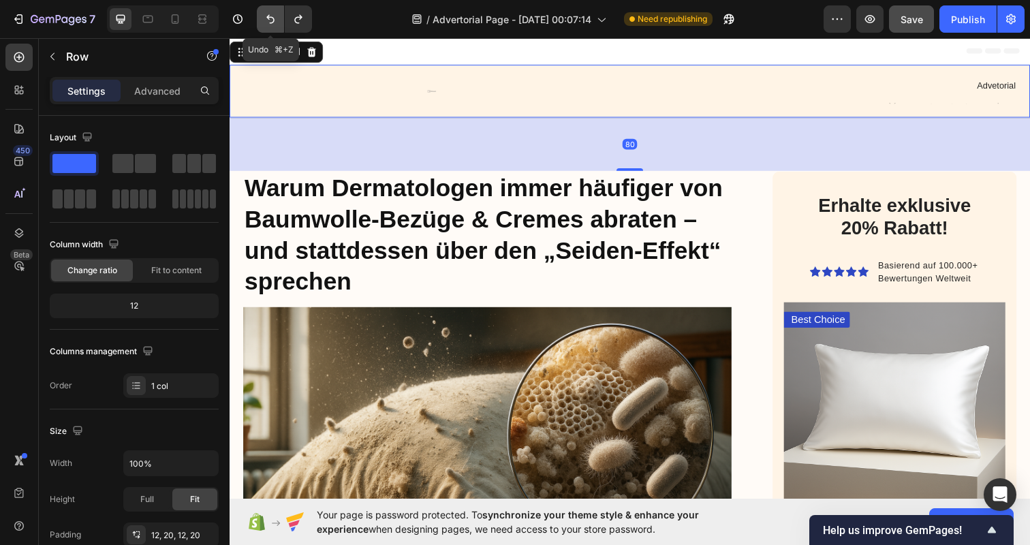
click at [272, 22] on icon "Undo/Redo" at bounding box center [270, 19] width 8 height 9
click at [269, 16] on icon "Undo/Redo" at bounding box center [270, 19] width 8 height 9
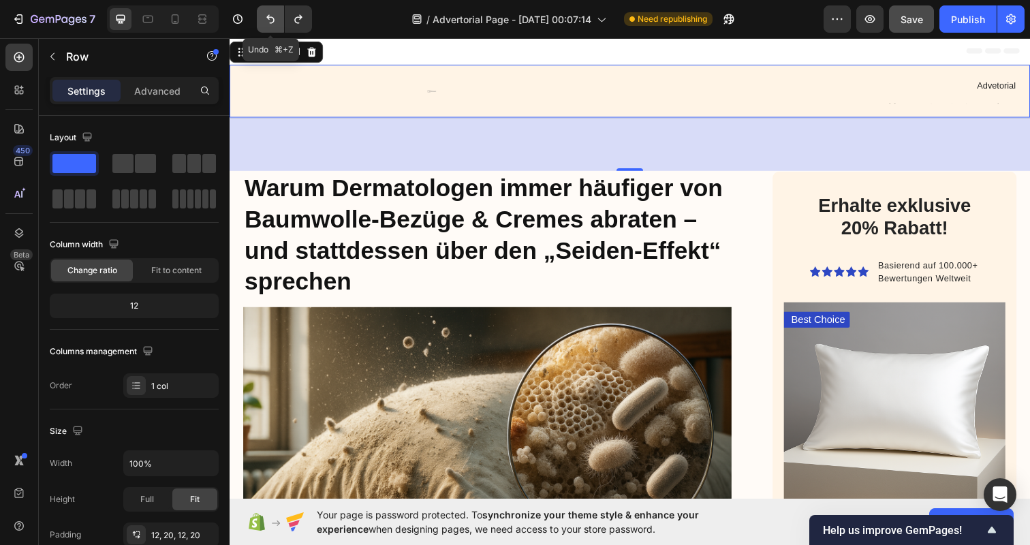
click at [269, 16] on icon "Undo/Redo" at bounding box center [270, 19] width 8 height 9
click at [432, 153] on div "80" at bounding box center [639, 146] width 818 height 55
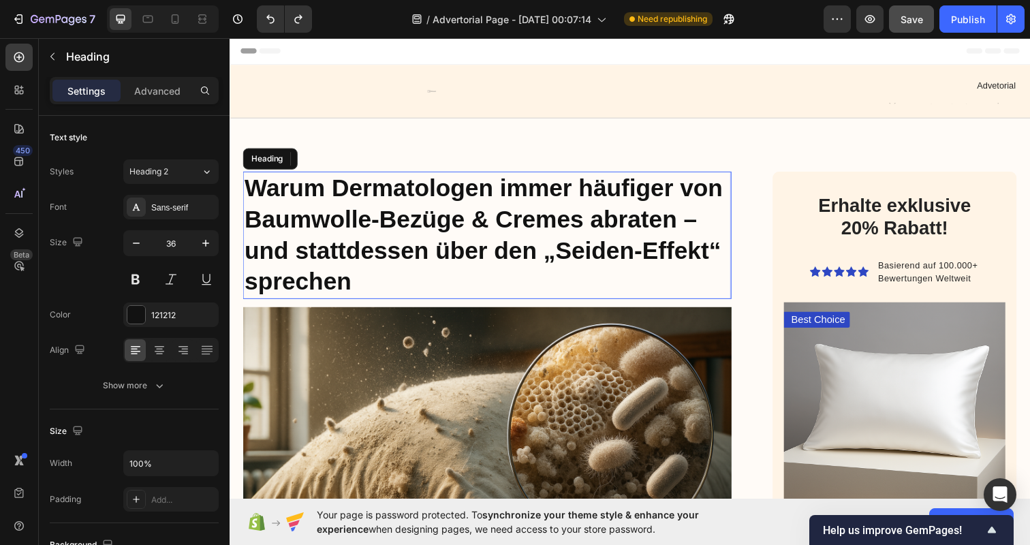
click at [457, 248] on strong "Warum Dermatologen immer häufiger von Baumwolle-Bezüge & Cremes abraten – und s…" at bounding box center [489, 238] width 488 height 123
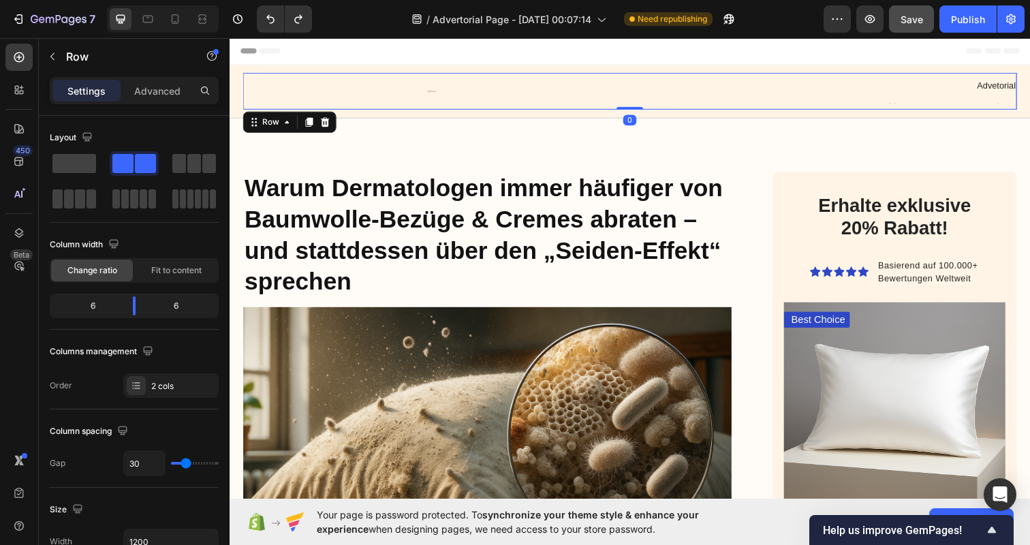
click at [435, 84] on div "Image" at bounding box center [435, 92] width 385 height 25
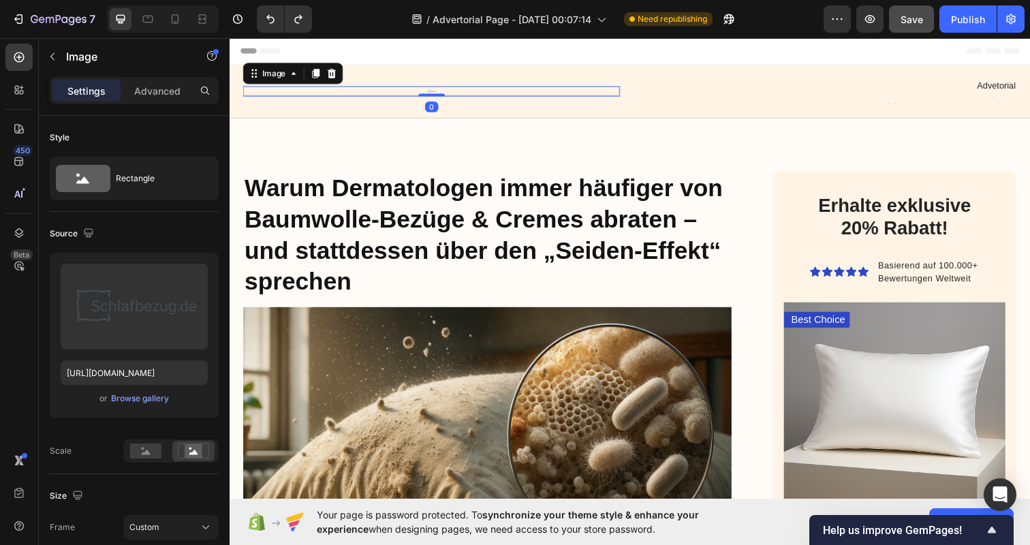
click at [435, 93] on img at bounding box center [436, 92] width 102 height 10
click at [360, 91] on div at bounding box center [435, 92] width 385 height 10
click at [334, 69] on icon at bounding box center [333, 74] width 11 height 11
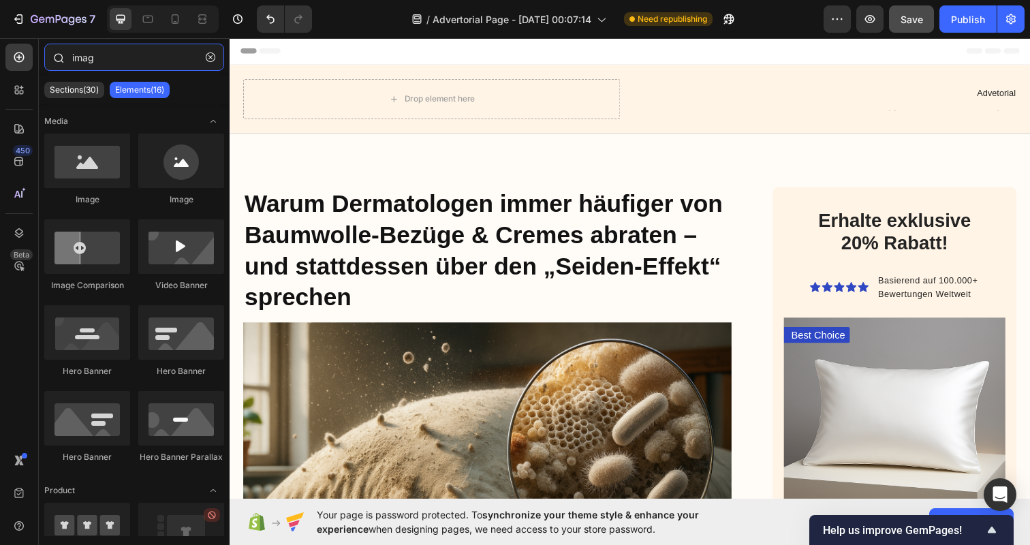
click at [98, 59] on input "imag" at bounding box center [134, 57] width 180 height 27
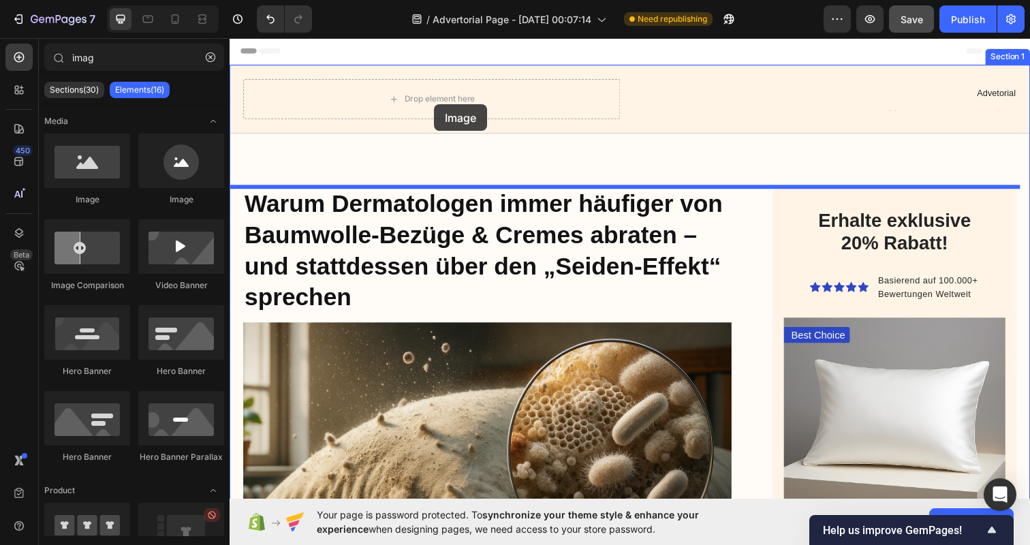
drag, startPoint x: 320, startPoint y: 223, endPoint x: 436, endPoint y: 104, distance: 167.2
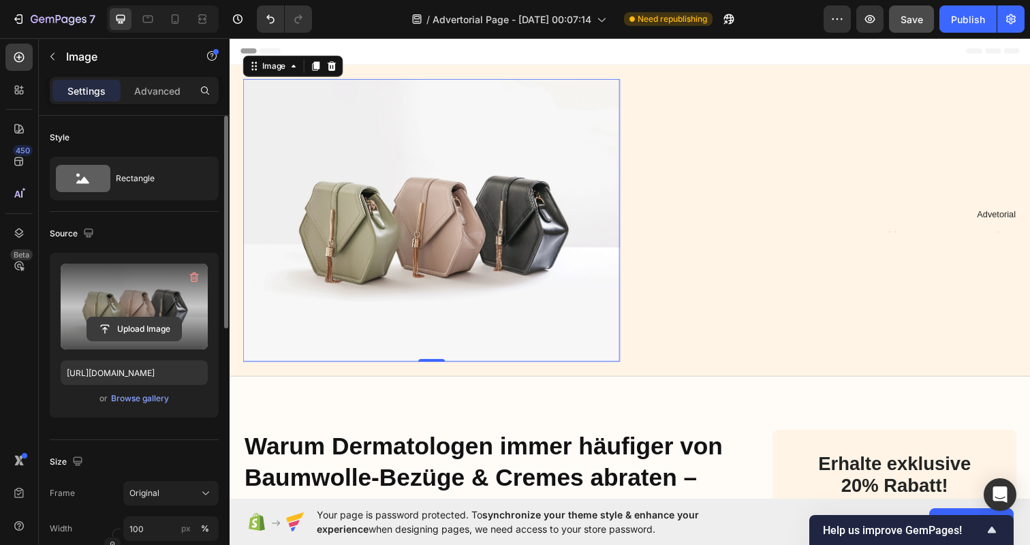
click at [140, 326] on input "file" at bounding box center [134, 328] width 94 height 23
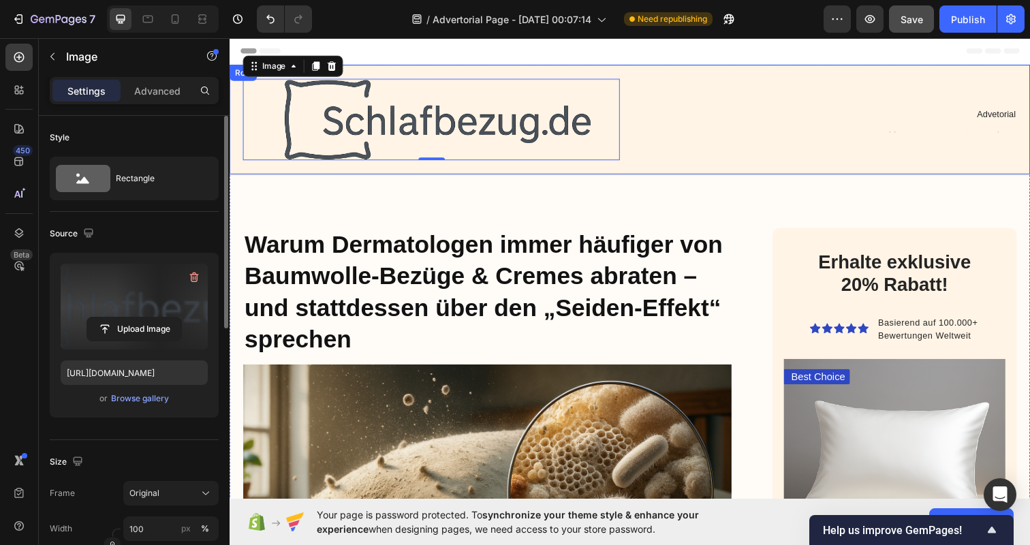
type input "https://cdn.shopify.com/s/files/1/0913/4030/8746/files/gempages_585315320734942…"
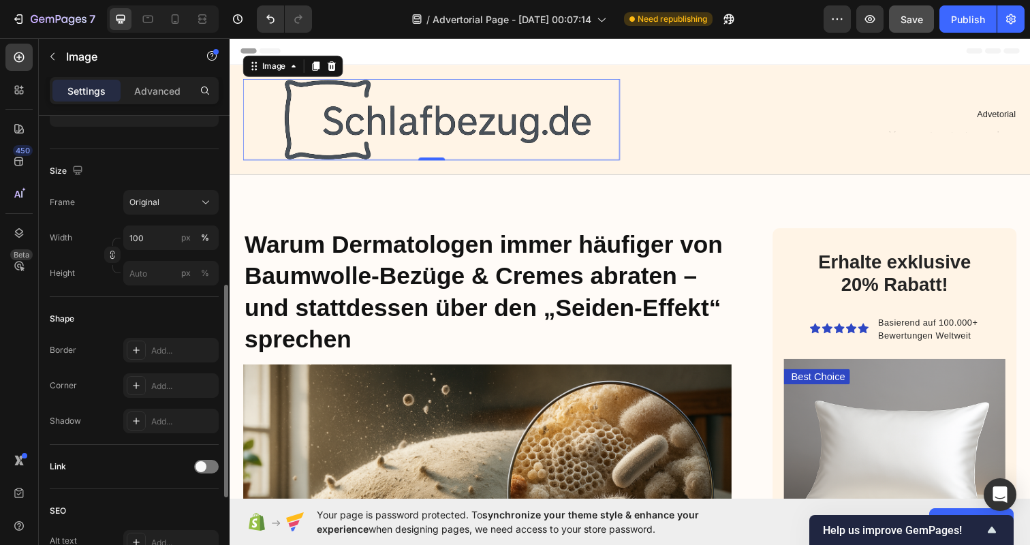
scroll to position [288, 0]
click at [187, 241] on div "px" at bounding box center [186, 240] width 10 height 12
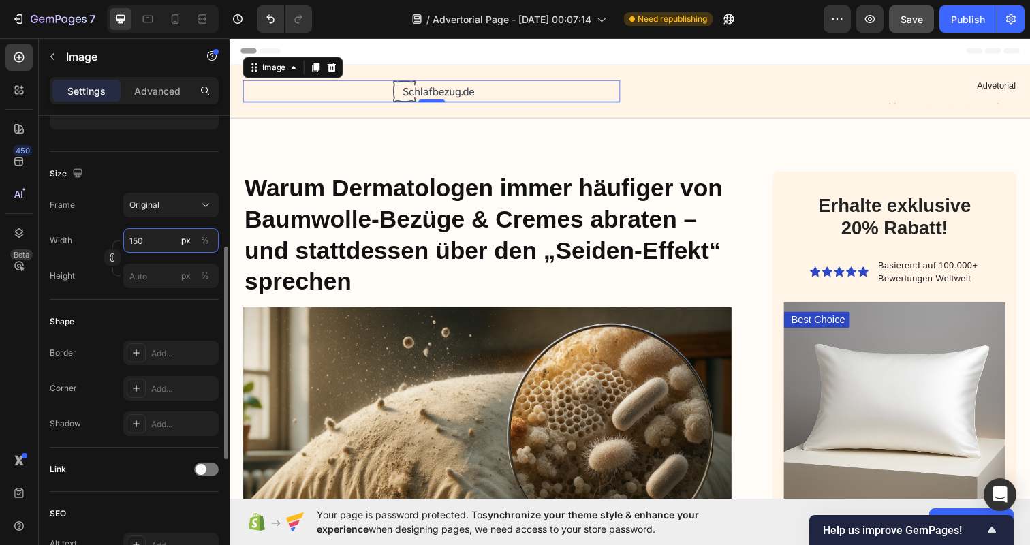
type input "150"
click at [202, 172] on div "Size" at bounding box center [134, 174] width 169 height 22
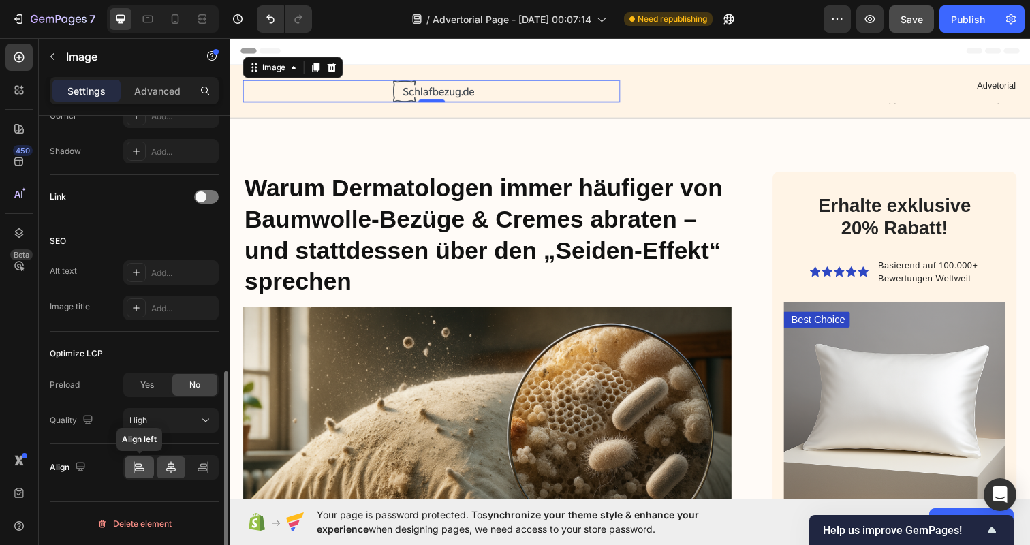
click at [140, 470] on icon at bounding box center [139, 468] width 14 height 14
click at [183, 231] on div "SEO" at bounding box center [134, 241] width 169 height 22
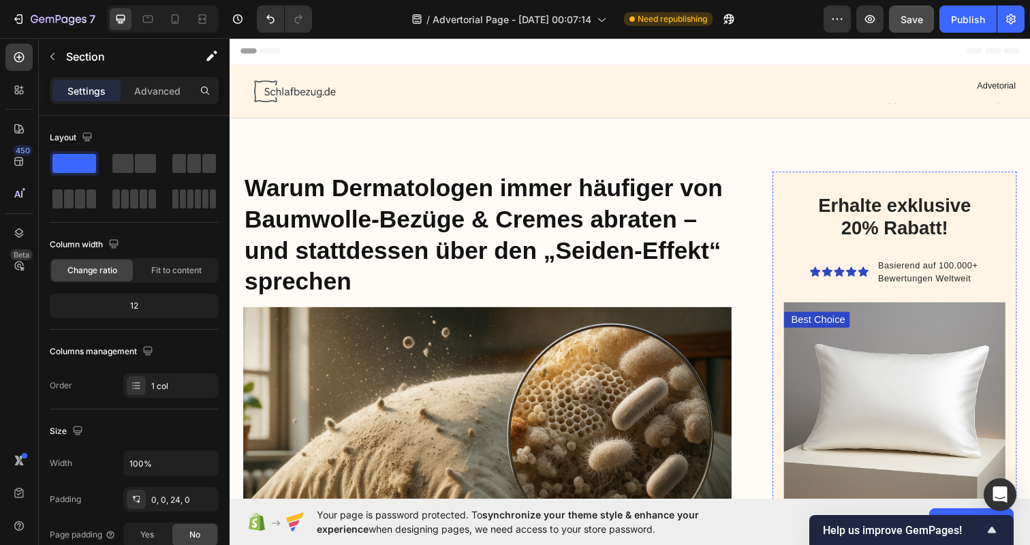
scroll to position [0, 0]
click at [982, 20] on div "Publish" at bounding box center [968, 19] width 34 height 14
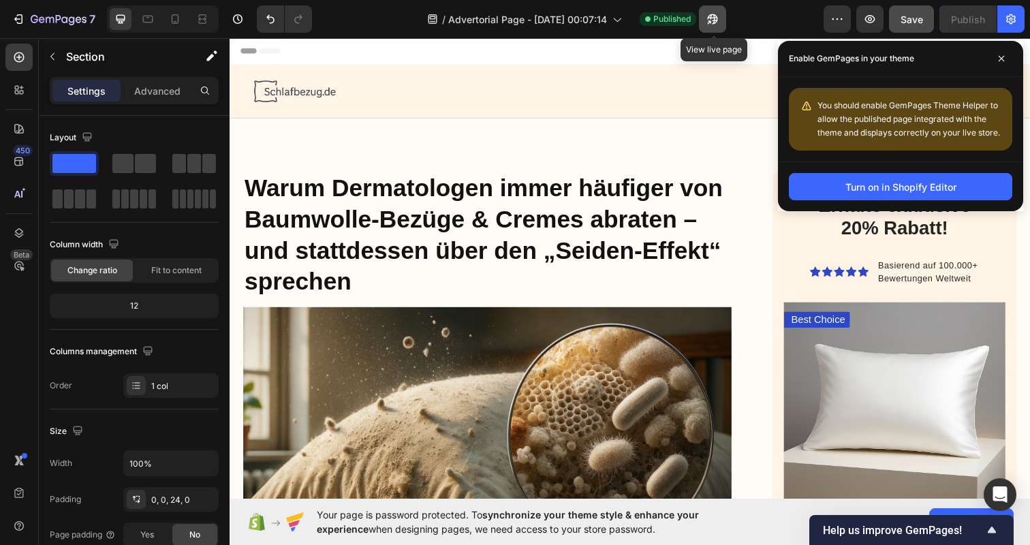
click at [717, 18] on icon "button" at bounding box center [713, 19] width 14 height 14
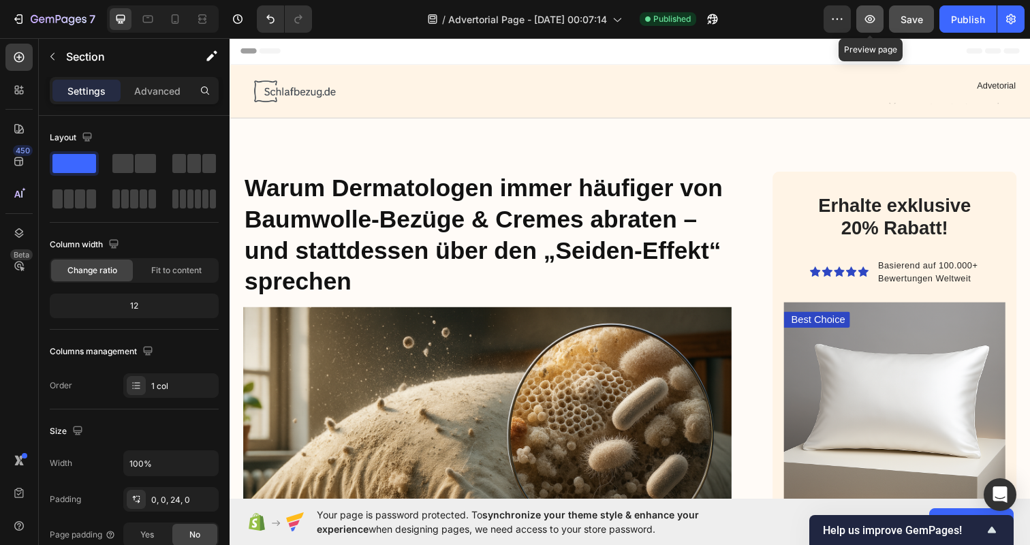
click at [877, 20] on button "button" at bounding box center [869, 18] width 27 height 27
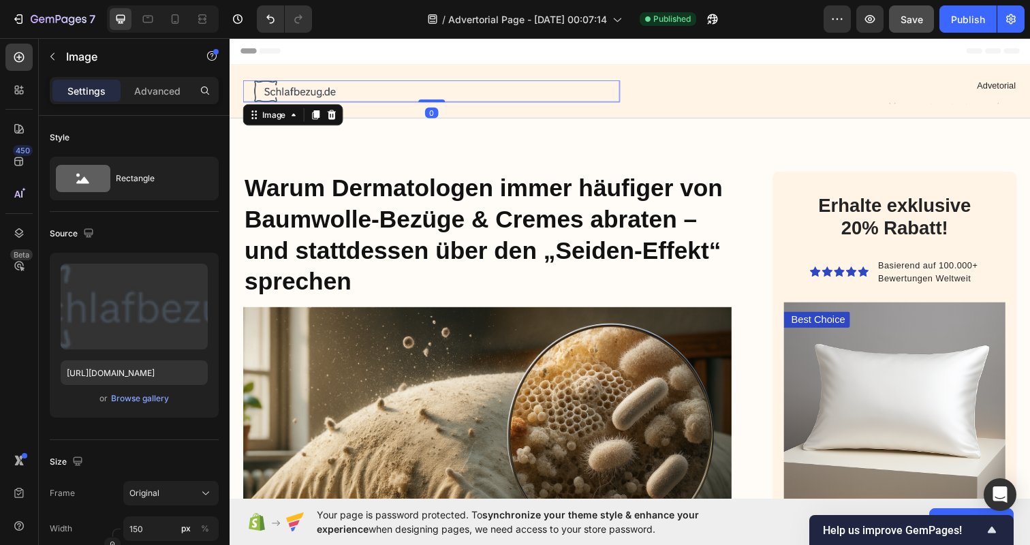
click at [571, 103] on div at bounding box center [435, 92] width 385 height 22
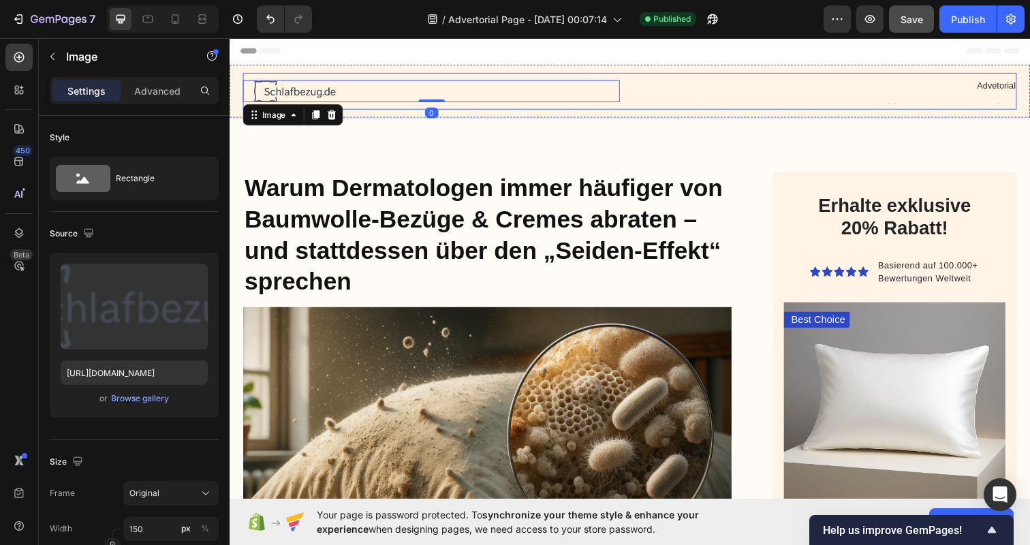
click at [698, 105] on div "Image 0 Advetorial Text Block Text Block Row" at bounding box center [638, 92] width 790 height 37
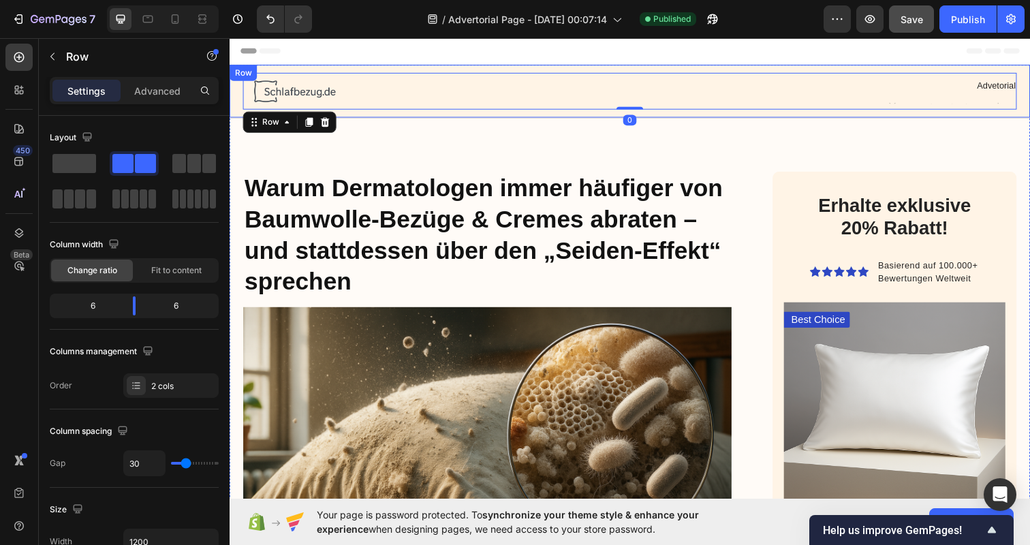
click at [693, 112] on div "Image Advetorial Text Block Text Block Row 0 Row" at bounding box center [639, 92] width 818 height 55
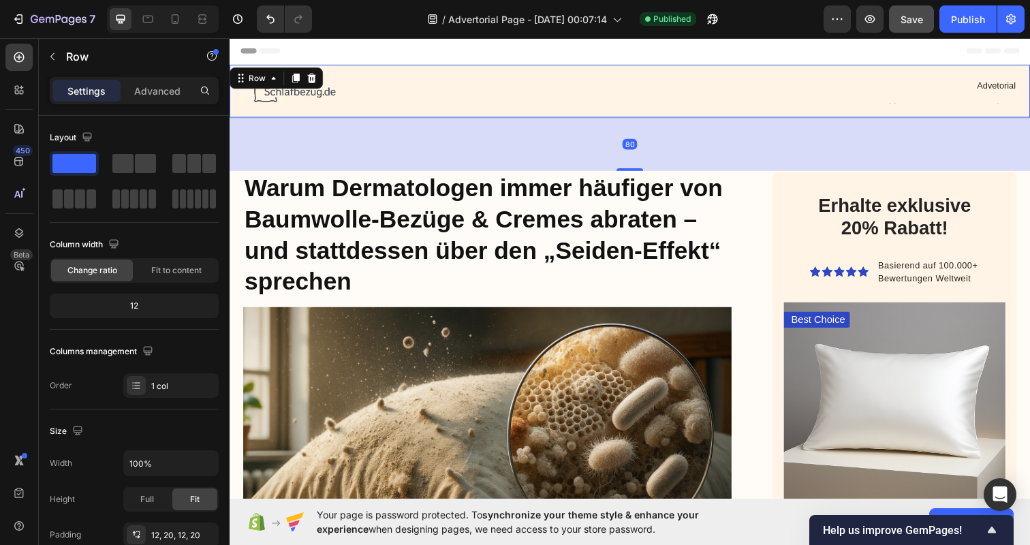
click at [706, 66] on div "Image Advetorial Text Block Text Block Row Row 80" at bounding box center [639, 92] width 818 height 55
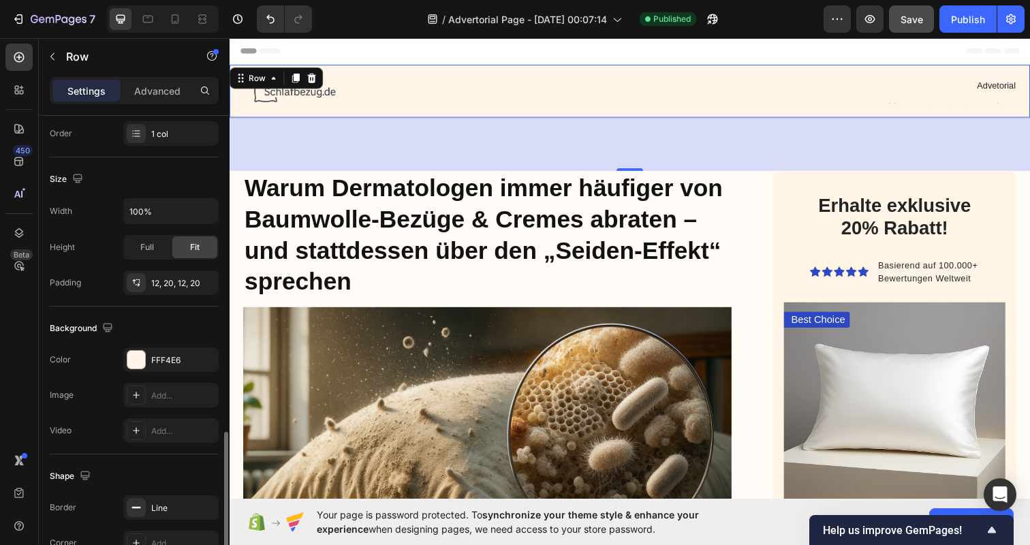
scroll to position [363, 0]
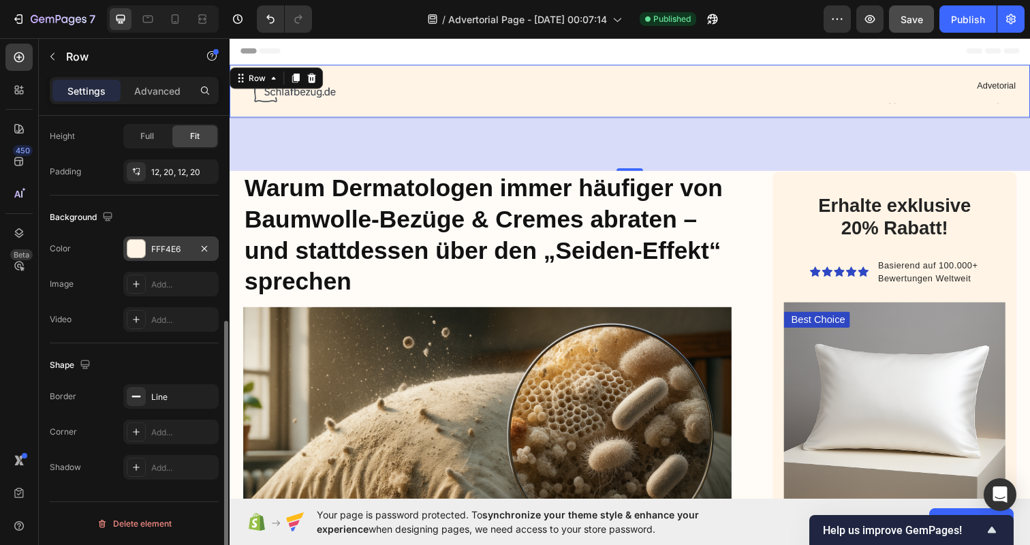
click at [174, 245] on div "FFF4E6" at bounding box center [171, 249] width 40 height 12
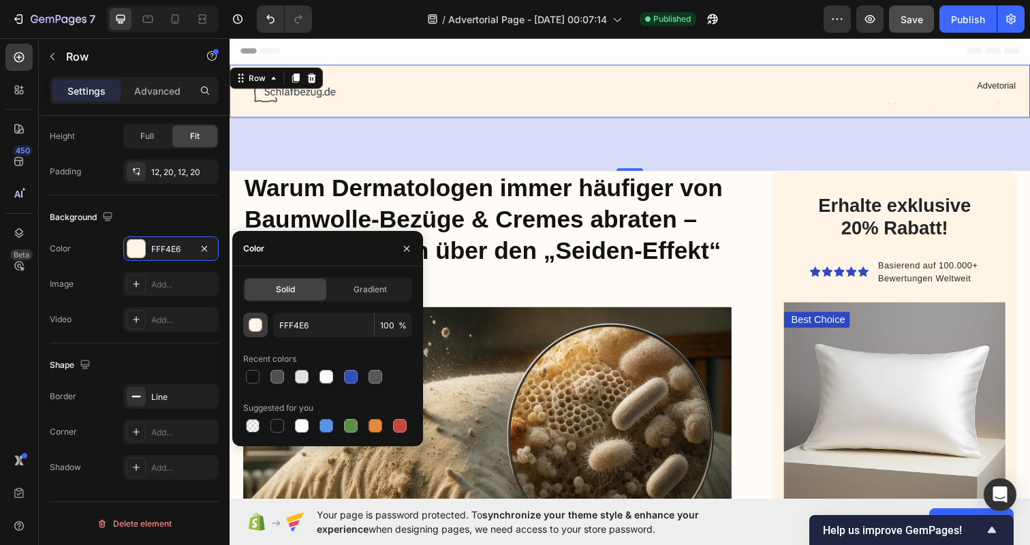
click at [258, 324] on div "button" at bounding box center [256, 326] width 14 height 14
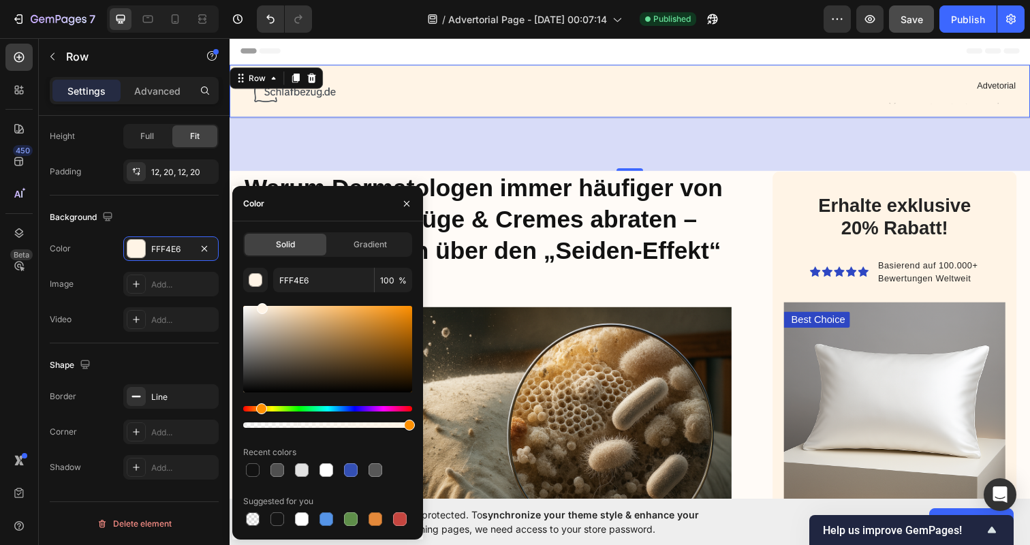
click at [382, 20] on div "/ Advertorial Page - Sep 21, 00:07:14 Published" at bounding box center [573, 18] width 501 height 27
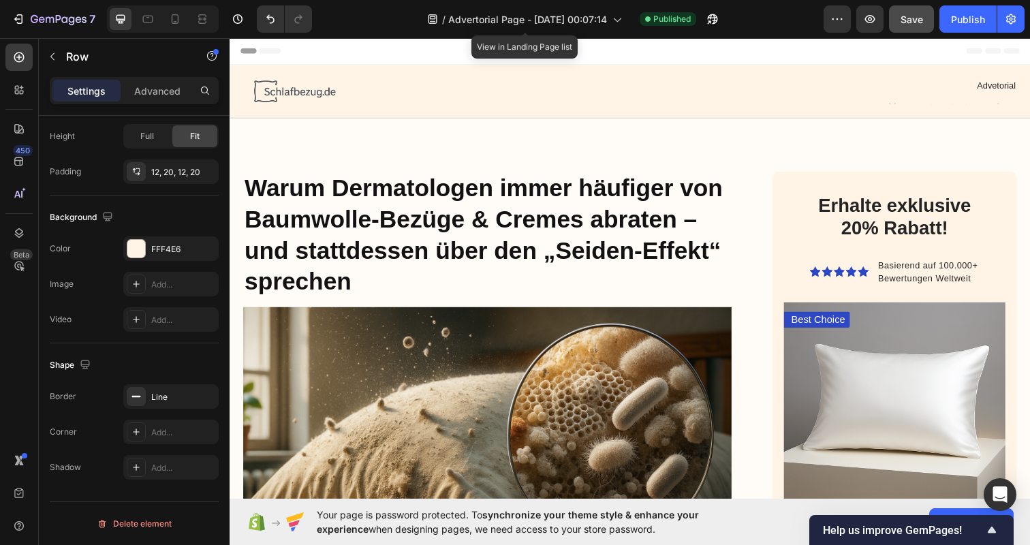
scroll to position [0, 0]
